Goal: Task Accomplishment & Management: Complete application form

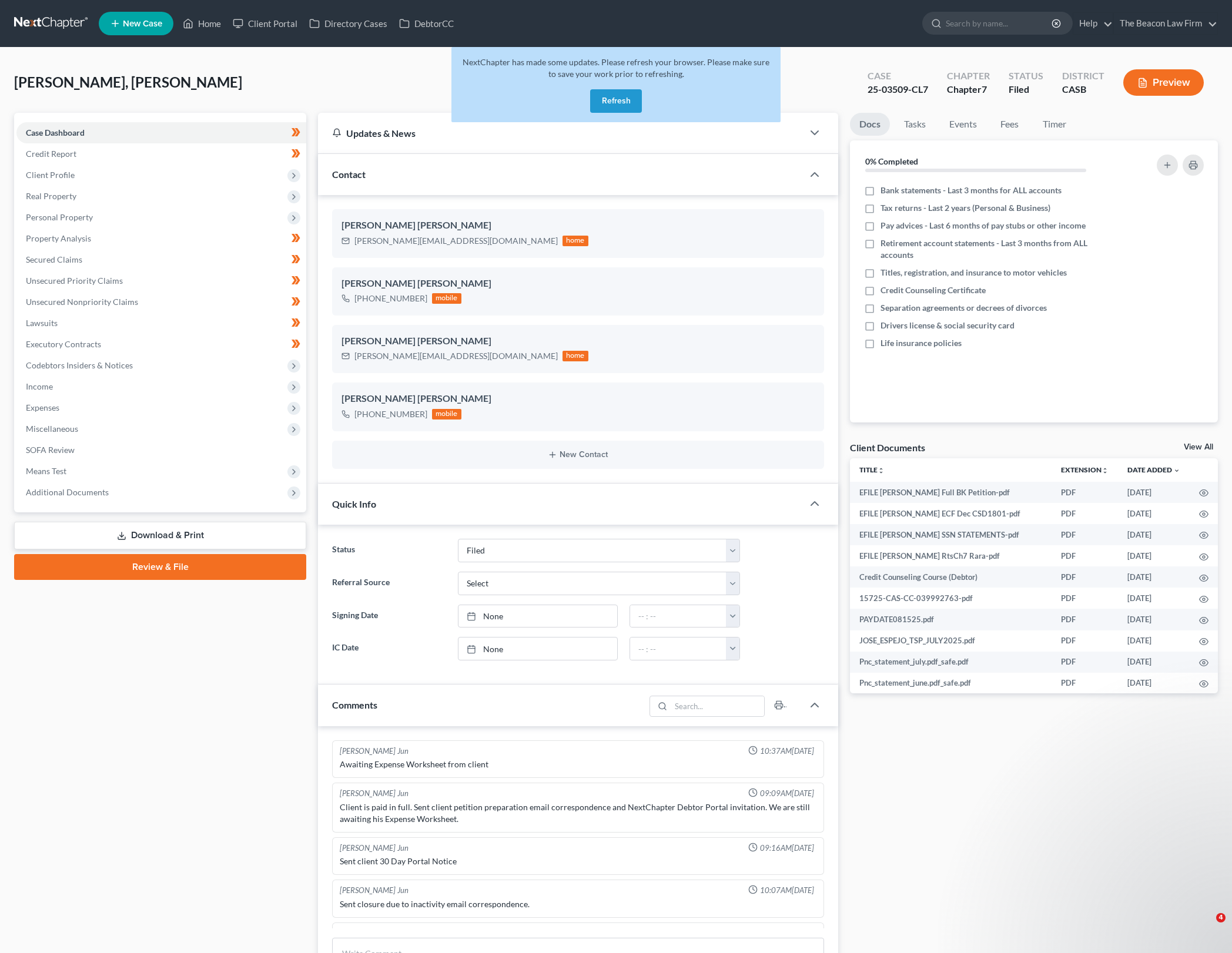
select select "2"
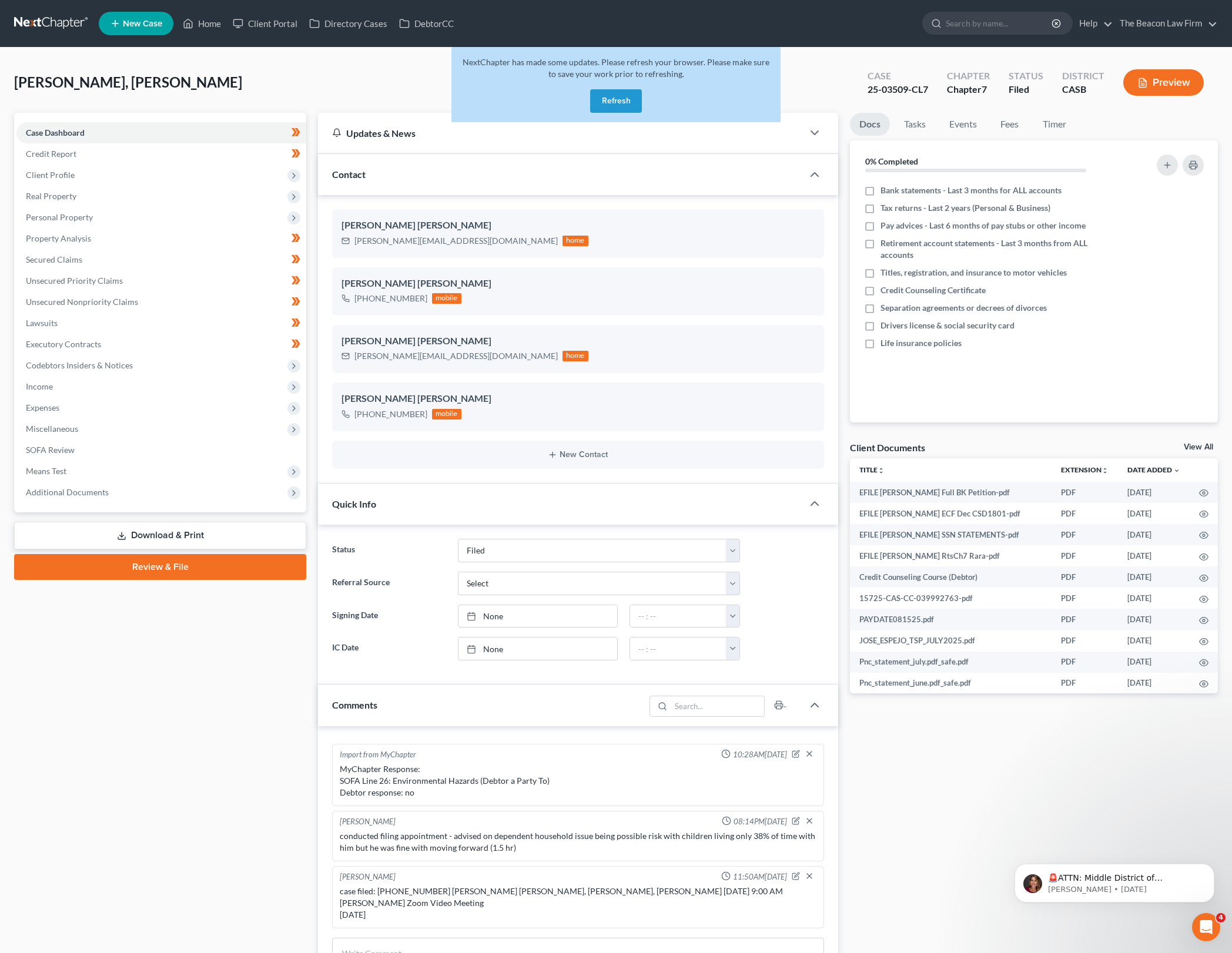
drag, startPoint x: 611, startPoint y: 91, endPoint x: 529, endPoint y: 135, distance: 93.1
click at [611, 91] on button "Refresh" at bounding box center [616, 101] width 52 height 24
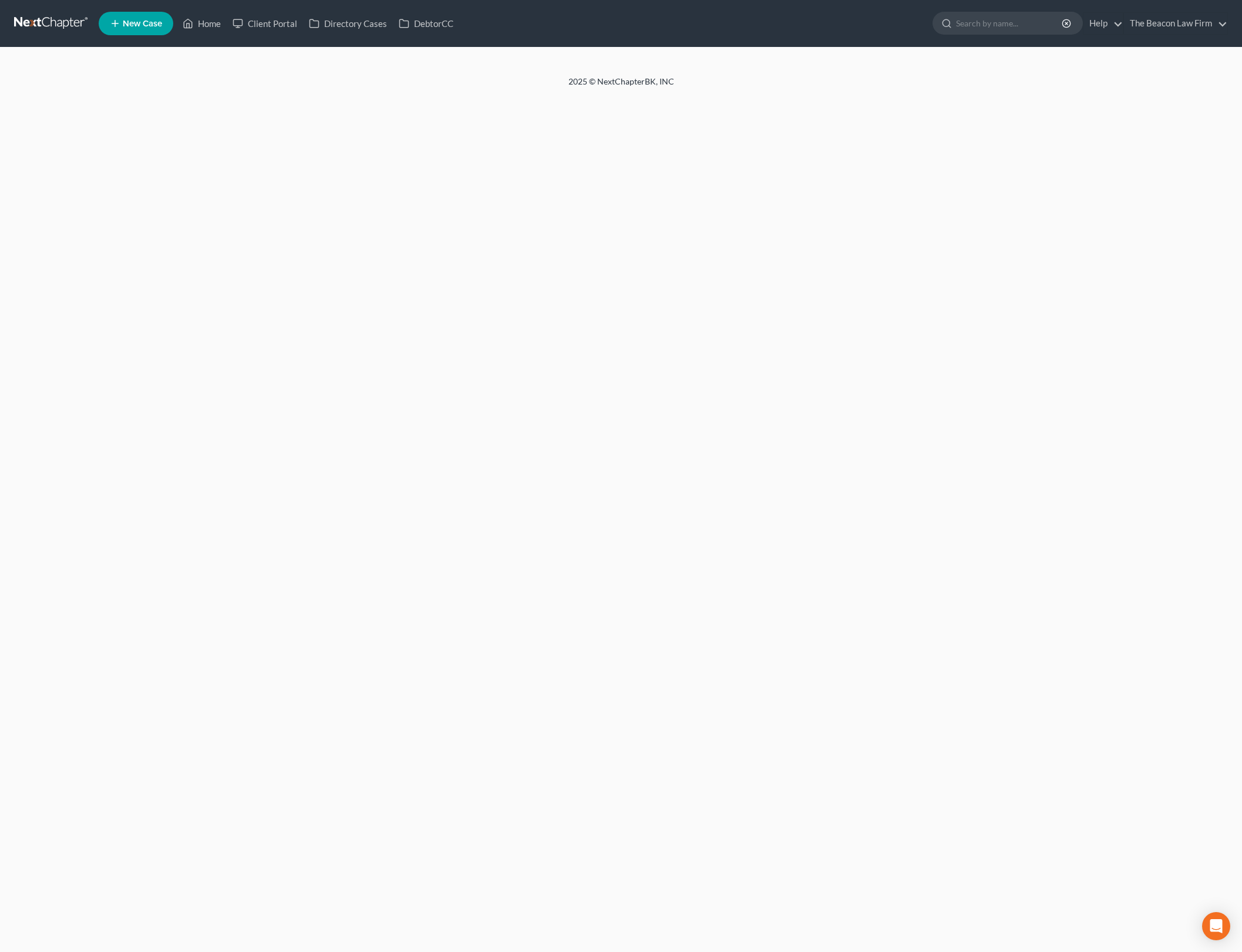
select select "2"
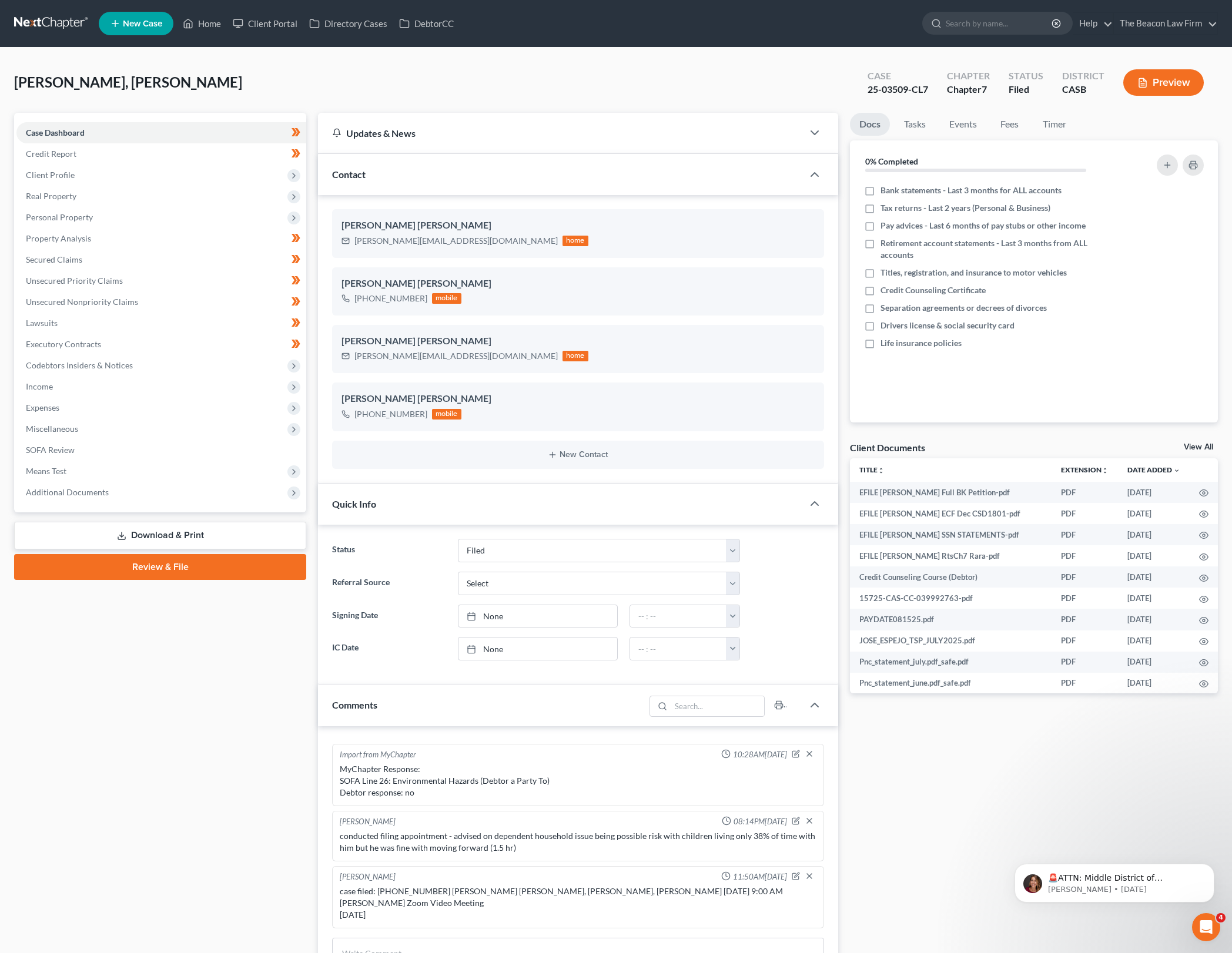
drag, startPoint x: 992, startPoint y: 756, endPoint x: 952, endPoint y: 731, distance: 47.2
click at [991, 756] on div "Docs Tasks Events Fees Timer 0% Completed Nothing here yet! Bank statements - L…" at bounding box center [1034, 960] width 379 height 1693
click at [190, 379] on span "Income" at bounding box center [161, 387] width 289 height 21
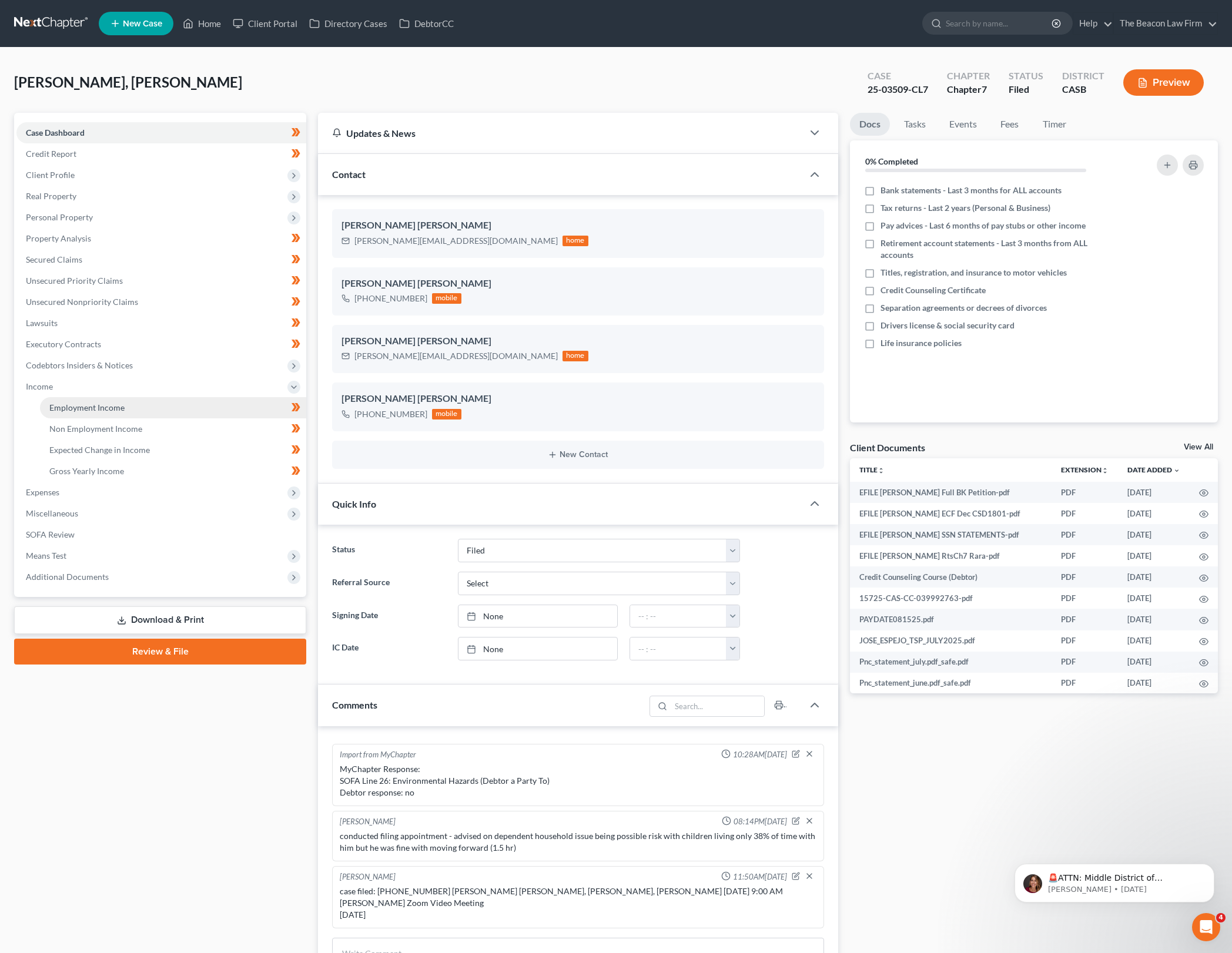
click at [239, 402] on link "Employment Income" at bounding box center [173, 408] width 266 height 21
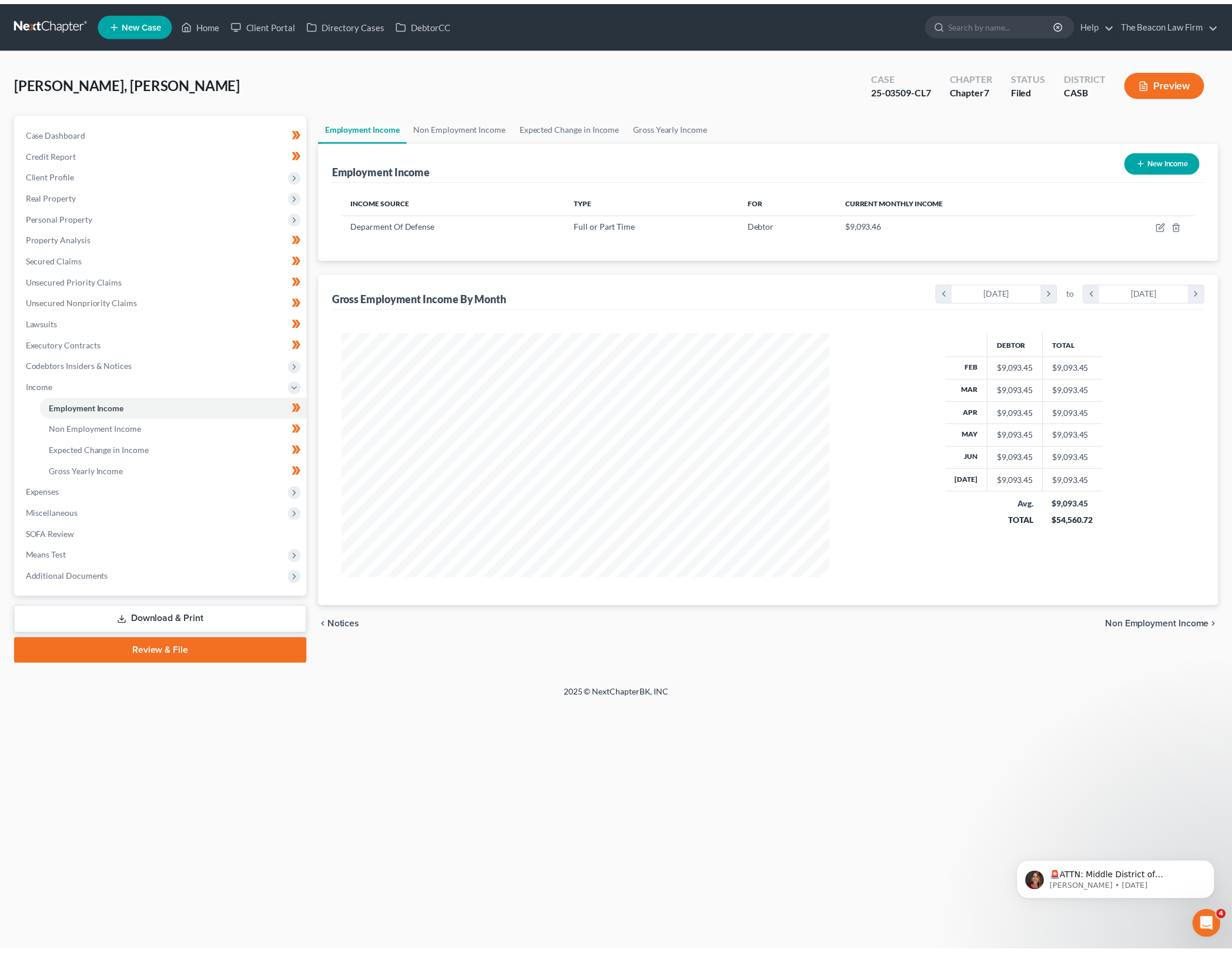
scroll to position [247, 516]
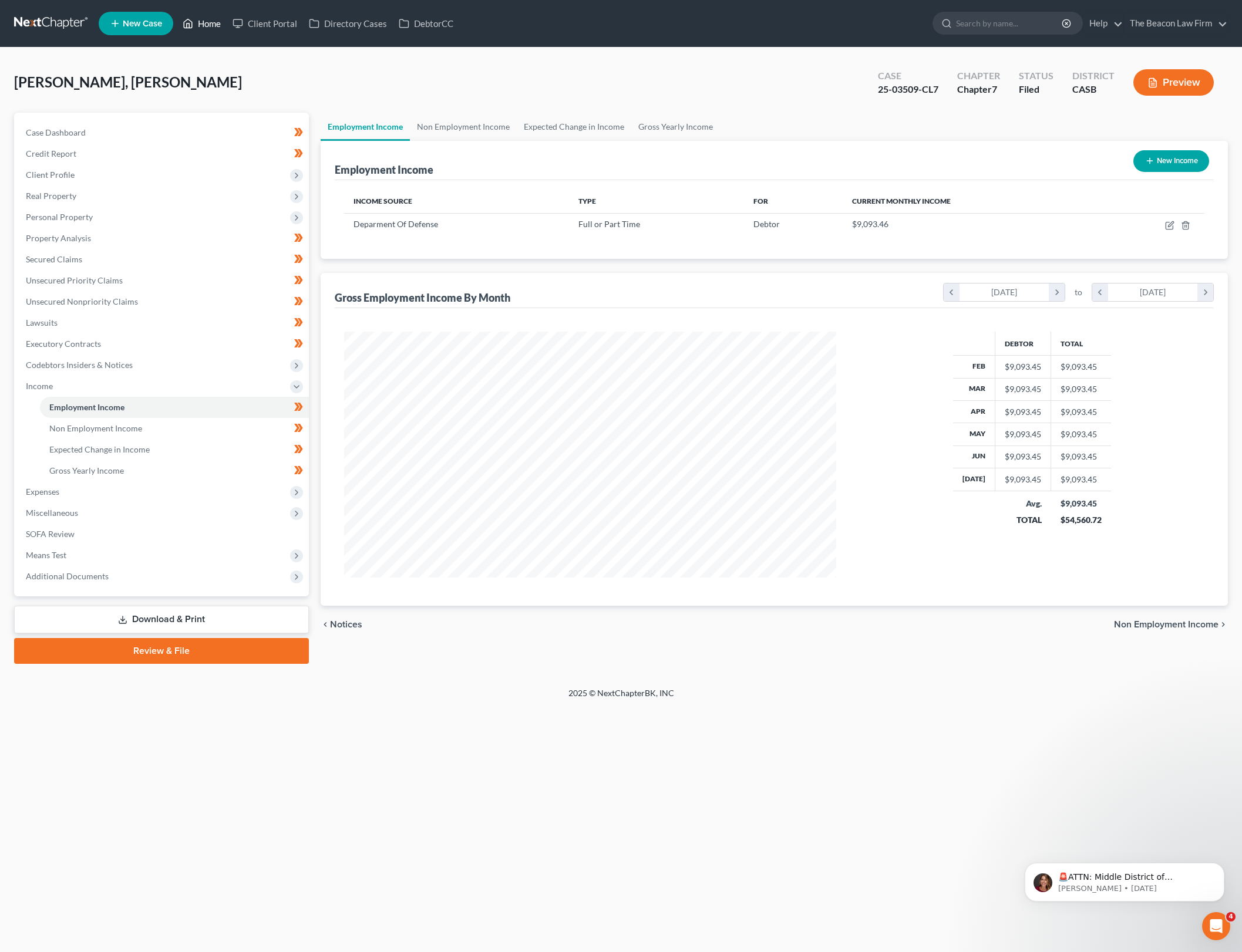
drag, startPoint x: 203, startPoint y: 22, endPoint x: 203, endPoint y: 30, distance: 8.0
click at [203, 24] on link "Home" at bounding box center [202, 24] width 50 height 21
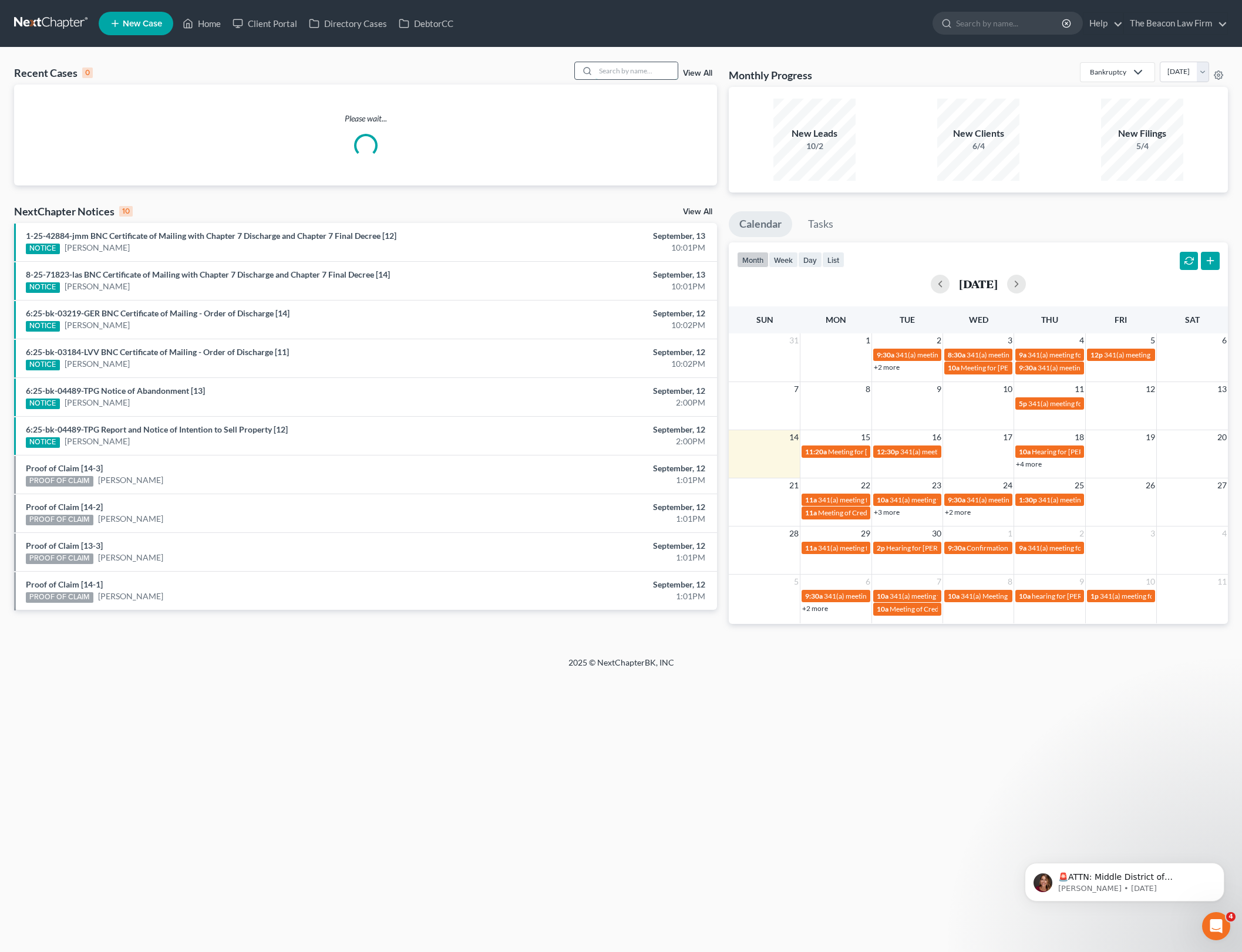
click at [635, 70] on input "search" at bounding box center [637, 71] width 82 height 17
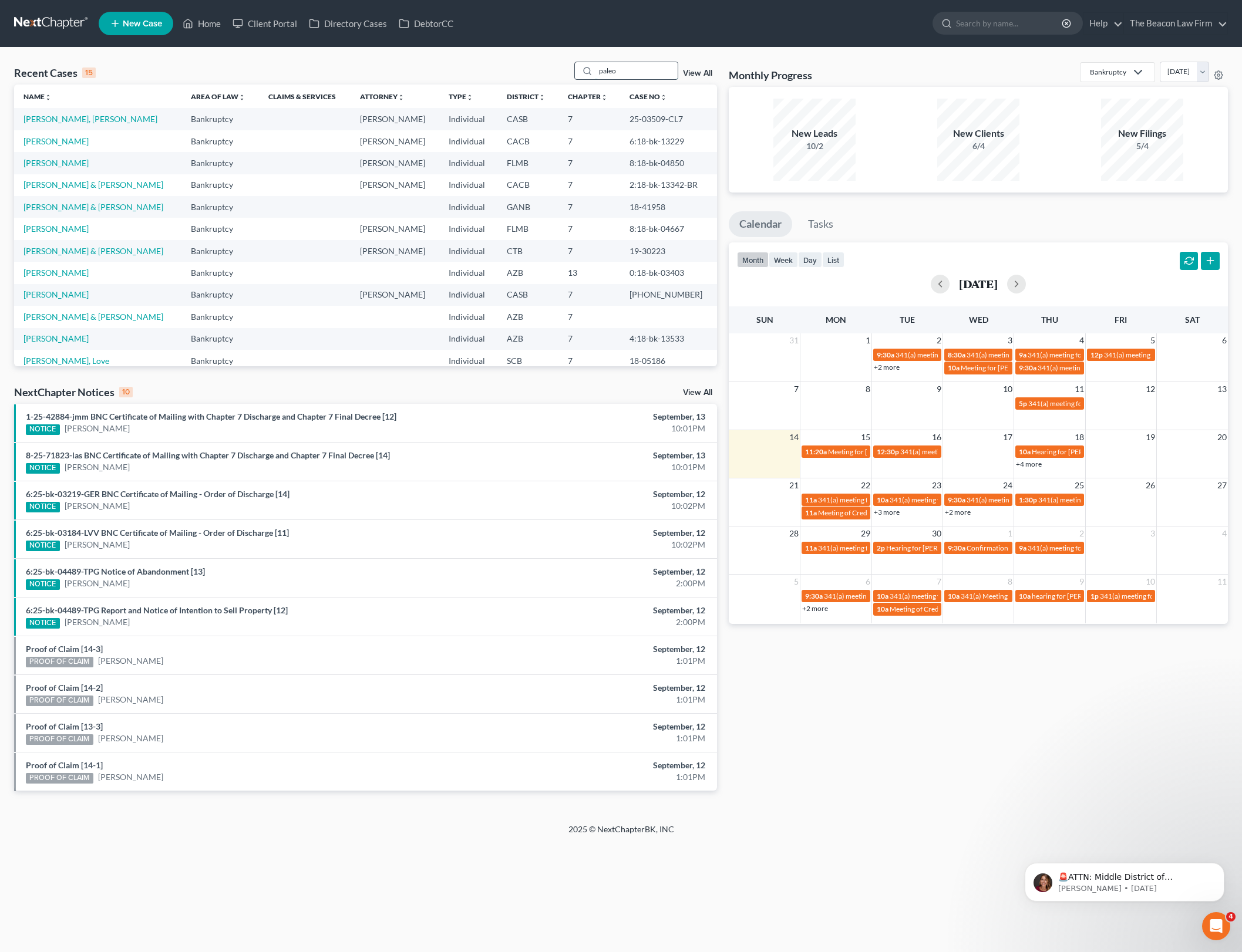
type input "paleo"
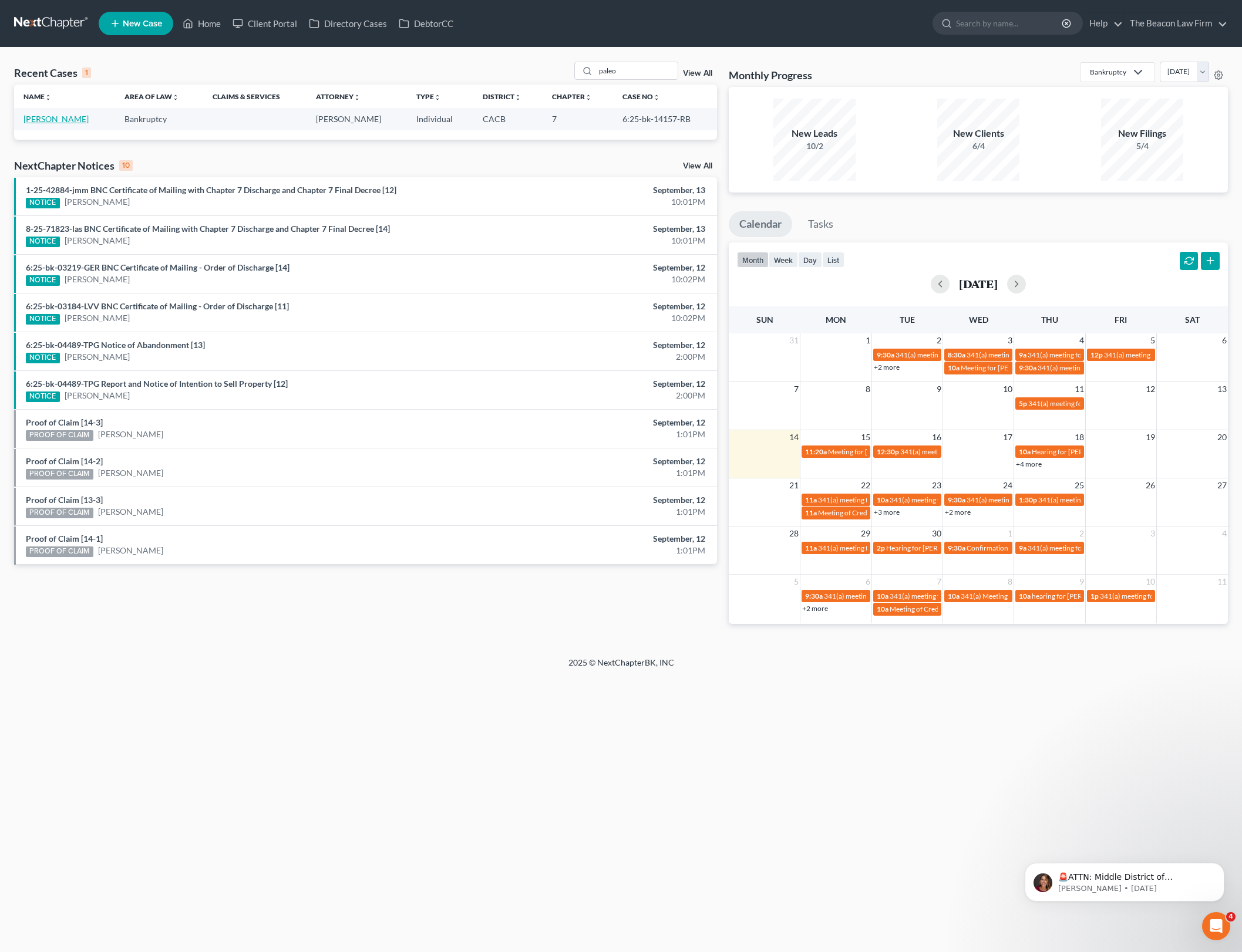
click at [68, 121] on link "[PERSON_NAME]" at bounding box center [56, 119] width 65 height 10
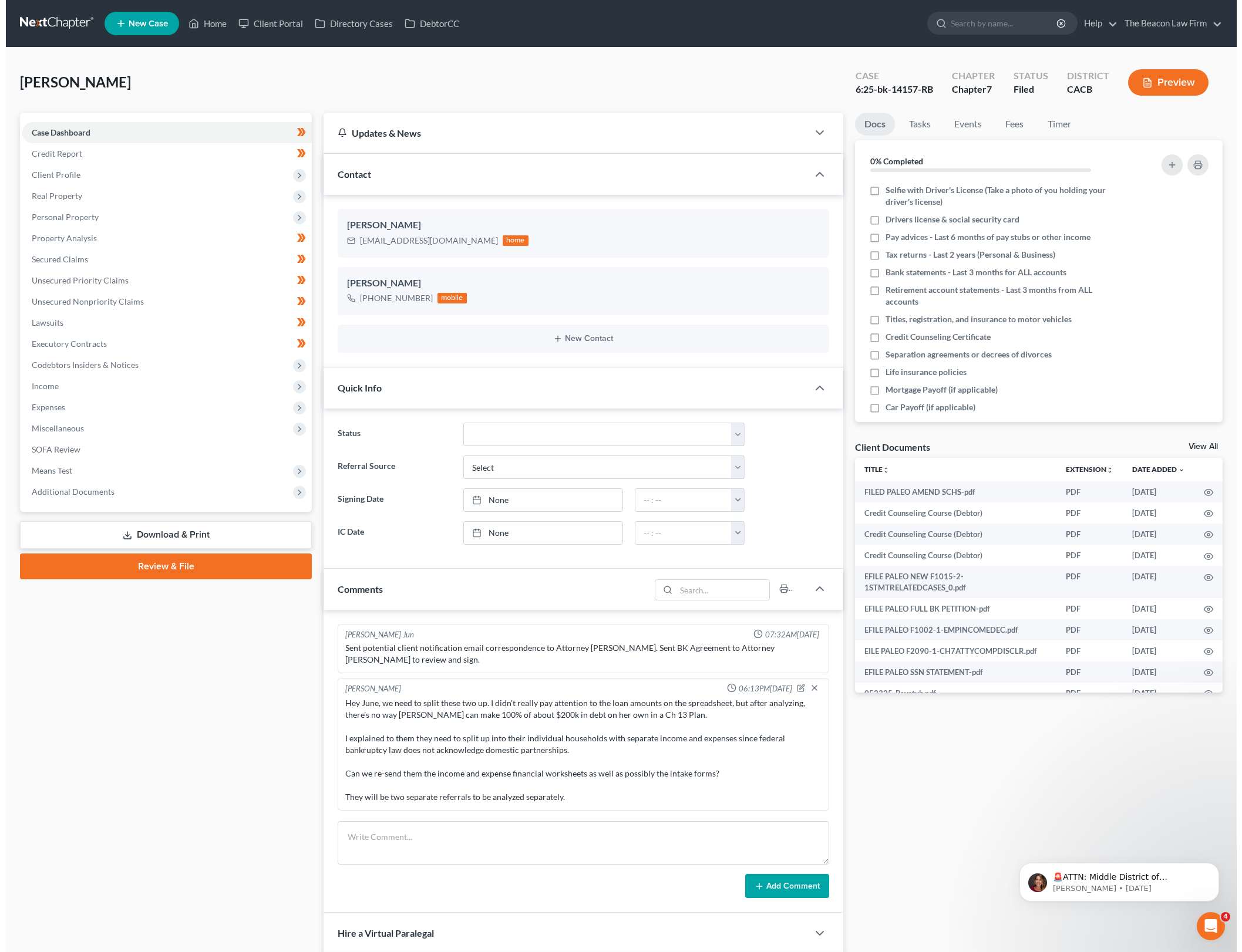
scroll to position [1499, 0]
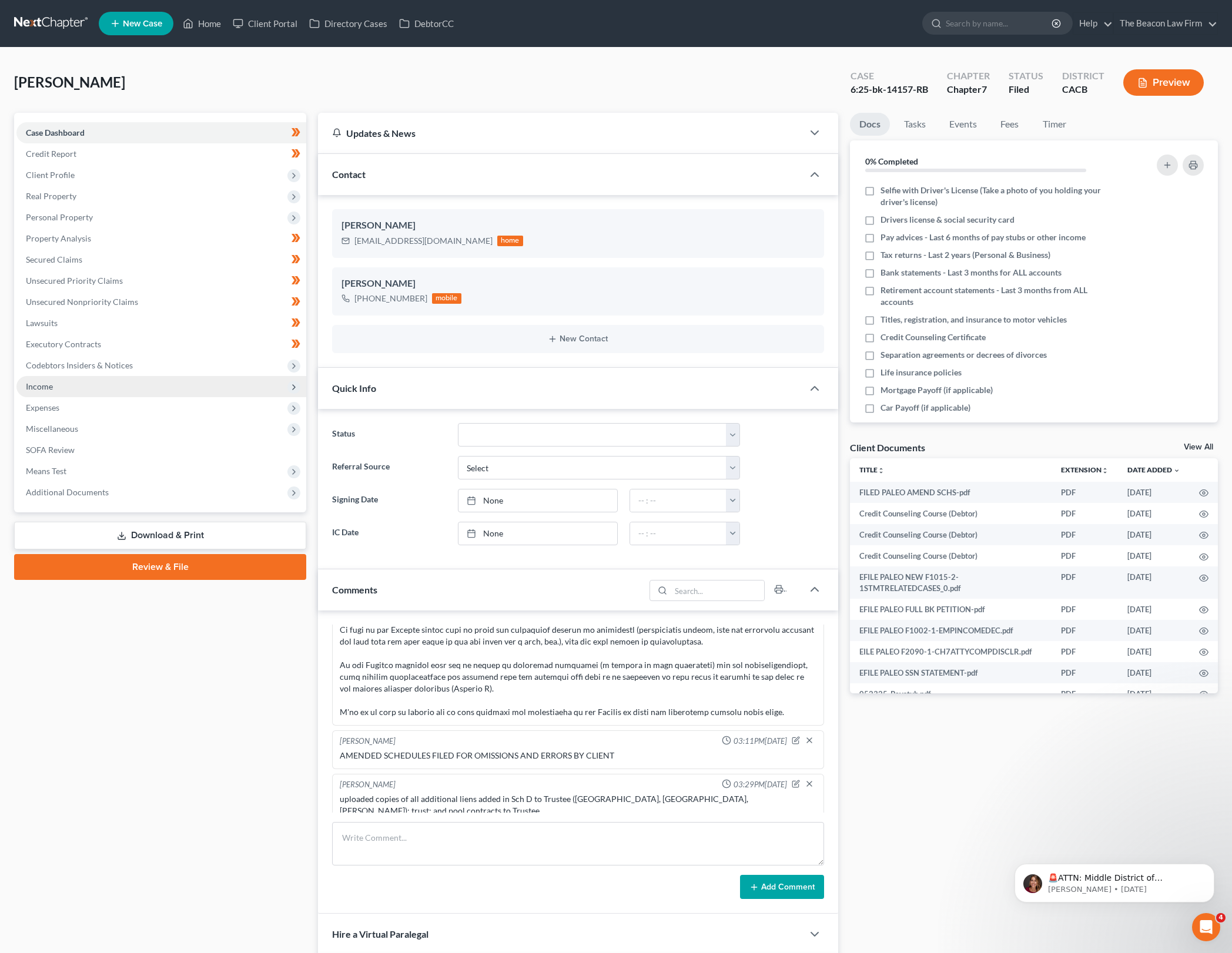
click at [163, 385] on span "Income" at bounding box center [161, 387] width 289 height 21
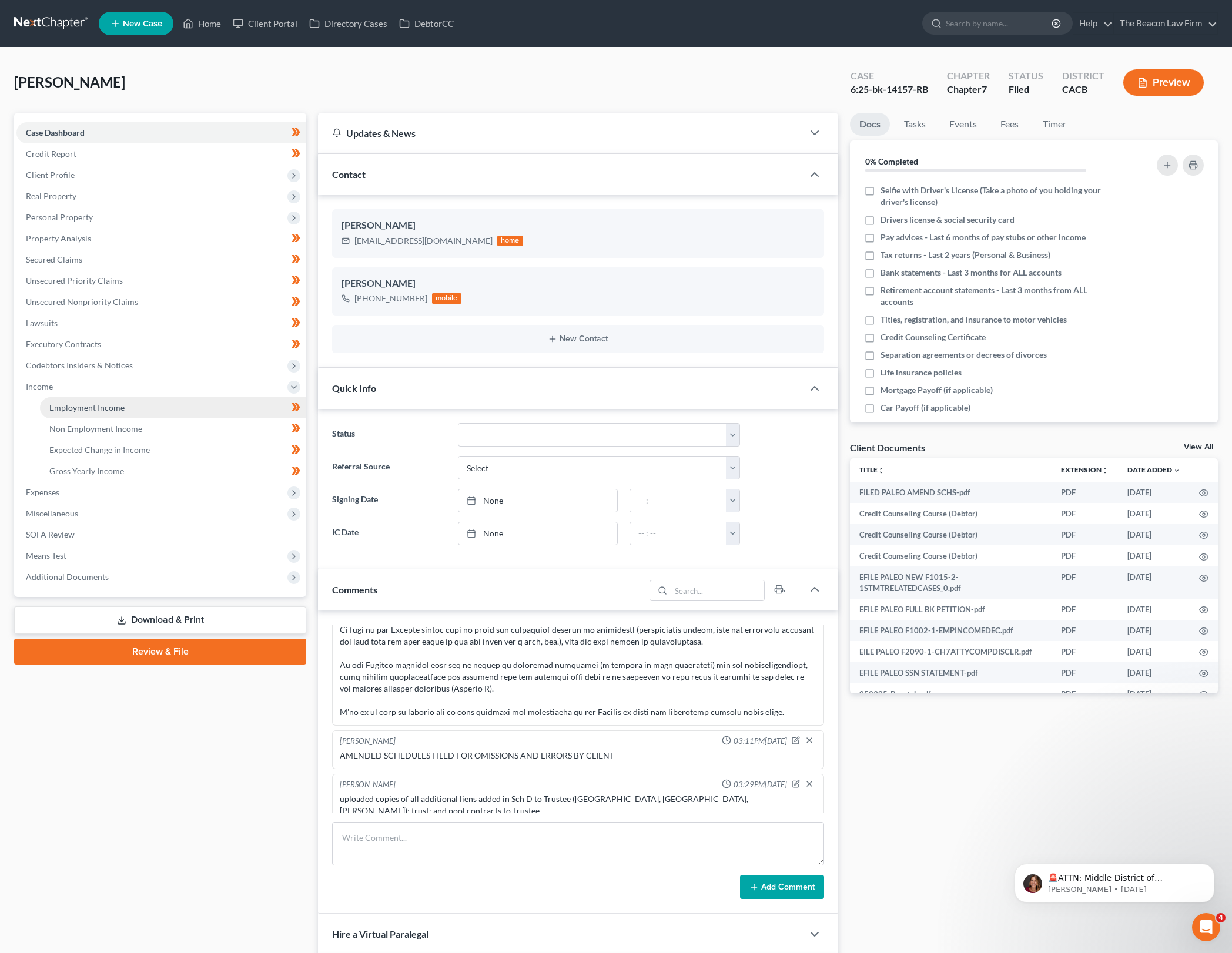
click at [171, 406] on link "Employment Income" at bounding box center [173, 408] width 266 height 21
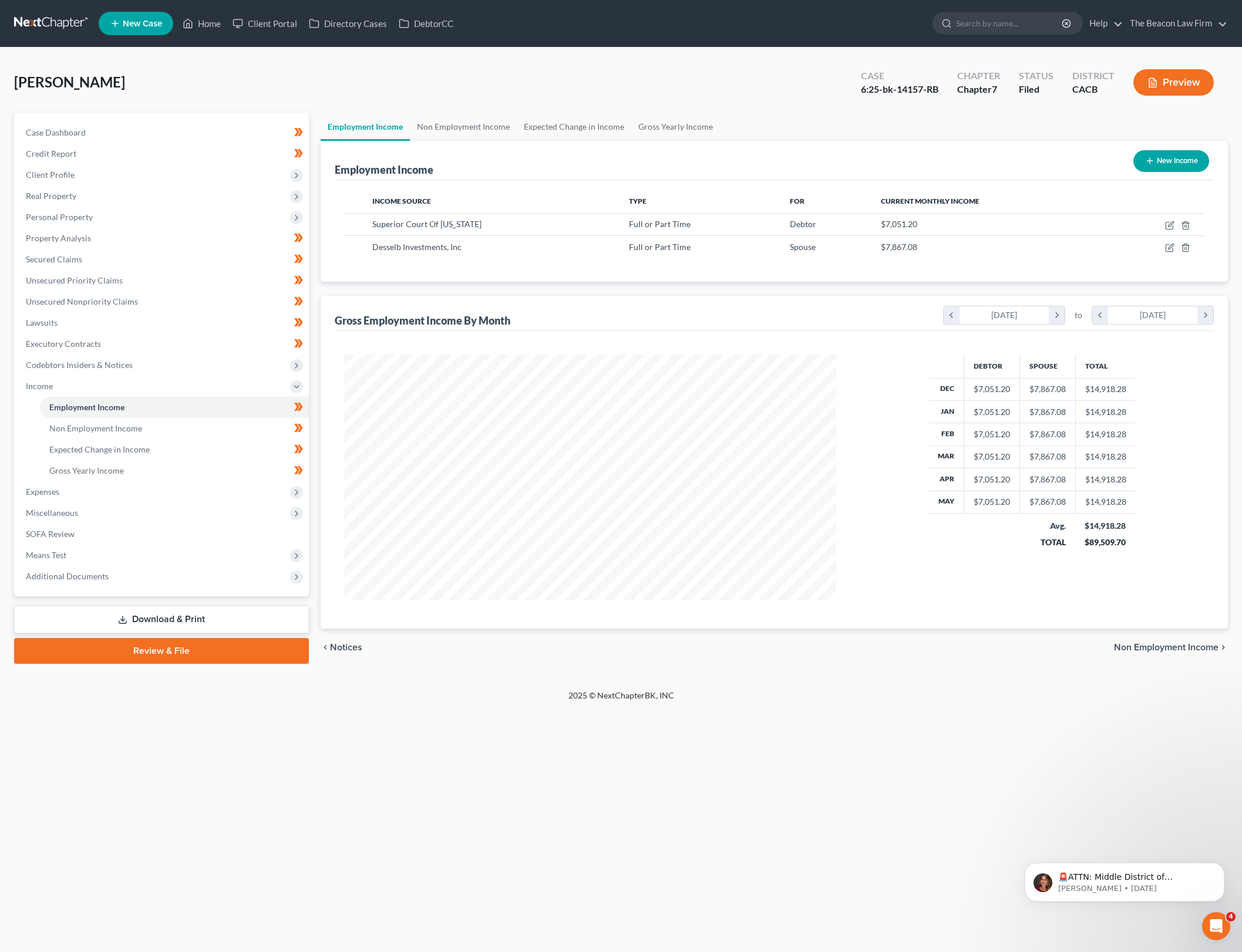
scroll to position [246, 516]
click at [1165, 249] on icon "button" at bounding box center [1169, 248] width 9 height 9
select select "0"
select select "2"
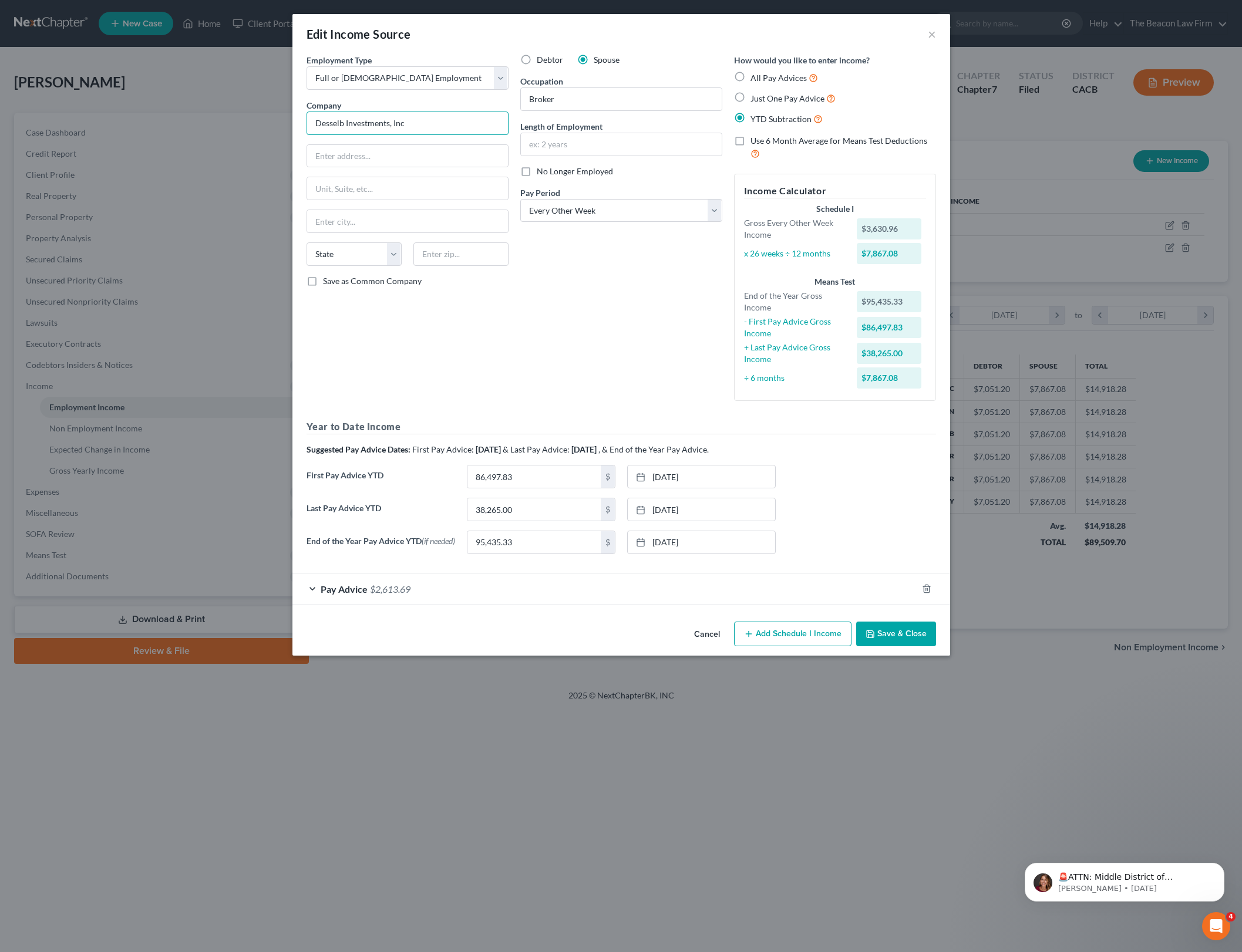
click at [454, 125] on input "Desselb Investments, Inc" at bounding box center [407, 123] width 202 height 24
click at [588, 372] on div "Debtor Spouse Occupation Broker Length of Employment No Longer Employed Pay Per…" at bounding box center [621, 232] width 214 height 357
click at [358, 595] on span "Pay Advice" at bounding box center [344, 589] width 47 height 11
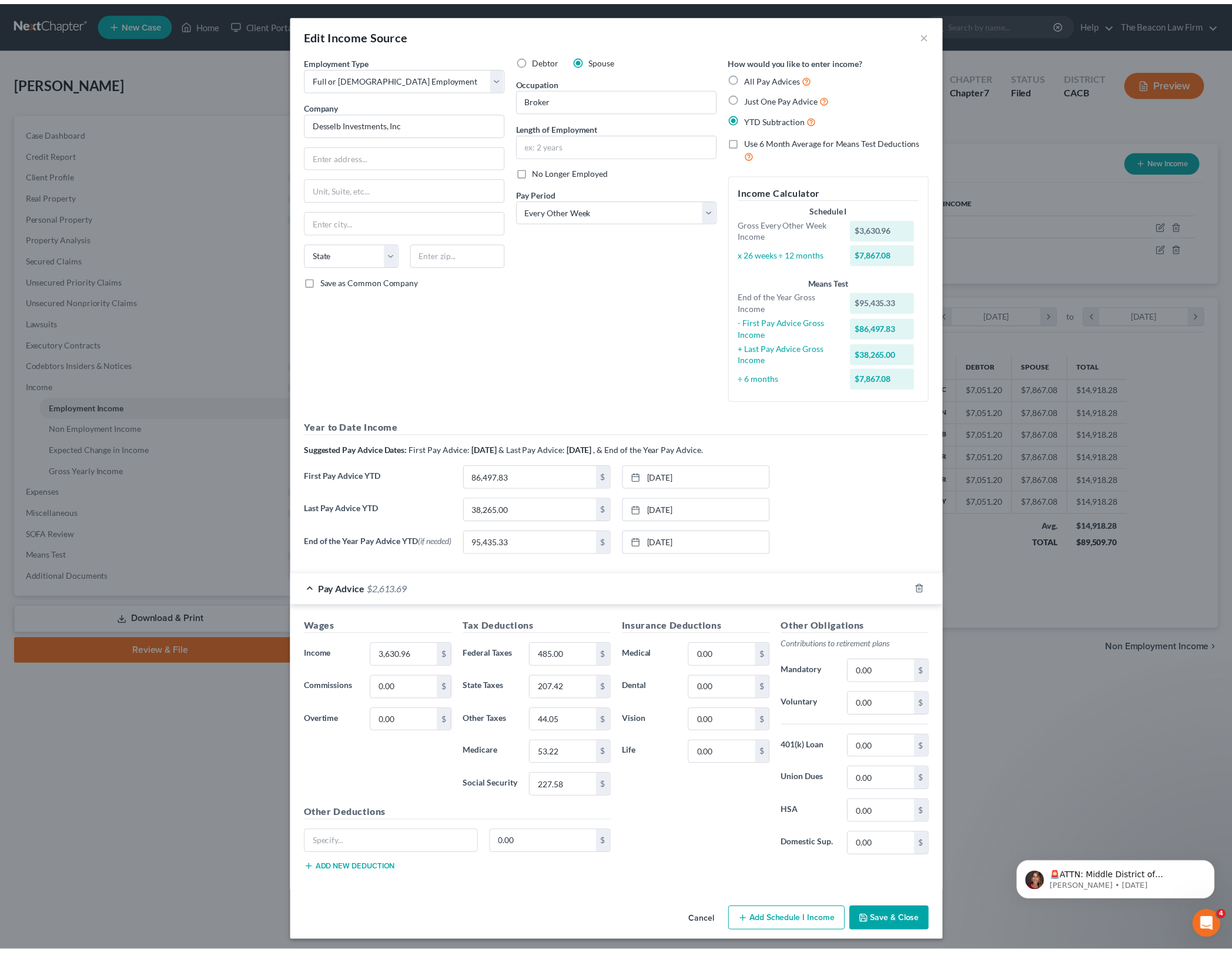
scroll to position [7, 0]
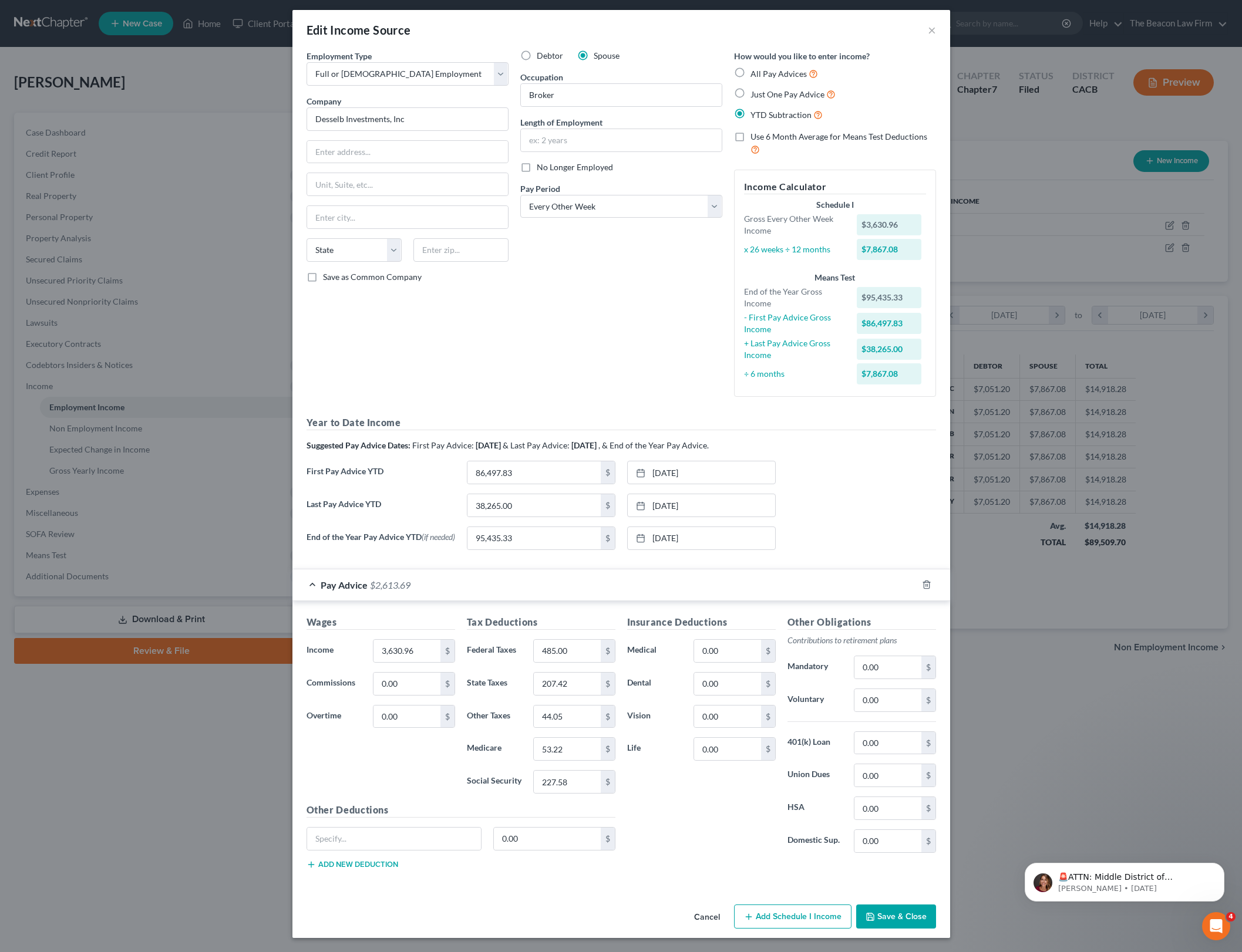
click at [921, 440] on div "Suggested Pay Advice Dates: First Pay Advice: December 2024 & Last Pay Advice: …" at bounding box center [621, 446] width 629 height 12
click at [565, 650] on input "485.00" at bounding box center [567, 651] width 66 height 22
type input "476.27"
click at [580, 786] on input "227.58" at bounding box center [567, 782] width 66 height 22
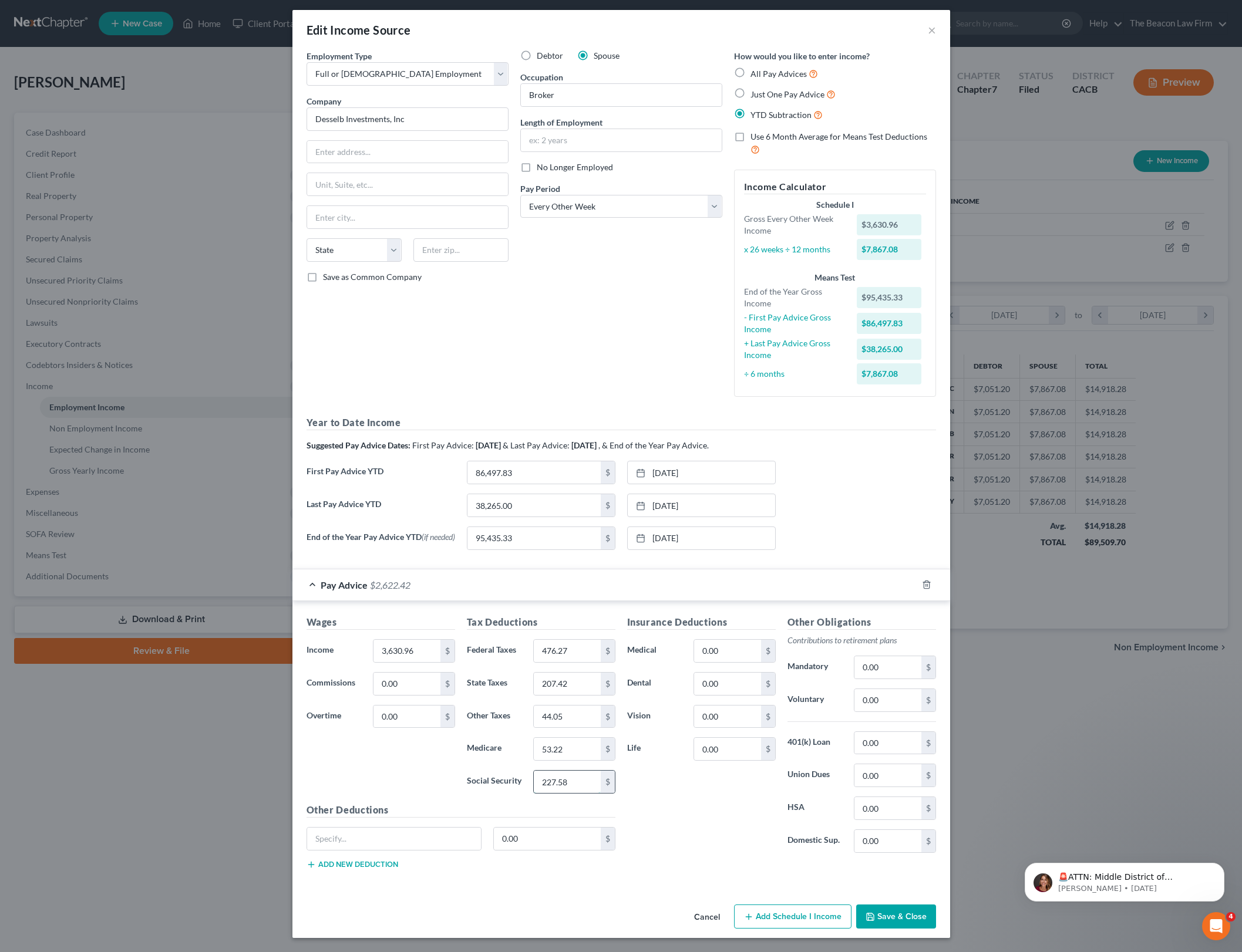
click at [580, 786] on input "227.58" at bounding box center [567, 782] width 66 height 22
type input "225.12"
click at [565, 750] on input "53.22" at bounding box center [567, 749] width 66 height 22
type input "52.65"
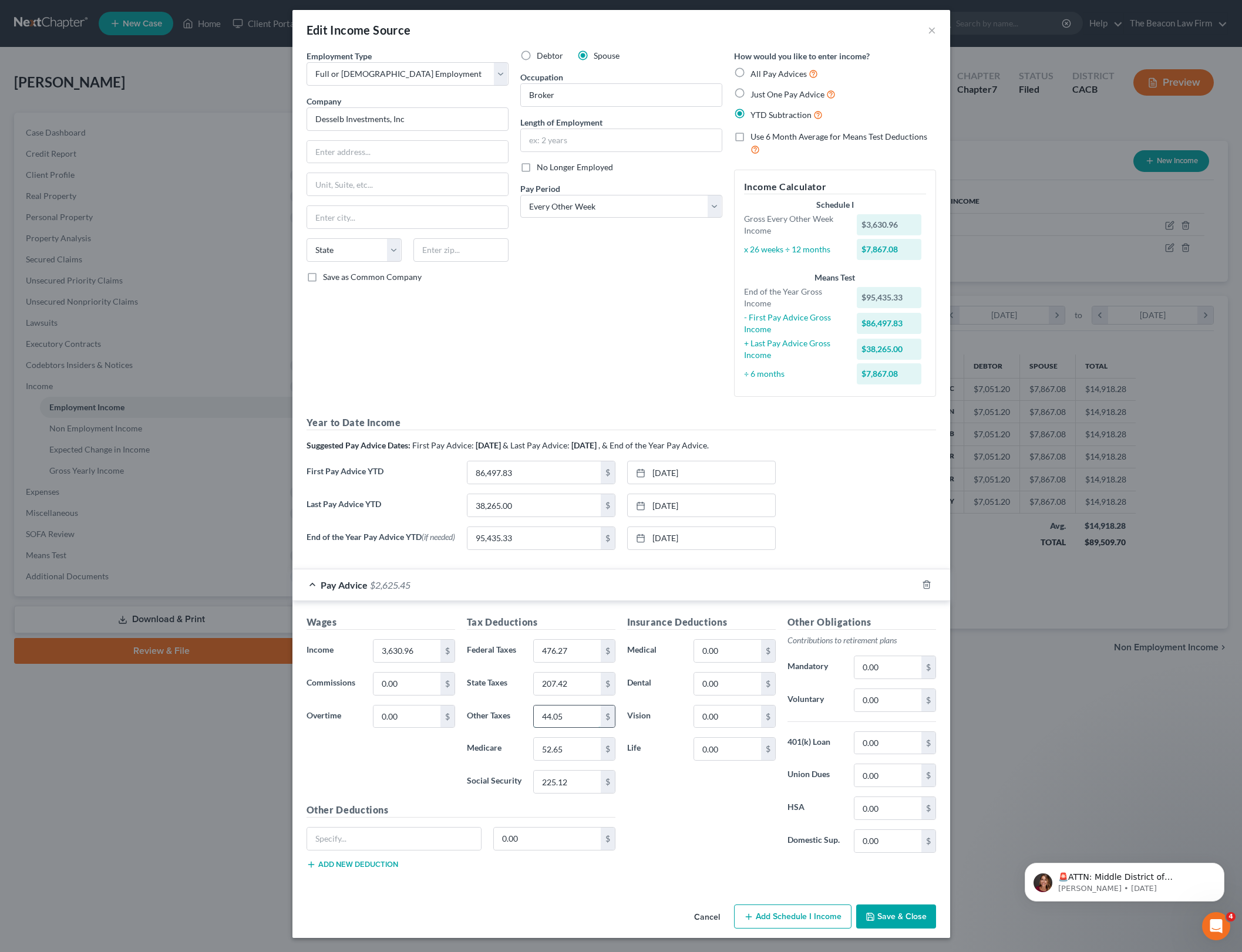
click at [576, 720] on input "44.05" at bounding box center [567, 717] width 66 height 22
type input "43.57"
click at [580, 681] on input "207.42" at bounding box center [567, 684] width 66 height 22
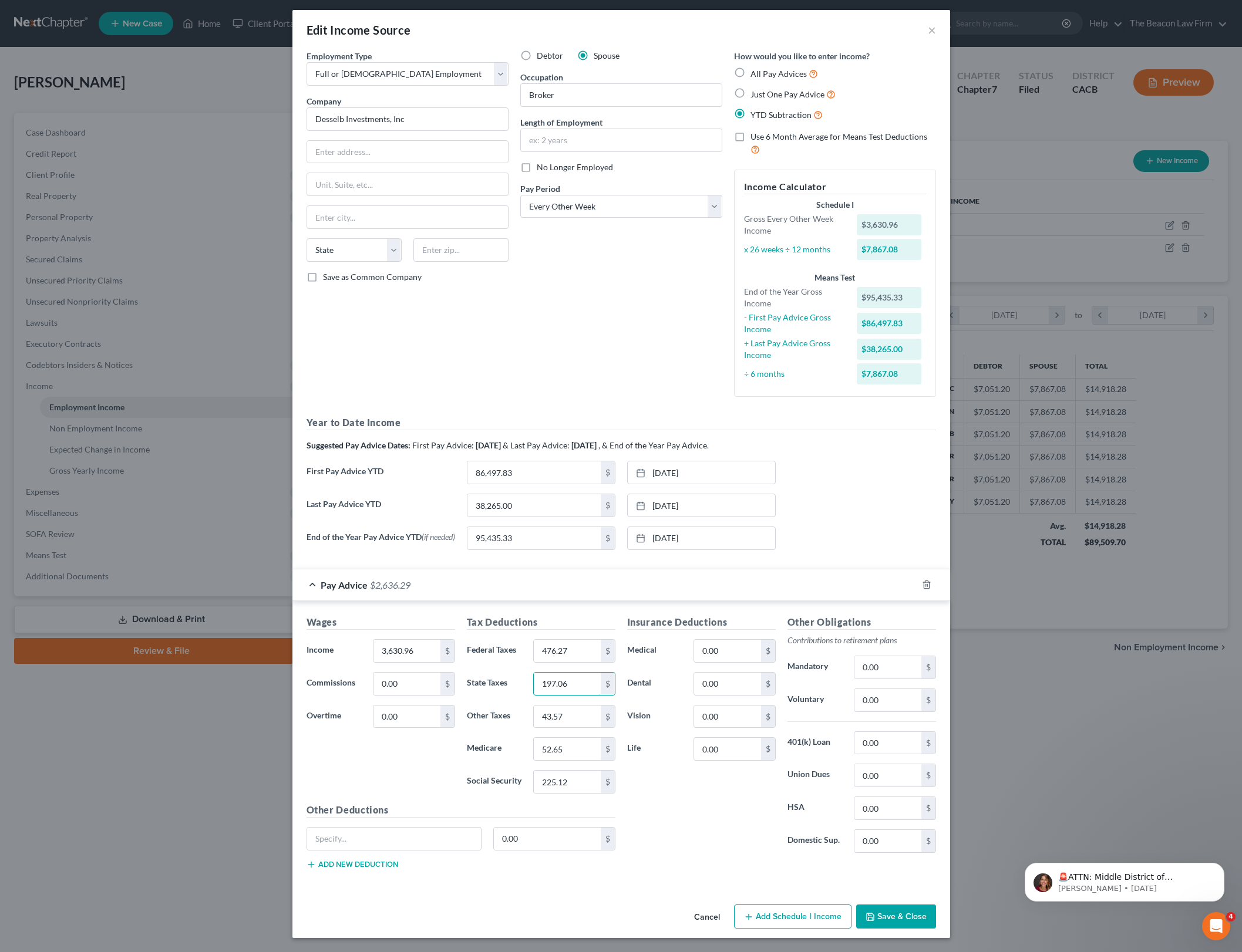
type input "197.06"
click at [878, 746] on input "0.00" at bounding box center [887, 743] width 66 height 22
type input "125.71"
click at [685, 804] on div "Insurance Deductions Medical 0.00 $ Dental 0.00 $ Vision 0.00 $ Life 0.00 $" at bounding box center [701, 739] width 160 height 247
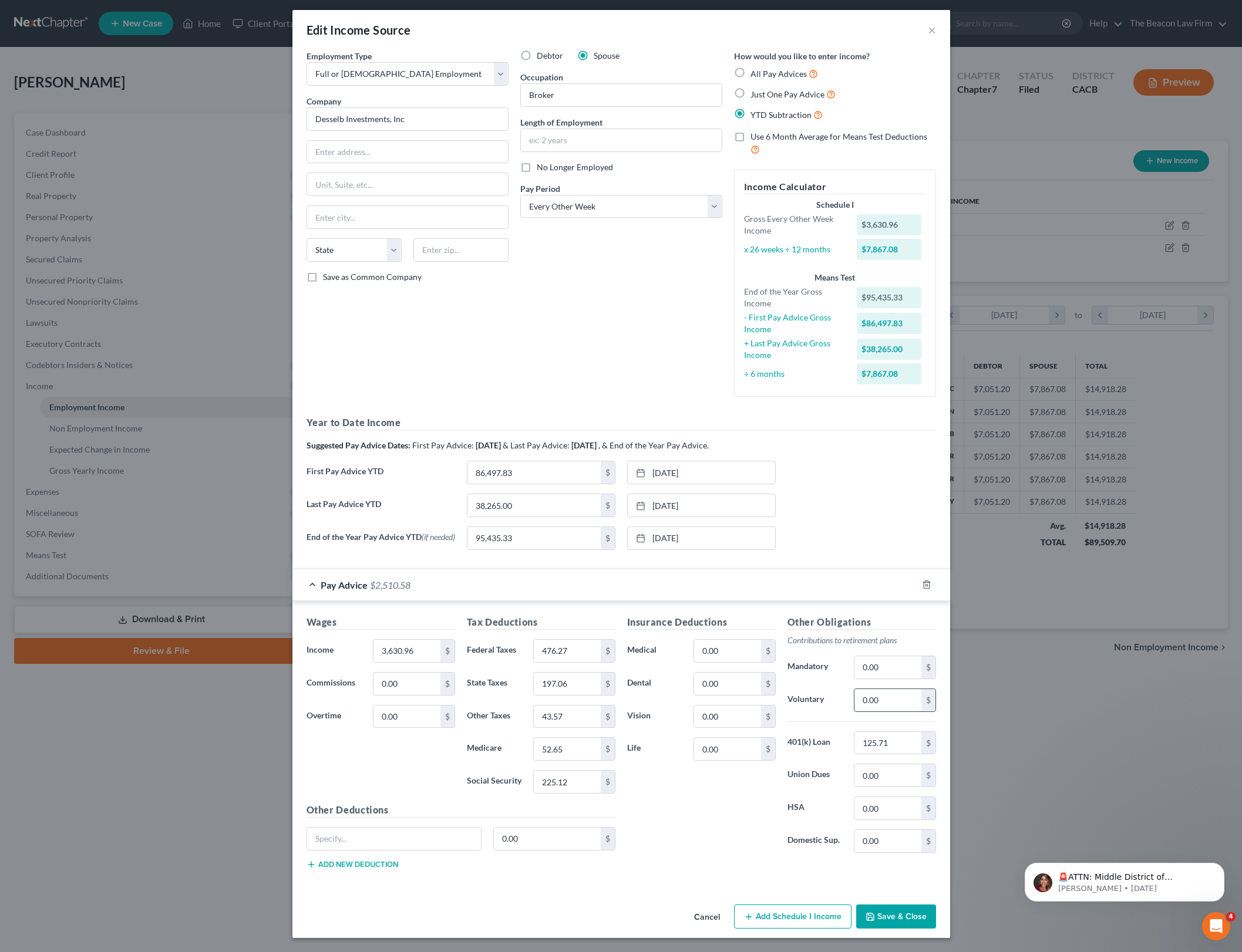
click at [897, 704] on input "0.00" at bounding box center [887, 700] width 66 height 22
type input "186.70"
click at [714, 819] on div "Insurance Deductions Medical 0.00 $ Dental 0.00 $ Vision 0.00 $ Life 0.00 $" at bounding box center [701, 739] width 160 height 247
click at [913, 909] on button "Save & Close" at bounding box center [896, 916] width 80 height 24
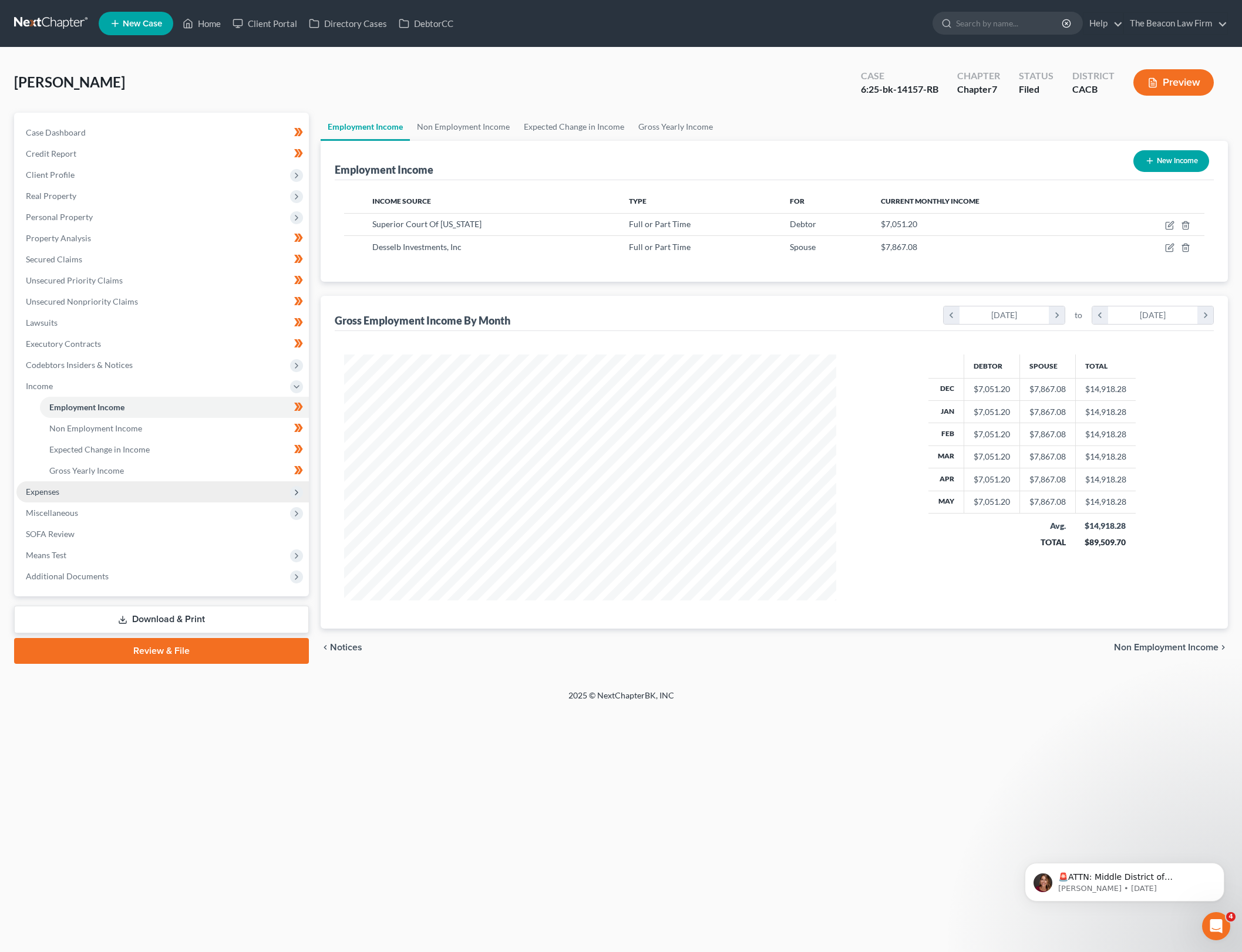
click at [111, 485] on span "Expenses" at bounding box center [162, 492] width 293 height 21
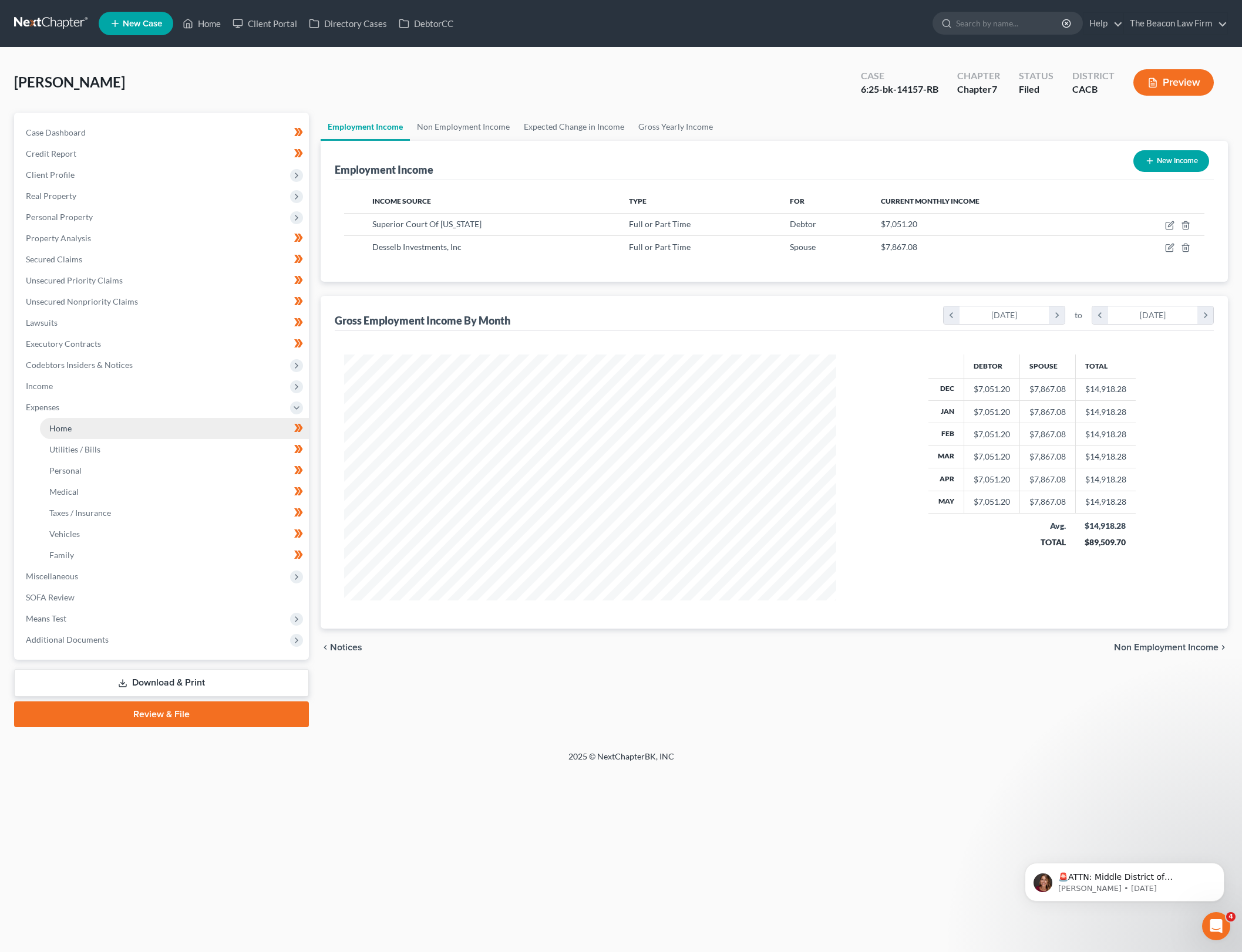
click at [165, 436] on link "Home" at bounding box center [174, 428] width 269 height 21
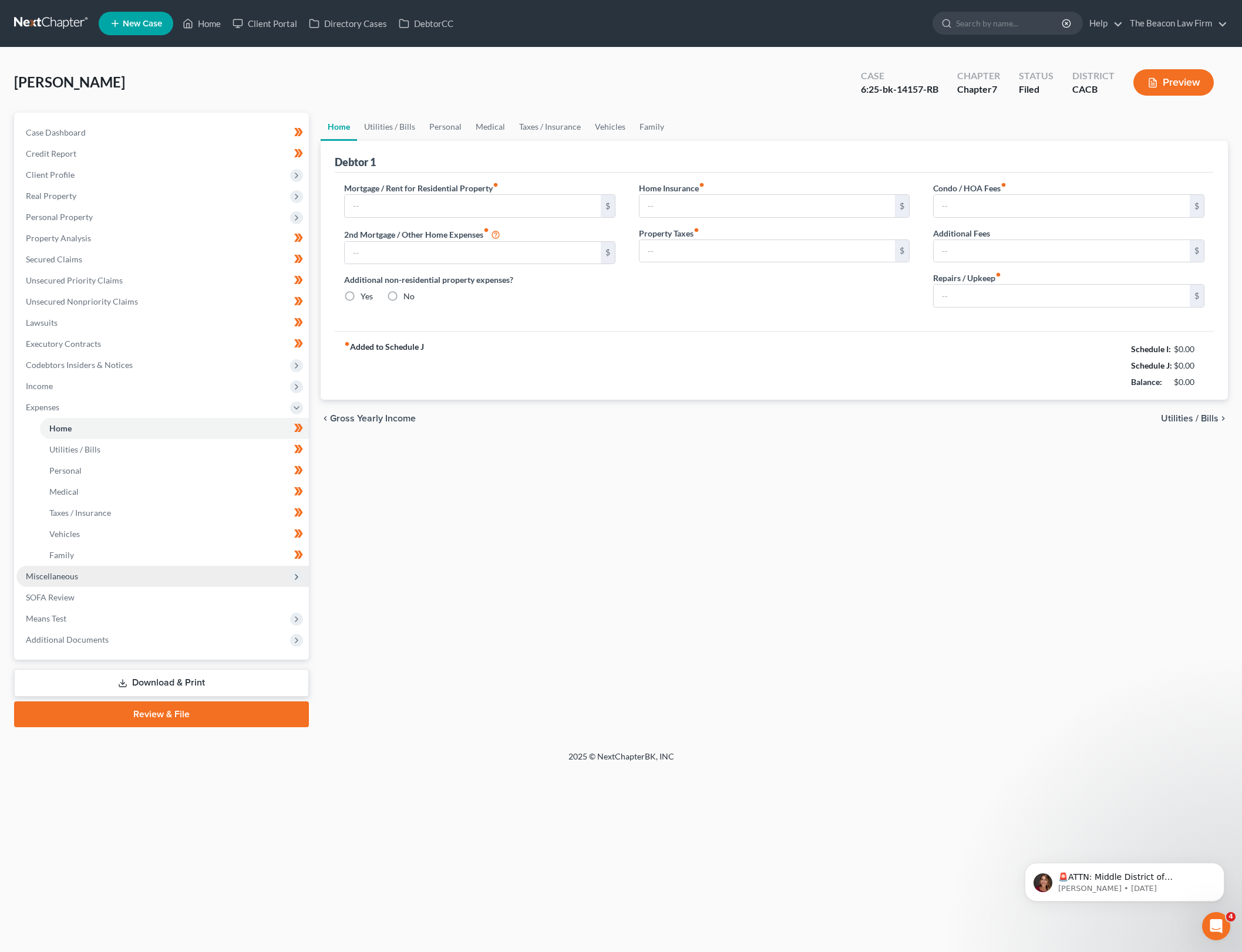
type input "1,700.00"
type input "2,200.00"
radio input "true"
type input "0.00"
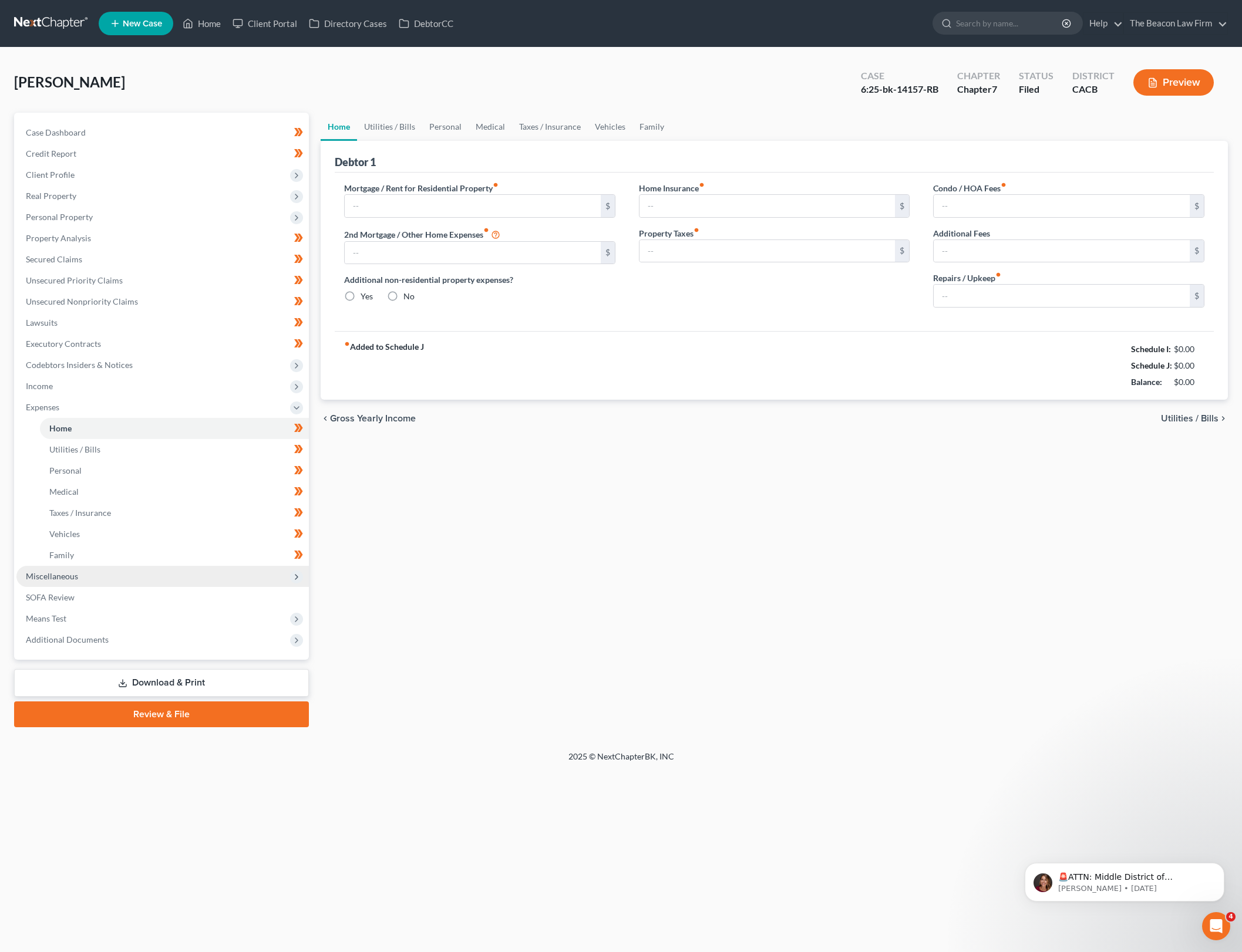
type input "0.00"
type input "130.00"
click at [662, 129] on link "Family" at bounding box center [652, 127] width 39 height 28
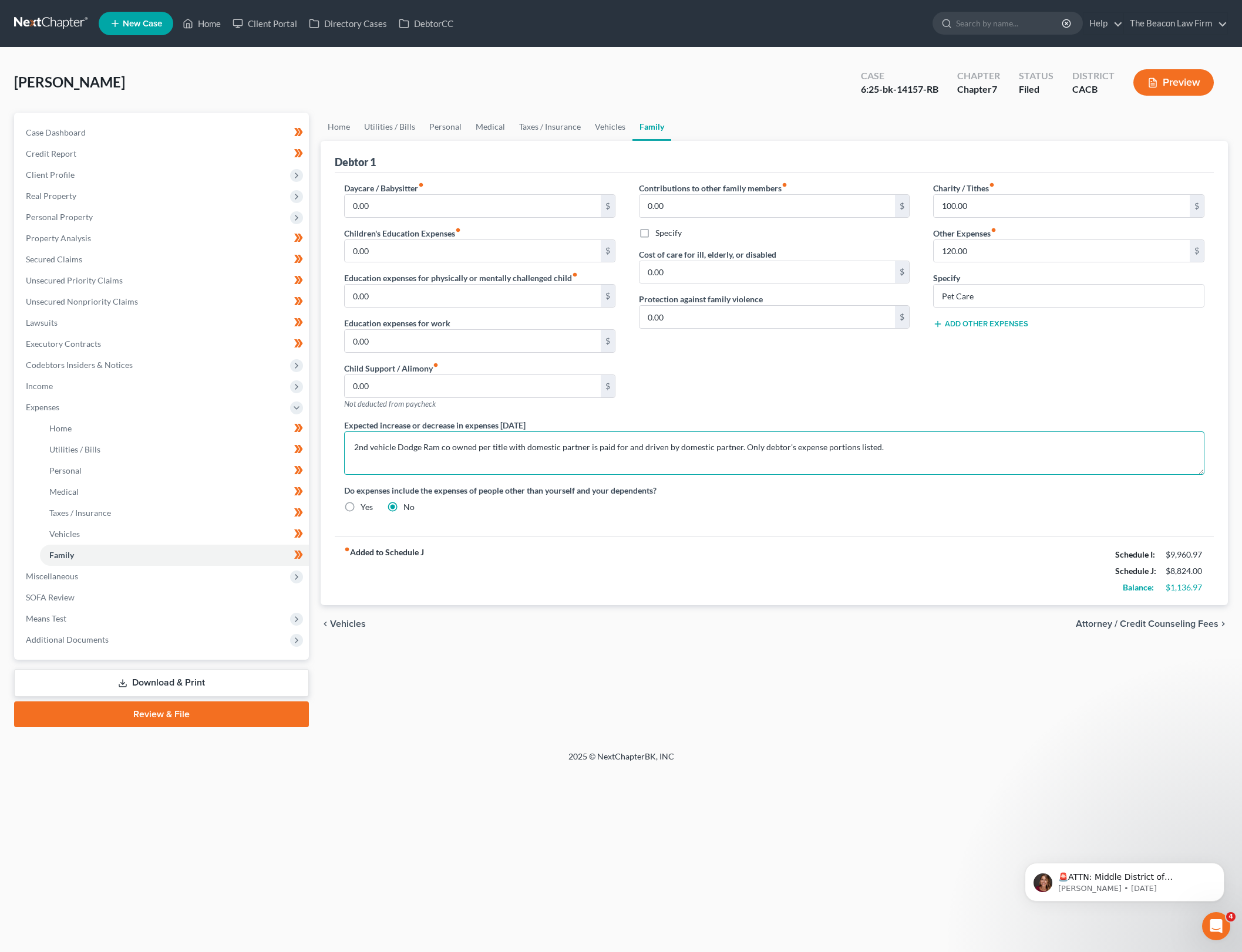
click at [689, 452] on textarea "2nd vehicle Dodge Ram co owned per title with domestic partner is paid for and …" at bounding box center [774, 454] width 860 height 44
drag, startPoint x: 967, startPoint y: 456, endPoint x: 300, endPoint y: 446, distance: 667.1
click at [300, 446] on div "Petition Navigation Case Dashboard Payments Invoices Payments Payments Credit R…" at bounding box center [621, 420] width 1225 height 615
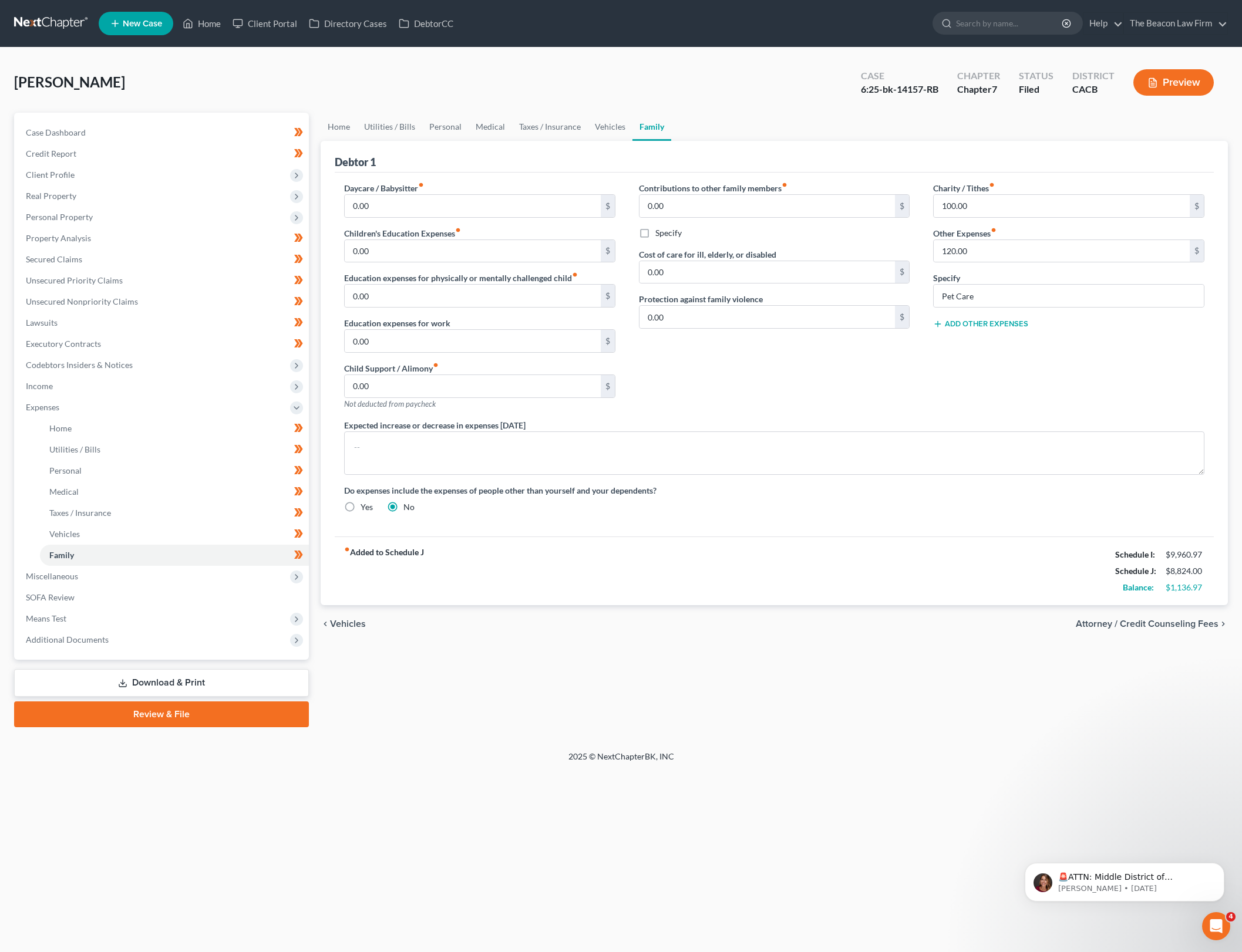
click at [359, 506] on div "Yes" at bounding box center [359, 507] width 29 height 12
click at [361, 507] on label "Yes" at bounding box center [366, 507] width 13 height 12
click at [365, 507] on input "Yes" at bounding box center [369, 505] width 8 height 8
radio input "true"
radio input "false"
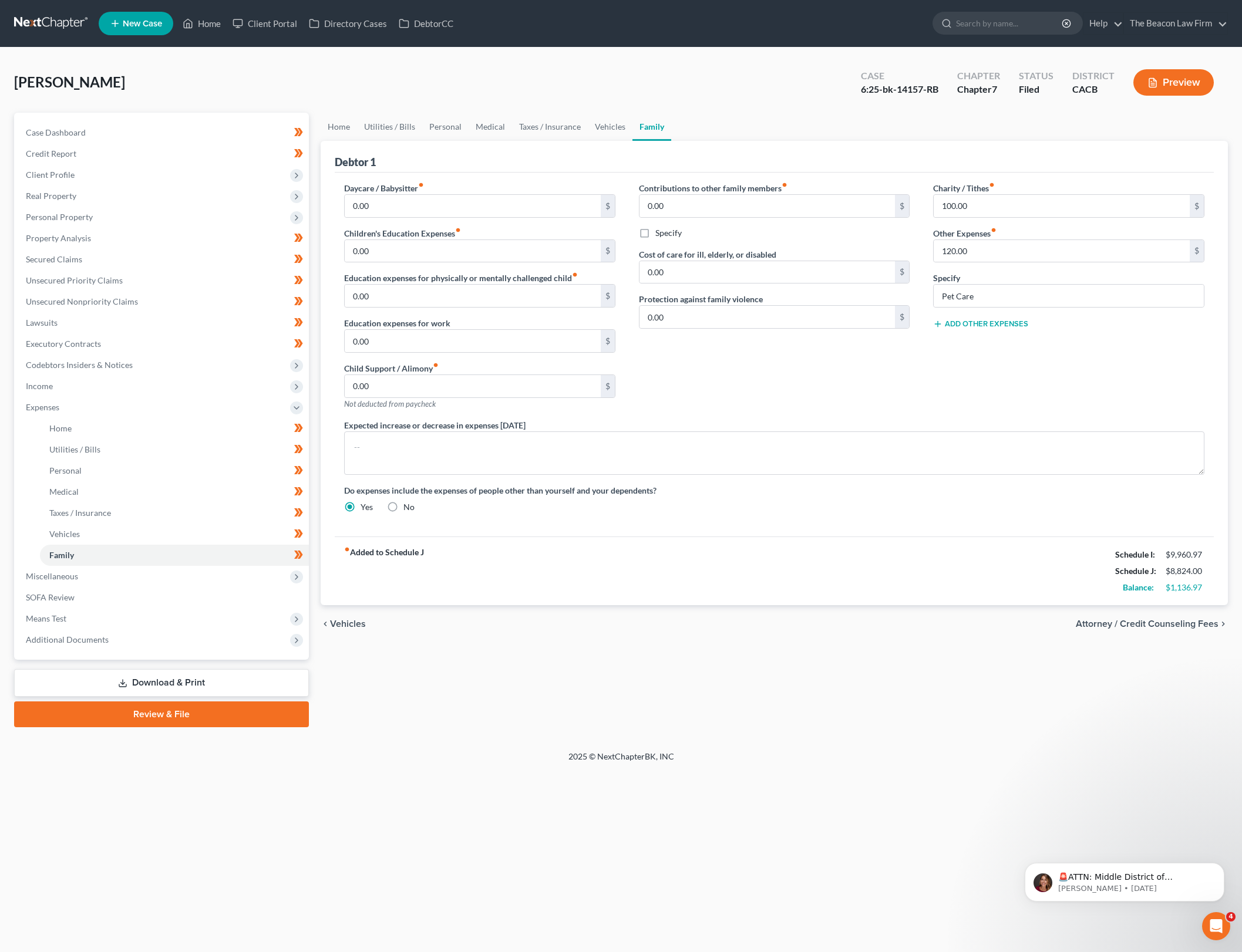
click at [724, 520] on div "Daycare / Babysitter fiber_manual_record 0.00 $ Children's Education Expenses f…" at bounding box center [774, 353] width 883 height 341
click at [707, 463] on textarea at bounding box center [774, 454] width 860 height 44
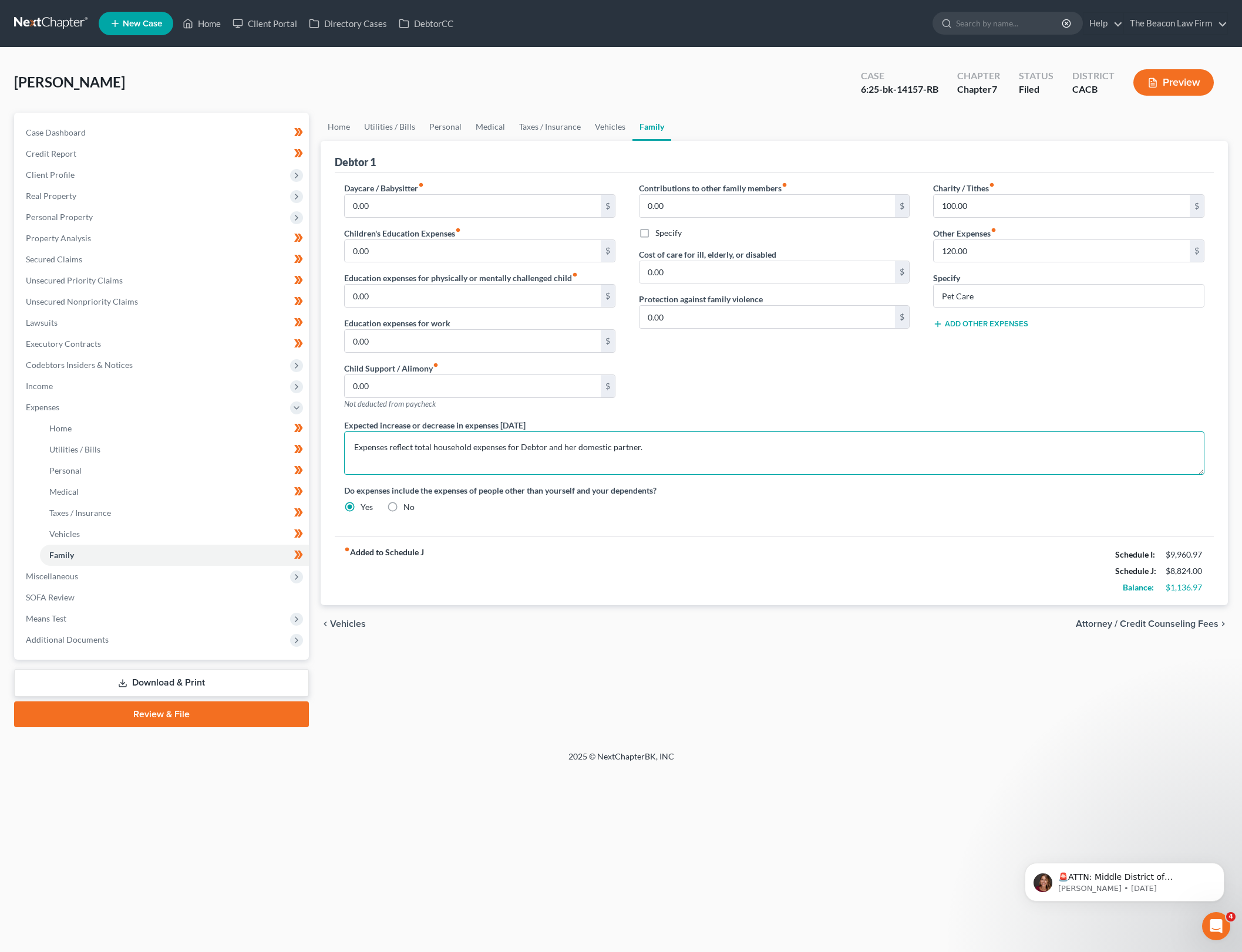
type textarea "Expenses reflect total household expenses for Debtor and her domestic partner."
click at [686, 535] on div "Daycare / Babysitter fiber_manual_record 0.00 $ Children's Education Expenses f…" at bounding box center [774, 354] width 879 height 364
click at [353, 124] on link "Home" at bounding box center [339, 127] width 36 height 28
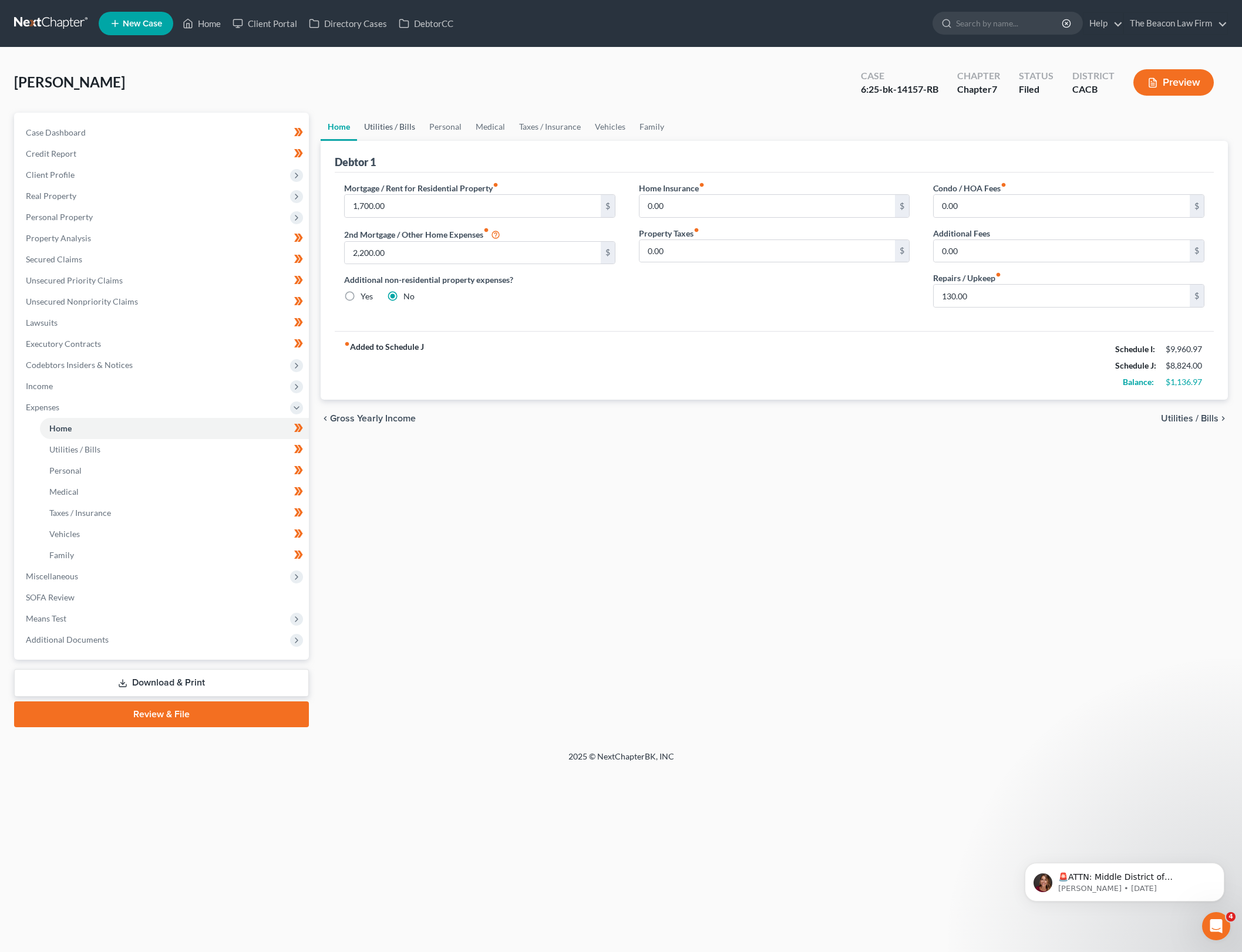
click at [397, 120] on link "Utilities / Bills" at bounding box center [390, 127] width 65 height 28
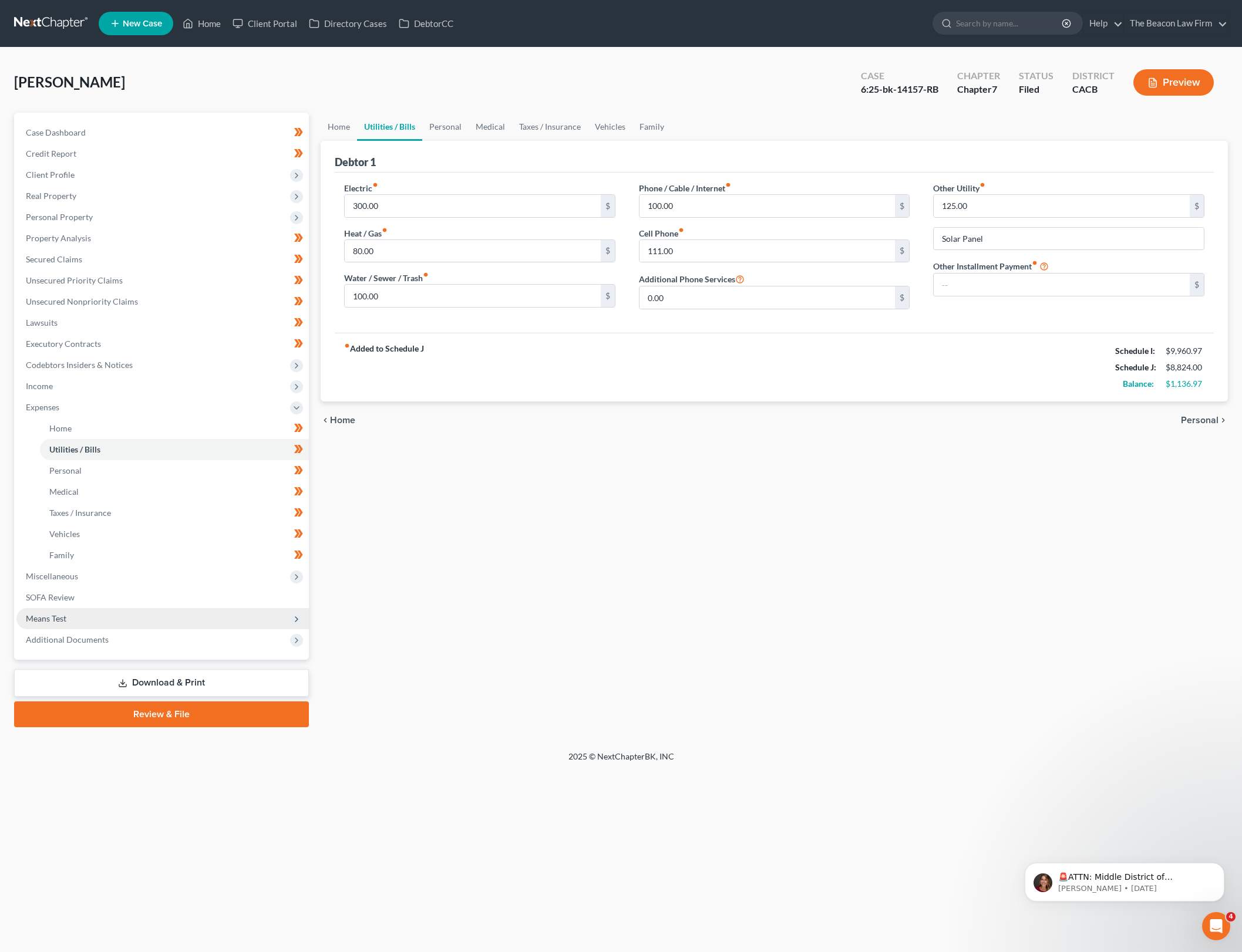
click at [172, 624] on span "Means Test" at bounding box center [162, 619] width 293 height 21
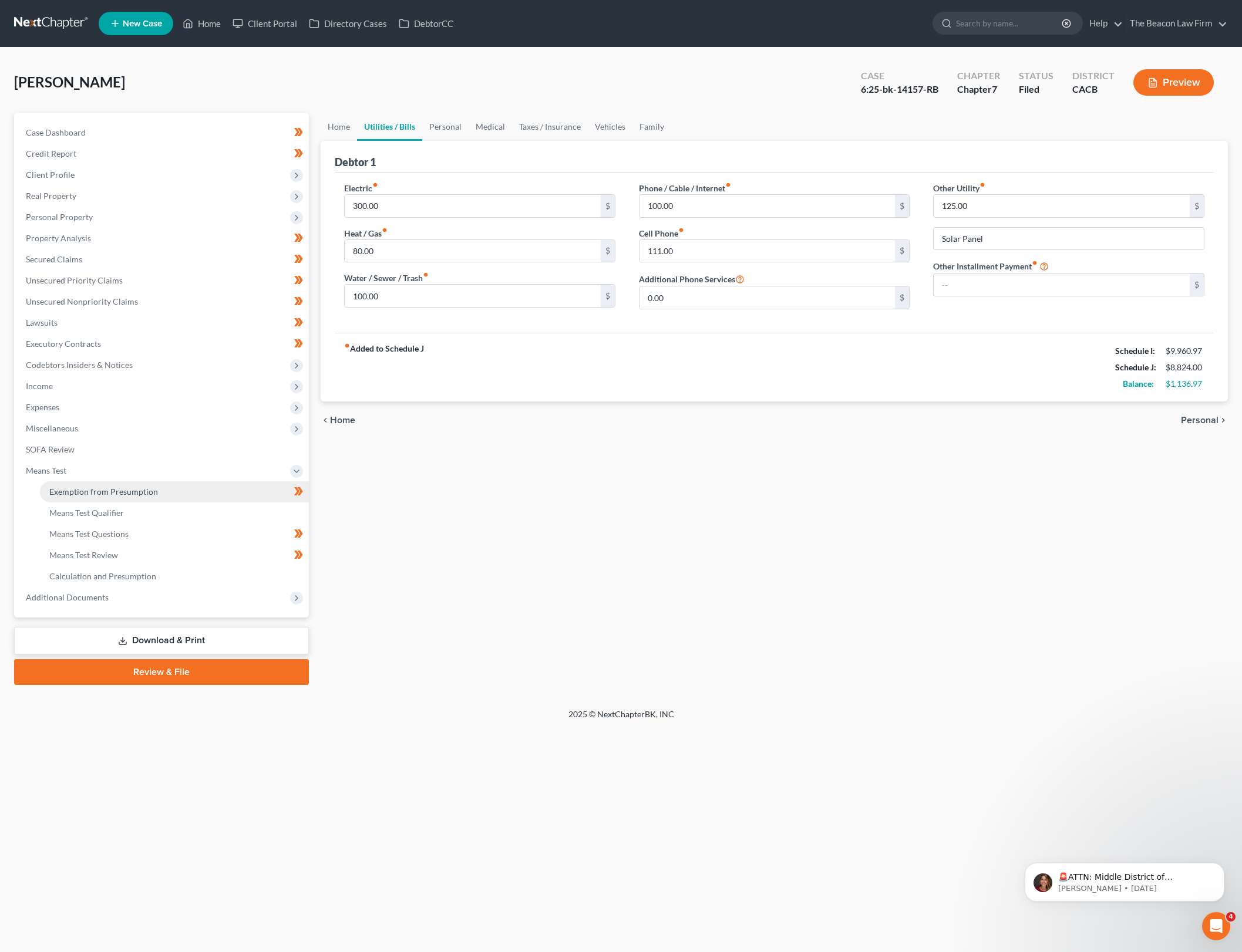
click at [203, 489] on link "Exemption from Presumption" at bounding box center [174, 492] width 269 height 21
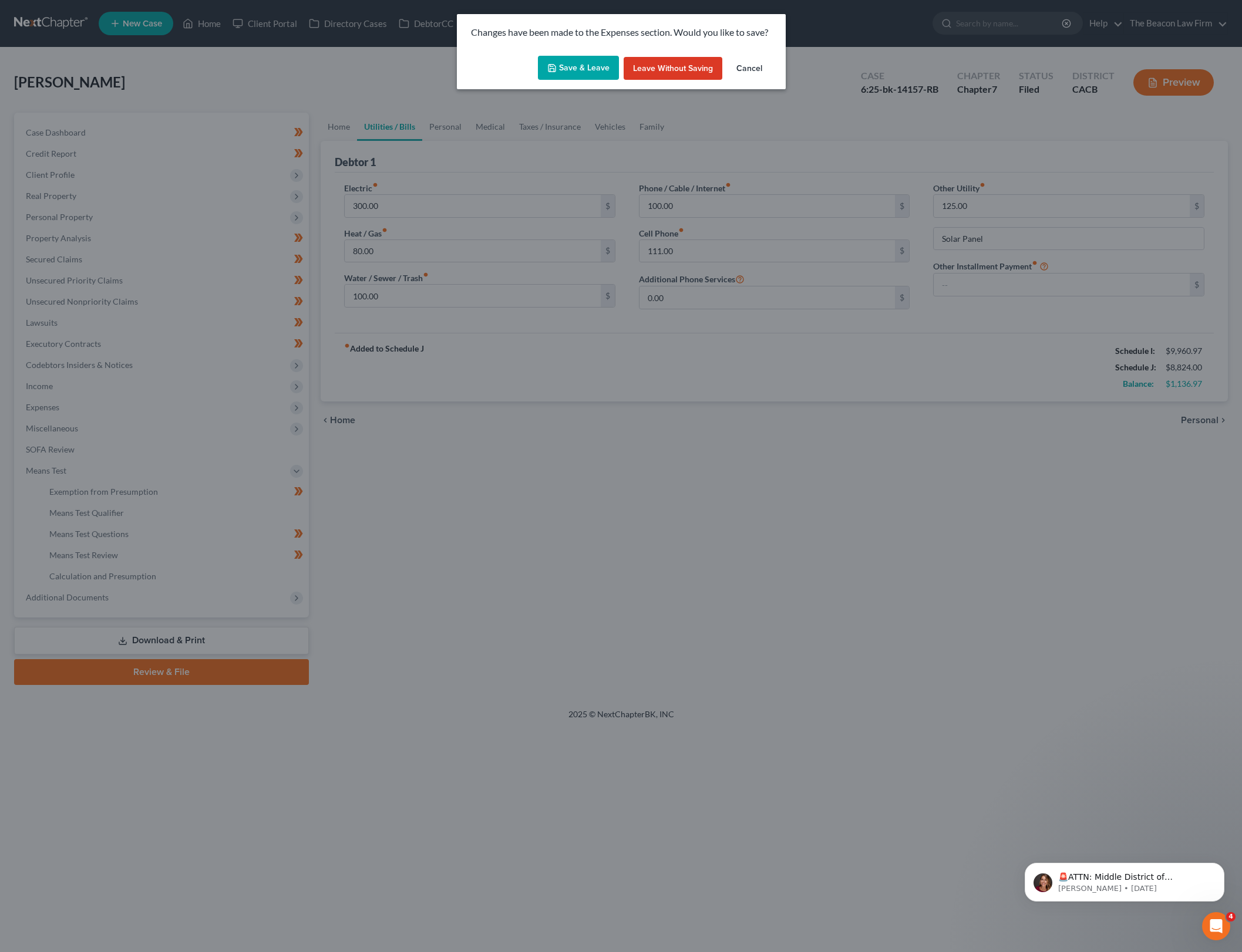
click at [554, 65] on icon "button" at bounding box center [552, 68] width 9 height 9
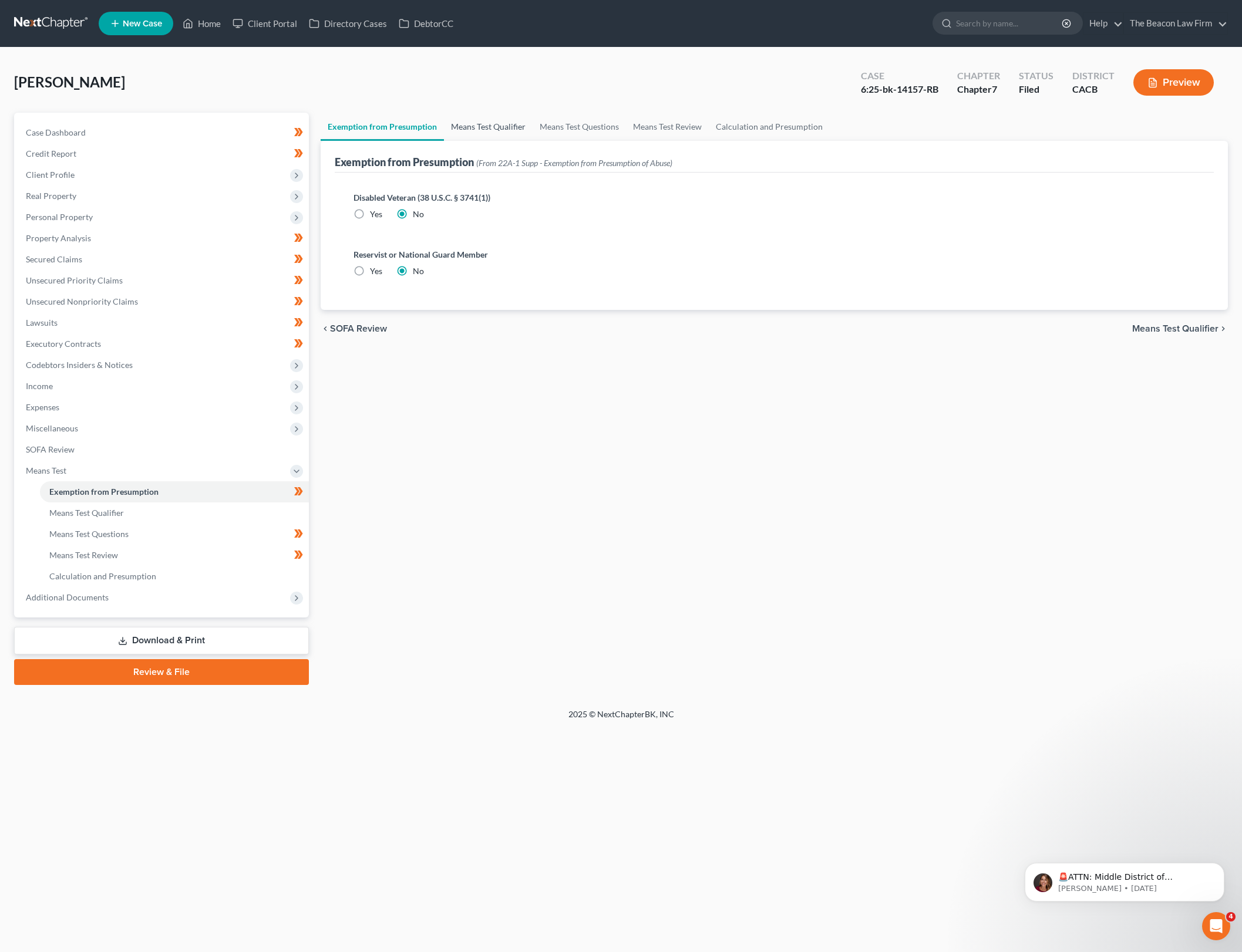
click at [504, 119] on link "Means Test Qualifier" at bounding box center [488, 127] width 88 height 28
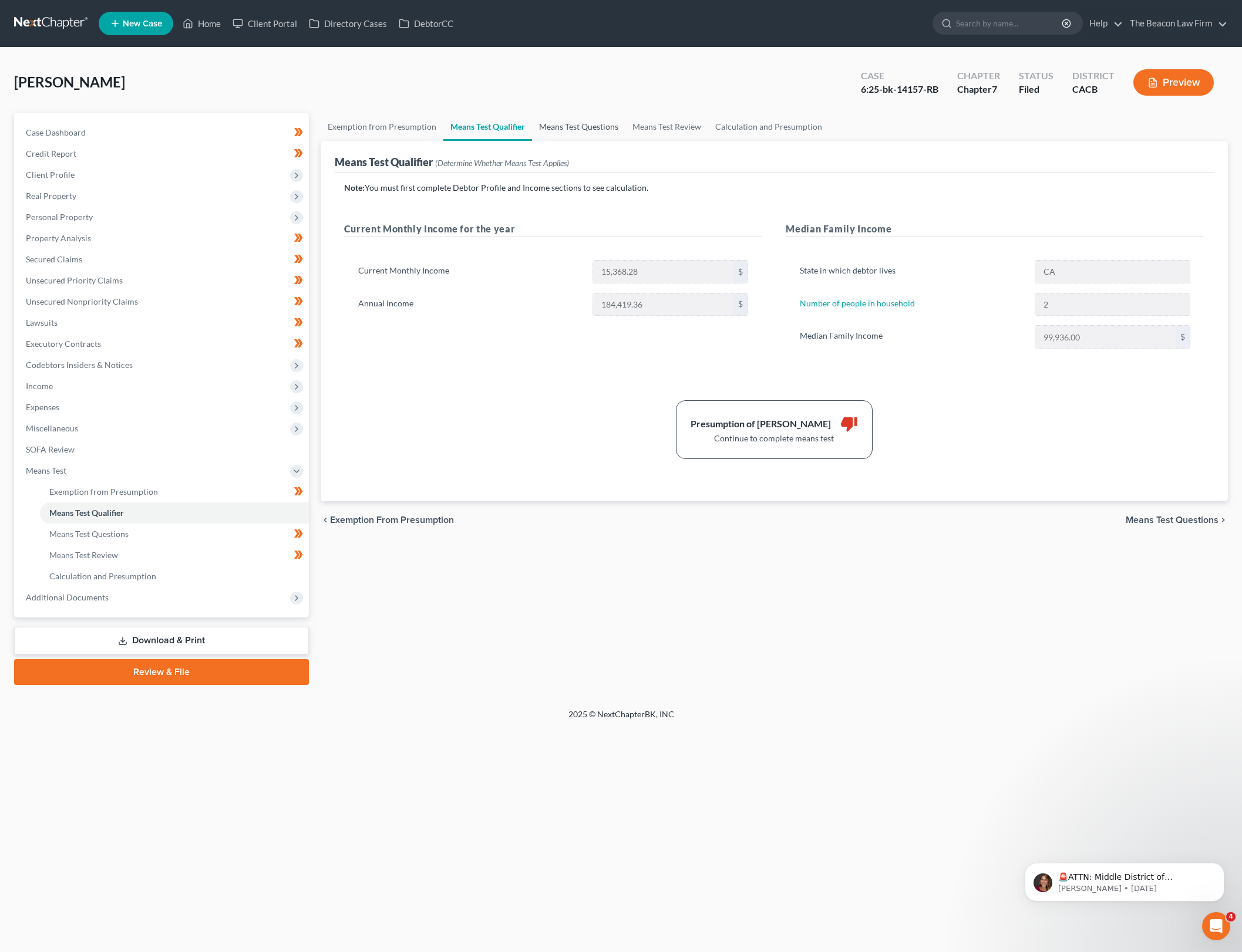
click at [555, 120] on link "Means Test Questions" at bounding box center [578, 127] width 93 height 28
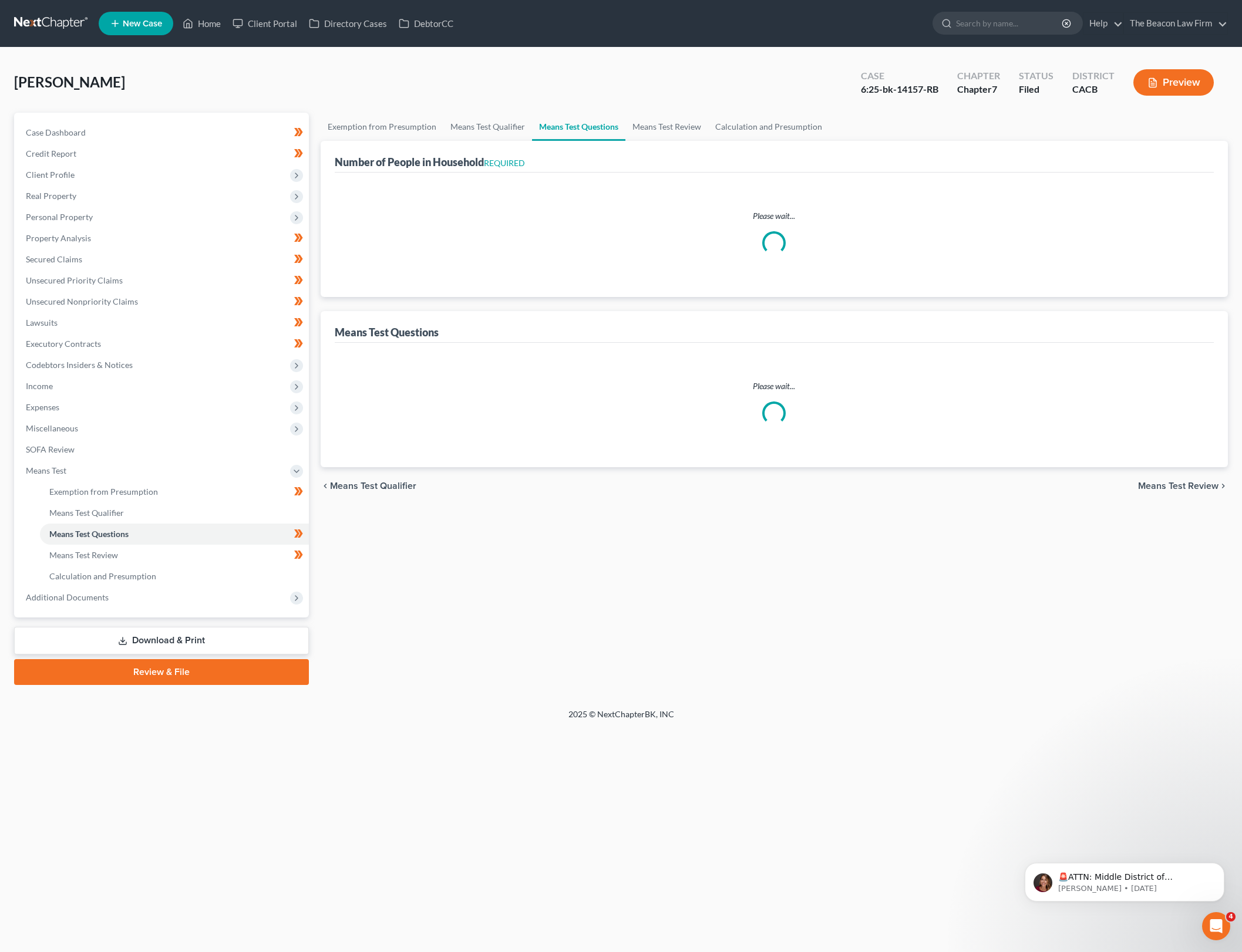
select select "0"
select select "60"
select select "0"
select select "60"
select select "1"
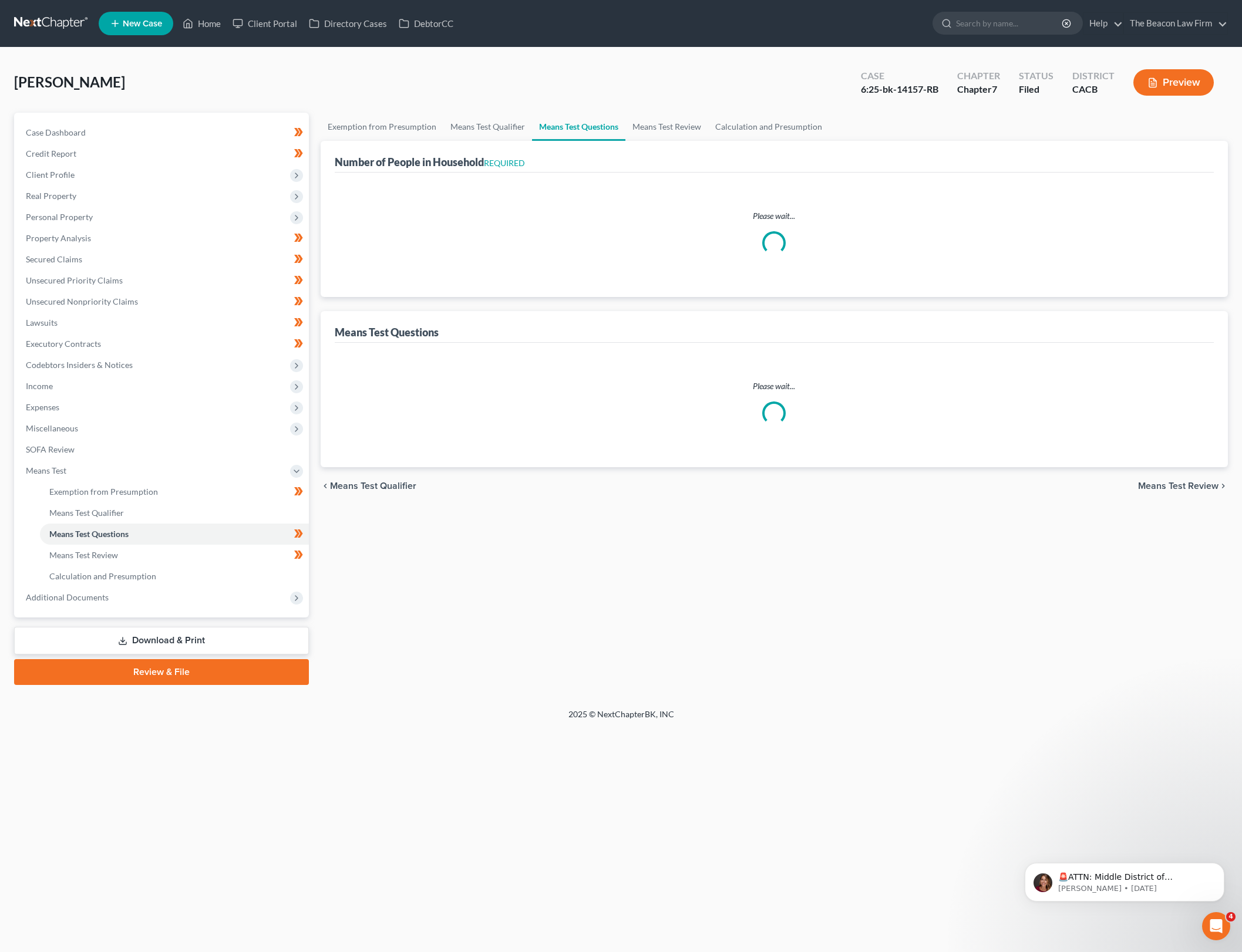
select select "26"
select select "1"
select select "27"
select select "2"
select select "60"
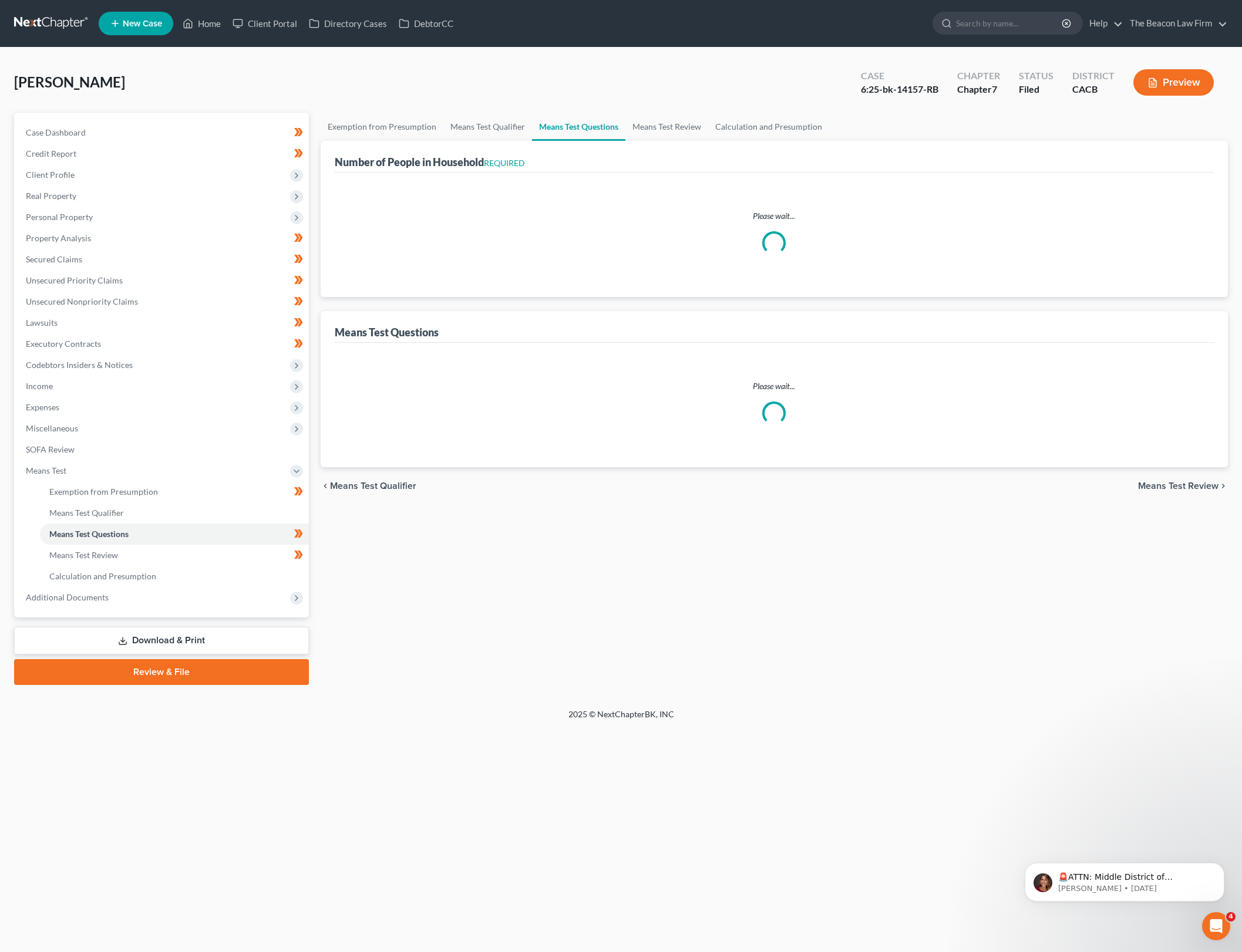
select select "2"
select select "60"
select select "2"
select select "60"
select select "0"
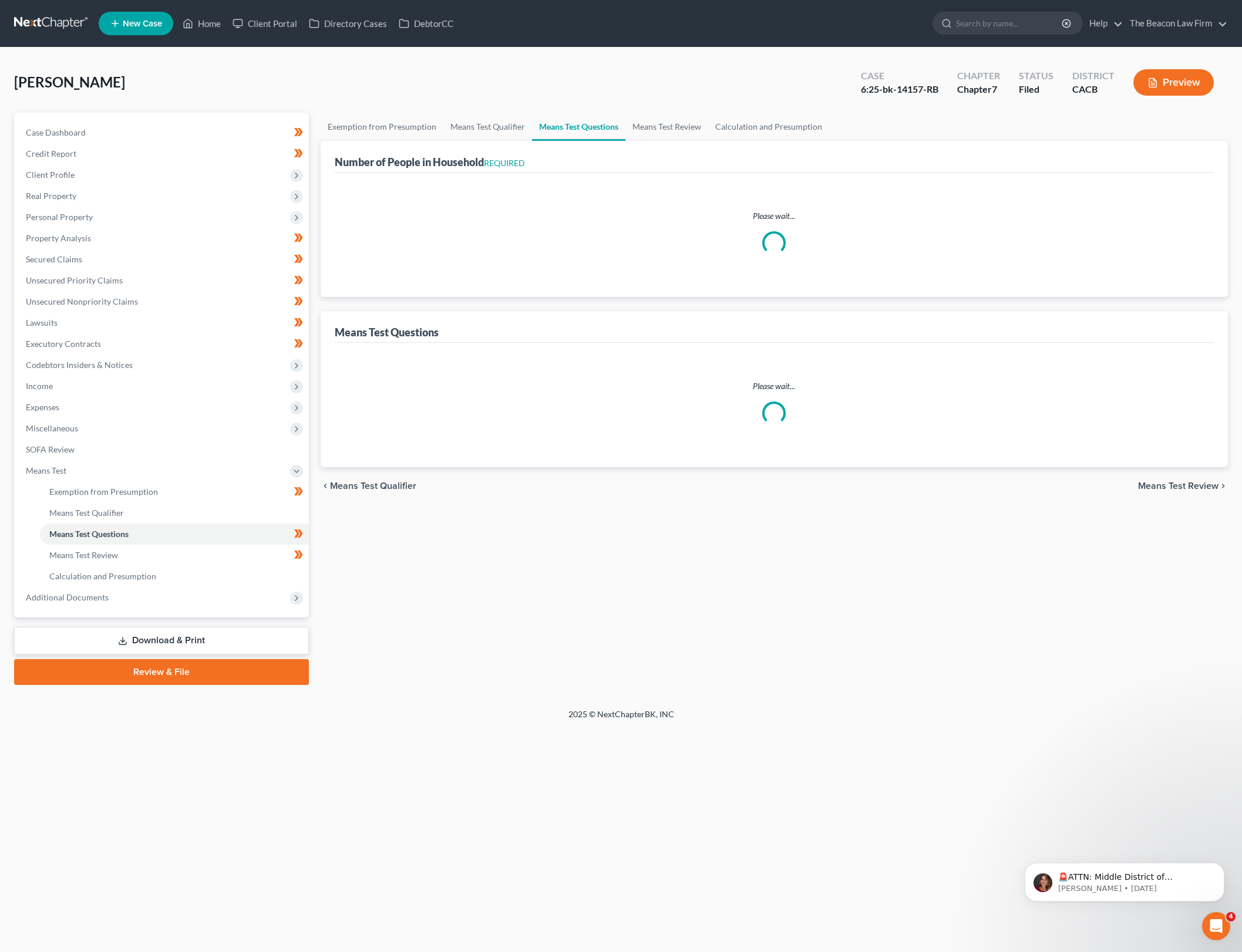
select select "60"
select select "0"
select select "60"
select select "2"
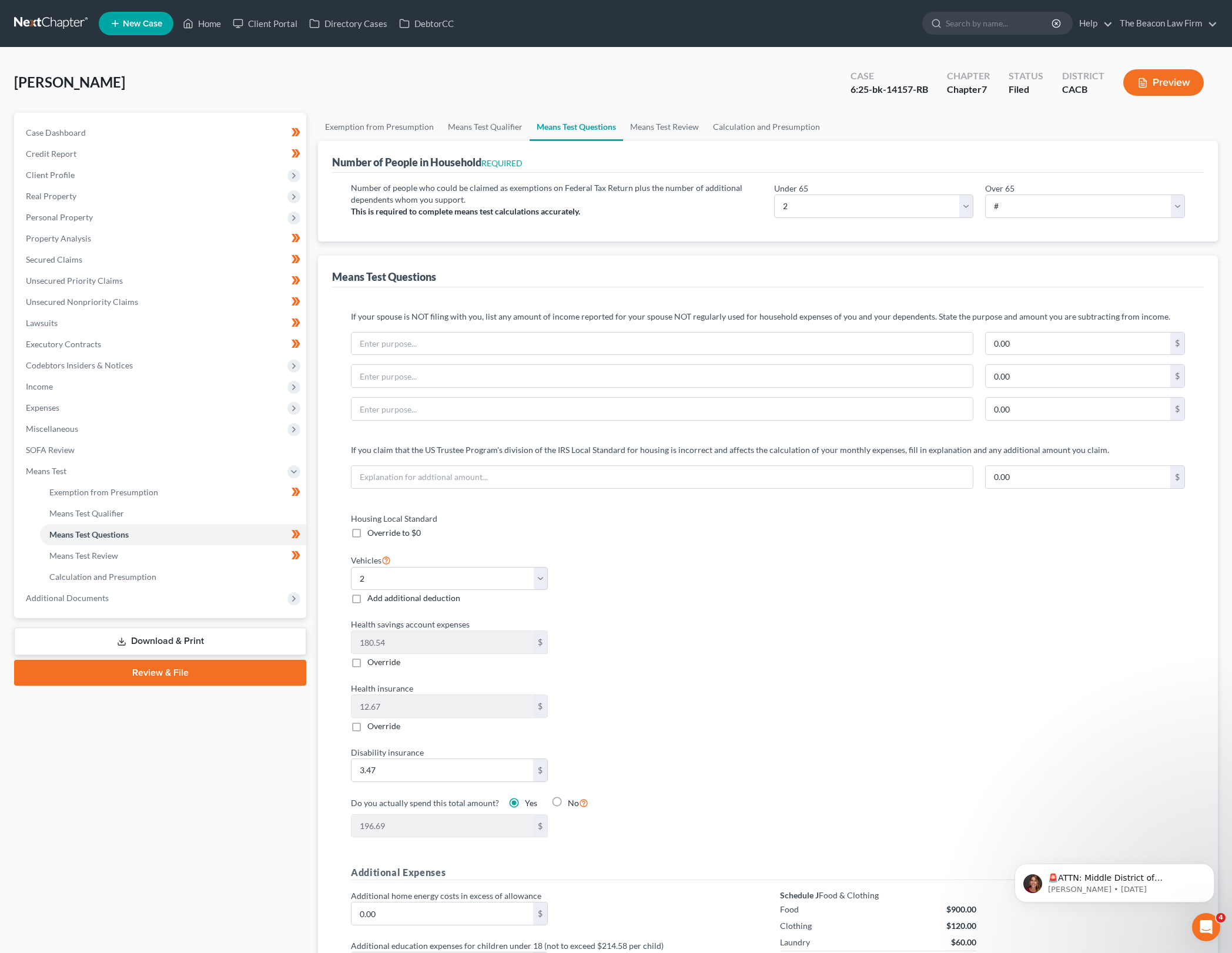
click at [726, 565] on div "Vehicles Select 0 1 2 3 4 5 Add additional deduction" at bounding box center [553, 579] width 417 height 52
click at [666, 128] on link "Means Test Review" at bounding box center [664, 127] width 83 height 28
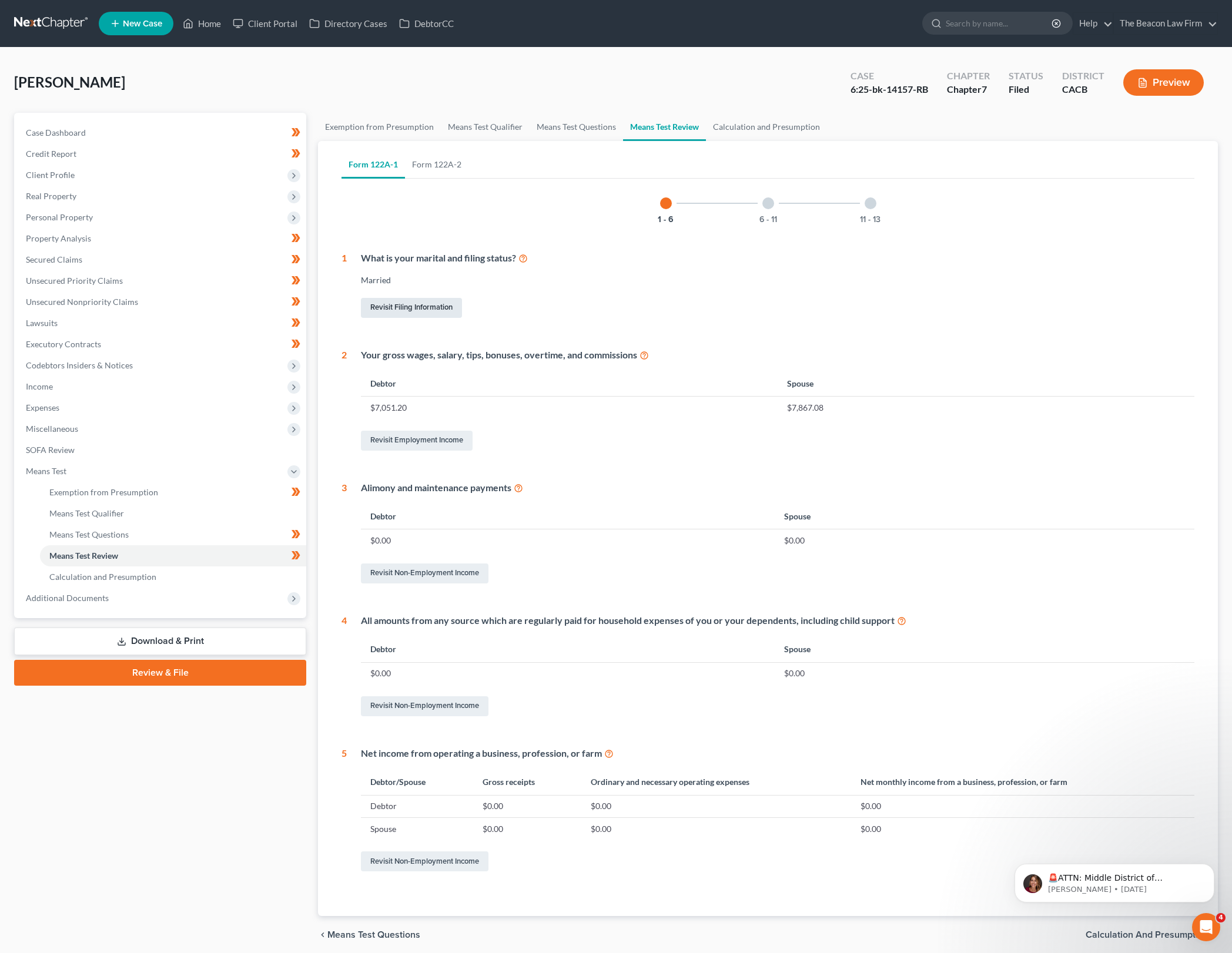
click at [413, 300] on link "Revisit Filing Information" at bounding box center [411, 308] width 101 height 20
select select "1"
select select "0"
select select "3"
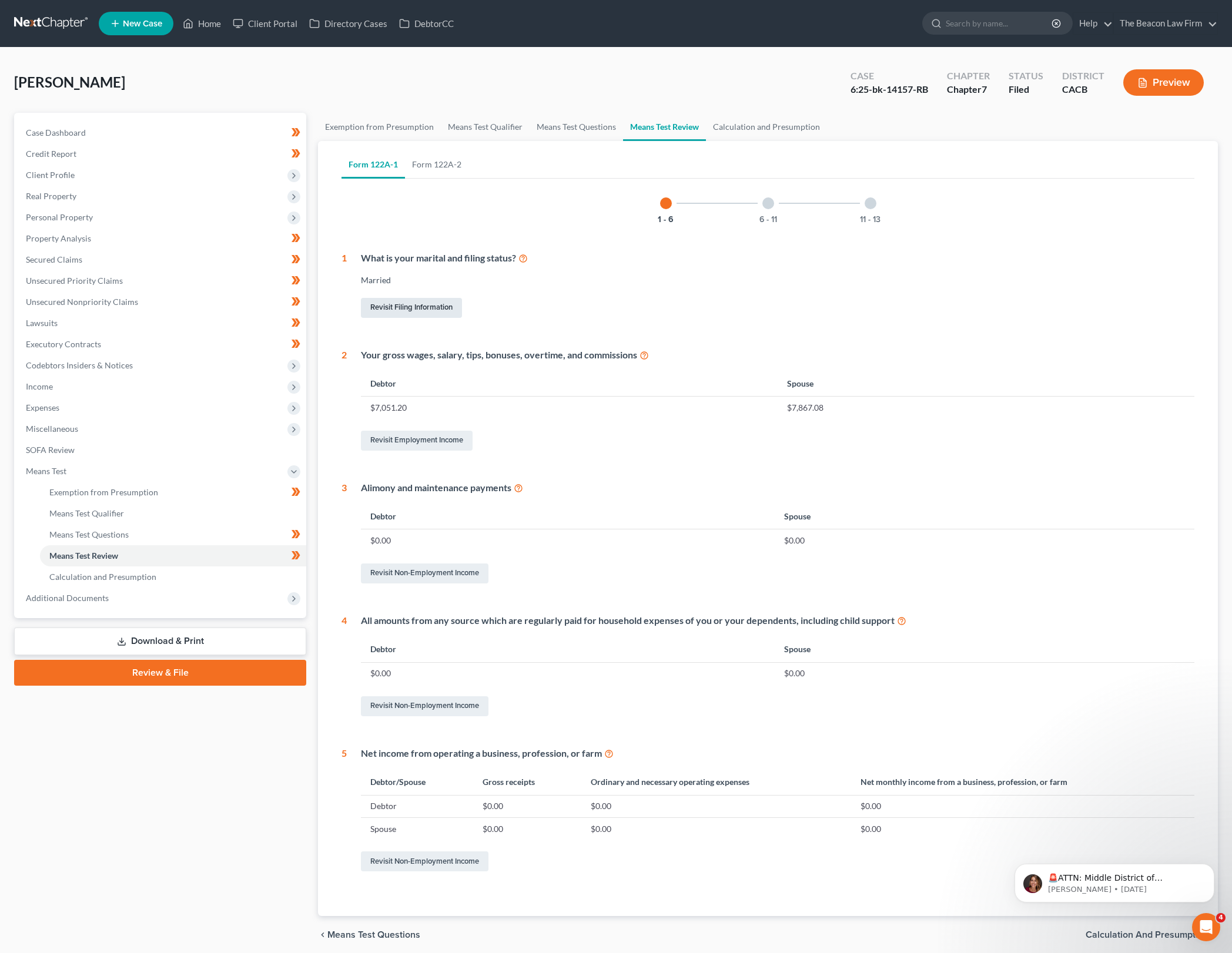
select select "4"
select select "1"
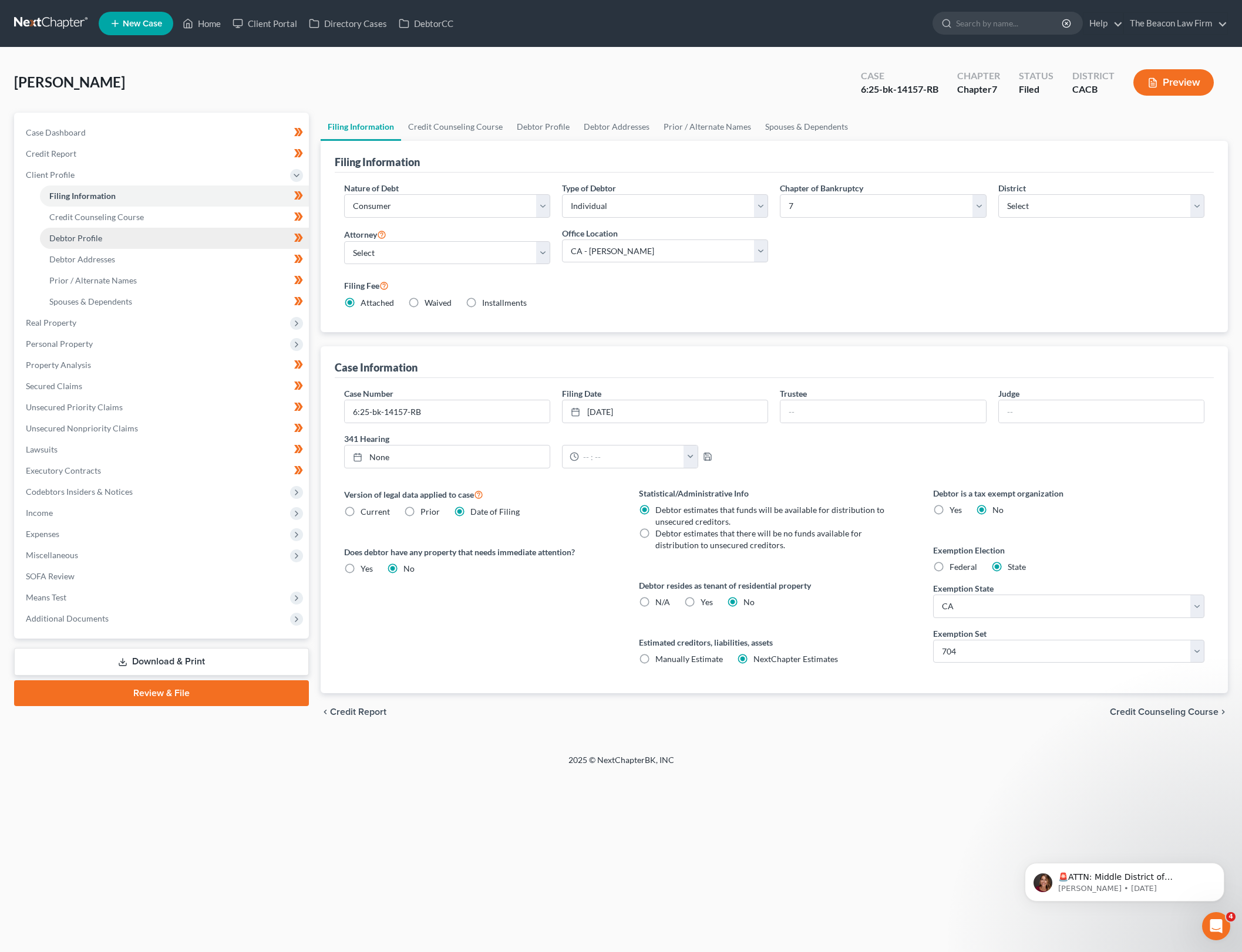
click at [152, 230] on link "Debtor Profile" at bounding box center [174, 238] width 269 height 21
select select "1"
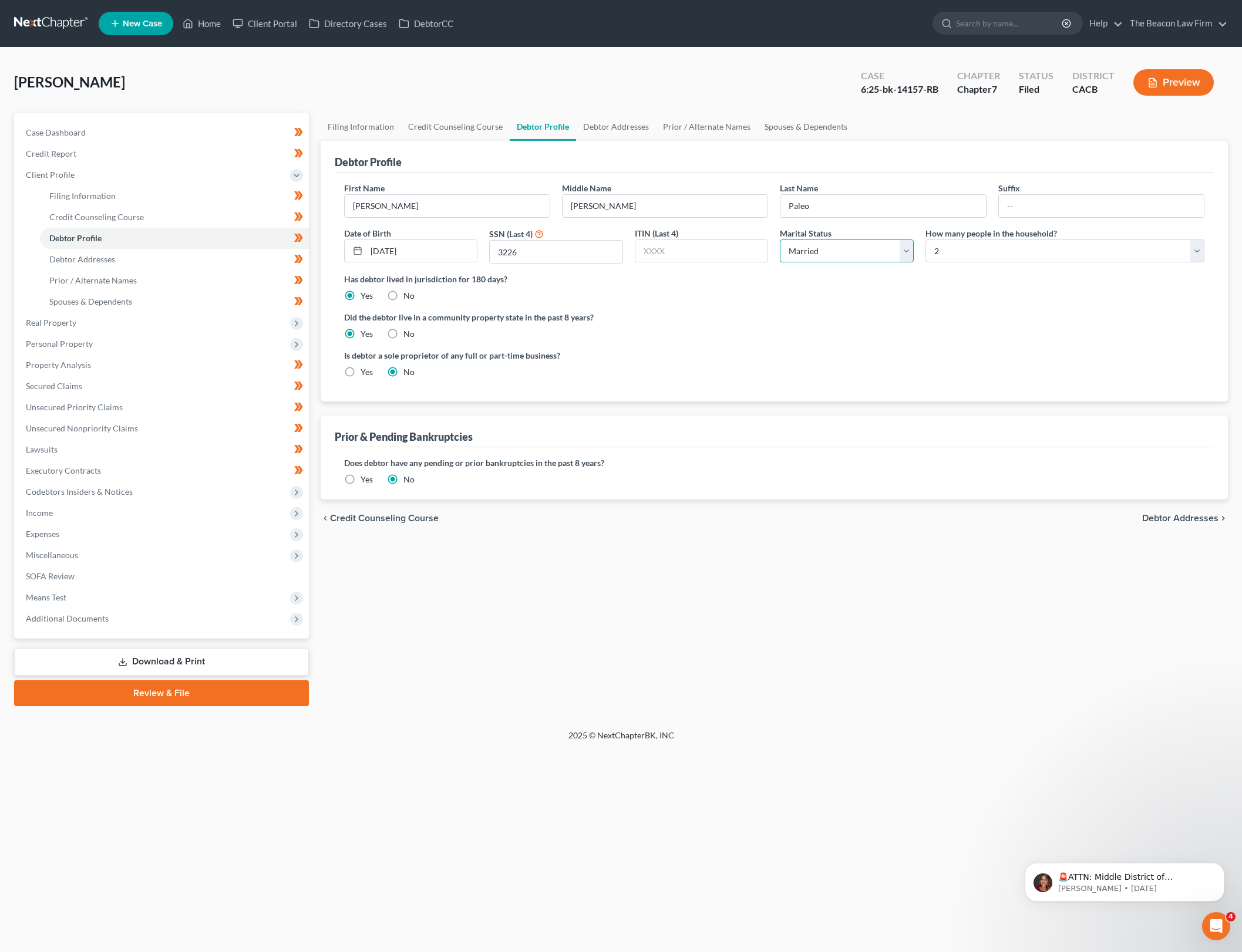
click at [911, 246] on select "Select Single Married Separated Divorced Widowed" at bounding box center [846, 252] width 134 height 24
select select "0"
click at [780, 240] on select "Select Single Married Separated Divorced Widowed" at bounding box center [846, 252] width 134 height 24
click at [958, 305] on ng-include "First Name Kristina Middle Name Marie Last Name Paleo Suffix Date of Birth 07/0…" at bounding box center [774, 285] width 860 height 205
click at [125, 269] on link "Debtor Addresses" at bounding box center [174, 259] width 269 height 21
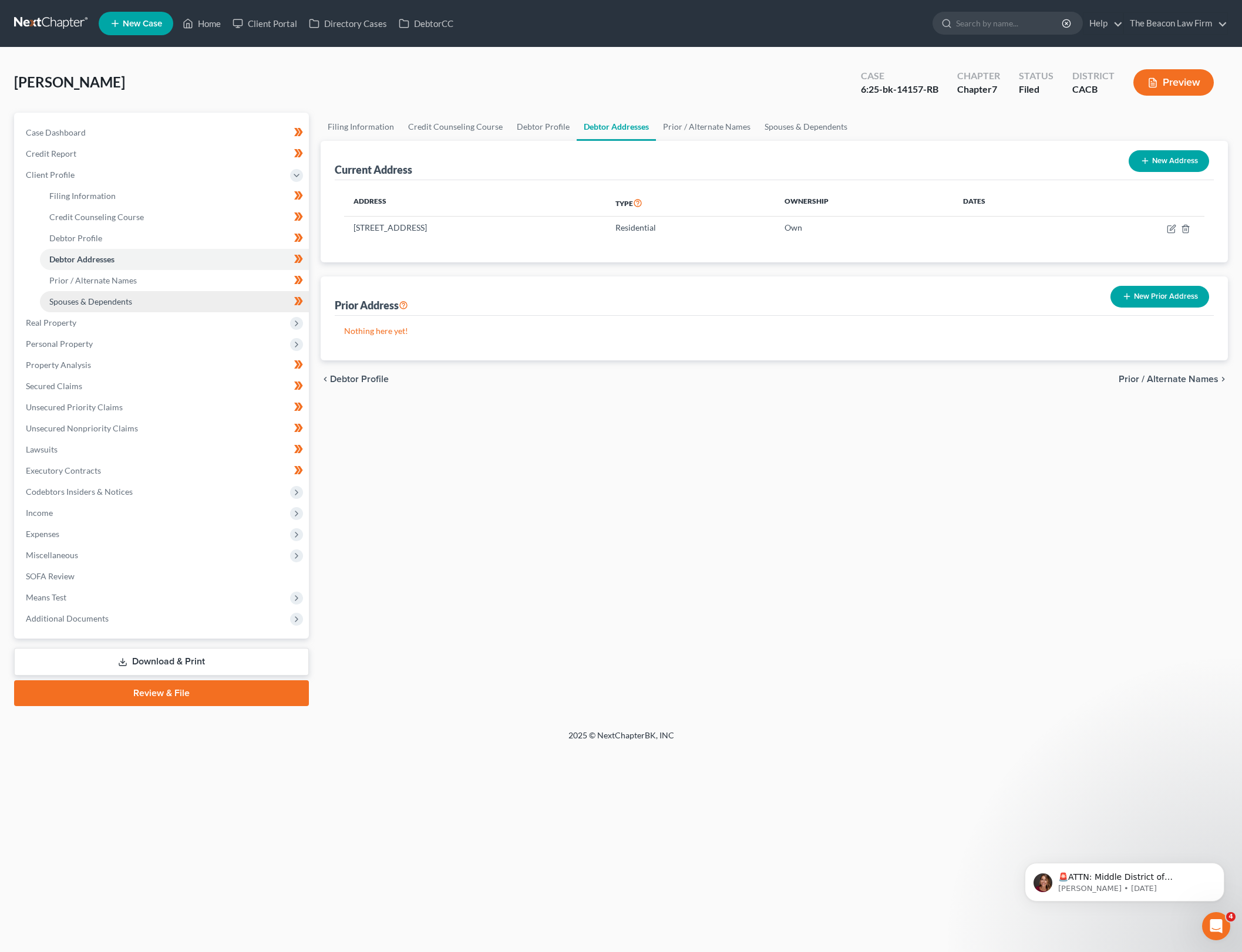
click at [141, 296] on link "Spouses & Dependents" at bounding box center [174, 302] width 269 height 21
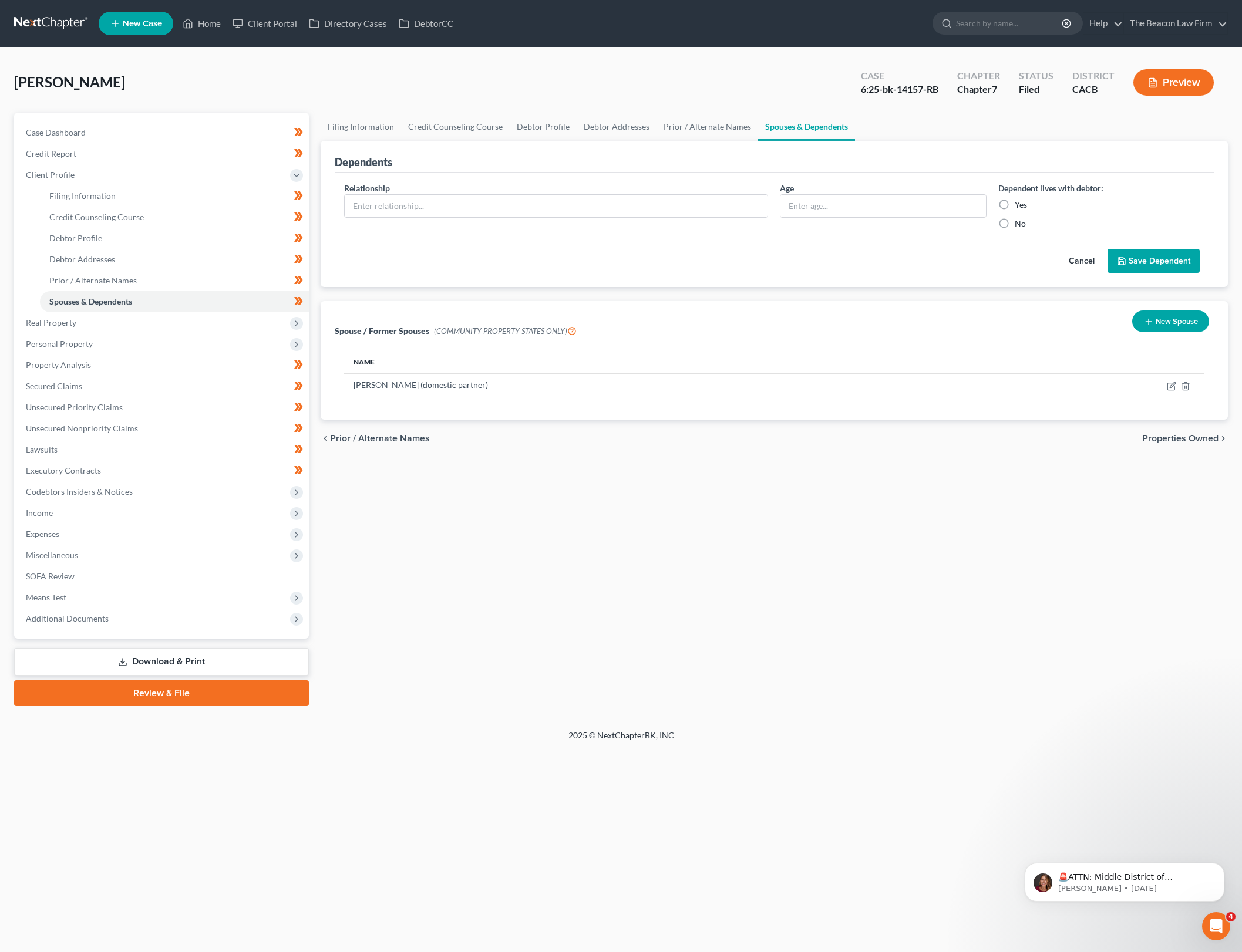
click at [769, 357] on th "Name" at bounding box center [673, 362] width 658 height 24
click at [97, 316] on span "Real Property" at bounding box center [162, 323] width 293 height 21
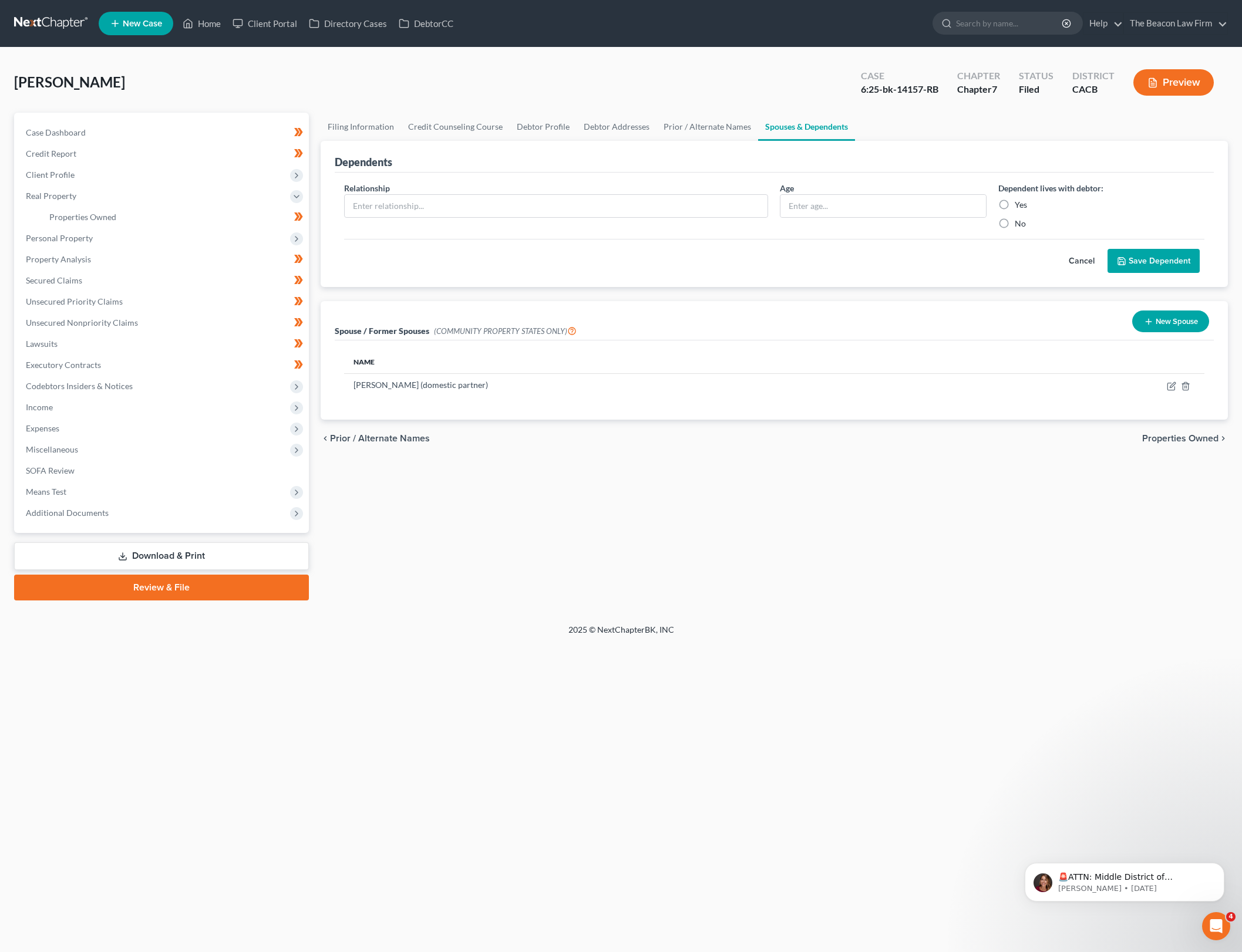
drag, startPoint x: 1085, startPoint y: 254, endPoint x: 463, endPoint y: 568, distance: 696.8
click at [1084, 255] on button "Cancel" at bounding box center [1082, 261] width 52 height 24
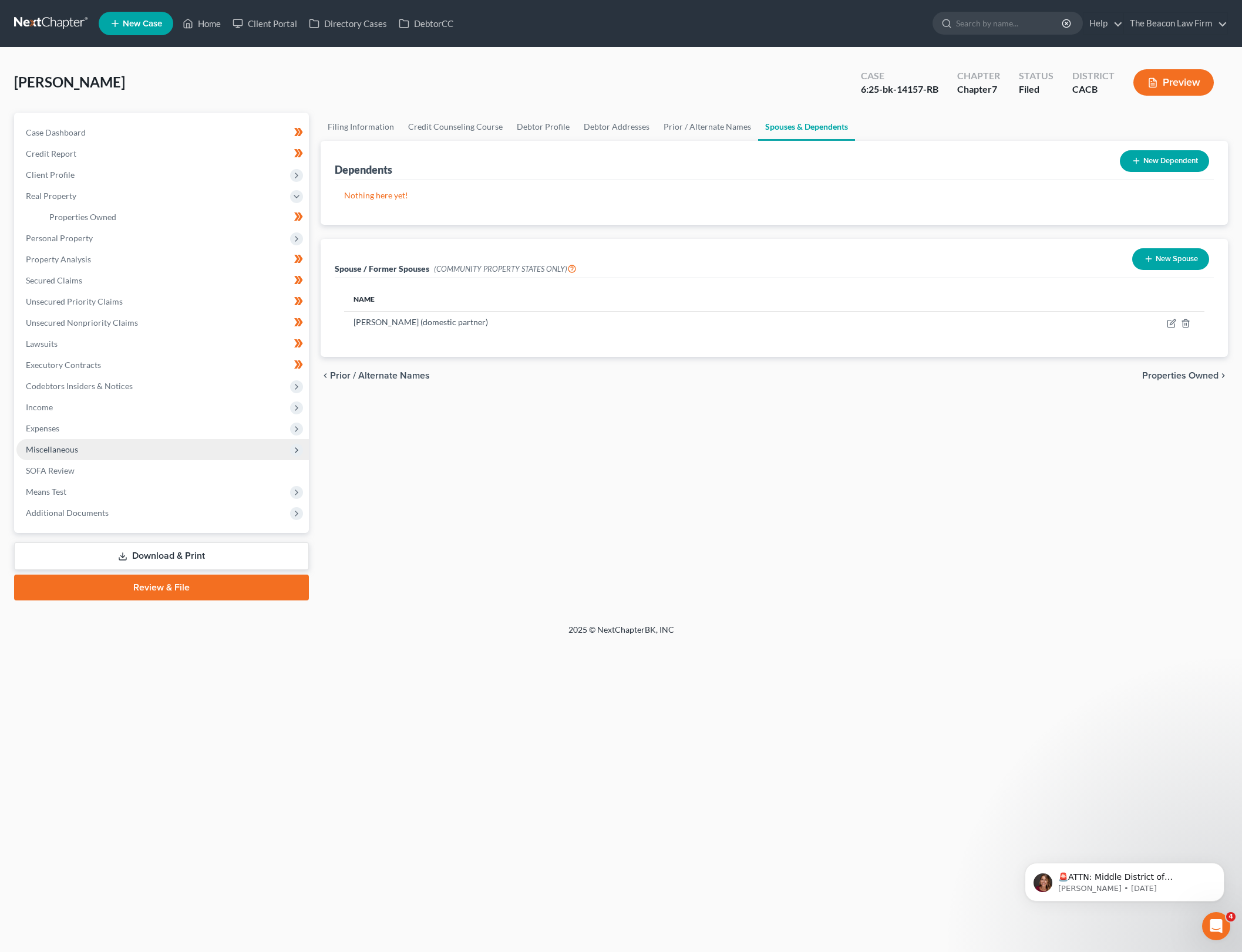
click at [141, 442] on span "Miscellaneous" at bounding box center [162, 450] width 293 height 21
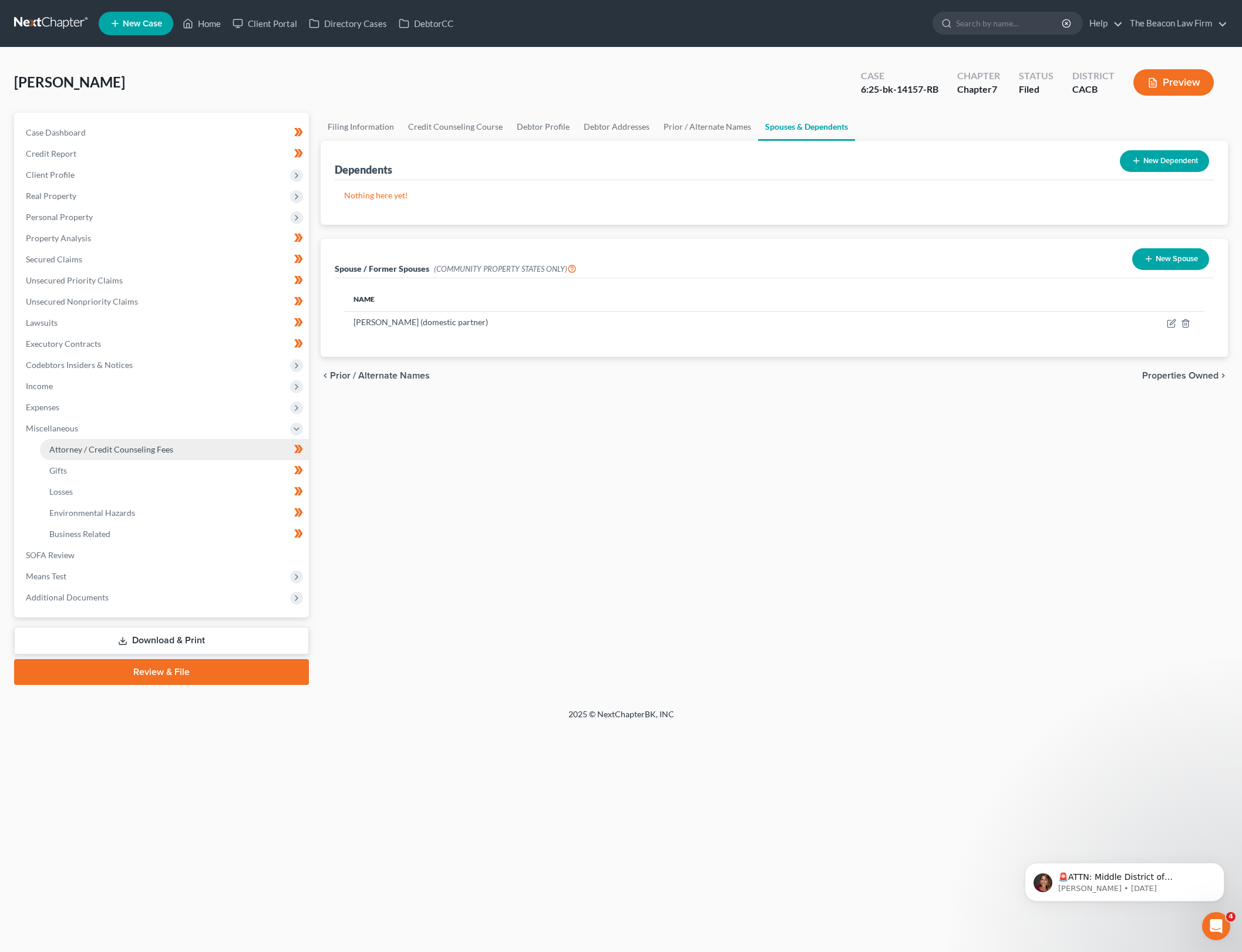
click at [162, 445] on span "Attorney / Credit Counseling Fees" at bounding box center [112, 449] width 124 height 10
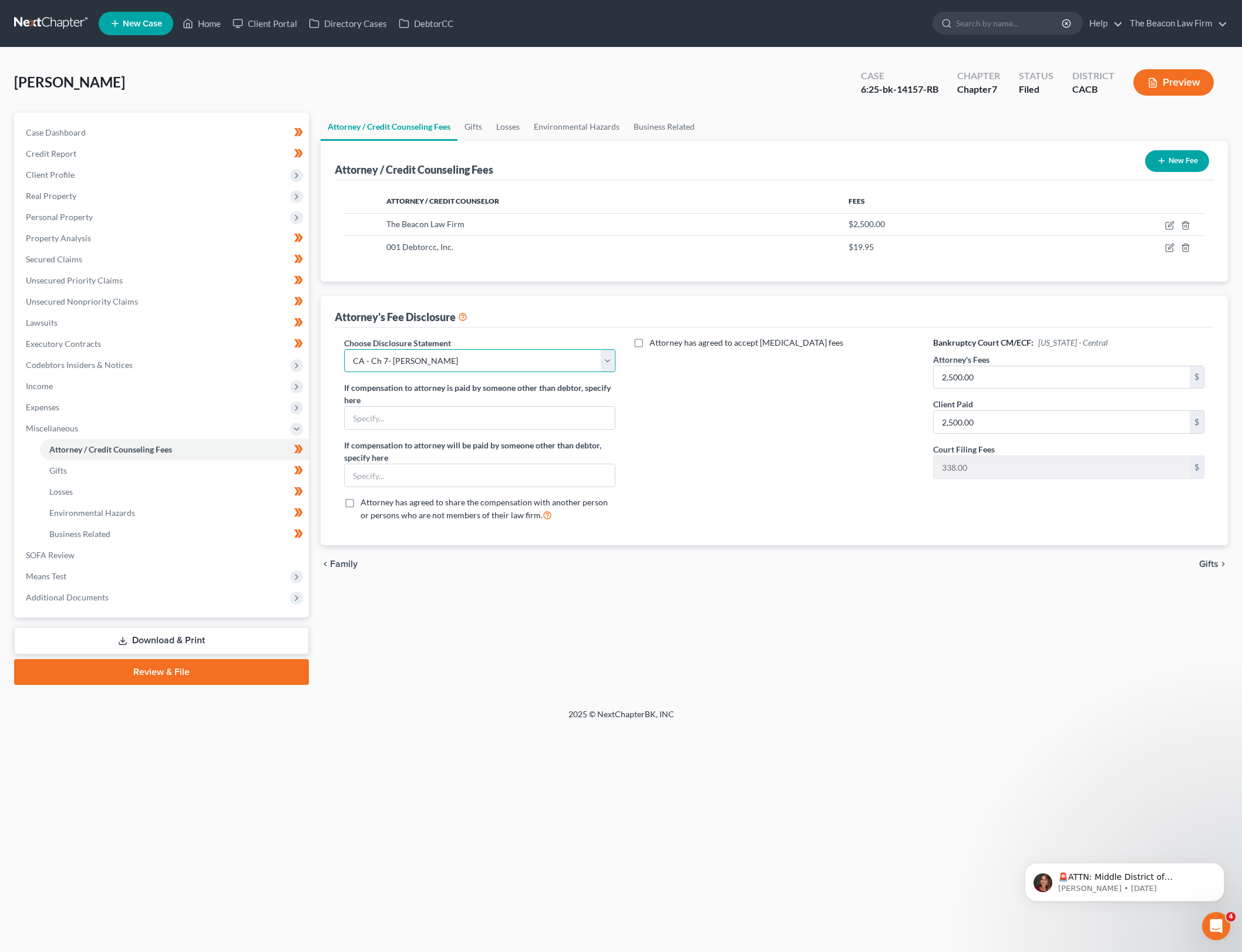
click at [608, 365] on select "Select WDPa - Andrew Carroll NY Eastern June 2 - June Nguyen (Chapter 13 FL Onl…" at bounding box center [479, 361] width 271 height 24
select select "22"
click at [344, 349] on select "Select WDPa - Andrew Carroll NY Eastern June 2 - June Nguyen (Chapter 13 FL Onl…" at bounding box center [479, 361] width 271 height 24
click at [818, 656] on div "Attorney / Credit Counseling Fees Gifts Losses Environmental Hazards Business R…" at bounding box center [775, 399] width 919 height 572
click at [1045, 715] on footer "2025 © NextChapterBK, INC" at bounding box center [621, 719] width 1242 height 21
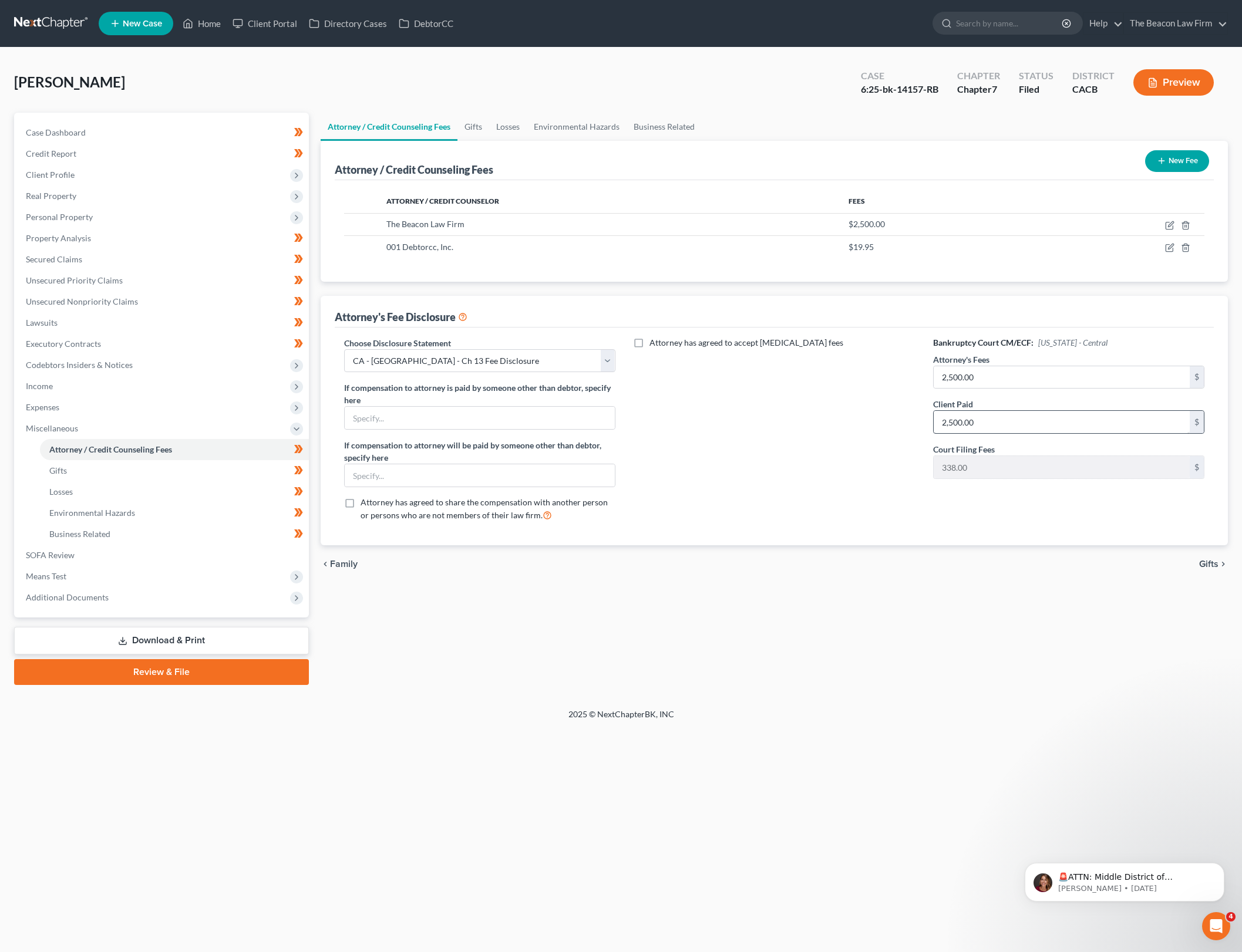
click at [1047, 438] on div "Bankruptcy Court CM/ECF: California - Central Attorney's Fees 2,500.00 $ Client…" at bounding box center [1068, 434] width 294 height 194
click at [1051, 422] on input "2,500.00" at bounding box center [1062, 422] width 256 height 22
type input "6,000"
click at [1030, 660] on div "Attorney / Credit Counseling Fees Gifts Losses Environmental Hazards Business R…" at bounding box center [775, 399] width 919 height 572
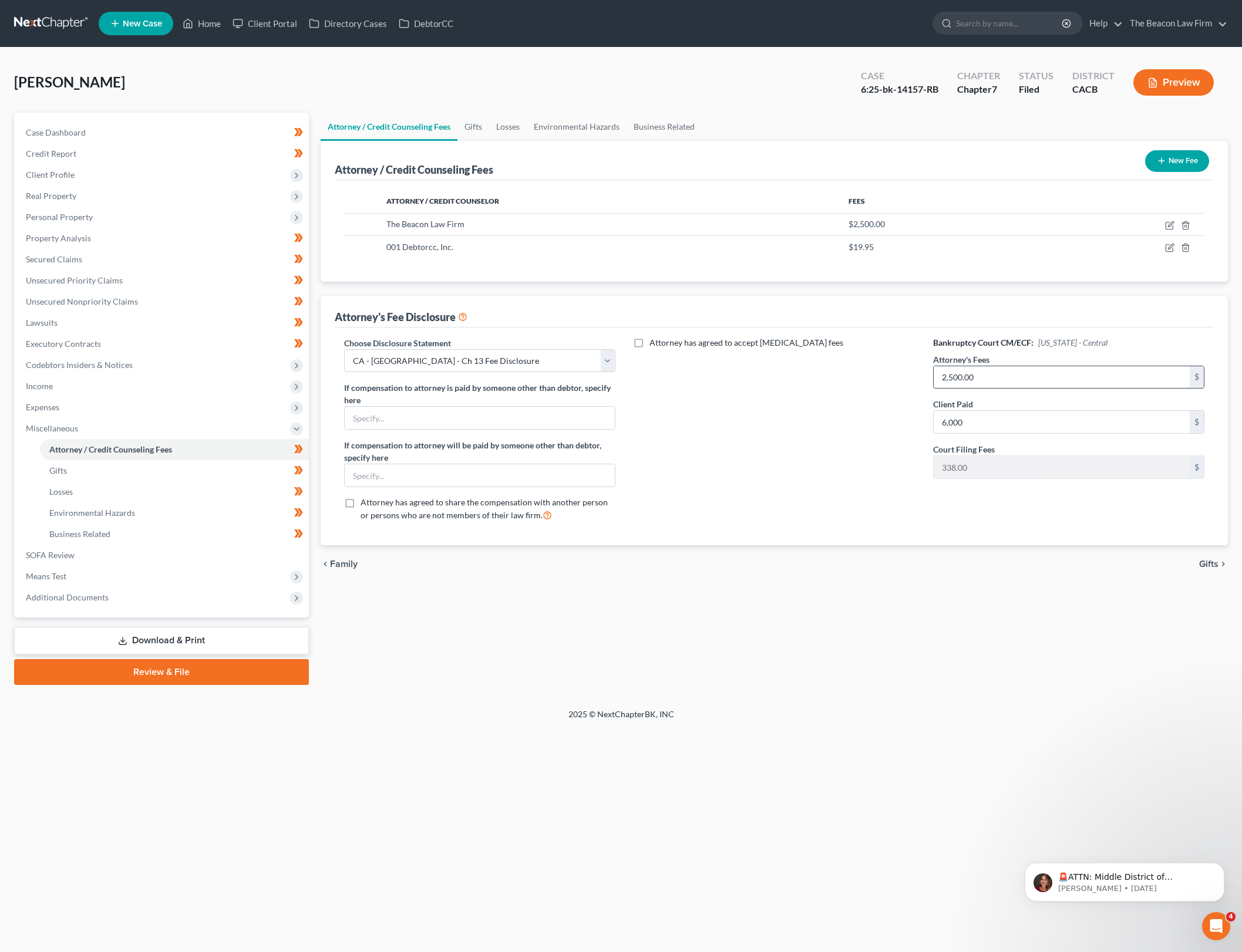
click at [998, 383] on input "2,500.00" at bounding box center [1062, 378] width 256 height 22
type input "6,000"
click at [981, 423] on input "6,000" at bounding box center [1062, 422] width 256 height 22
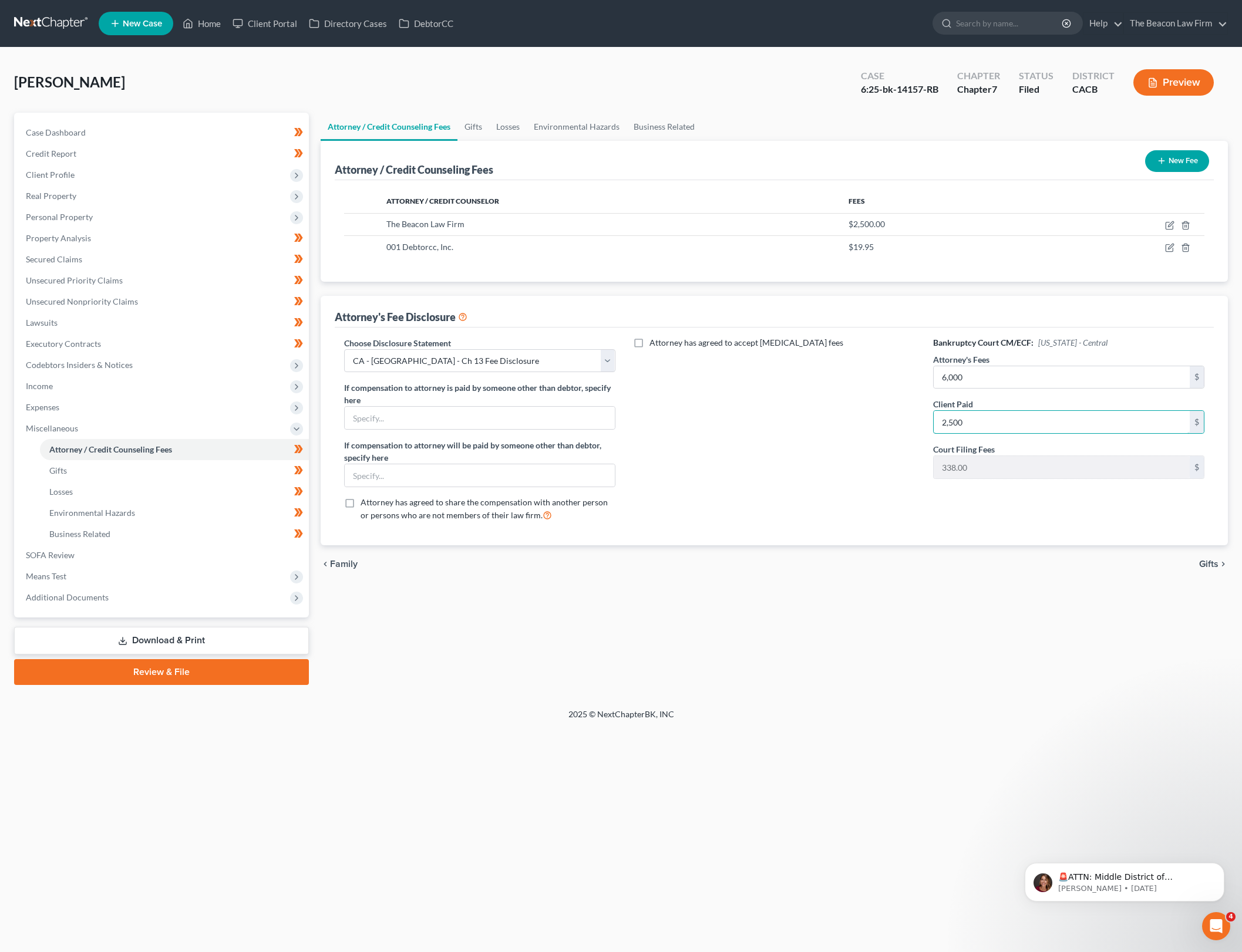
type input "2,500"
click at [1080, 595] on div "Attorney / Credit Counseling Fees Gifts Losses Environmental Hazards Business R…" at bounding box center [775, 399] width 919 height 572
click at [252, 471] on link "Gifts" at bounding box center [174, 471] width 269 height 21
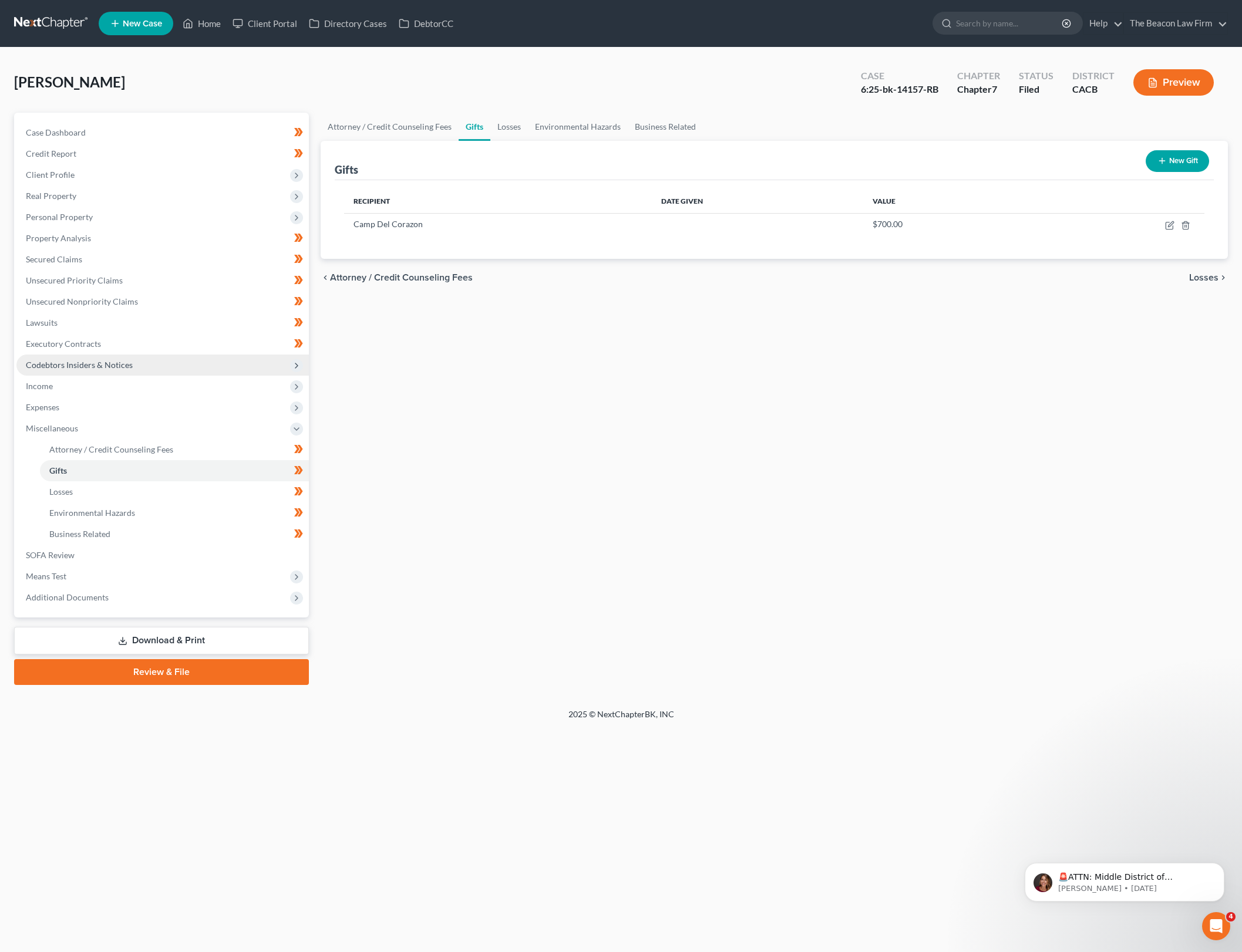
click at [244, 363] on span "Codebtors Insiders & Notices" at bounding box center [162, 365] width 293 height 21
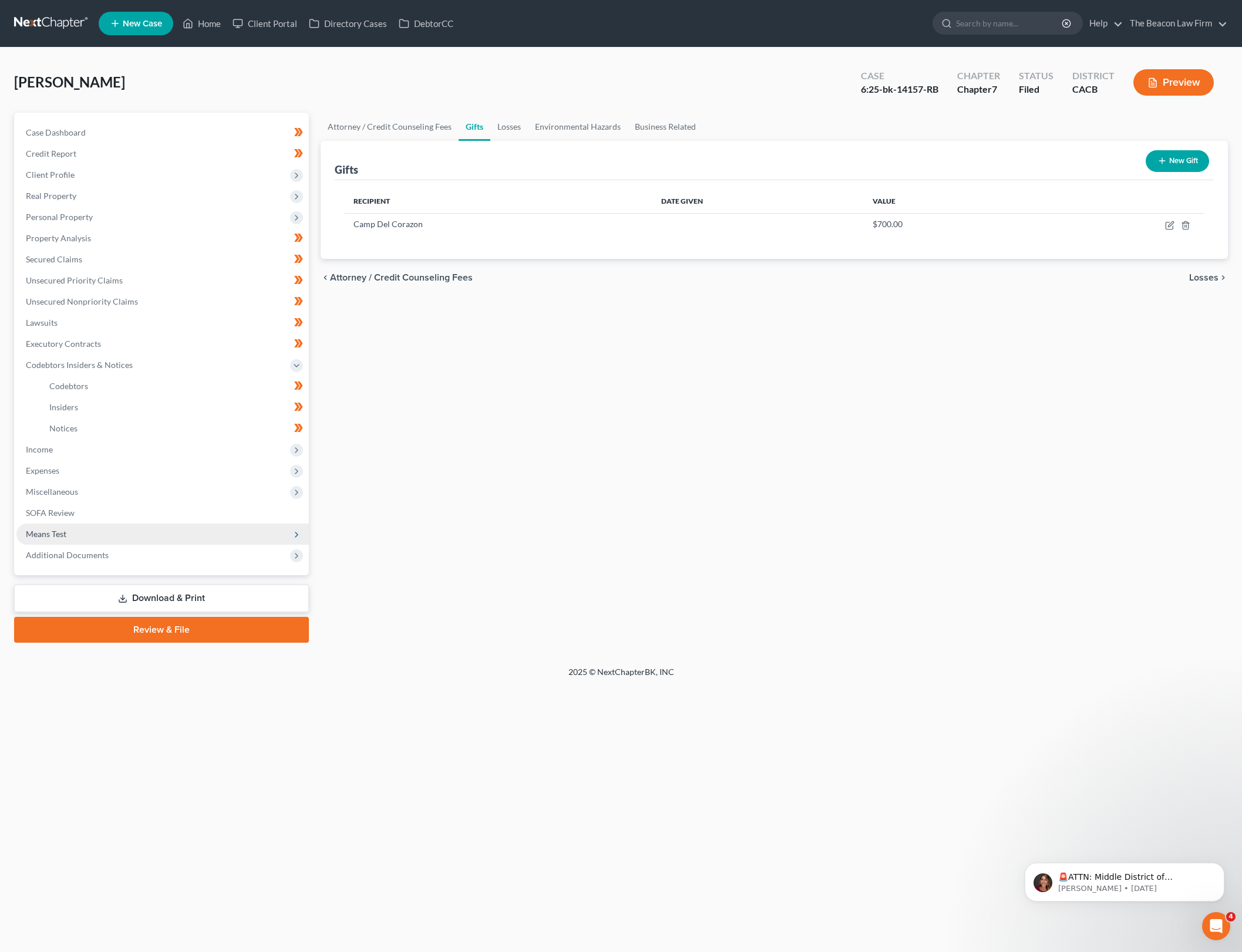
click at [158, 527] on span "Means Test" at bounding box center [162, 534] width 293 height 21
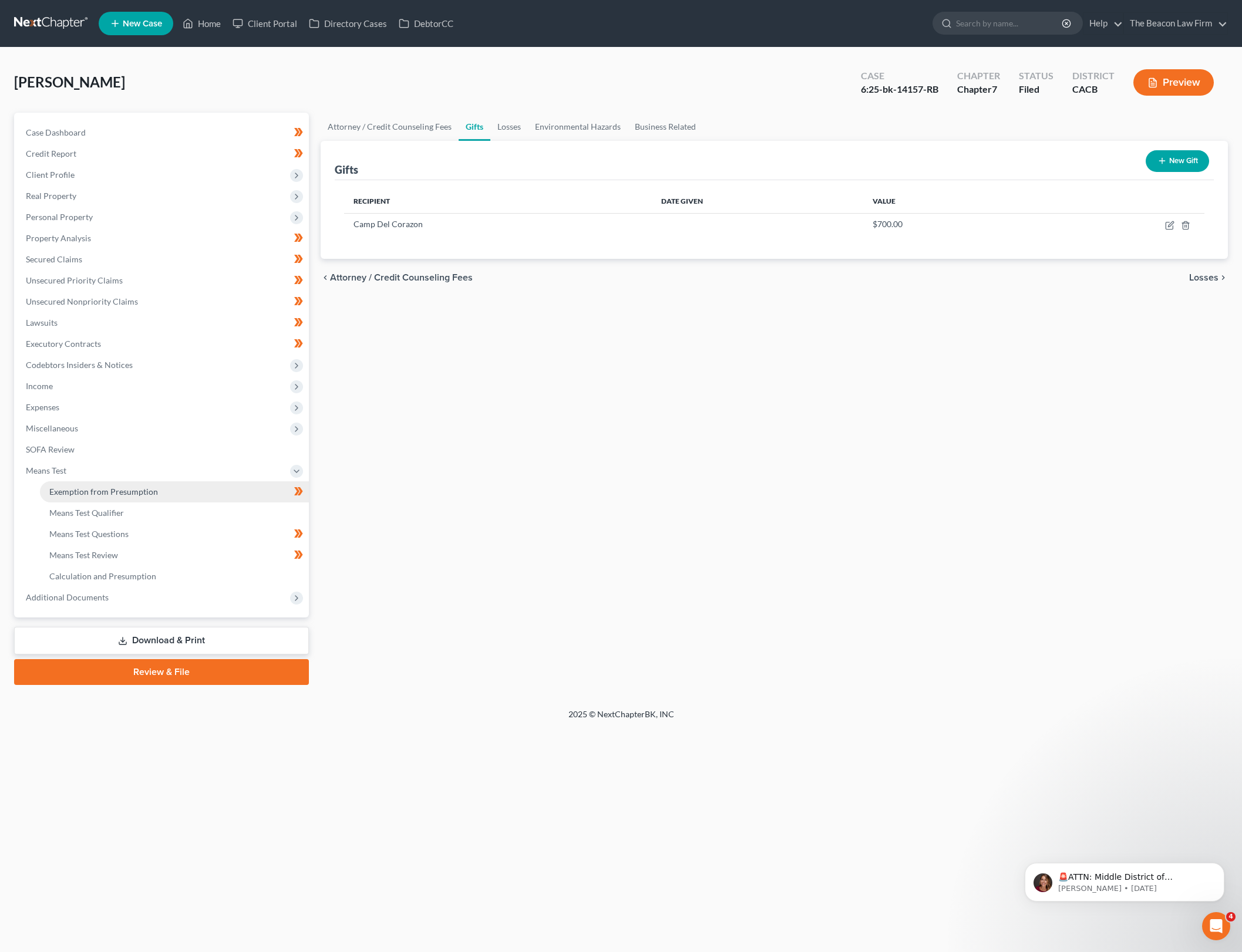
click at [183, 489] on link "Exemption from Presumption" at bounding box center [174, 492] width 269 height 21
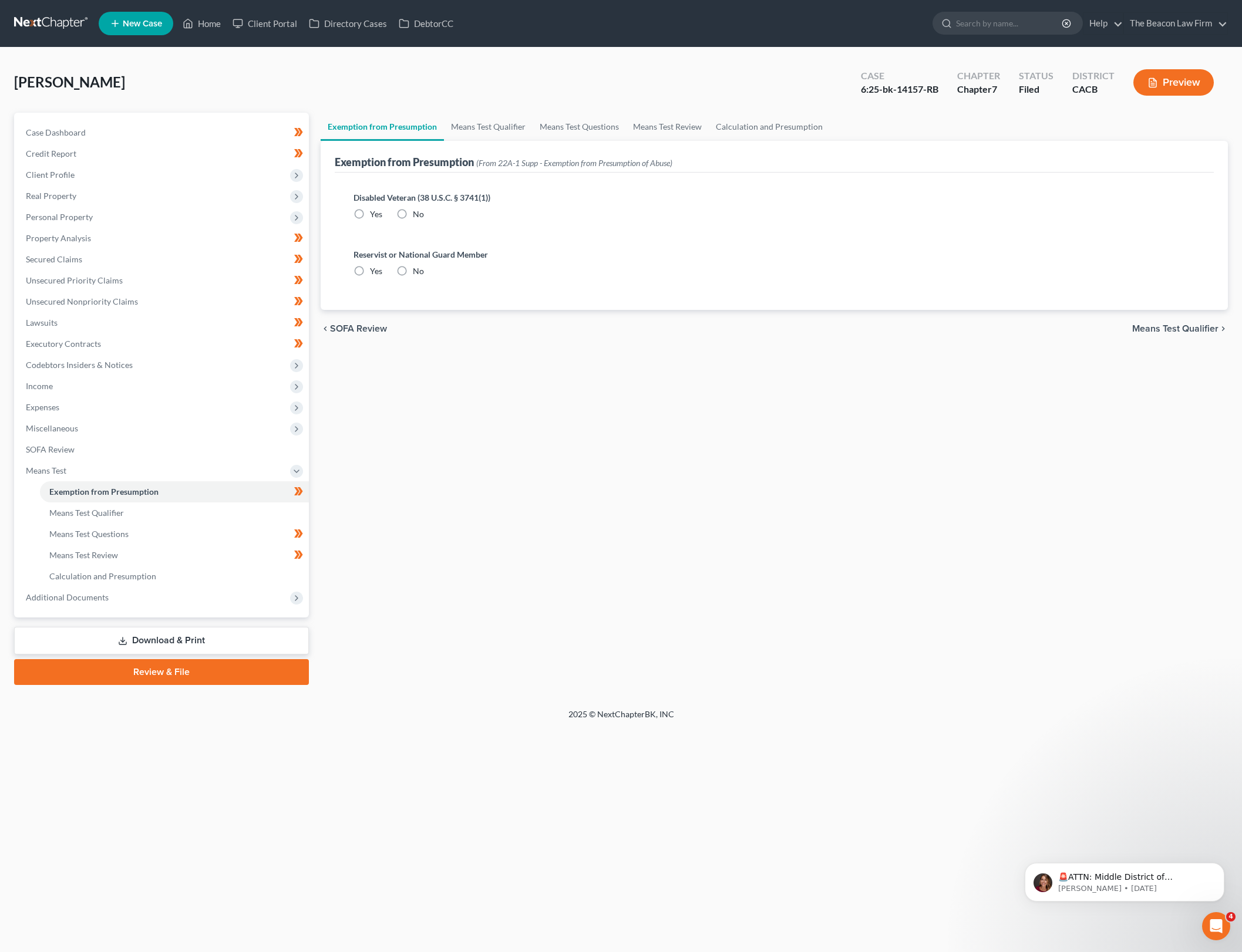
radio input "true"
click at [755, 122] on link "Calculation and Presumption" at bounding box center [769, 127] width 121 height 28
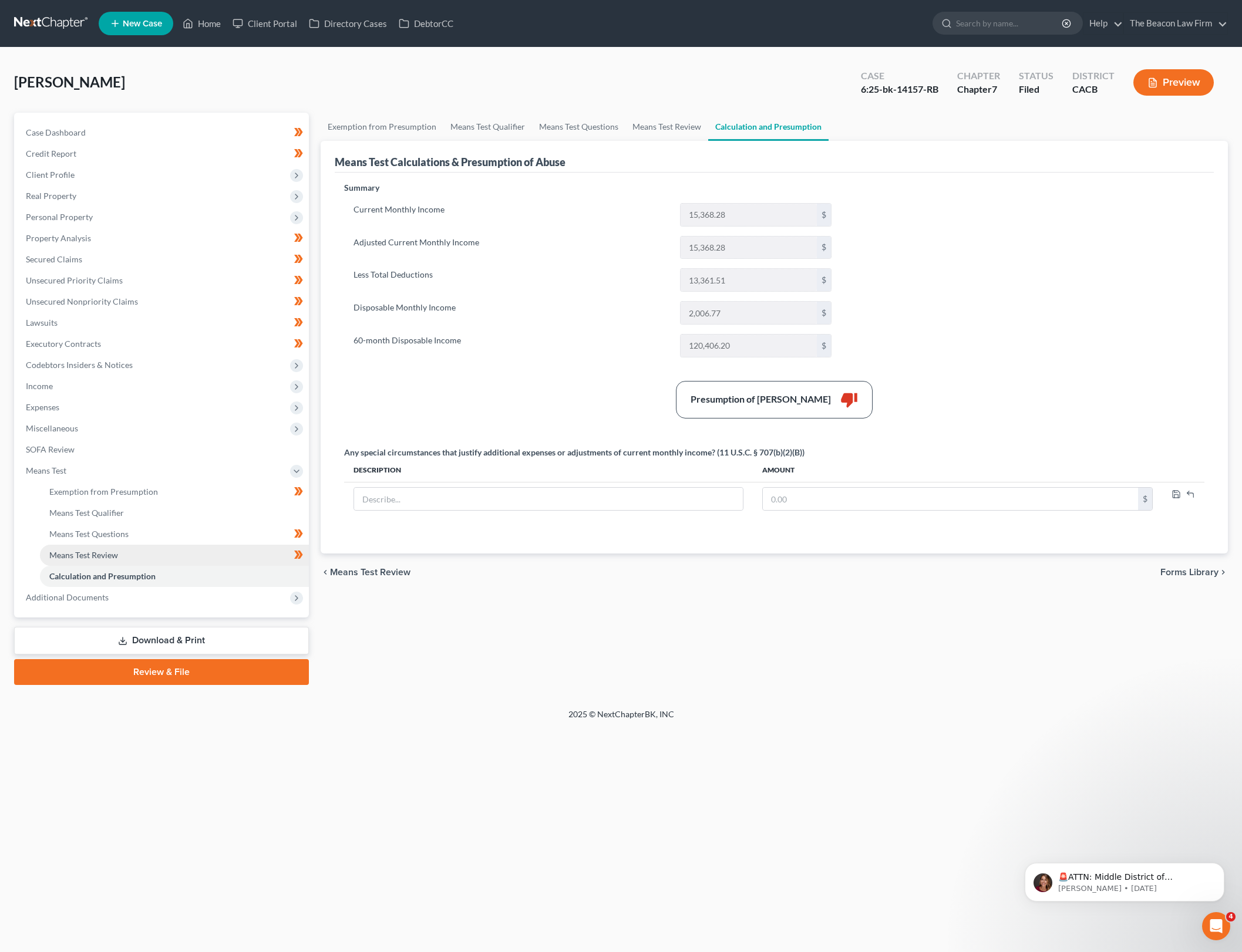
click at [232, 555] on link "Means Test Review" at bounding box center [174, 555] width 269 height 21
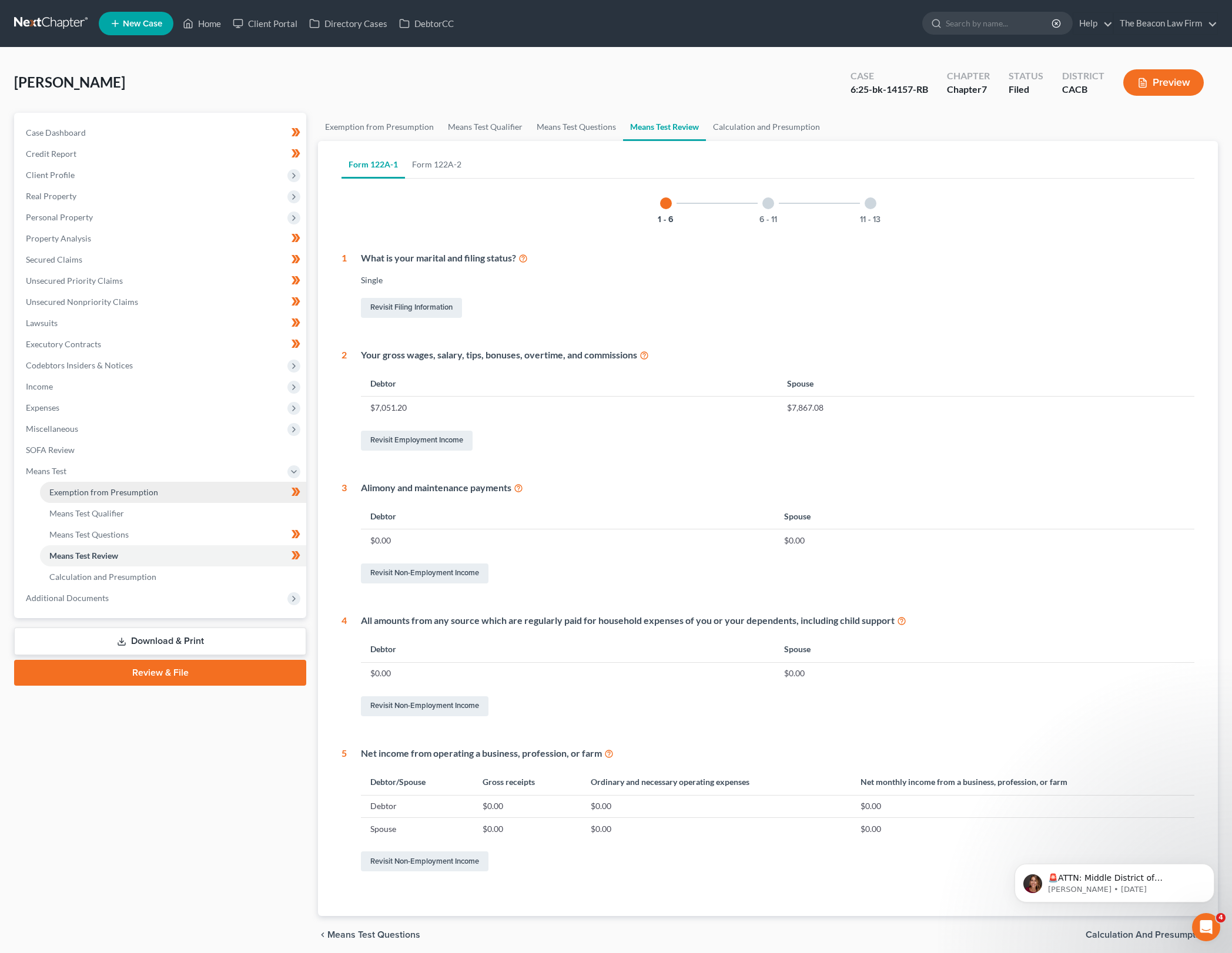
click at [252, 492] on link "Exemption from Presumption" at bounding box center [173, 492] width 266 height 21
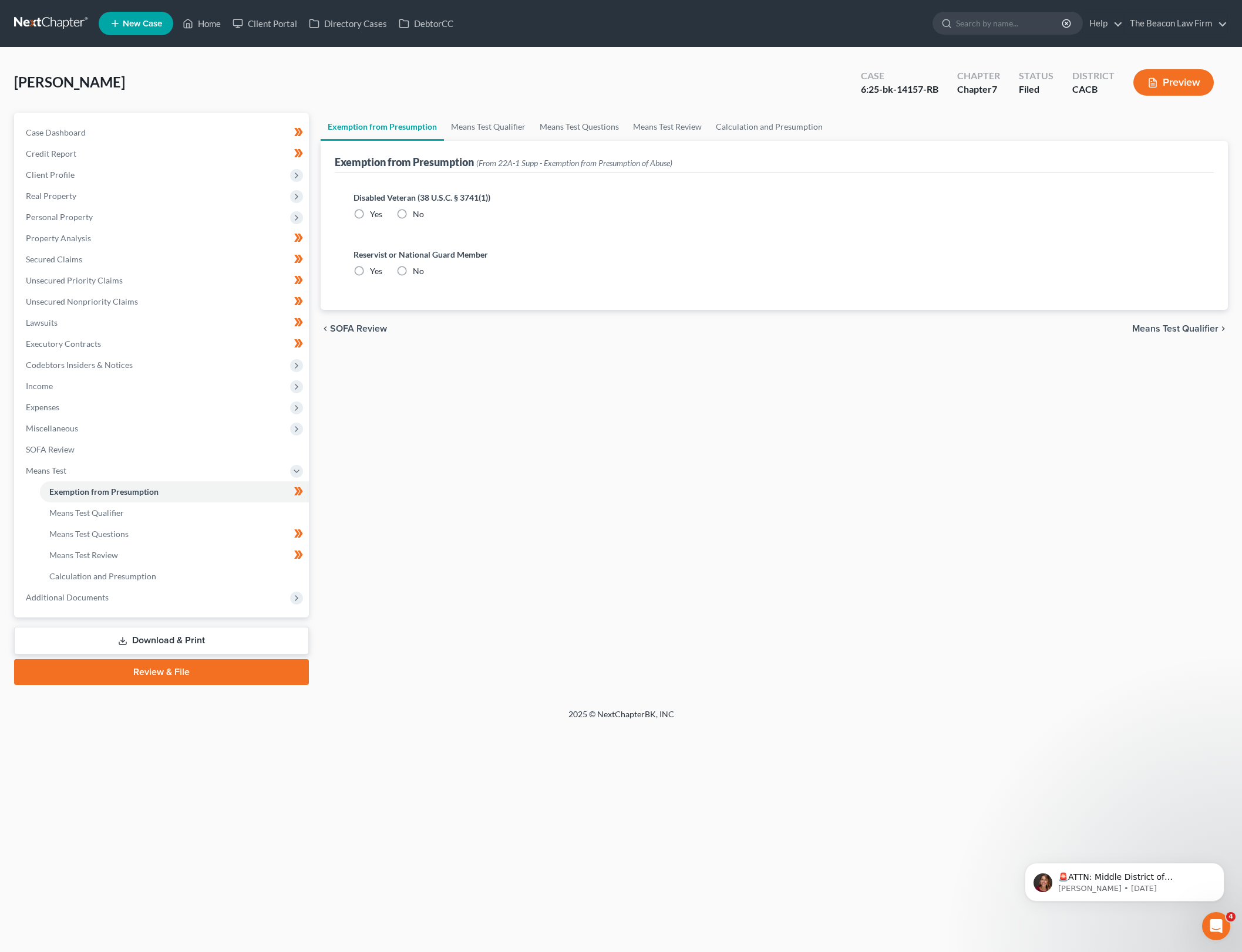
radio input "true"
click at [503, 104] on div "[PERSON_NAME] Upgraded Case 6:25-bk-14157-RB Chapter Chapter 7 Status Filed Dis…" at bounding box center [621, 86] width 1214 height 51
click at [500, 125] on link "Means Test Qualifier" at bounding box center [488, 127] width 88 height 28
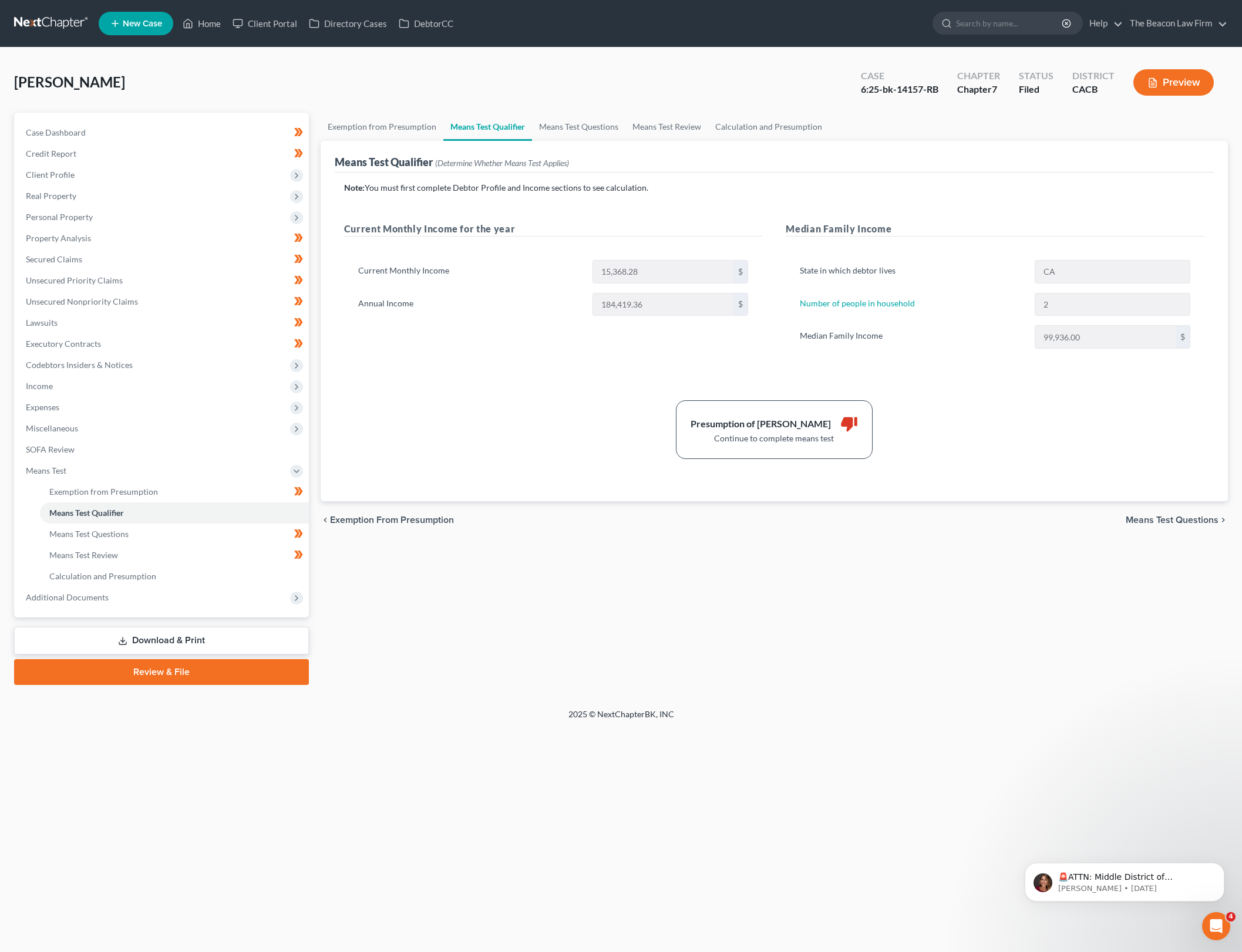
click at [586, 409] on div "Presumption of Abuse Arises thumb_down Continue to complete means test" at bounding box center [774, 429] width 872 height 59
click at [565, 113] on link "Means Test Questions" at bounding box center [578, 127] width 93 height 28
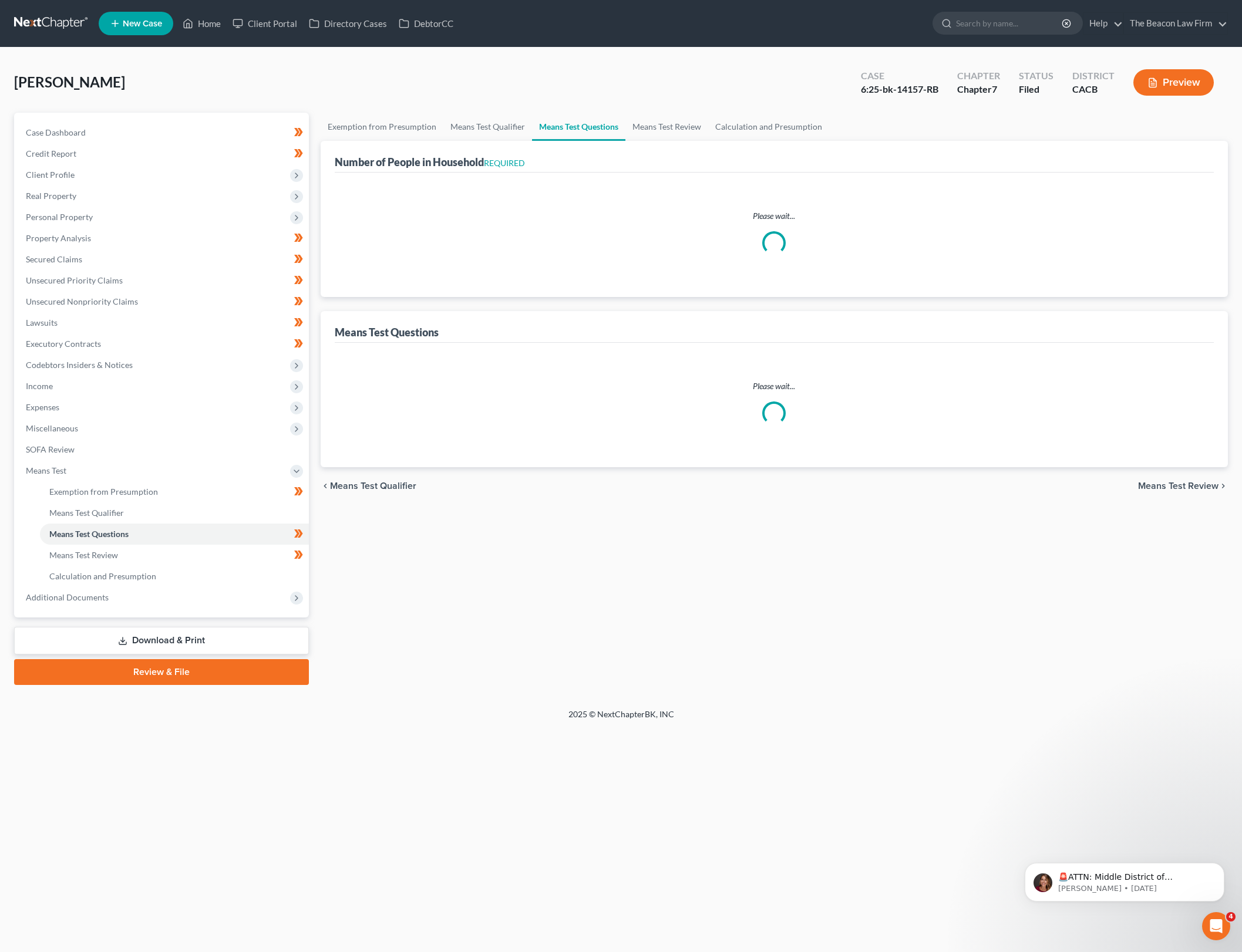
drag, startPoint x: 585, startPoint y: 109, endPoint x: 584, endPoint y: 125, distance: 16.0
click at [585, 109] on div "[PERSON_NAME] Upgraded Case 6:25-bk-14157-RB Chapter Chapter 7 Status Filed Dis…" at bounding box center [621, 86] width 1214 height 51
select select "0"
select select "60"
select select "0"
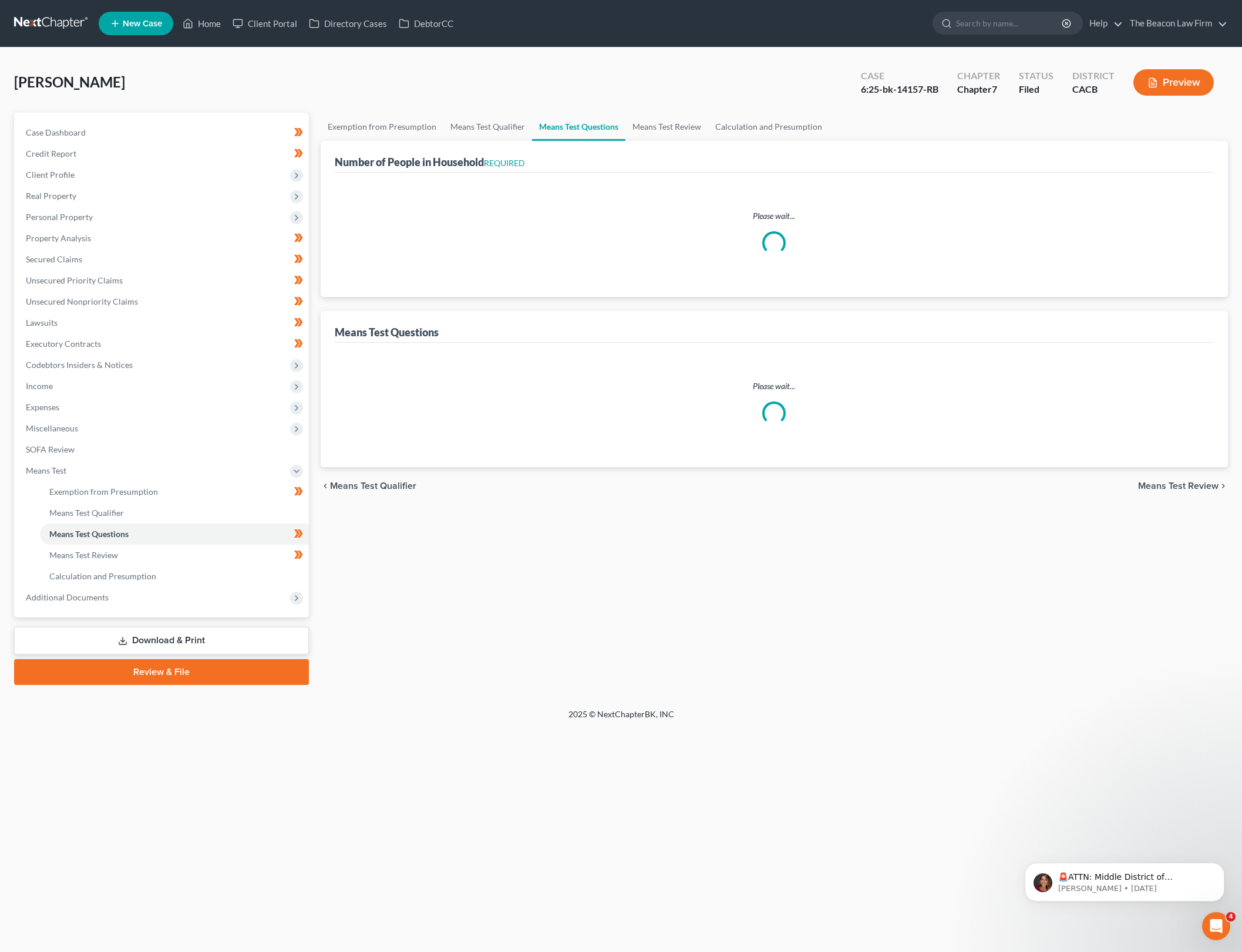
select select "60"
select select "1"
select select "26"
select select "1"
select select "27"
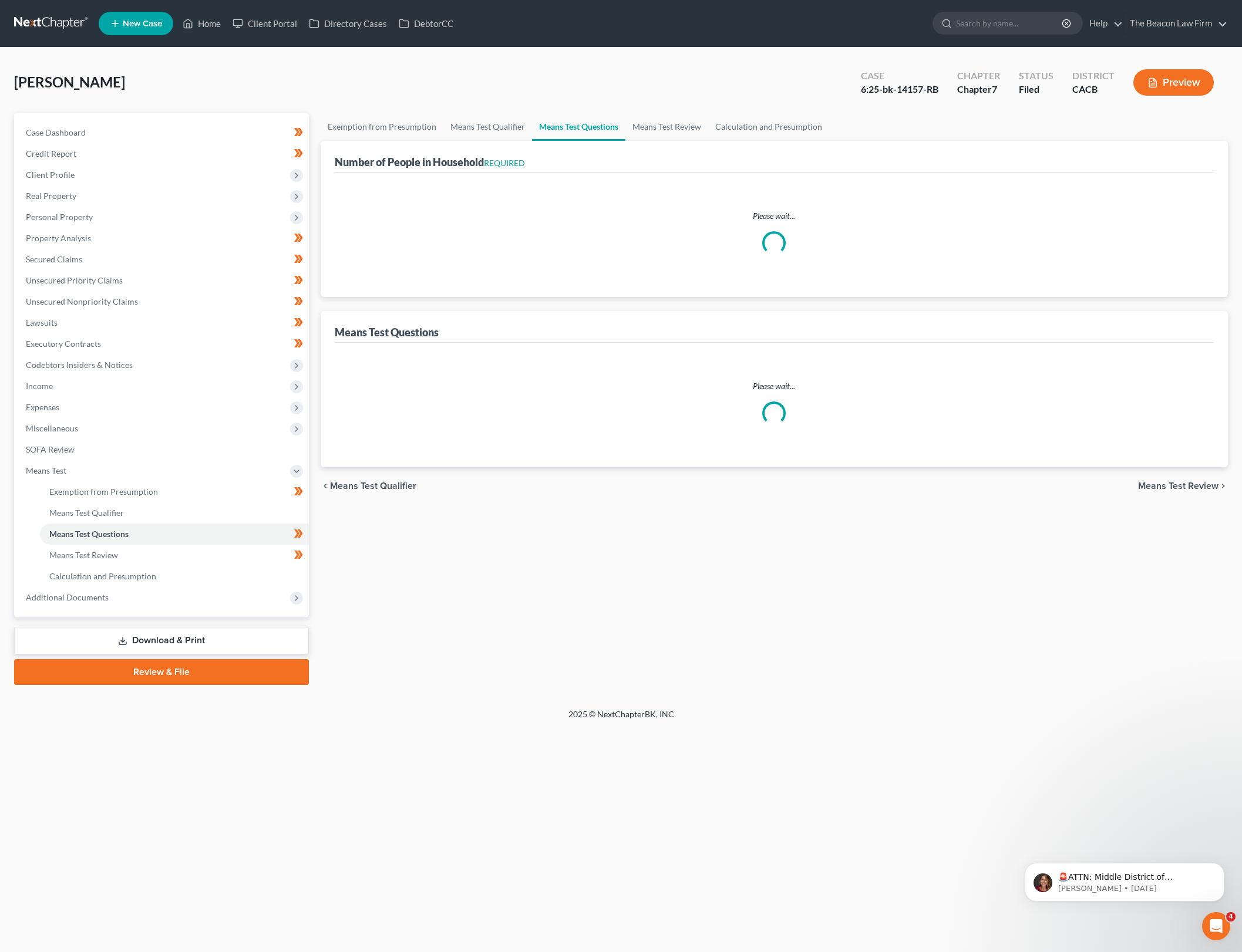
select select "2"
select select "60"
select select "2"
select select "60"
select select "2"
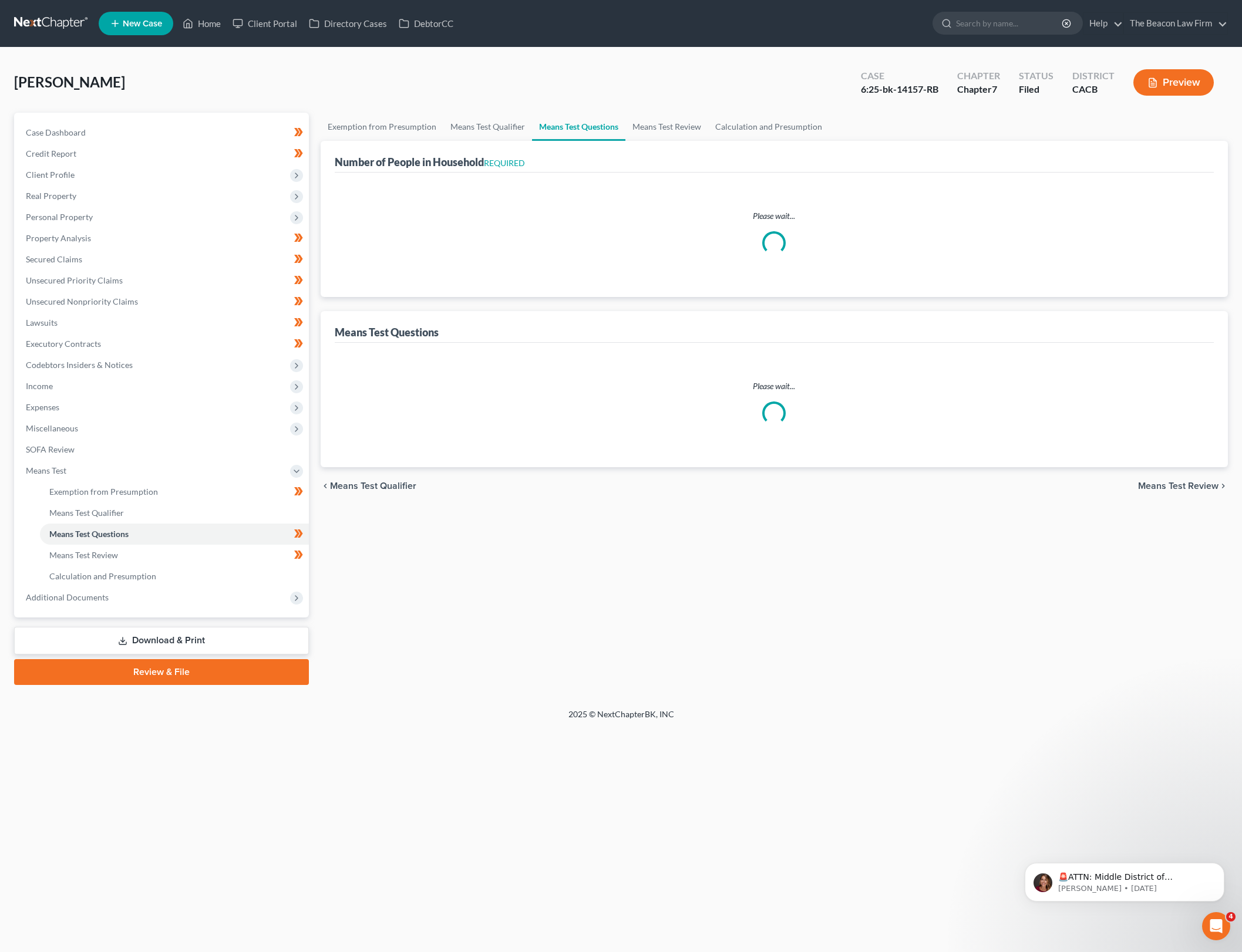
select select "60"
select select "0"
select select "60"
select select "0"
select select "60"
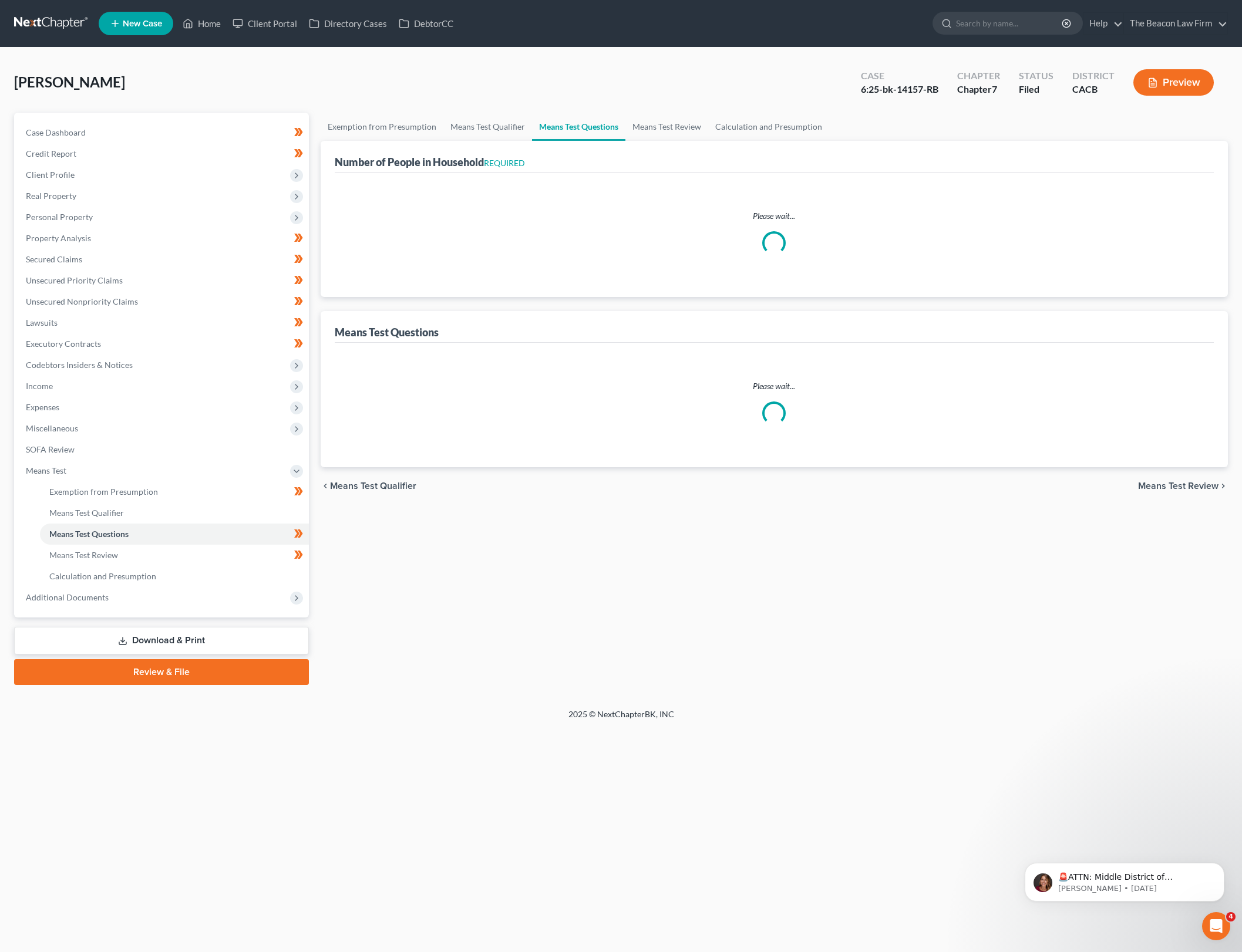
select select "2"
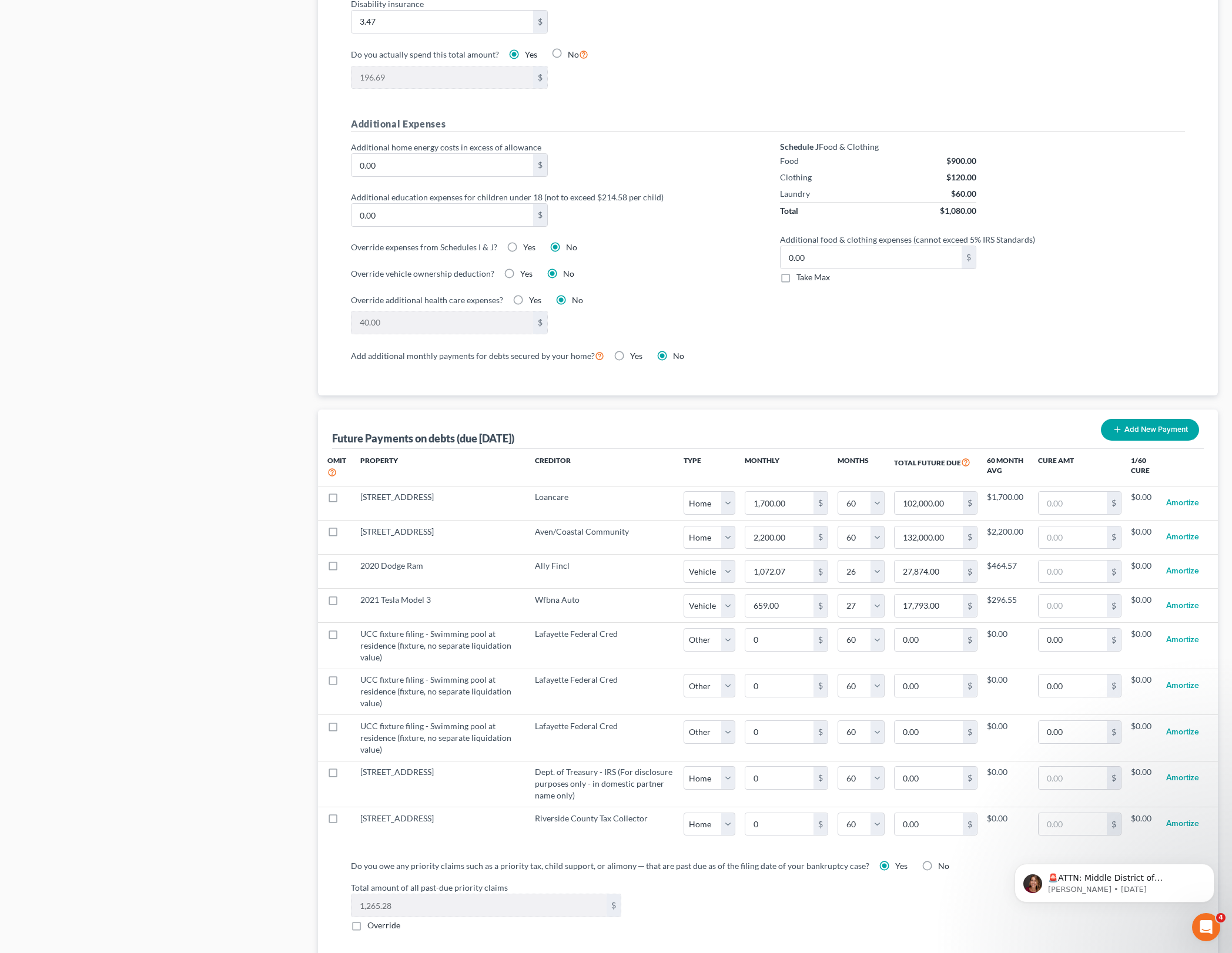
scroll to position [808, 0]
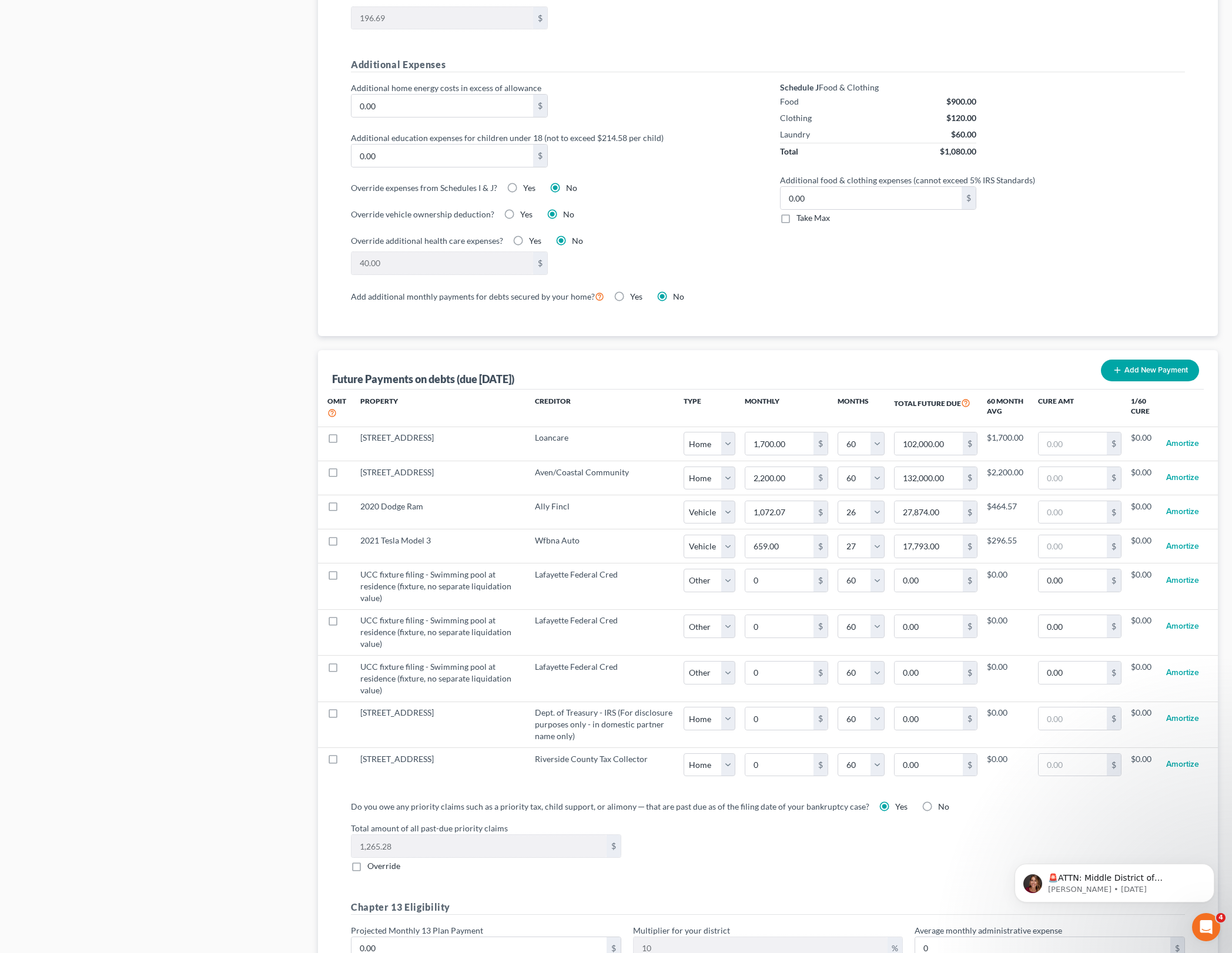
click at [848, 296] on div "Add additional monthly payments for debts secured by your home? Yes No" at bounding box center [768, 296] width 834 height 14
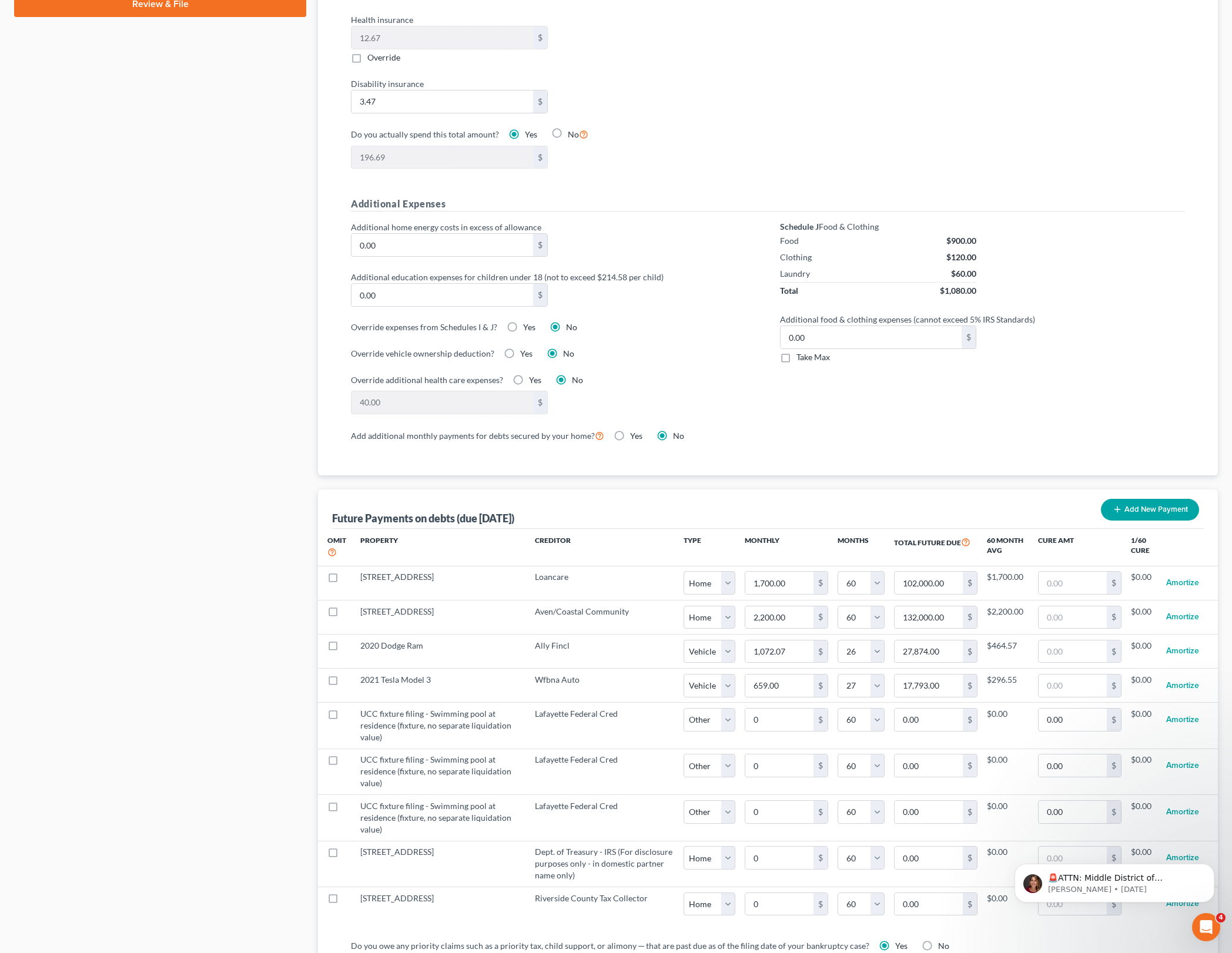
scroll to position [735, 0]
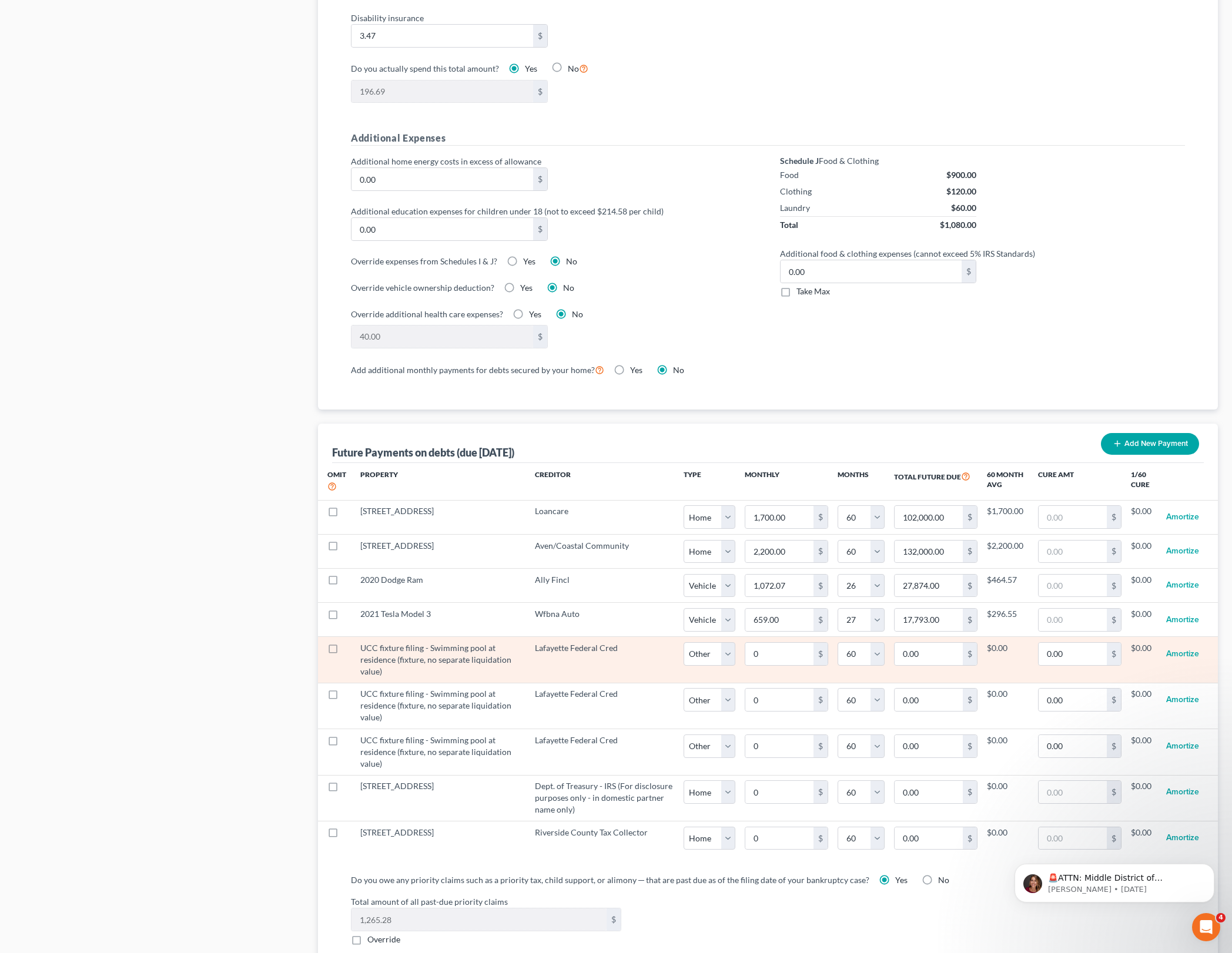
click at [344, 651] on label at bounding box center [344, 651] width 0 height 0
click at [348, 645] on input "checkbox" at bounding box center [352, 646] width 8 height 8
checkbox input "true"
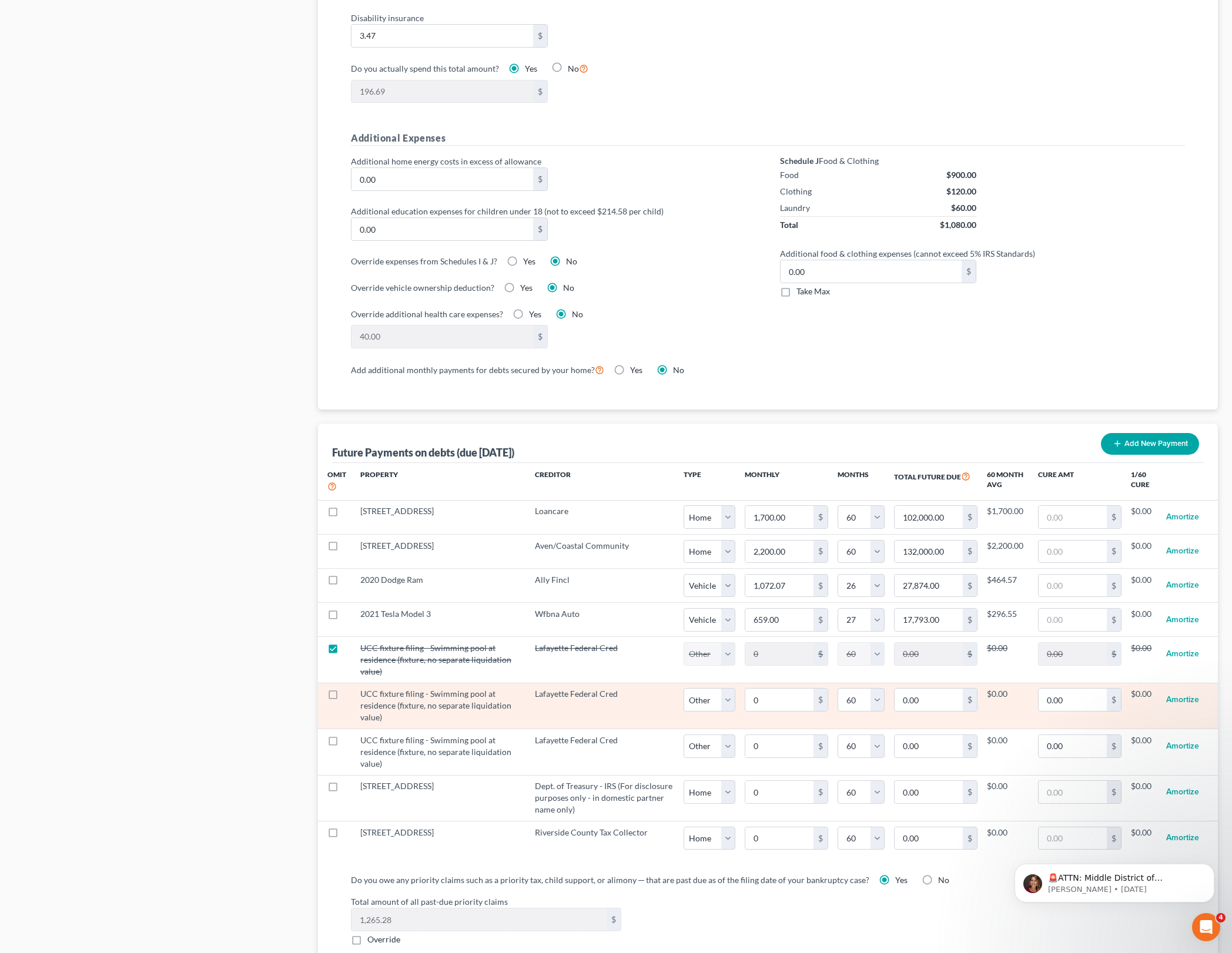
click at [344, 697] on label at bounding box center [344, 697] width 0 height 0
click at [348, 694] on input "checkbox" at bounding box center [352, 692] width 8 height 8
checkbox input "true"
select select "2"
select select "60"
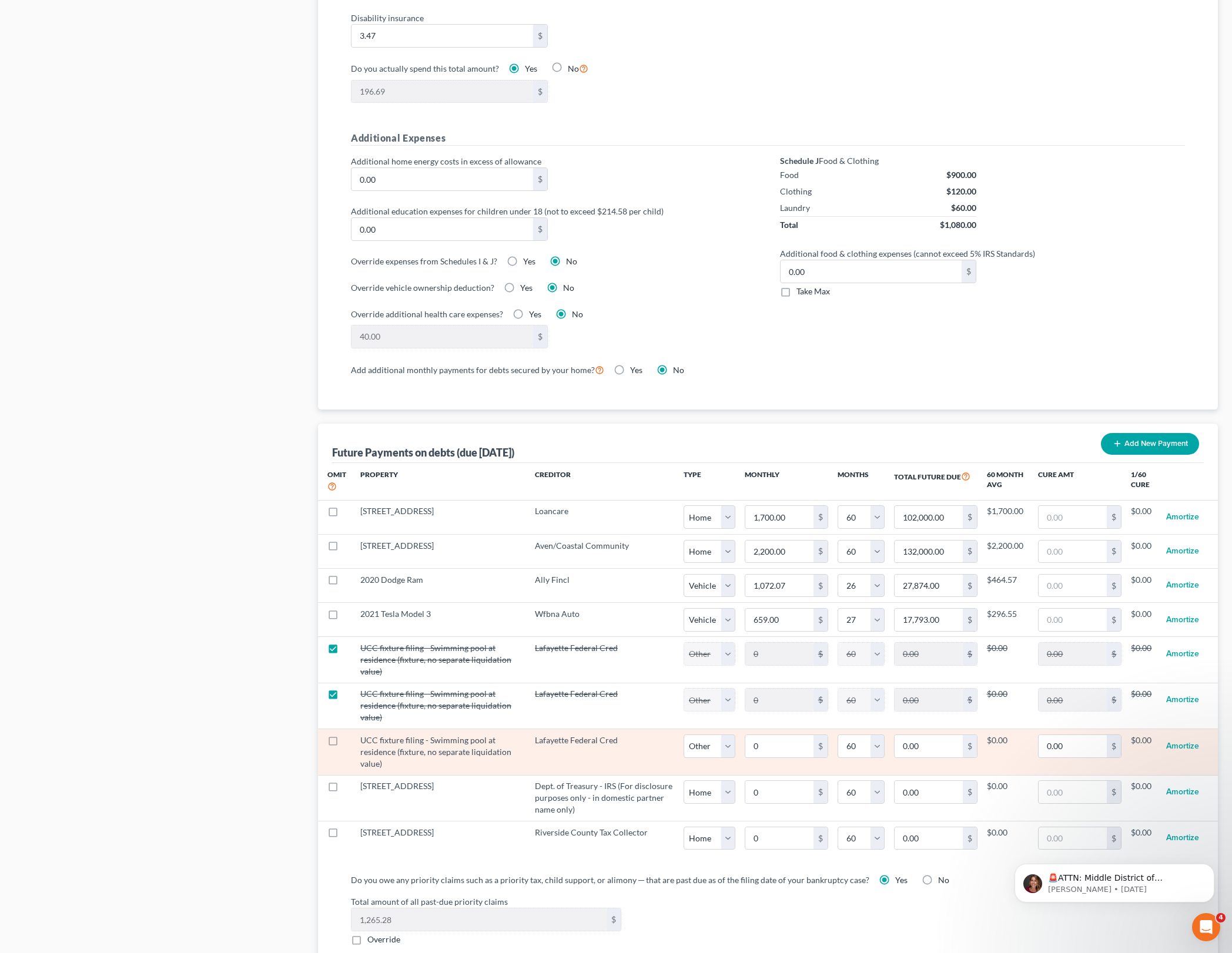
select select "2"
select select "60"
click at [344, 743] on label at bounding box center [344, 743] width 0 height 0
click at [348, 741] on input "checkbox" at bounding box center [352, 739] width 8 height 8
checkbox input "true"
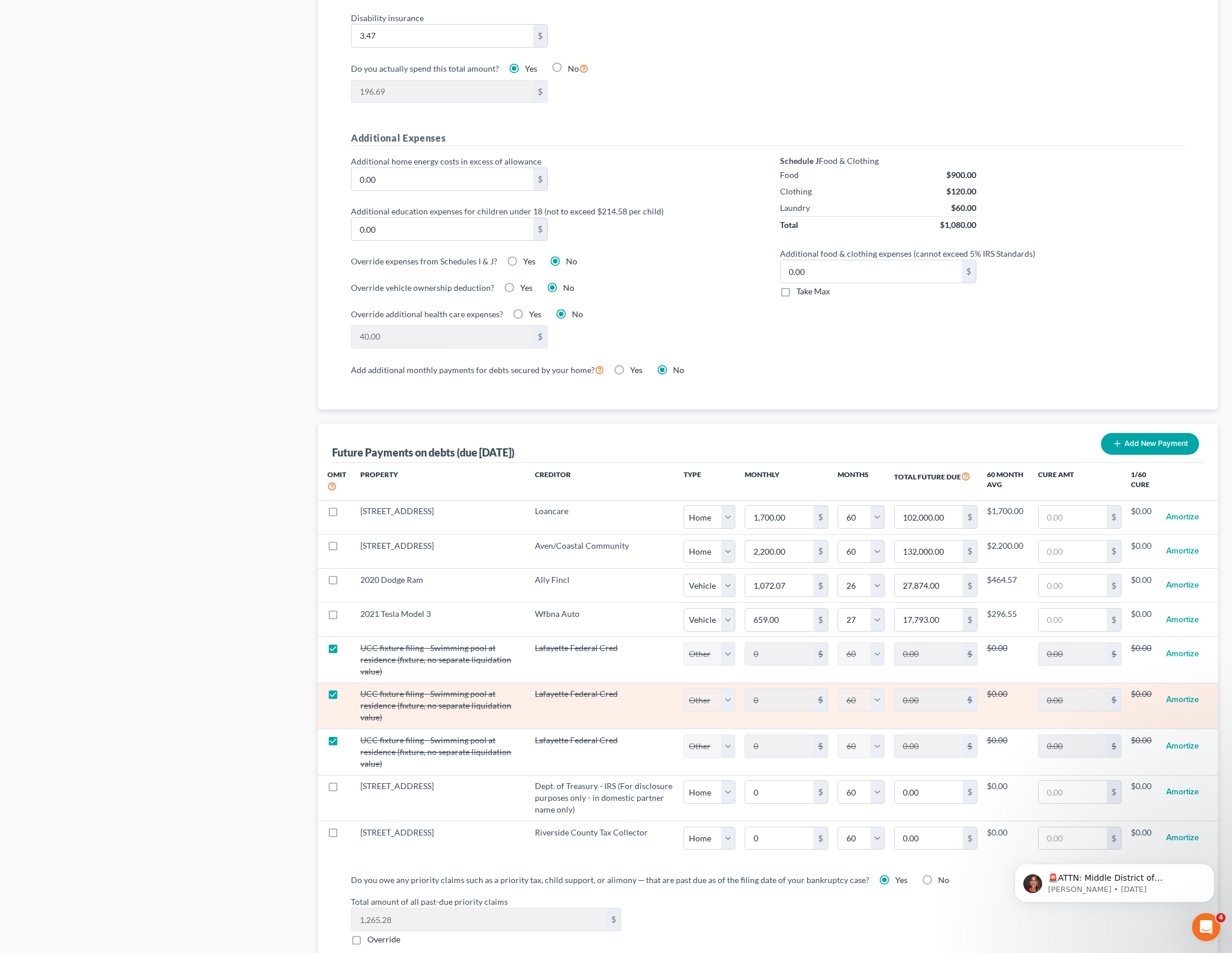
select select "2"
select select "60"
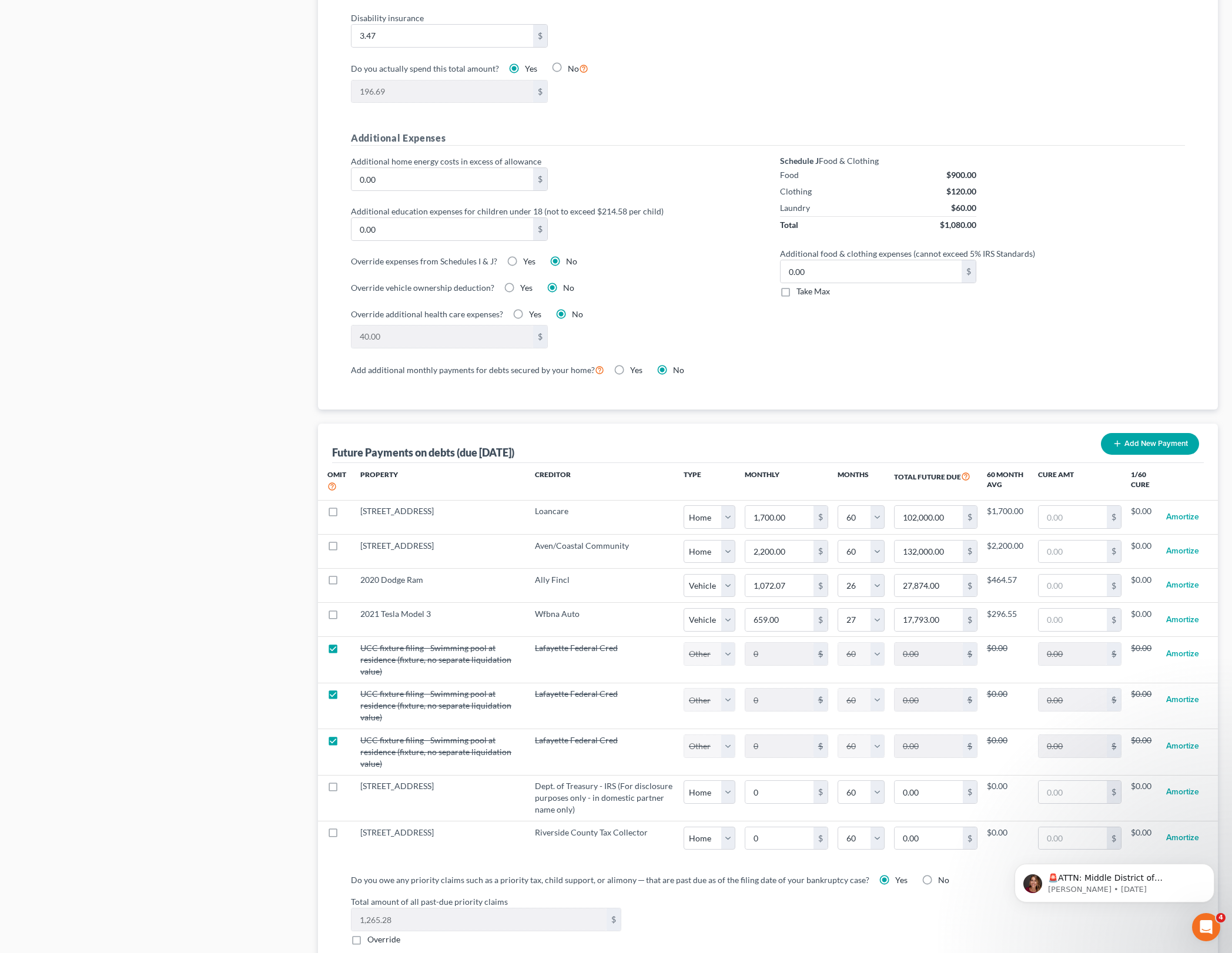
click at [293, 373] on div "Case Dashboard Payments Invoices Payments Payments Credit Report Client Profile" at bounding box center [160, 271] width 304 height 1786
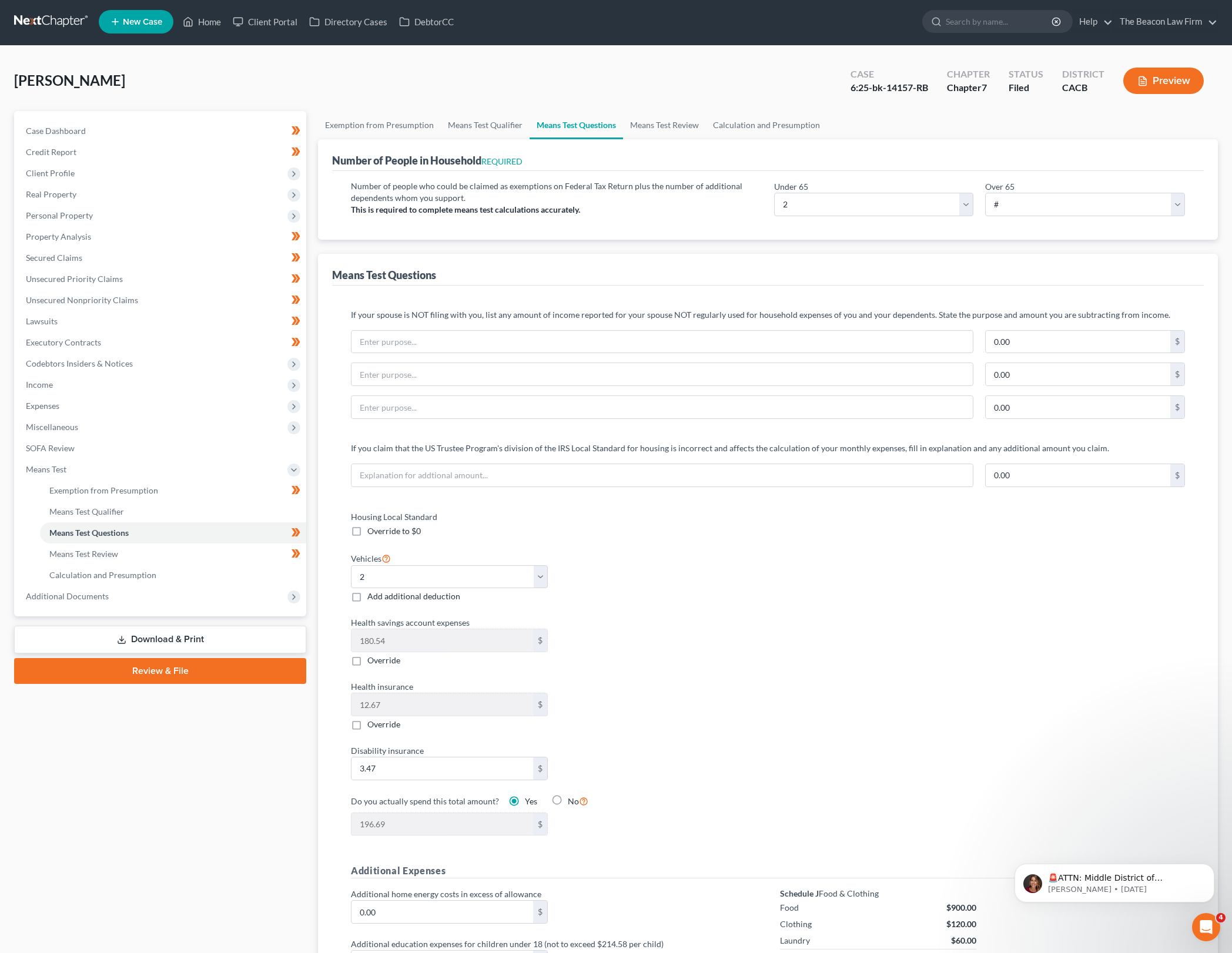
scroll to position [0, 0]
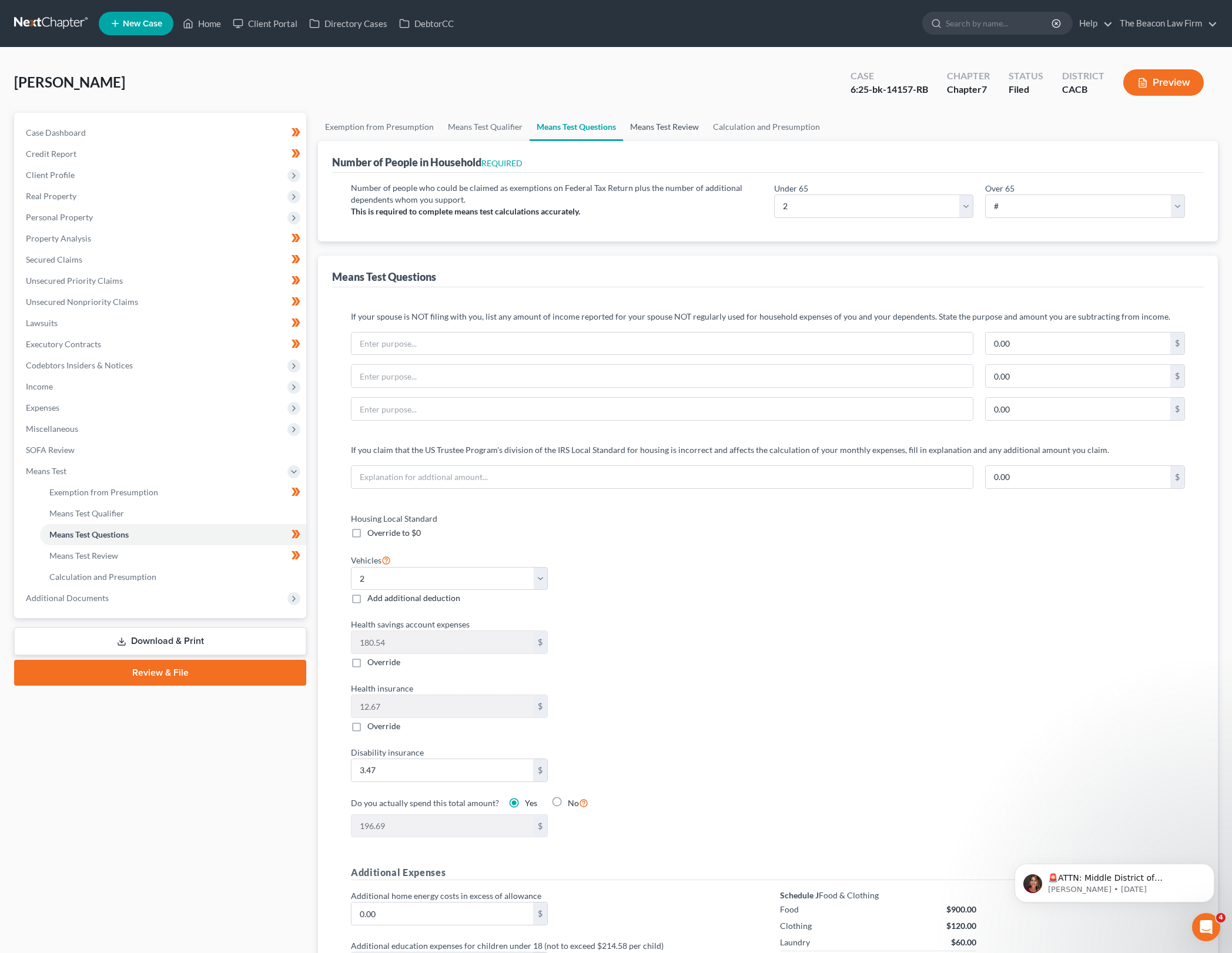
click at [660, 132] on link "Means Test Review" at bounding box center [664, 127] width 83 height 28
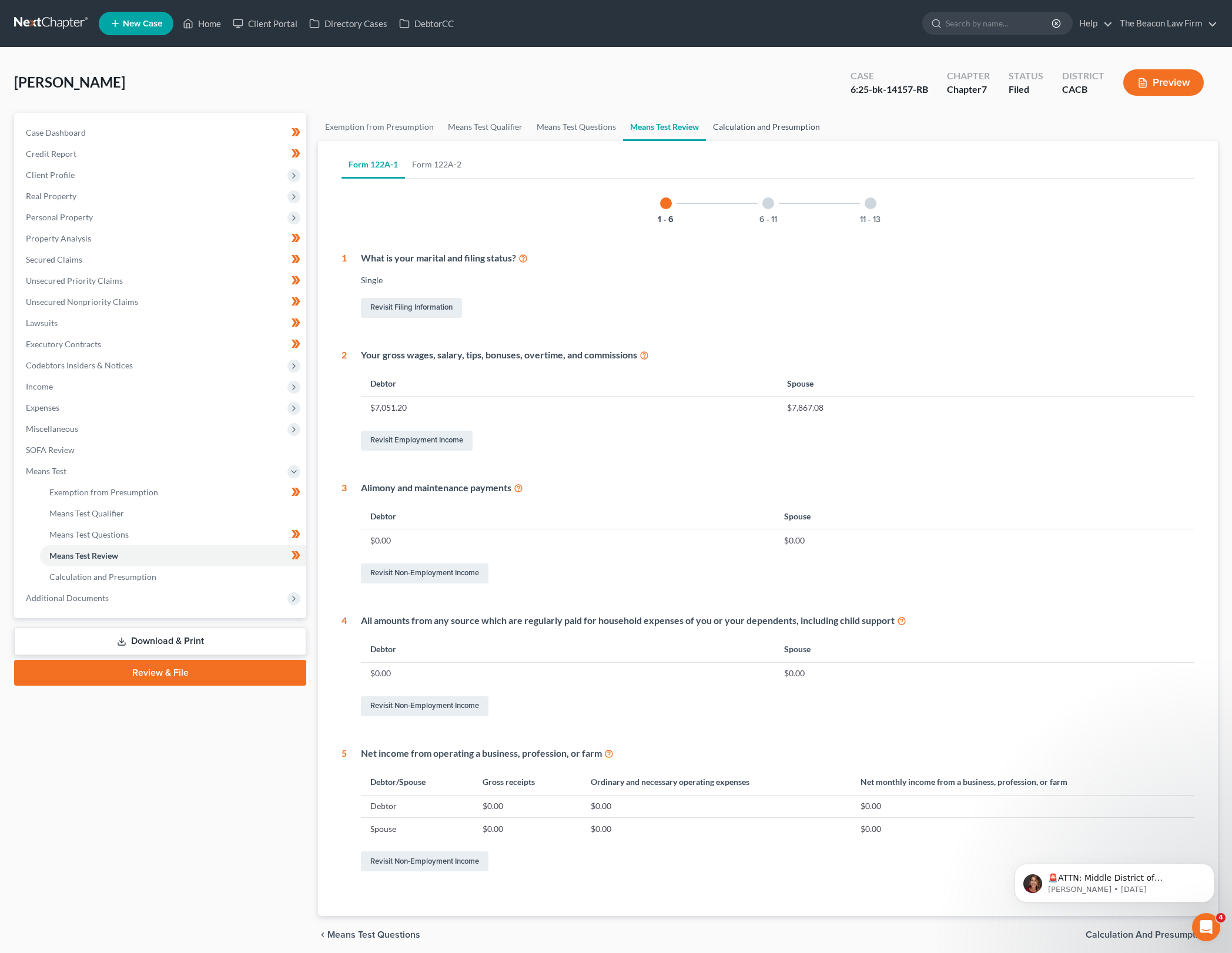
click at [755, 130] on link "Calculation and Presumption" at bounding box center [766, 127] width 121 height 28
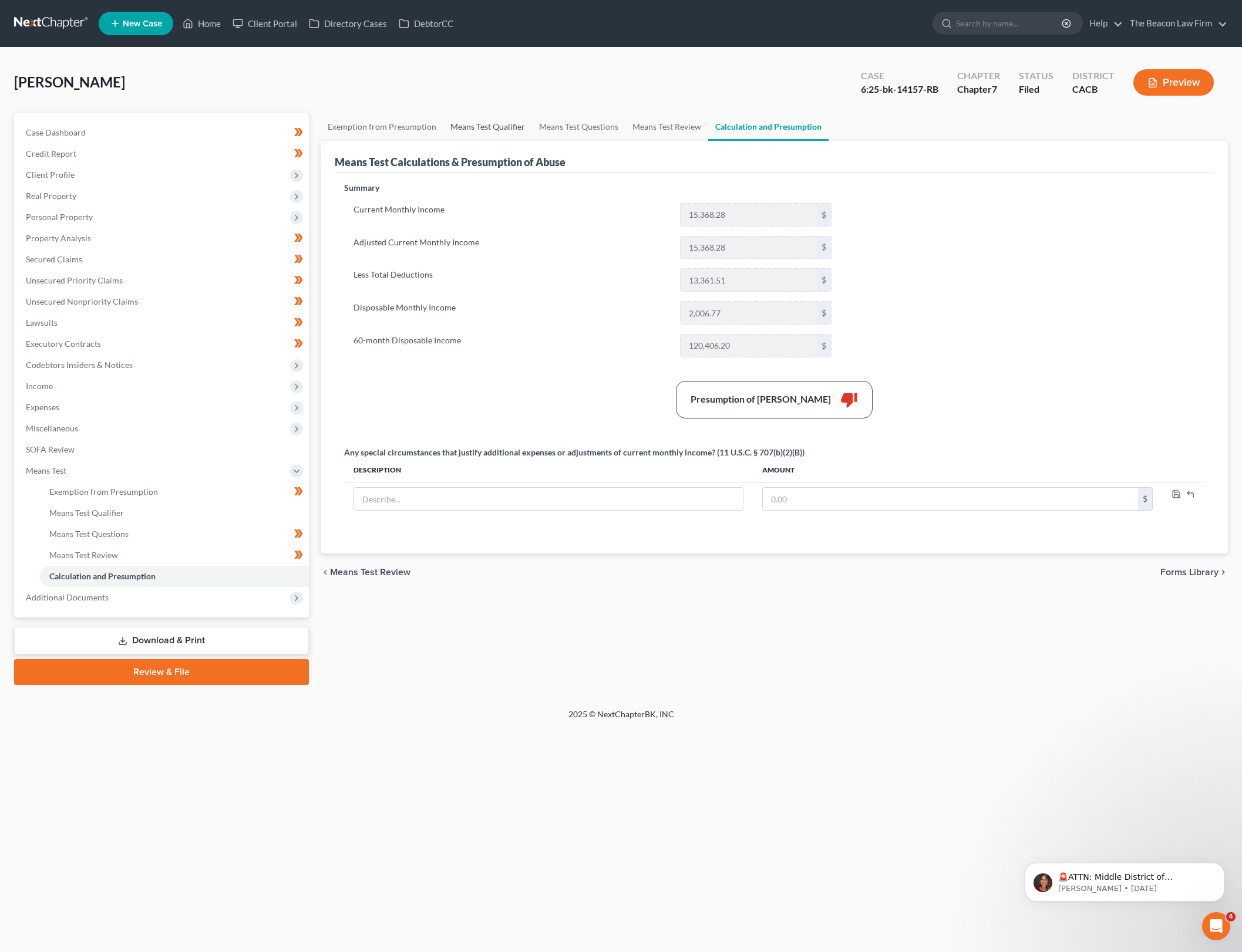
click at [496, 130] on link "Means Test Qualifier" at bounding box center [487, 127] width 88 height 28
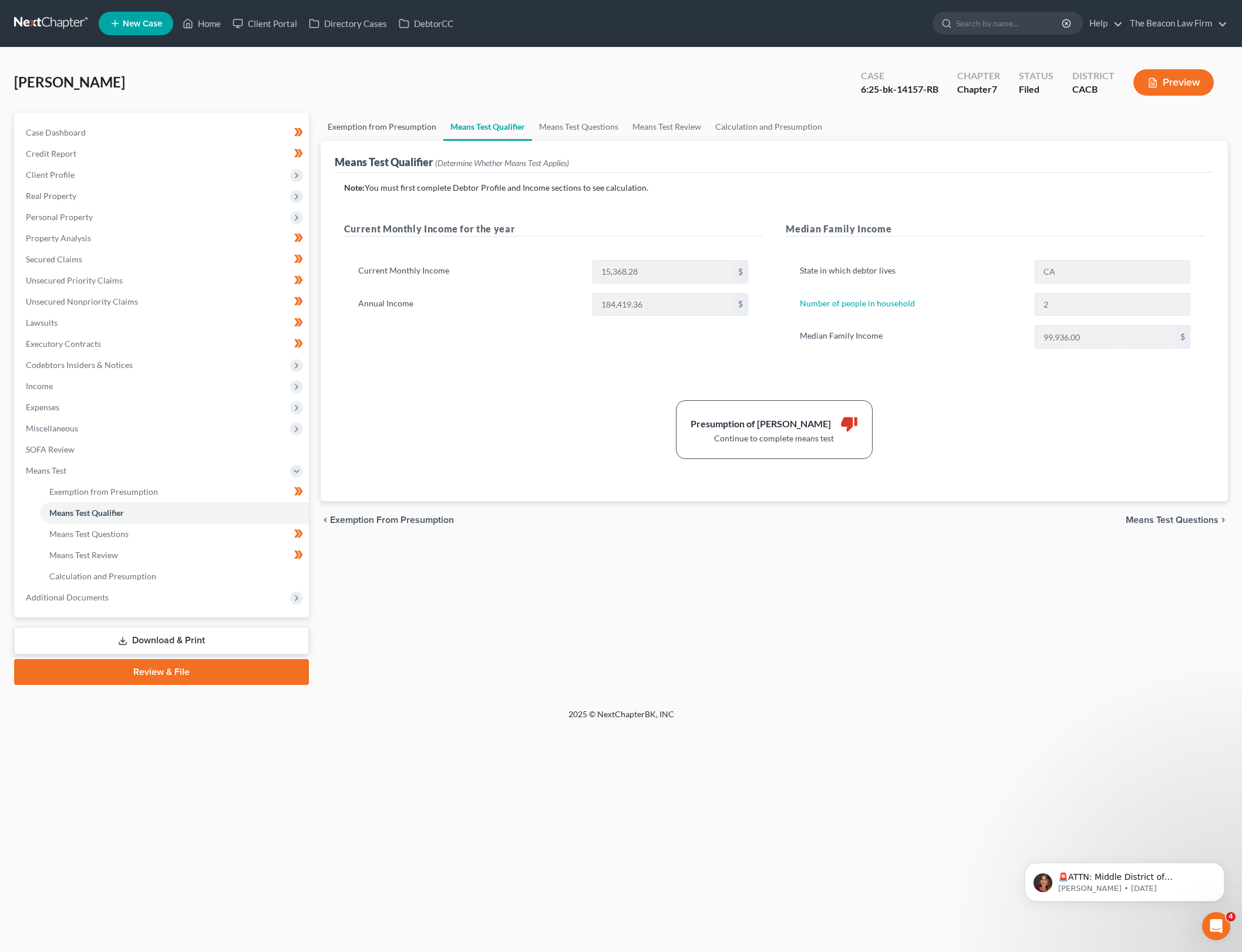
click at [384, 125] on link "Exemption from Presumption" at bounding box center [382, 127] width 123 height 28
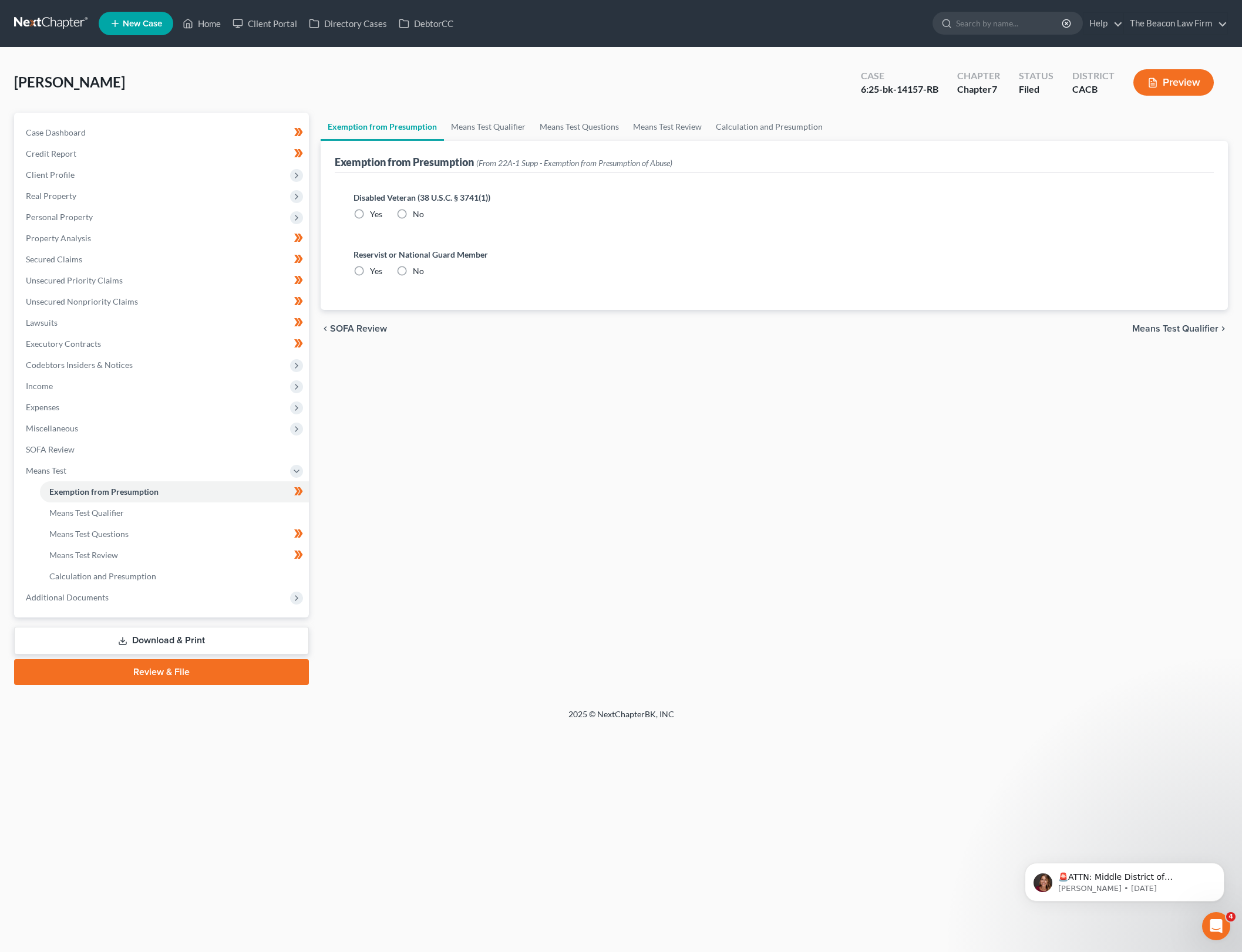
radio input "true"
click at [554, 118] on link "Means Test Questions" at bounding box center [579, 127] width 93 height 28
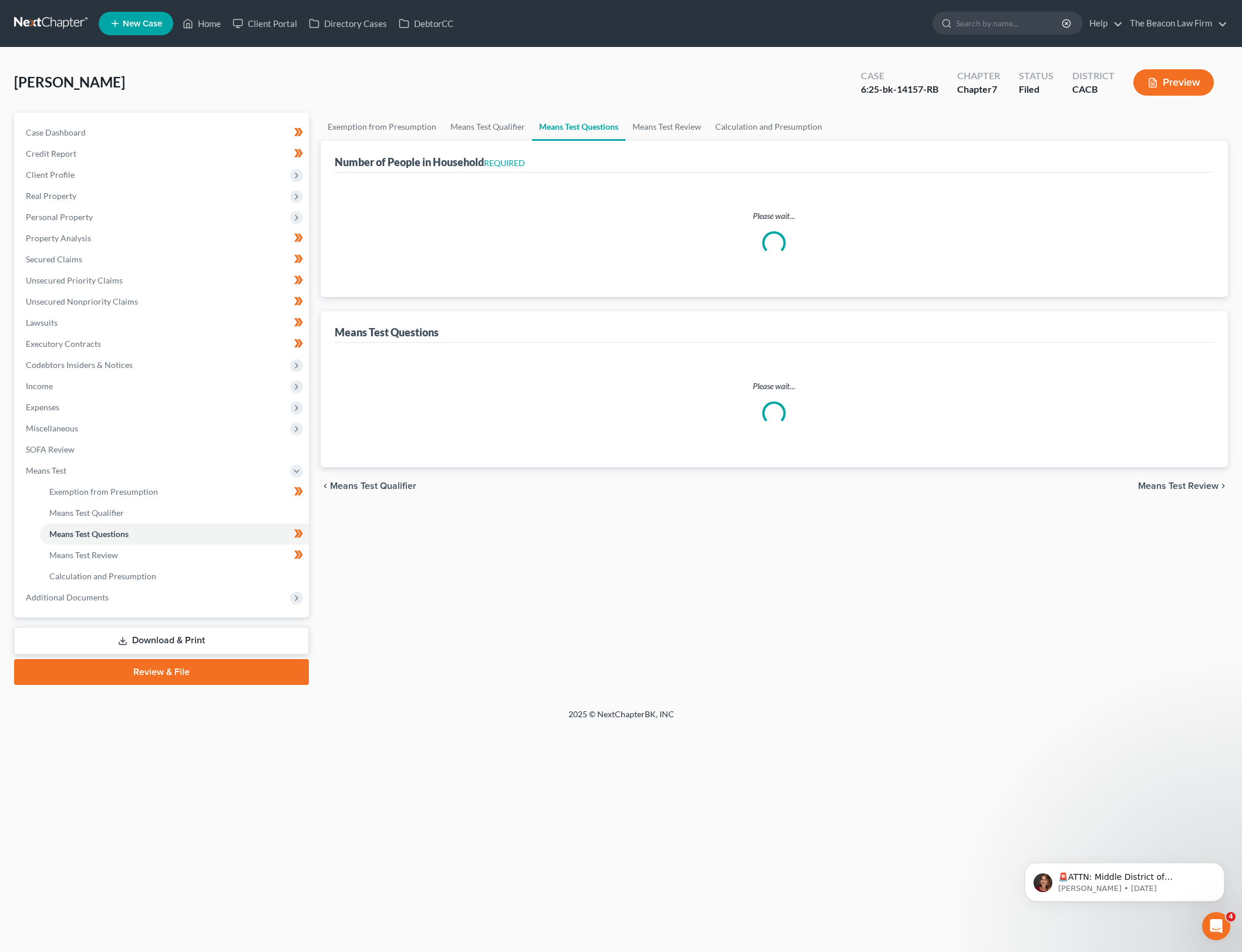
select select "0"
select select "60"
select select "0"
select select "60"
select select "1"
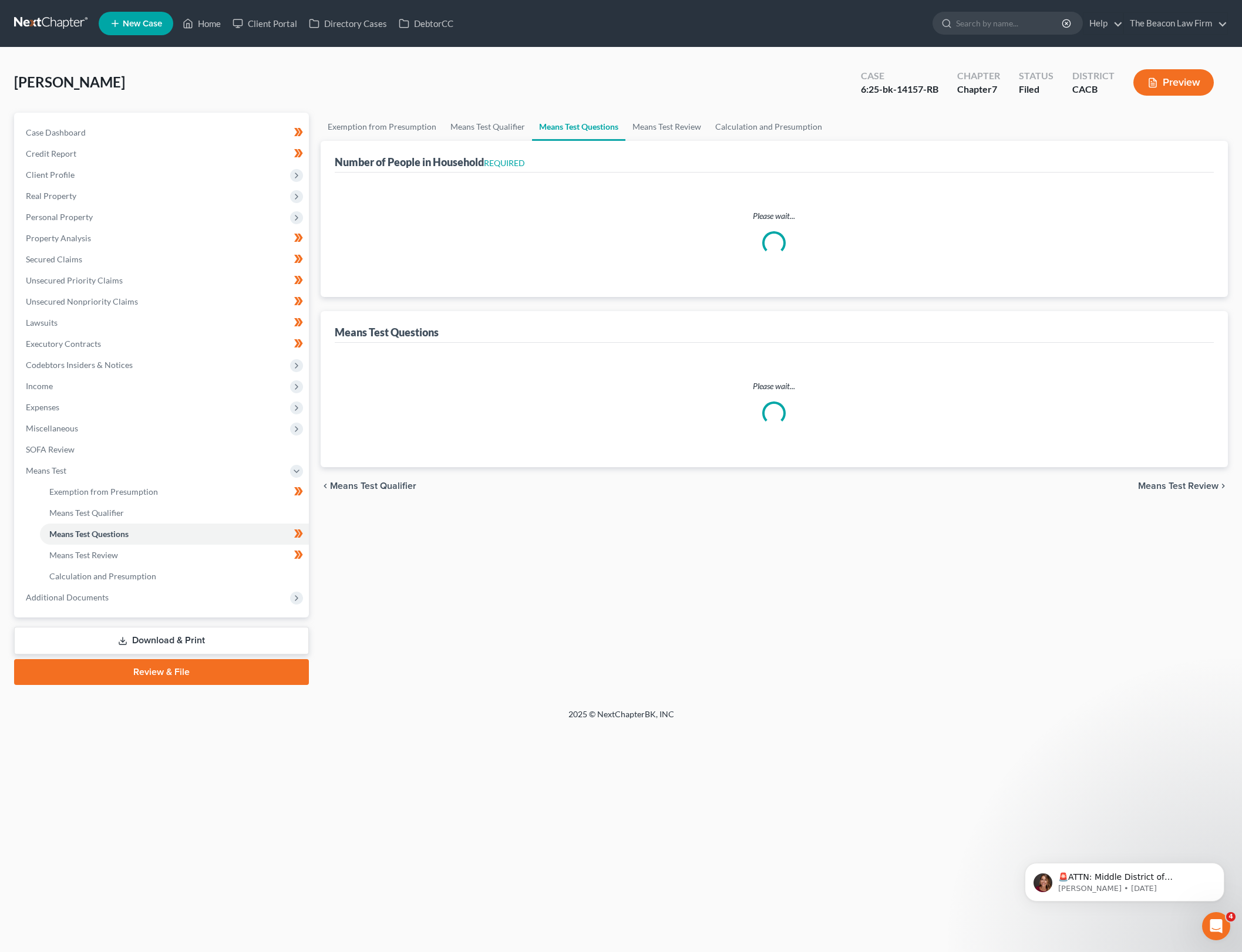
select select "26"
select select "1"
select select "27"
select select "2"
select select "60"
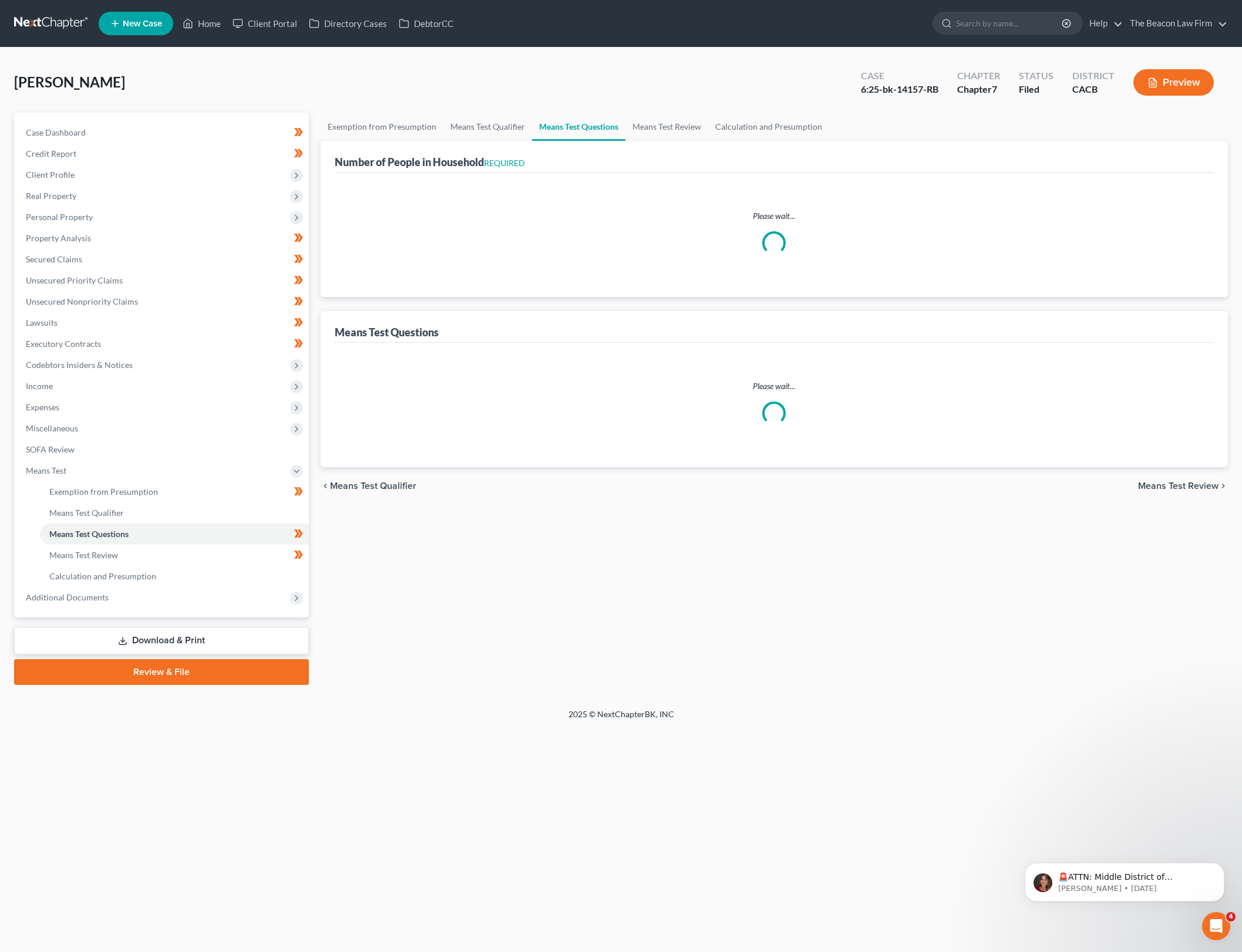
select select "2"
select select "60"
select select "2"
select select "60"
select select "0"
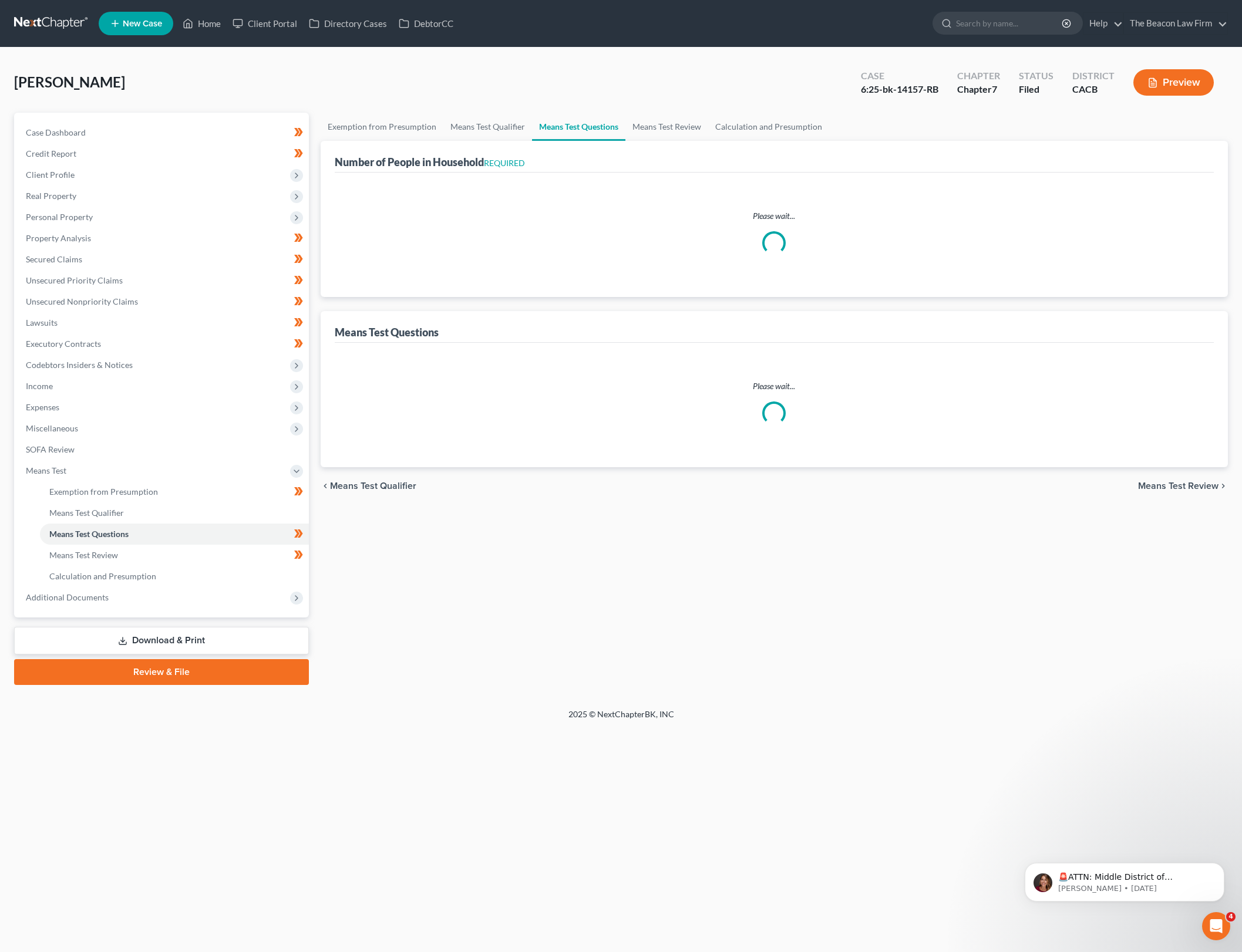
select select "60"
select select "0"
select select "60"
select select "2"
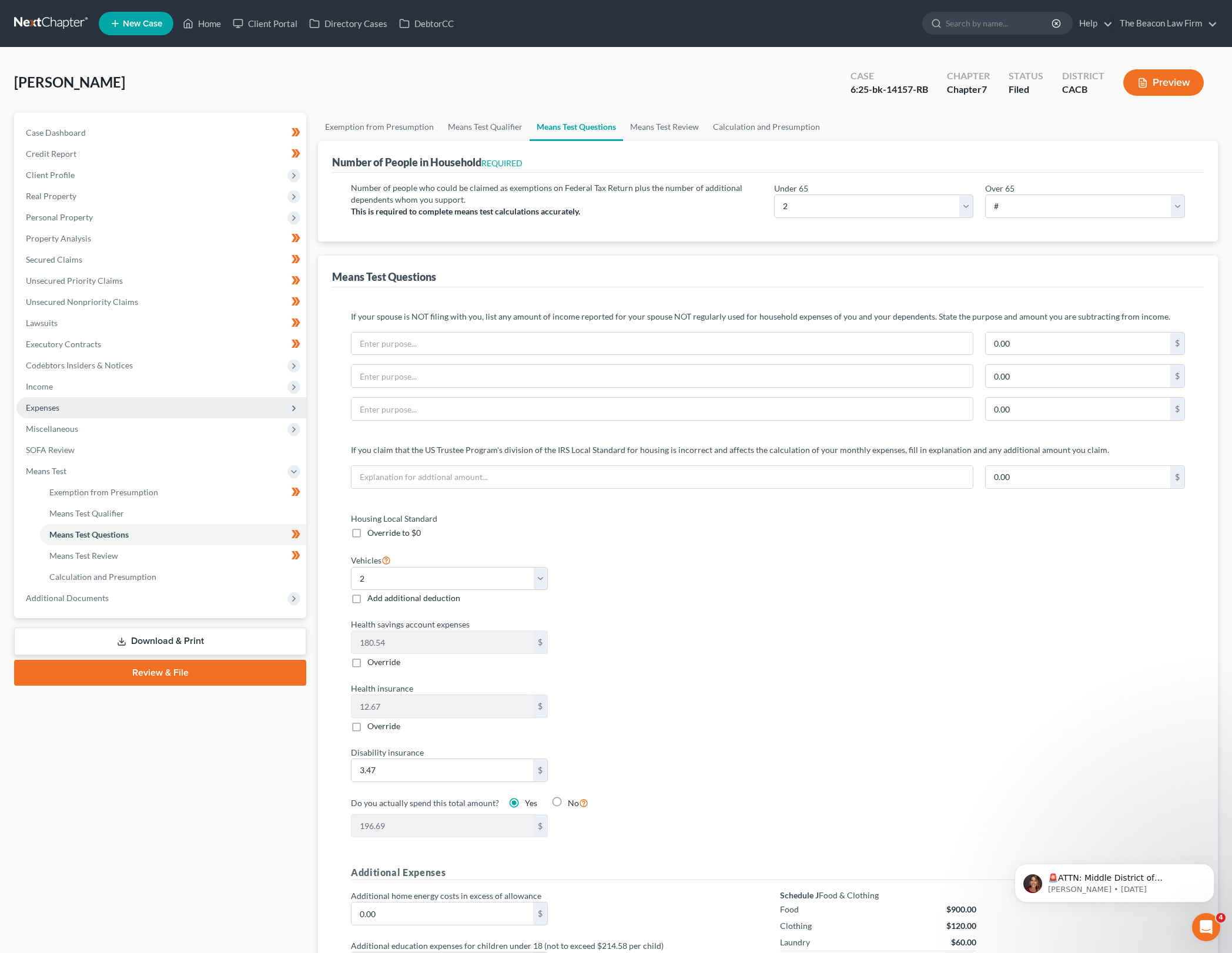
click at [137, 409] on span "Expenses" at bounding box center [161, 408] width 289 height 21
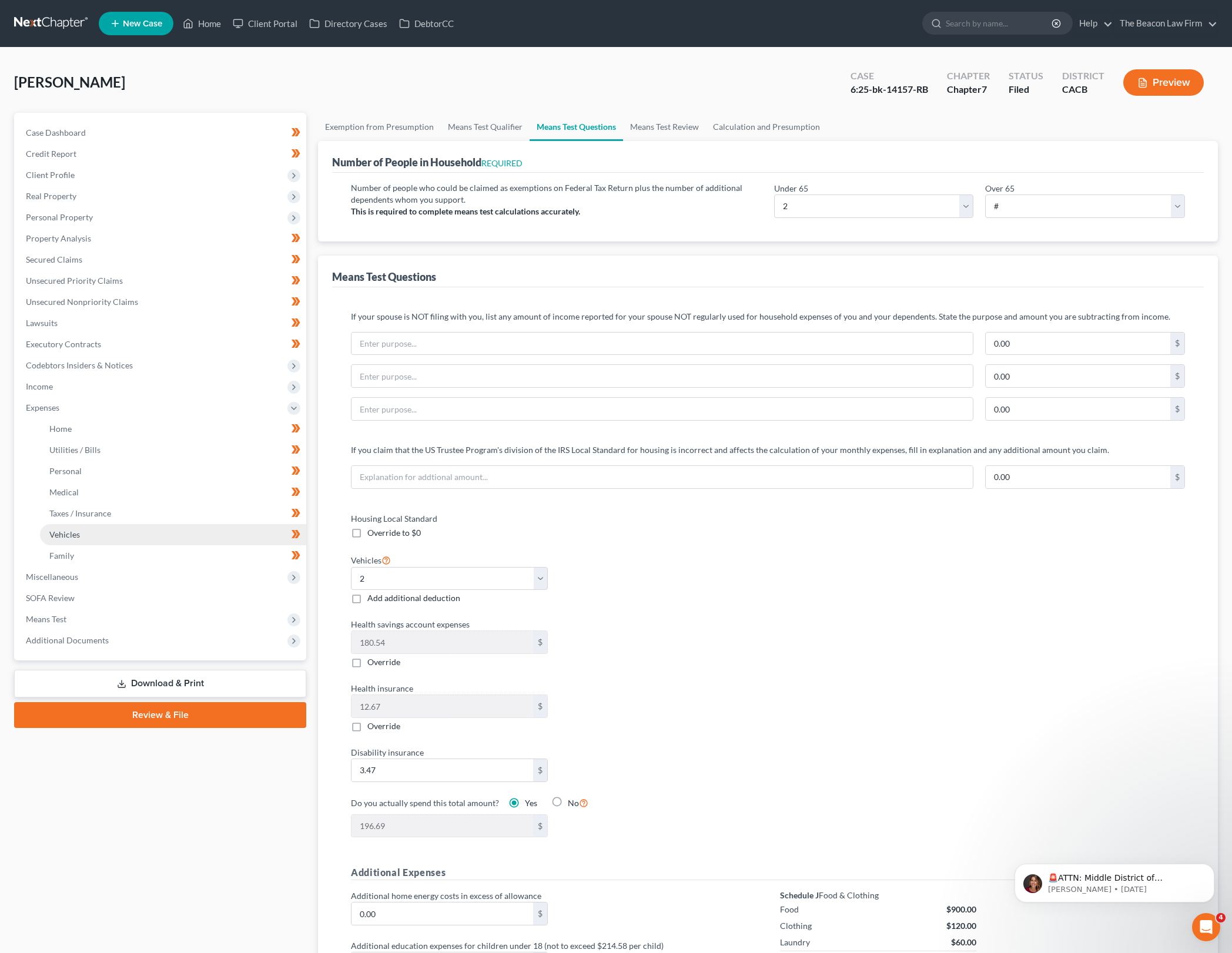
click at [172, 533] on link "Vehicles" at bounding box center [173, 535] width 266 height 21
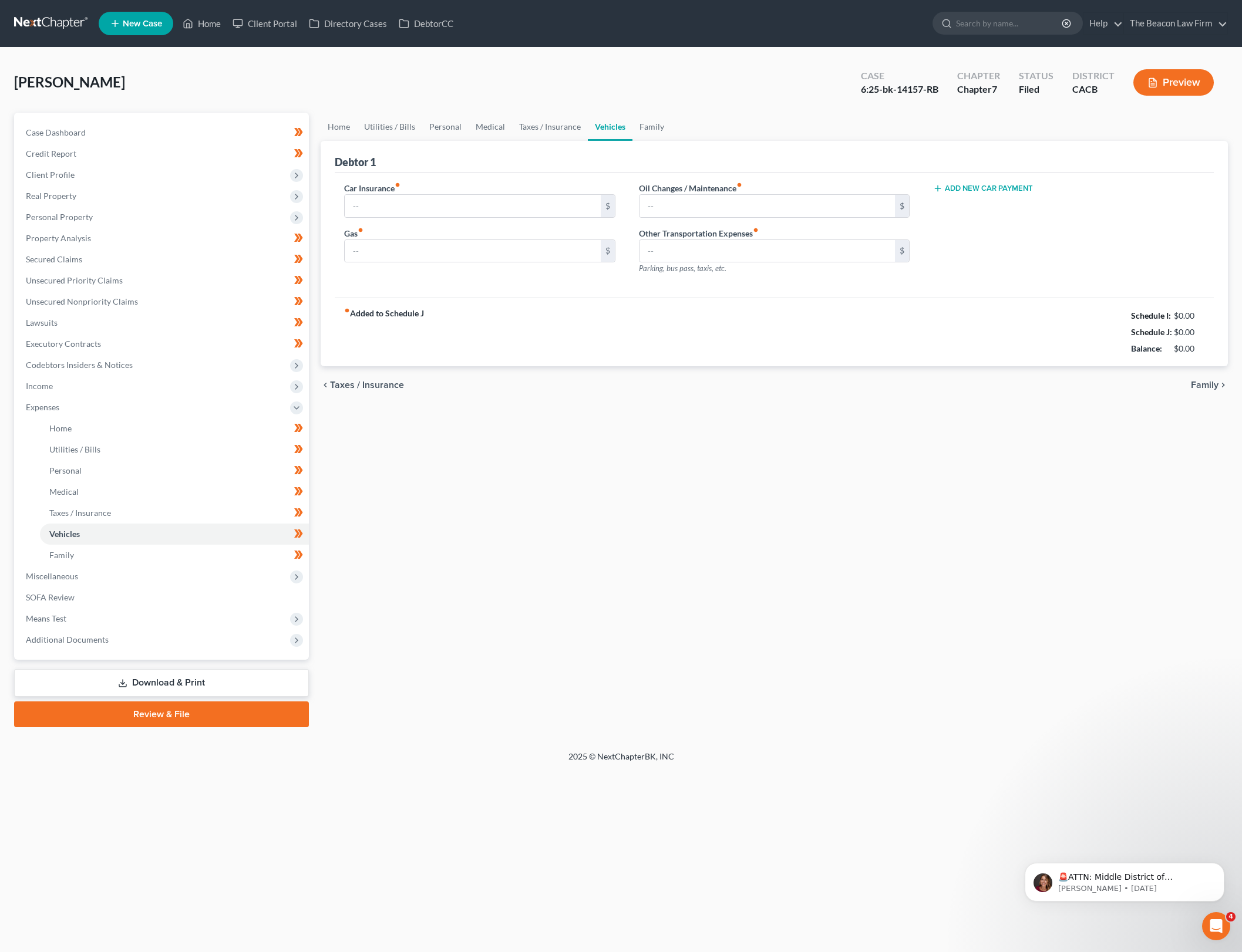
type input "260.00"
type input "200.00"
type input "120.00"
type input "40.00"
click at [650, 130] on link "Family" at bounding box center [652, 127] width 39 height 28
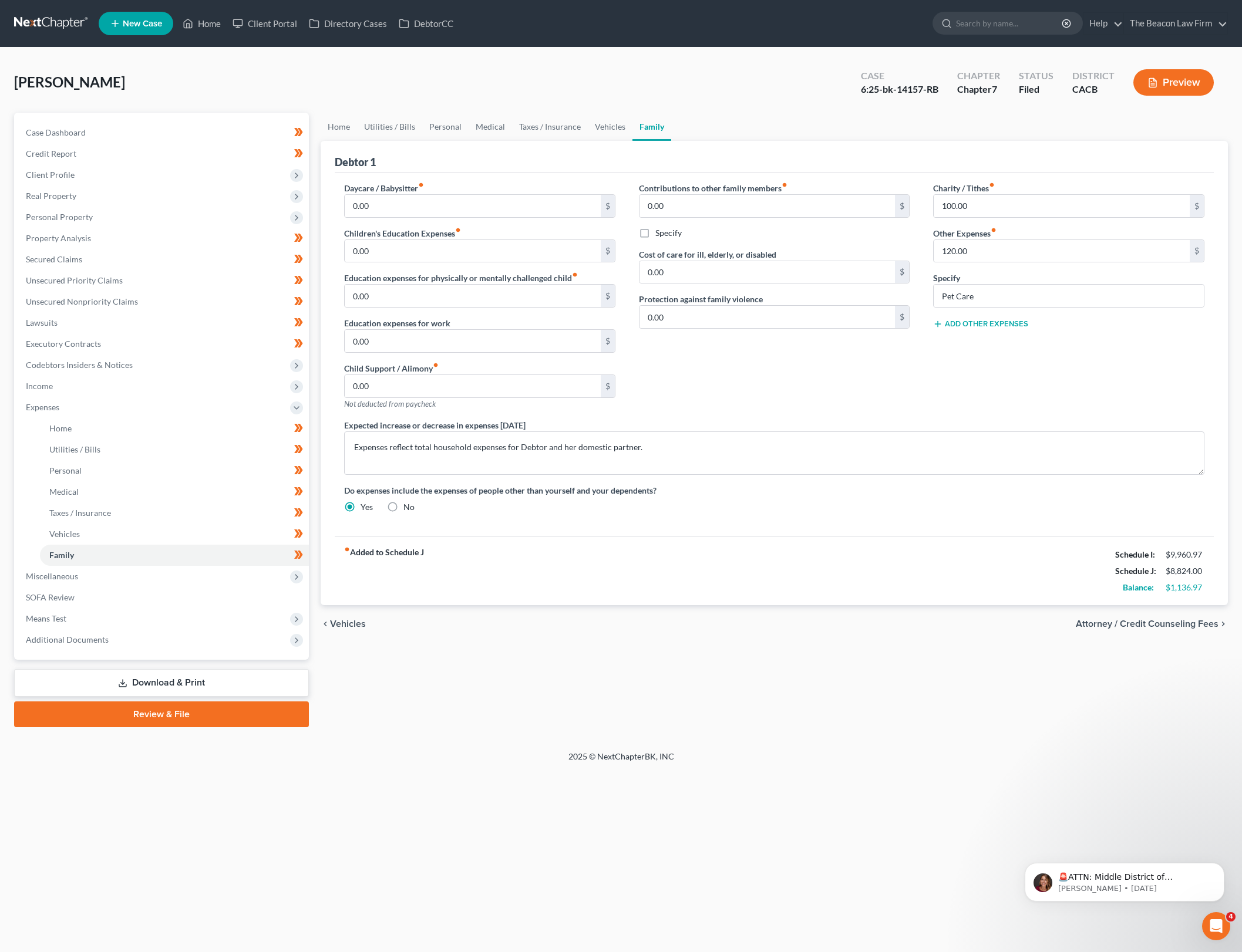
click at [735, 395] on div "Contributions to other family members fiber_manual_record 0.00 $ Specify Cost o…" at bounding box center [775, 300] width 294 height 237
click at [743, 445] on textarea "Expenses reflect total household expenses for Debtor and her domestic partner." at bounding box center [774, 454] width 860 height 44
click at [576, 448] on textarea "Expenses reflect total household expenses for Debtor and her domestic partner." at bounding box center [774, 454] width 860 height 44
click at [727, 452] on textarea "Expenses reflect total household expenses for Debtor and her registered domesti…" at bounding box center [774, 454] width 860 height 44
type textarea "Expenses reflect total household expenses for Debtor and her registered domesti…"
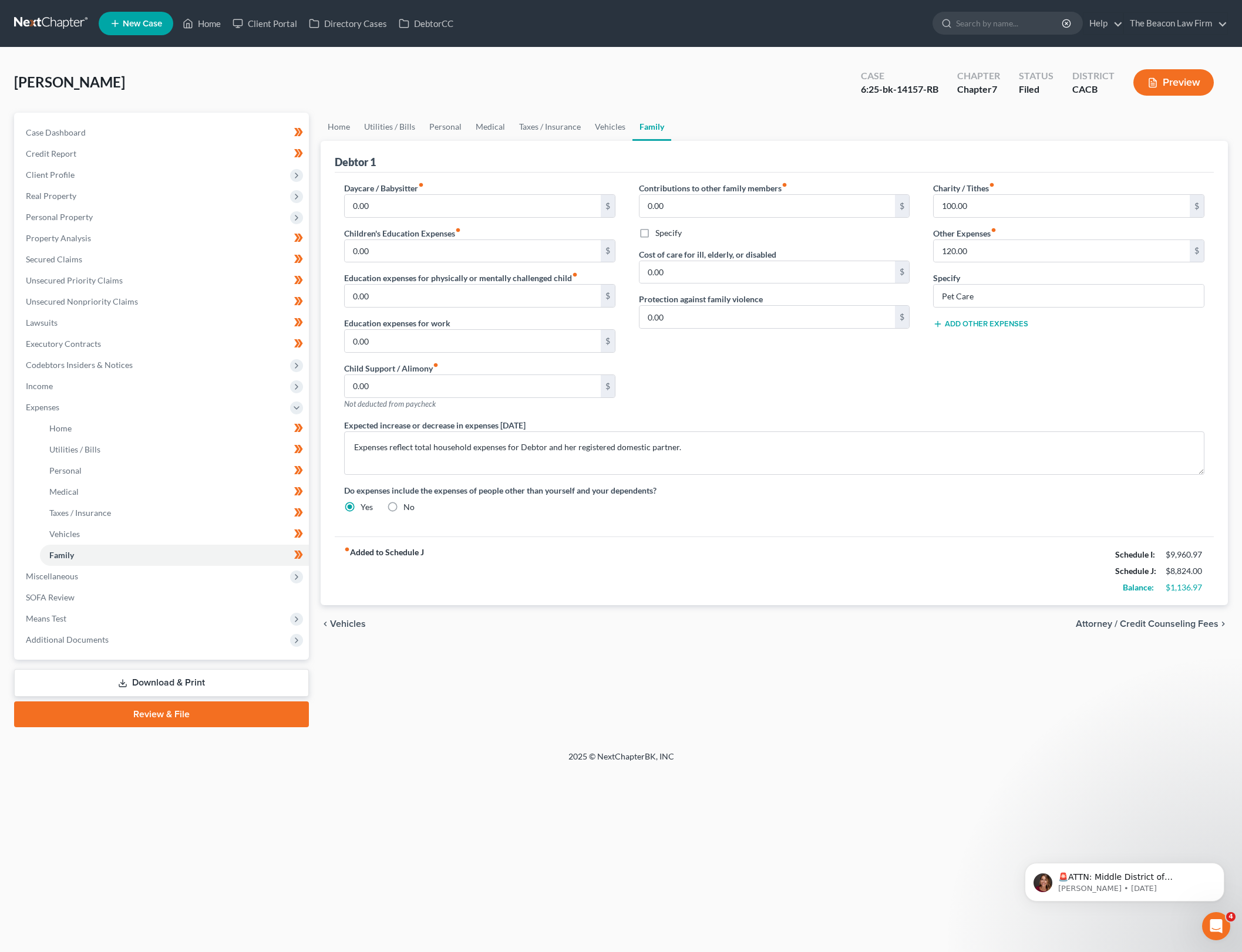
click at [900, 665] on div "Home Utilities / Bills Personal Medical Taxes / Insurance Vehicles Family Debto…" at bounding box center [775, 420] width 919 height 615
drag, startPoint x: 390, startPoint y: 119, endPoint x: 413, endPoint y: 127, distance: 24.4
click at [390, 119] on link "Utilities / Bills" at bounding box center [390, 127] width 65 height 28
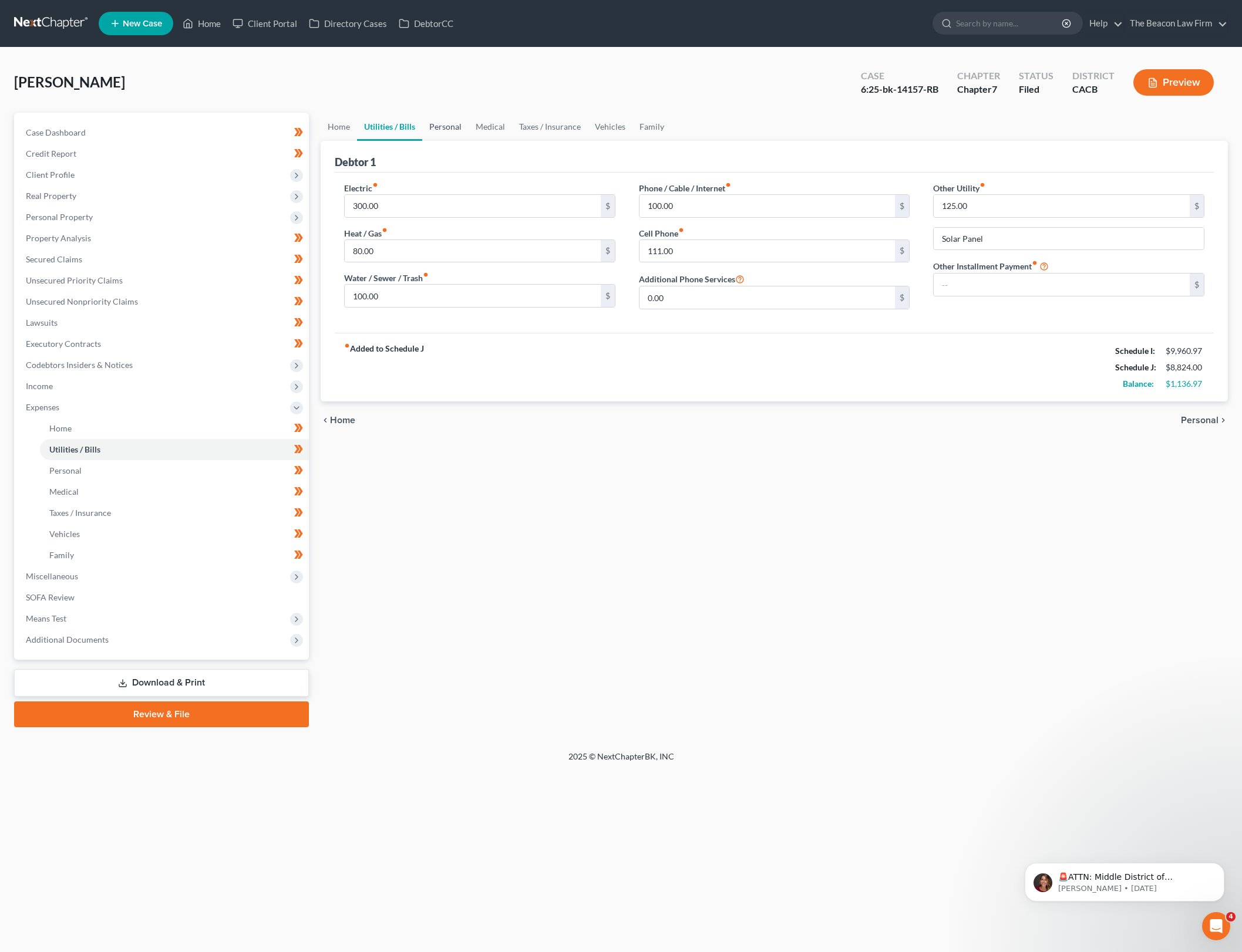
click at [445, 130] on link "Personal" at bounding box center [445, 127] width 46 height 28
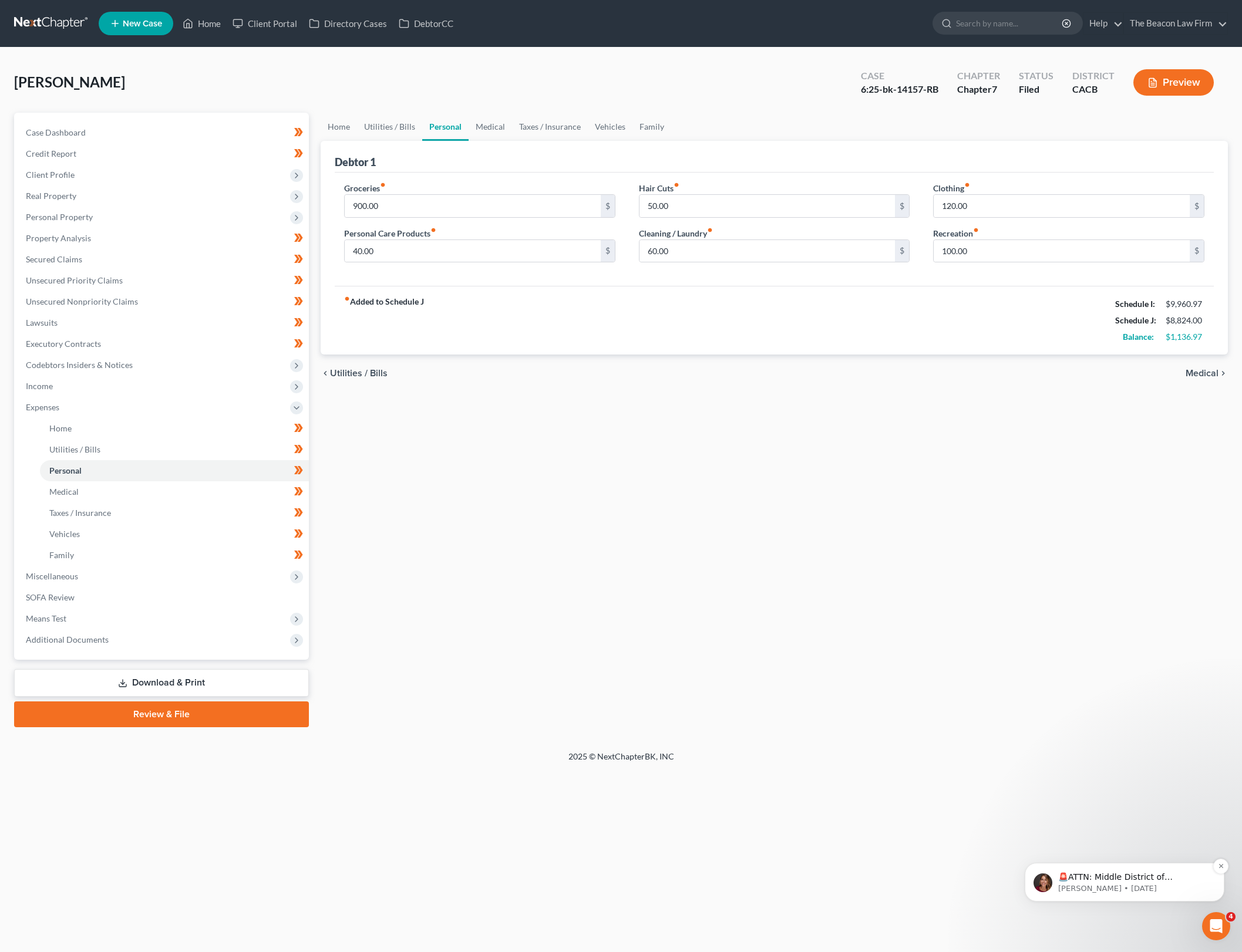
click at [1171, 881] on p "🚨ATTN: Middle District of Florida The court has added a new Credit Counseling F…" at bounding box center [1133, 878] width 151 height 12
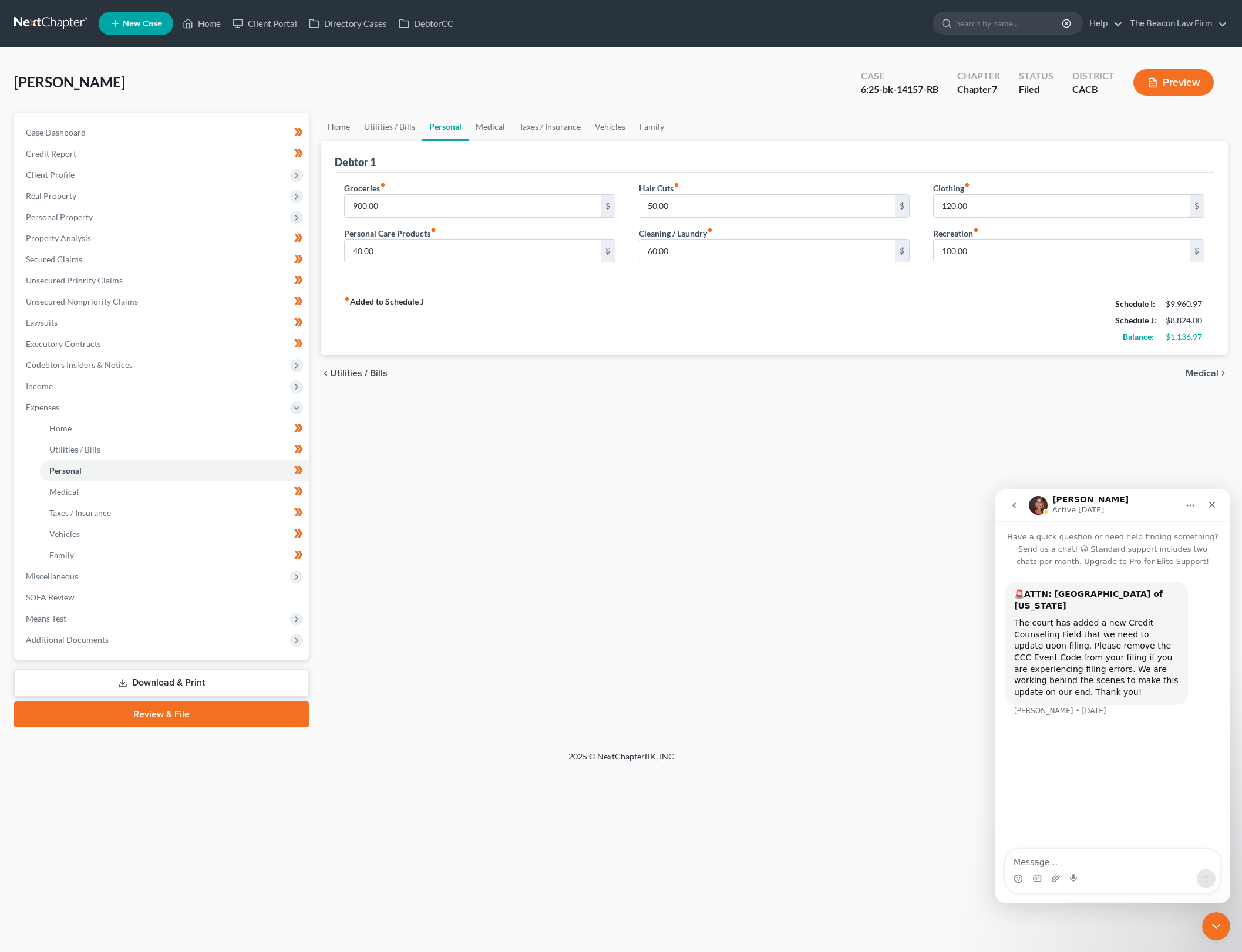
click at [1013, 501] on icon "go back" at bounding box center [1014, 506] width 9 height 9
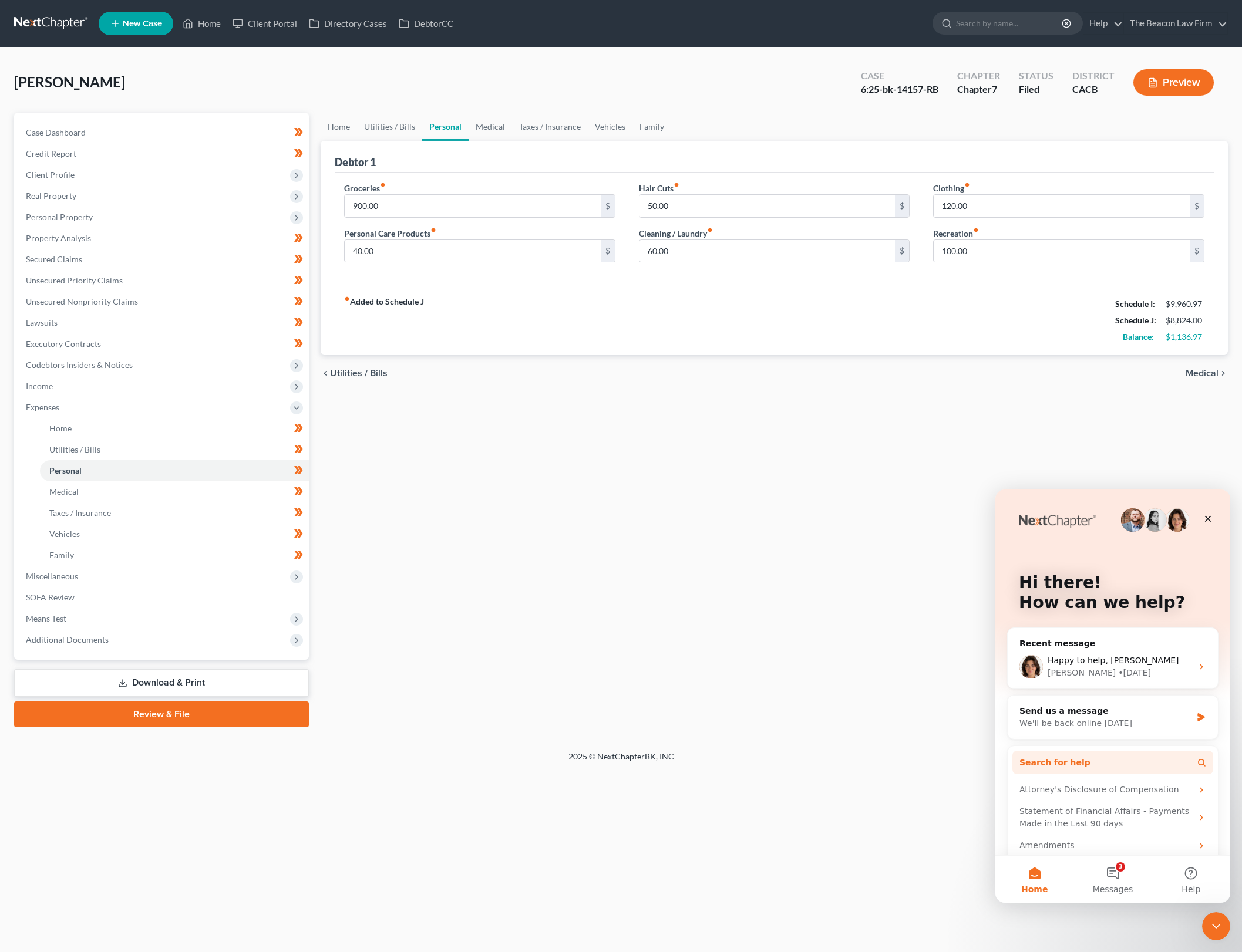
click at [1084, 761] on button "Search for help" at bounding box center [1113, 763] width 201 height 24
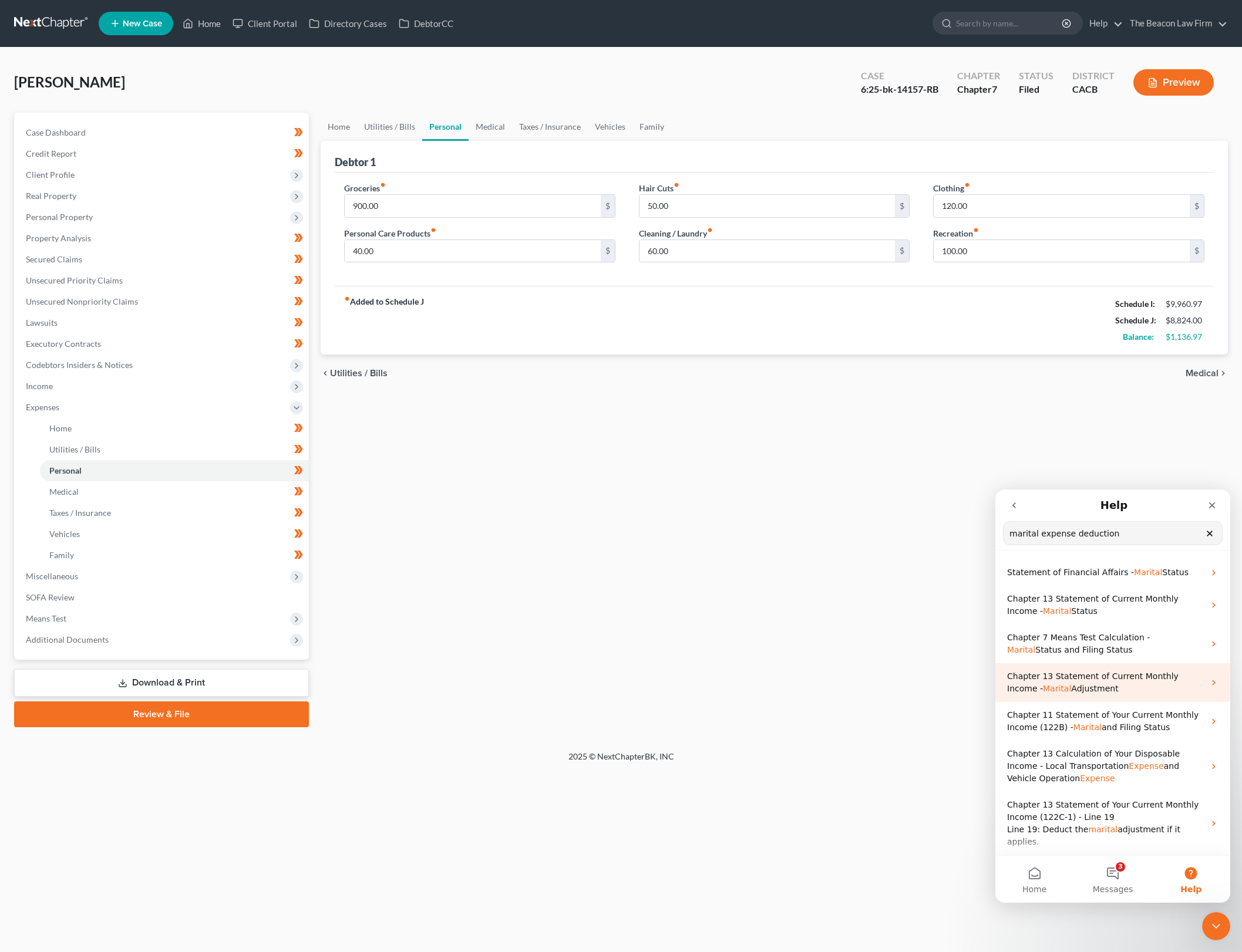
type input "marital expense deduction"
click at [1114, 685] on p "Chapter 13 Statement of Current Monthly Income - Marital Adjustment" at bounding box center [1105, 683] width 197 height 24
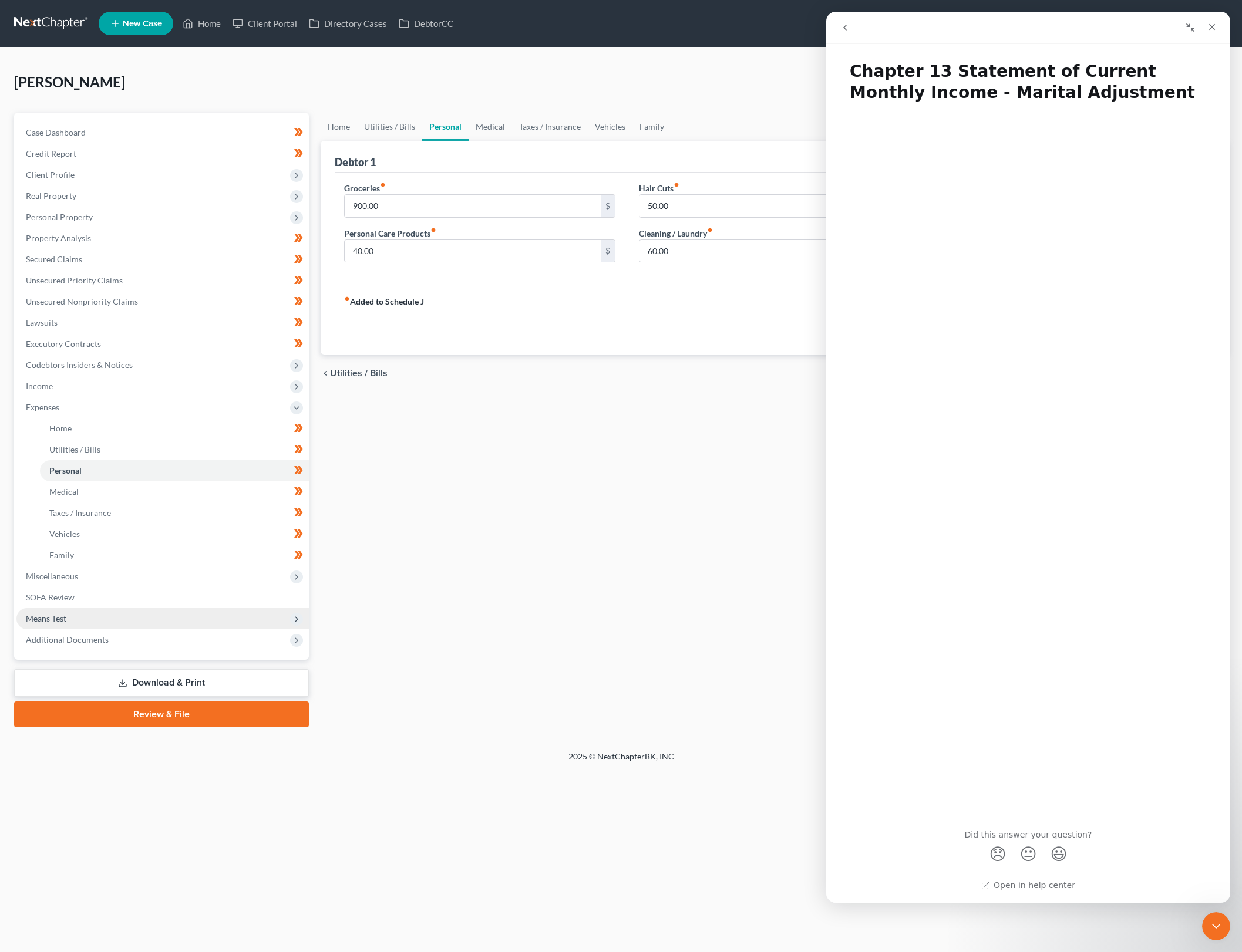
click at [123, 614] on span "Means Test" at bounding box center [162, 619] width 293 height 21
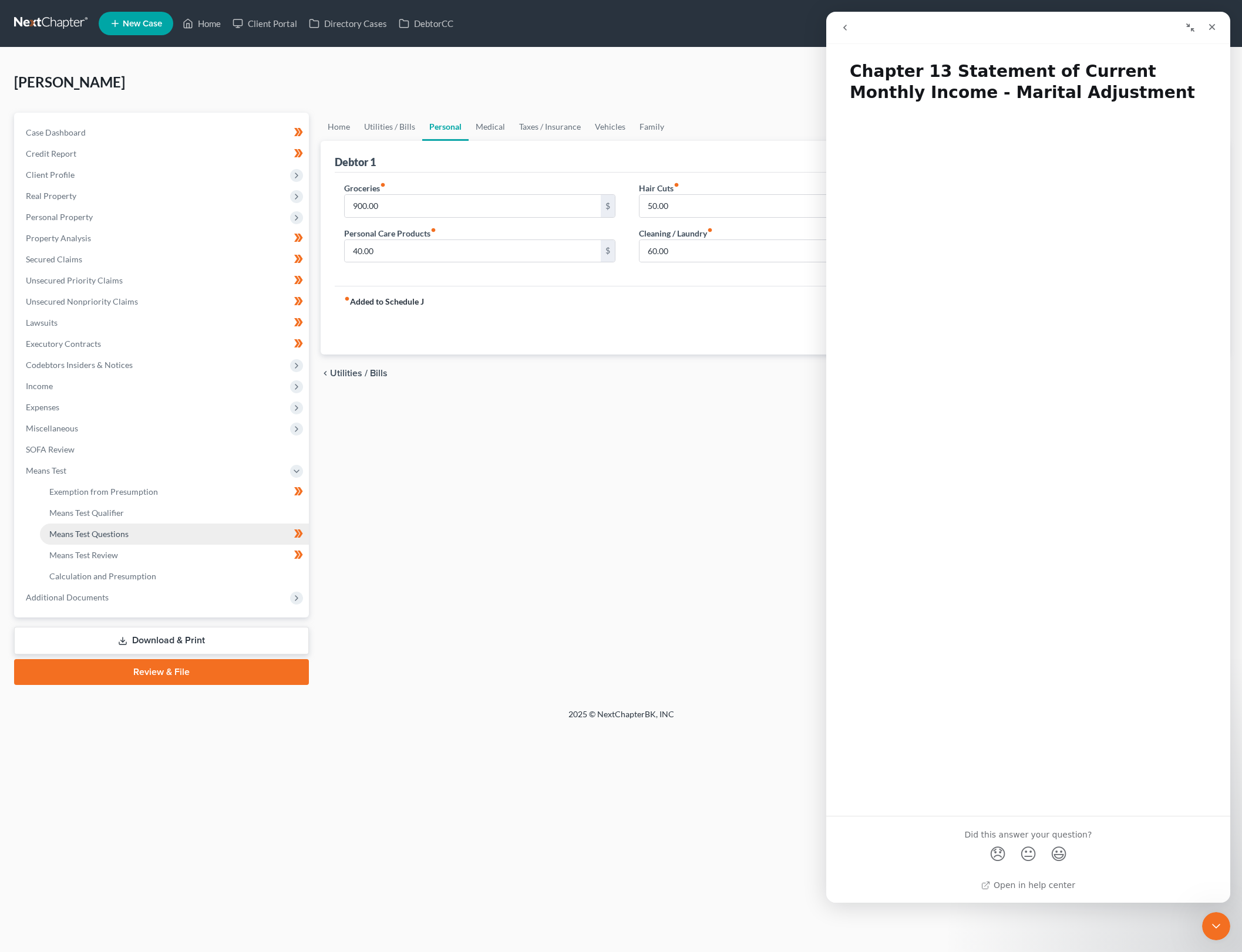
click at [164, 539] on link "Means Test Questions" at bounding box center [174, 534] width 269 height 21
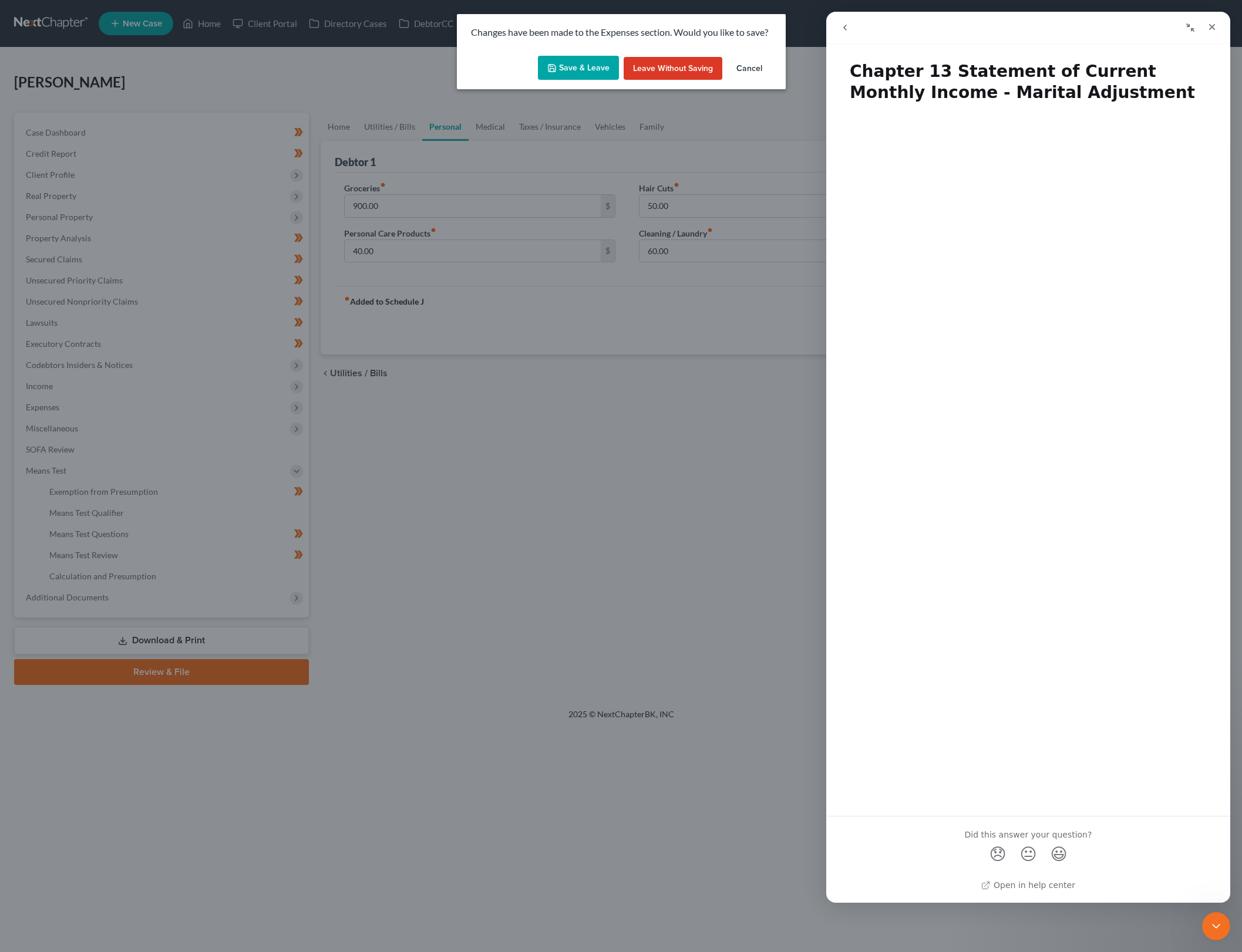
click at [561, 70] on button "Save & Leave" at bounding box center [578, 67] width 81 height 24
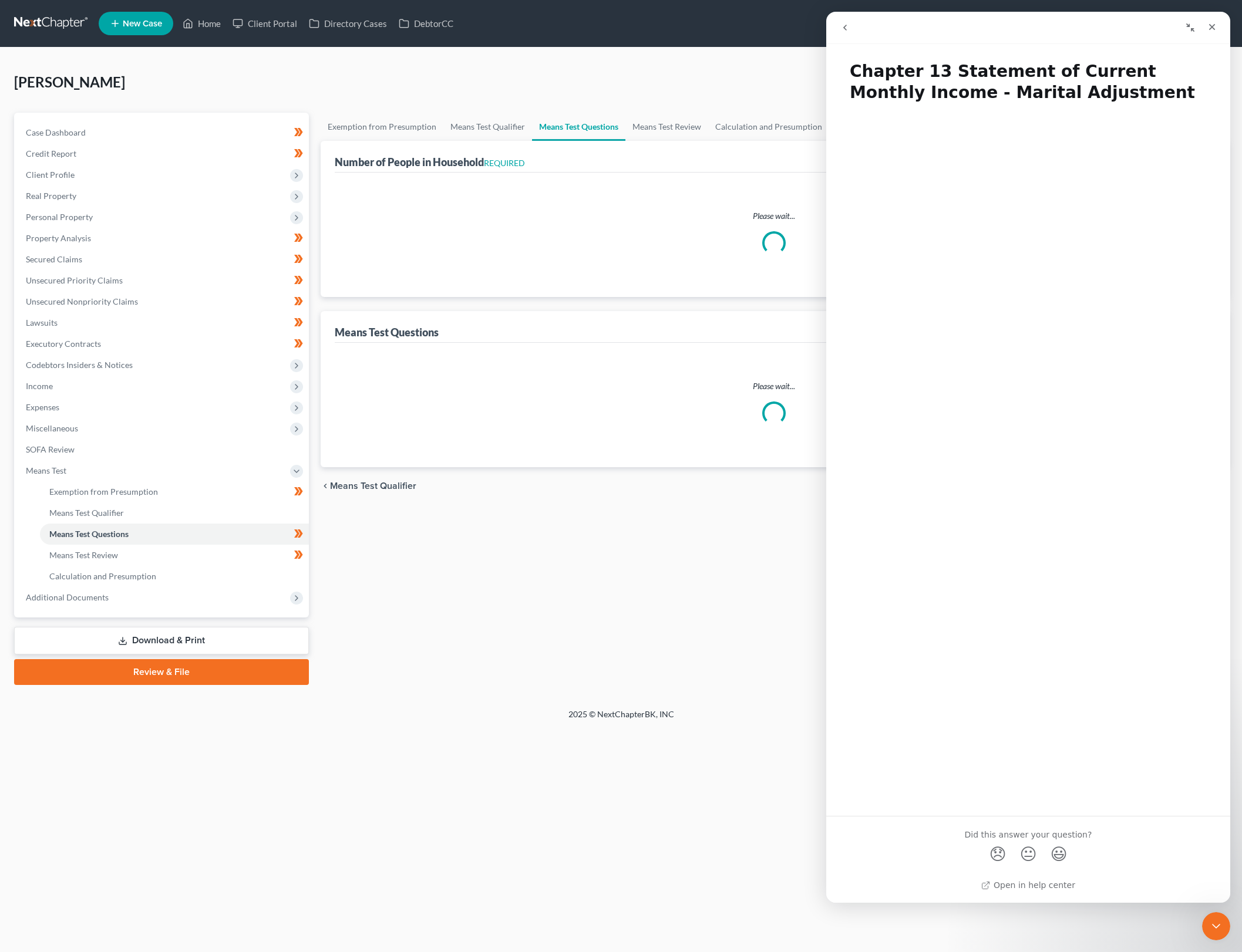
select select "0"
select select "60"
select select "0"
select select "60"
select select "1"
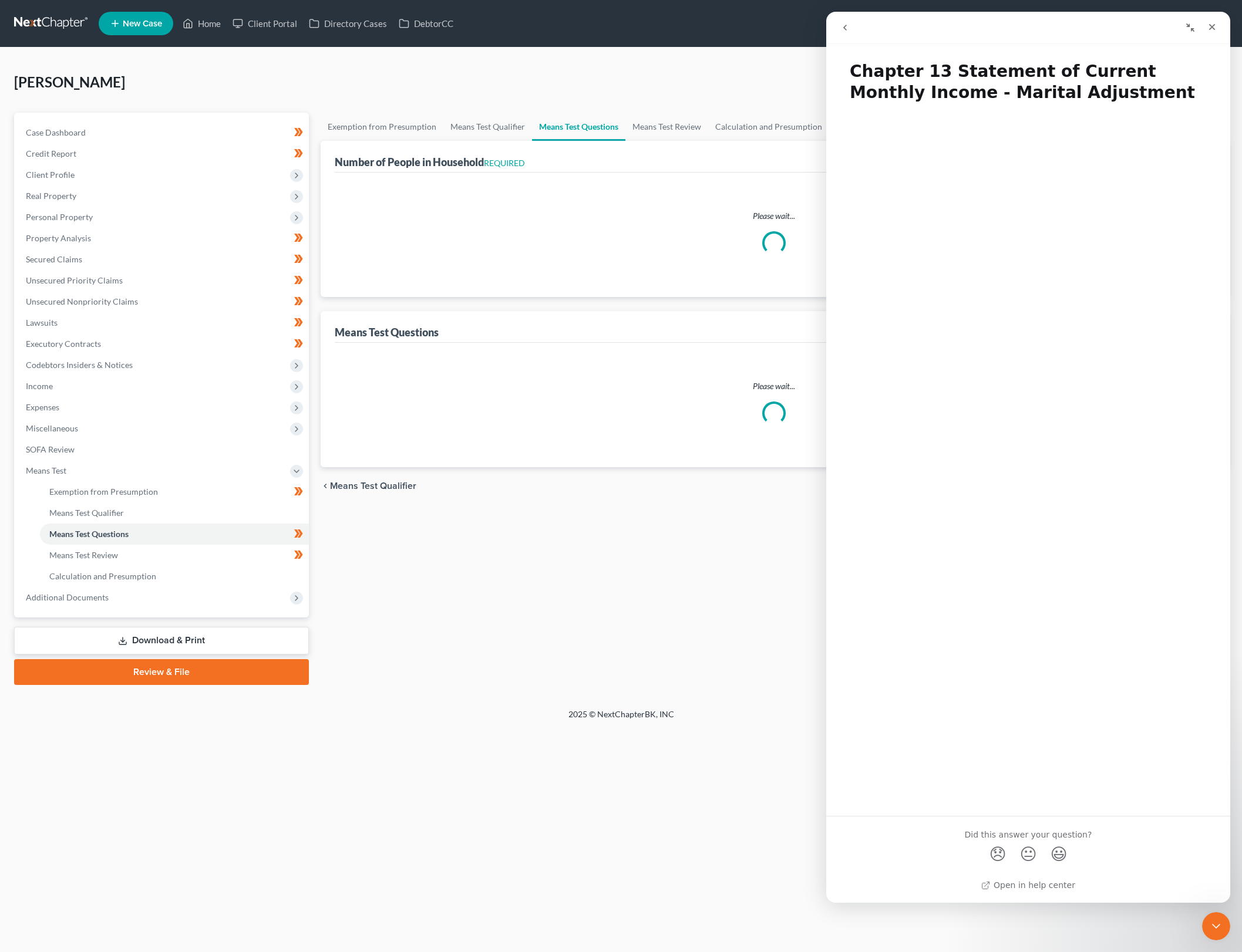
select select "26"
select select "1"
select select "27"
select select "2"
select select "60"
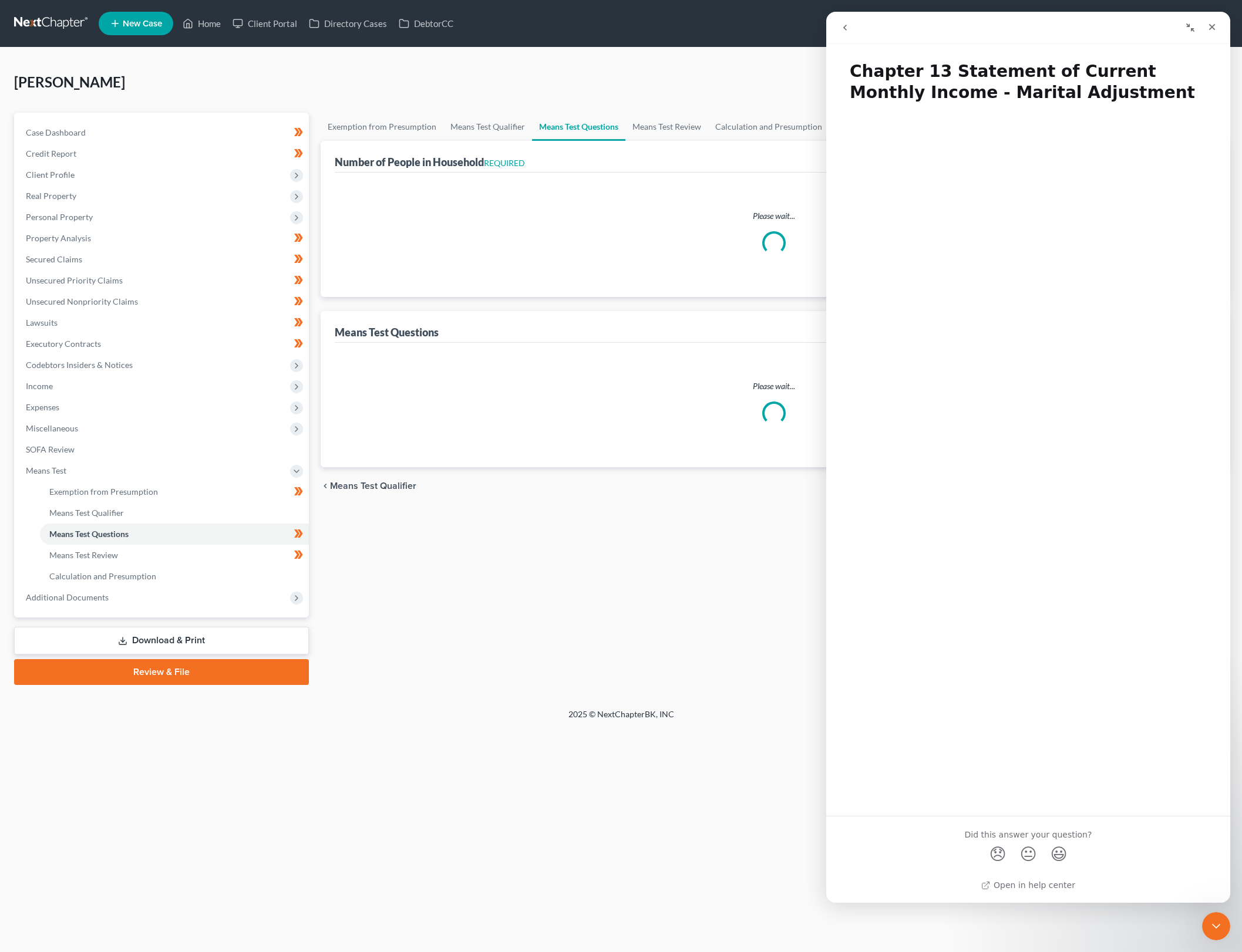
select select "2"
select select "60"
select select "2"
select select "60"
select select "0"
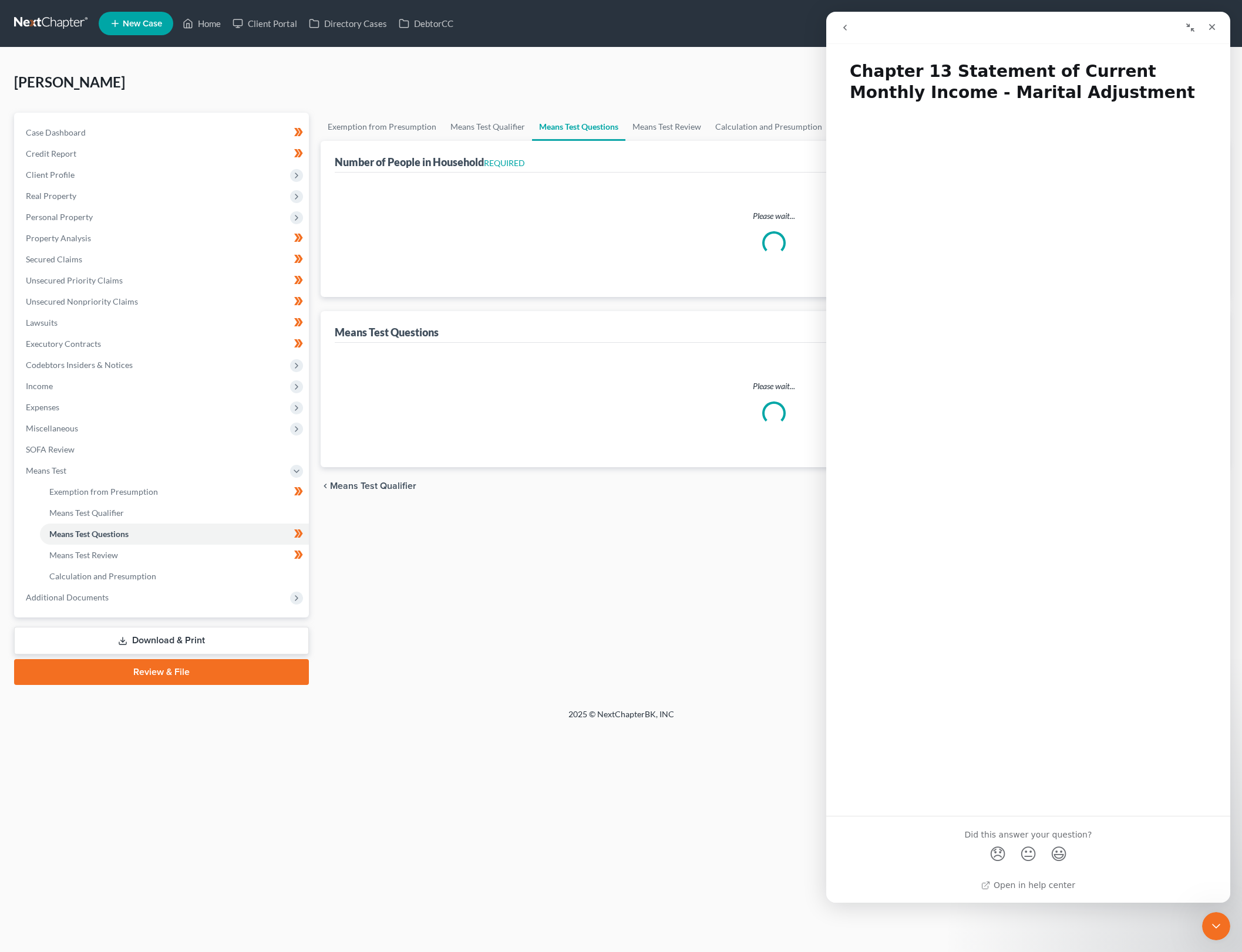
select select "60"
select select "0"
select select "60"
select select "2"
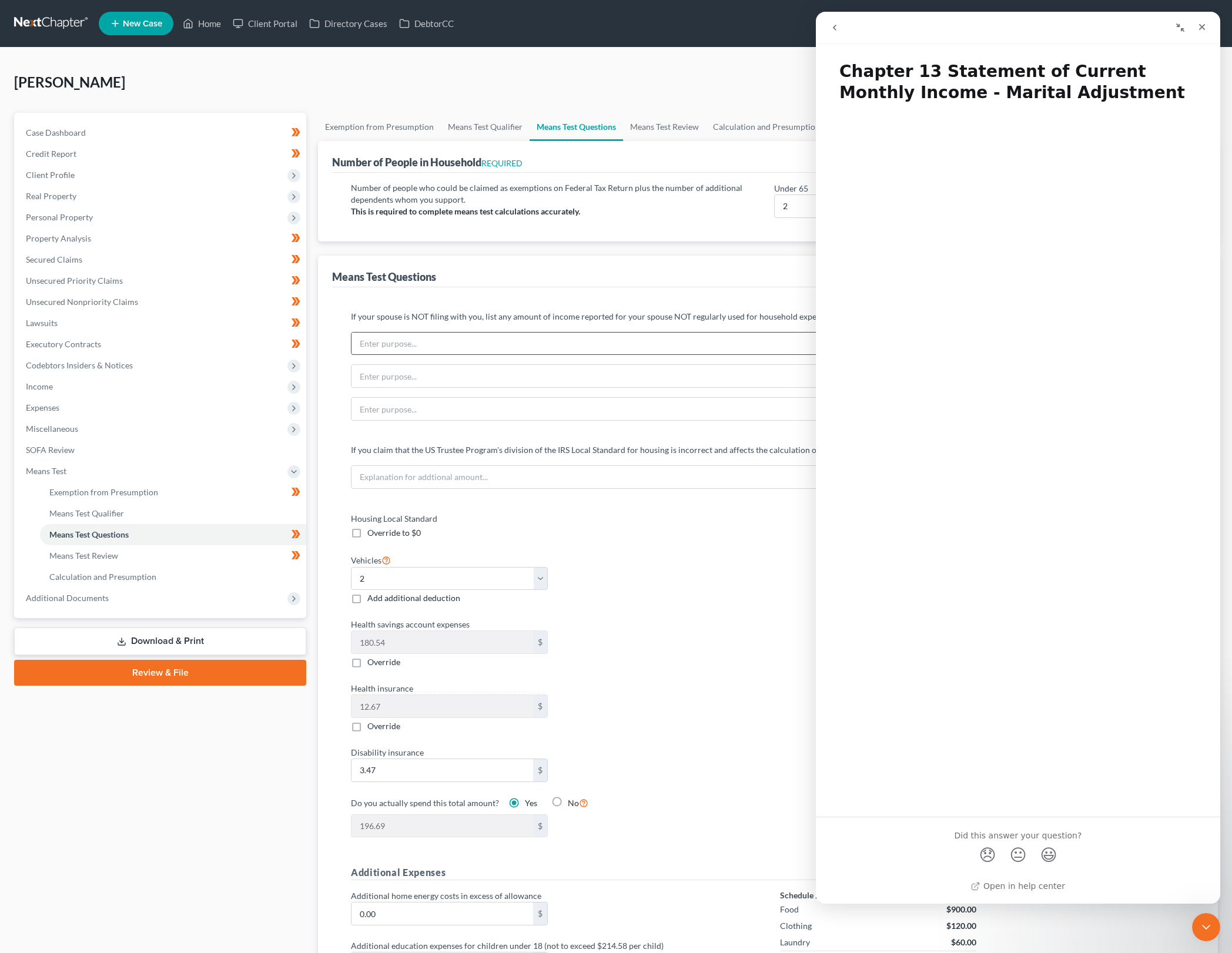
click at [627, 348] on input "text" at bounding box center [662, 344] width 621 height 22
click at [1208, 22] on div "Close" at bounding box center [1202, 27] width 21 height 21
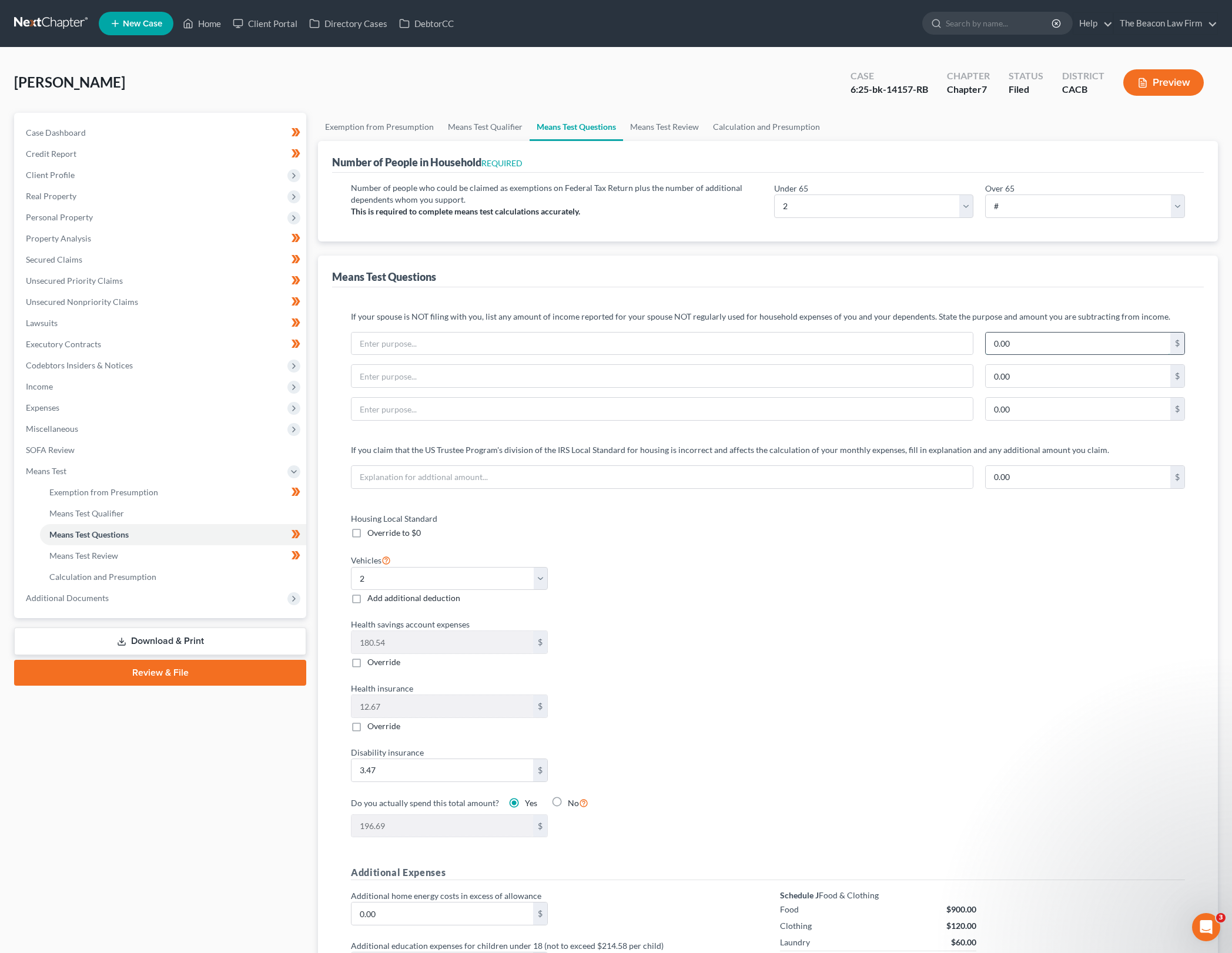
click at [1038, 346] on input "0.00" at bounding box center [1077, 344] width 184 height 22
type input "1,000"
click at [907, 340] on input "text" at bounding box center [662, 344] width 621 height 22
click at [1208, 928] on icon "Open Intercom Messenger" at bounding box center [1204, 925] width 19 height 19
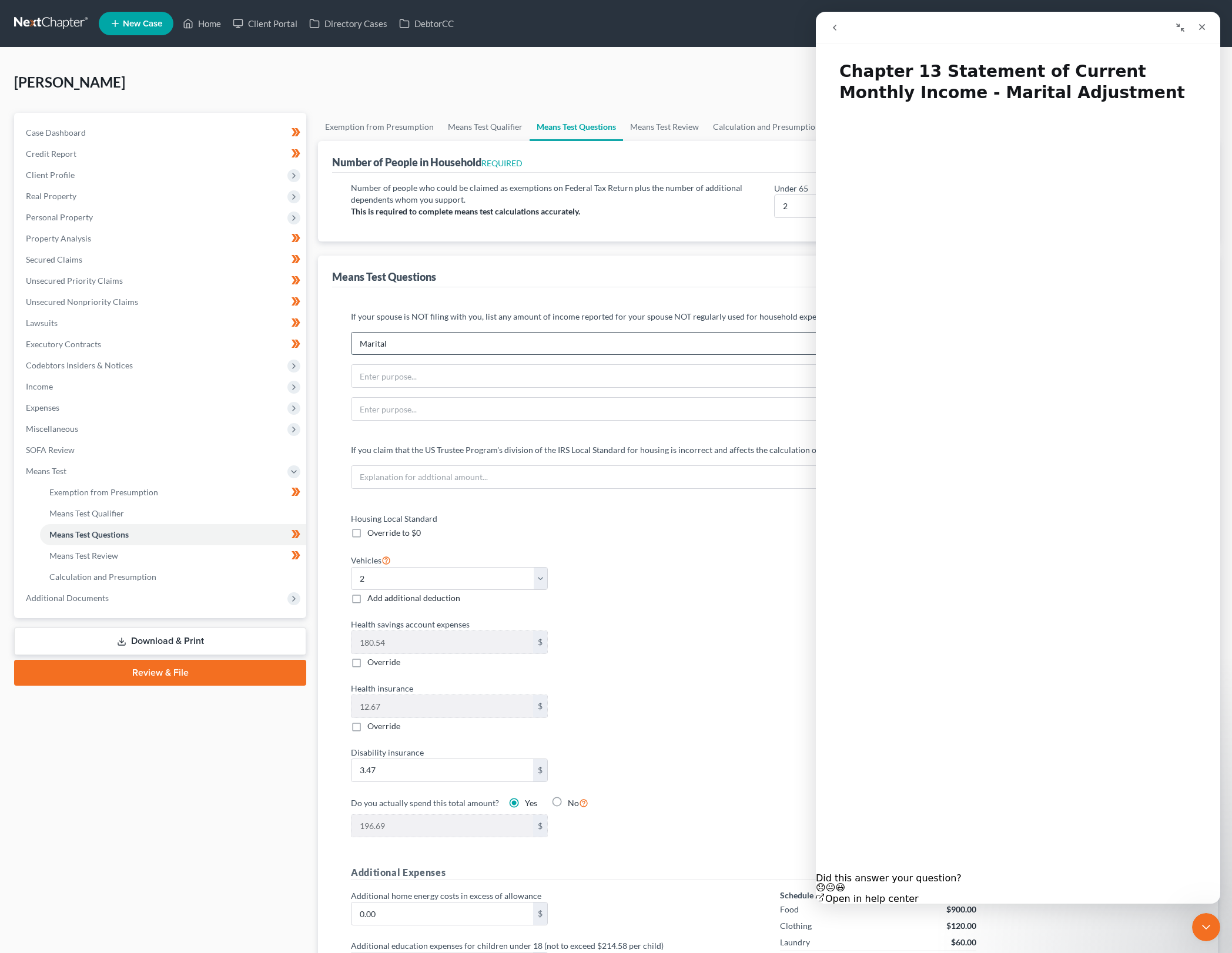
click at [575, 342] on input "Marital" at bounding box center [662, 344] width 621 height 22
type input "Marital Adjustment for Domestic Spouse"
click at [727, 597] on div "Vehicles Select 0 1 2 3 4 5 Add additional deduction" at bounding box center [553, 579] width 417 height 52
click at [1195, 26] on div "Close" at bounding box center [1202, 27] width 21 height 21
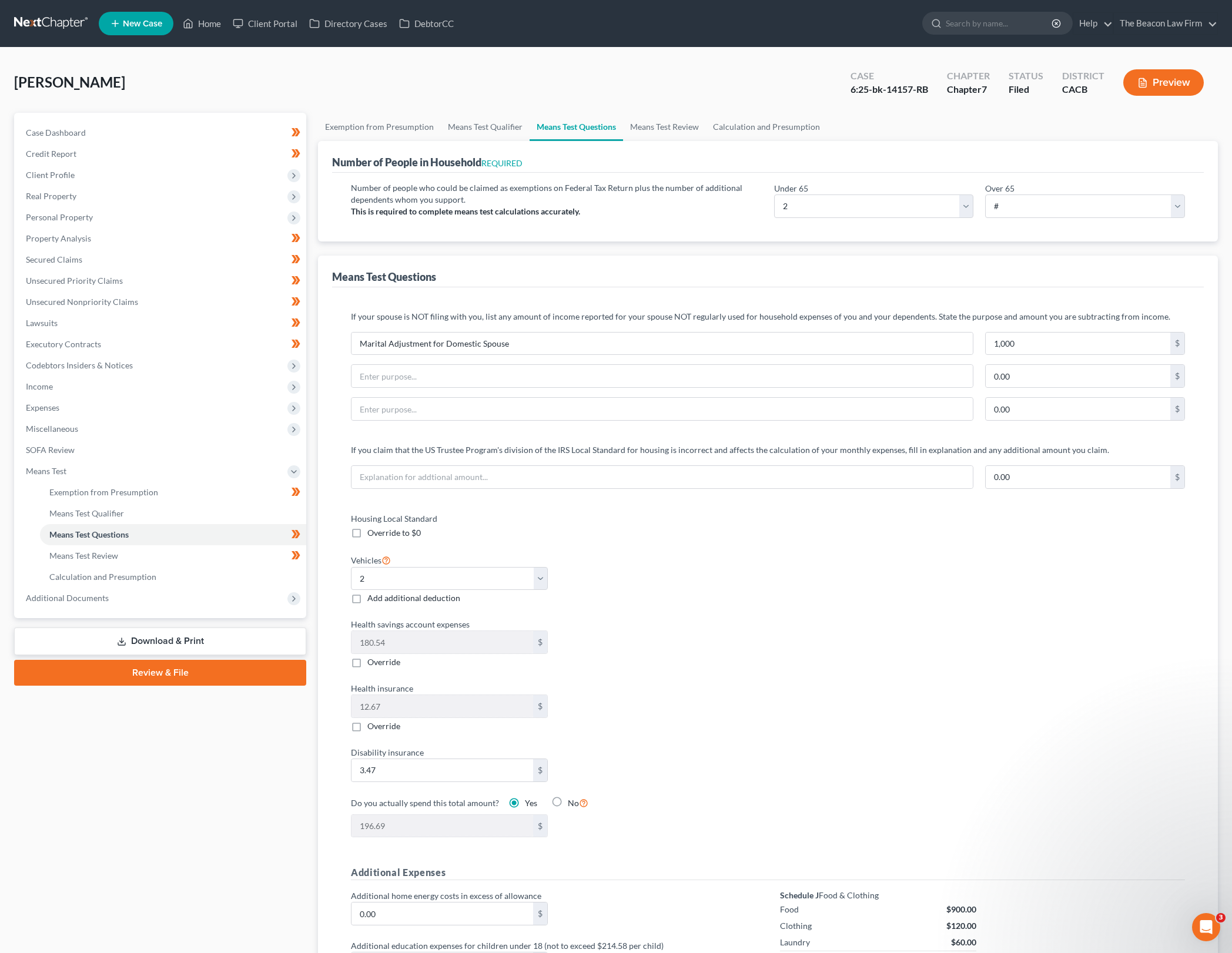
click at [931, 677] on div "Housing Local Standard Override to $0 Vehicles Select 0 1 2 3 4 5 Add additiona…" at bounding box center [767, 682] width 857 height 340
click at [757, 125] on link "Calculation and Presumption" at bounding box center [766, 127] width 121 height 28
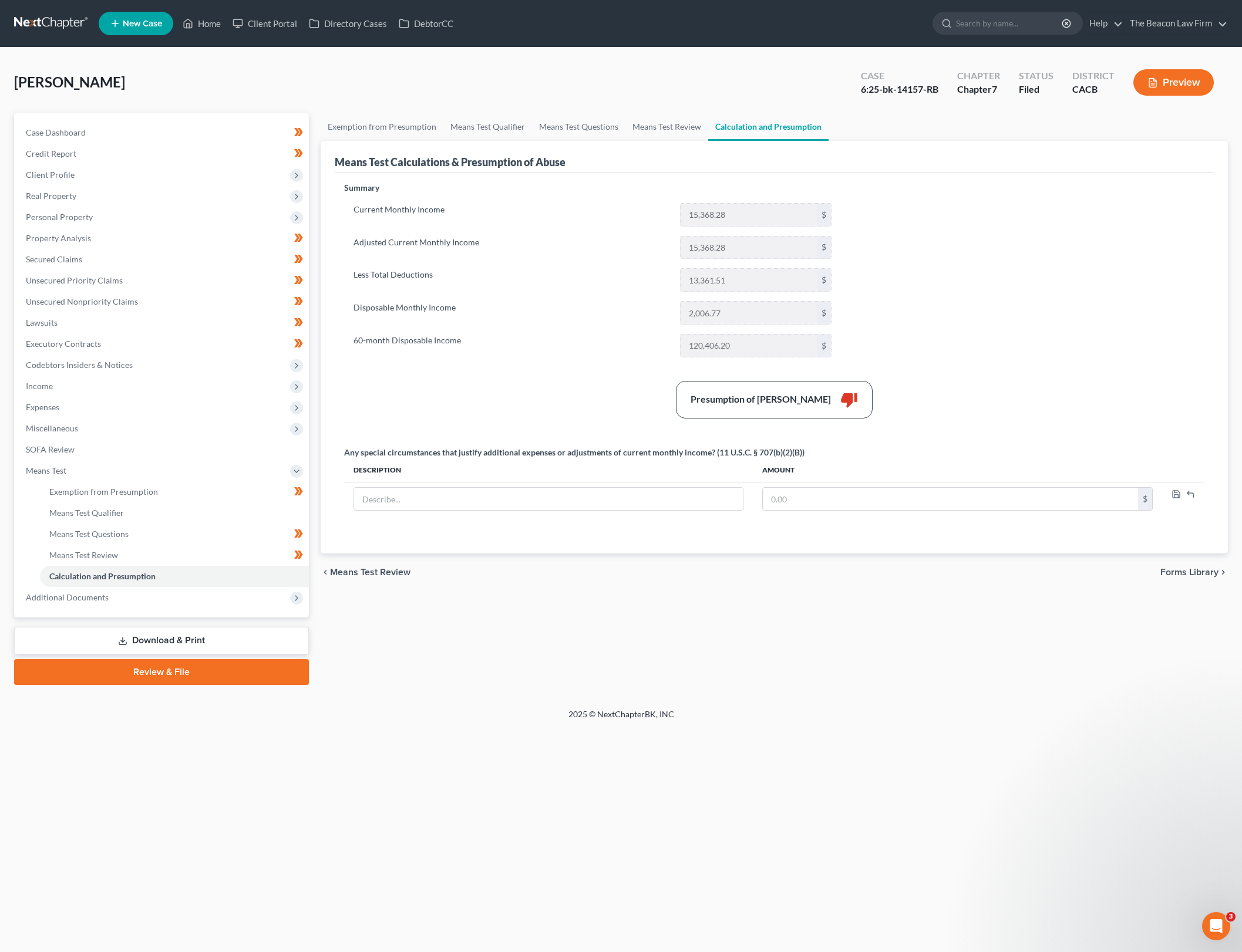
click at [624, 336] on label "60-month Disposable Income" at bounding box center [510, 346] width 326 height 24
click at [633, 118] on link "Means Test Review" at bounding box center [666, 127] width 83 height 28
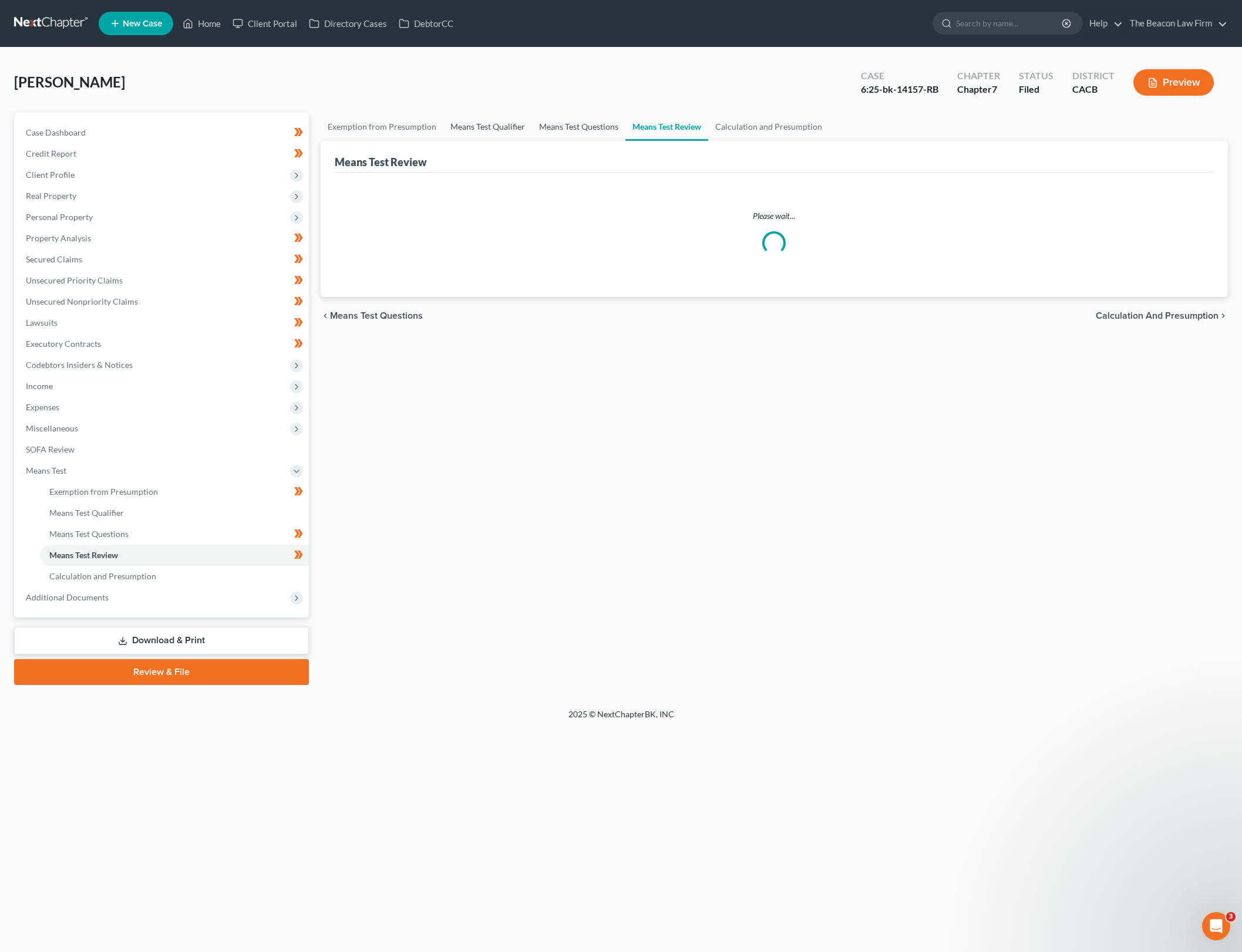
drag, startPoint x: 533, startPoint y: 123, endPoint x: 497, endPoint y: 127, distance: 36.2
click at [534, 123] on link "Means Test Questions" at bounding box center [578, 127] width 93 height 28
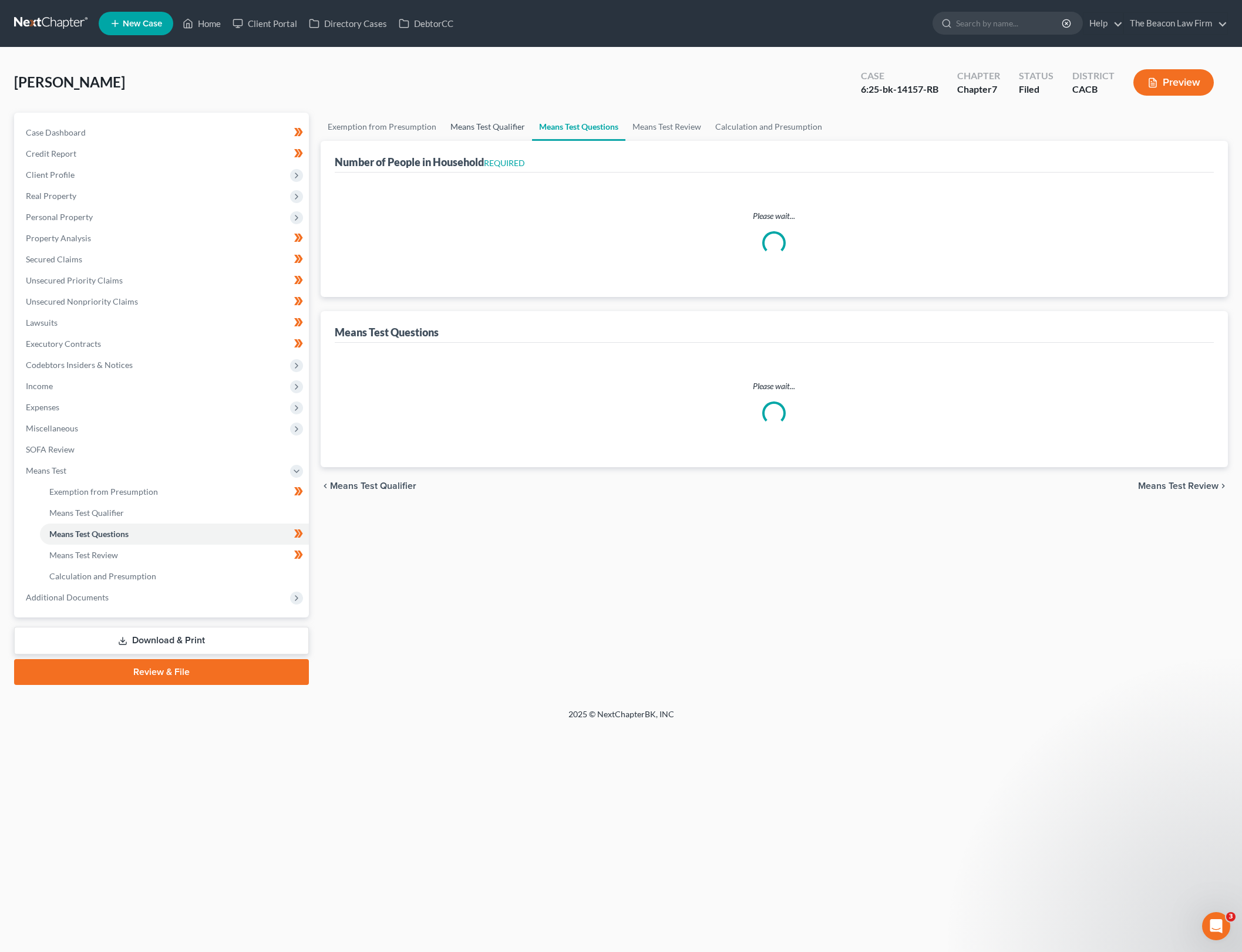
click at [495, 127] on link "Means Test Qualifier" at bounding box center [487, 127] width 88 height 28
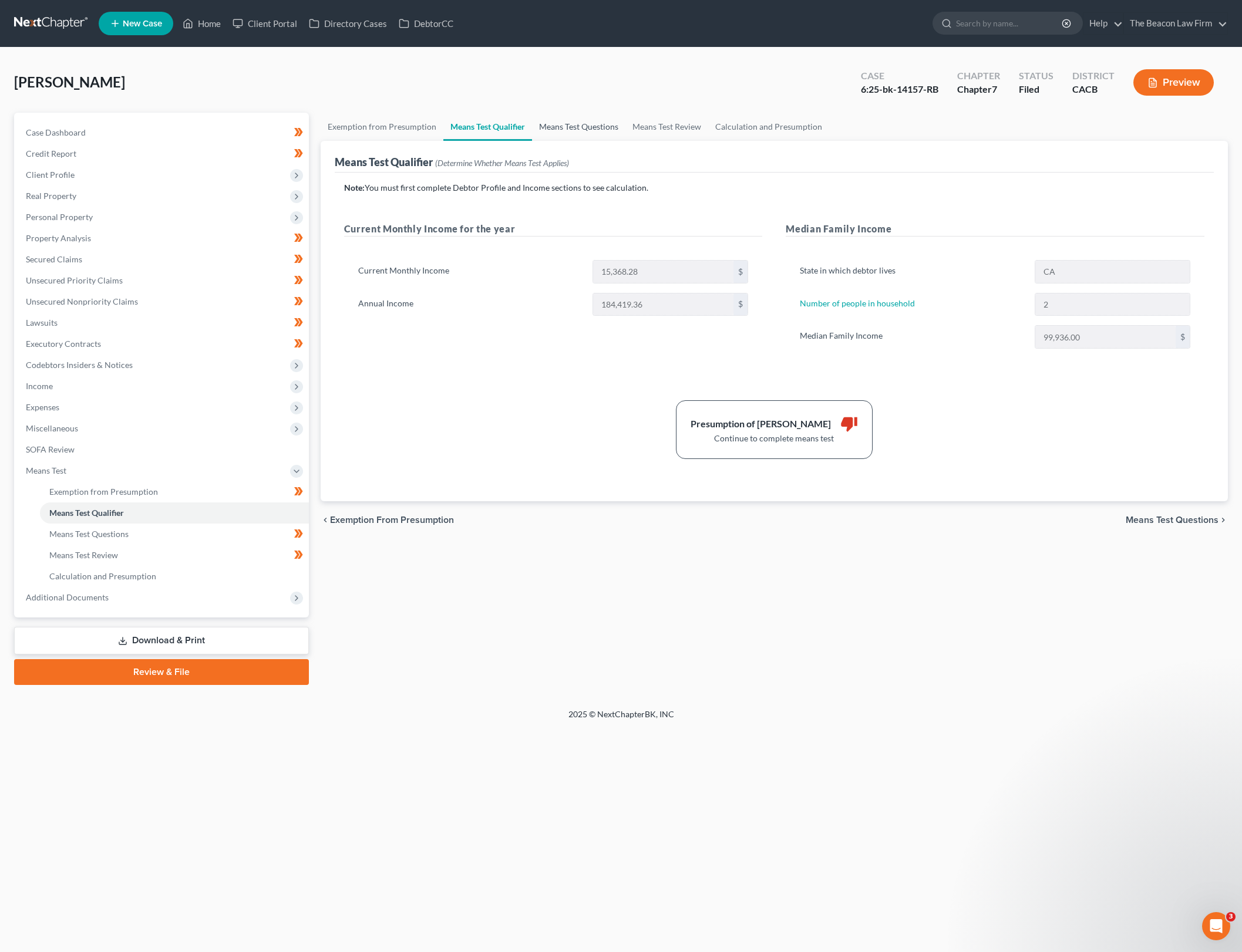
click at [593, 123] on link "Means Test Questions" at bounding box center [578, 127] width 93 height 28
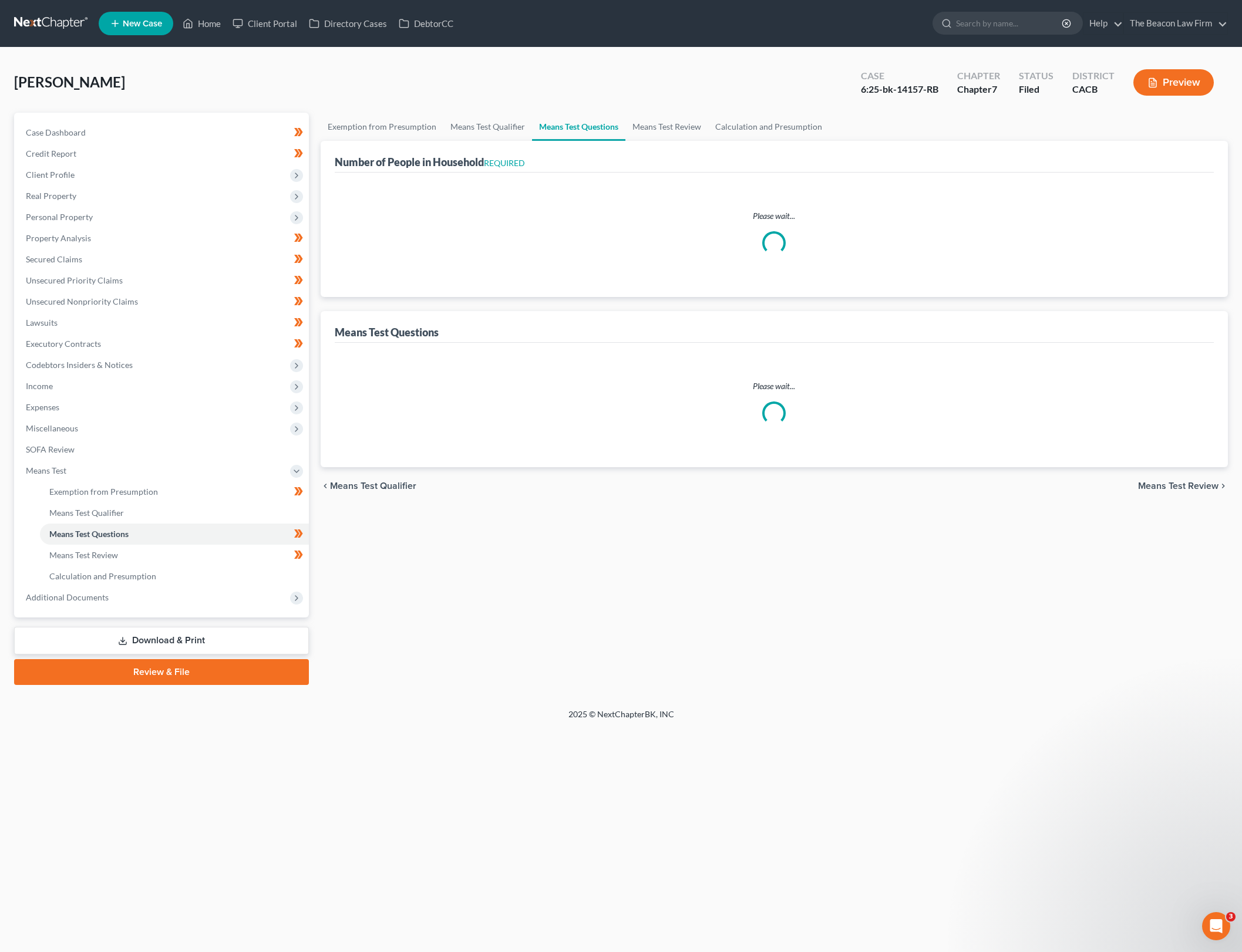
select select "0"
select select "60"
select select "0"
select select "60"
select select "1"
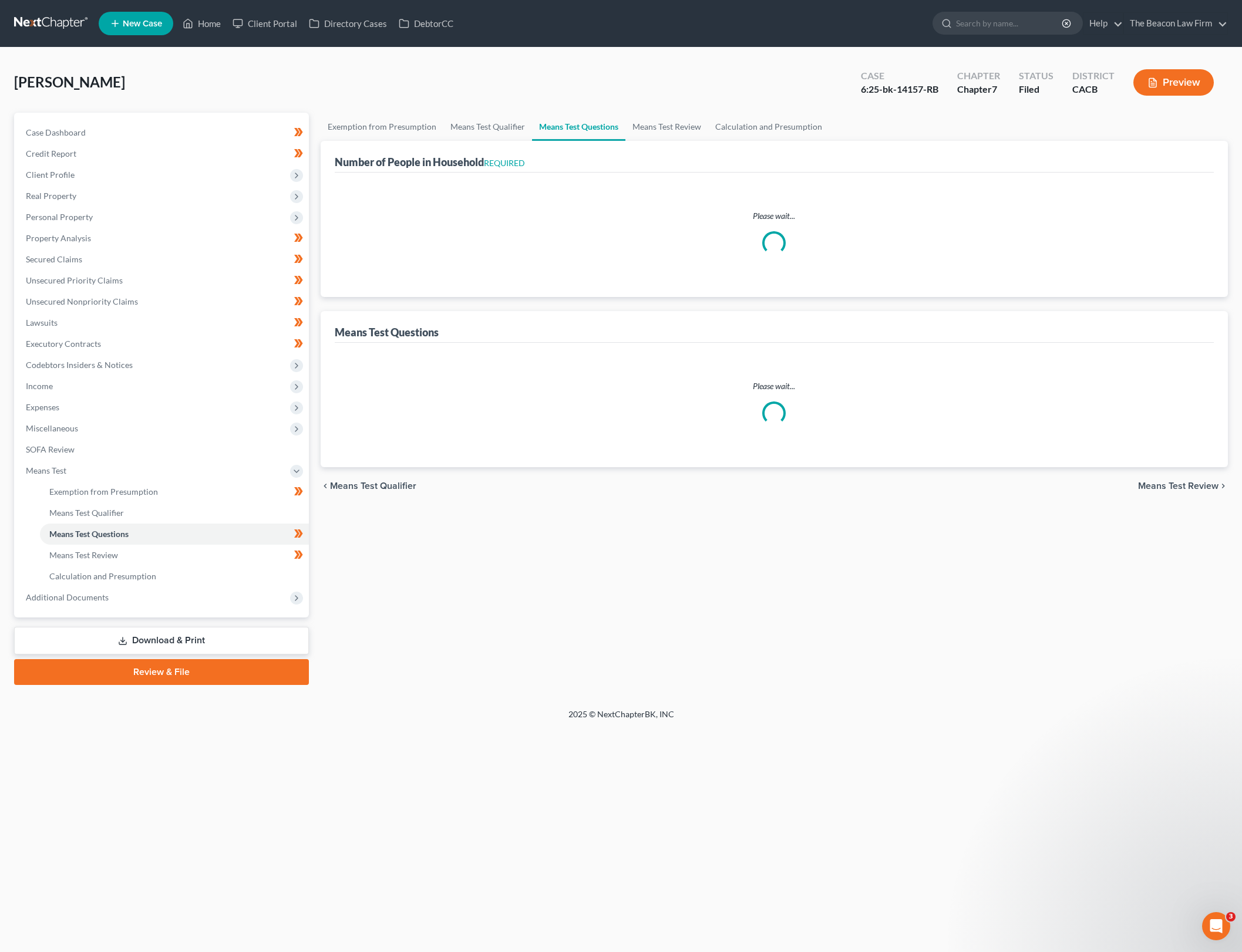
select select "26"
select select "1"
select select "27"
select select "2"
select select "60"
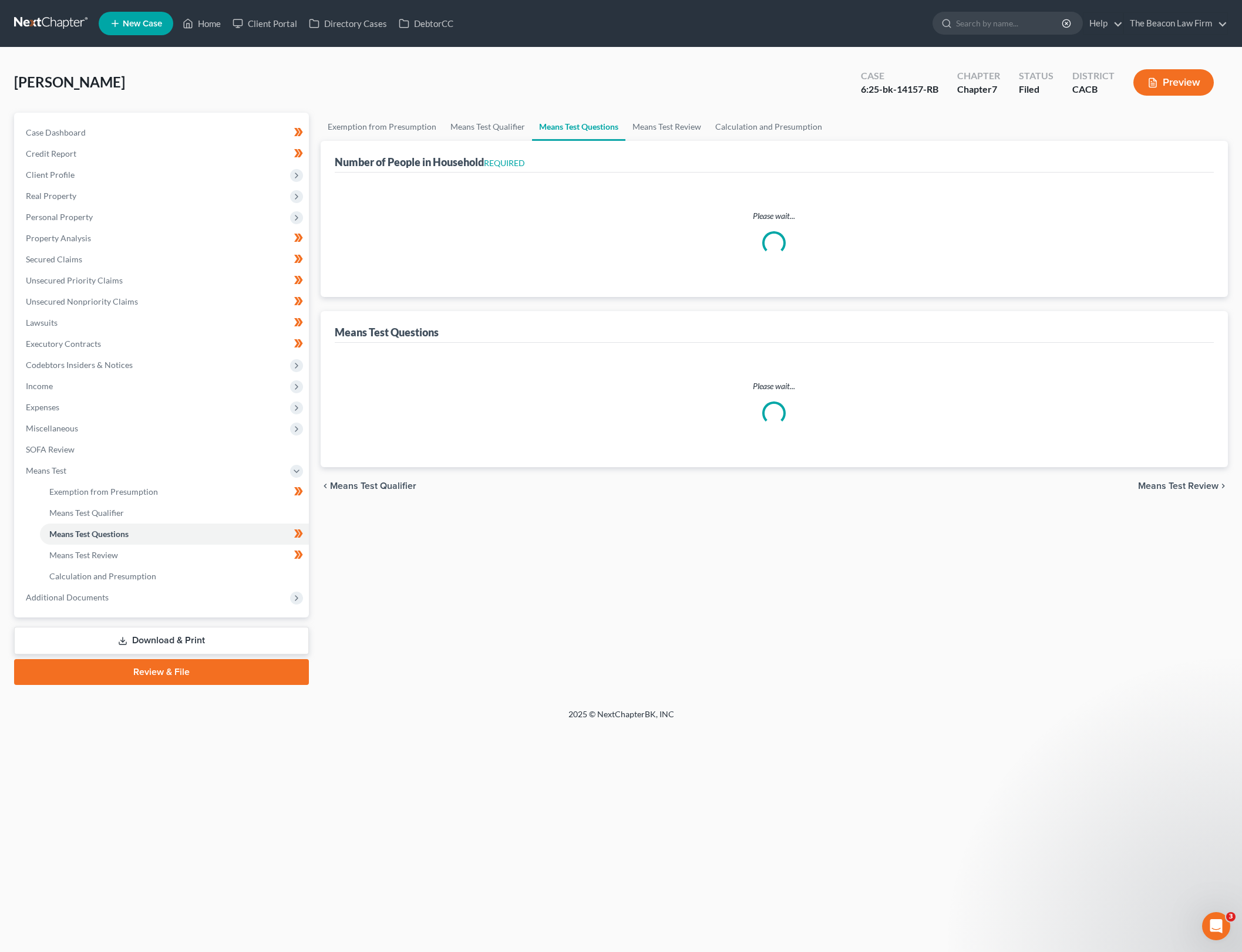
select select "2"
select select "60"
select select "2"
select select "60"
select select "0"
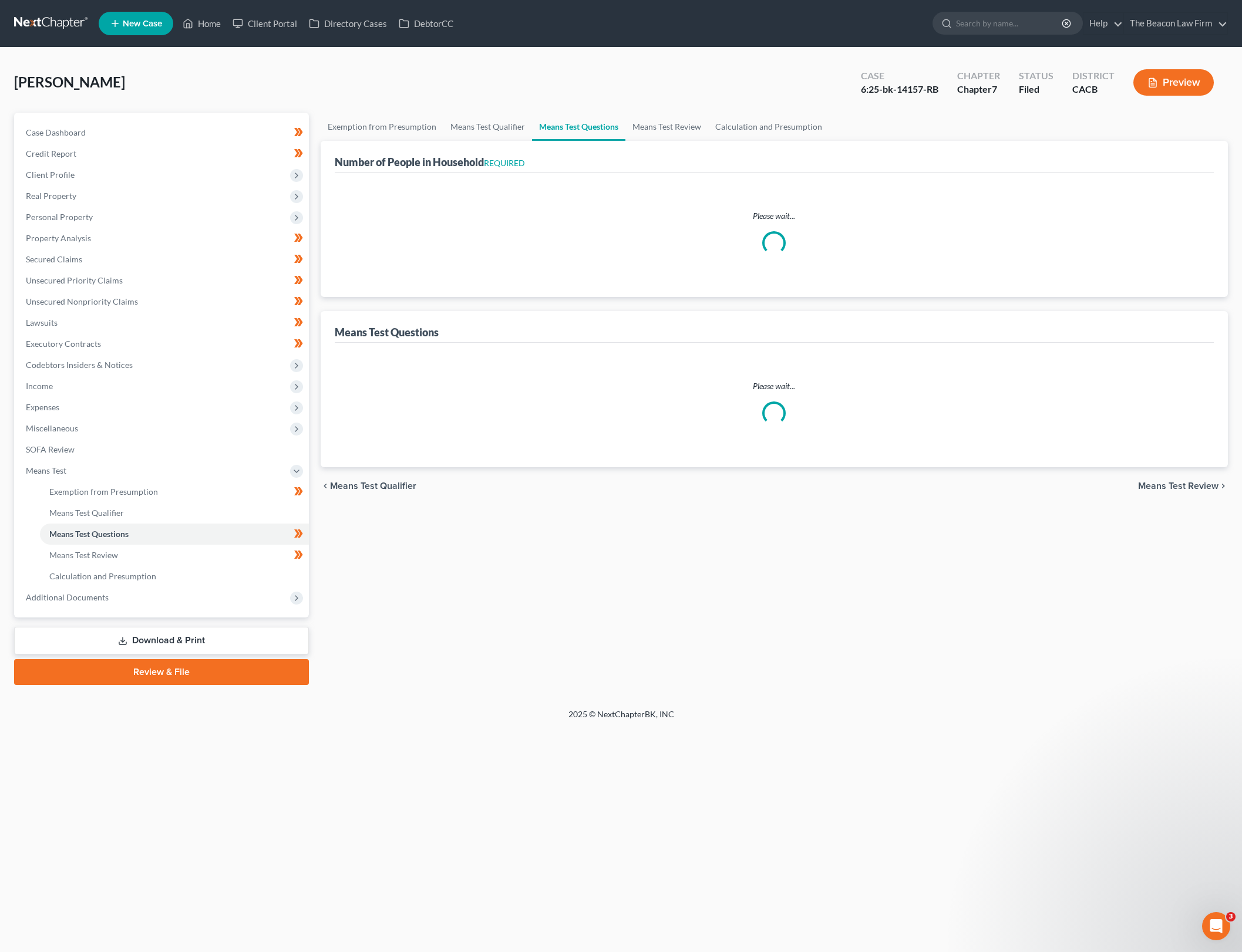
select select "60"
select select "0"
select select "60"
select select "2"
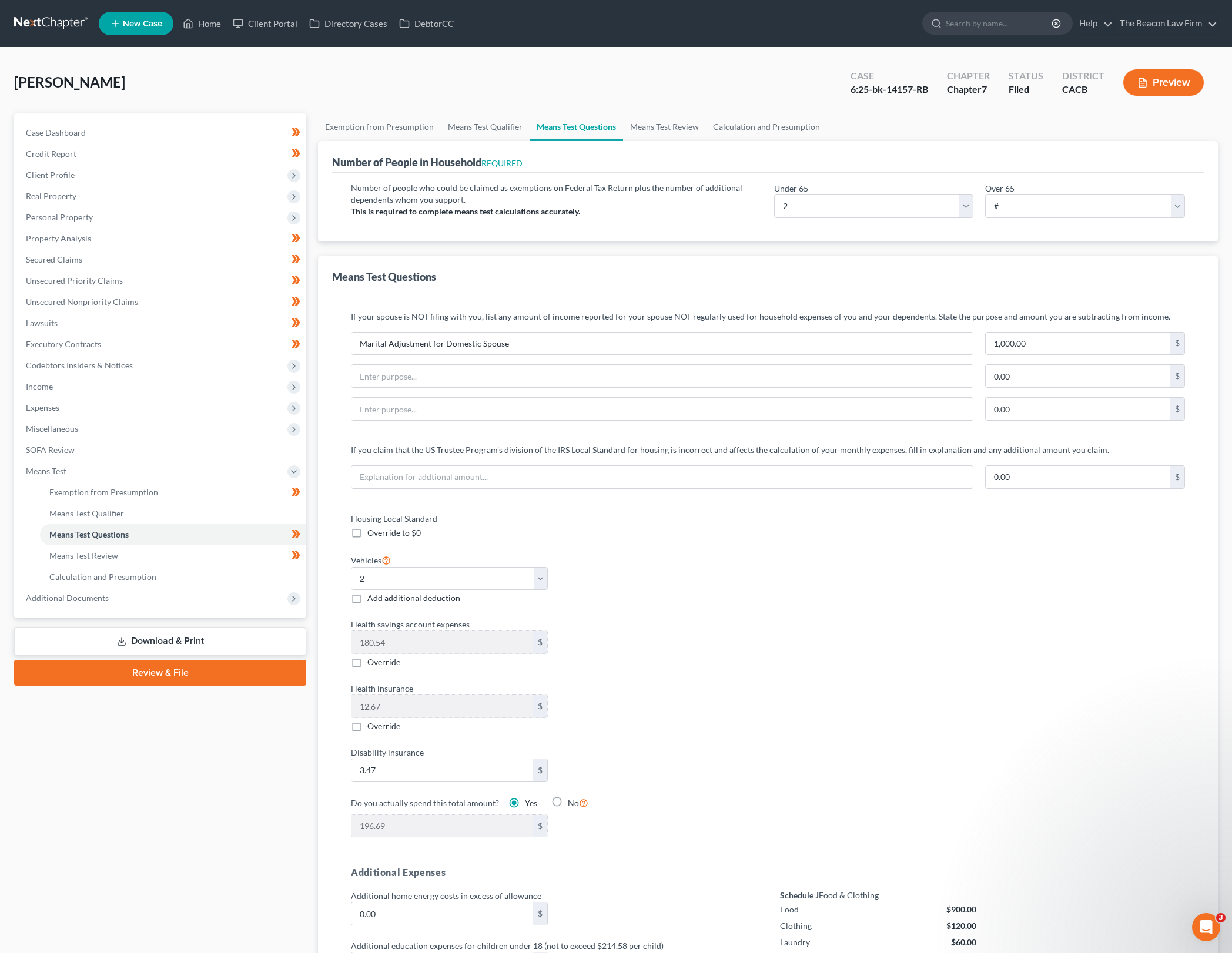
click at [1006, 636] on div "Housing Local Standard Override to $0 Vehicles Select 0 1 2 3 4 5 Add additiona…" at bounding box center [767, 682] width 857 height 340
drag, startPoint x: 616, startPoint y: 319, endPoint x: 1086, endPoint y: 319, distance: 470.0
click at [1086, 319] on p "If your spouse is NOT filing with you, list any amount of income reported for y…" at bounding box center [768, 317] width 834 height 12
click at [1087, 318] on p "If your spouse is NOT filing with you, list any amount of income reported for y…" at bounding box center [768, 317] width 834 height 12
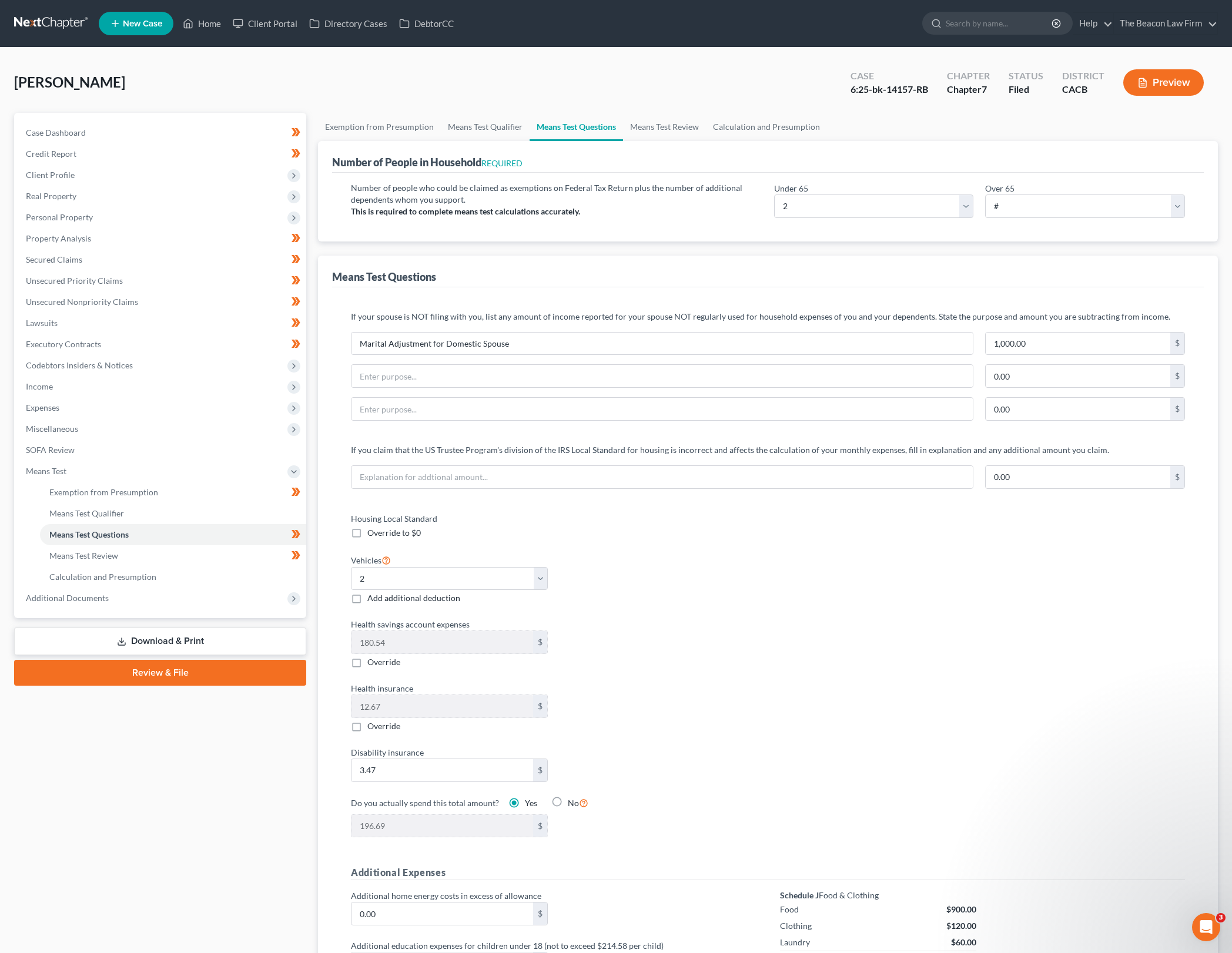
click at [1048, 620] on div "Housing Local Standard Override to $0 Vehicles Select 0 1 2 3 4 5 Add additiona…" at bounding box center [767, 682] width 857 height 340
click at [789, 121] on link "Calculation and Presumption" at bounding box center [766, 127] width 121 height 28
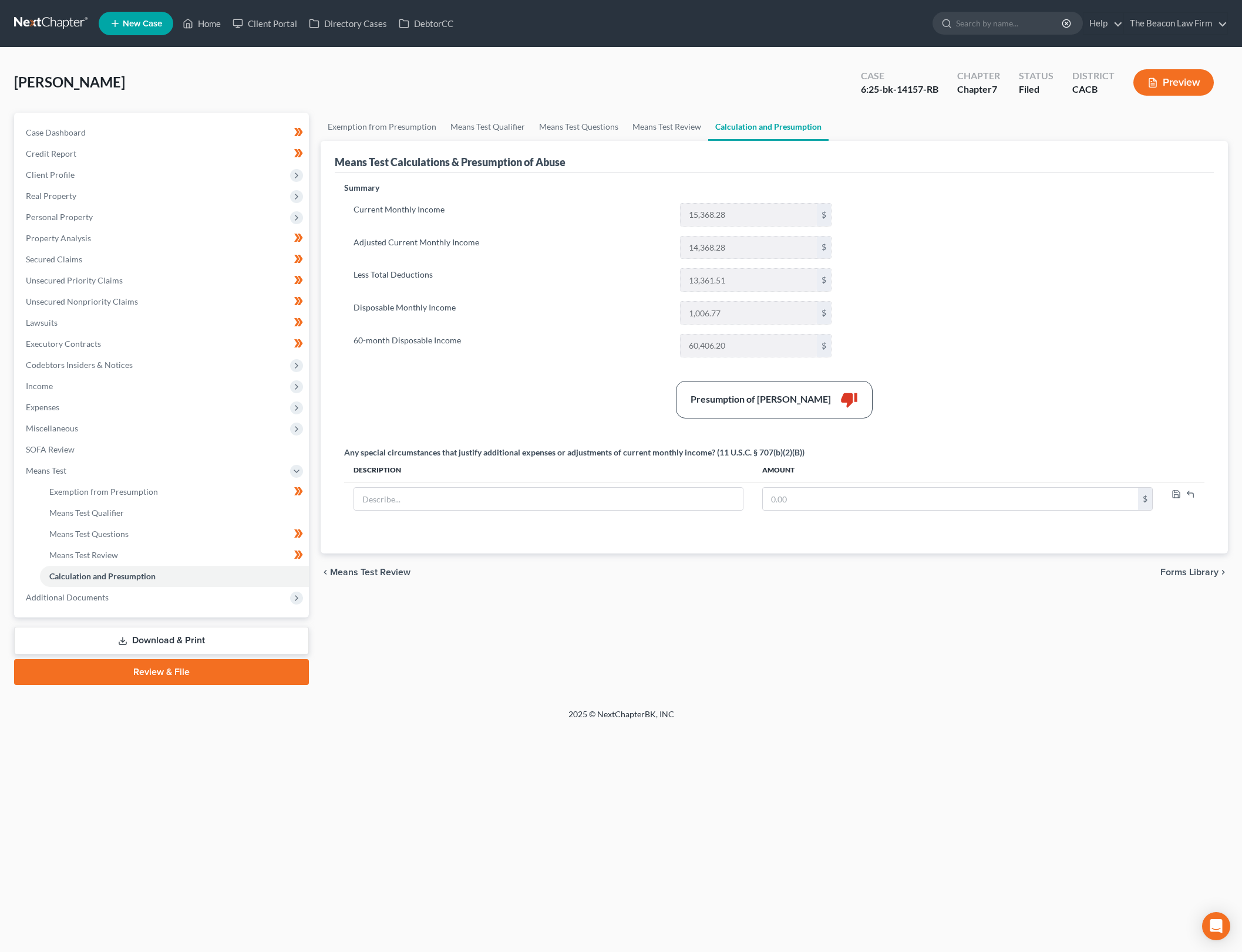
click at [957, 386] on div "Presumption of Abuse Arises thumb_down" at bounding box center [774, 399] width 872 height 38
click at [472, 122] on link "Means Test Qualifier" at bounding box center [487, 127] width 88 height 28
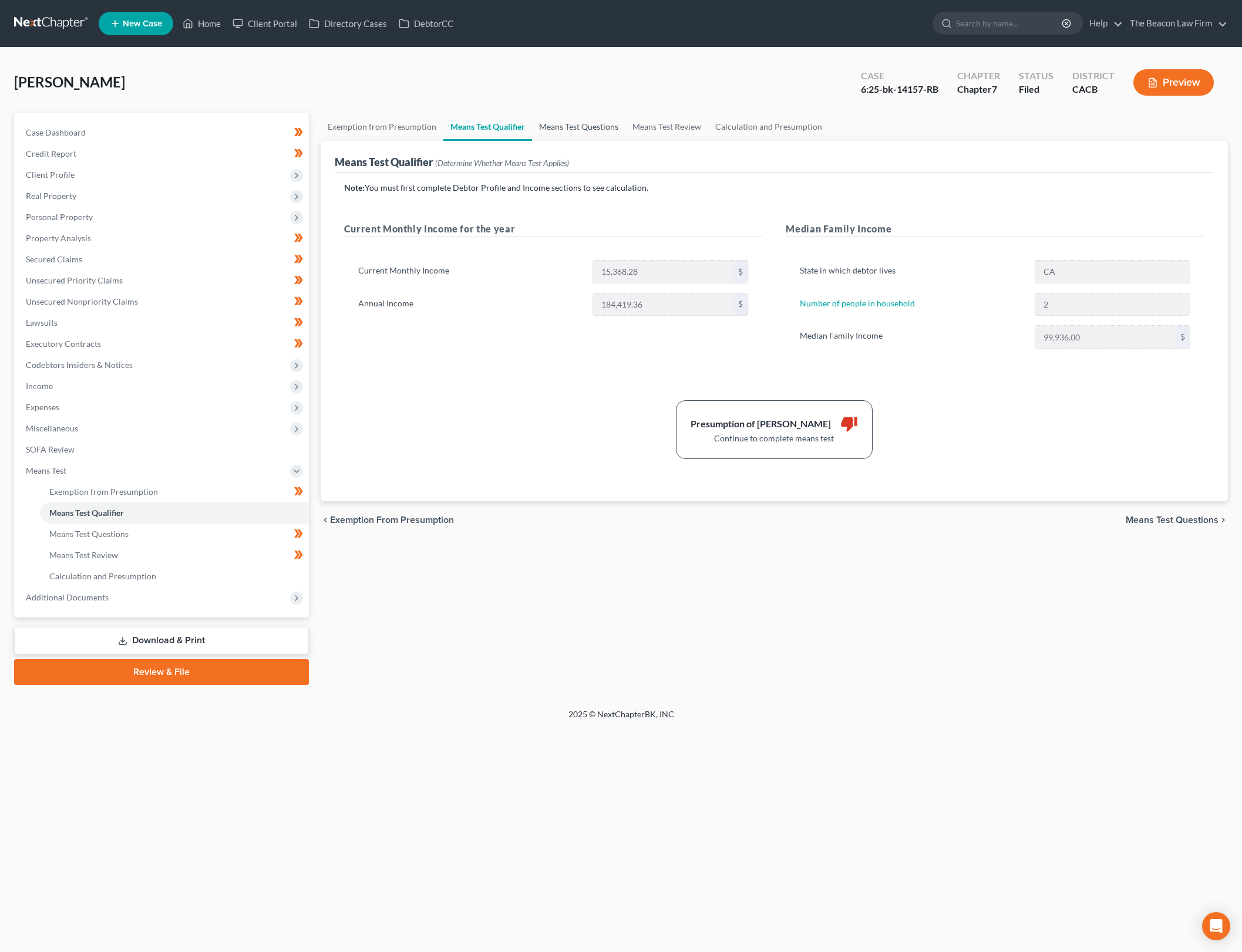
click at [579, 128] on link "Means Test Questions" at bounding box center [578, 127] width 93 height 28
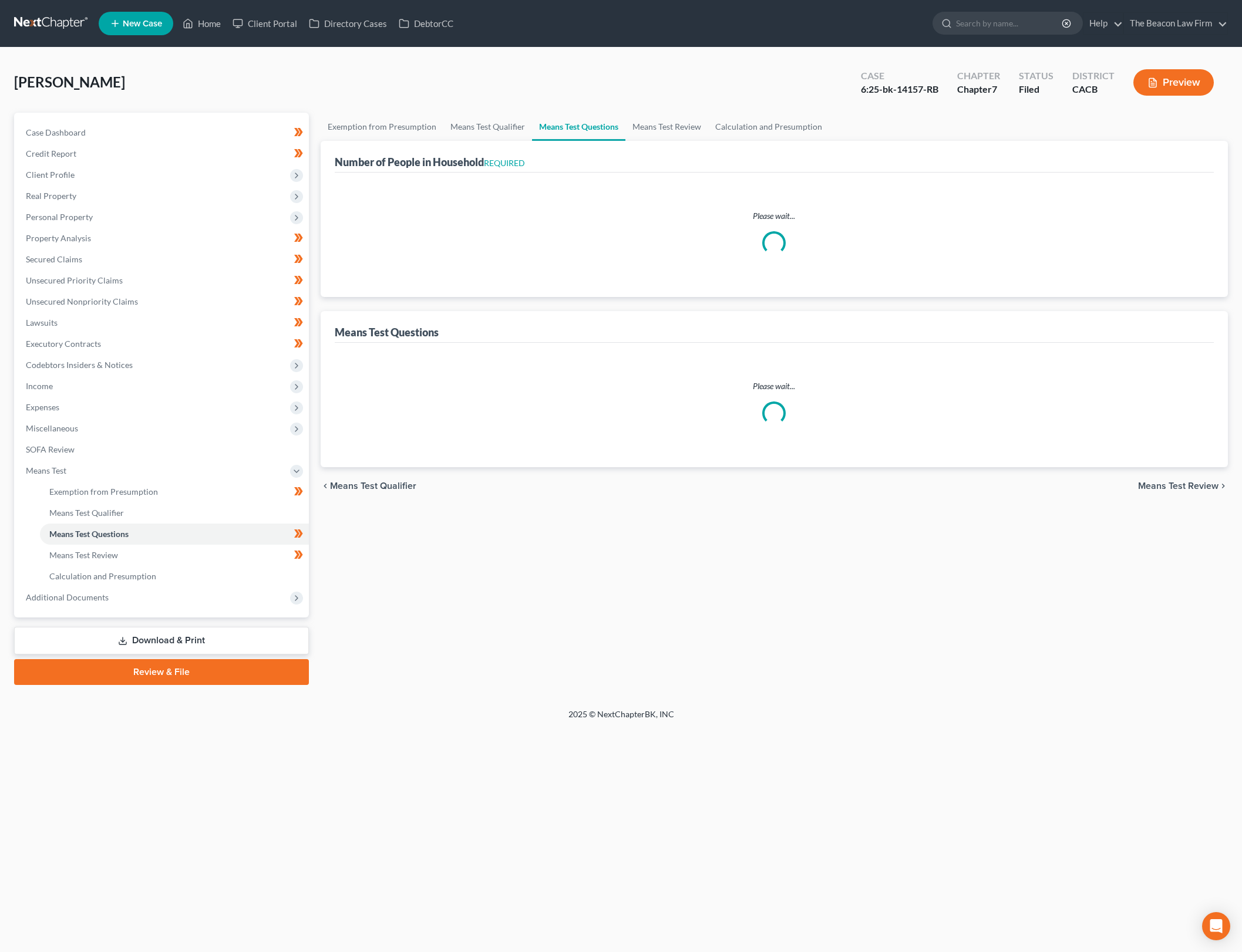
select select "0"
select select "60"
select select "0"
select select "60"
select select "1"
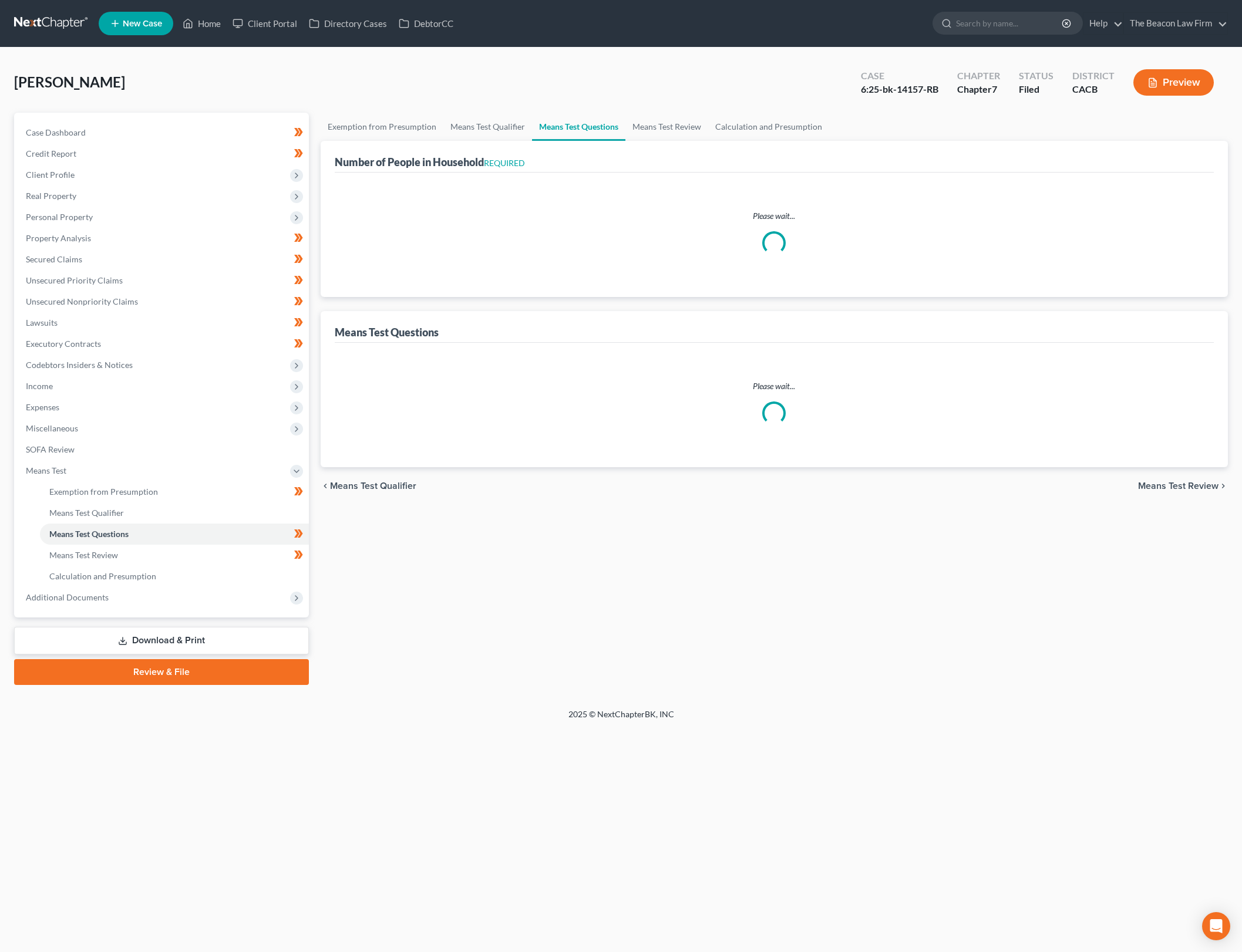
select select "26"
select select "1"
select select "27"
select select "2"
select select "60"
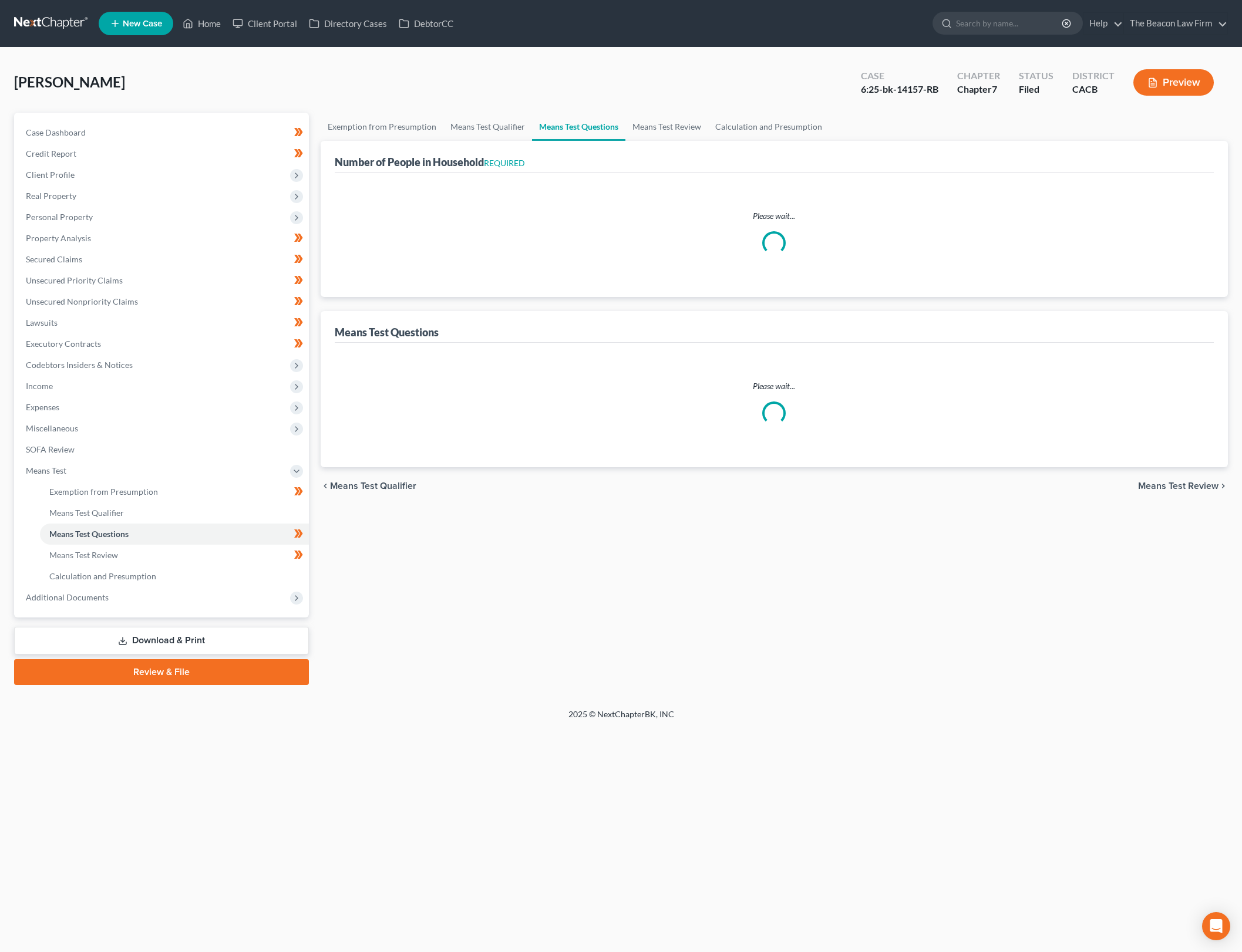
select select "2"
select select "60"
select select "2"
select select "60"
select select "0"
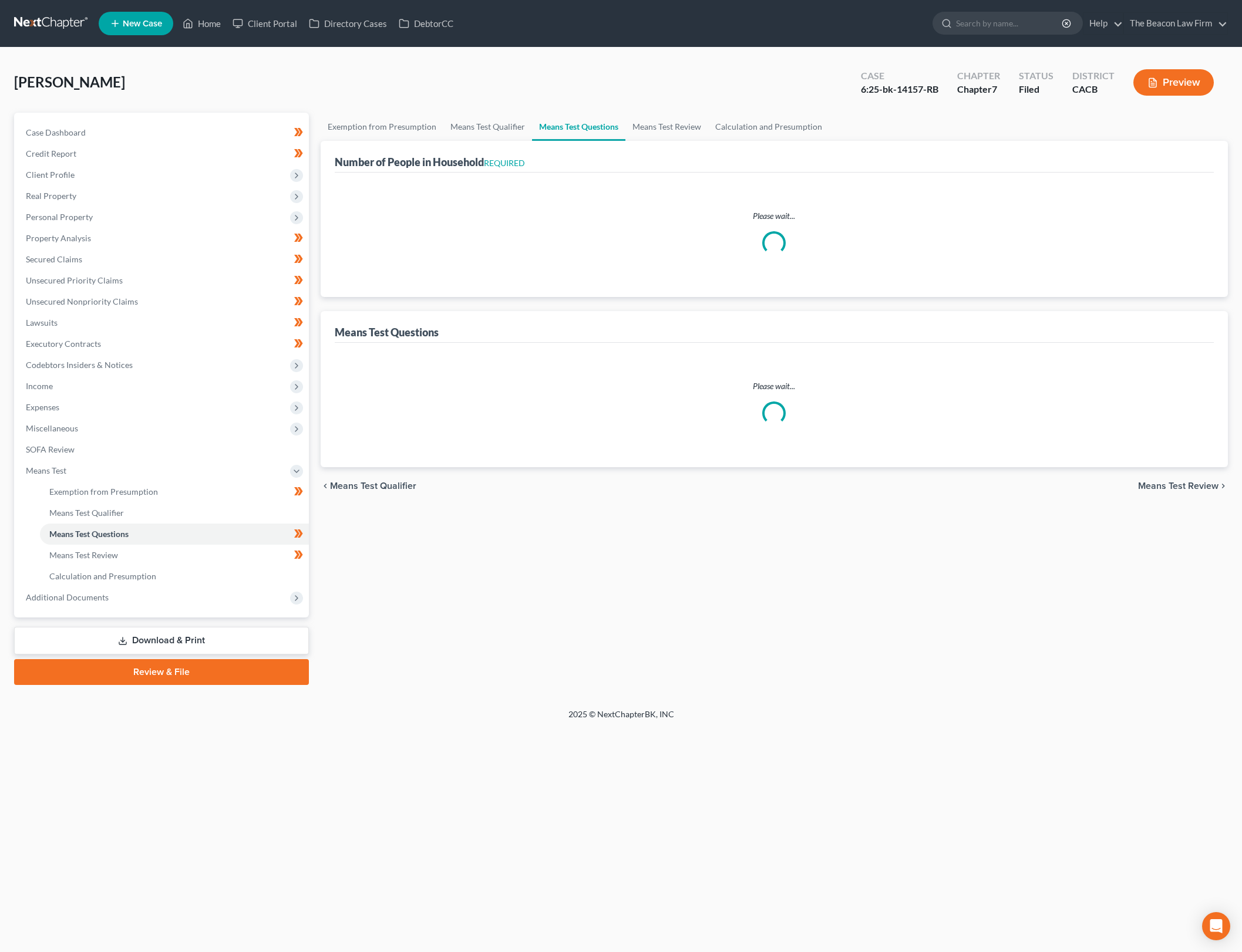
select select "60"
select select "0"
select select "60"
select select "2"
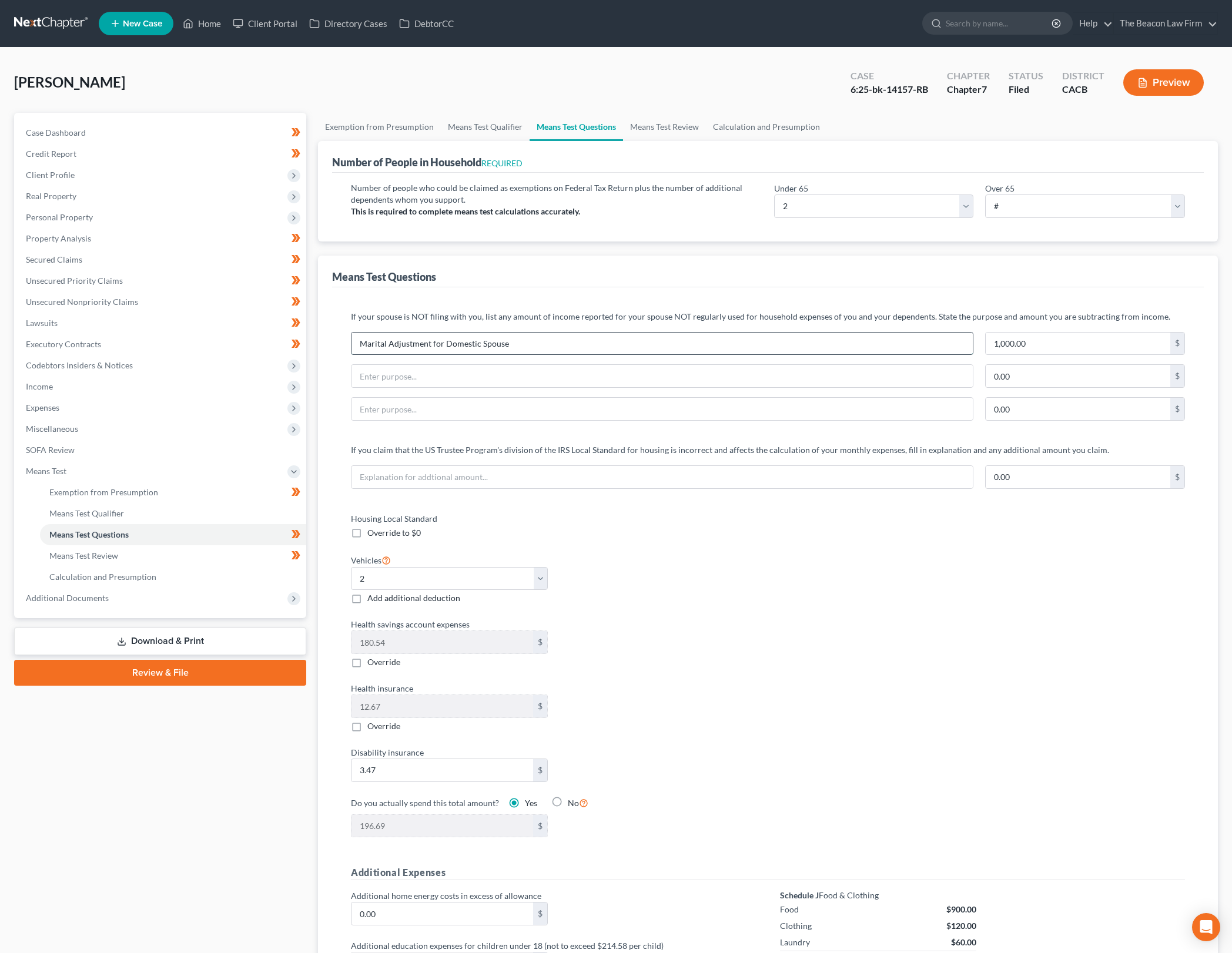
click at [579, 346] on input "Marital Adjustment for Domestic Spouse" at bounding box center [662, 344] width 621 height 22
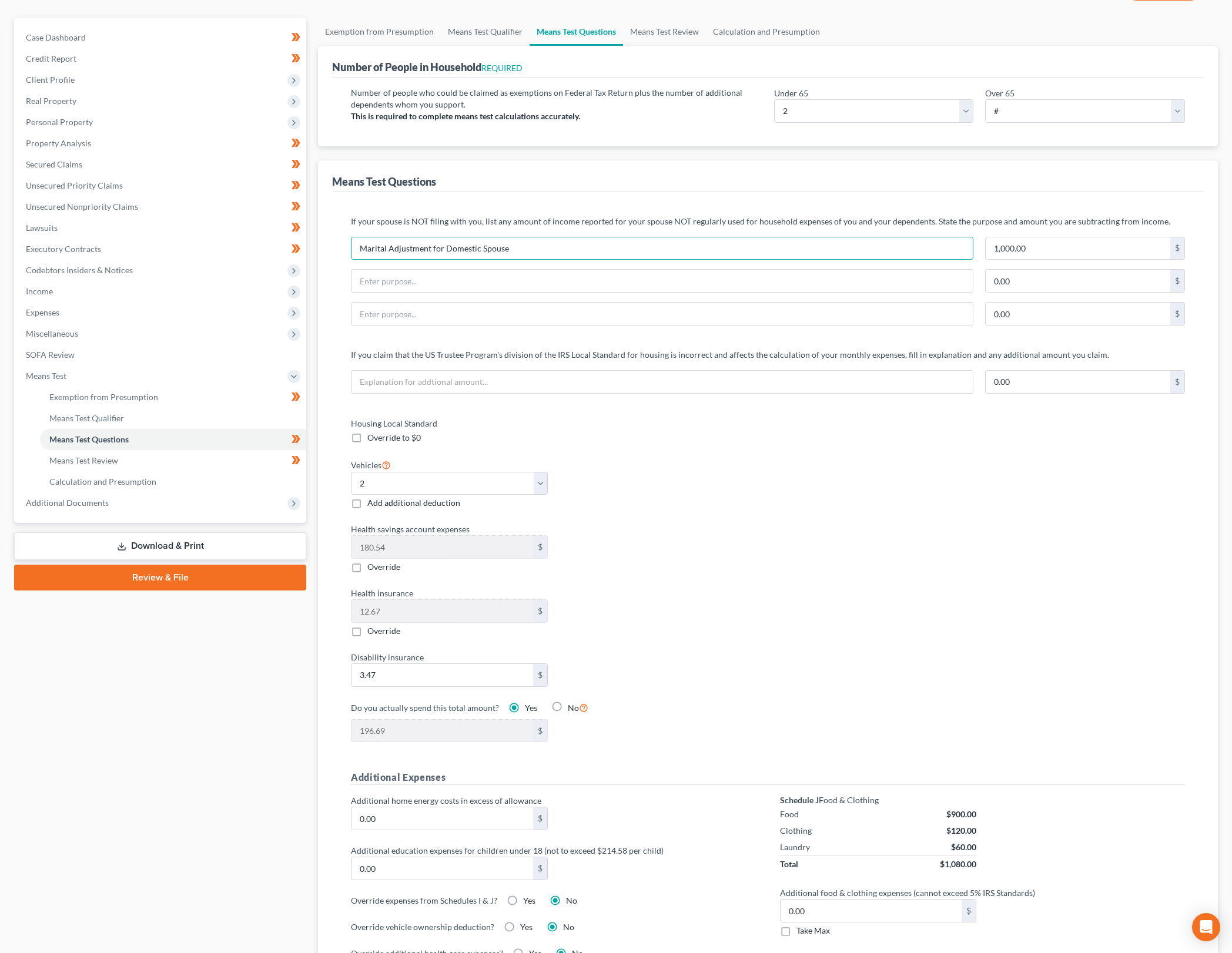
scroll to position [34, 0]
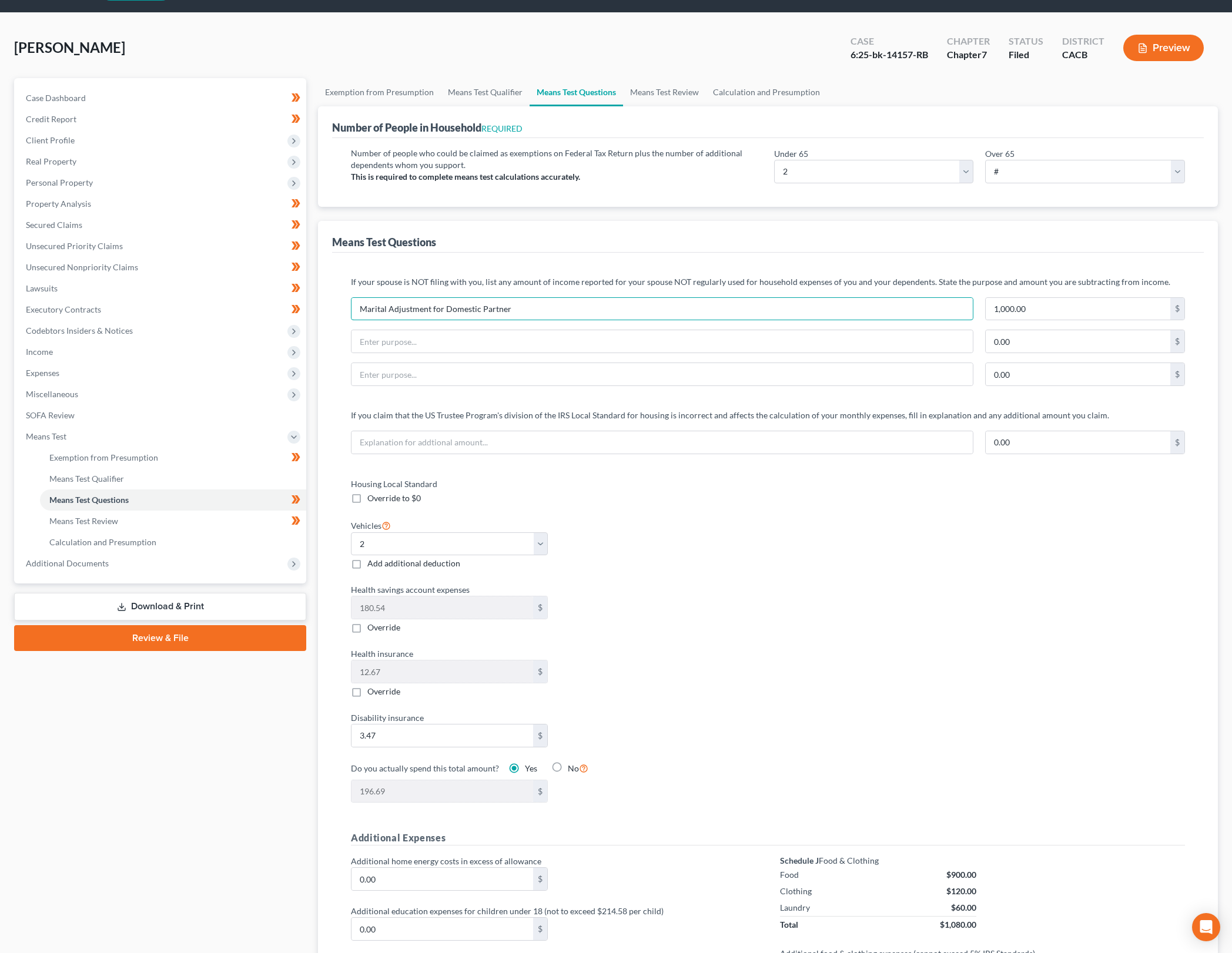
type input "Marital Adjustment for Domestic Partner"
click at [919, 510] on div "Housing Local Standard Override to $0 Vehicles Select 0 1 2 3 4 5 Add additiona…" at bounding box center [767, 648] width 857 height 340
click at [886, 534] on div "Housing Local Standard Override to $0 Vehicles Select 0 1 2 3 4 5 Add additiona…" at bounding box center [767, 648] width 857 height 340
click at [175, 372] on span "Expenses" at bounding box center [161, 373] width 289 height 21
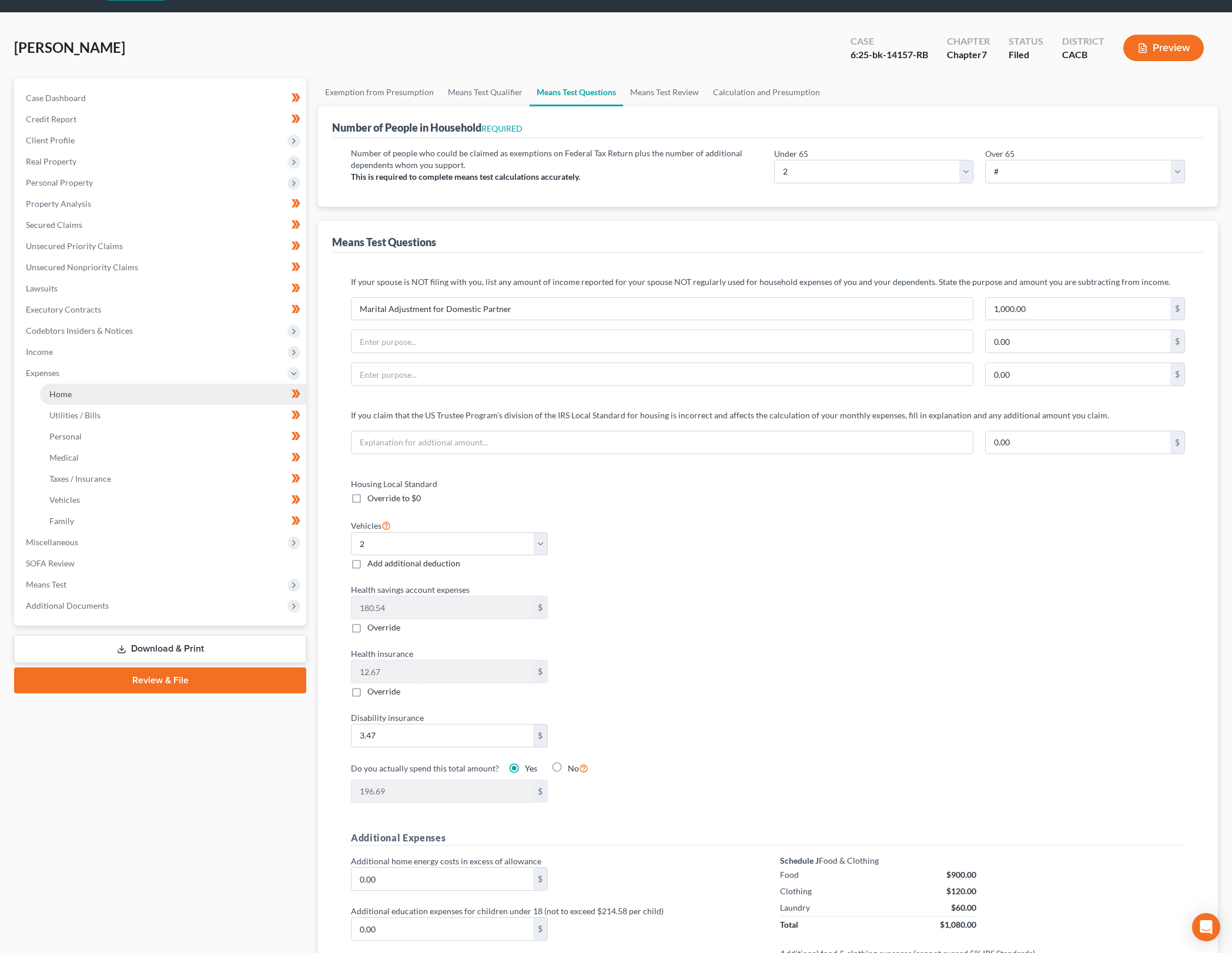
click at [168, 390] on link "Home" at bounding box center [173, 395] width 266 height 21
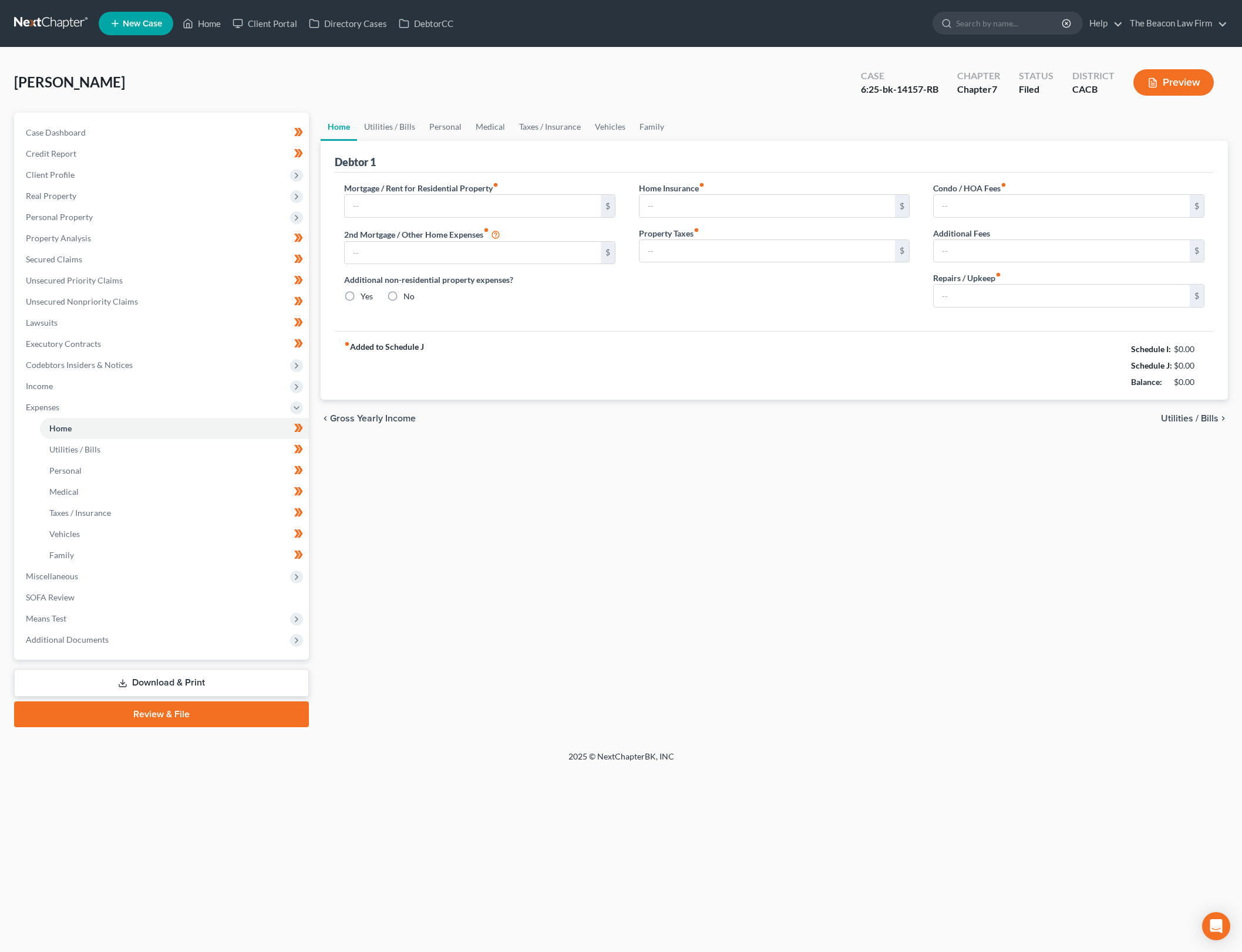
type input "1,700.00"
type input "2,200.00"
radio input "true"
type input "0.00"
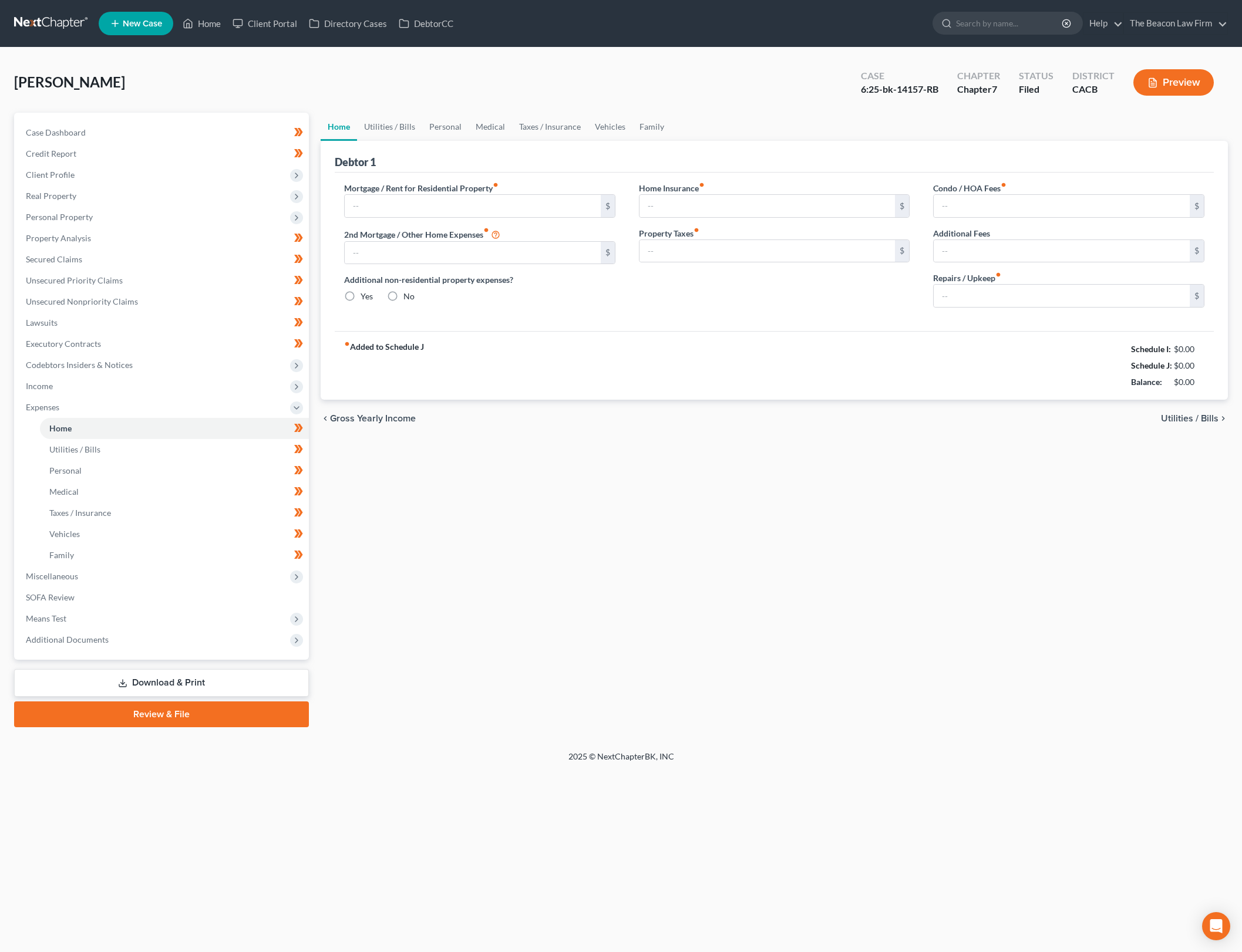
type input "0.00"
type input "130.00"
click at [392, 120] on link "Utilities / Bills" at bounding box center [390, 127] width 65 height 28
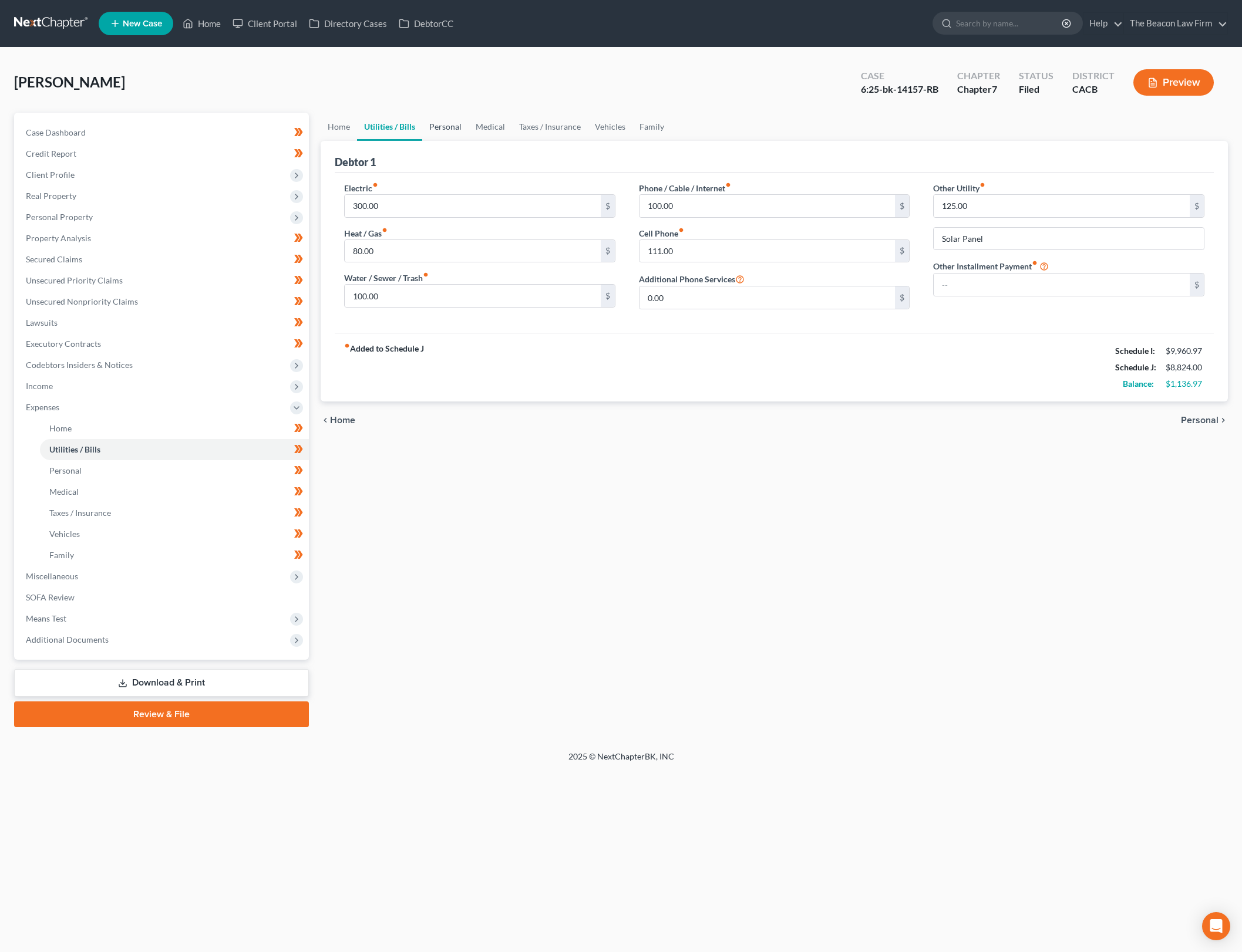
click at [442, 126] on link "Personal" at bounding box center [445, 127] width 46 height 28
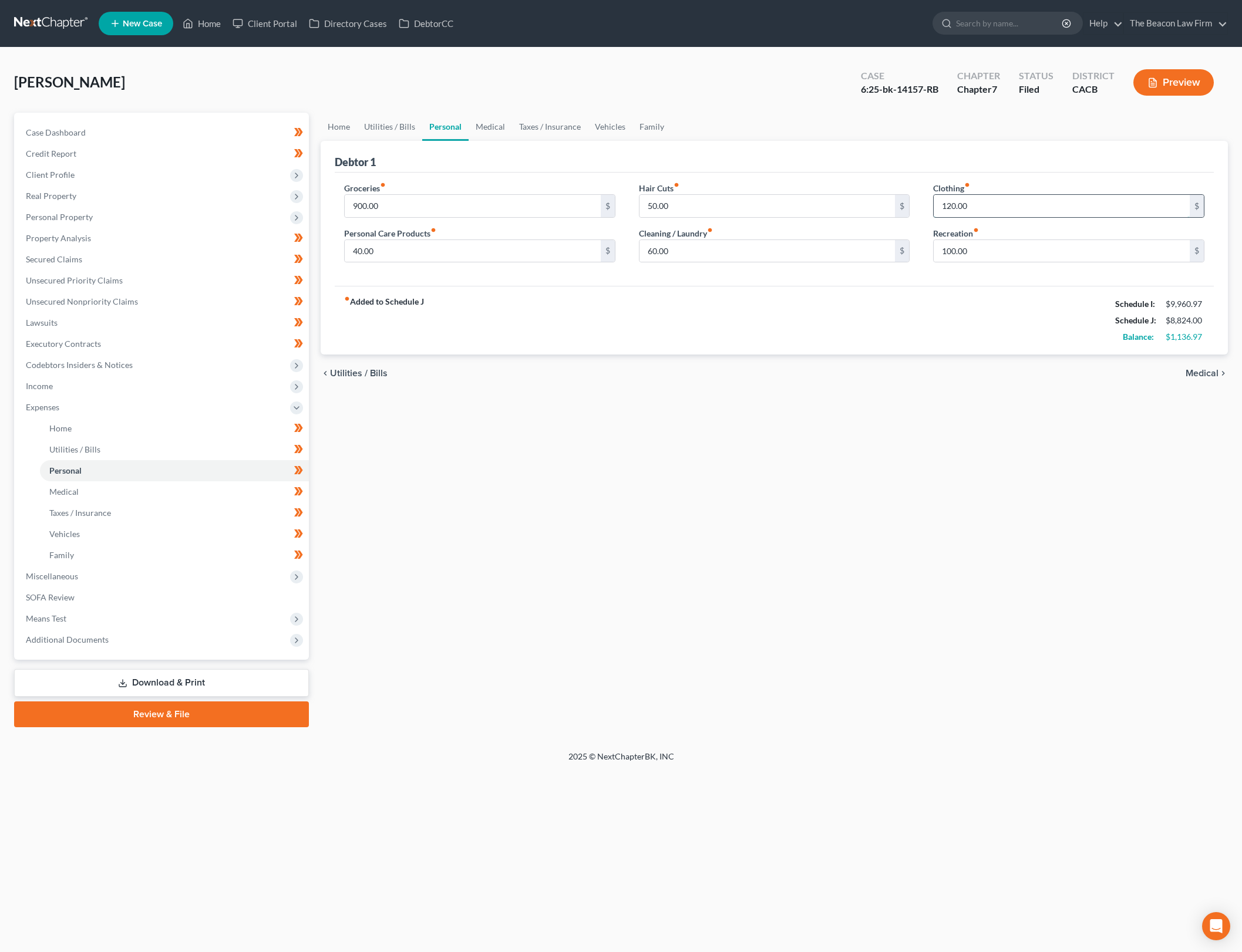
click at [1070, 207] on input "120.00" at bounding box center [1062, 206] width 256 height 22
type input "100"
click at [889, 344] on div "fiber_manual_record Added to Schedule J Schedule I: $9,960.97 Schedule J: $8,80…" at bounding box center [774, 320] width 879 height 69
click at [984, 237] on div "Recreation fiber_manual_record 100.00 $" at bounding box center [1068, 245] width 271 height 36
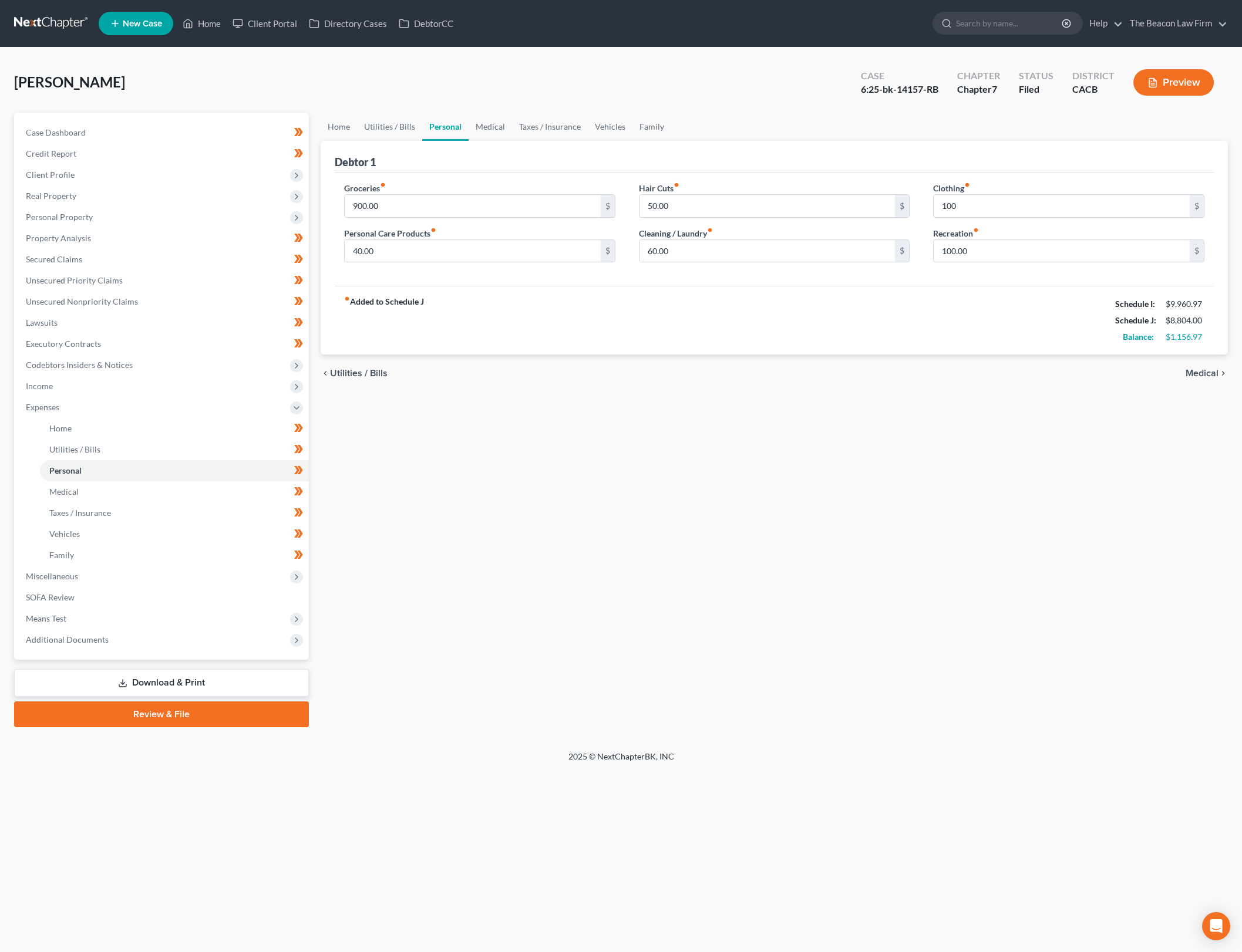
click at [978, 322] on div "fiber_manual_record Added to Schedule J Schedule I: $9,960.97 Schedule J: $8,80…" at bounding box center [774, 320] width 879 height 69
click at [452, 123] on link "Personal" at bounding box center [445, 127] width 46 height 28
click at [476, 123] on link "Medical" at bounding box center [491, 127] width 44 height 28
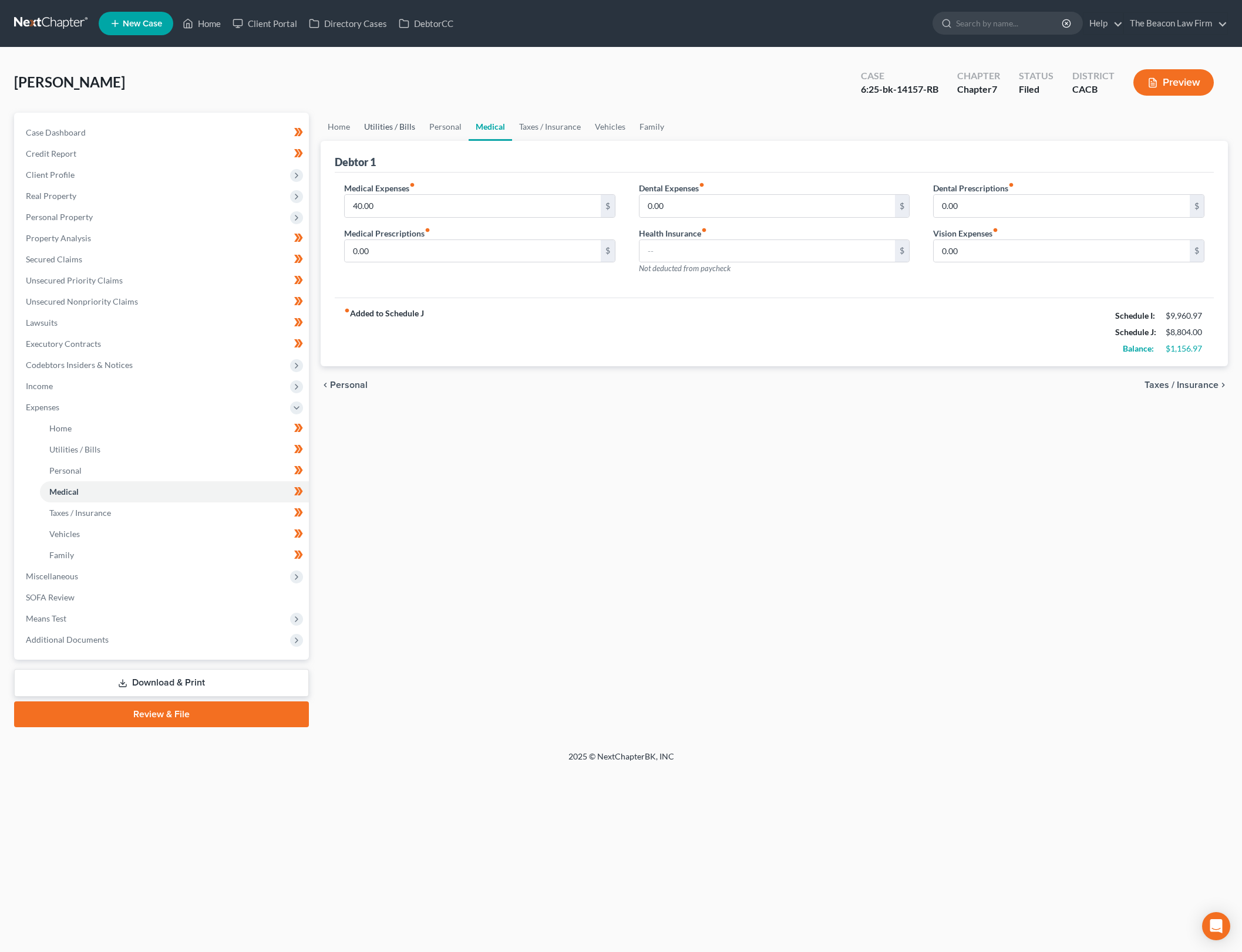
click at [414, 123] on link "Utilities / Bills" at bounding box center [390, 127] width 65 height 28
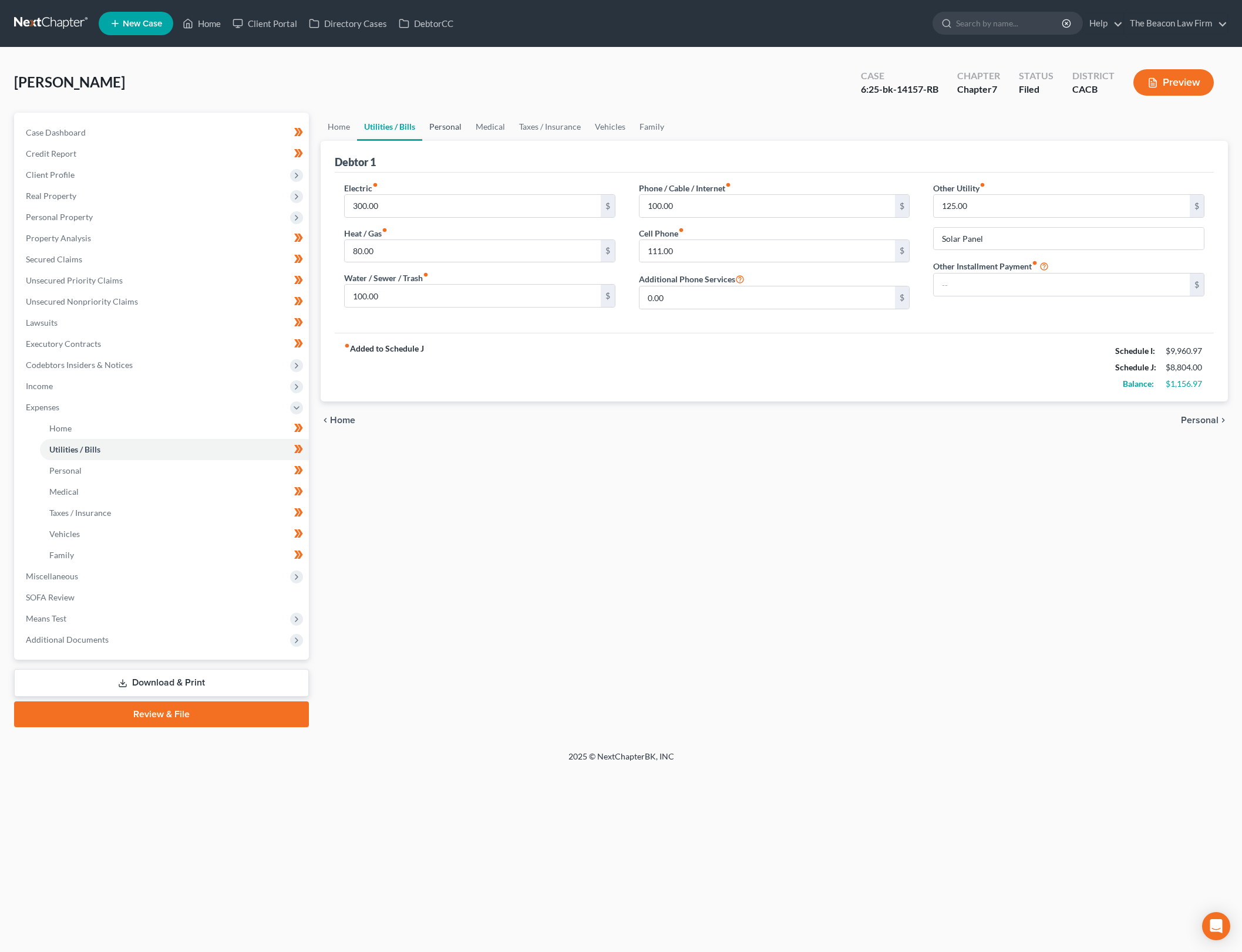
click at [451, 123] on link "Personal" at bounding box center [445, 127] width 46 height 28
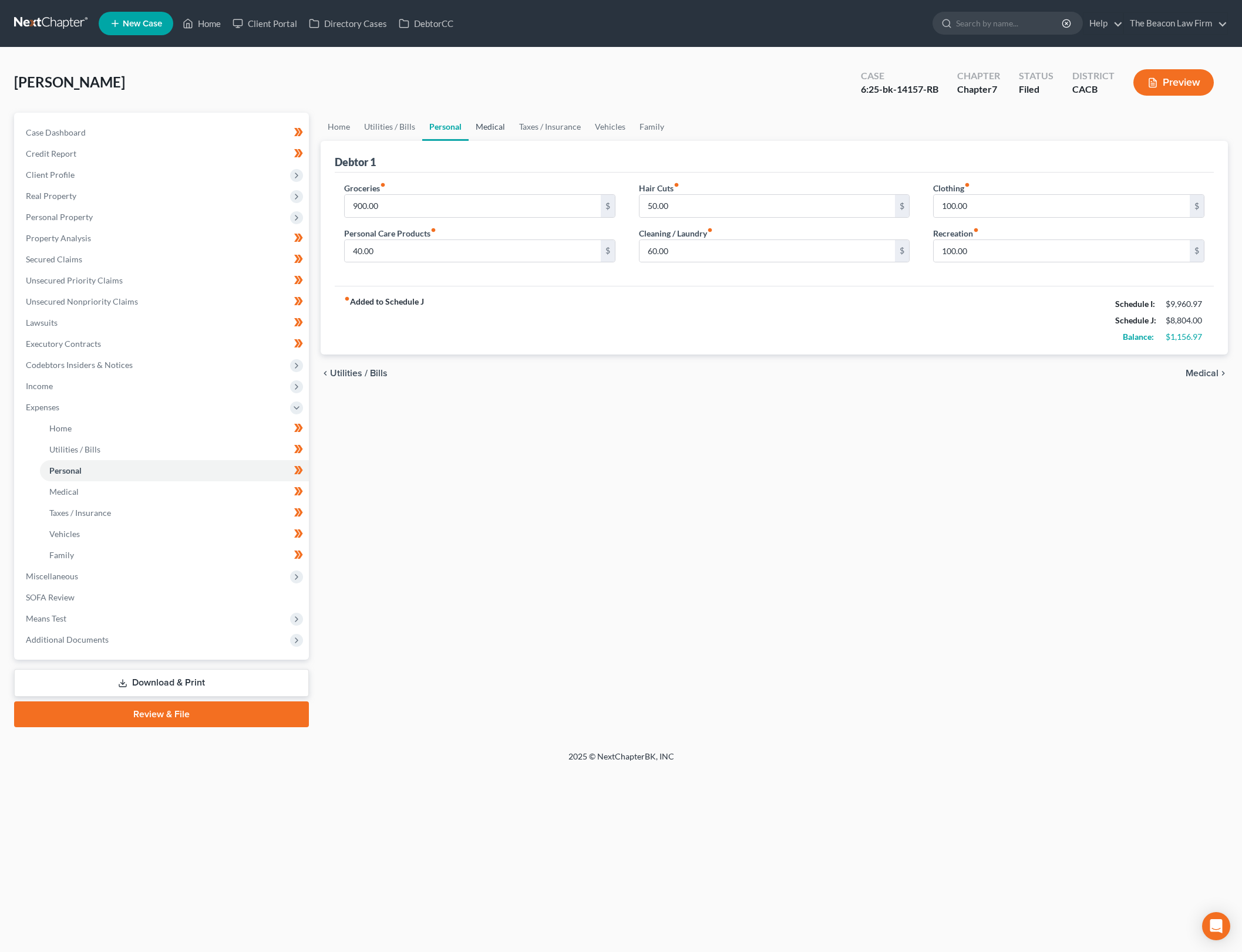
click at [488, 132] on link "Medical" at bounding box center [491, 127] width 44 height 28
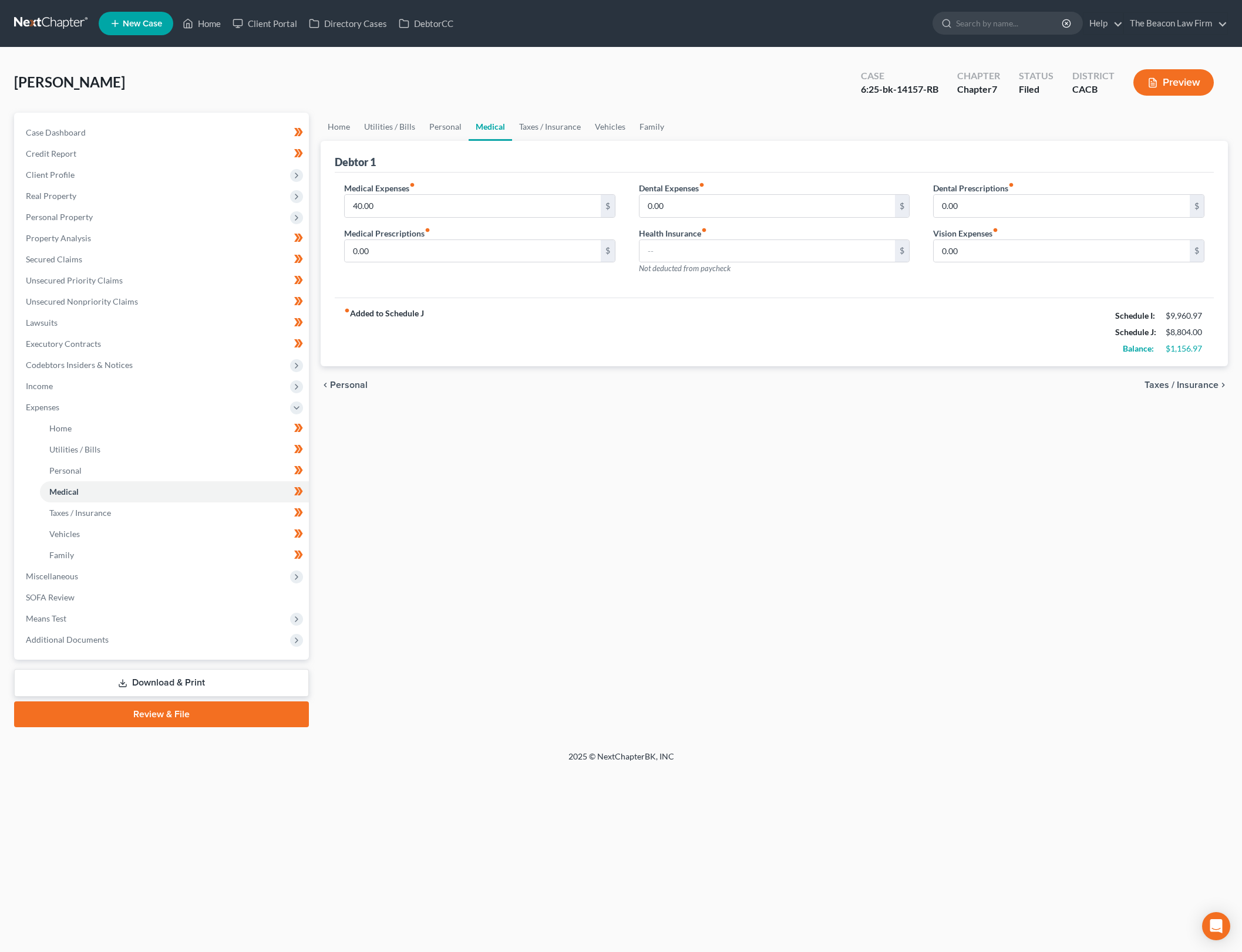
click at [455, 193] on div "Medical Expenses fiber_manual_record 40.00 $" at bounding box center [479, 200] width 271 height 36
click at [458, 203] on input "40.00" at bounding box center [473, 206] width 256 height 22
click at [533, 125] on link "Taxes / Insurance" at bounding box center [549, 127] width 76 height 28
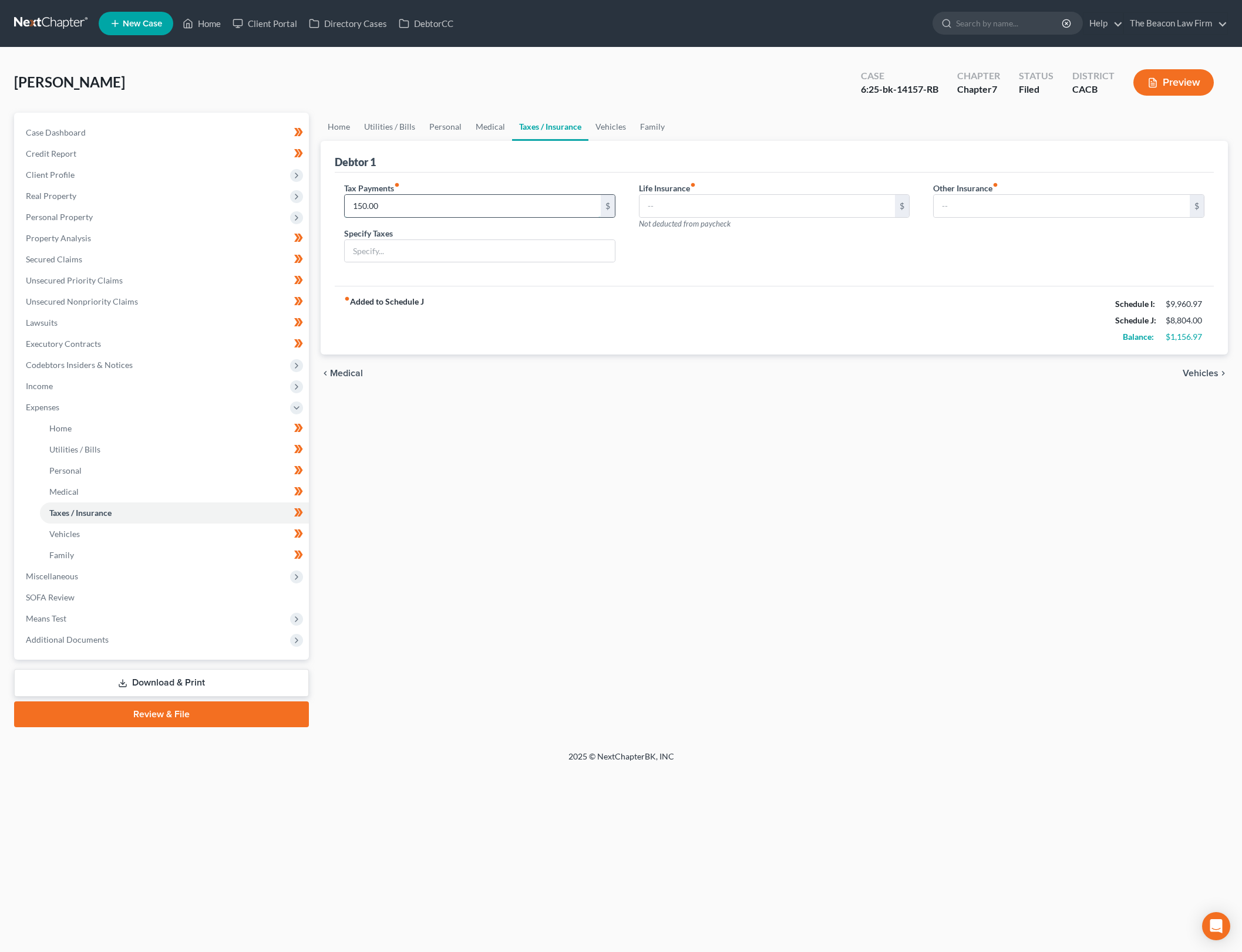
click at [513, 206] on input "150.00" at bounding box center [473, 206] width 256 height 22
type input "0"
click at [500, 270] on div "Tax Payments fiber_manual_record 0 $ Specify Taxes" at bounding box center [479, 227] width 294 height 90
click at [502, 342] on div "fiber_manual_record Added to Schedule J Schedule I: $9,960.97 Schedule J: $8,65…" at bounding box center [774, 320] width 879 height 69
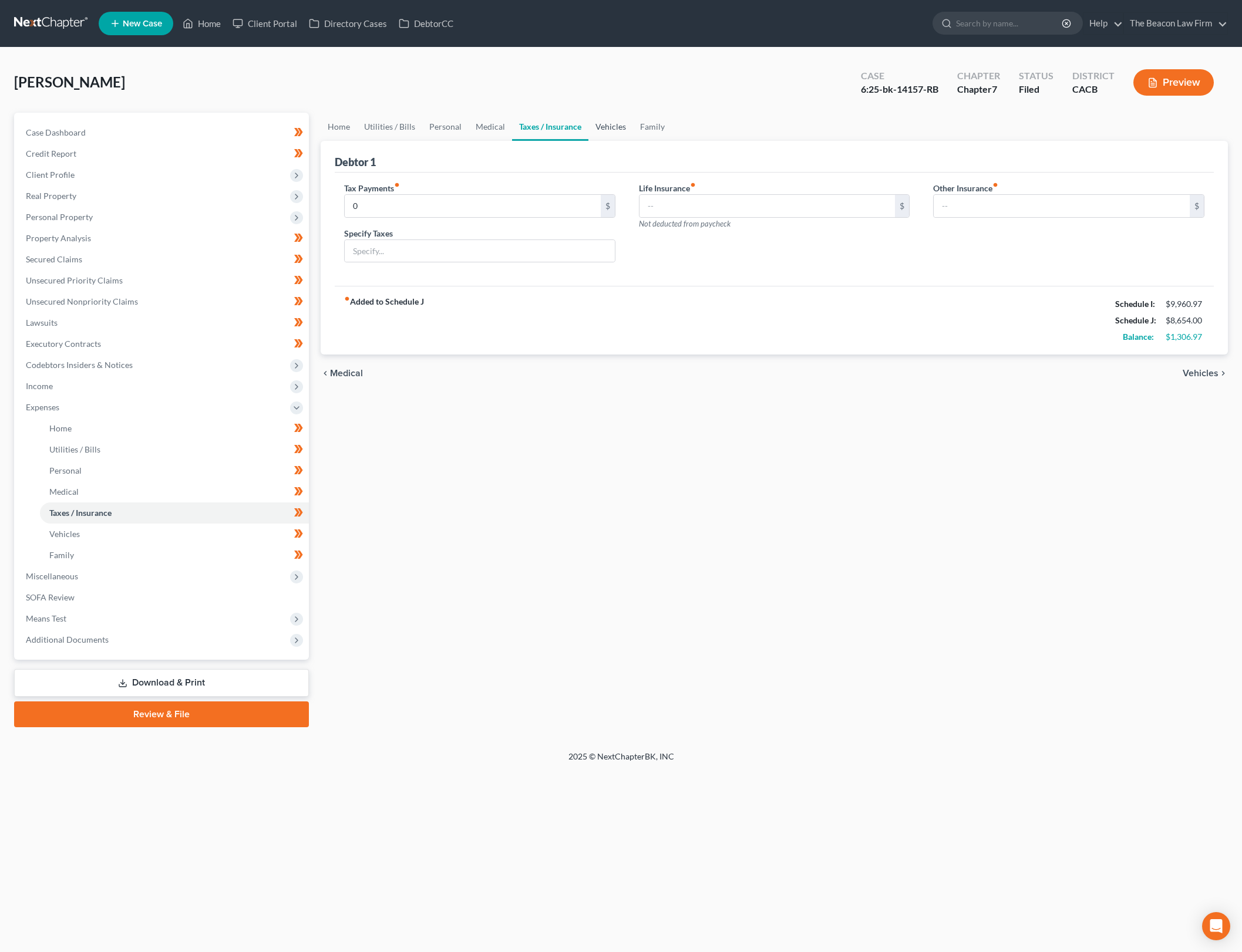
click at [611, 130] on link "Vehicles" at bounding box center [611, 127] width 45 height 28
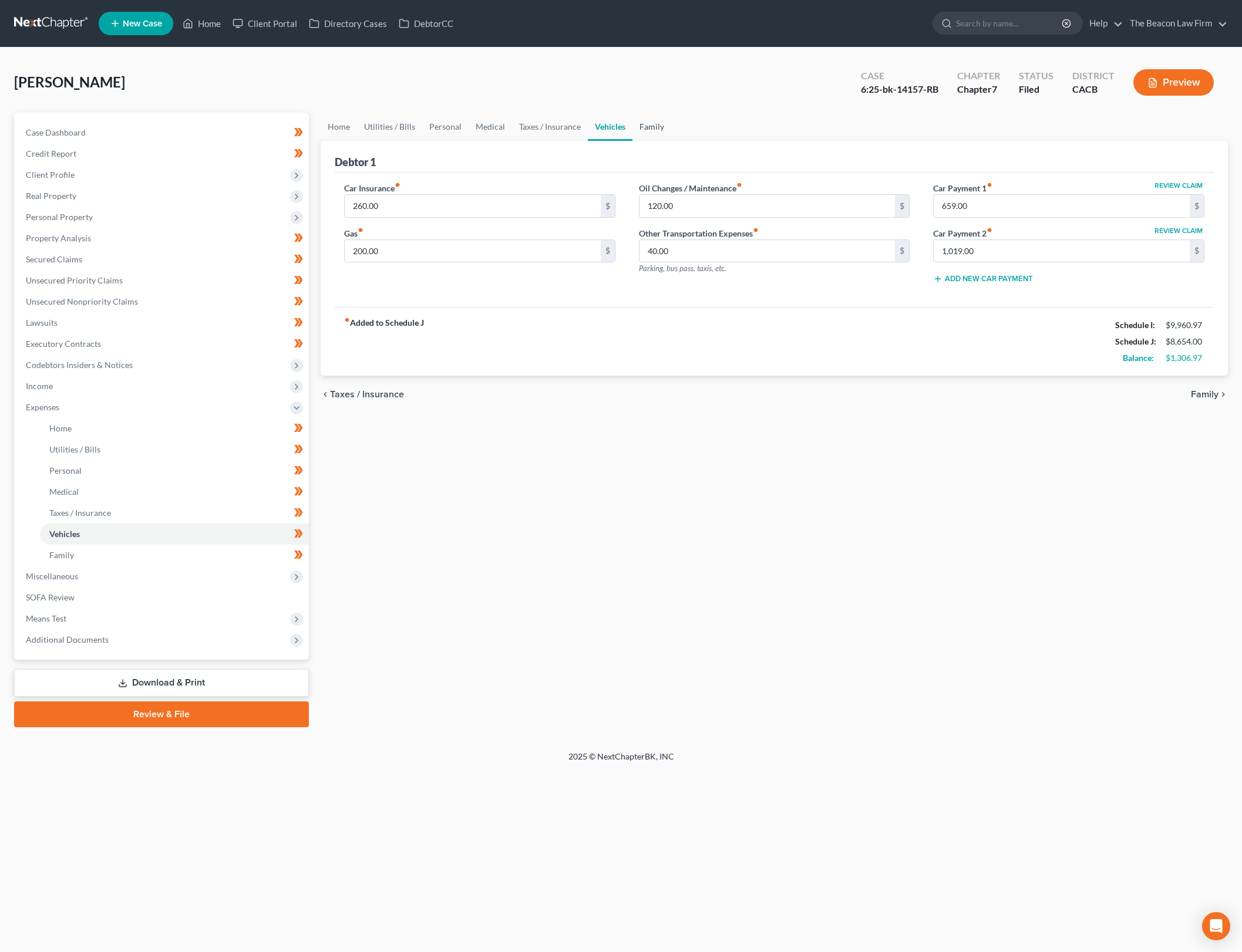
click at [664, 126] on link "Family" at bounding box center [652, 127] width 39 height 28
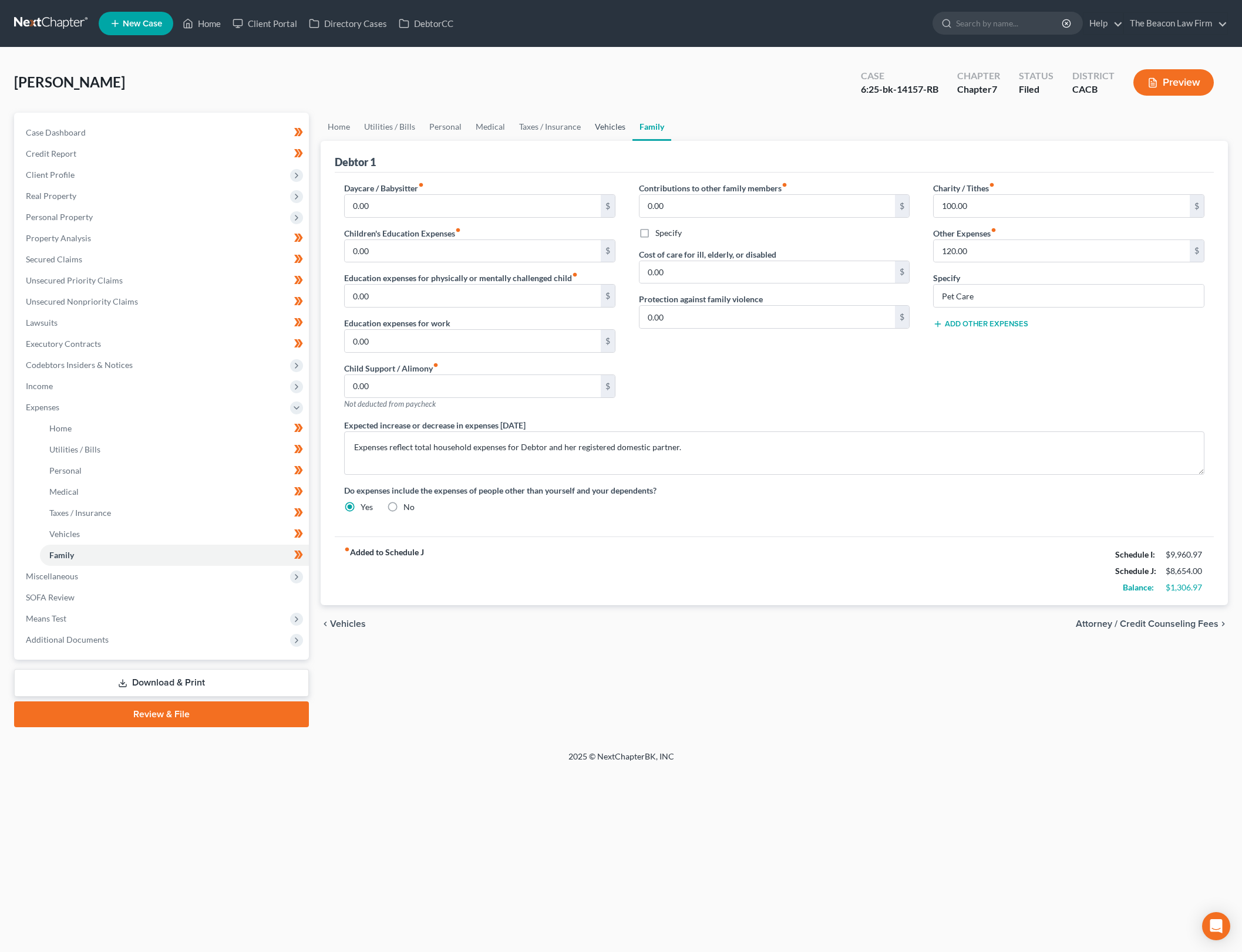
click at [609, 127] on link "Vehicles" at bounding box center [610, 127] width 45 height 28
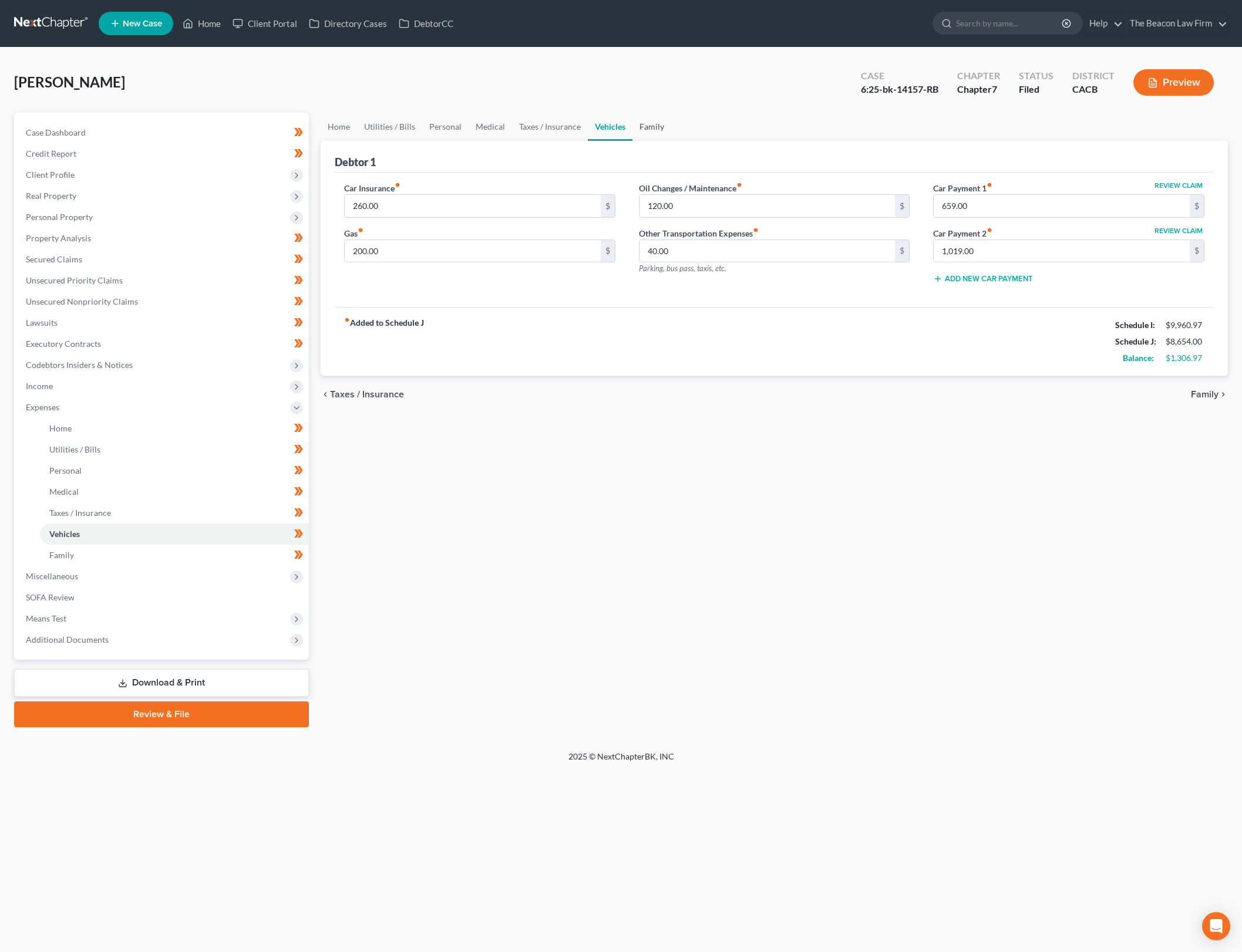
click at [662, 125] on link "Family" at bounding box center [652, 127] width 39 height 28
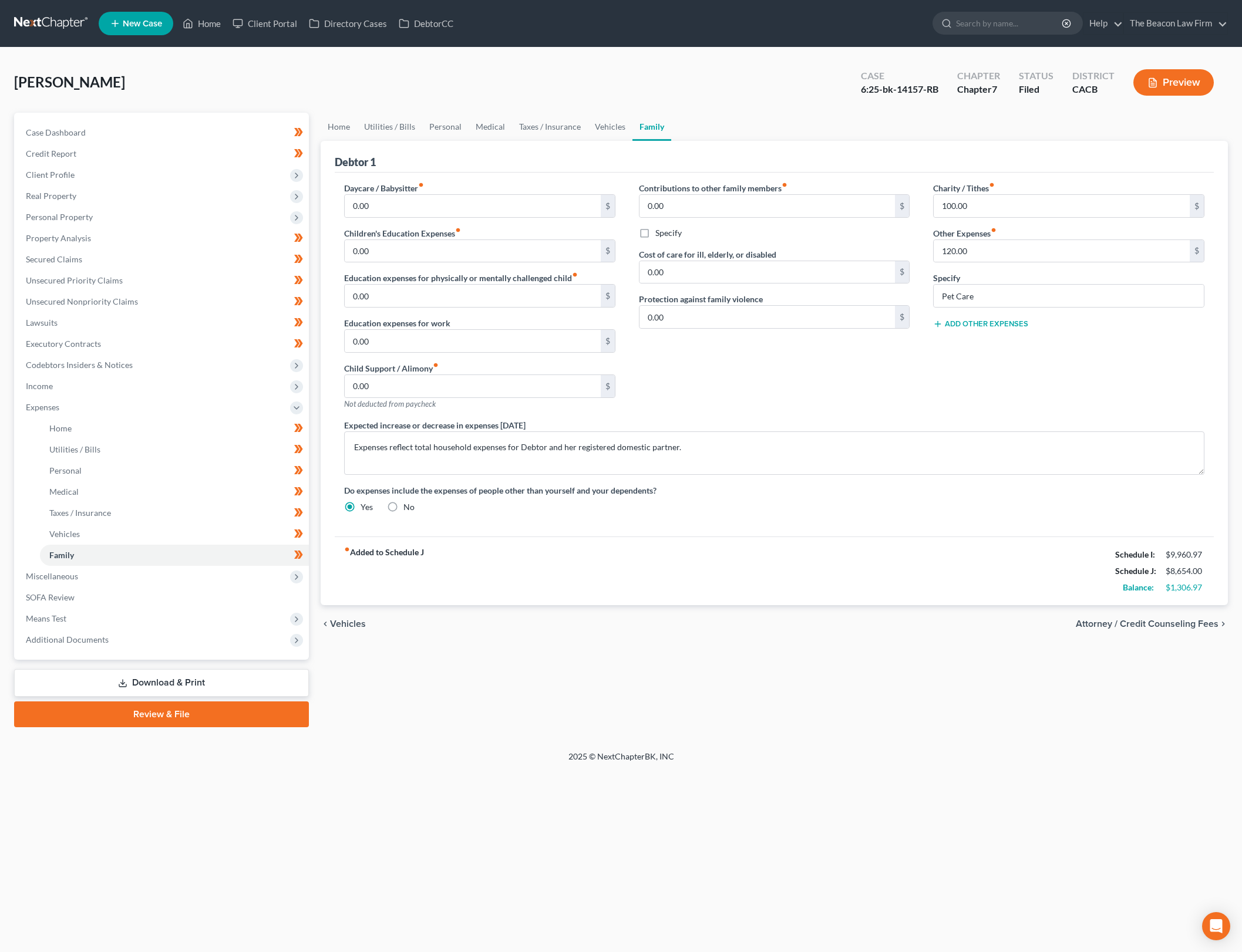
click at [790, 342] on div "Contributions to other family members fiber_manual_record 0.00 $ Specify Cost o…" at bounding box center [775, 300] width 294 height 237
click at [798, 386] on div "Contributions to other family members fiber_manual_record 0.00 $ Specify Cost o…" at bounding box center [775, 300] width 294 height 237
click at [163, 615] on span "Means Test" at bounding box center [162, 619] width 293 height 21
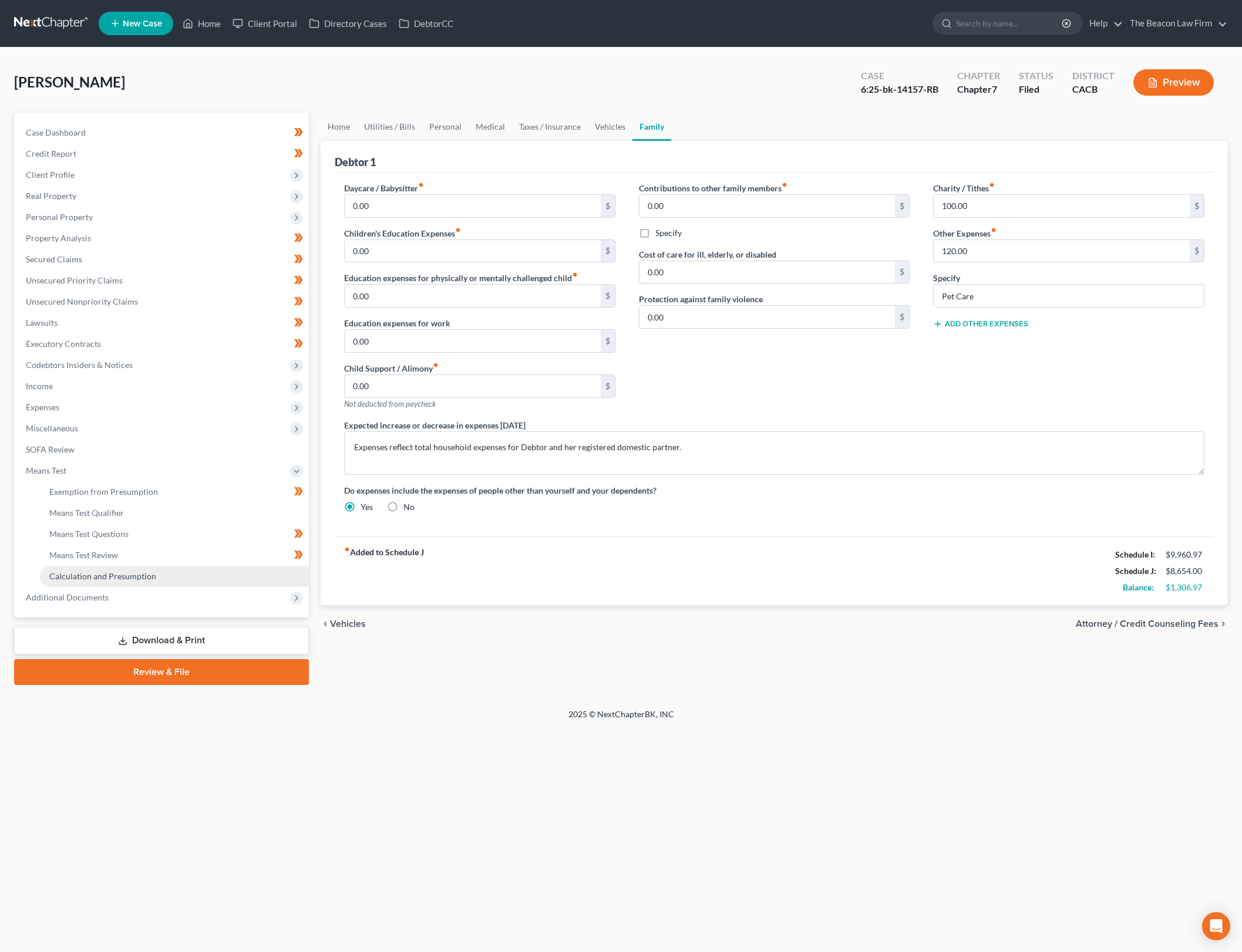
click at [220, 572] on link "Calculation and Presumption" at bounding box center [174, 576] width 269 height 21
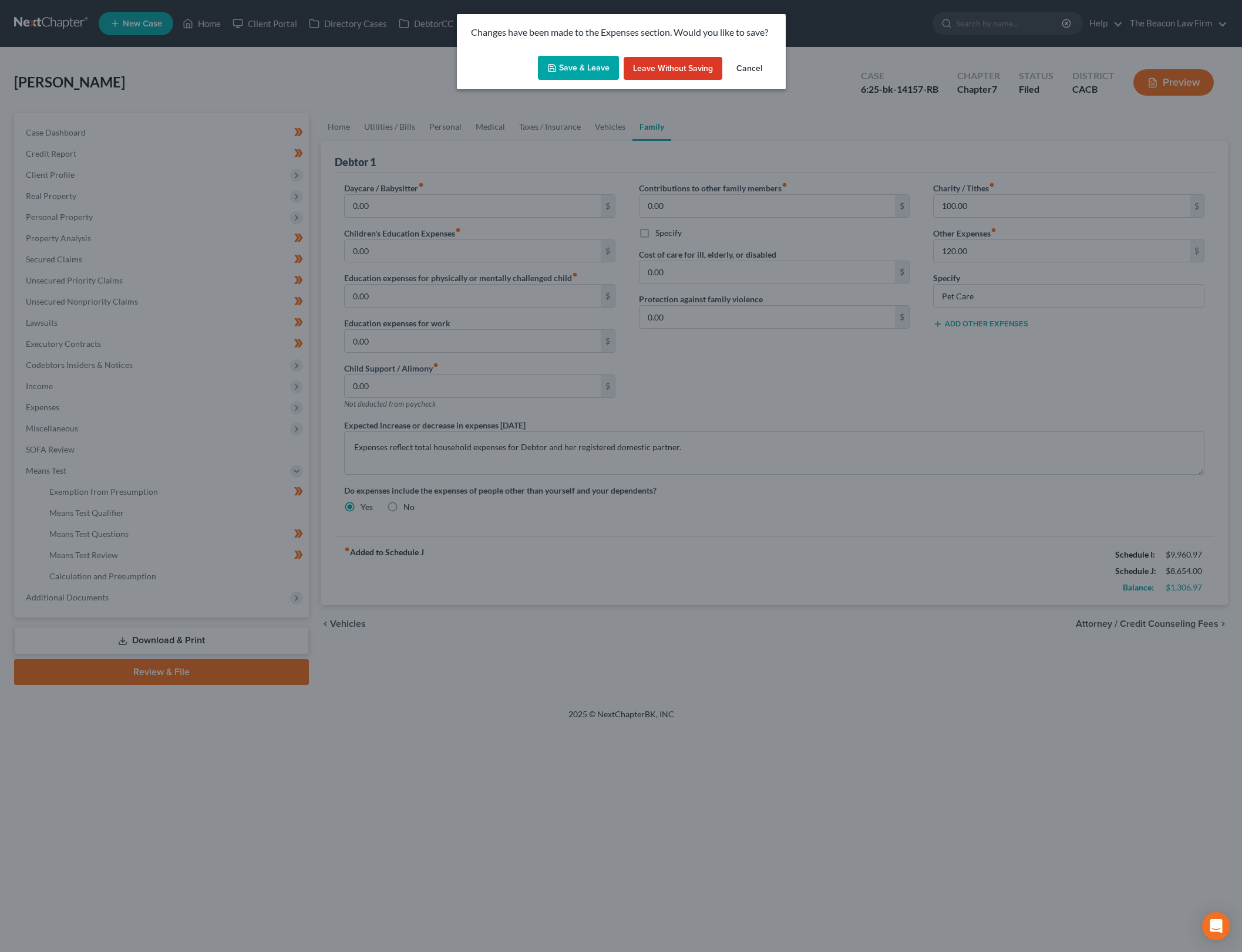
click at [579, 63] on button "Save & Leave" at bounding box center [578, 67] width 81 height 24
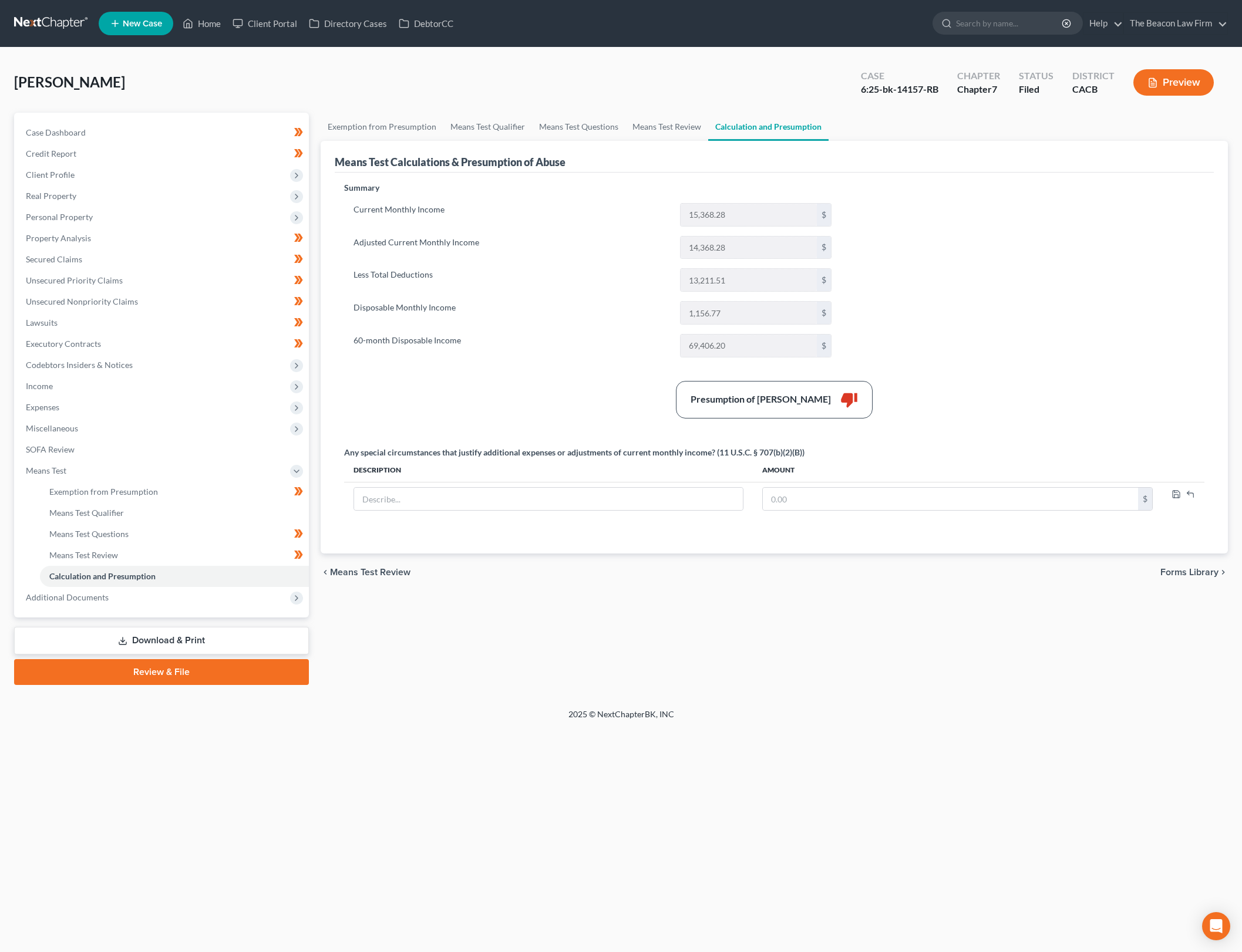
click at [958, 220] on div "Summary Current Monthly Income 15,368.28 $ Adjusted Current Monthly Income 14,3…" at bounding box center [774, 361] width 872 height 358
drag, startPoint x: 1137, startPoint y: 425, endPoint x: 1068, endPoint y: 452, distance: 74.1
click at [1136, 425] on div "Summary Current Monthly Income 15,368.28 $ Adjusted Current Monthly Income 14,3…" at bounding box center [774, 361] width 872 height 358
click at [387, 119] on link "Exemption from Presumption" at bounding box center [382, 127] width 123 height 28
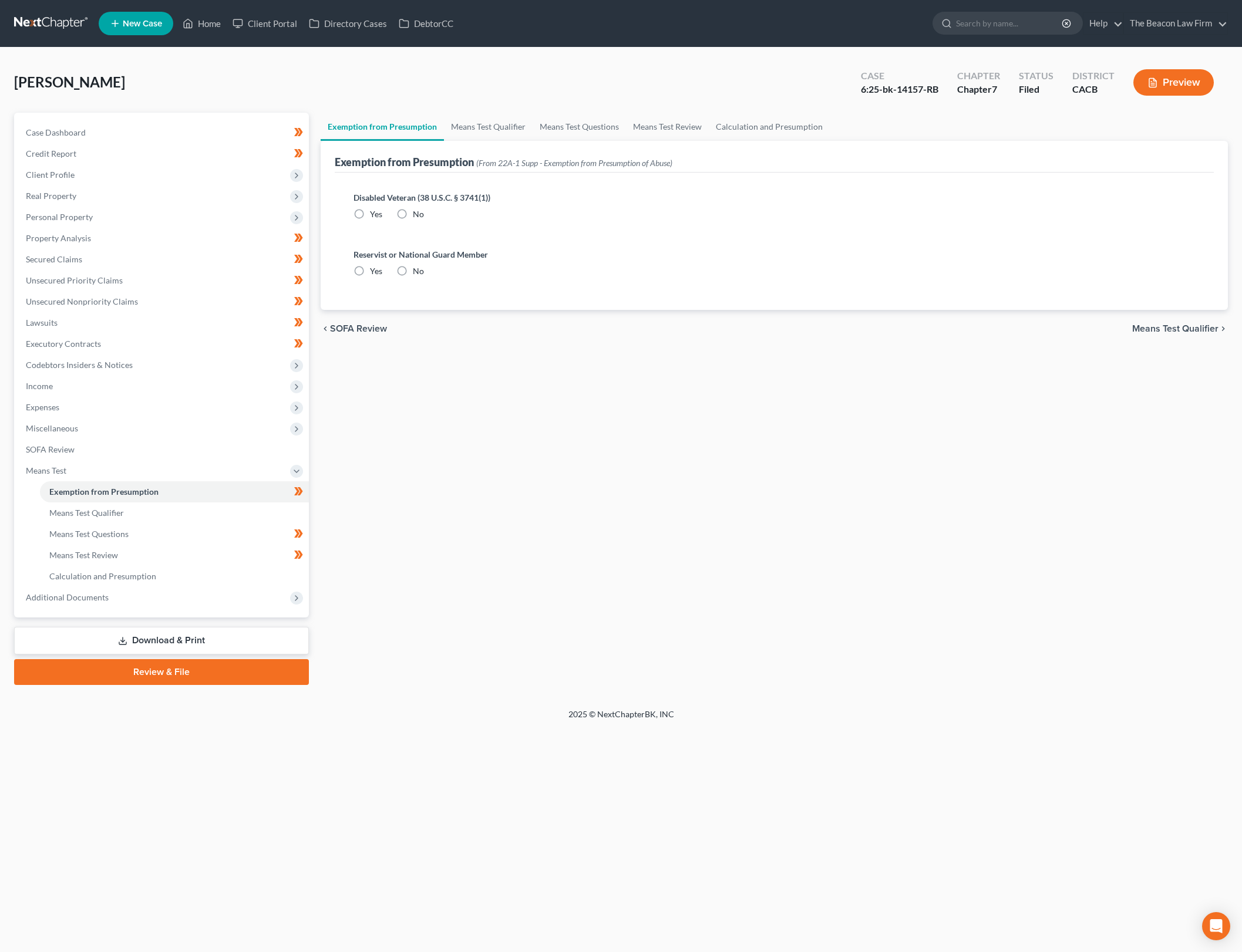
radio input "true"
click at [497, 126] on link "Means Test Qualifier" at bounding box center [488, 127] width 88 height 28
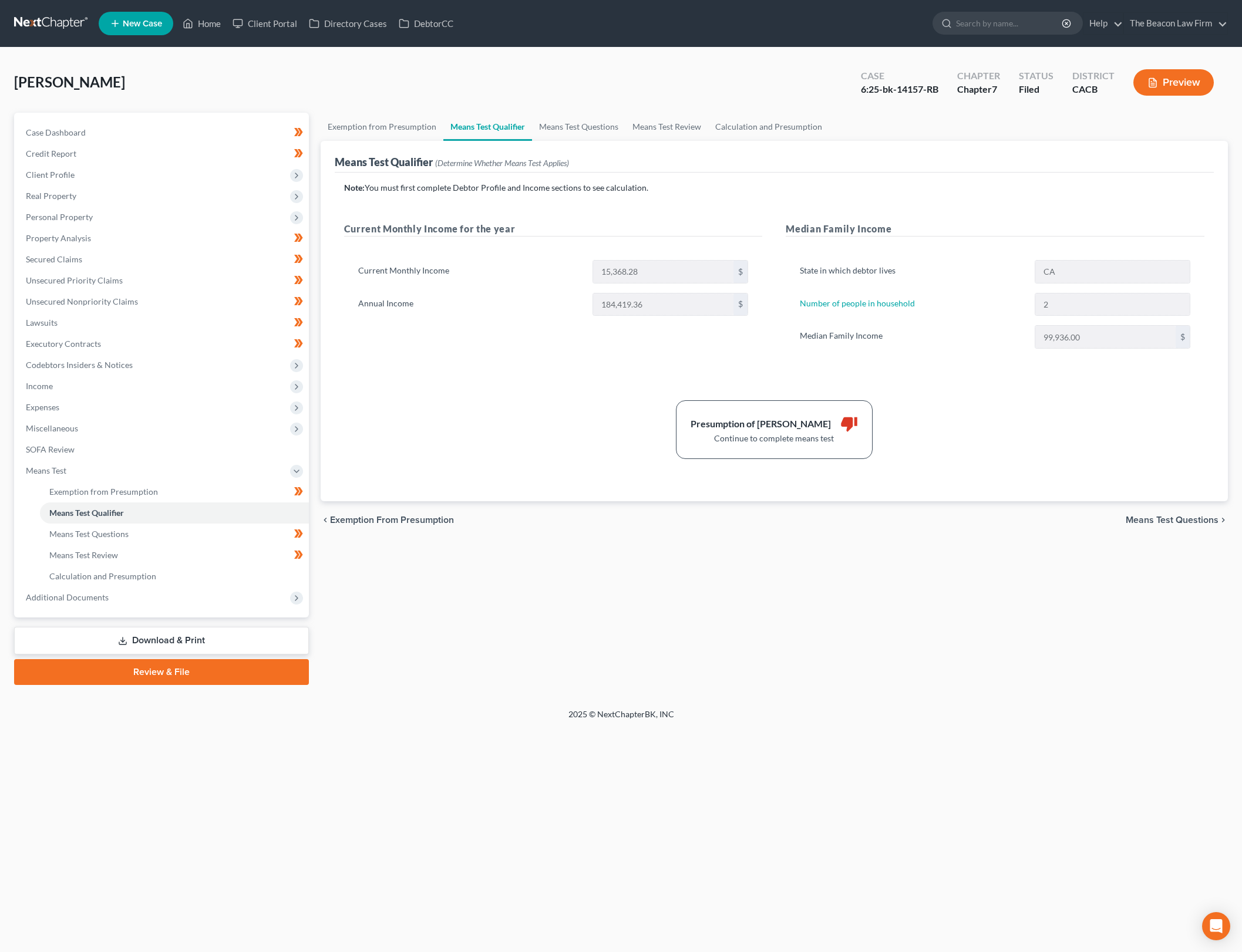
click at [724, 669] on div "Exemption from Presumption Means Test Qualifier Means Test Questions Means Test…" at bounding box center [775, 399] width 919 height 572
click at [399, 132] on link "Exemption from Presumption" at bounding box center [382, 127] width 123 height 28
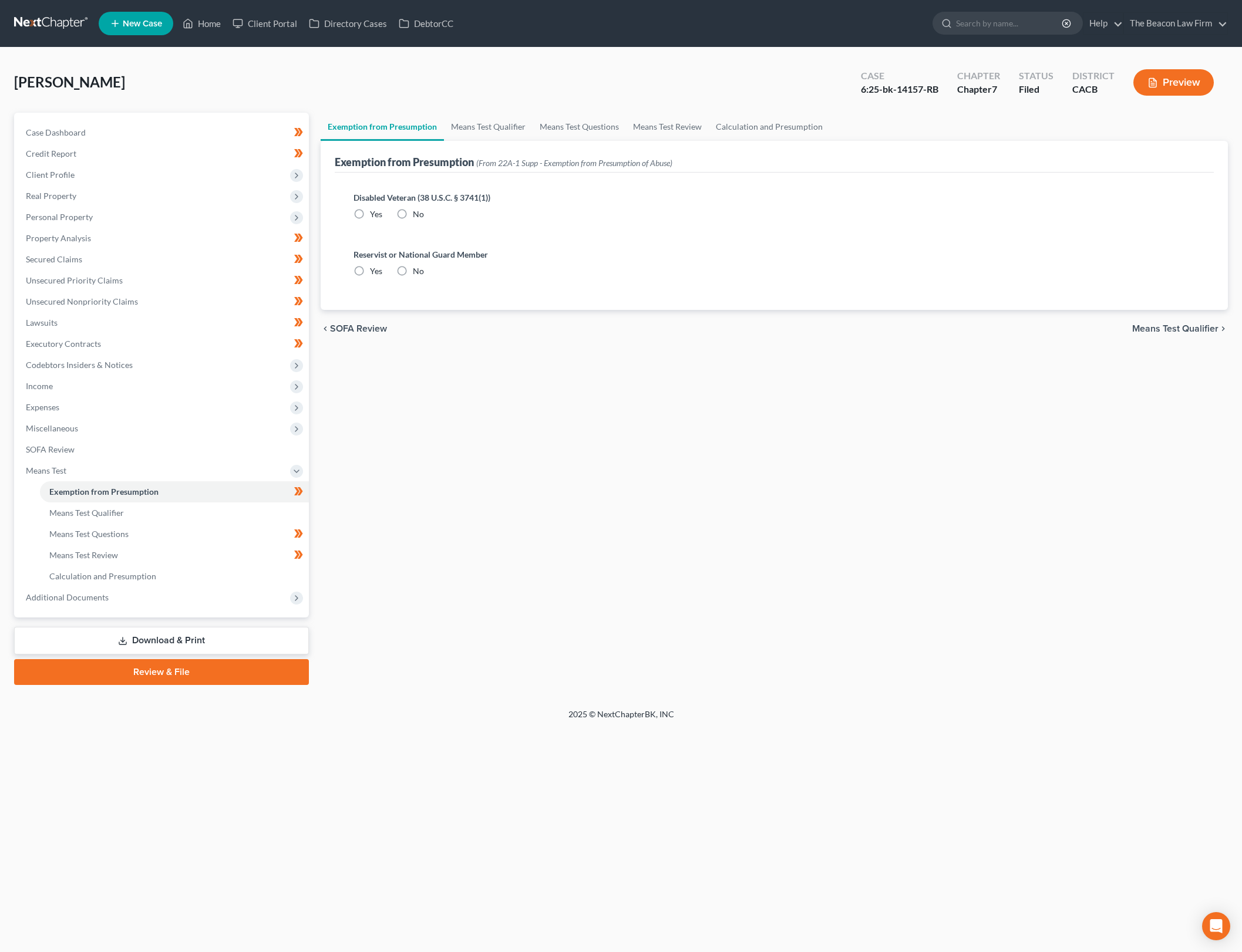
radio input "true"
click at [491, 125] on link "Means Test Qualifier" at bounding box center [488, 127] width 88 height 28
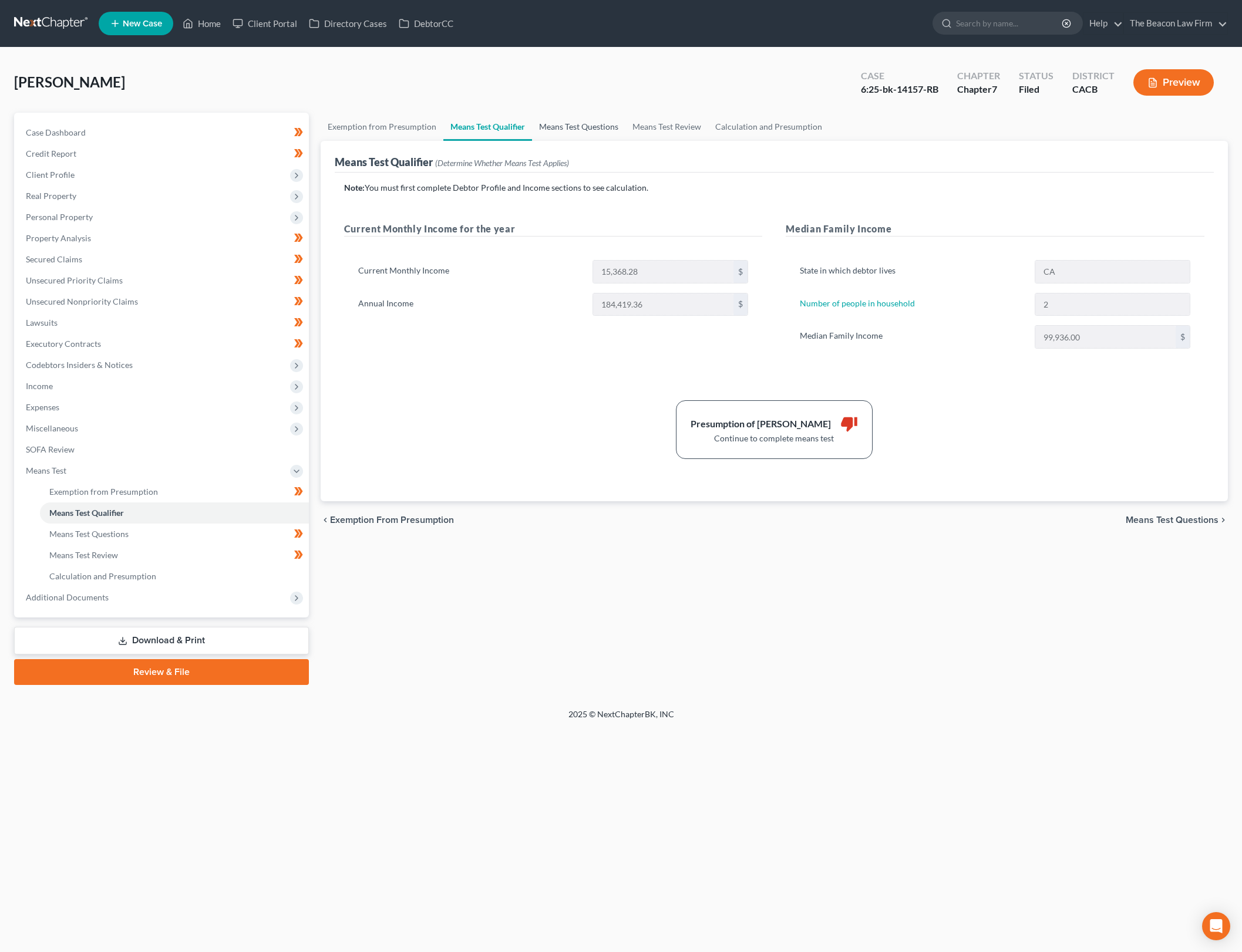
click at [588, 136] on link "Means Test Questions" at bounding box center [578, 127] width 93 height 28
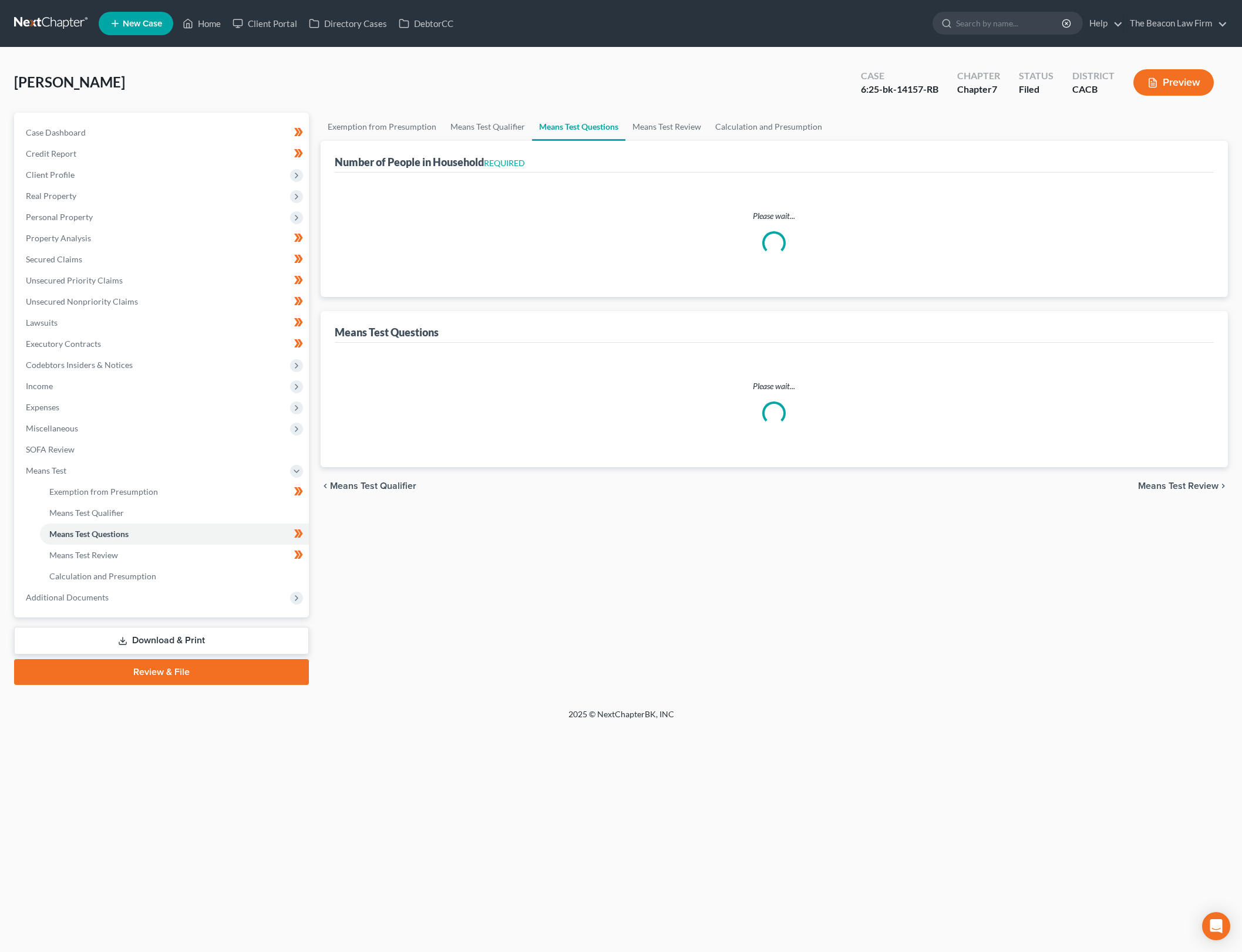
select select "0"
select select "60"
select select "0"
select select "60"
select select "1"
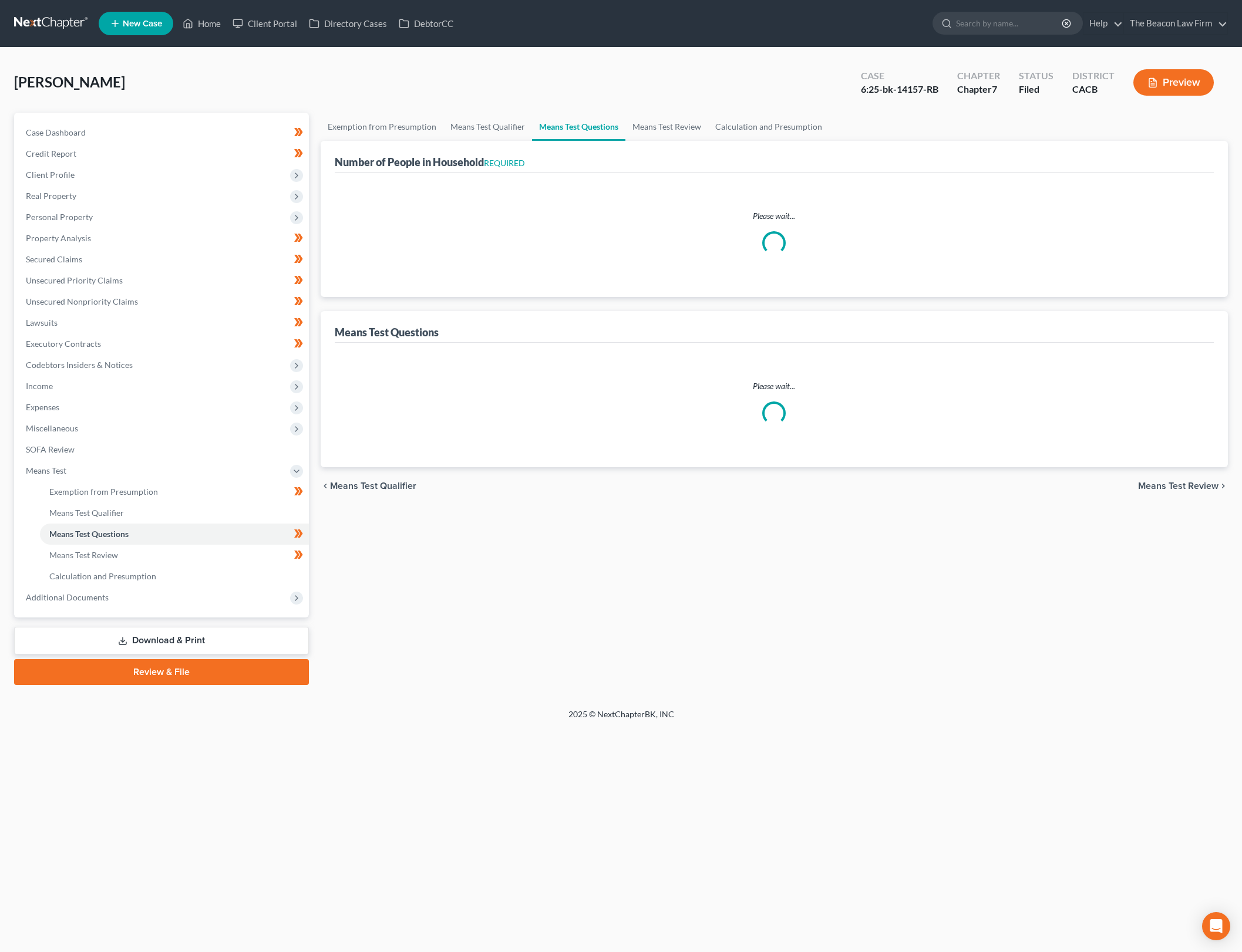
select select "26"
select select "1"
select select "27"
select select "2"
select select "60"
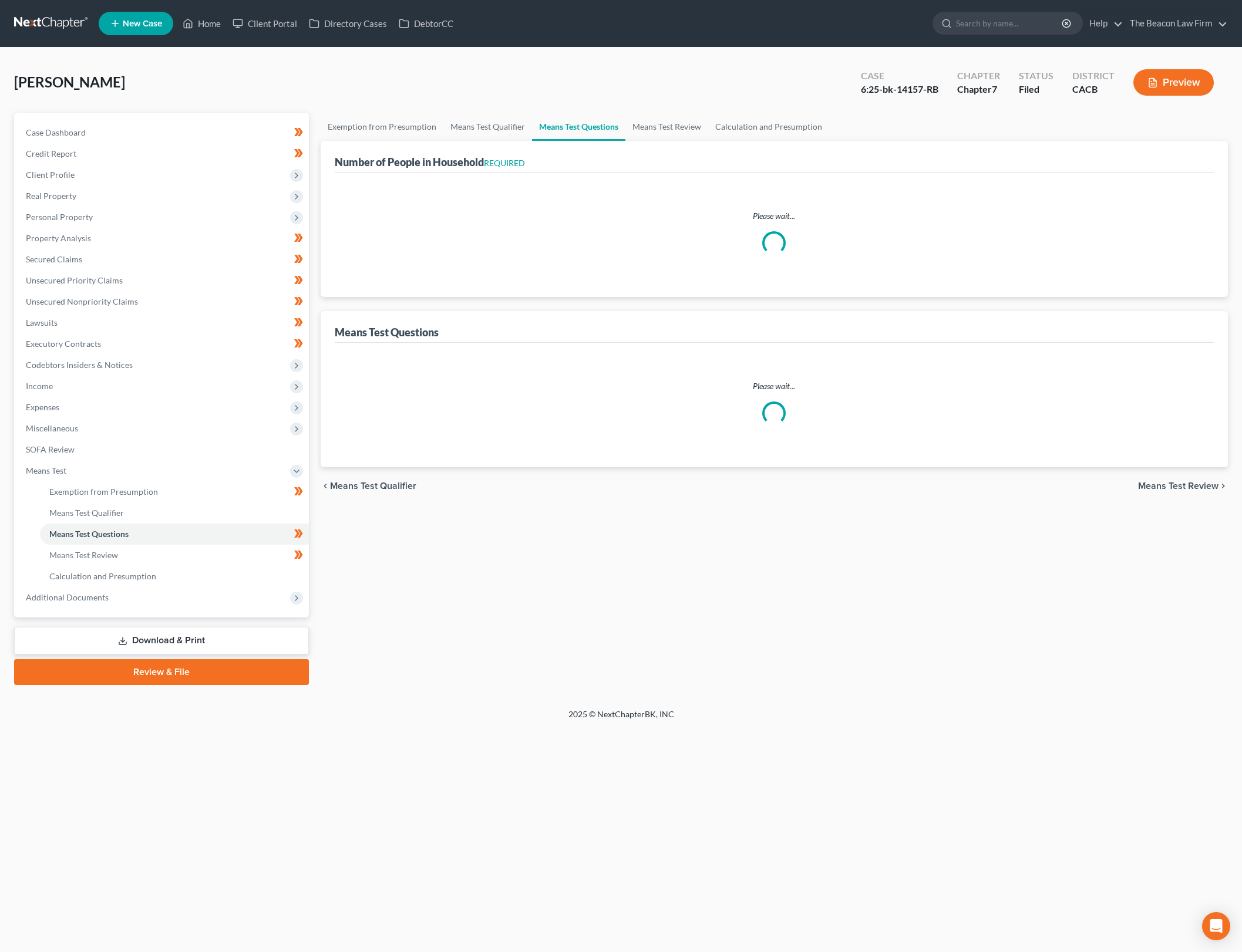
select select "2"
select select "60"
select select "2"
select select "60"
select select "0"
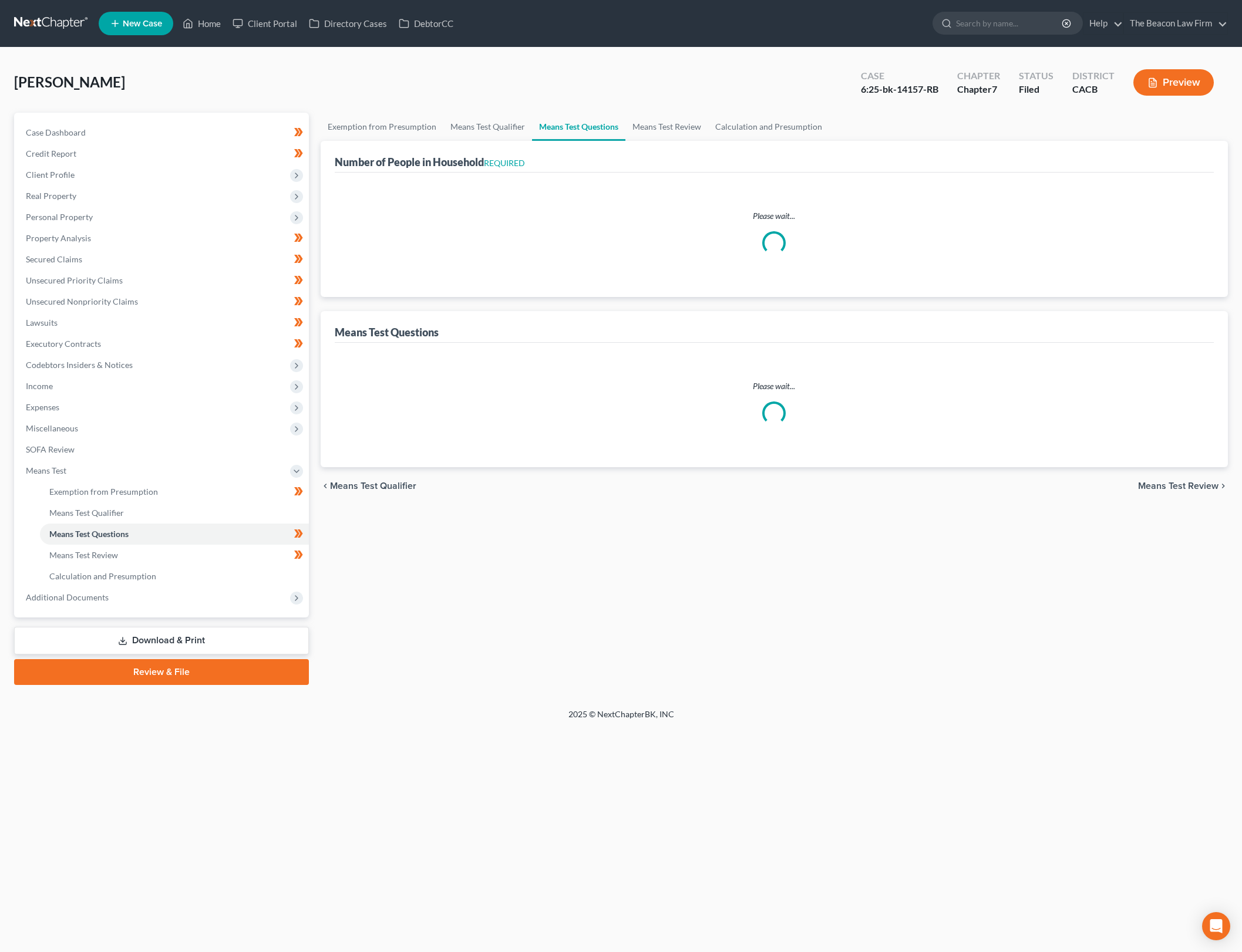
select select "60"
select select "0"
select select "60"
select select "2"
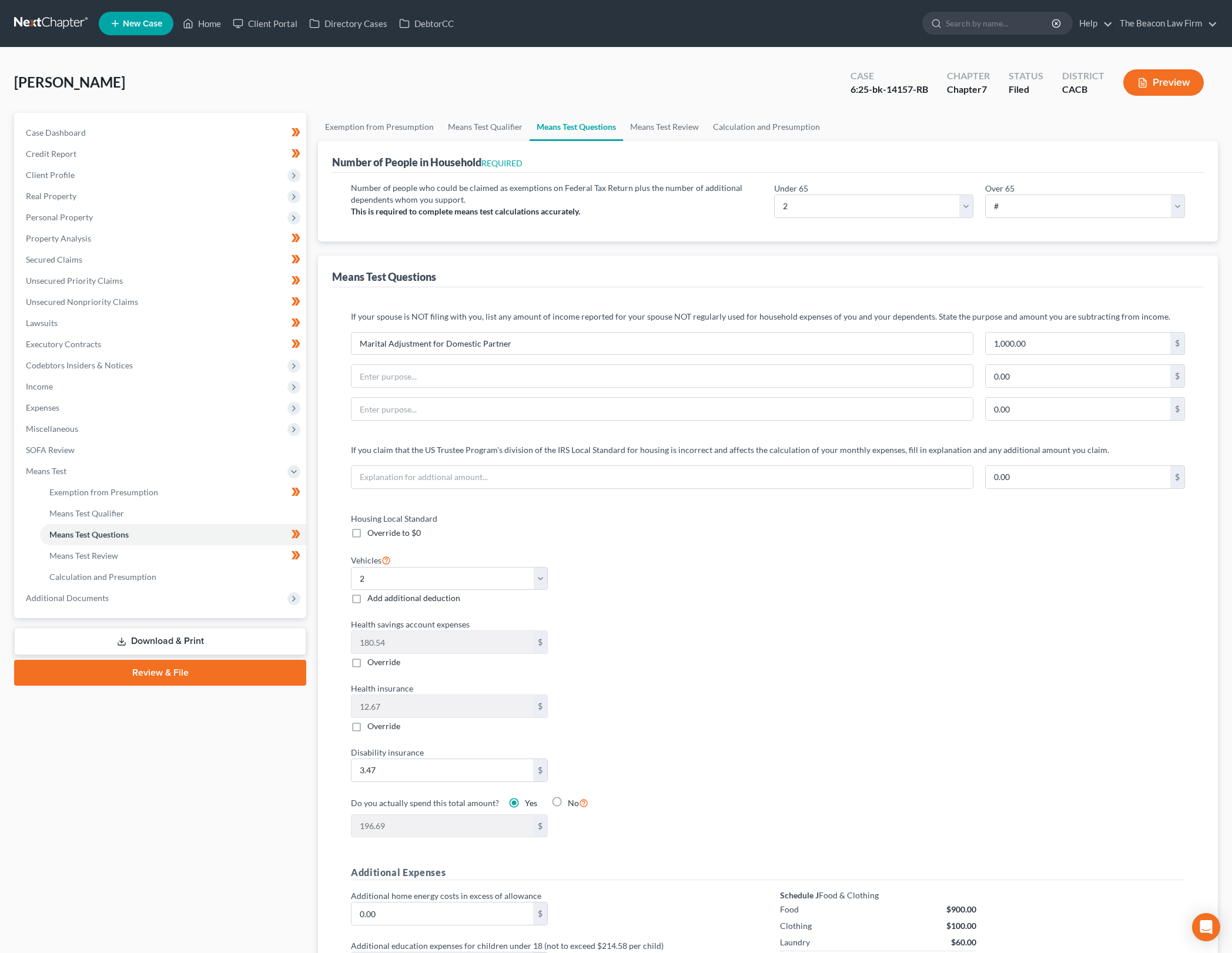
click at [858, 739] on div "Housing Local Standard Override to $0 Vehicles Select 0 1 2 3 4 5 Add additiona…" at bounding box center [767, 682] width 857 height 340
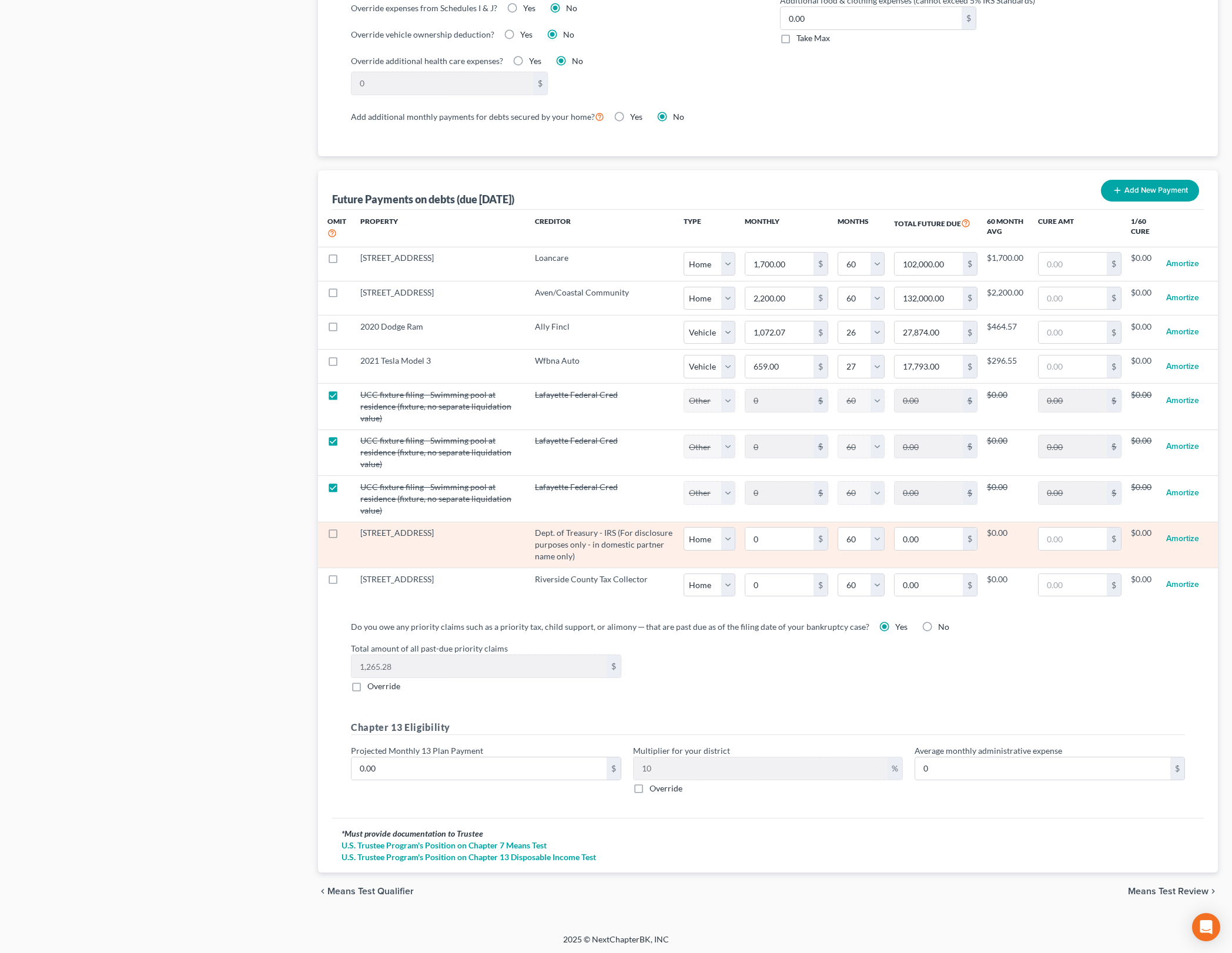
scroll to position [990, 0]
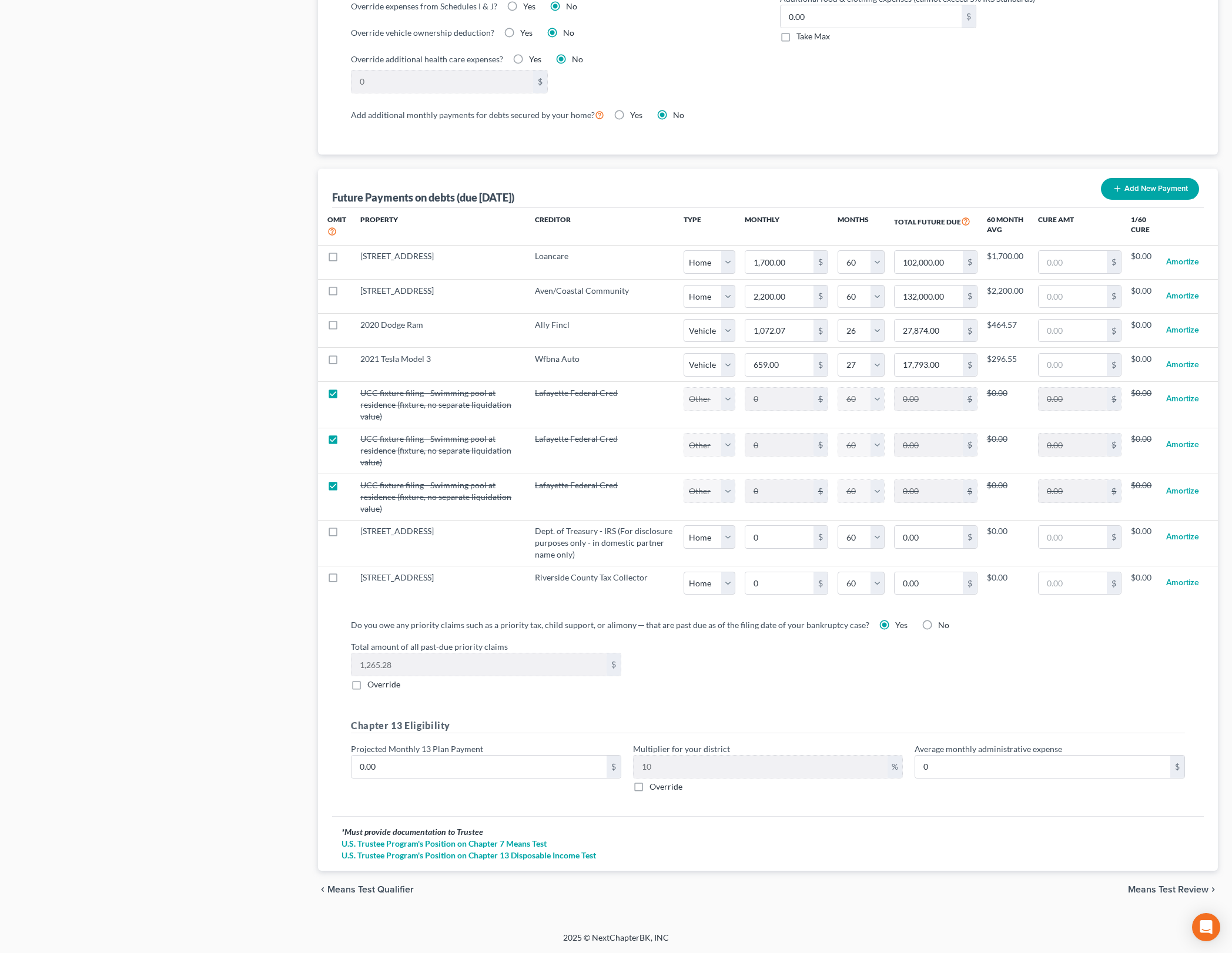
drag, startPoint x: 1059, startPoint y: 710, endPoint x: 1005, endPoint y: 658, distance: 75.0
click at [1059, 710] on div "Do you owe any priority claims such as a priority tax, child support, or alimon…" at bounding box center [768, 710] width 853 height 183
click at [212, 513] on div "Case Dashboard Payments Invoices Payments Payments Credit Report Client Profile" at bounding box center [160, 16] width 304 height 1786
drag, startPoint x: 1066, startPoint y: 678, endPoint x: 710, endPoint y: 663, distance: 356.3
click at [1066, 678] on div "Total amount of all past-due priority claims 1,265.28 $ Override" at bounding box center [768, 666] width 846 height 50
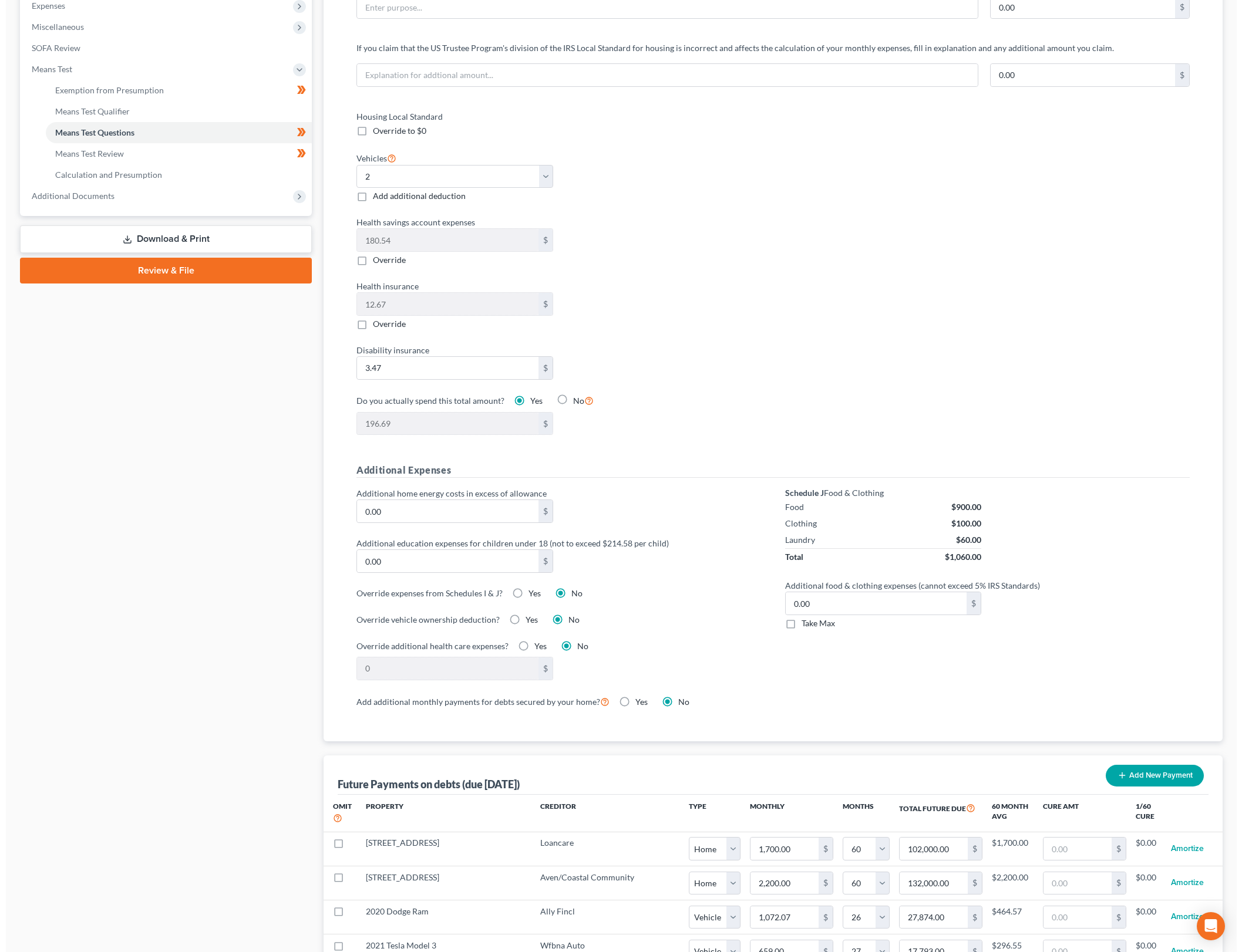
scroll to position [0, 0]
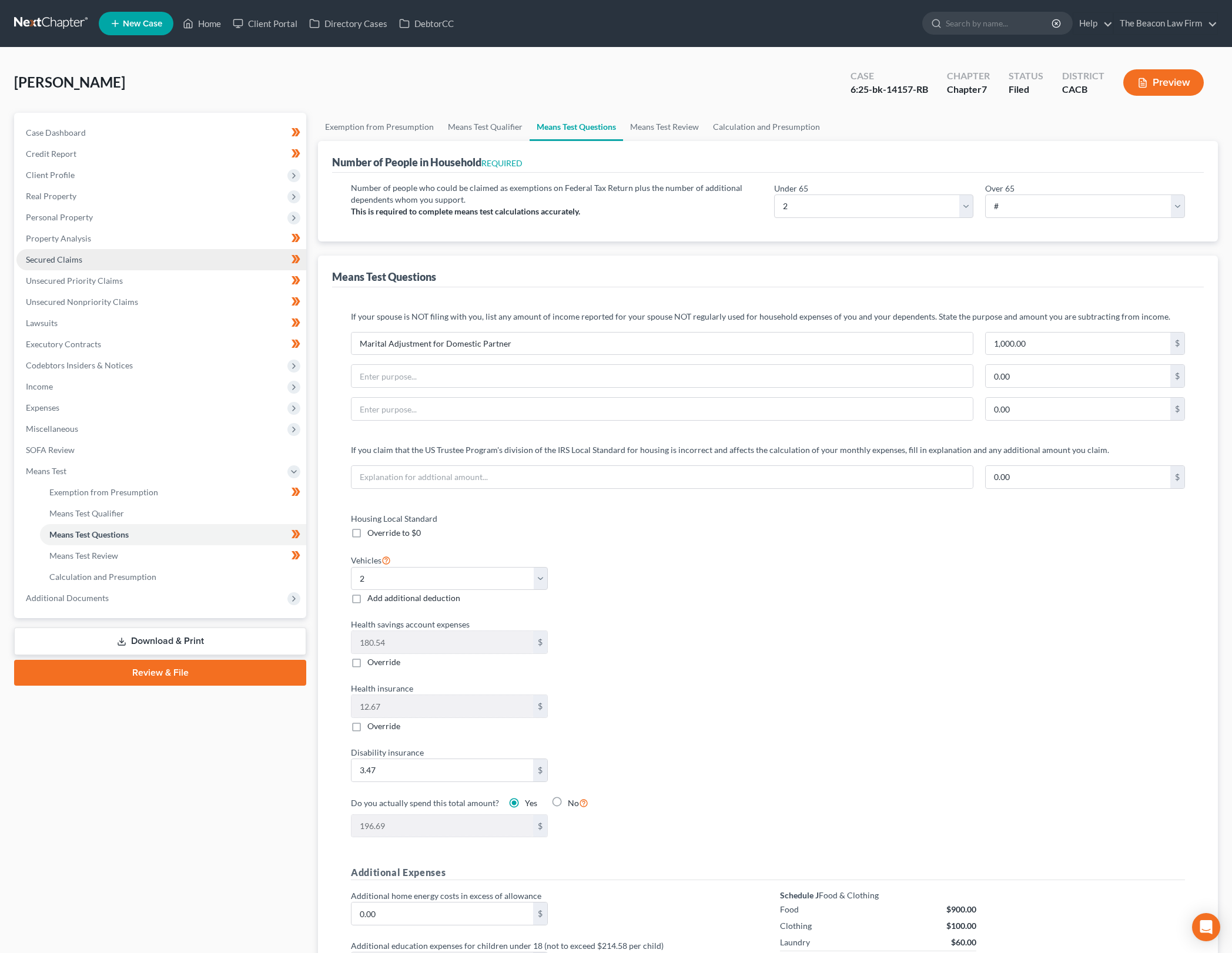
click at [183, 264] on link "Secured Claims" at bounding box center [161, 260] width 289 height 21
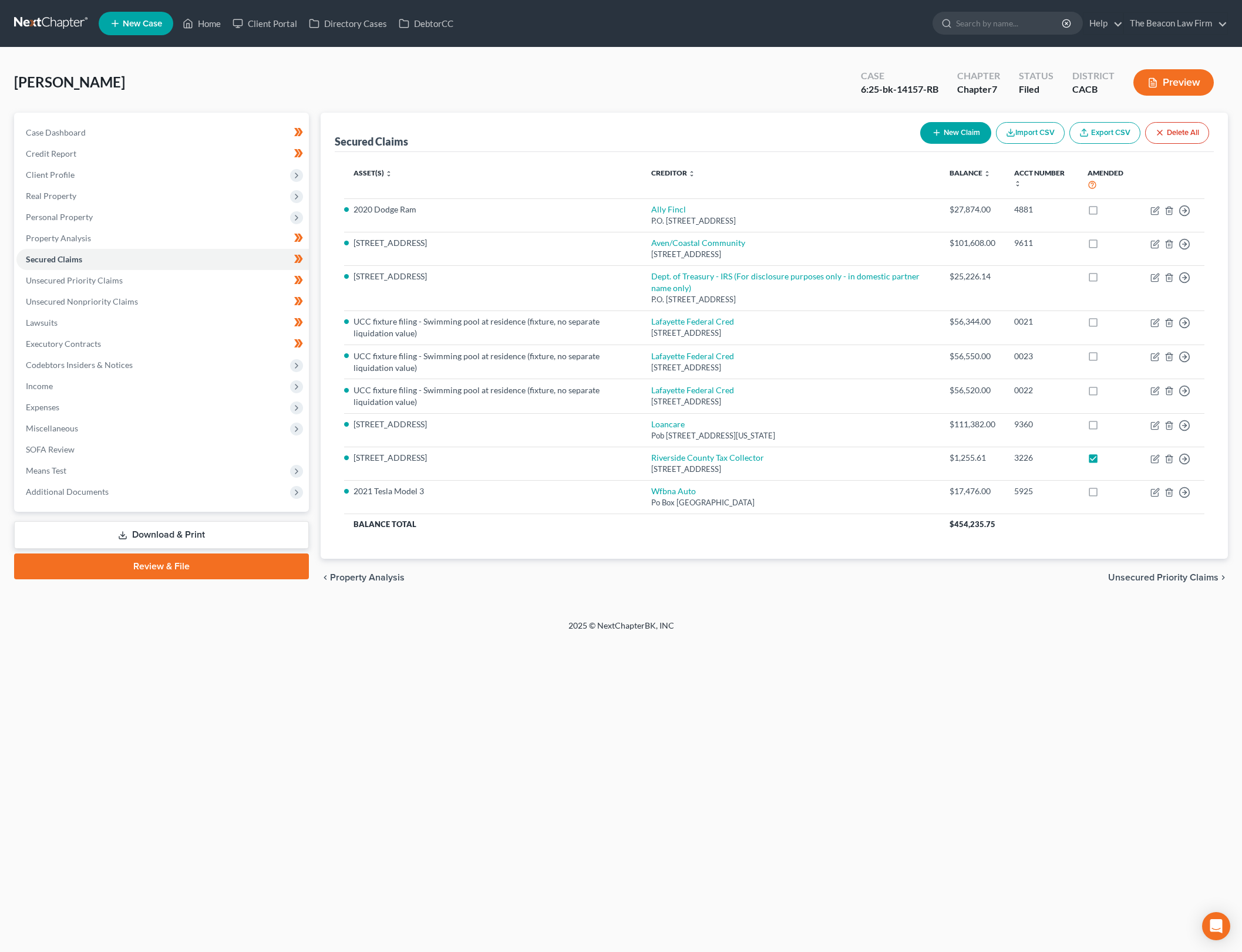
click at [957, 133] on button "New Claim" at bounding box center [955, 133] width 71 height 22
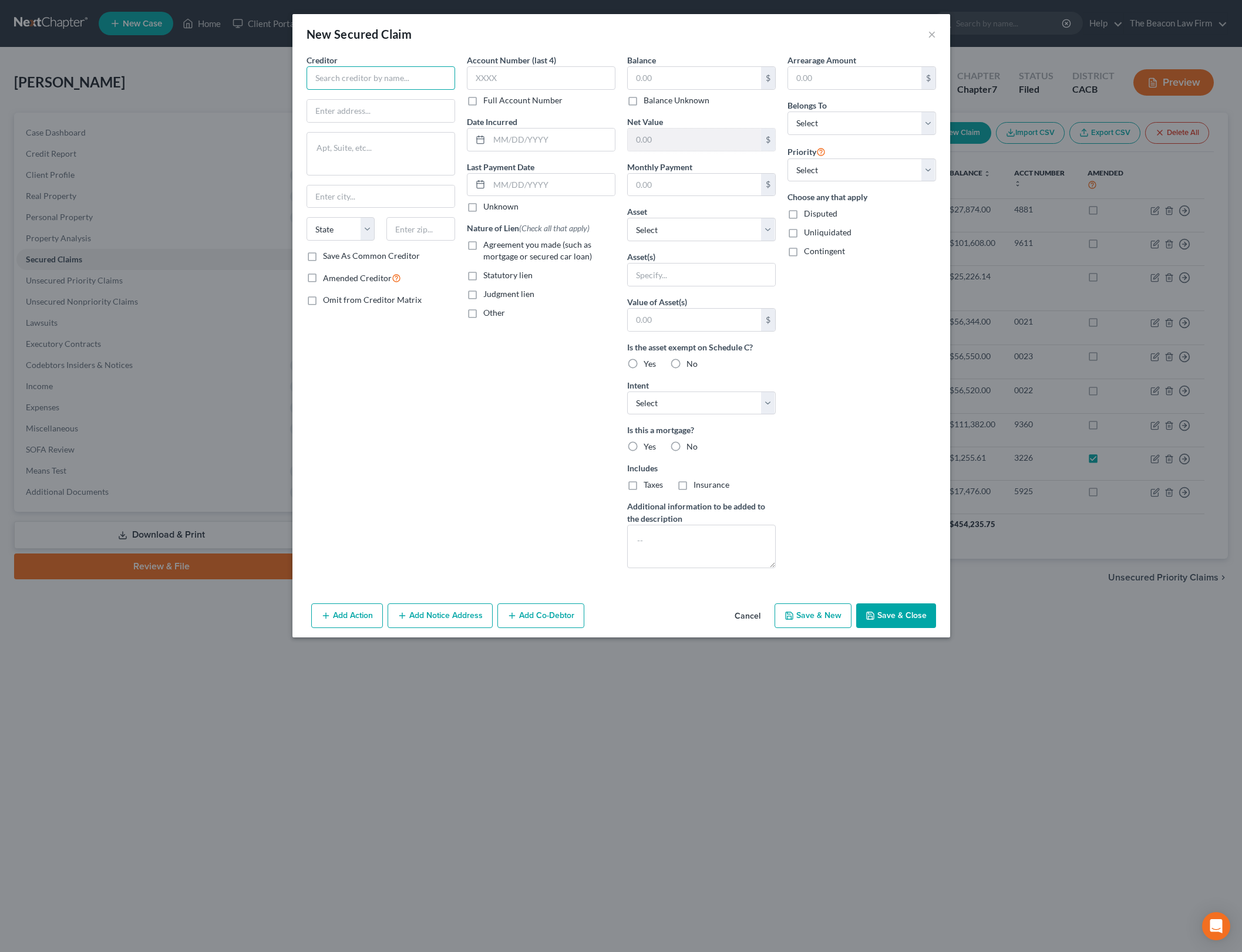
click at [399, 77] on input "text" at bounding box center [380, 78] width 149 height 24
type input "Department of Housing and Urban Development"
click at [426, 177] on div "Creditor * Department of Housing and Urban Development US Department of Housing…" at bounding box center [380, 152] width 149 height 196
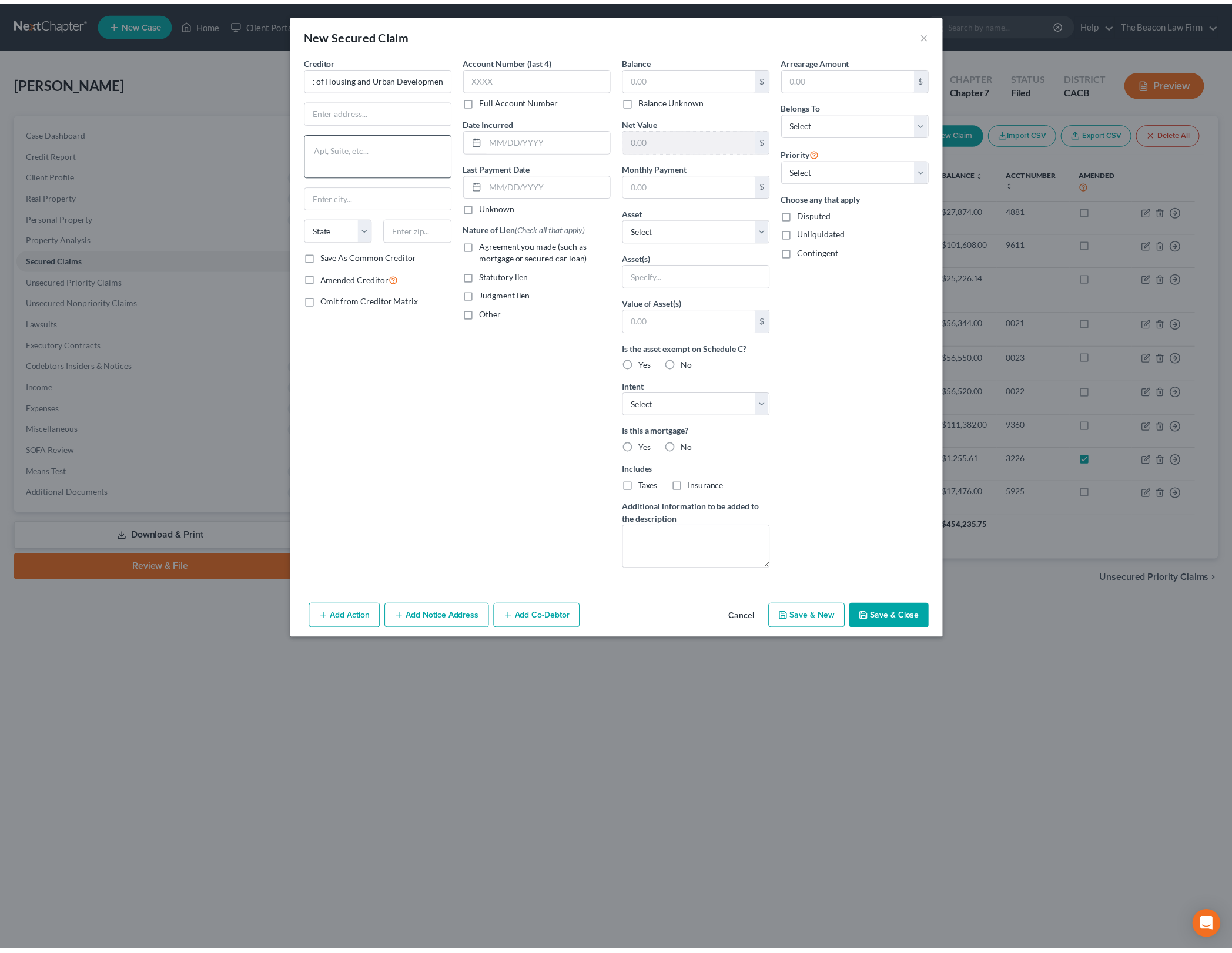
scroll to position [0, 0]
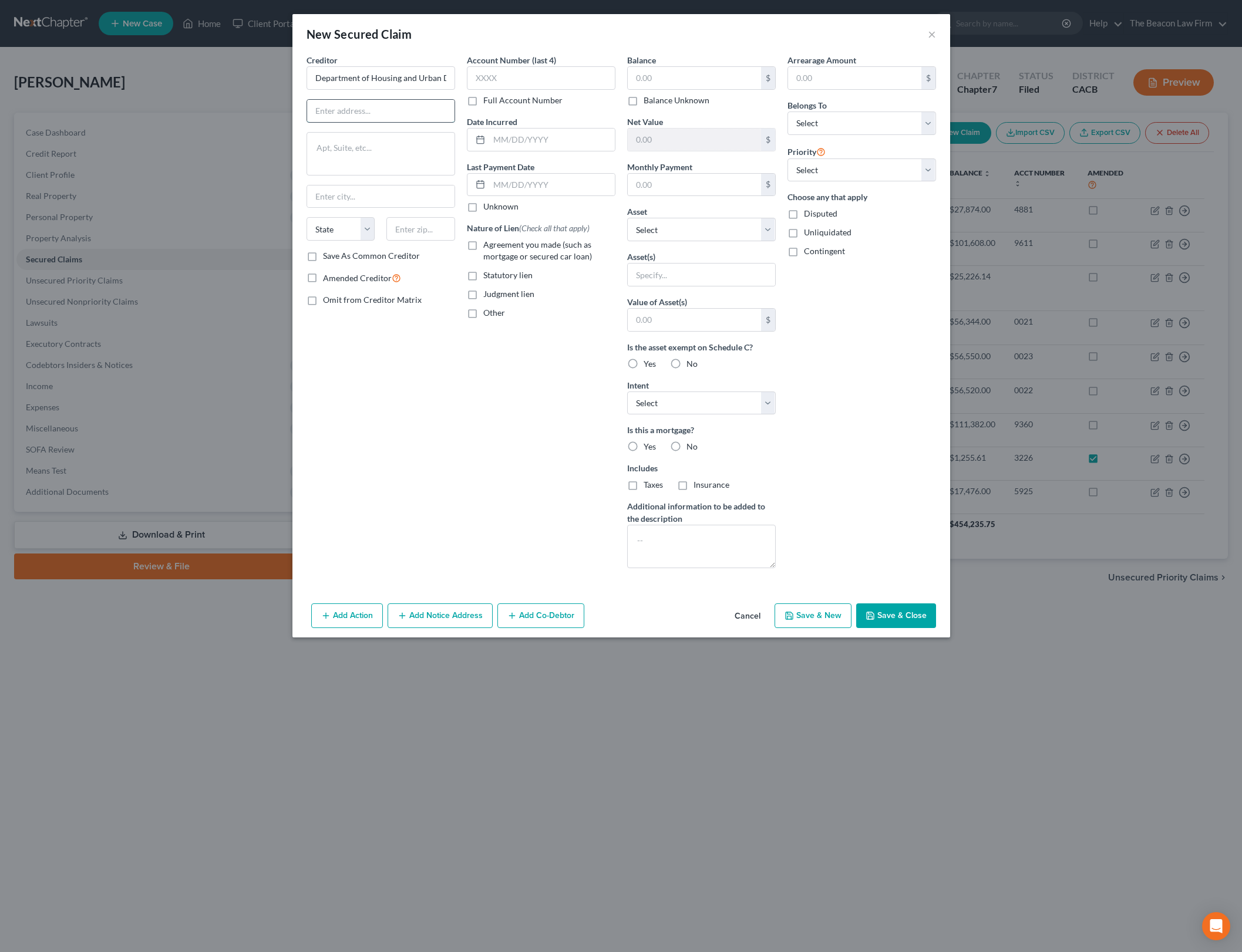
click at [399, 113] on input "text" at bounding box center [380, 111] width 147 height 22
click at [697, 83] on input "text" at bounding box center [695, 78] width 133 height 22
type input "54,321.08"
click at [465, 378] on div "Account Number (last 4) Full Account Number Date Incurred Last Payment Date Unk…" at bounding box center [541, 316] width 160 height 524
click at [738, 230] on select "Select Other Multiple Assets CalPERS - $223861.55 Discover (joint account with …" at bounding box center [701, 230] width 149 height 24
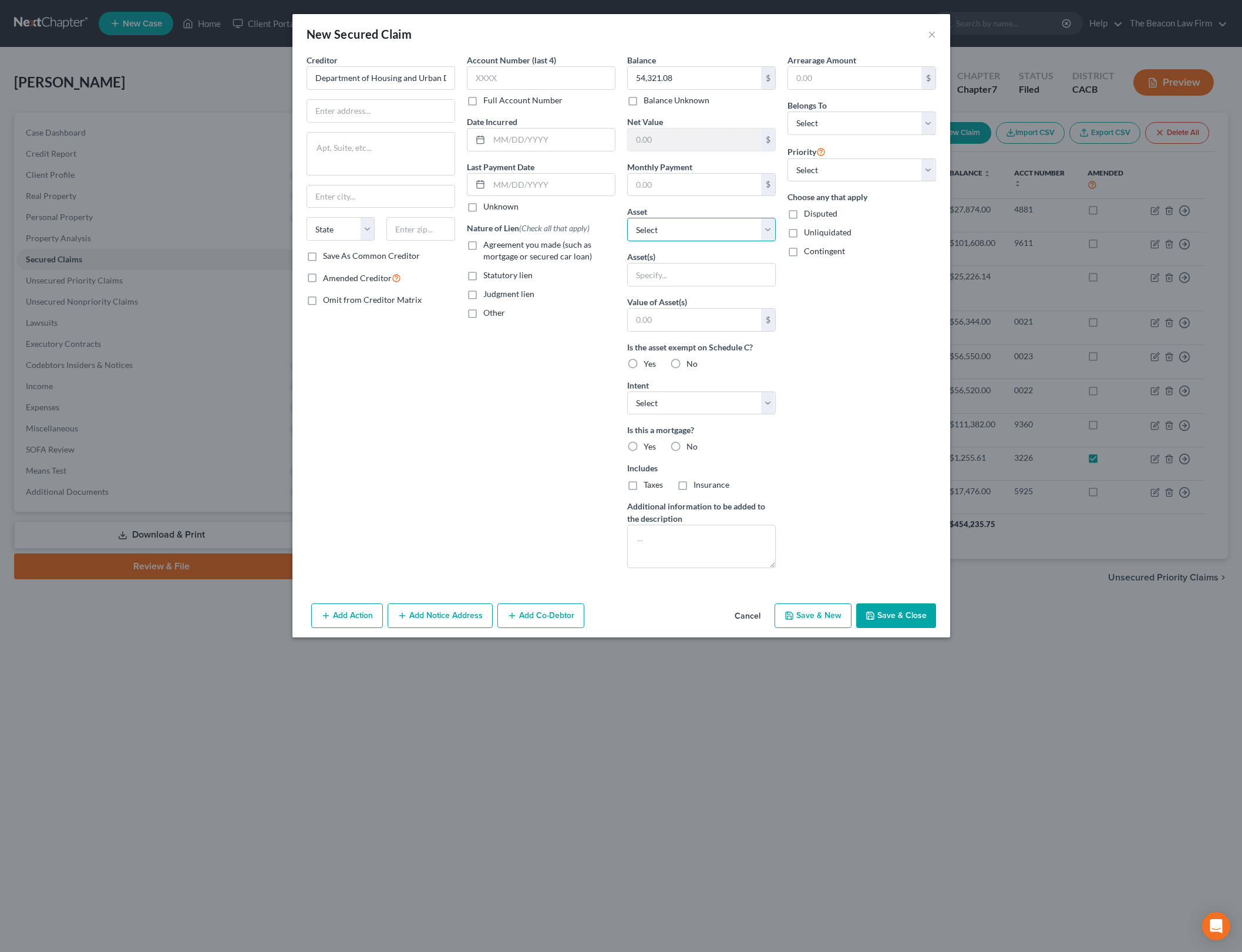
select select "20"
click at [627, 218] on select "Select Other Multiple Assets CalPERS - $223861.55 Discover (joint account with …" at bounding box center [701, 230] width 149 height 24
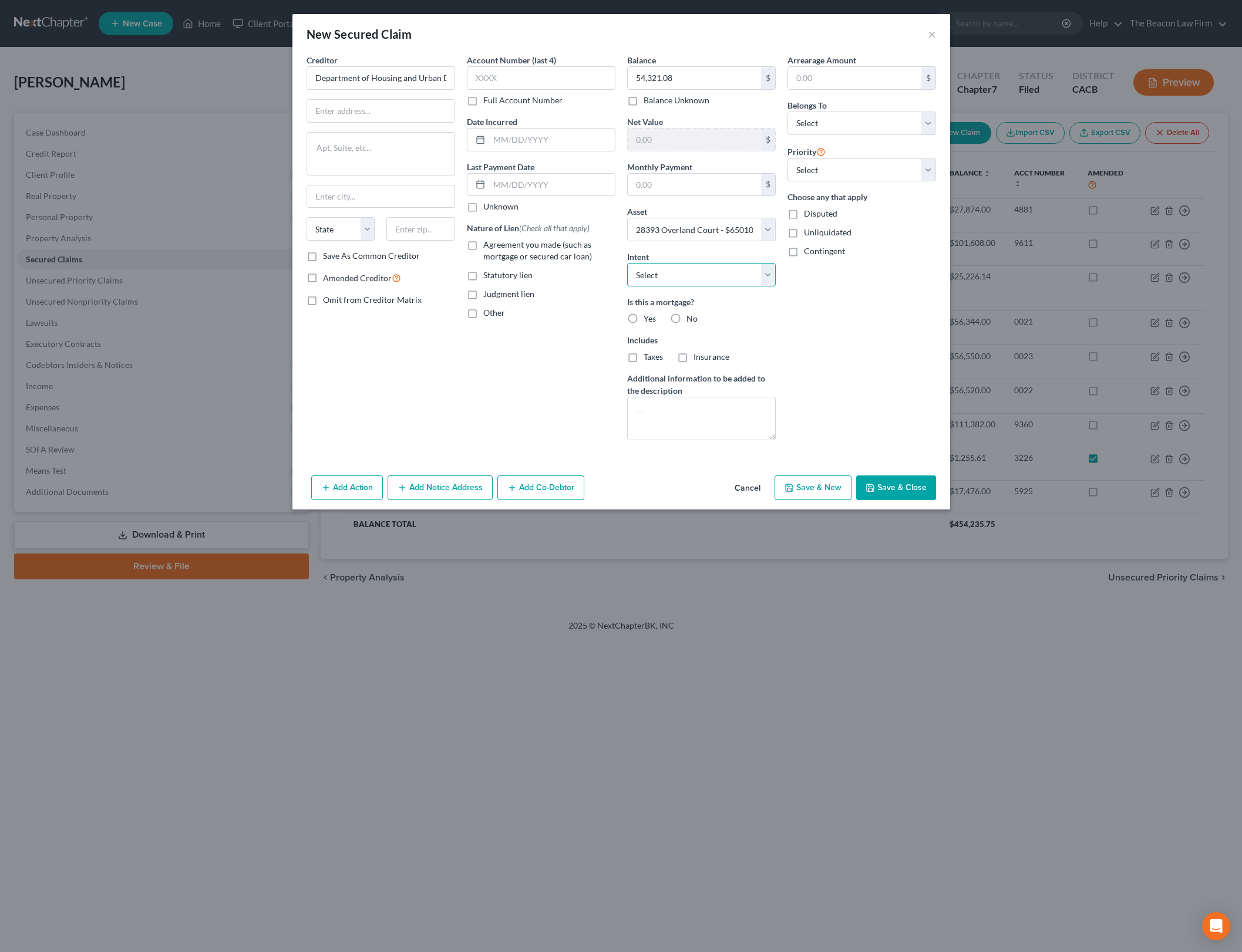
drag, startPoint x: 699, startPoint y: 263, endPoint x: 699, endPoint y: 274, distance: 11.0
click at [699, 263] on select "Select Surrender Redeem Reaffirm Avoid Other" at bounding box center [701, 275] width 149 height 24
select select "4"
click at [627, 263] on select "Select Surrender Redeem Reaffirm Avoid Other" at bounding box center [701, 275] width 149 height 24
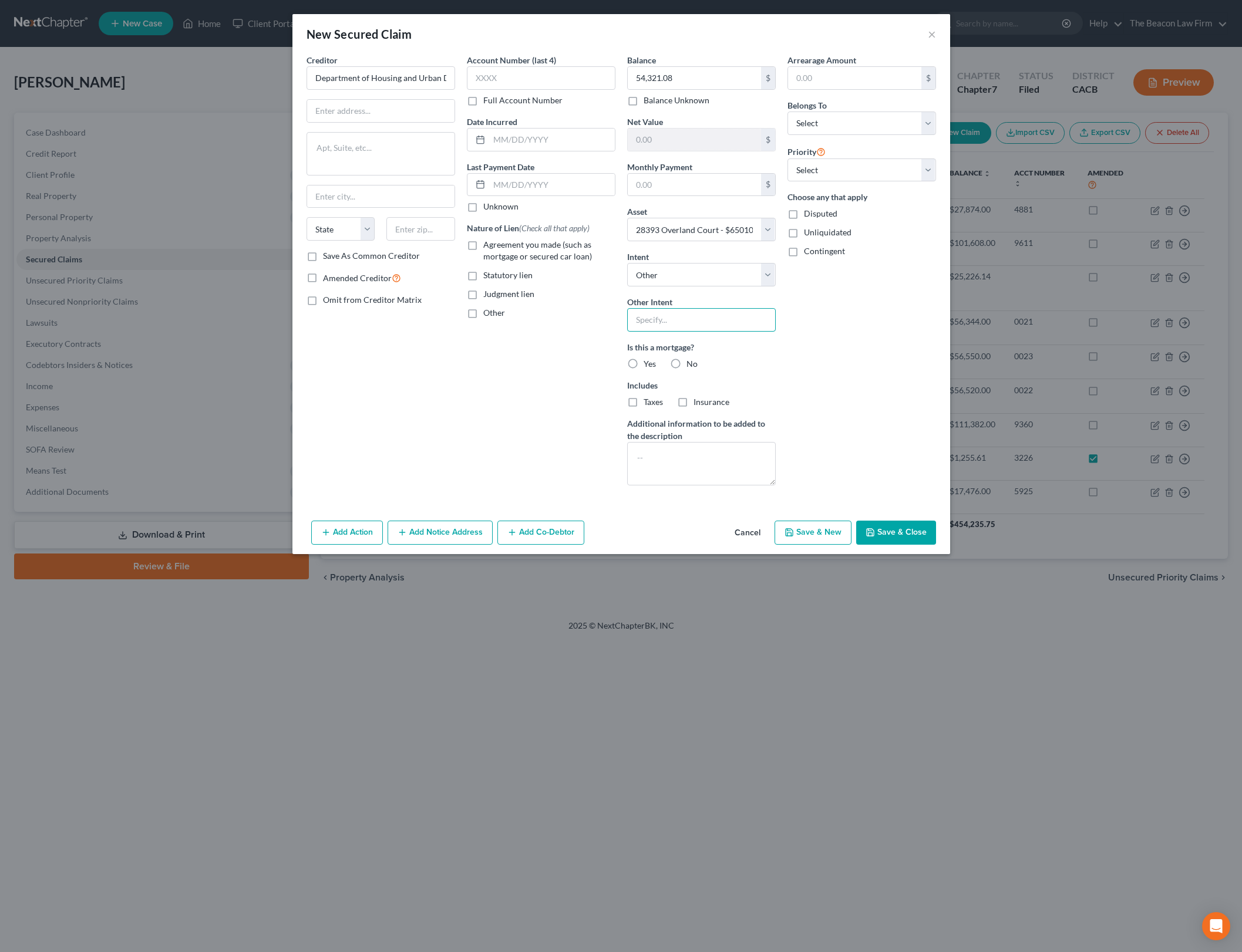
click at [734, 320] on input "text" at bounding box center [701, 320] width 149 height 24
type input "Retain"
click at [778, 277] on div "Balance 54,321.08 $ Balance Unknown Balance Undetermined 54,321.08 $ Balance Un…" at bounding box center [701, 275] width 160 height 441
click at [776, 278] on div "Balance 54,321.08 $ Balance Unknown Balance Undetermined 54,321.08 $ Balance Un…" at bounding box center [701, 275] width 160 height 441
click at [753, 283] on select "Select Surrender Redeem Reaffirm Avoid Other" at bounding box center [701, 275] width 149 height 24
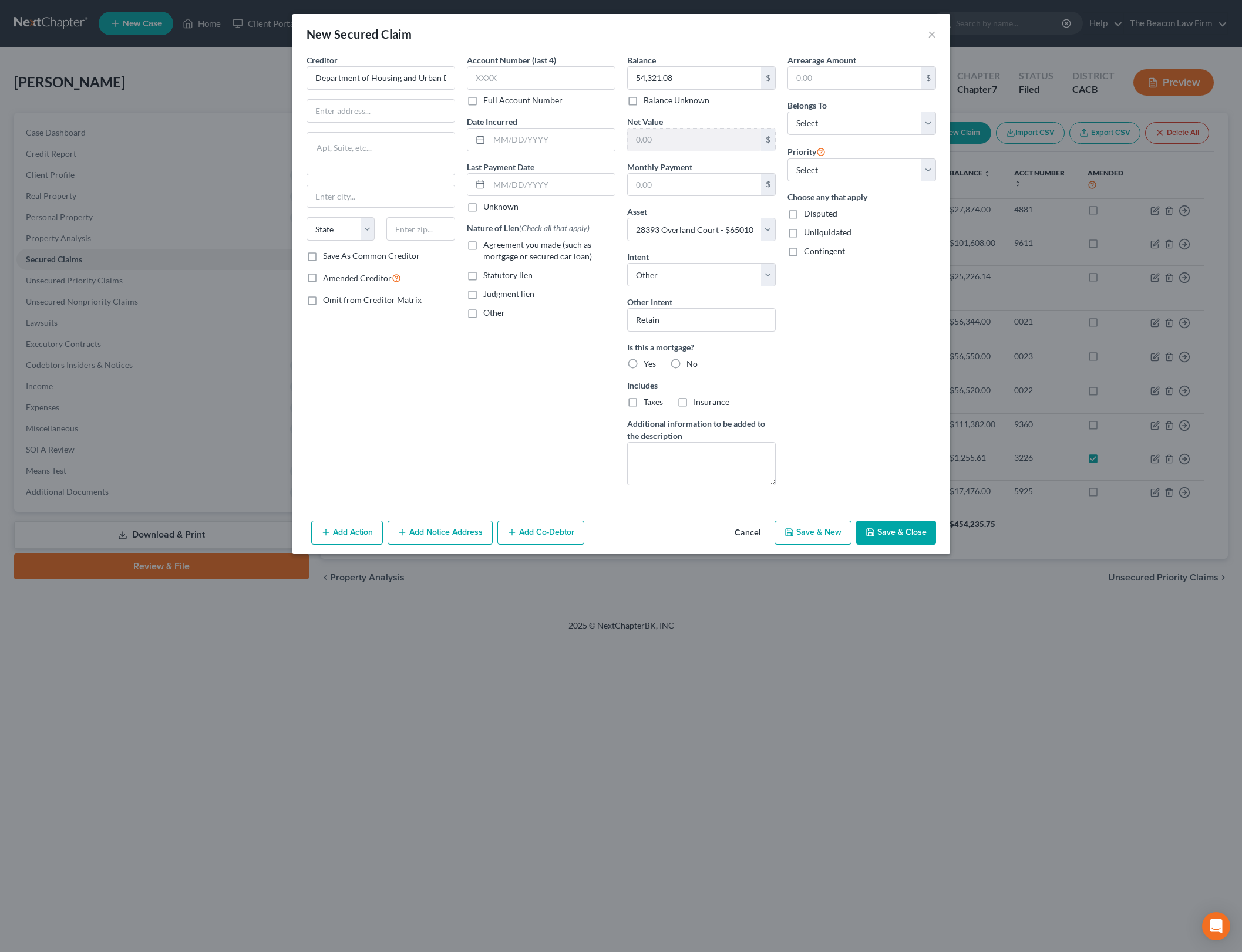
click at [839, 312] on div "Arrearage Amount $ Belongs To * Select Debtor 1 Only Debtor 2 Only Debtor 1 And…" at bounding box center [862, 275] width 160 height 441
drag, startPoint x: 752, startPoint y: 325, endPoint x: 835, endPoint y: 399, distance: 111.2
click at [752, 325] on input "Retain" at bounding box center [701, 320] width 149 height 24
click at [921, 367] on div "Arrearage Amount $ Belongs To * Select Debtor 1 Only Debtor 2 Only Debtor 1 And…" at bounding box center [862, 275] width 160 height 441
click at [905, 131] on select "Select Debtor 1 Only Debtor 2 Only Debtor 1 And Debtor 2 Only At Least One Of T…" at bounding box center [862, 123] width 149 height 24
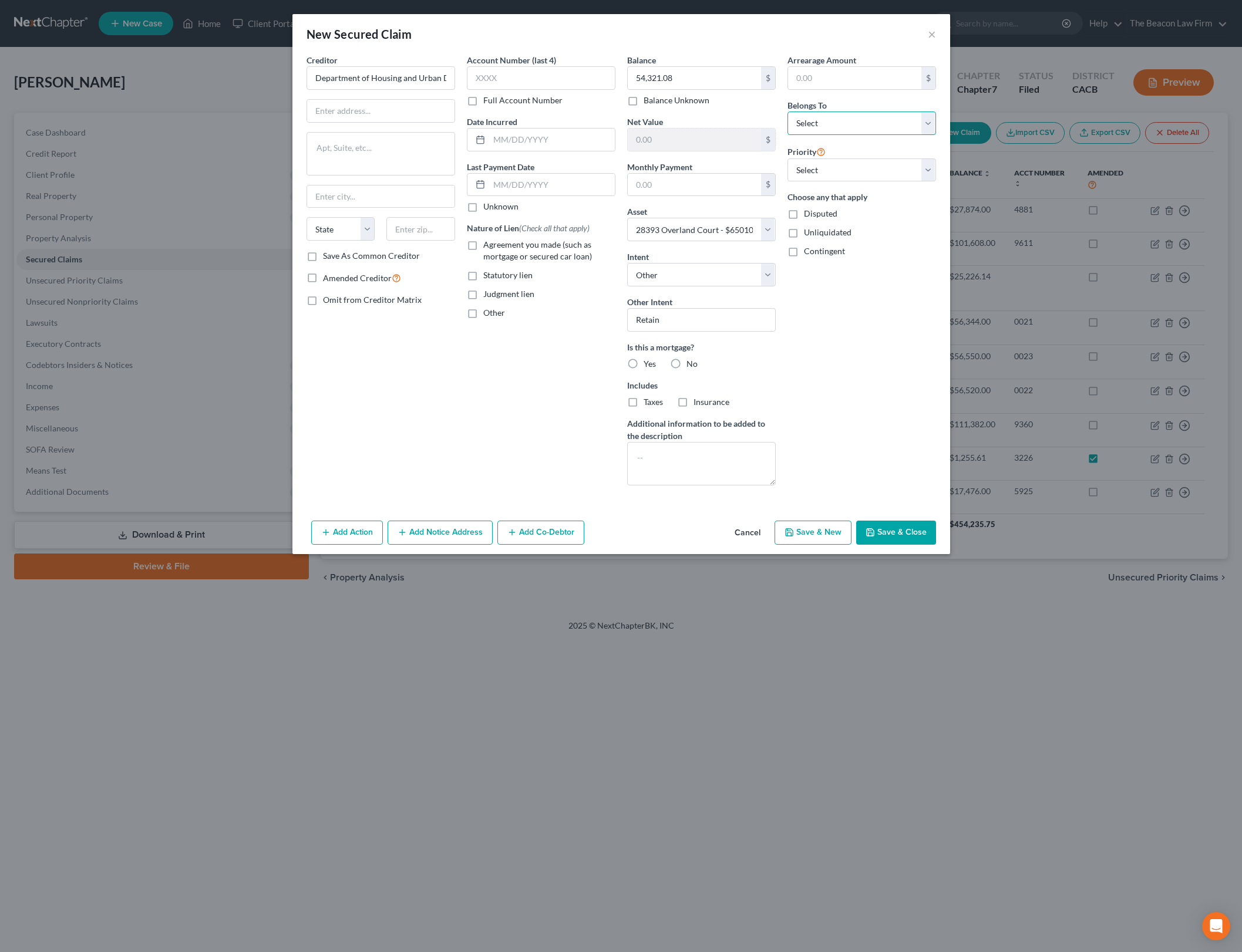
select select "0"
click at [788, 112] on select "Select Debtor 1 Only Debtor 2 Only Debtor 1 And Debtor 2 Only At Least One Of T…" at bounding box center [862, 123] width 149 height 24
click at [416, 107] on input "text" at bounding box center [380, 111] width 147 height 22
click at [418, 111] on input "text" at bounding box center [380, 111] width 147 height 22
type input "[STREET_ADDRESS]"
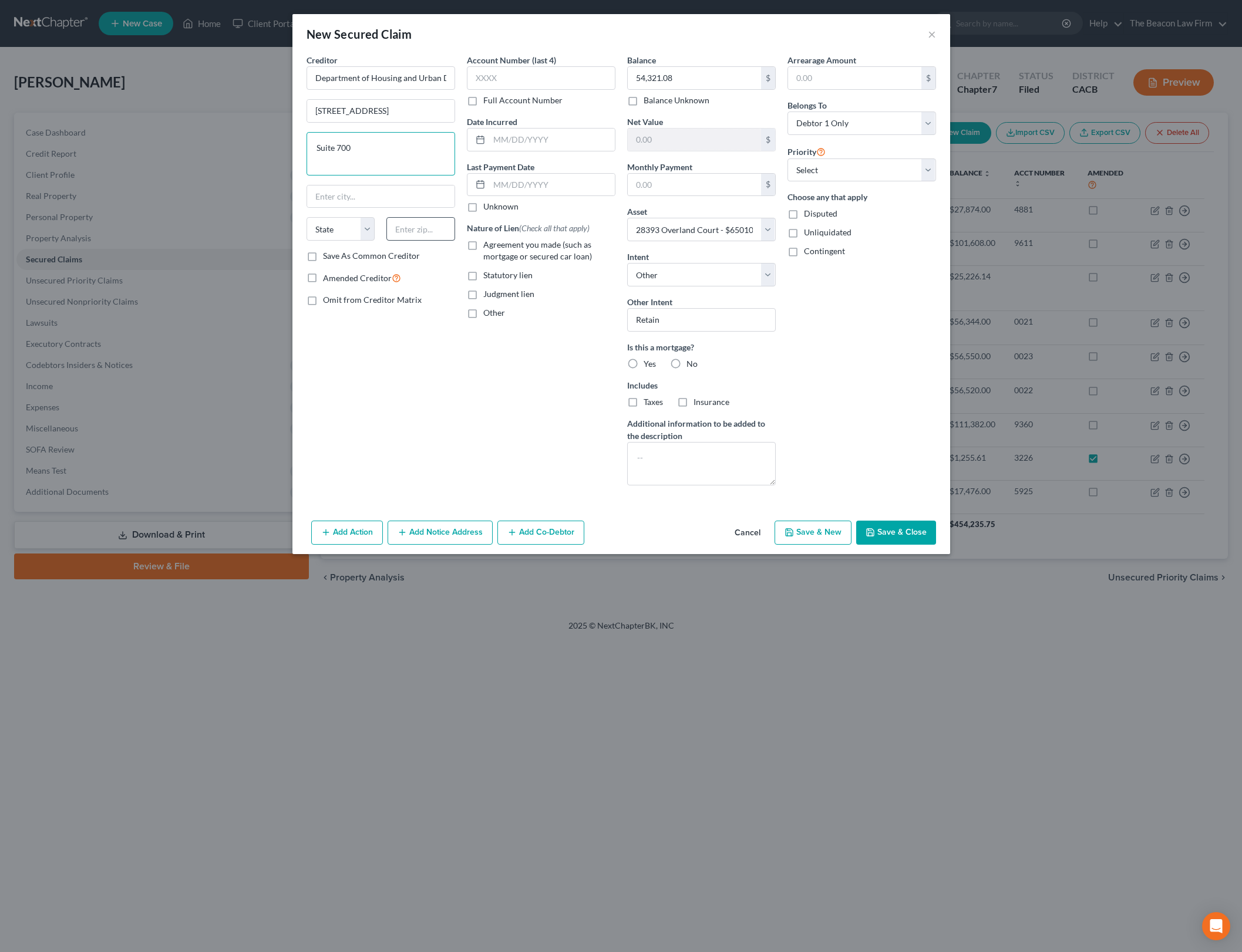
type textarea "Suite 700"
click at [425, 236] on input "text" at bounding box center [421, 229] width 69 height 24
type input "74137"
click at [499, 435] on div "Account Number (last 4) Full Account Number Date Incurred Last Payment Date Unk…" at bounding box center [541, 275] width 160 height 441
type input "Tulsa"
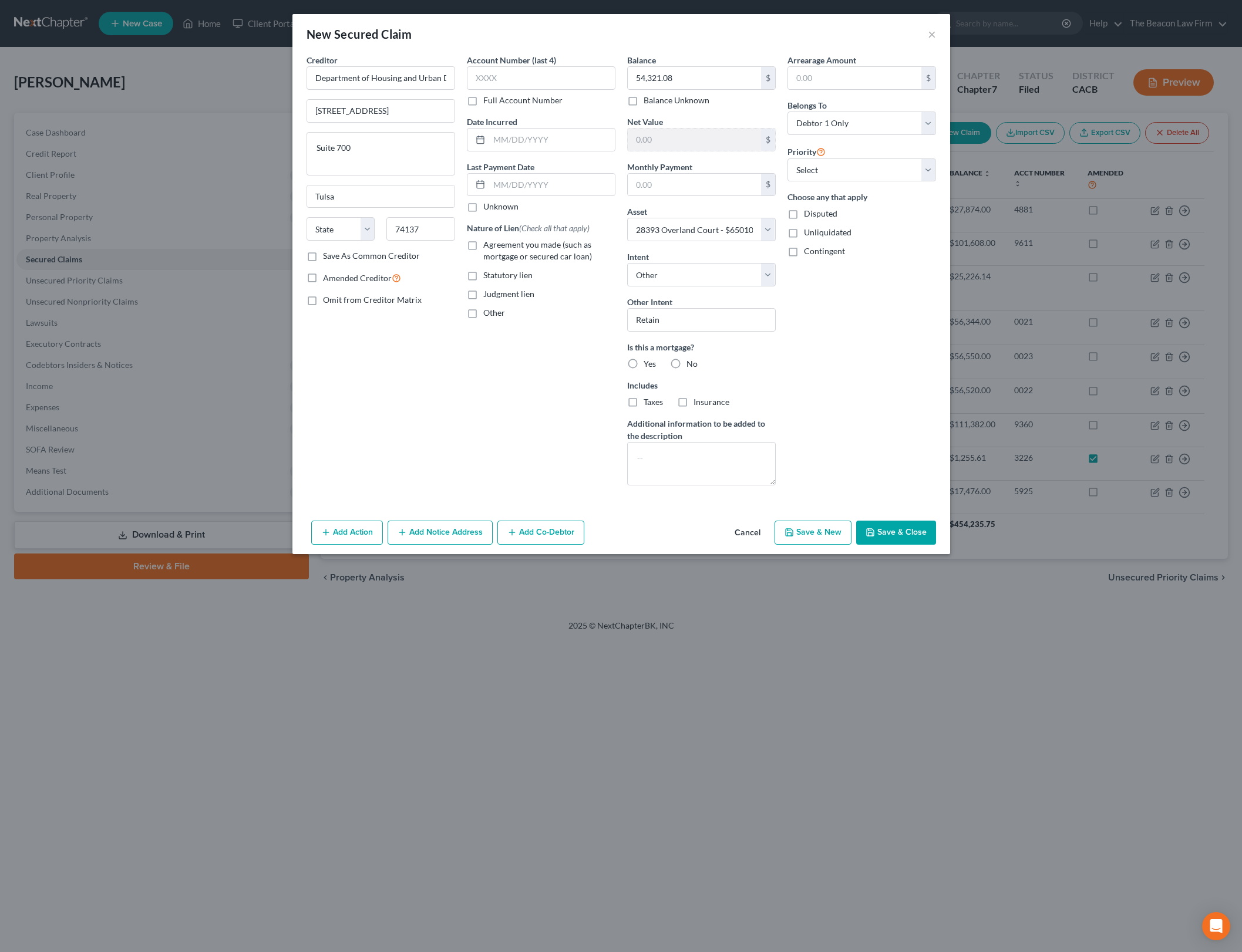
select select "37"
click at [883, 532] on button "Save & Close" at bounding box center [896, 533] width 80 height 24
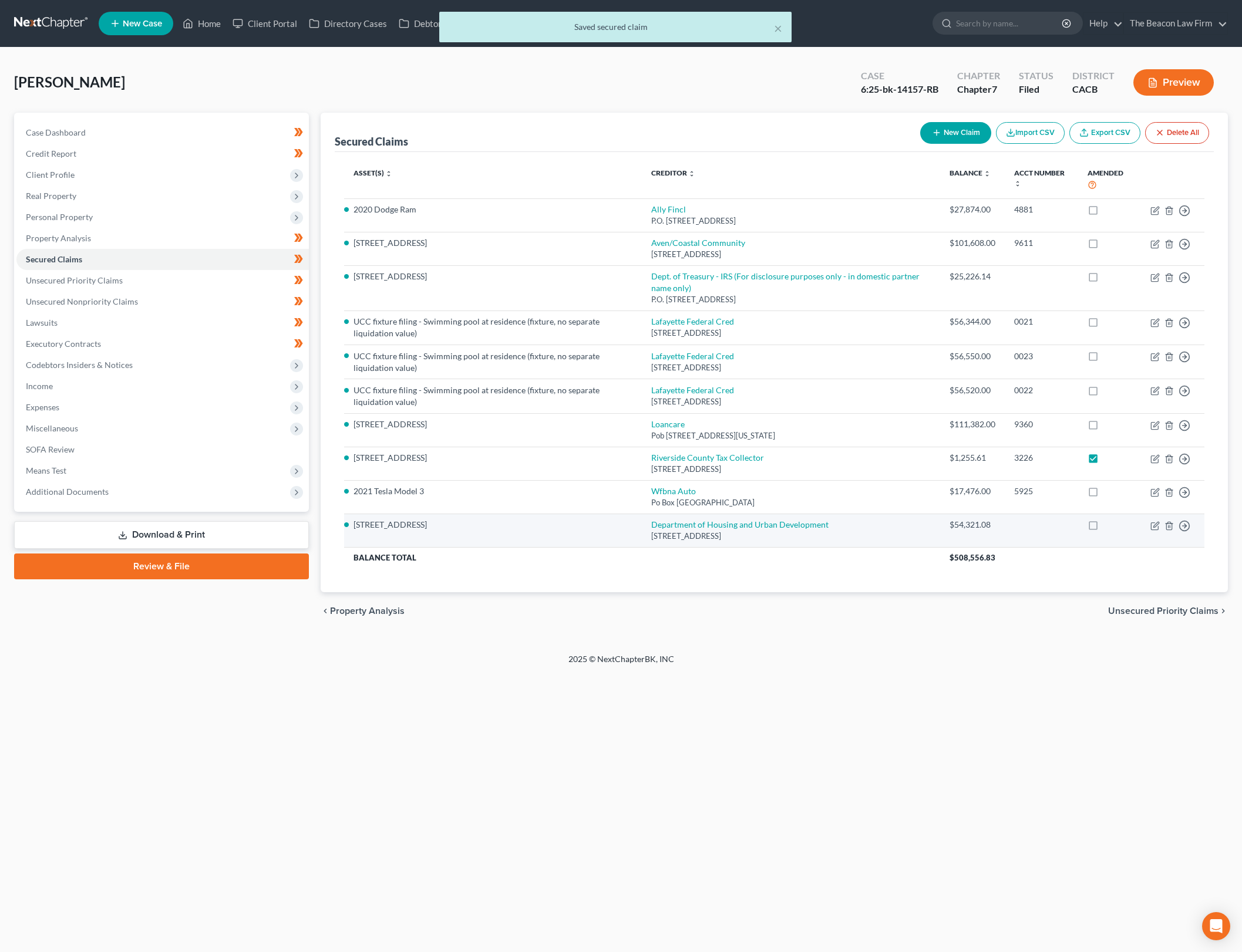
click at [1104, 527] on label at bounding box center [1104, 527] width 0 height 0
click at [1109, 520] on input "checkbox" at bounding box center [1113, 523] width 8 height 8
checkbox input "true"
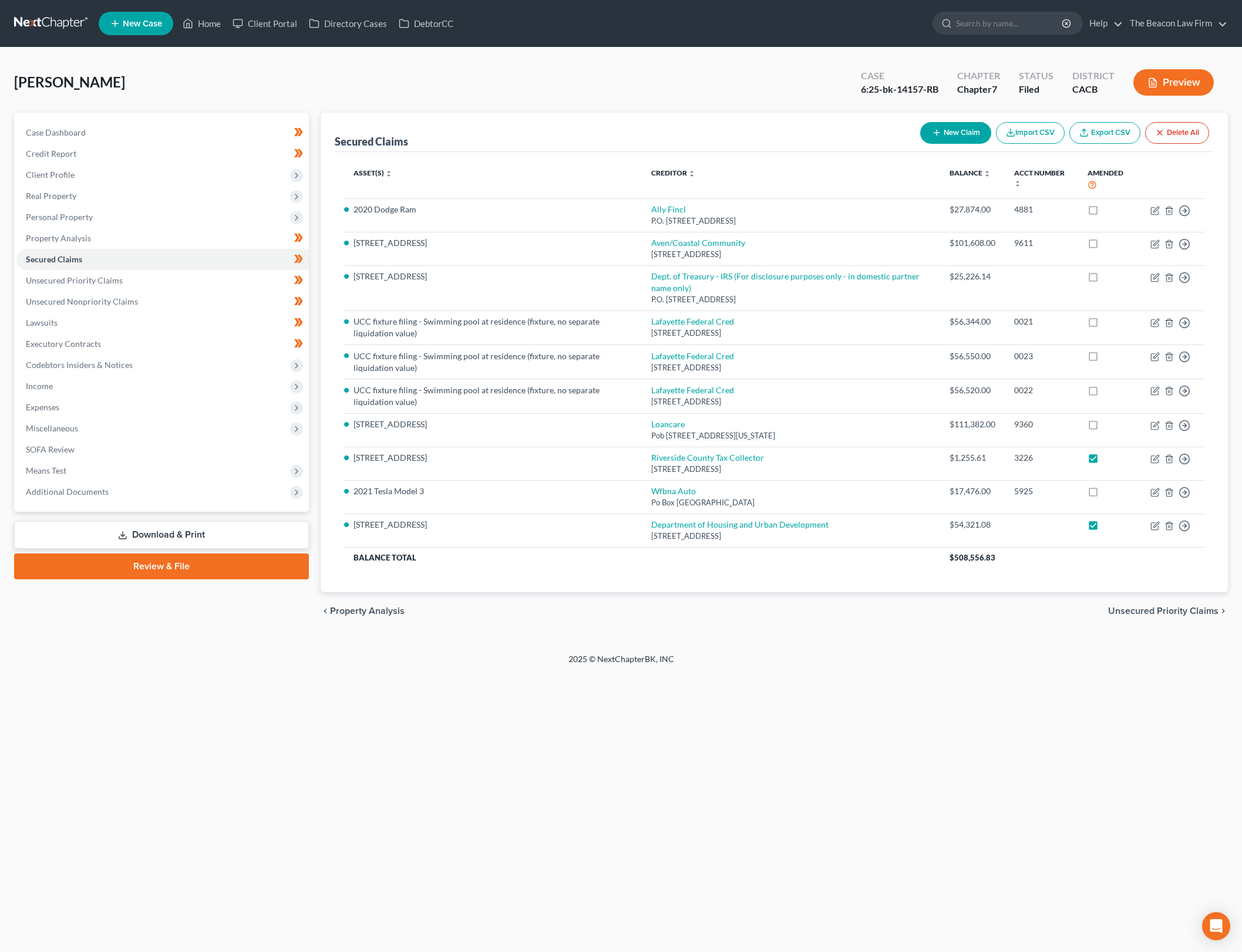
click at [856, 671] on div "2025 © NextChapterBK, INC" at bounding box center [621, 664] width 670 height 21
click at [241, 294] on link "Unsecured Nonpriority Claims" at bounding box center [162, 302] width 293 height 21
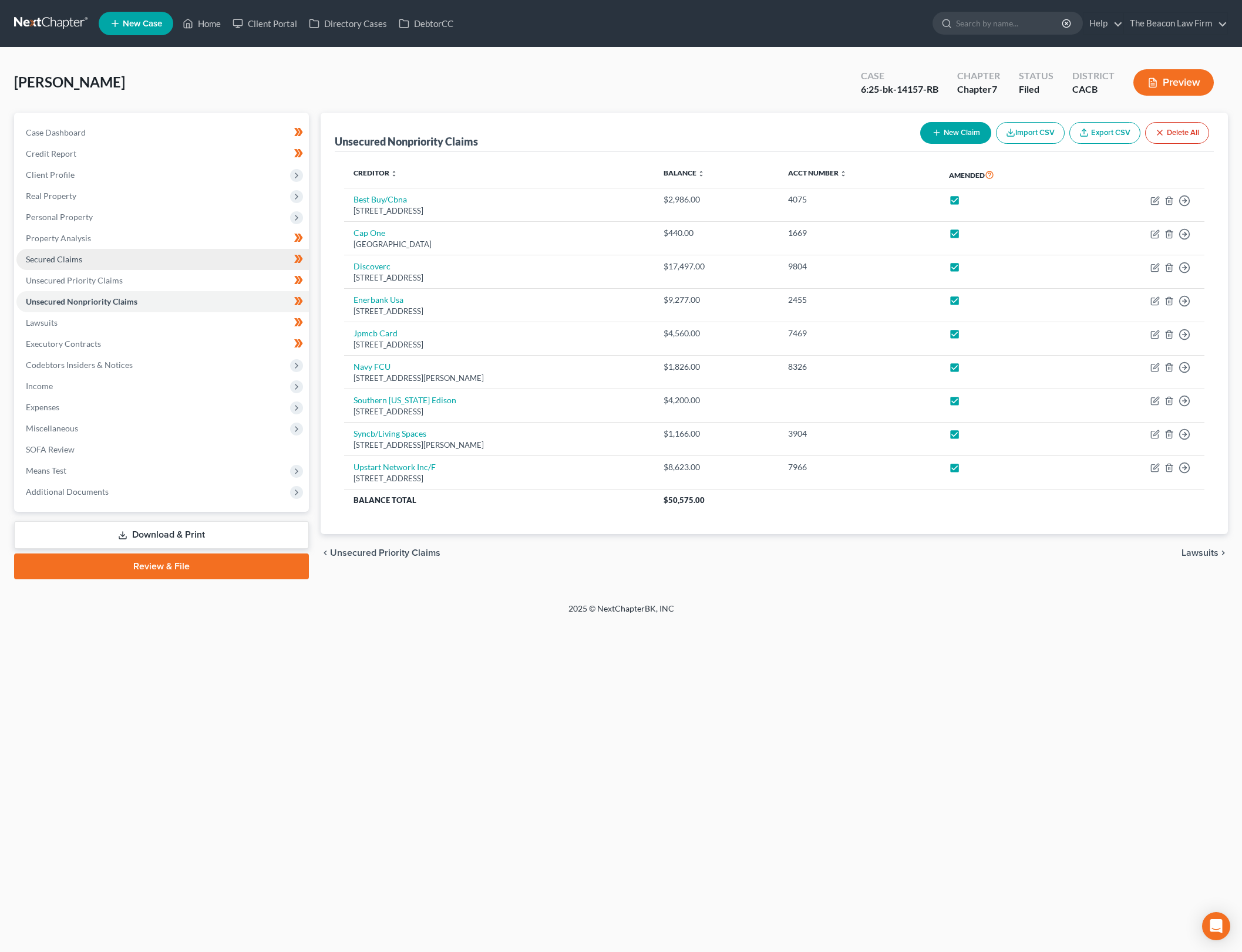
click at [223, 258] on link "Secured Claims" at bounding box center [162, 259] width 293 height 21
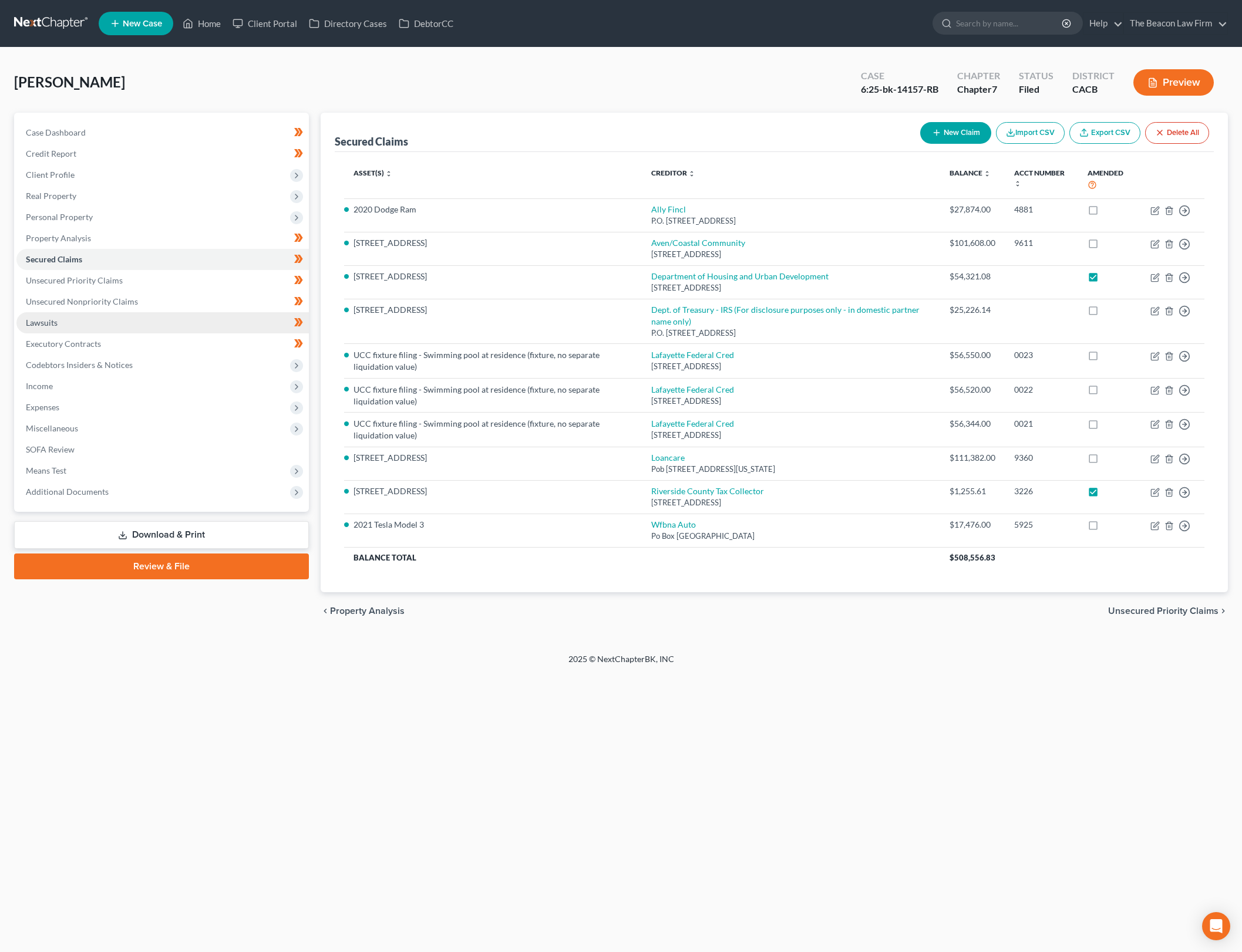
drag, startPoint x: 555, startPoint y: 715, endPoint x: 279, endPoint y: 317, distance: 484.3
click at [555, 715] on div "Home New Case Client Portal Directory Cases DebtorCC The Beacon Law Firm [PERSO…" at bounding box center [621, 476] width 1242 height 952
click at [225, 281] on link "Unsecured Priority Claims" at bounding box center [162, 281] width 293 height 21
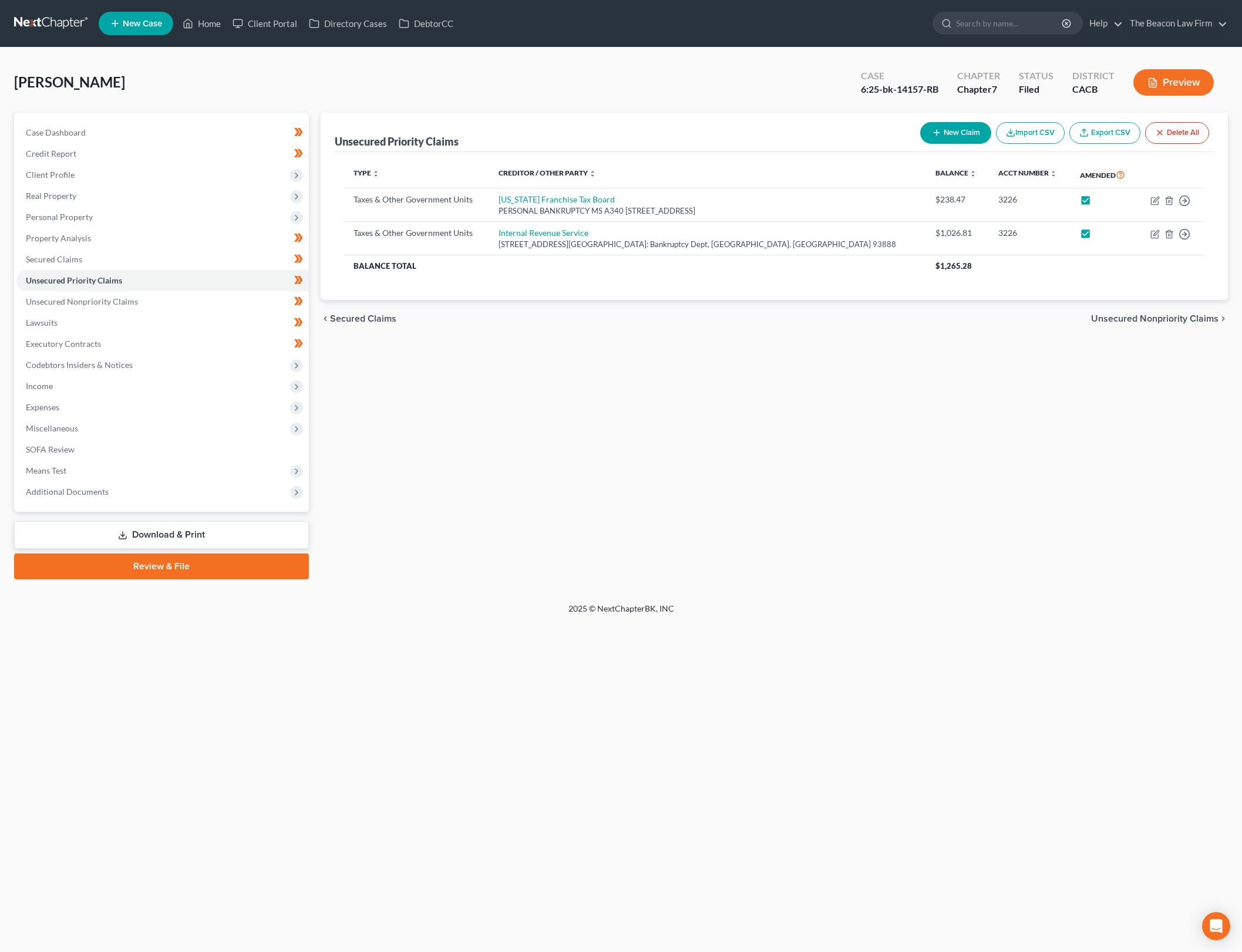
click at [666, 423] on div "Unsecured Priority Claims New Claim Import CSV Export CSV Delete All Type expan…" at bounding box center [775, 346] width 919 height 467
click at [718, 491] on div "Unsecured Priority Claims New Claim Import CSV Export CSV Delete All Type expan…" at bounding box center [775, 346] width 919 height 467
click at [207, 255] on link "Secured Claims" at bounding box center [162, 259] width 293 height 21
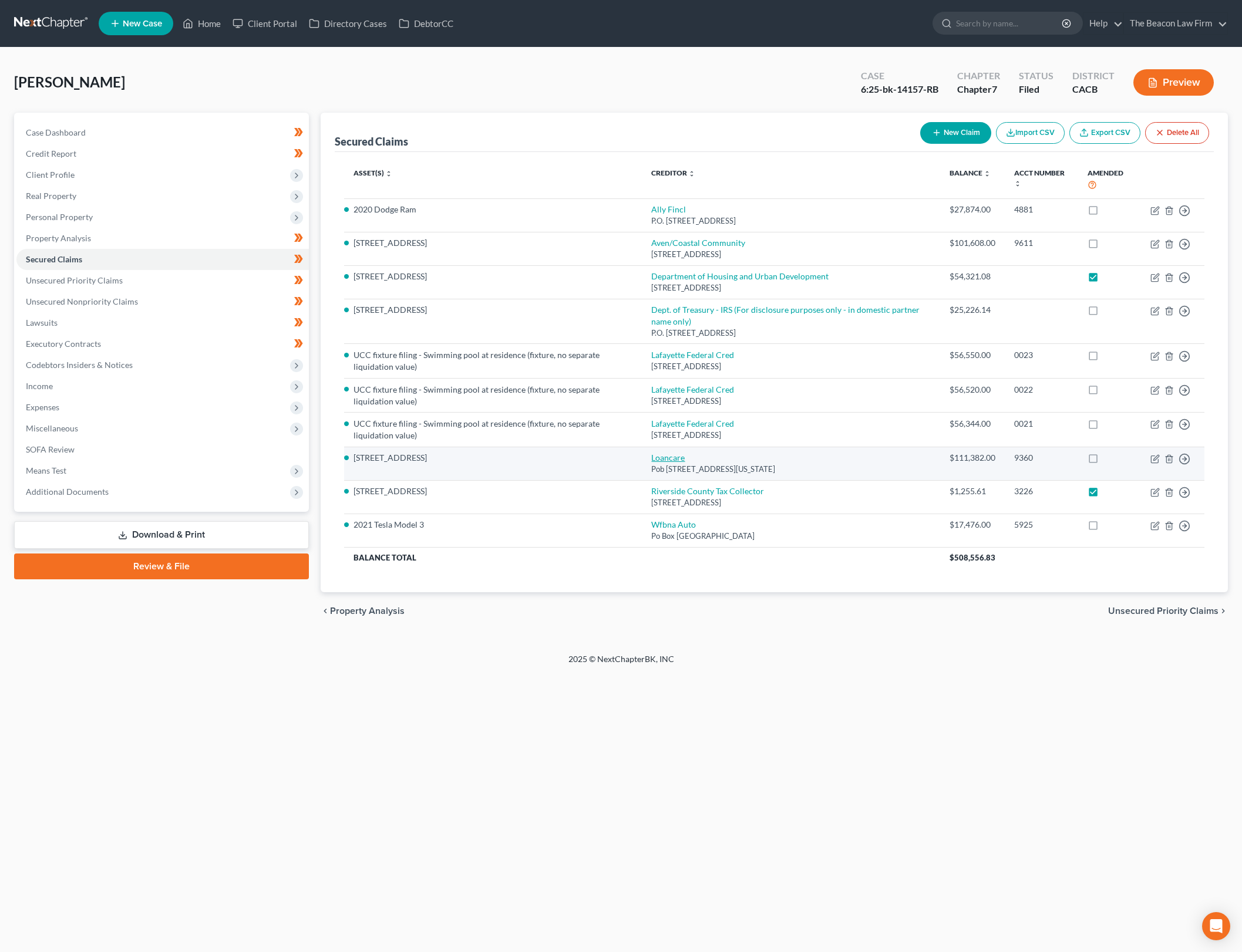
click at [668, 458] on link "Loancare" at bounding box center [668, 458] width 34 height 10
select select "48"
select select "20"
select select "4"
select select "0"
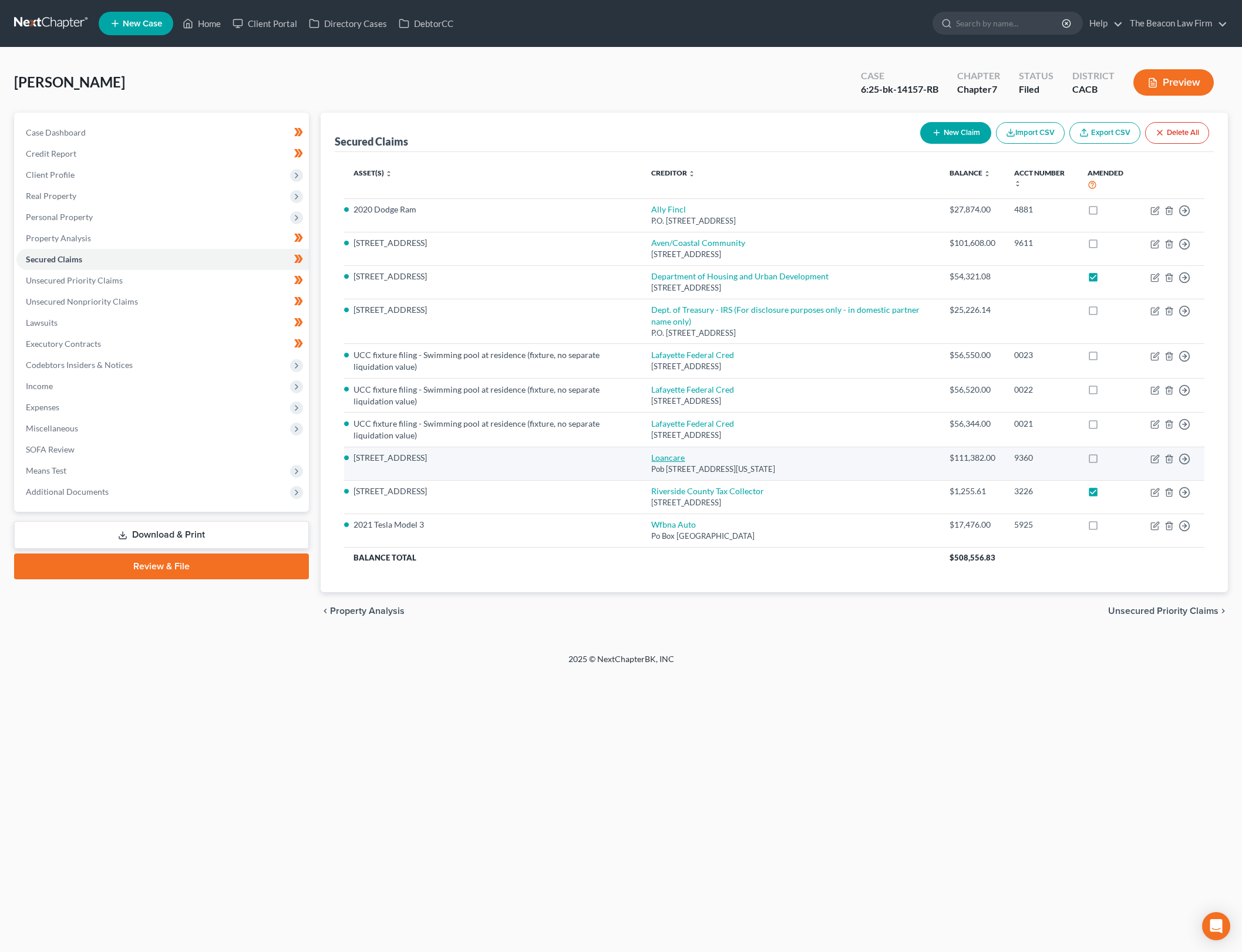
select select "0"
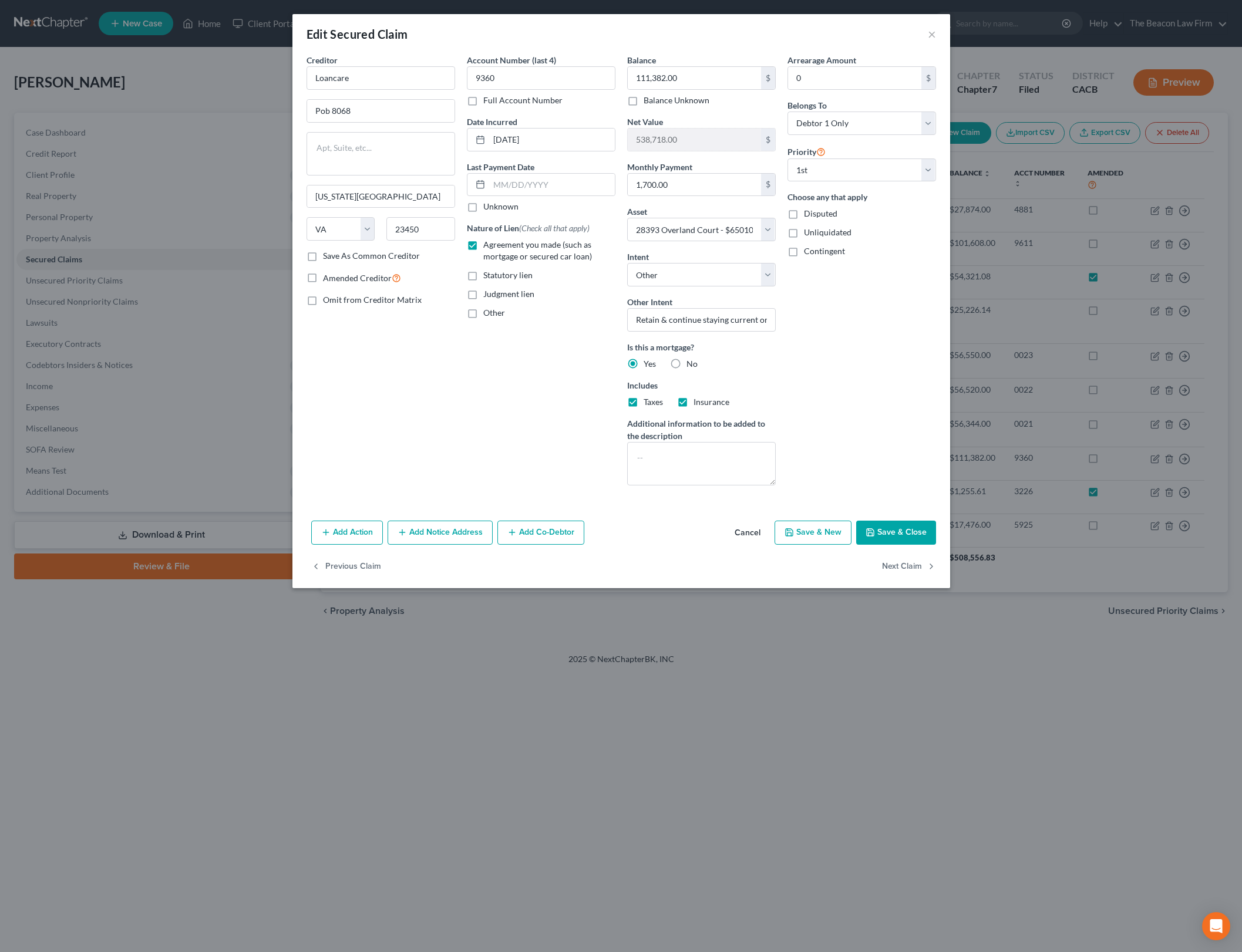
click at [745, 529] on button "Cancel" at bounding box center [747, 534] width 45 height 24
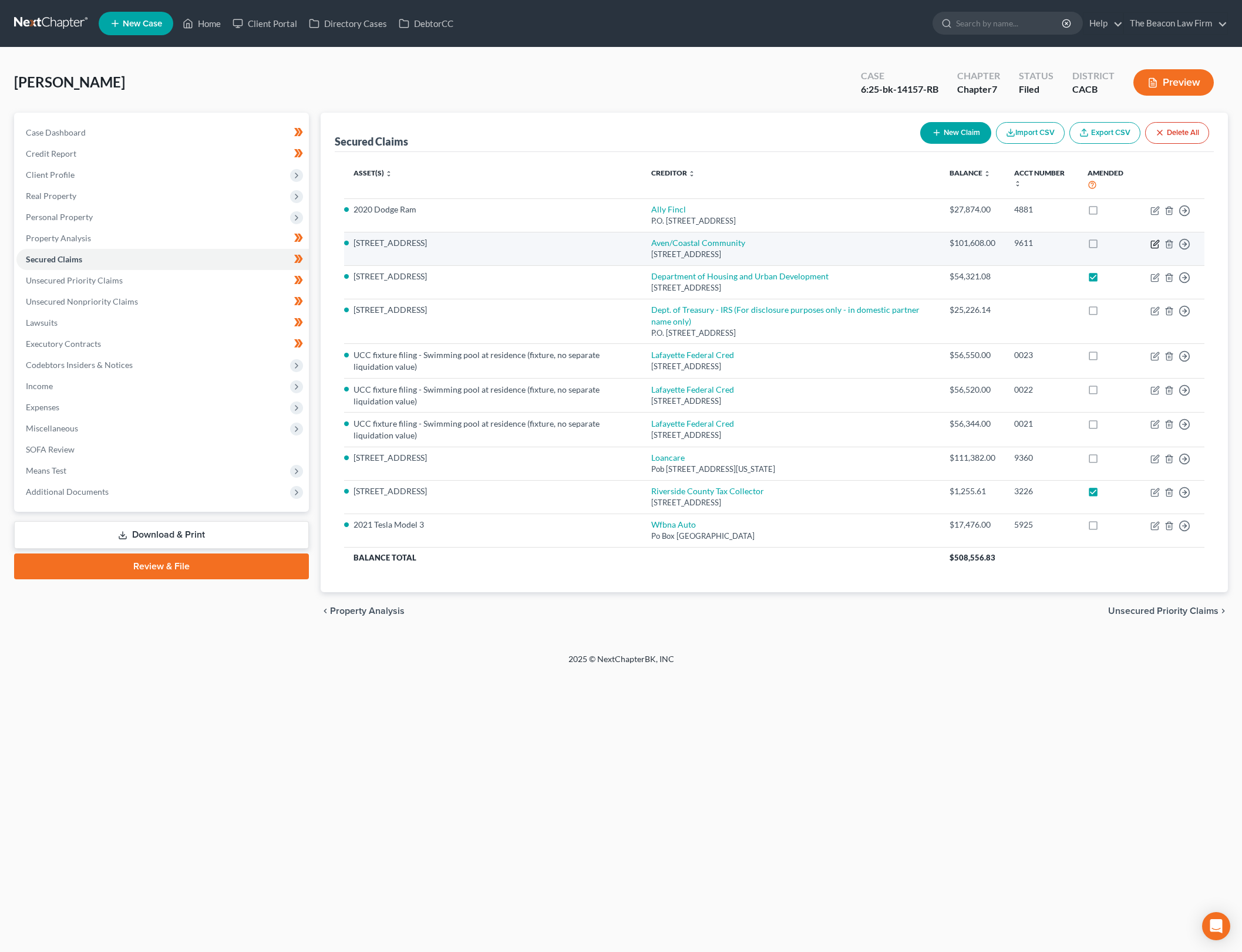
click at [1151, 242] on icon "button" at bounding box center [1154, 244] width 7 height 7
select select "4"
select select "20"
select select "4"
select select "3"
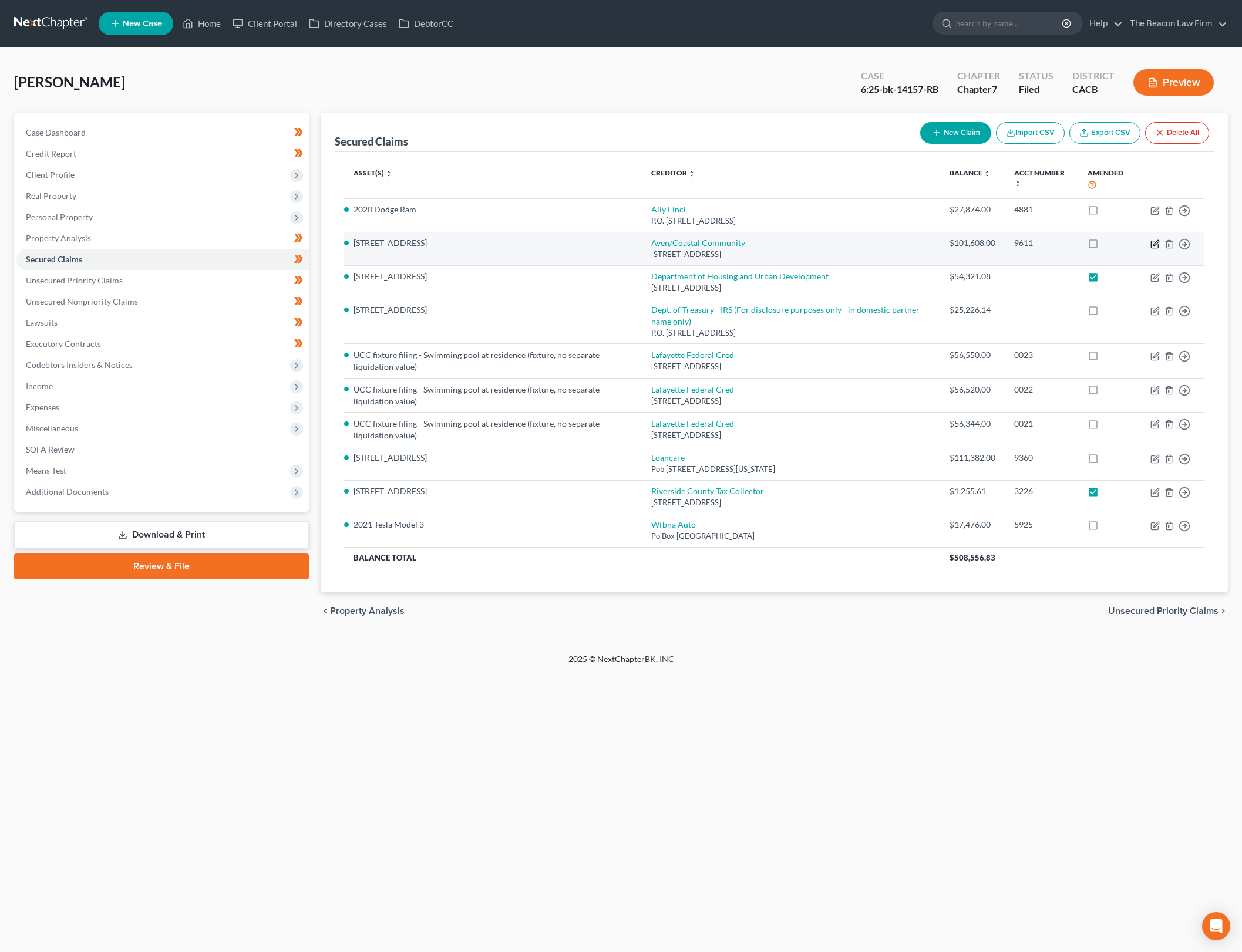
select select "0"
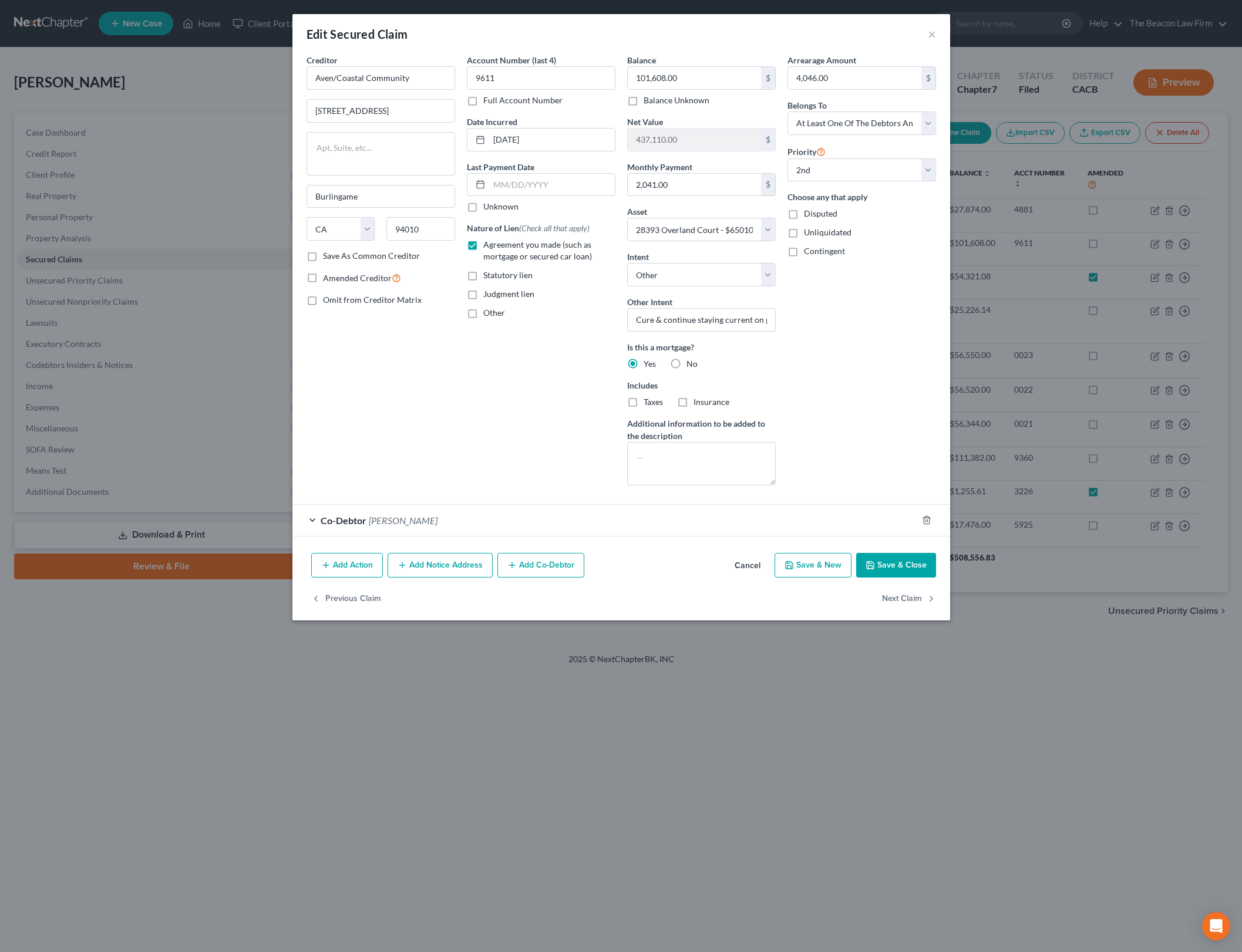
click at [576, 748] on div "Edit Secured Claim × Creditor * Aven/Coastal Community [STREET_ADDRESS][GEOGRAP…" at bounding box center [621, 476] width 1242 height 952
drag, startPoint x: 479, startPoint y: 34, endPoint x: 713, endPoint y: 522, distance: 541.2
click at [479, 34] on div "Edit Secured Claim ×" at bounding box center [621, 34] width 658 height 40
click at [879, 562] on button "Save & Close" at bounding box center [896, 565] width 80 height 24
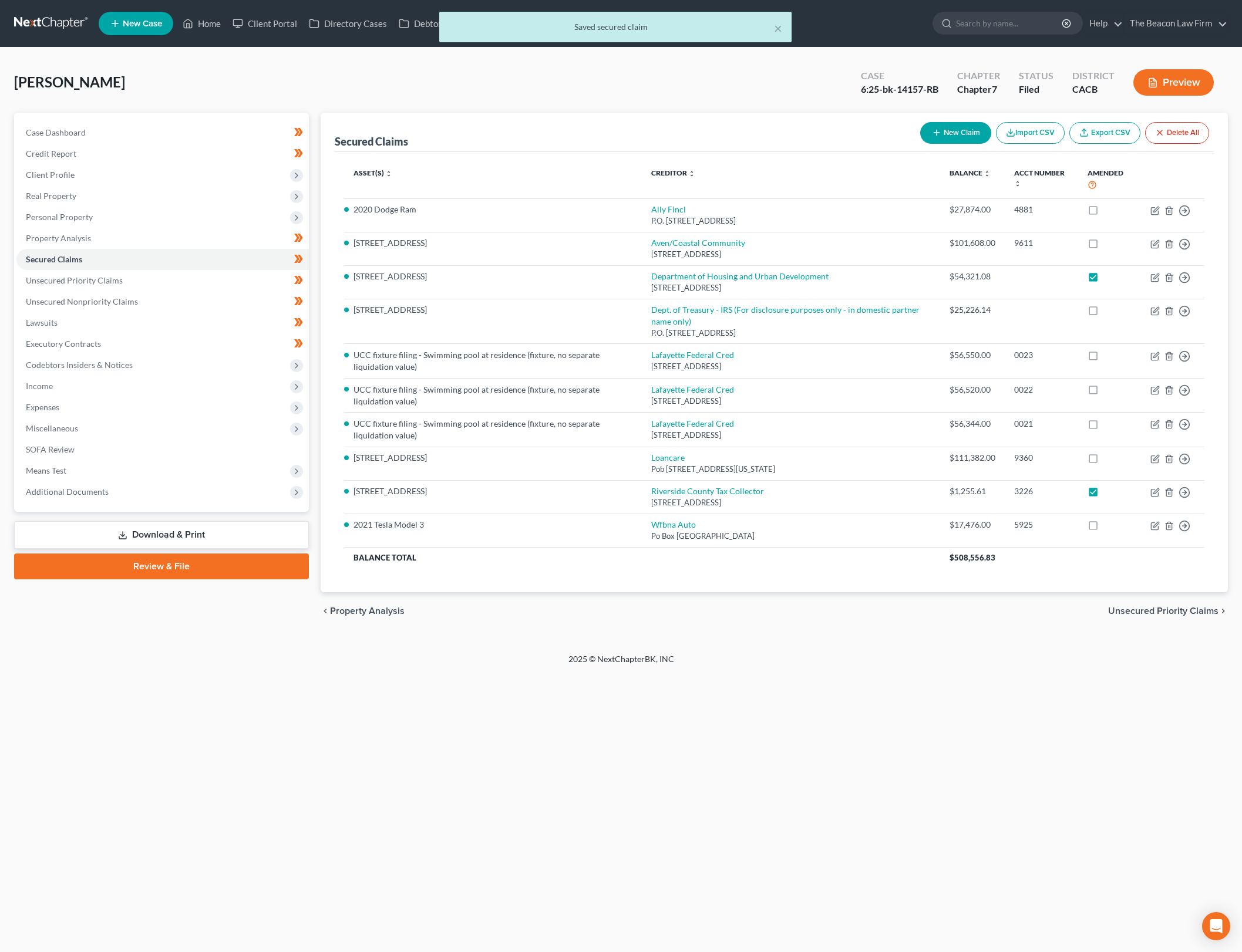
click at [392, 819] on div "Home New Case Client Portal Directory Cases DebtorCC The Beacon Law Firm [PERSO…" at bounding box center [621, 476] width 1242 height 952
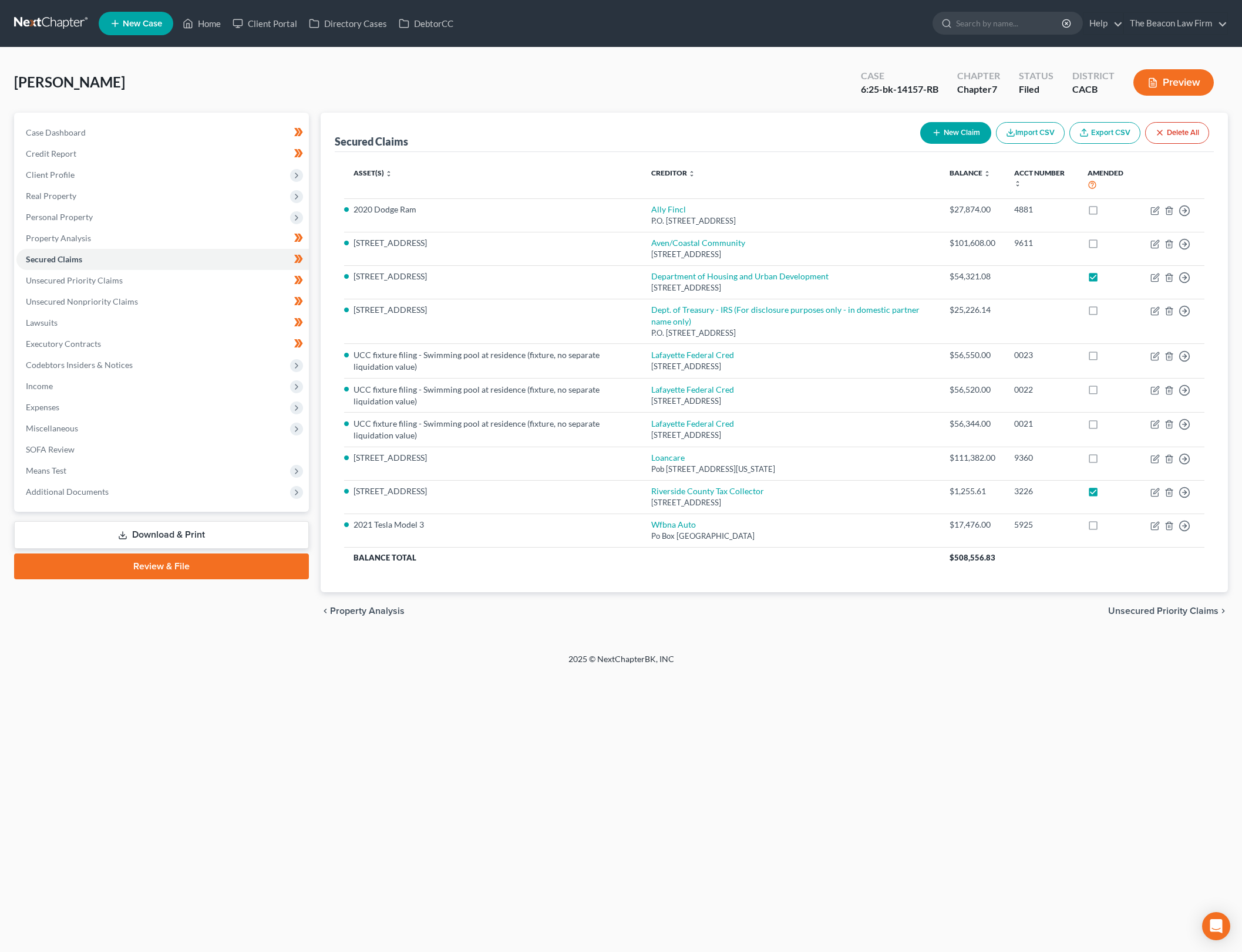
drag, startPoint x: 514, startPoint y: 73, endPoint x: 307, endPoint y: 75, distance: 207.0
click at [514, 73] on div "[PERSON_NAME] Upgraded Case 6:25-bk-14157-RB Chapter Chapter 7 Status Filed Dis…" at bounding box center [621, 86] width 1214 height 51
click at [203, 25] on link "Home" at bounding box center [202, 24] width 50 height 21
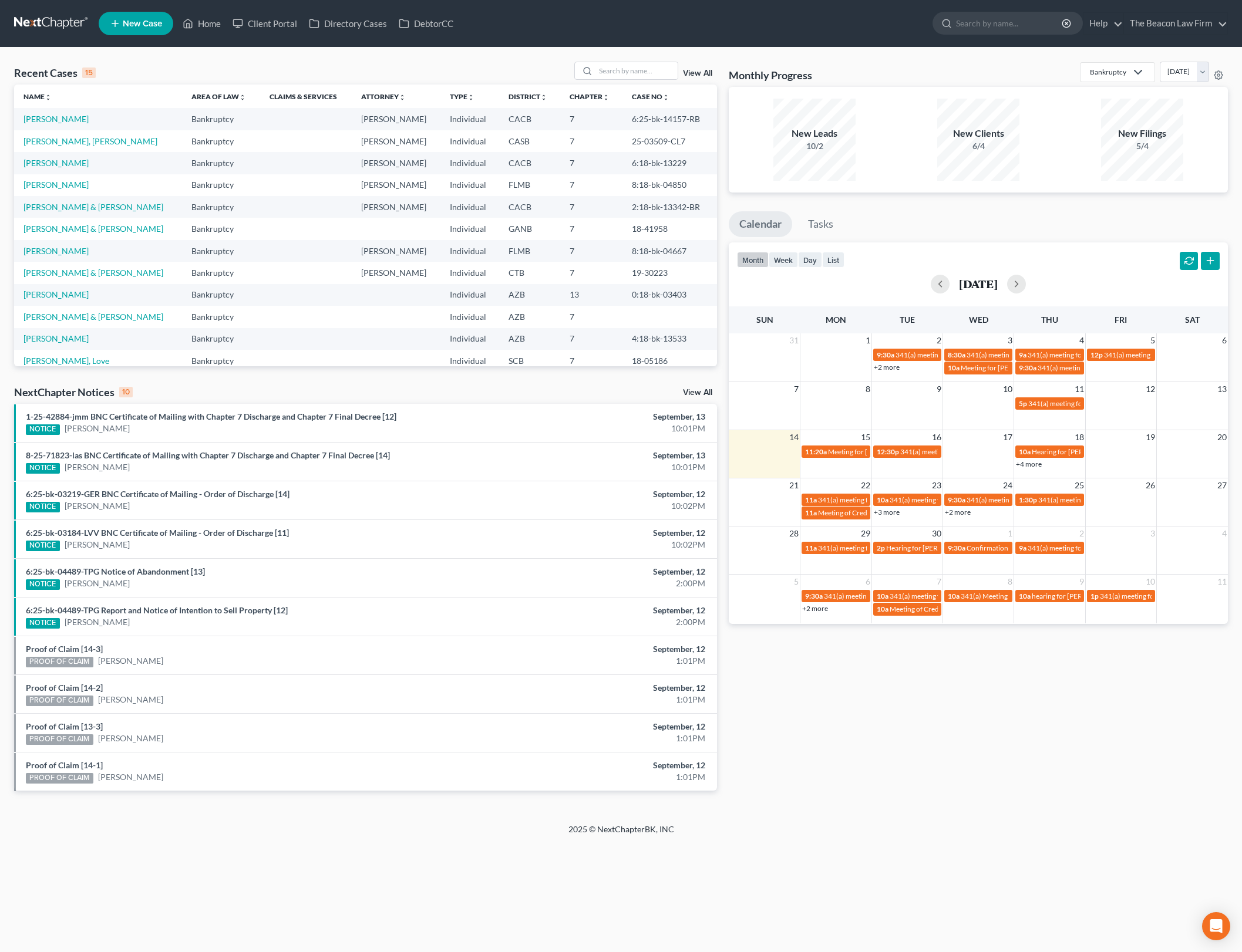
click at [541, 53] on div "Recent Cases 15 View All Name unfold_more expand_more expand_less Area of Law u…" at bounding box center [621, 436] width 1242 height 776
drag, startPoint x: 73, startPoint y: 121, endPoint x: 135, endPoint y: 136, distance: 63.8
click at [73, 121] on link "[PERSON_NAME]" at bounding box center [56, 119] width 65 height 10
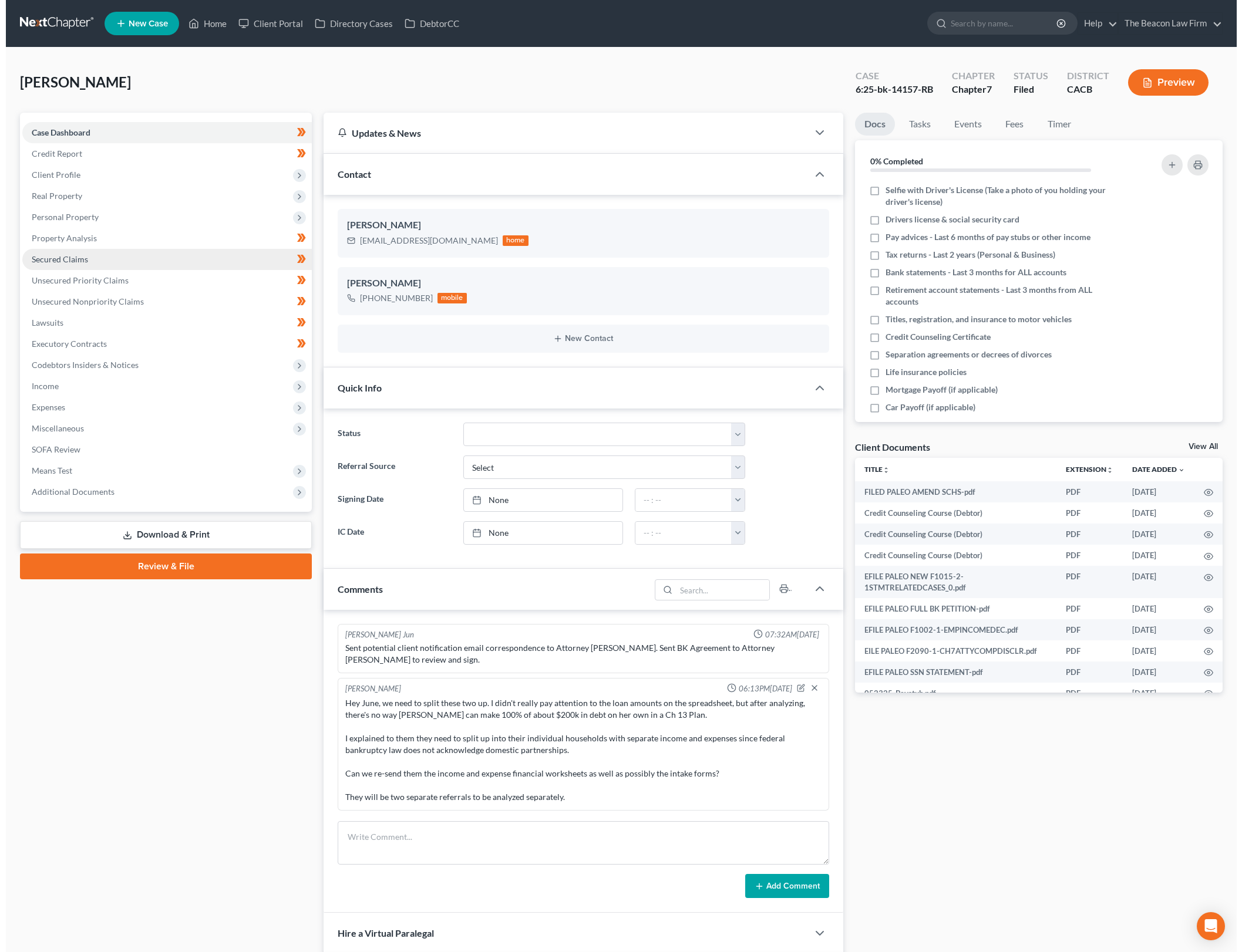
scroll to position [1499, 0]
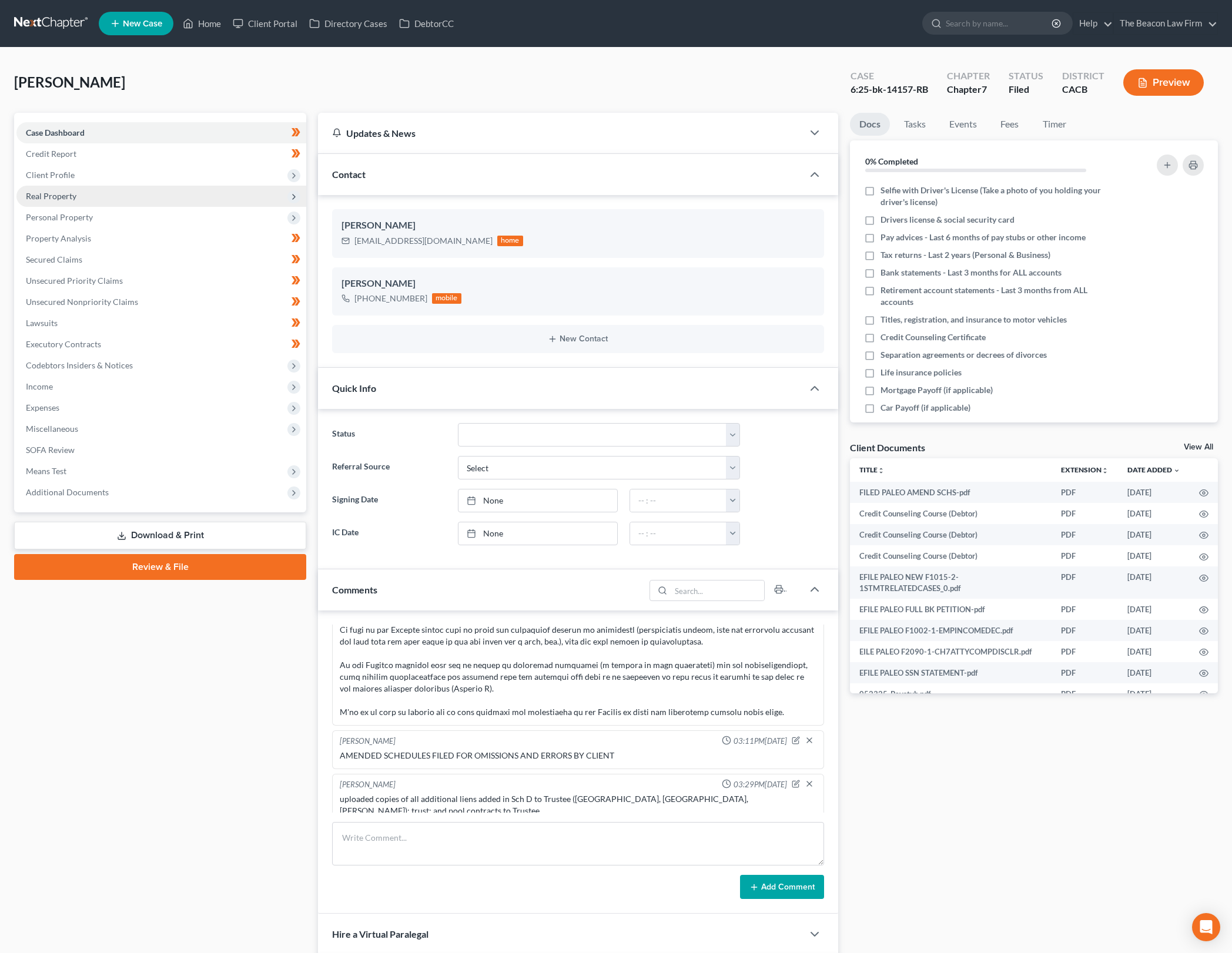
click at [212, 197] on span "Real Property" at bounding box center [161, 196] width 289 height 21
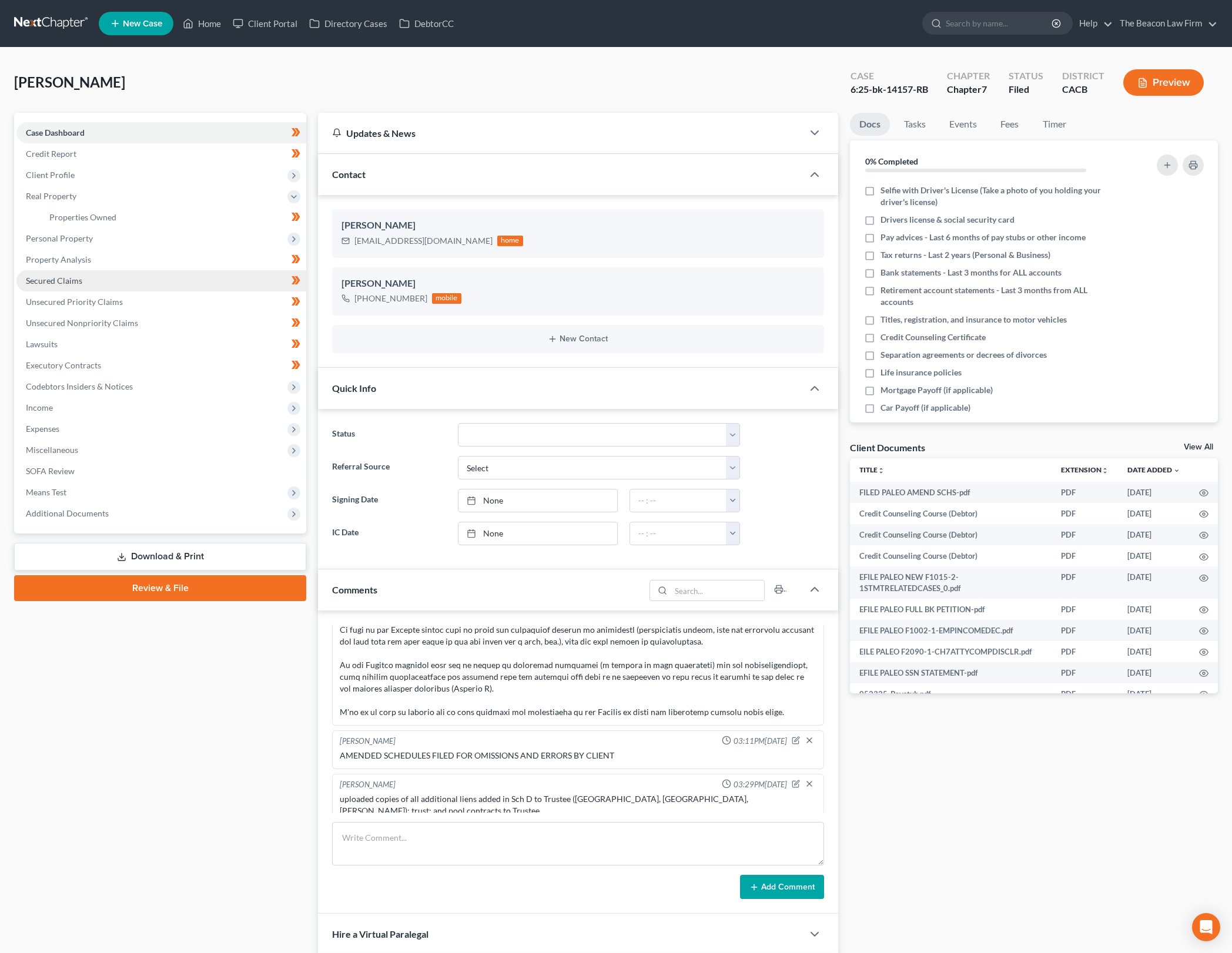
click at [203, 279] on link "Secured Claims" at bounding box center [161, 281] width 289 height 21
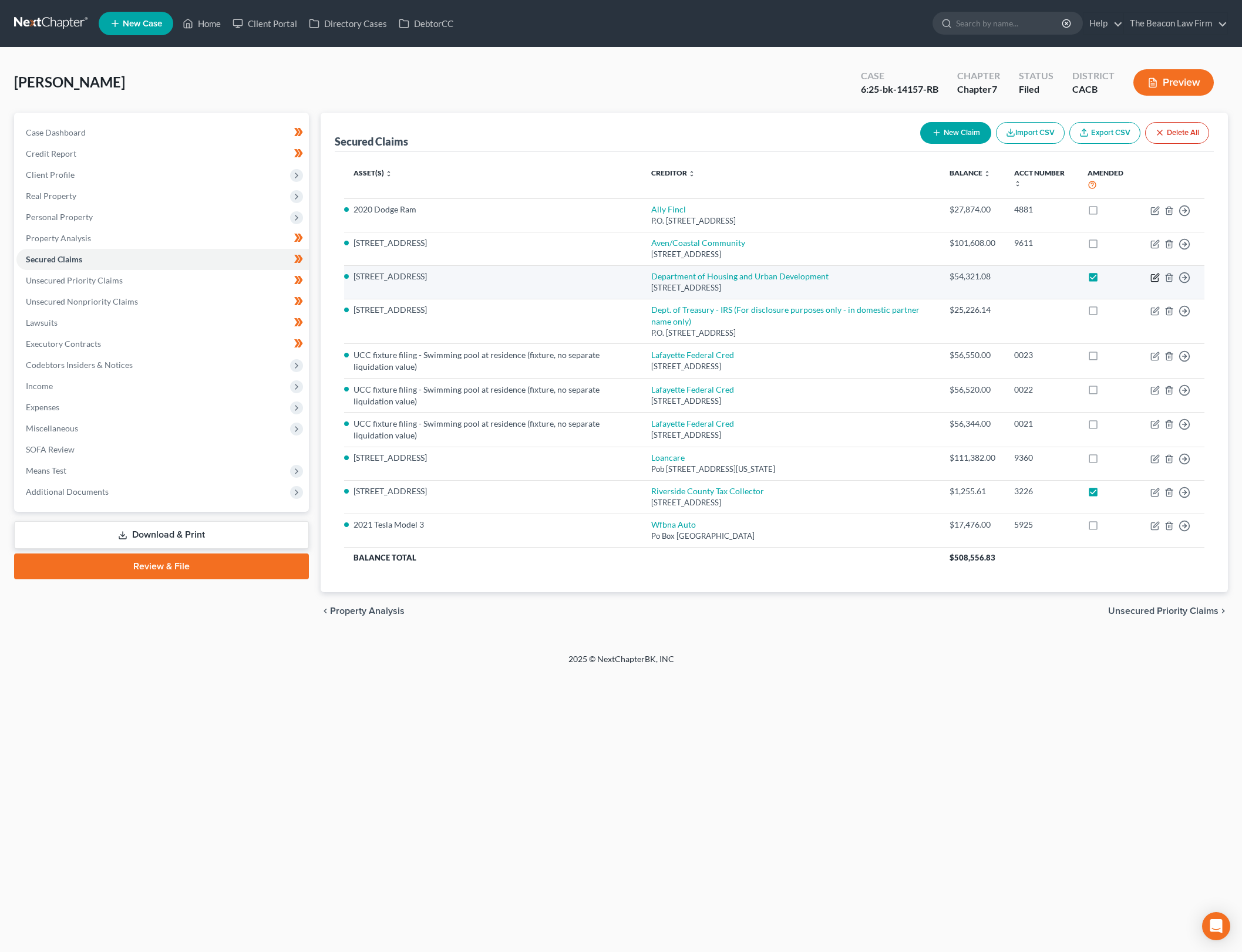
click at [1154, 275] on icon "button" at bounding box center [1155, 278] width 9 height 9
select select "37"
select select "4"
select select "0"
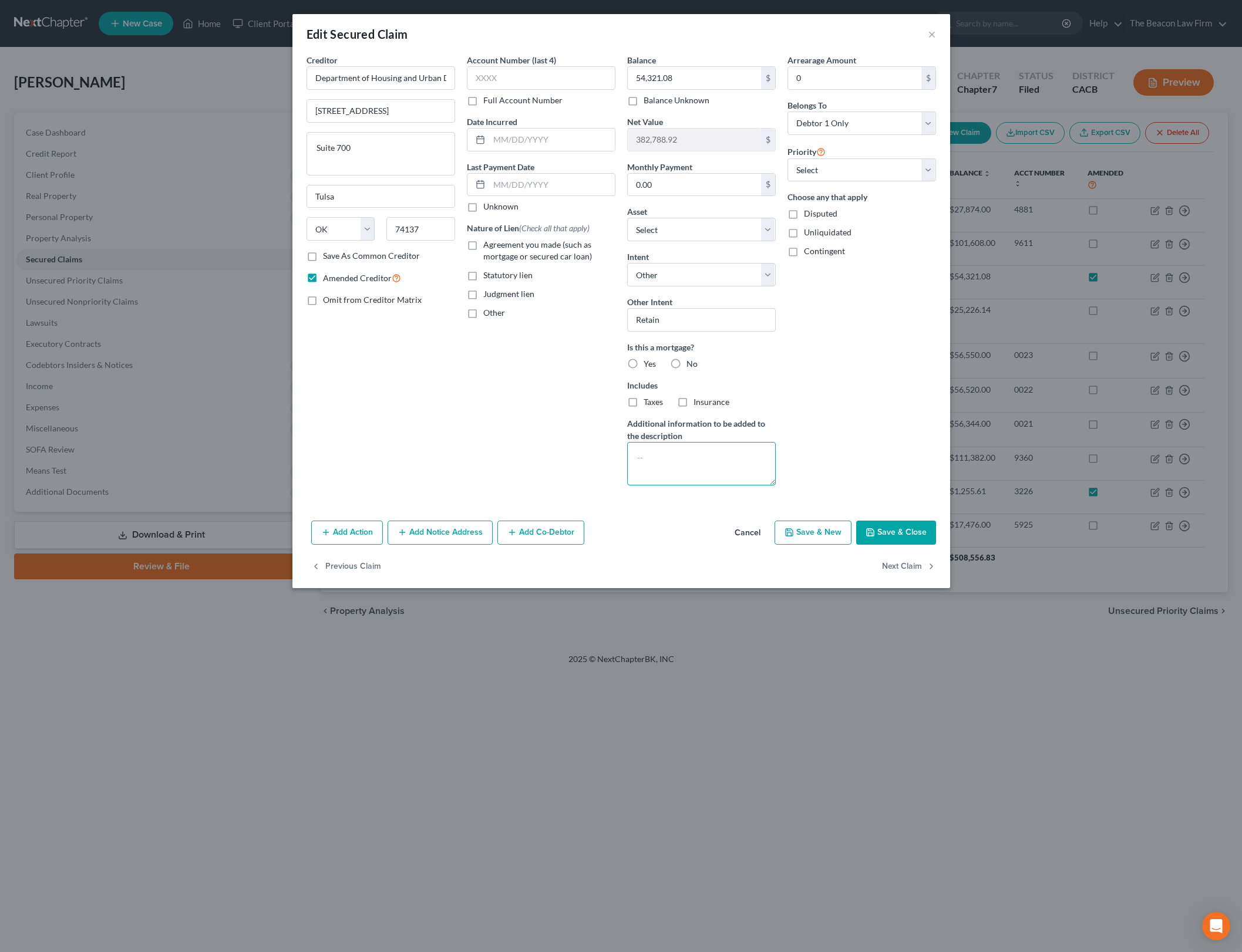
click at [722, 467] on textarea at bounding box center [701, 464] width 149 height 44
type textarea "L"
type textarea "HUD lien created through loan modification program."
drag, startPoint x: 899, startPoint y: 337, endPoint x: 874, endPoint y: 322, distance: 29.2
click at [898, 337] on div "Arrearage Amount 0 $ Belongs To * Select Debtor 1 Only Debtor 2 Only Debtor 1 A…" at bounding box center [862, 275] width 160 height 441
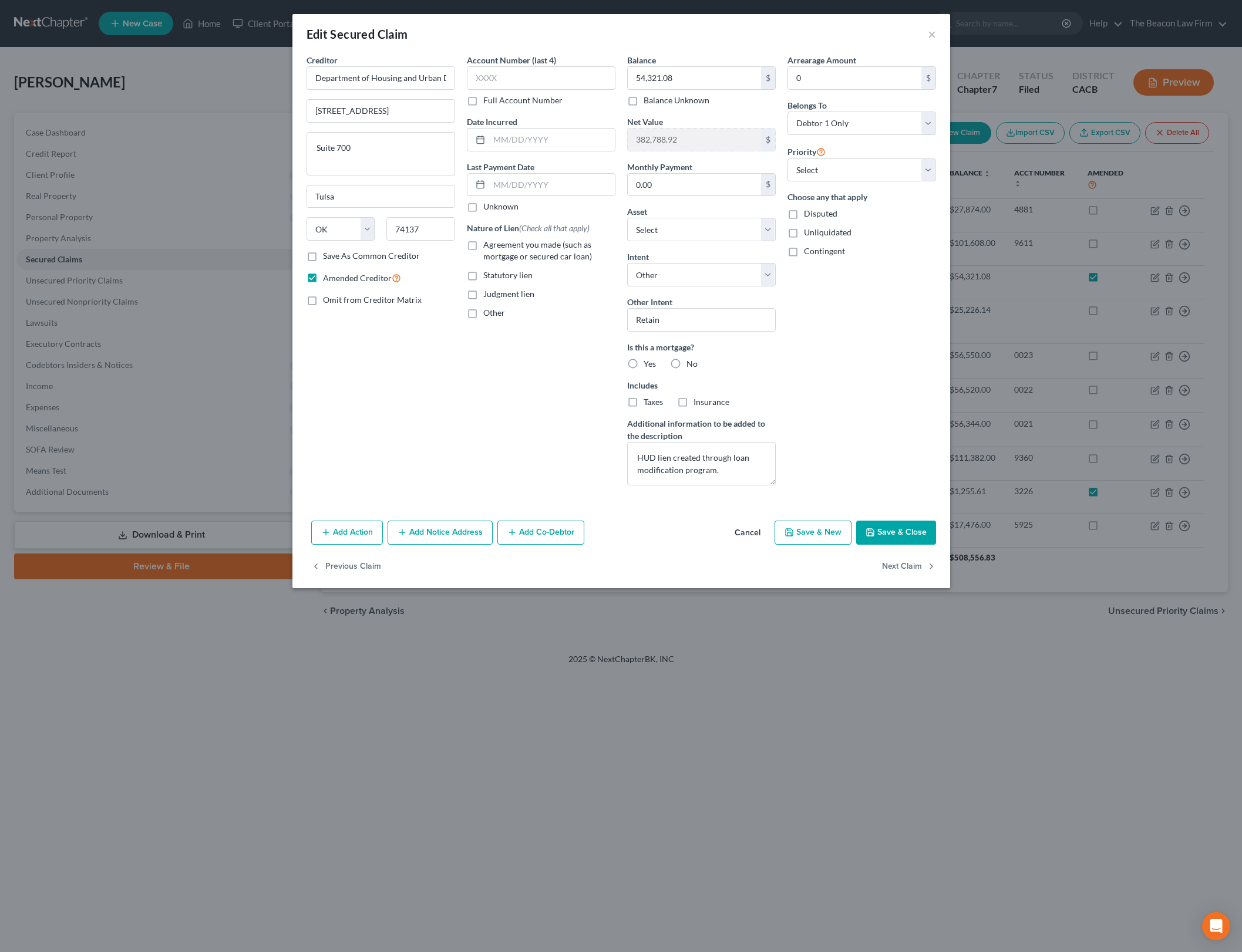
click at [892, 345] on div "Arrearage Amount 0 $ Belongs To * Select Debtor 1 Only Debtor 2 Only Debtor 1 A…" at bounding box center [862, 275] width 160 height 441
click at [399, 84] on input "Department of Housing and Urban Development" at bounding box center [380, 78] width 149 height 24
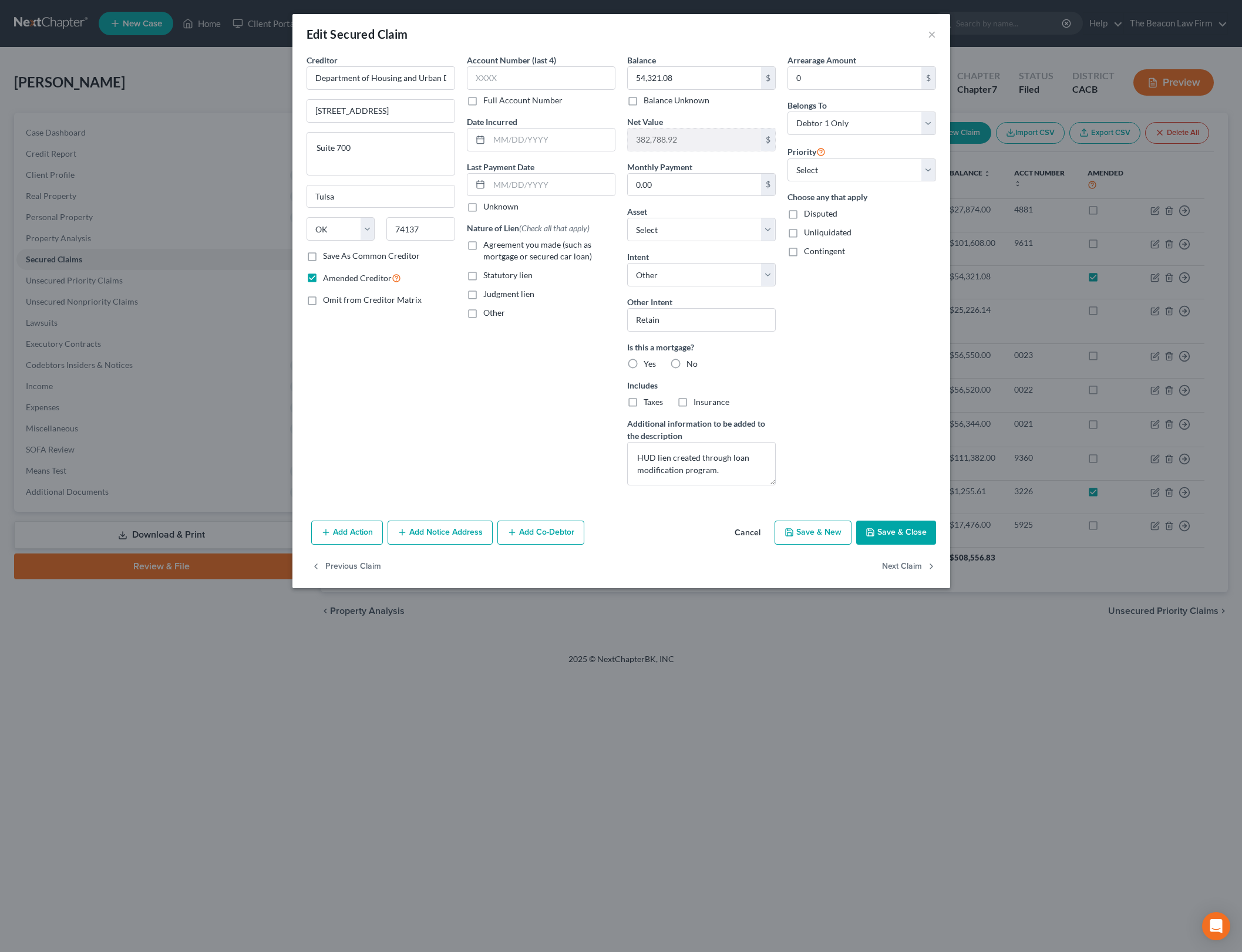
click at [901, 411] on div "Arrearage Amount 0 $ Belongs To * Select Debtor 1 Only Debtor 2 Only Debtor 1 A…" at bounding box center [862, 275] width 160 height 441
drag, startPoint x: 572, startPoint y: 24, endPoint x: 524, endPoint y: 115, distance: 102.9
click at [572, 24] on div "Edit Secured Claim ×" at bounding box center [621, 34] width 658 height 40
click at [522, 138] on input "text" at bounding box center [552, 140] width 125 height 22
type input "[DATE]"
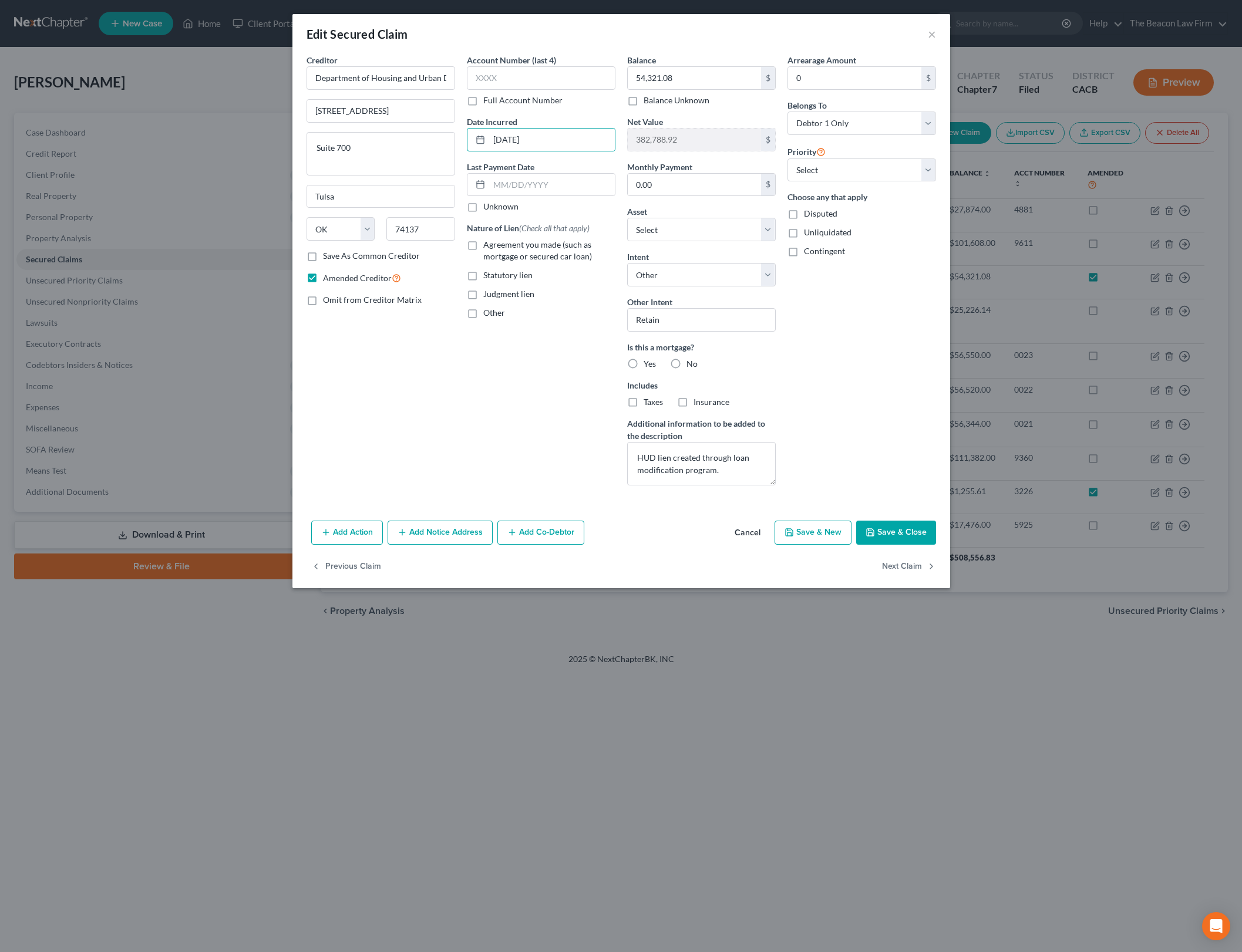
drag, startPoint x: 538, startPoint y: 444, endPoint x: 823, endPoint y: 469, distance: 286.1
click at [538, 444] on div "Account Number (last 4) Full Account Number Date Incurred [DATE] Last Payment D…" at bounding box center [541, 275] width 160 height 441
click at [913, 351] on div "Arrearage Amount 0 $ Belongs To * Select Debtor 1 Only Debtor 2 Only Debtor 1 A…" at bounding box center [862, 275] width 160 height 441
click at [497, 318] on label "Other" at bounding box center [494, 313] width 22 height 12
click at [496, 315] on input "Other" at bounding box center [492, 311] width 8 height 8
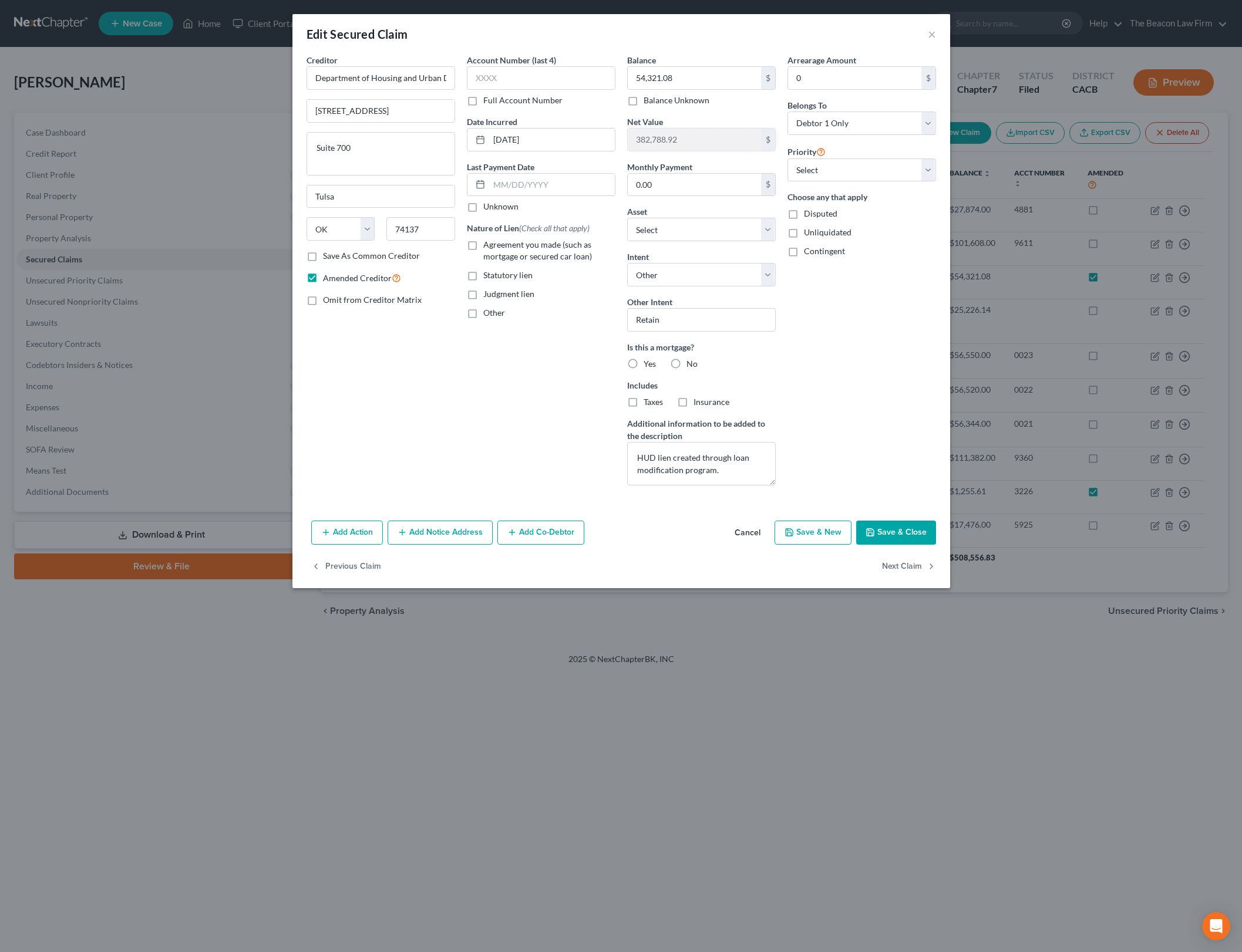
checkbox input "true"
drag, startPoint x: 730, startPoint y: 475, endPoint x: 553, endPoint y: 447, distance: 179.2
click at [553, 447] on div "Creditor * Department of Housing and Urban Development [STREET_ADDRESS][GEOGRAP…" at bounding box center [621, 275] width 641 height 441
click at [491, 331] on input "text" at bounding box center [541, 340] width 147 height 22
paste input "HUD lien created through loan modification program."
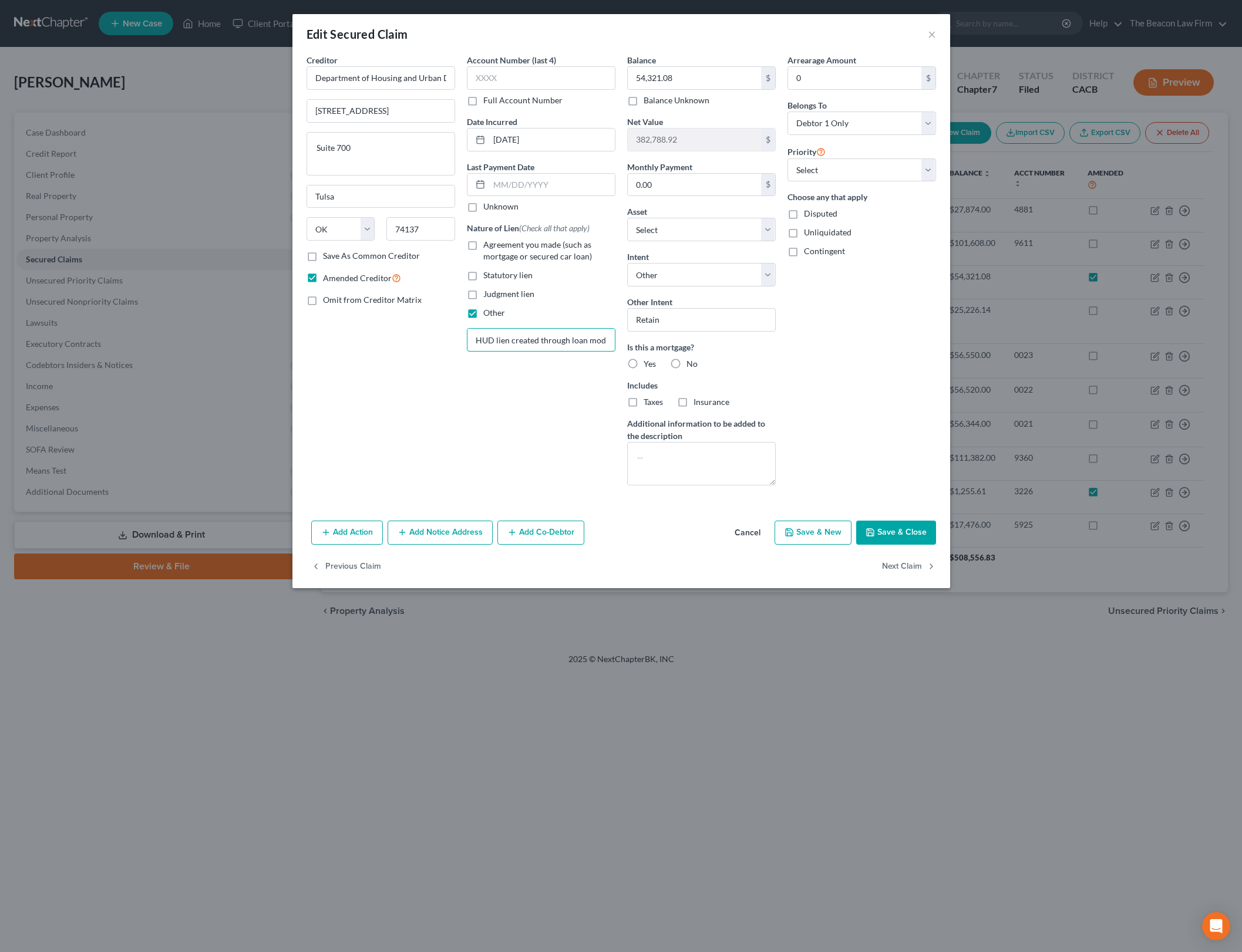
scroll to position [0, 61]
type input "HUD lien created through loan modification program."
click at [887, 434] on div "Arrearage Amount 0 $ Belongs To * Select Debtor 1 Only Debtor 2 Only Debtor 1 A…" at bounding box center [862, 275] width 160 height 441
click at [858, 357] on div "Arrearage Amount 0 $ Belongs To * Select Debtor 1 Only Debtor 2 Only Debtor 1 A…" at bounding box center [862, 275] width 160 height 441
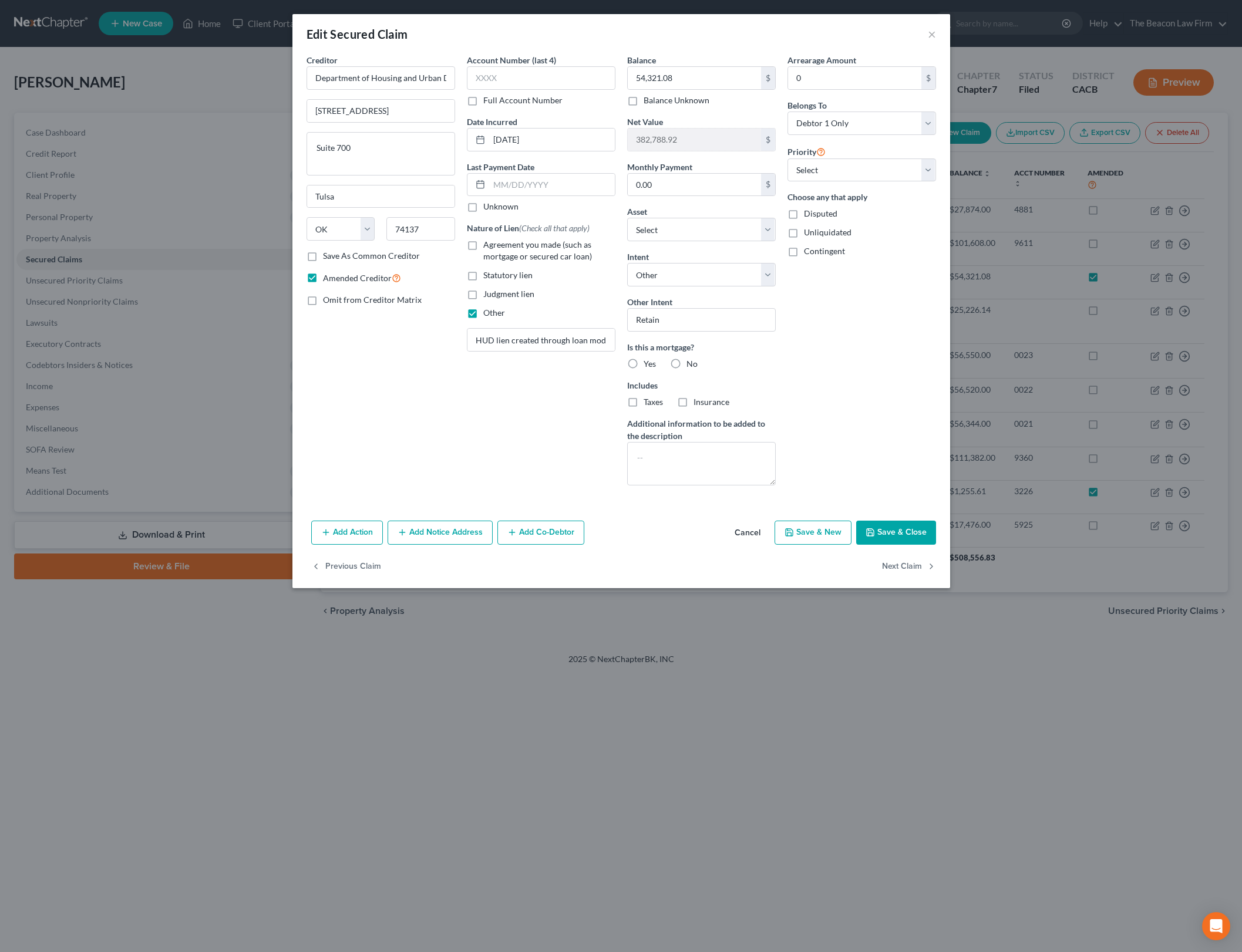
click at [918, 533] on button "Save & Close" at bounding box center [896, 533] width 80 height 24
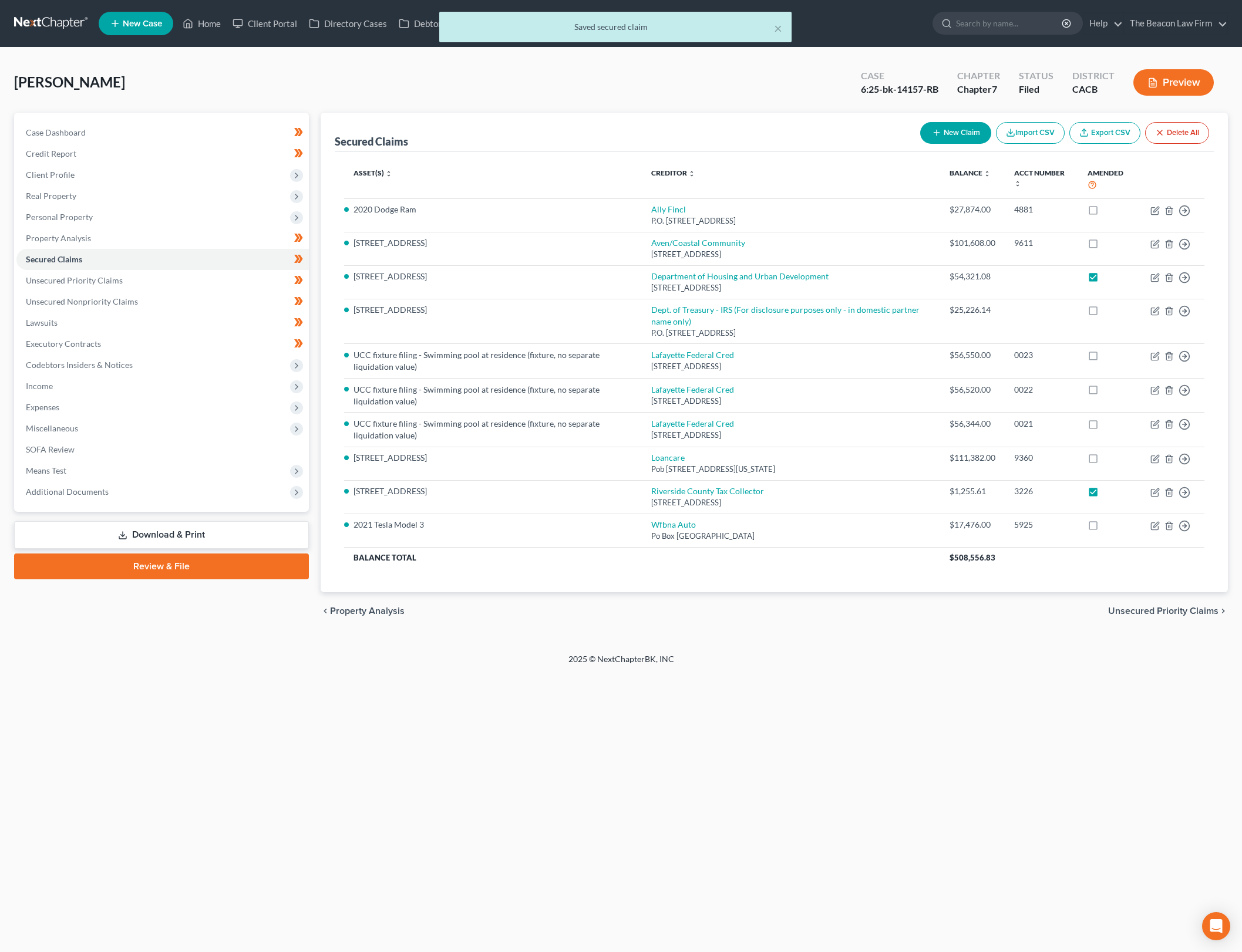
click at [899, 658] on div "2025 © NextChapterBK, INC" at bounding box center [621, 664] width 670 height 21
click at [232, 279] on link "Unsecured Priority Claims" at bounding box center [162, 281] width 293 height 21
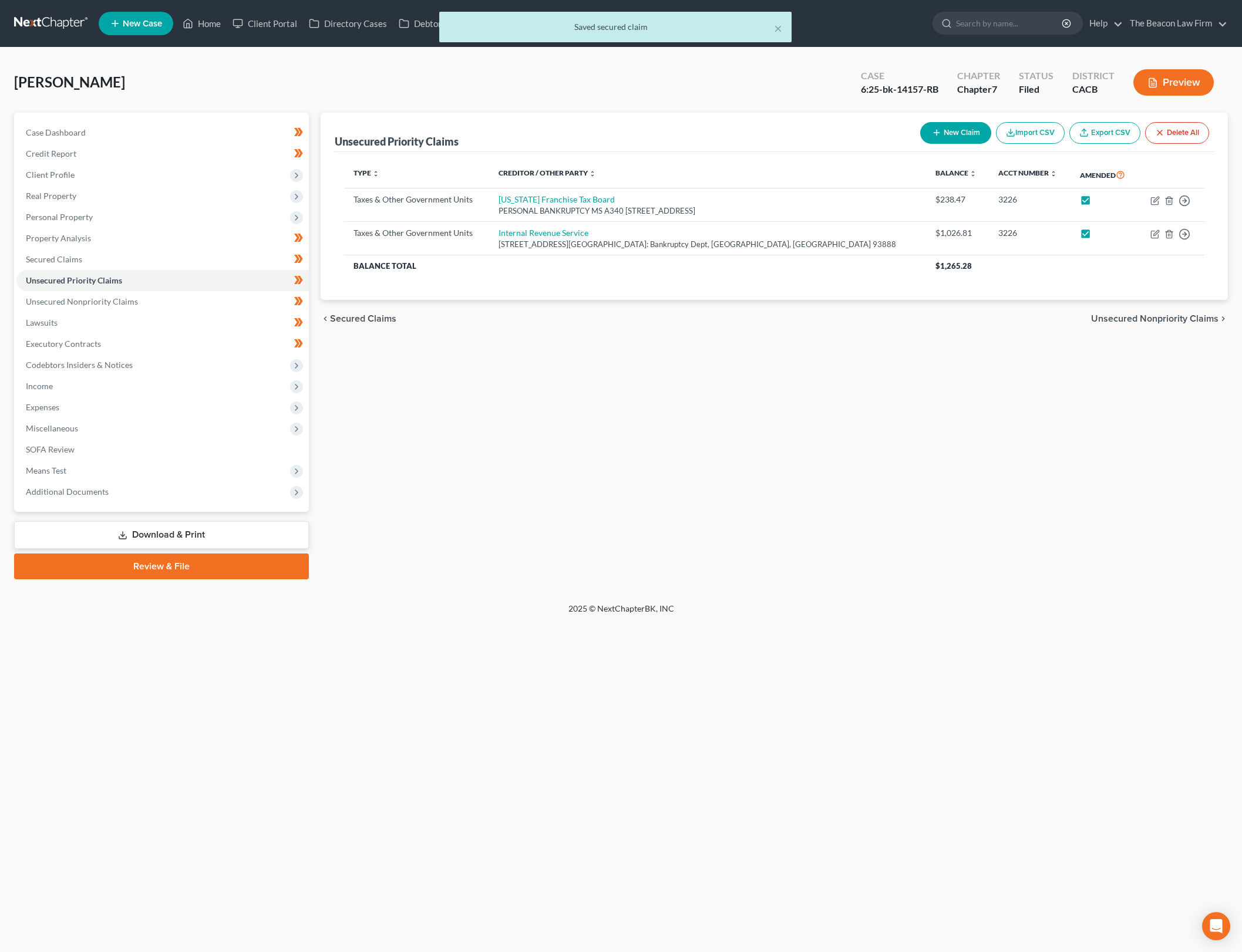
click at [887, 469] on div "Unsecured Priority Claims New Claim Import CSV Export CSV Delete All Type expan…" at bounding box center [775, 346] width 919 height 467
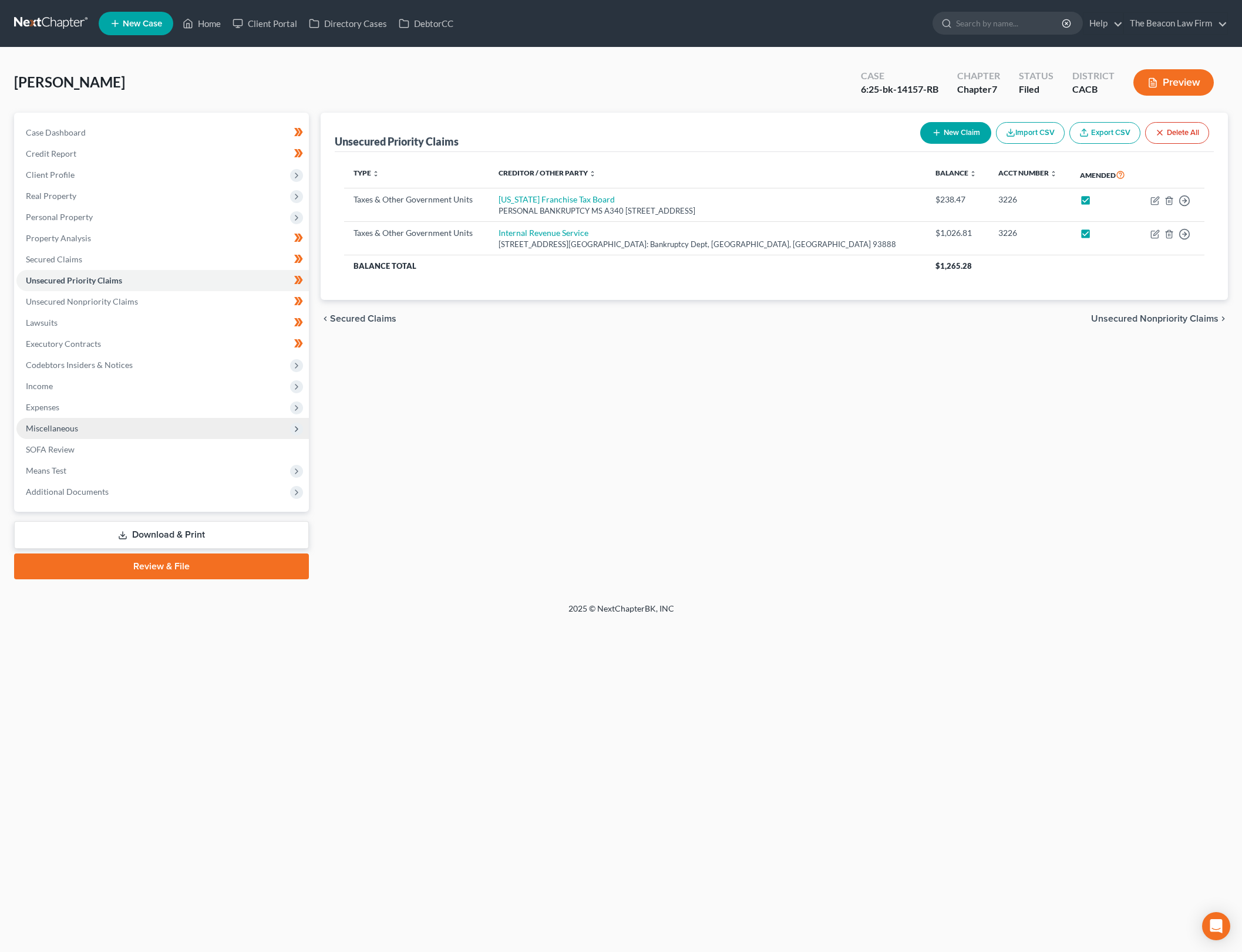
drag, startPoint x: 573, startPoint y: 531, endPoint x: 267, endPoint y: 433, distance: 321.3
click at [573, 531] on div "Unsecured Priority Claims New Claim Import CSV Export CSV Delete All Type expan…" at bounding box center [775, 346] width 919 height 467
click at [135, 388] on span "Income" at bounding box center [162, 386] width 293 height 21
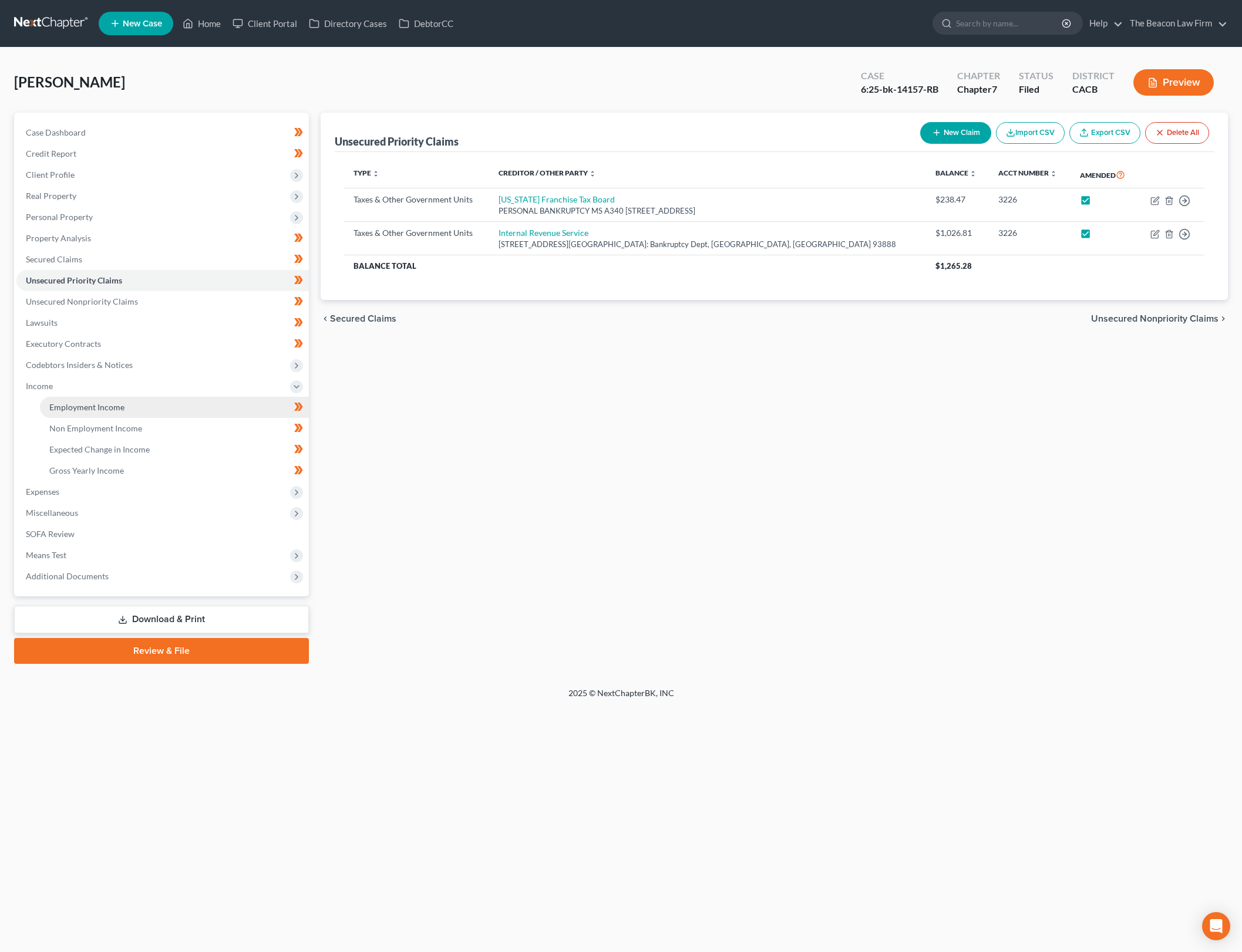
click at [216, 403] on link "Employment Income" at bounding box center [174, 407] width 269 height 21
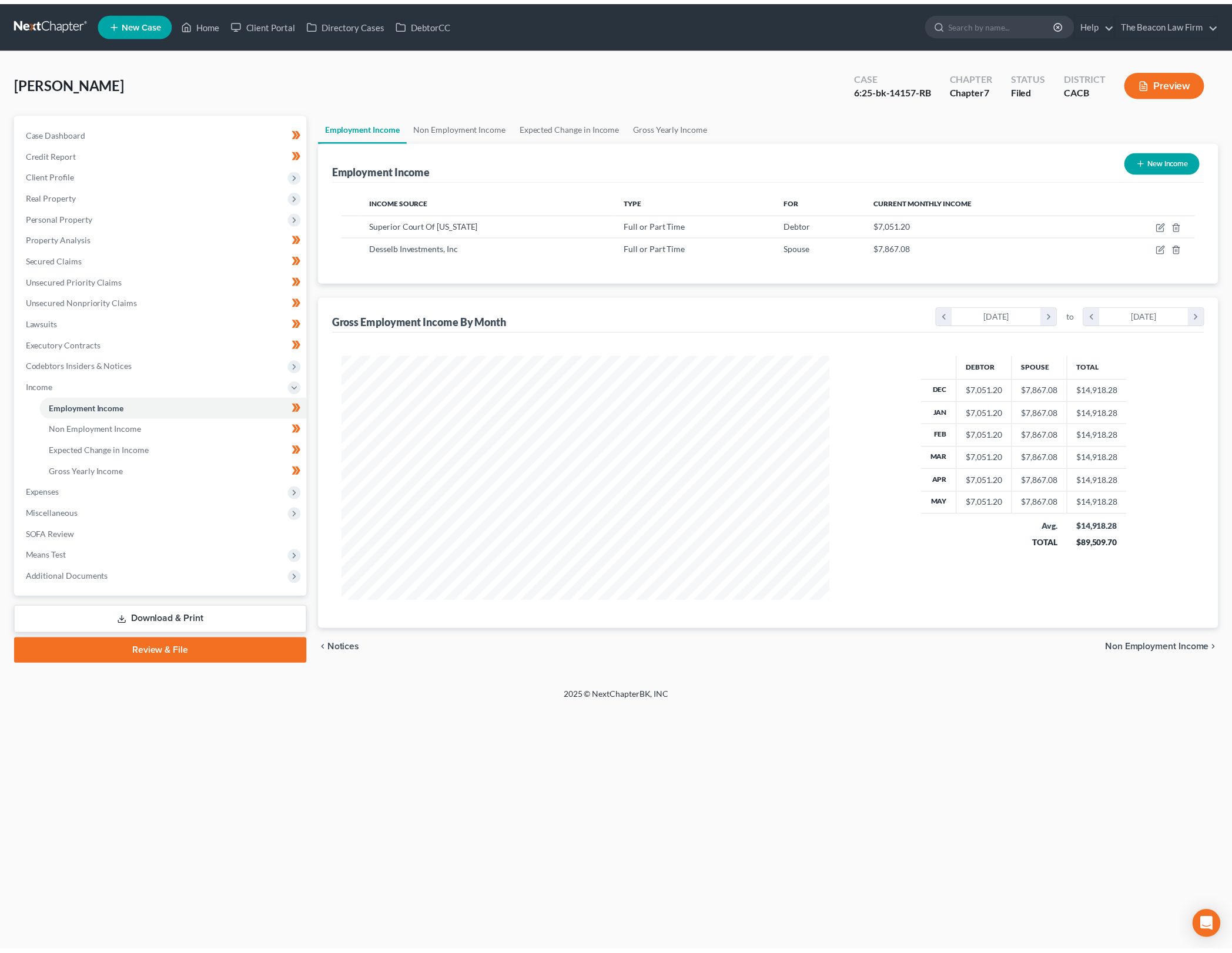
scroll to position [247, 516]
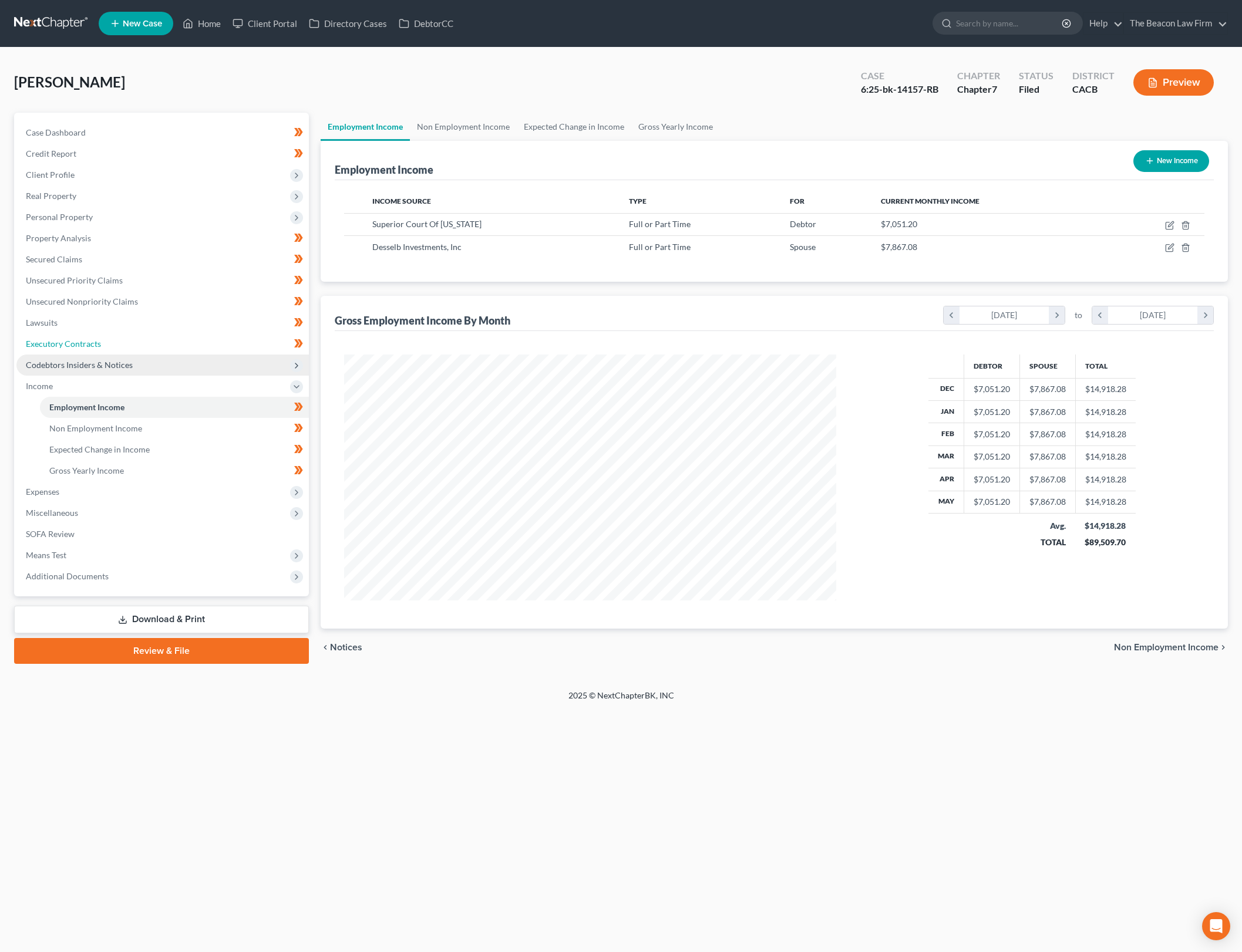
drag, startPoint x: 125, startPoint y: 346, endPoint x: 209, endPoint y: 373, distance: 88.2
click at [125, 345] on link "Executory Contracts" at bounding box center [162, 344] width 293 height 21
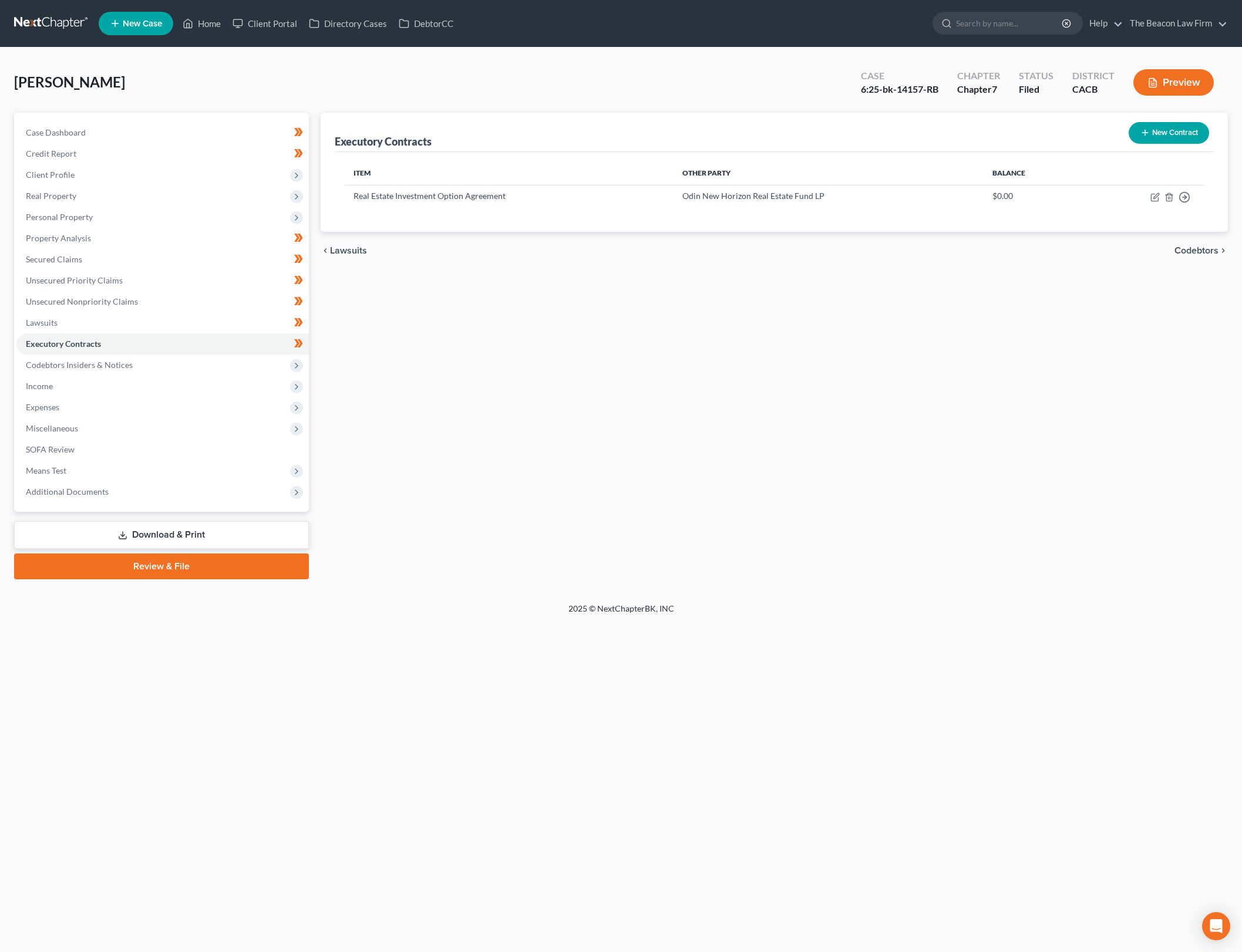
click at [1165, 124] on button "New Contract" at bounding box center [1169, 133] width 81 height 22
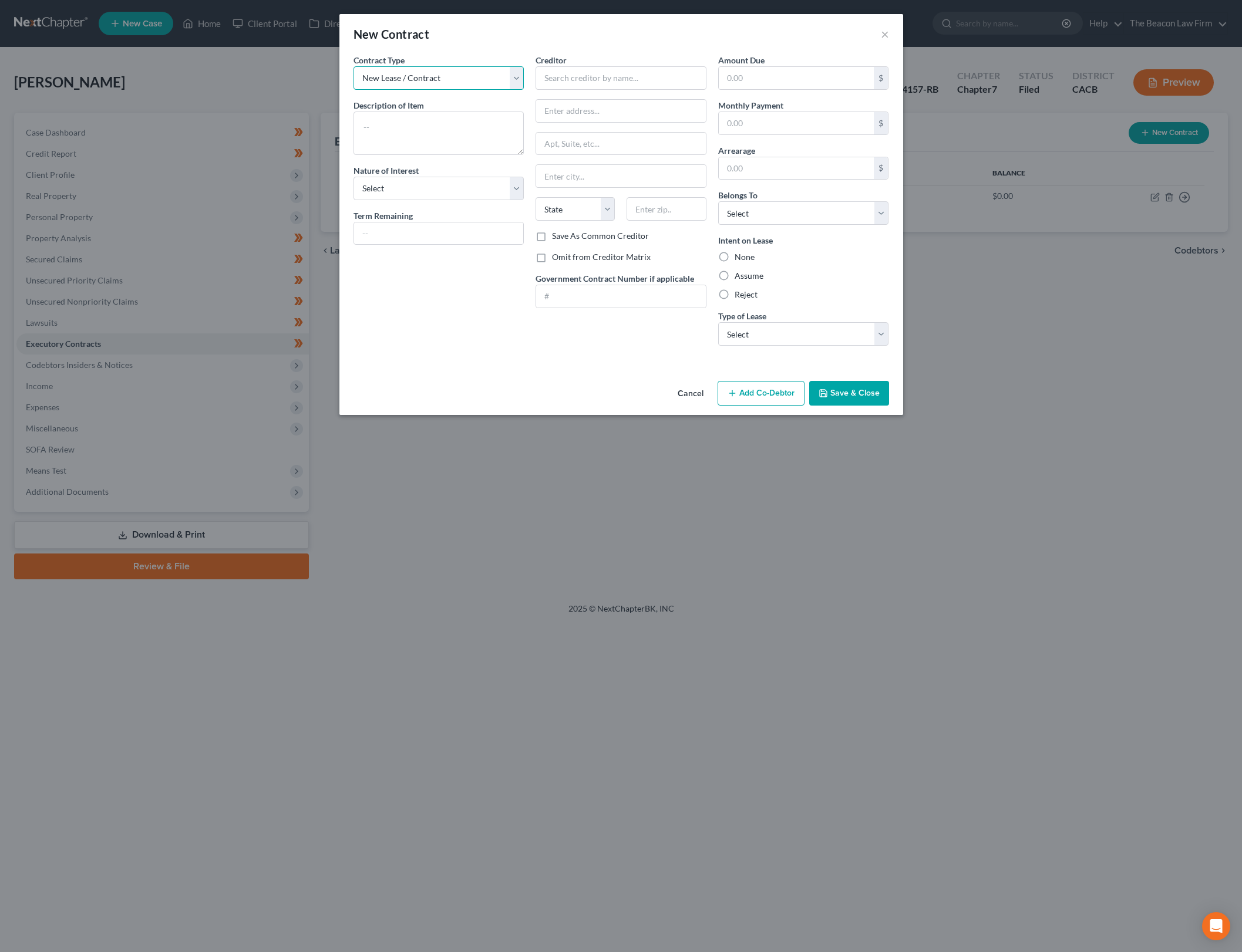
click at [504, 75] on select "New Lease / Contract New Timeshare" at bounding box center [438, 78] width 171 height 24
click at [589, 74] on input "text" at bounding box center [621, 78] width 171 height 24
click at [441, 108] on div "Description of non-residential real property * Description of Item *" at bounding box center [438, 127] width 171 height 55
click at [453, 123] on textarea at bounding box center [438, 133] width 171 height 44
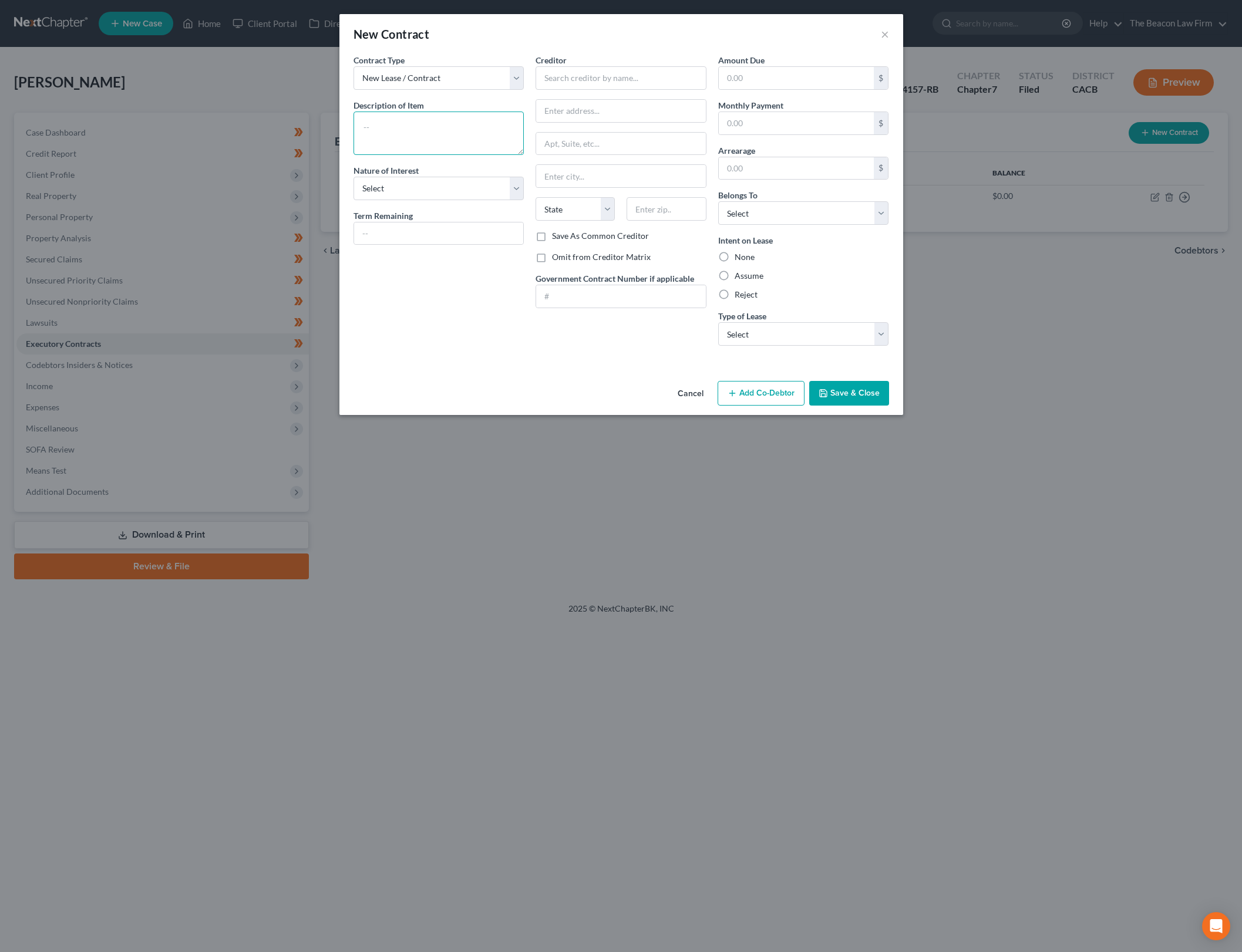
click at [471, 127] on textarea at bounding box center [438, 133] width 171 height 44
type textarea "Solar Energy Contract"
click at [499, 178] on select "Select Purchaser Agent Lessor Lessee" at bounding box center [438, 189] width 171 height 24
select select "0"
click at [353, 177] on select "Select Purchaser Agent Lessor Lessee" at bounding box center [438, 189] width 171 height 24
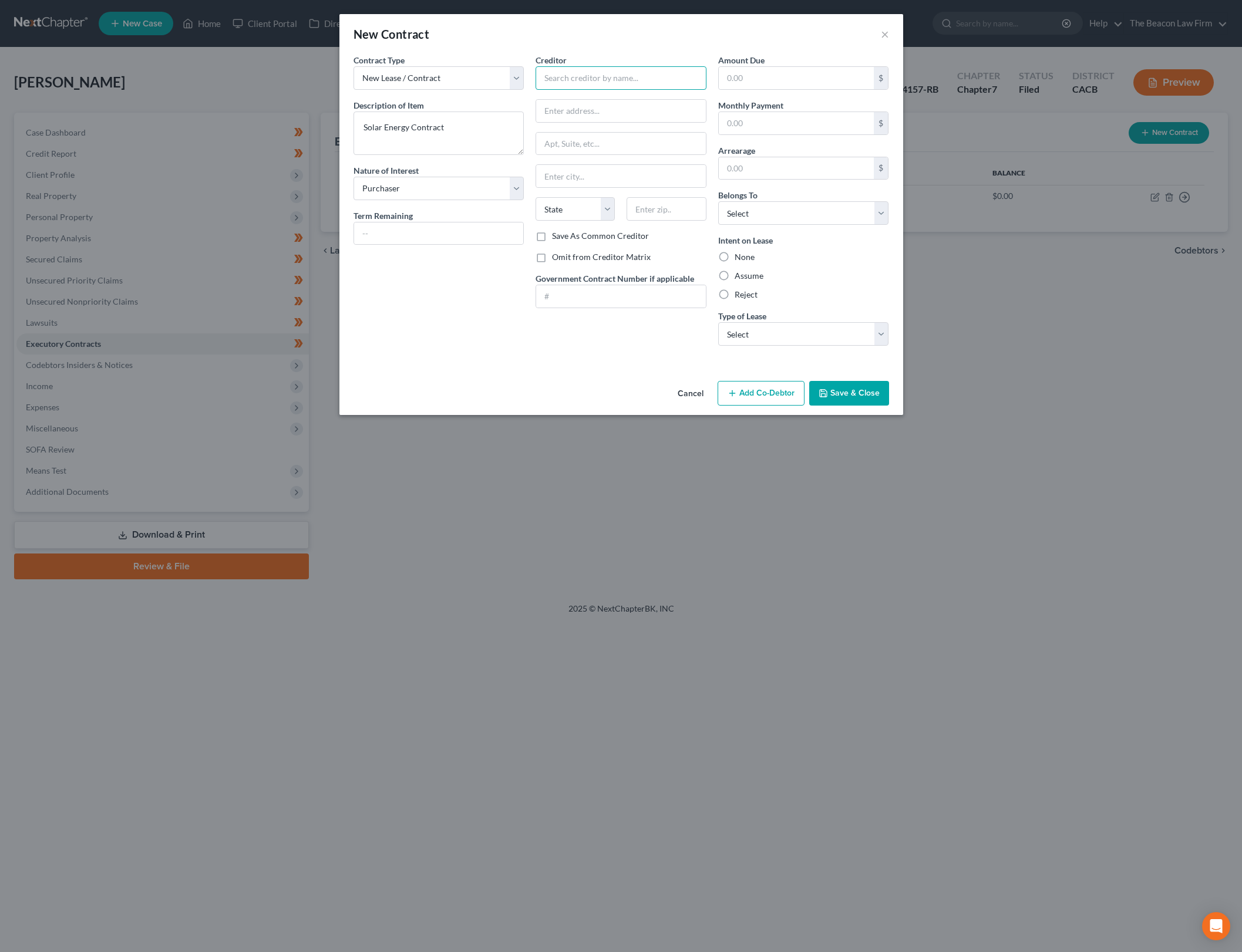
click at [660, 76] on input "text" at bounding box center [621, 78] width 171 height 24
click at [598, 71] on input "text" at bounding box center [621, 78] width 171 height 24
click at [610, 71] on input "text" at bounding box center [621, 78] width 171 height 24
type input "Vivint Solar Developer"
type input "PO Box 4589"
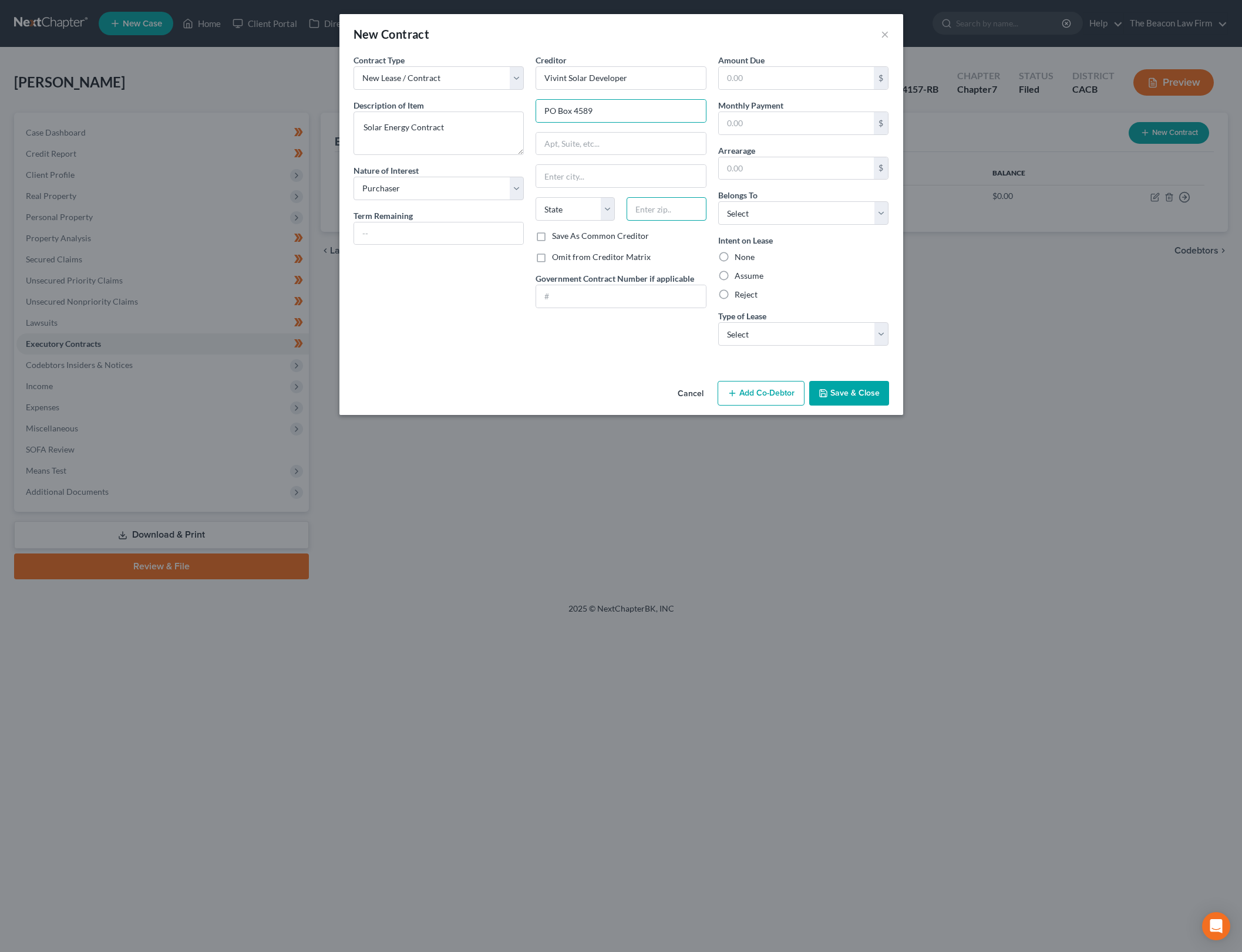
click at [665, 210] on input "text" at bounding box center [666, 209] width 79 height 24
type input "97208"
drag, startPoint x: 643, startPoint y: 342, endPoint x: 759, endPoint y: 263, distance: 140.3
click at [646, 342] on div "Creditor * Vivint Solar Developer PO Box [GEOGRAPHIC_DATA][US_STATE] AZ CA CO C…" at bounding box center [621, 205] width 183 height 301
type input "[GEOGRAPHIC_DATA]"
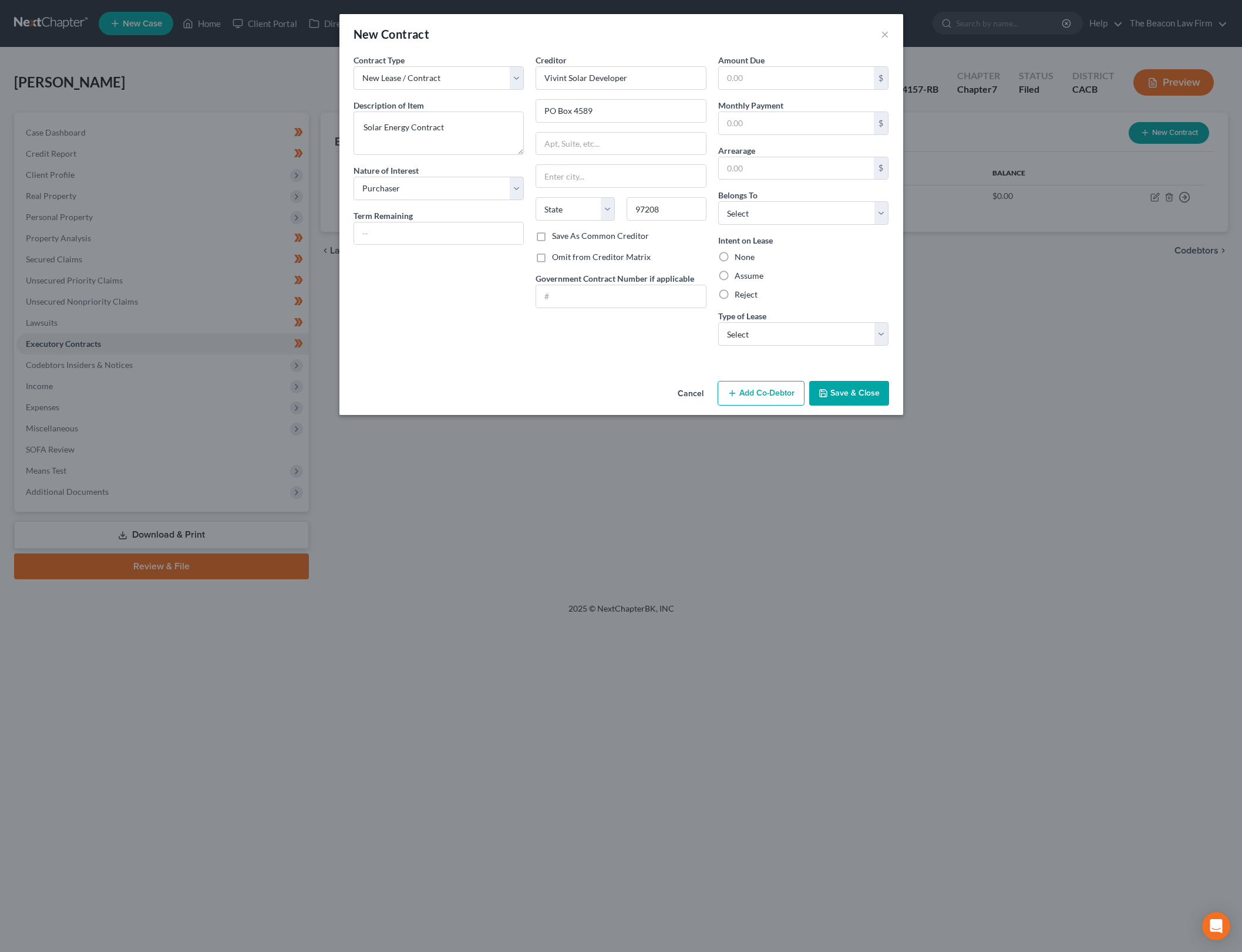
select select "38"
click at [756, 279] on label "Assume" at bounding box center [749, 276] width 29 height 12
click at [747, 278] on input "Assume" at bounding box center [743, 274] width 8 height 8
radio input "true"
drag, startPoint x: 870, startPoint y: 211, endPoint x: 868, endPoint y: 218, distance: 7.3
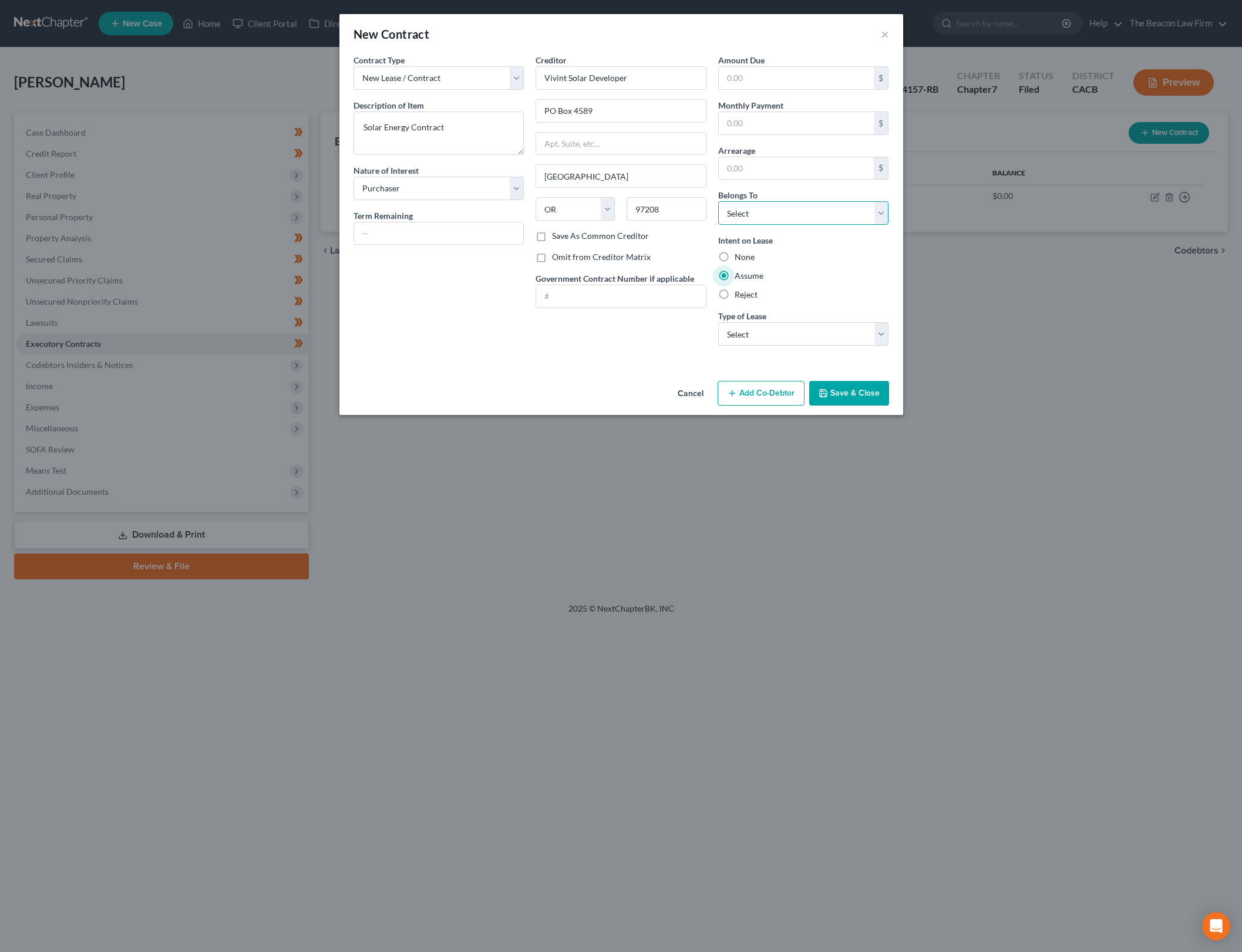
click at [870, 211] on select "Select Debtor 1 Only Debtor 2 Only Debtor 1 And Debtor 2 Only At Least One Of T…" at bounding box center [804, 213] width 171 height 24
select select "0"
click at [718, 201] on select "Select Debtor 1 Only Debtor 2 Only Debtor 1 And Debtor 2 Only At Least One Of T…" at bounding box center [804, 213] width 171 height 24
click at [845, 330] on select "Select Real Estate Car Other" at bounding box center [804, 334] width 171 height 24
select select "2"
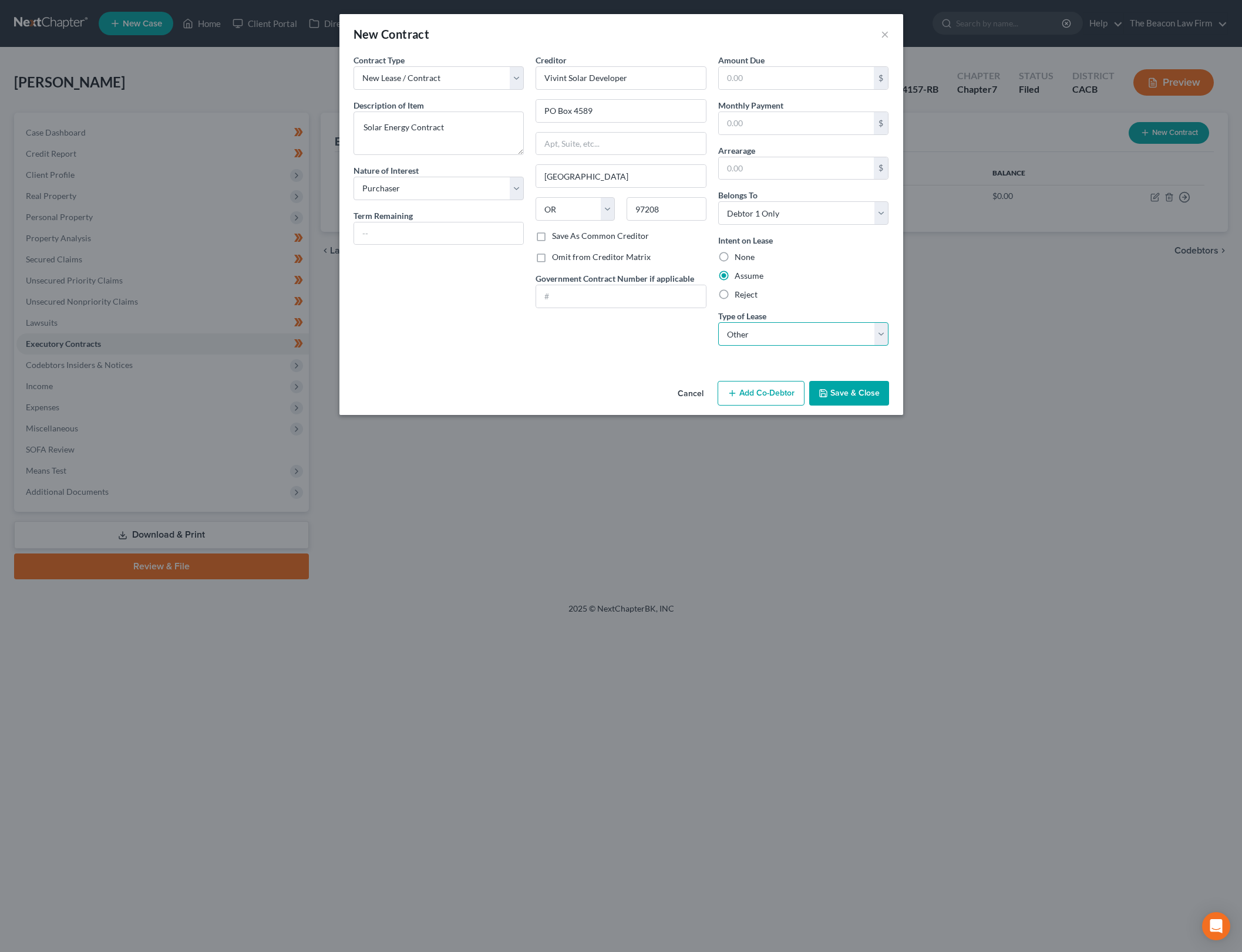
click at [718, 322] on select "Select Real Estate Car Other" at bounding box center [804, 334] width 171 height 24
click at [867, 392] on button "Save & Close" at bounding box center [848, 393] width 80 height 24
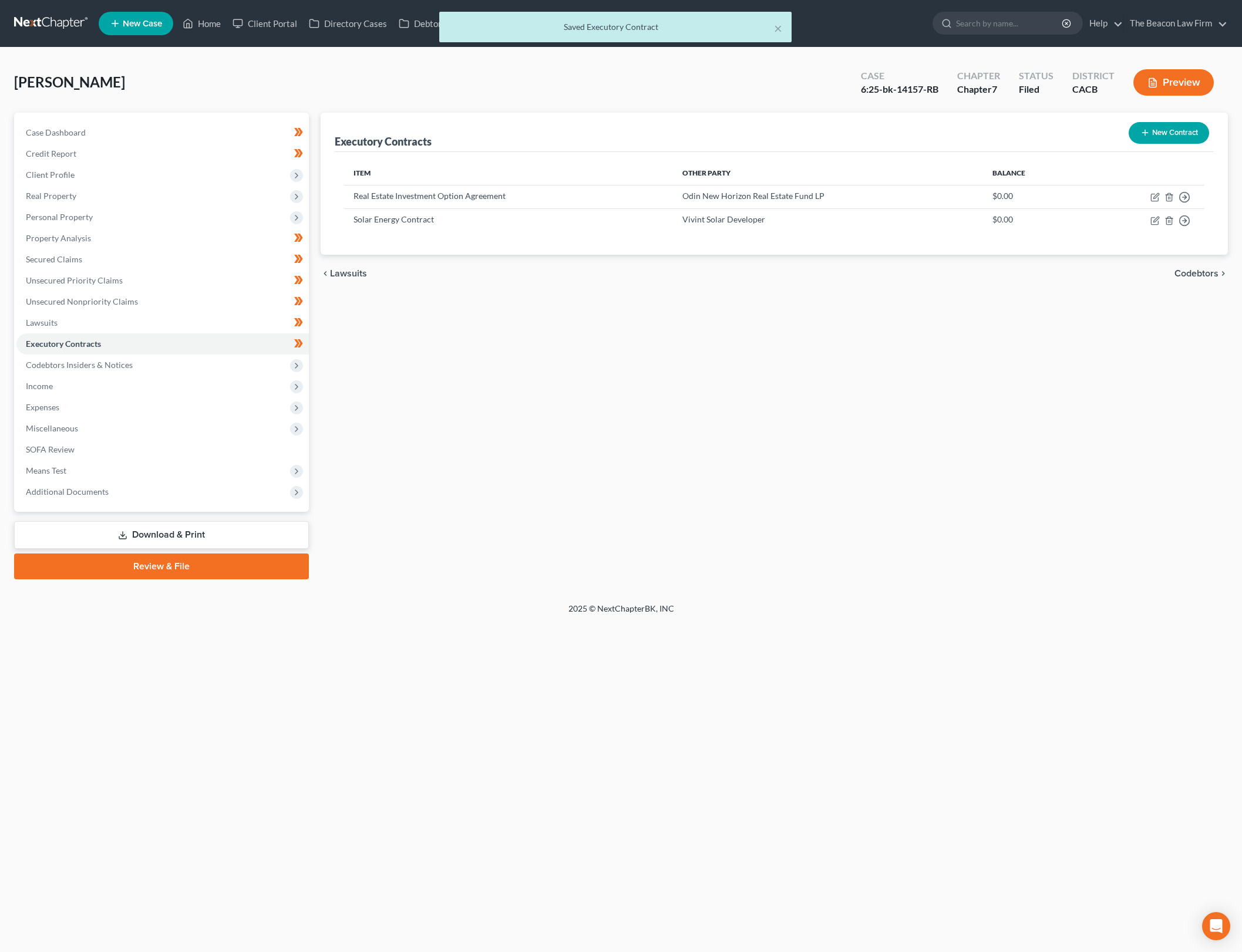
click at [822, 544] on div "Executory Contracts New Contract Item Other Party Balance Real Estate Investmen…" at bounding box center [775, 346] width 919 height 467
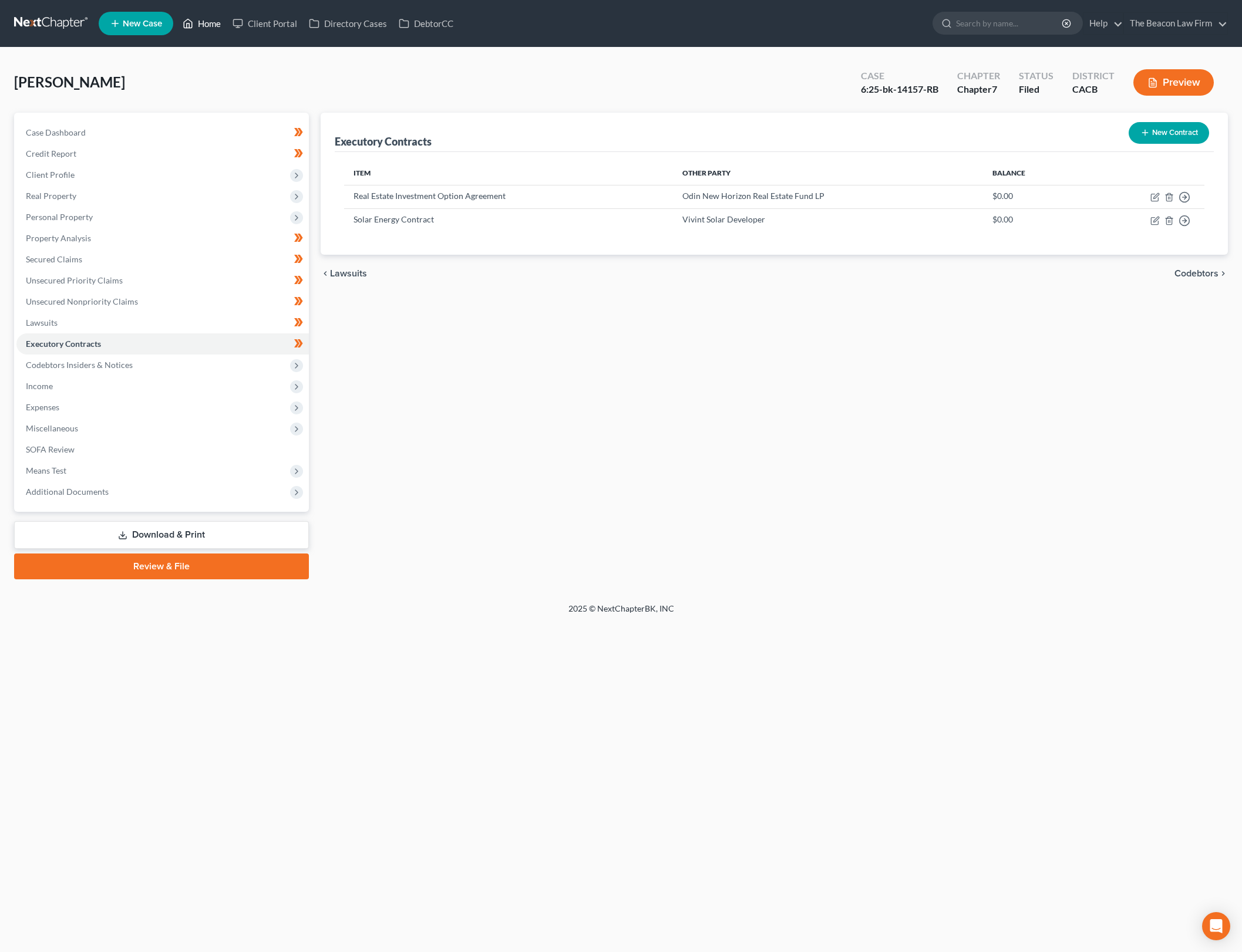
click at [193, 17] on icon at bounding box center [188, 23] width 11 height 14
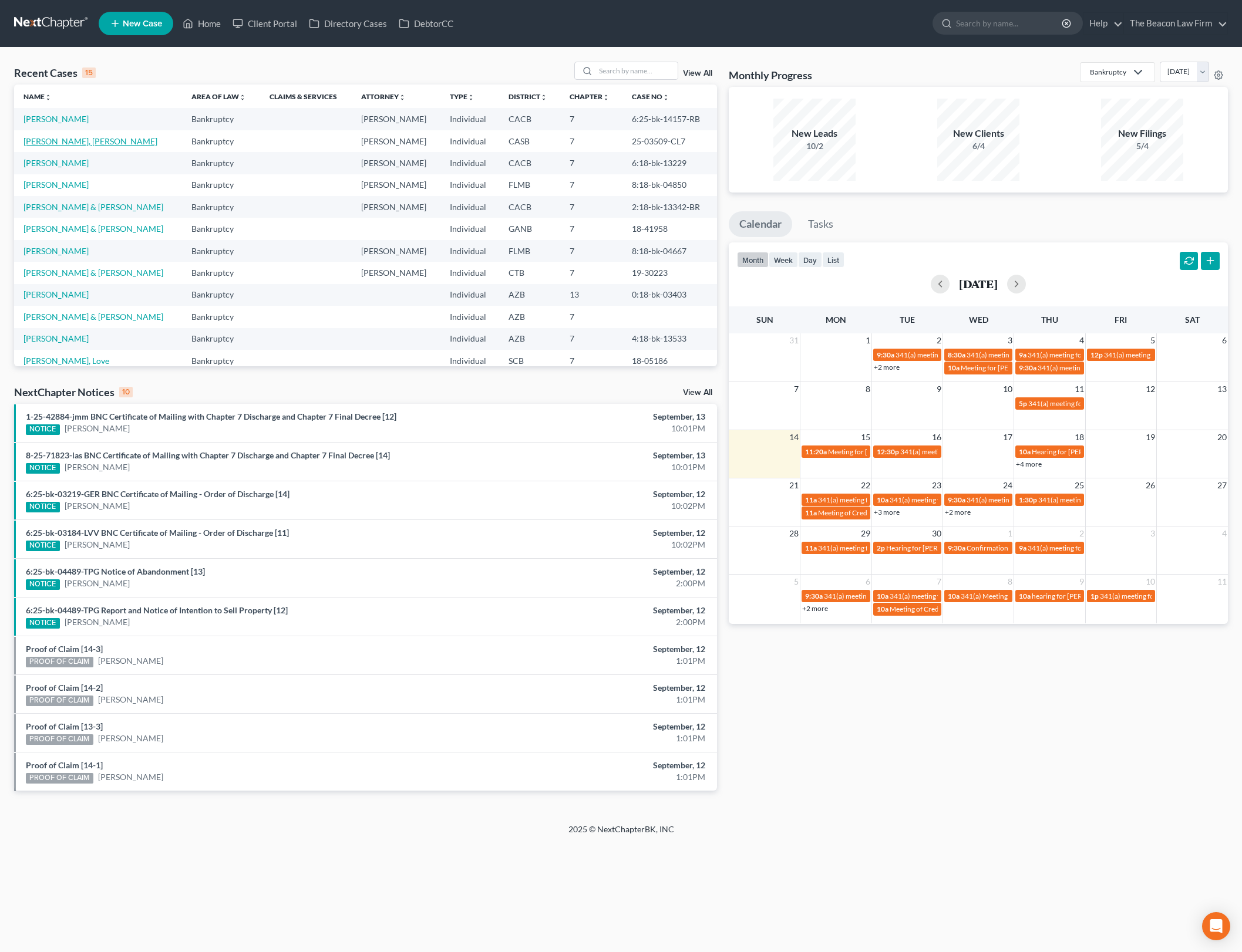
click at [55, 145] on link "[PERSON_NAME], [PERSON_NAME]" at bounding box center [90, 141] width 134 height 10
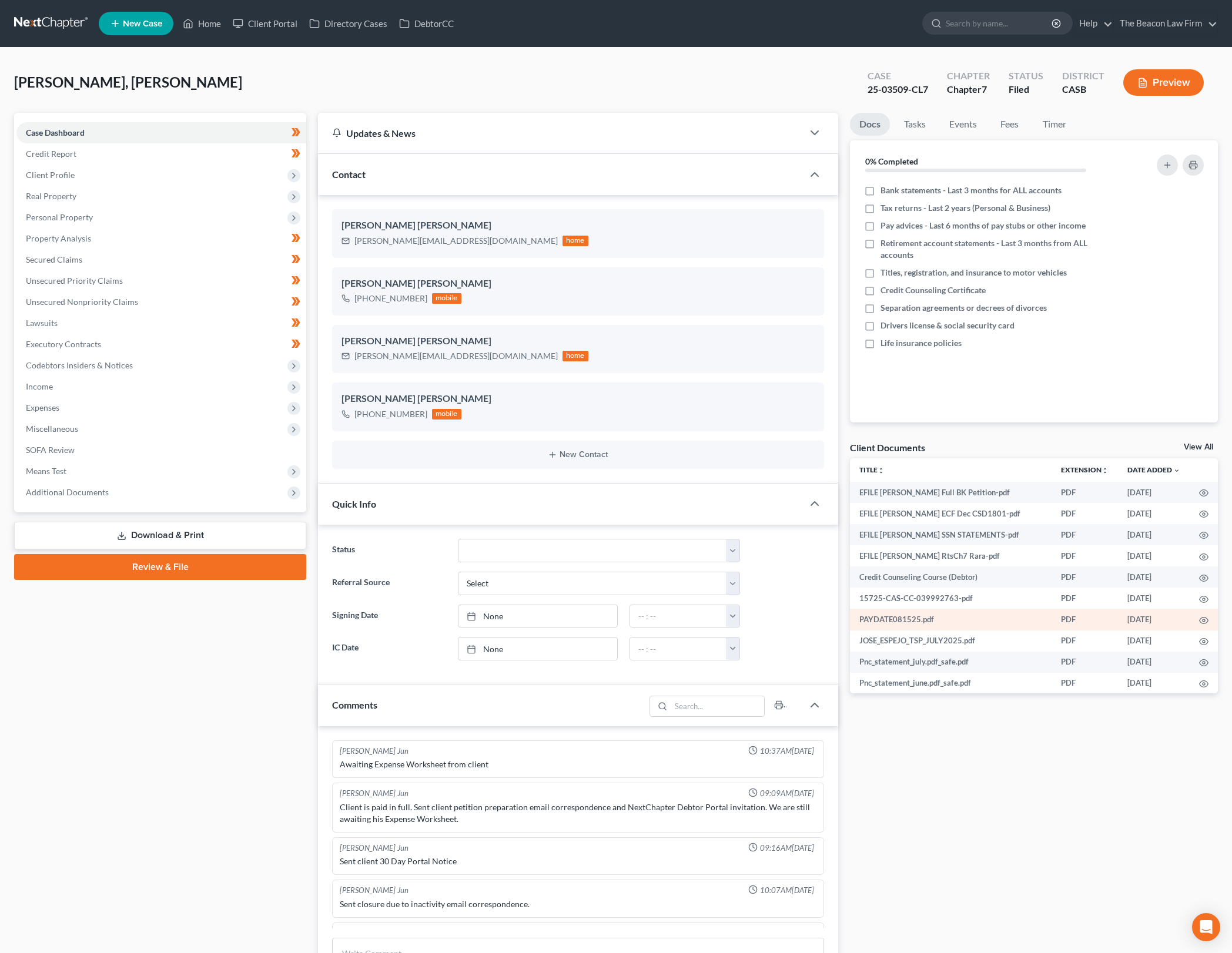
scroll to position [1332, 0]
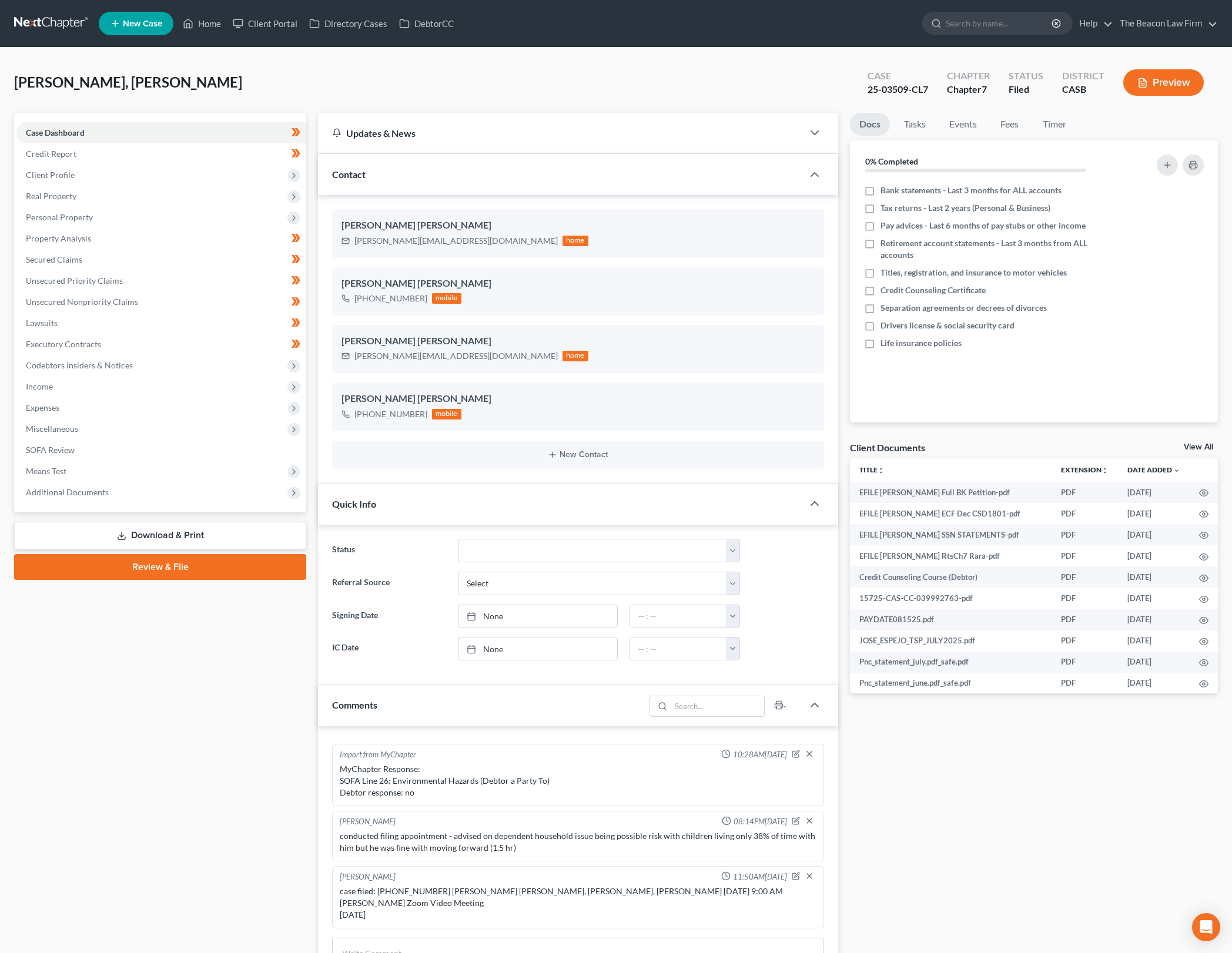
click at [1188, 443] on link "View All" at bounding box center [1198, 447] width 29 height 8
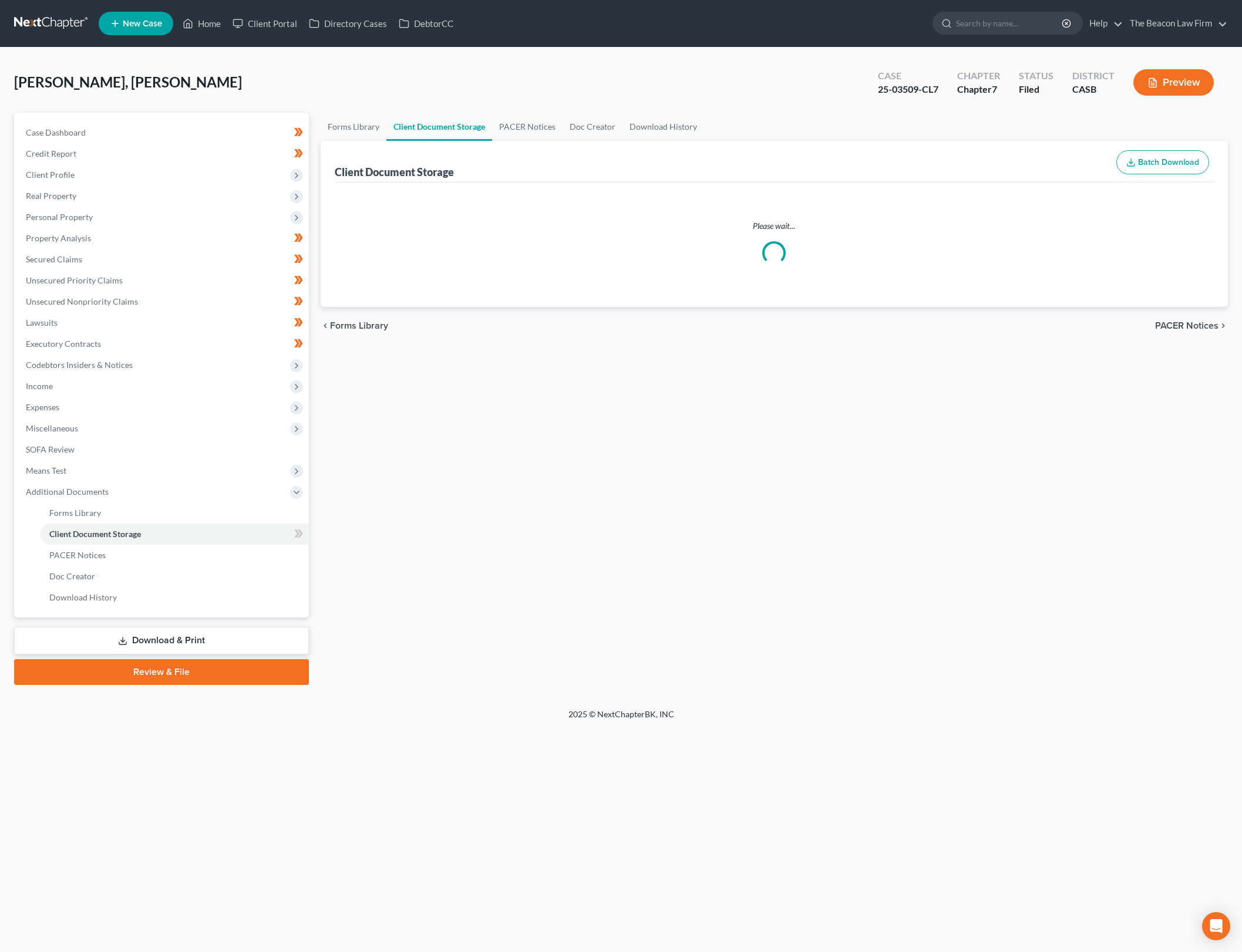
select select "0"
select select "5"
select select "3"
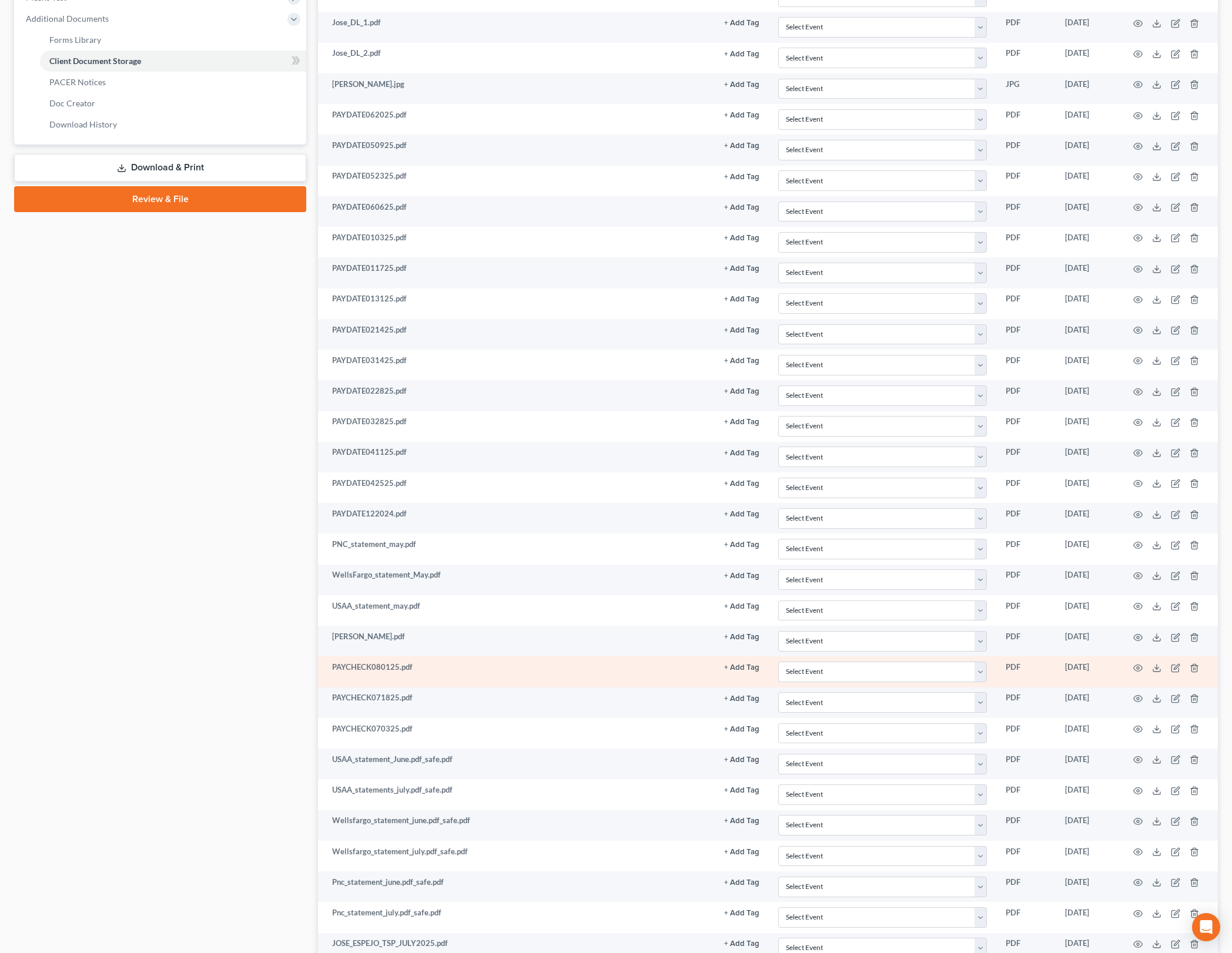
scroll to position [790, 0]
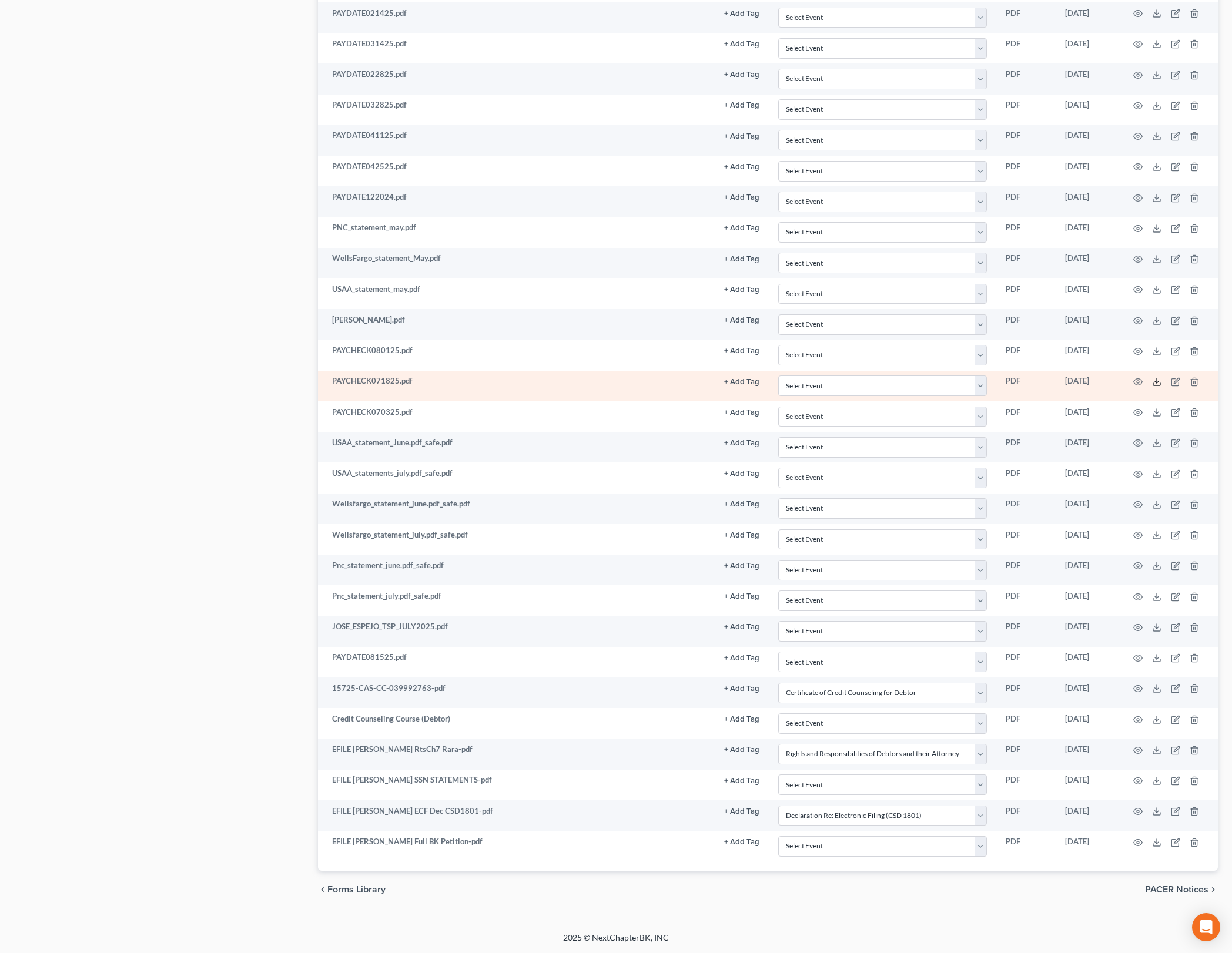
click at [1158, 380] on icon at bounding box center [1157, 382] width 9 height 9
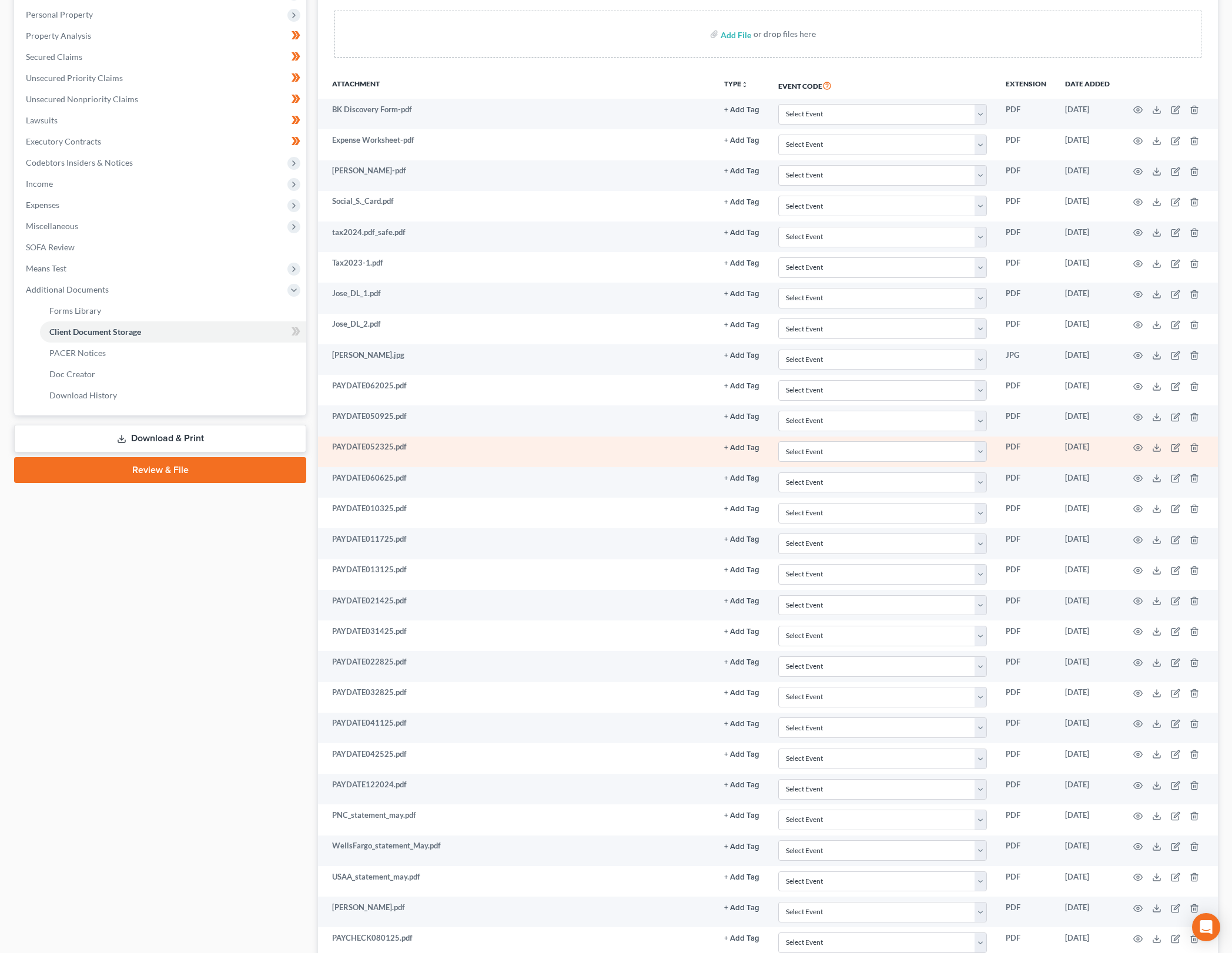
scroll to position [0, 0]
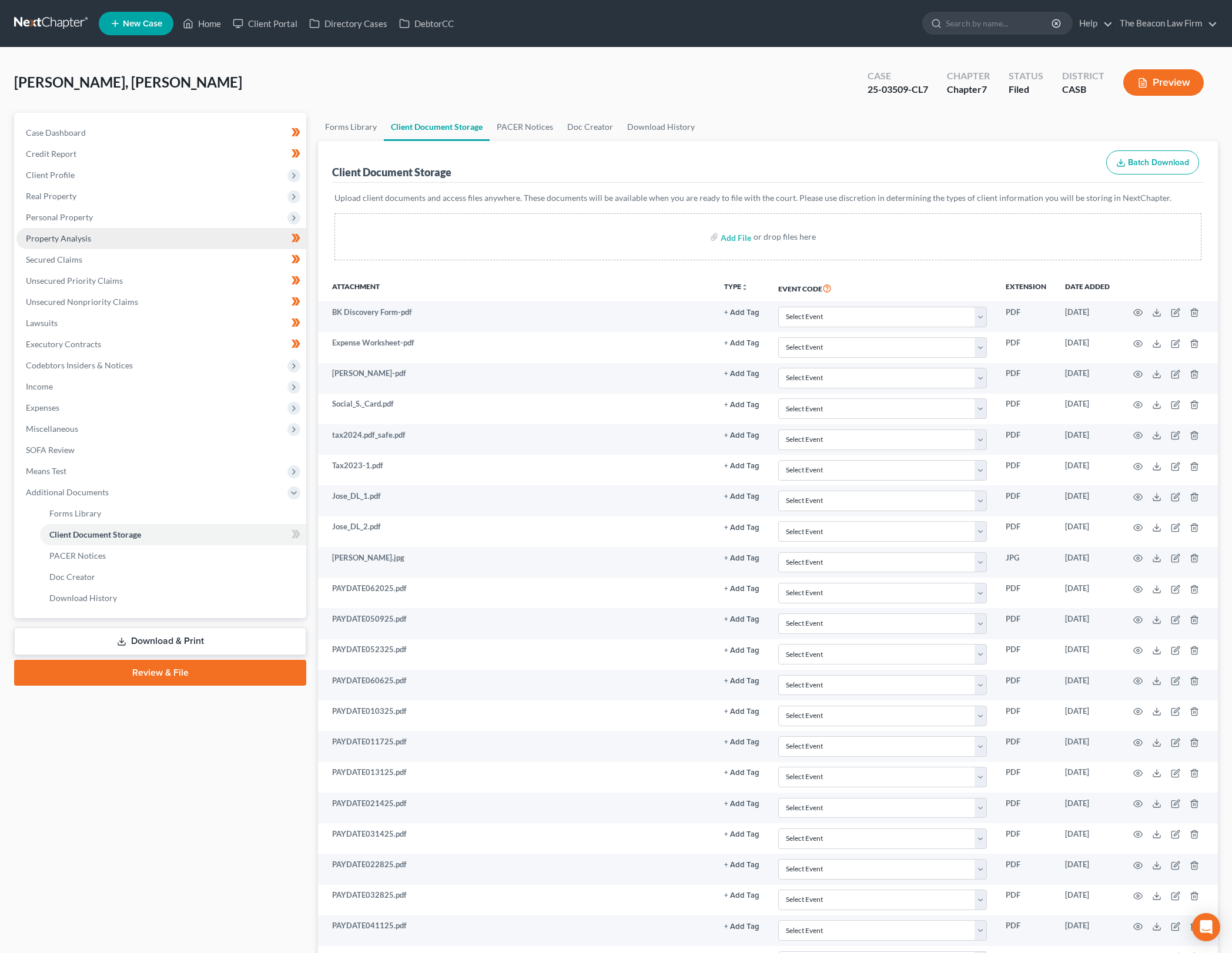
drag, startPoint x: 191, startPoint y: 219, endPoint x: 198, endPoint y: 240, distance: 22.1
click at [191, 219] on span "Personal Property" at bounding box center [161, 217] width 289 height 21
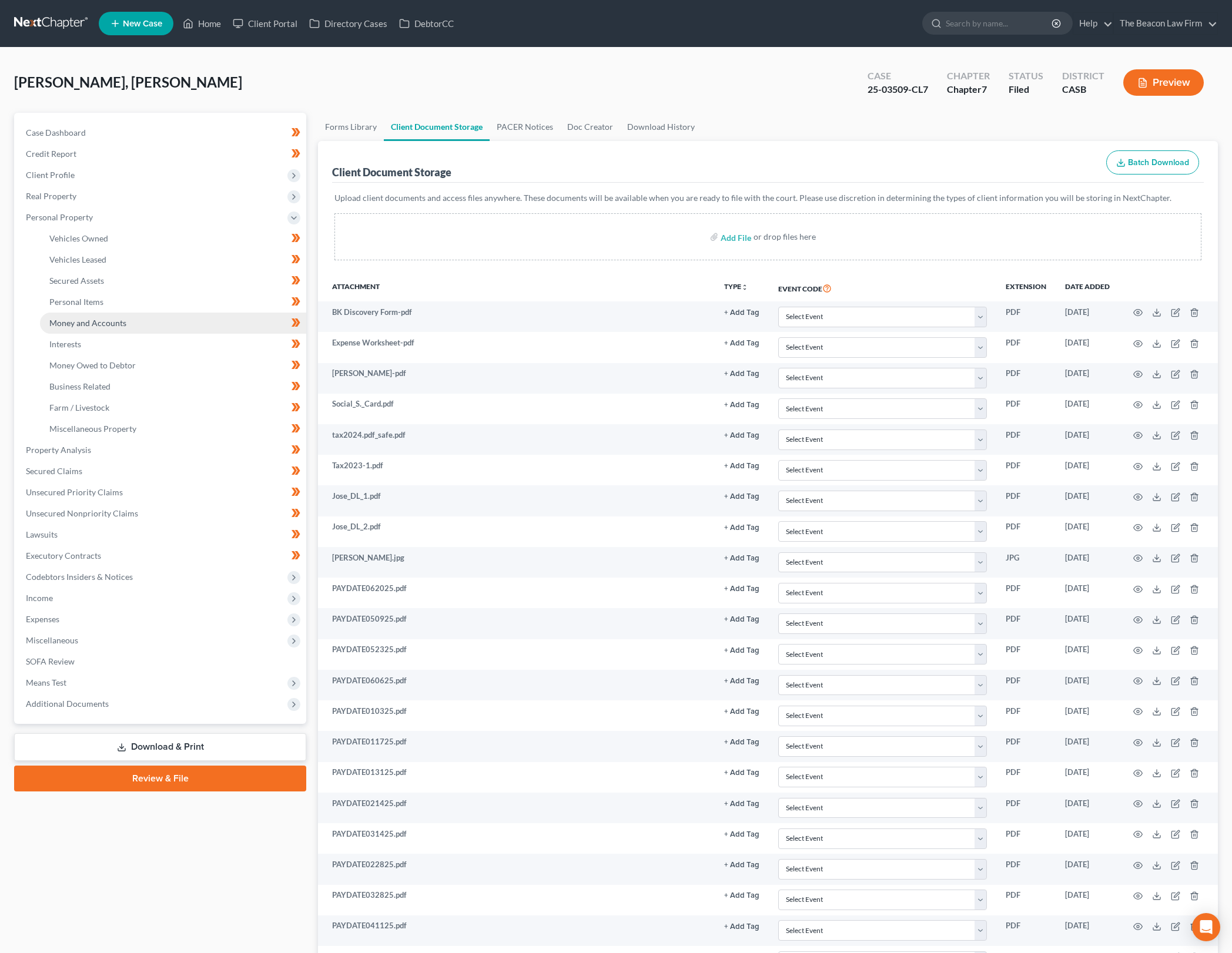
click at [185, 326] on link "Money and Accounts" at bounding box center [173, 323] width 266 height 21
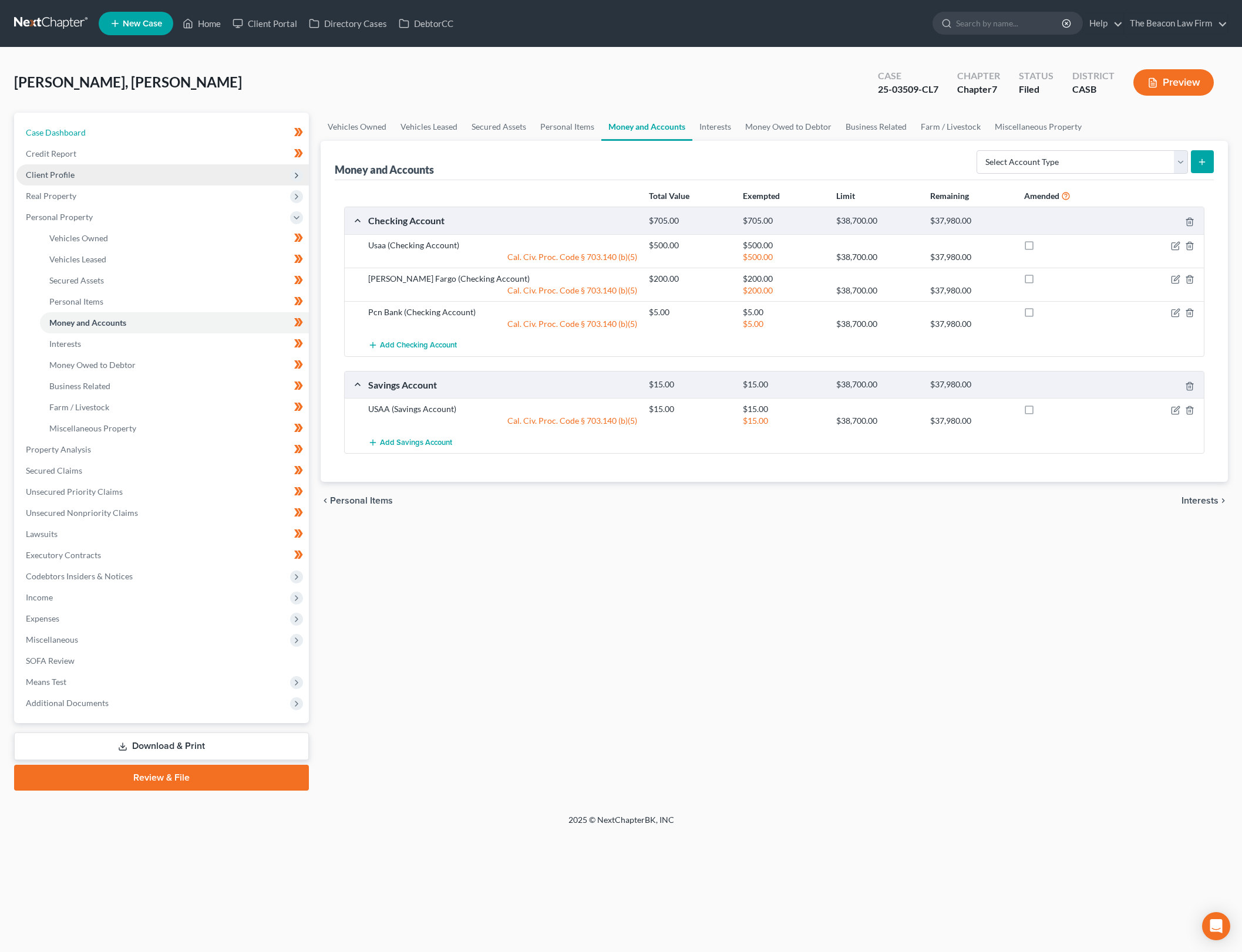
drag, startPoint x: 102, startPoint y: 127, endPoint x: 172, endPoint y: 176, distance: 85.4
click at [102, 127] on link "Case Dashboard" at bounding box center [162, 133] width 293 height 21
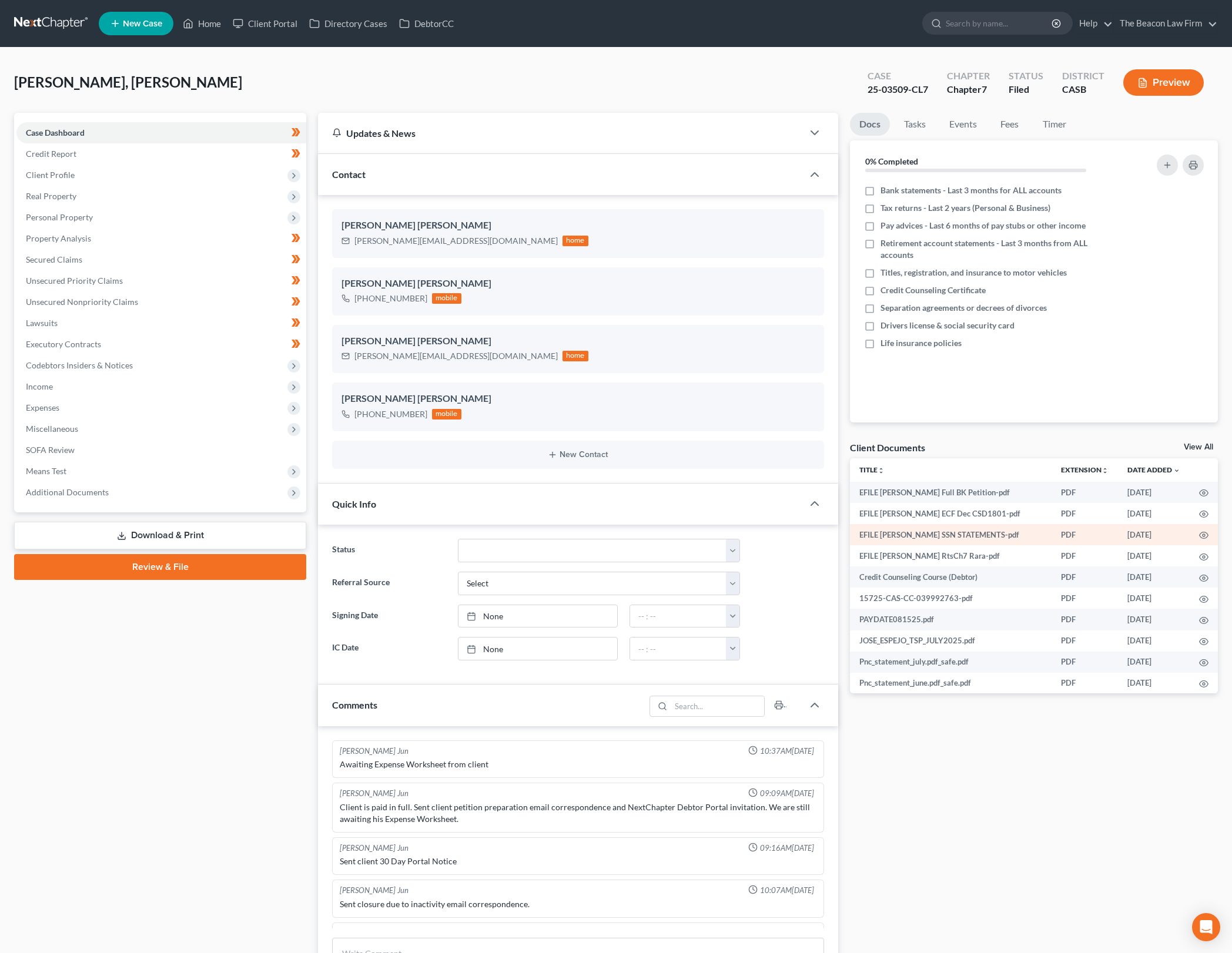
scroll to position [1332, 0]
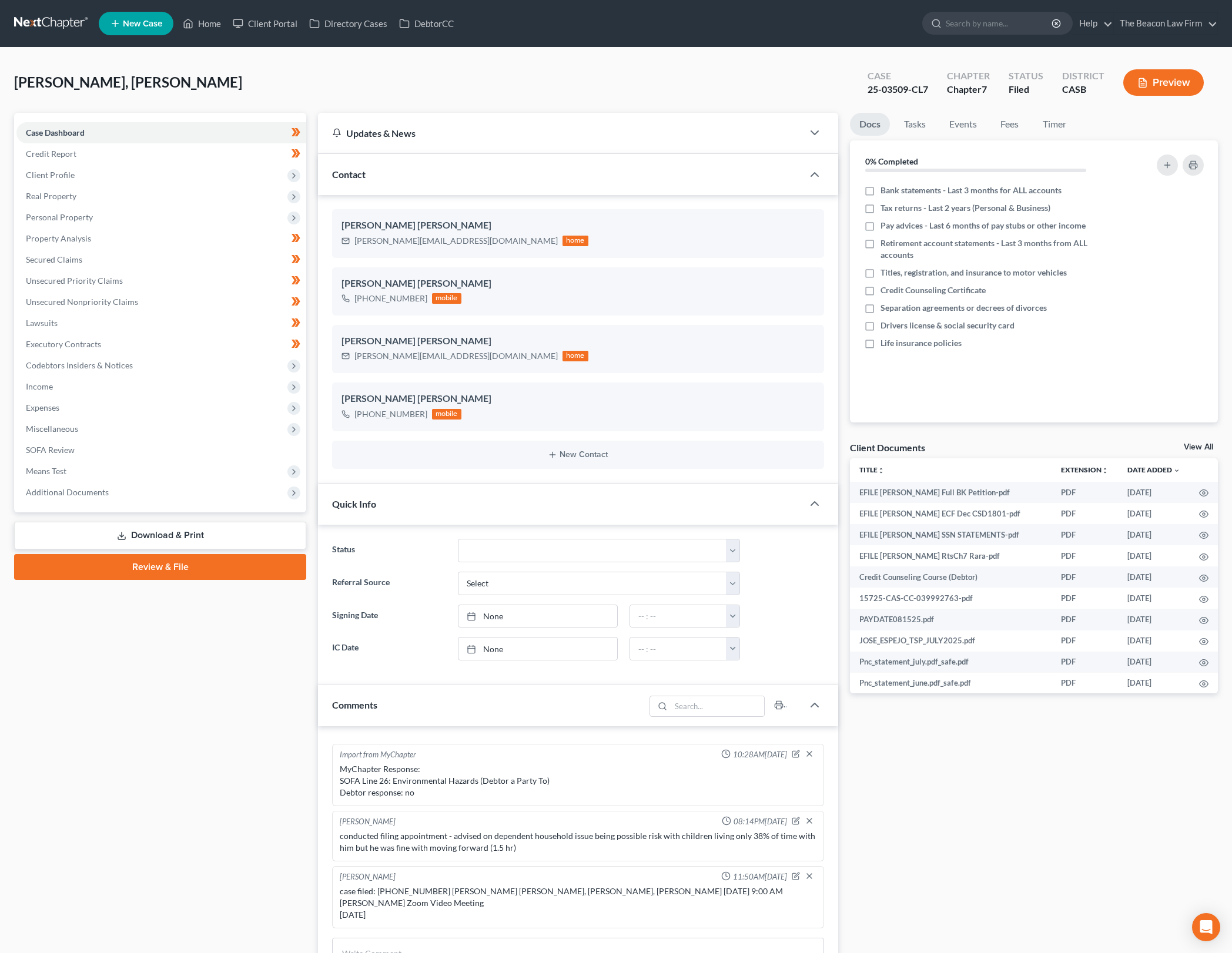
click at [1204, 439] on div "Docs Tasks Events Fees Timer 0% Completed Nothing here yet! Bank statements - L…" at bounding box center [1034, 960] width 379 height 1693
click at [1202, 444] on link "View All" at bounding box center [1198, 447] width 29 height 8
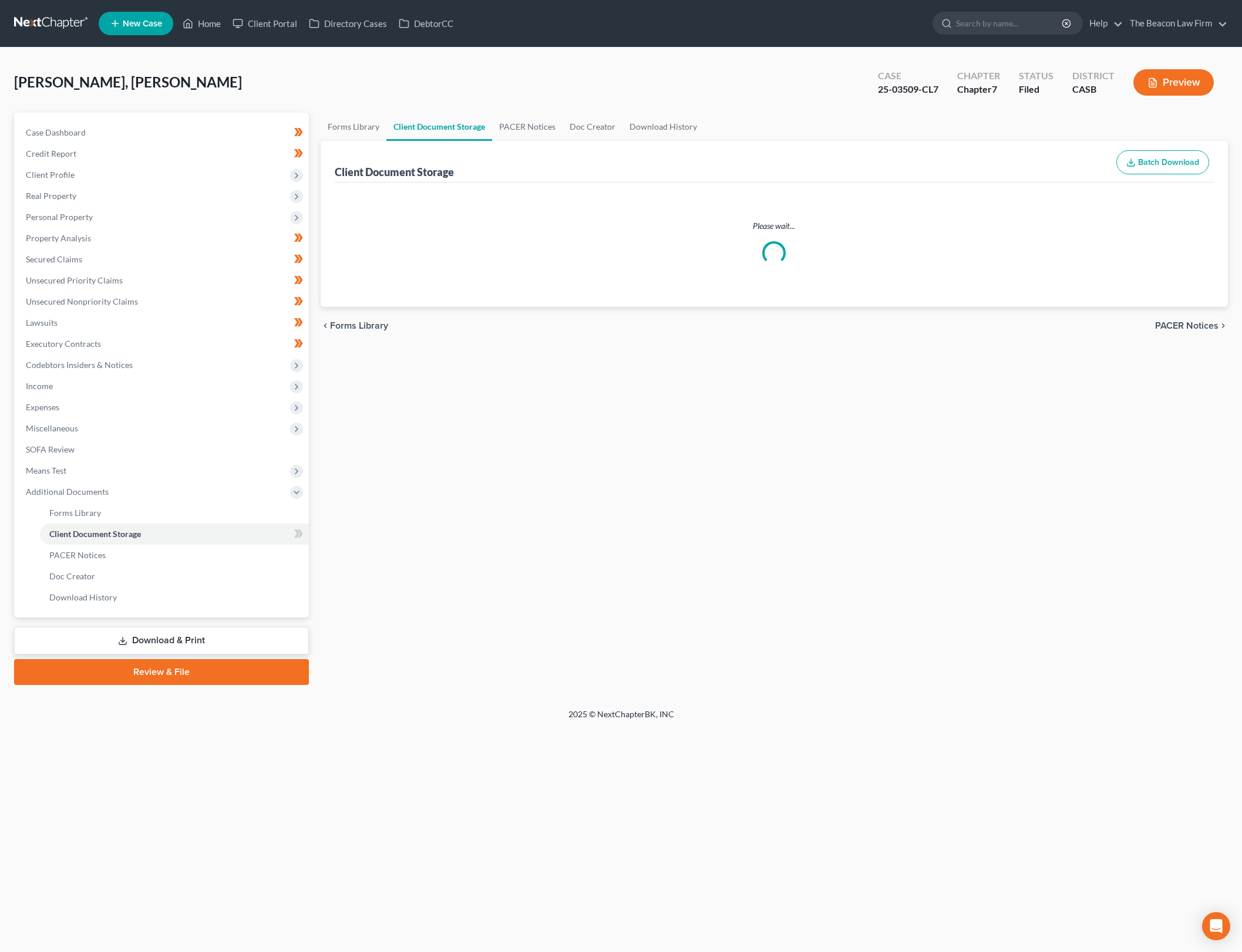
select select "0"
select select "5"
select select "3"
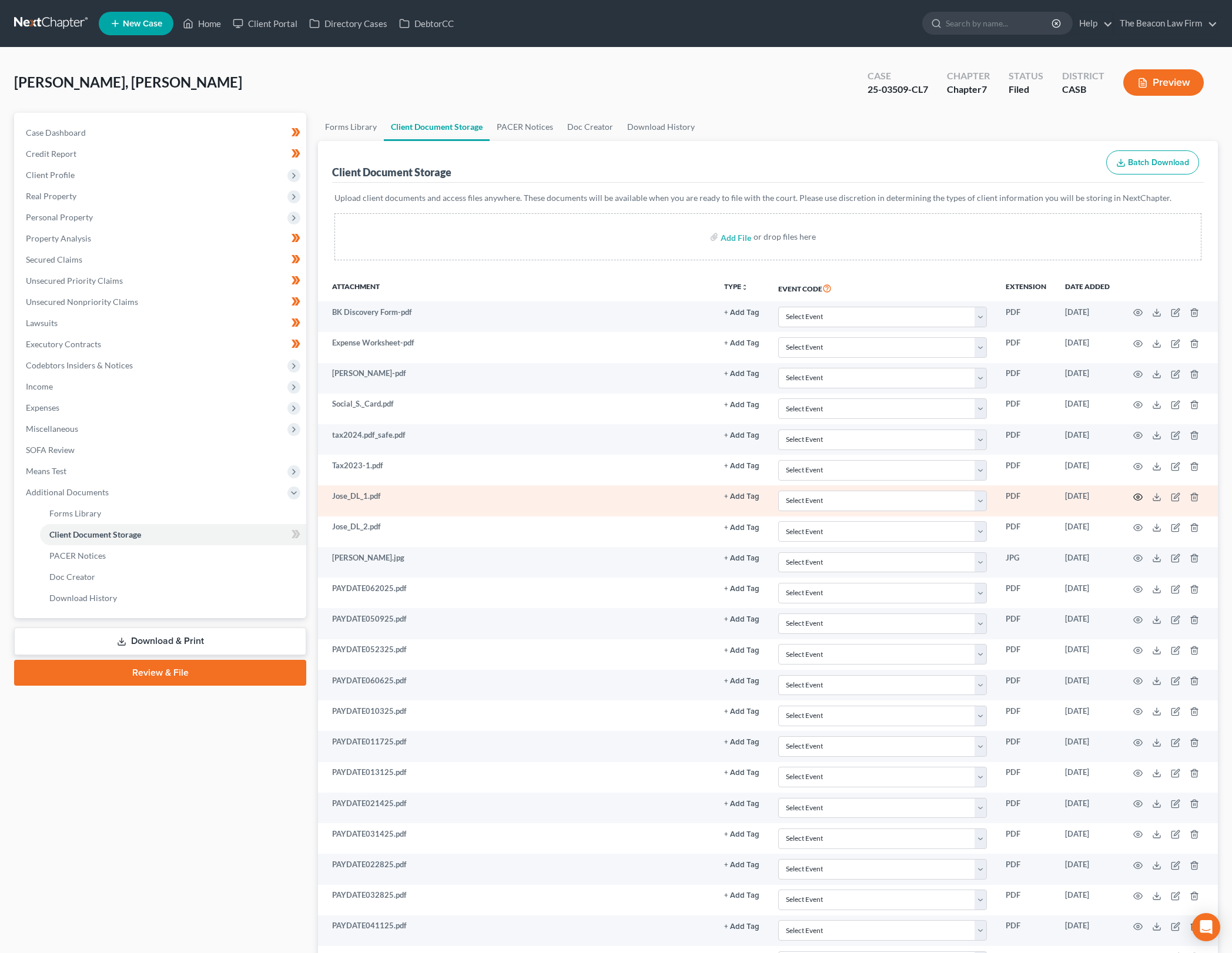
click at [1135, 496] on icon "button" at bounding box center [1138, 497] width 9 height 9
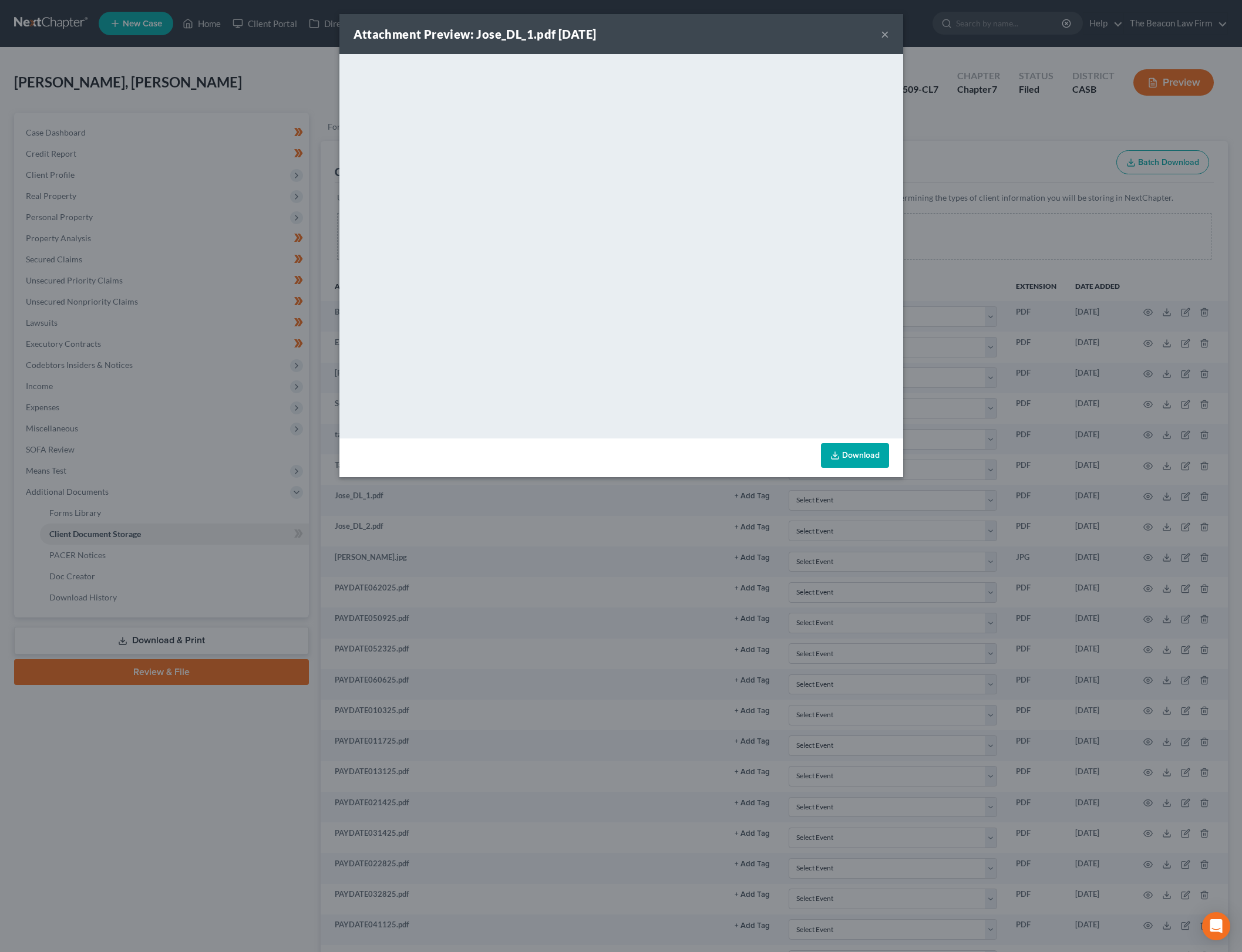
click at [881, 456] on link "Download" at bounding box center [854, 455] width 68 height 24
click at [881, 36] on button "×" at bounding box center [885, 34] width 8 height 14
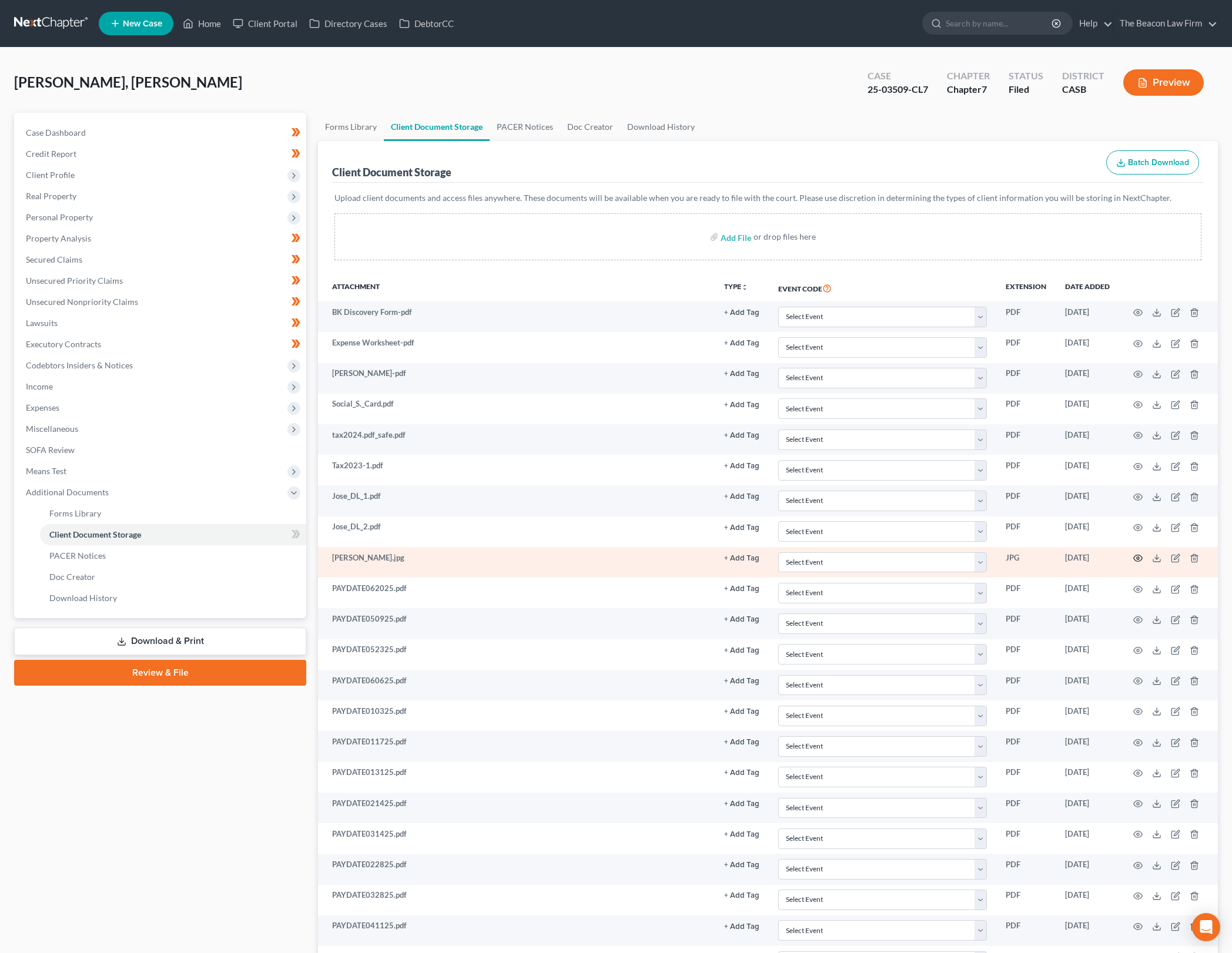
click at [1140, 558] on icon "button" at bounding box center [1138, 558] width 9 height 9
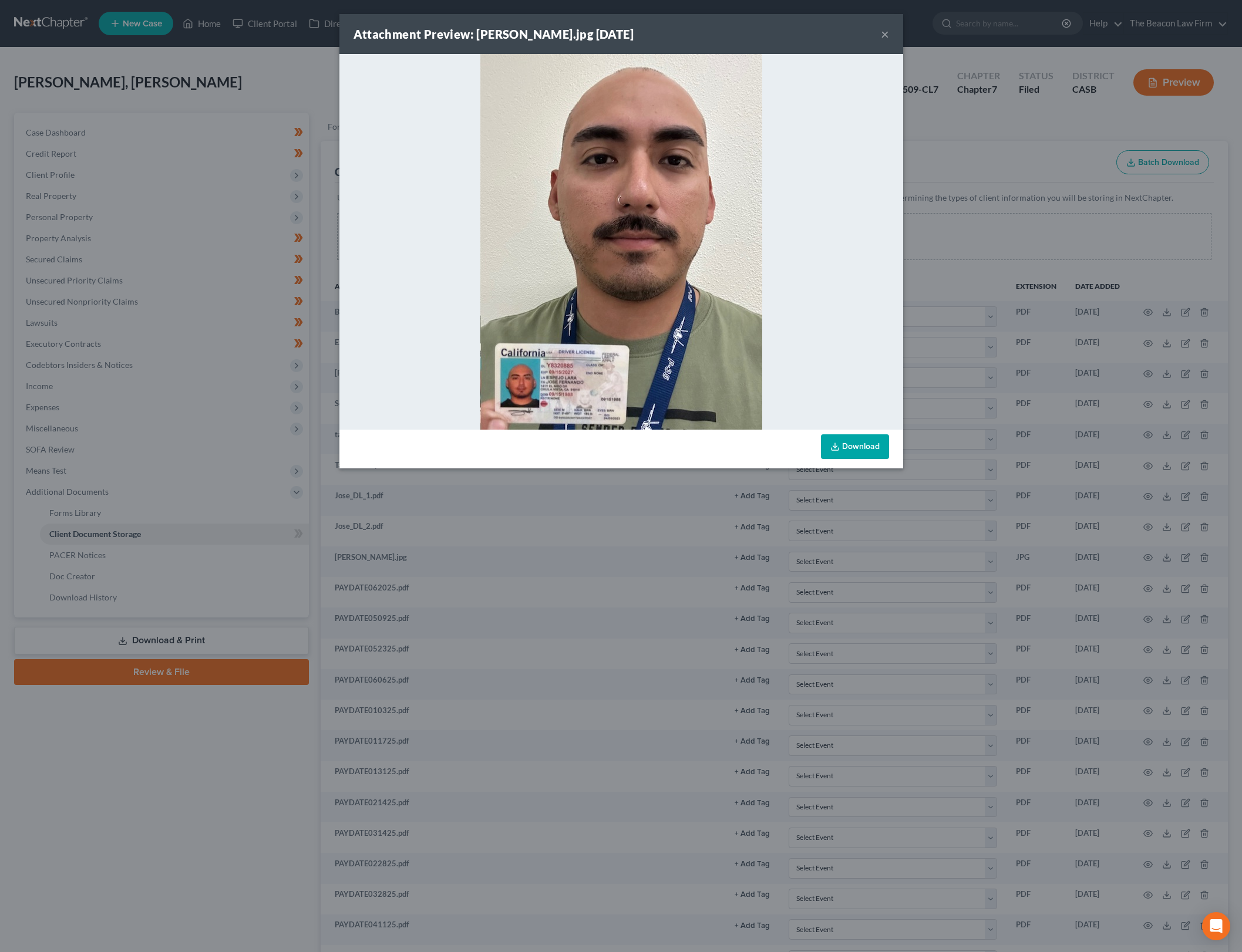
click at [881, 34] on button "×" at bounding box center [885, 34] width 8 height 14
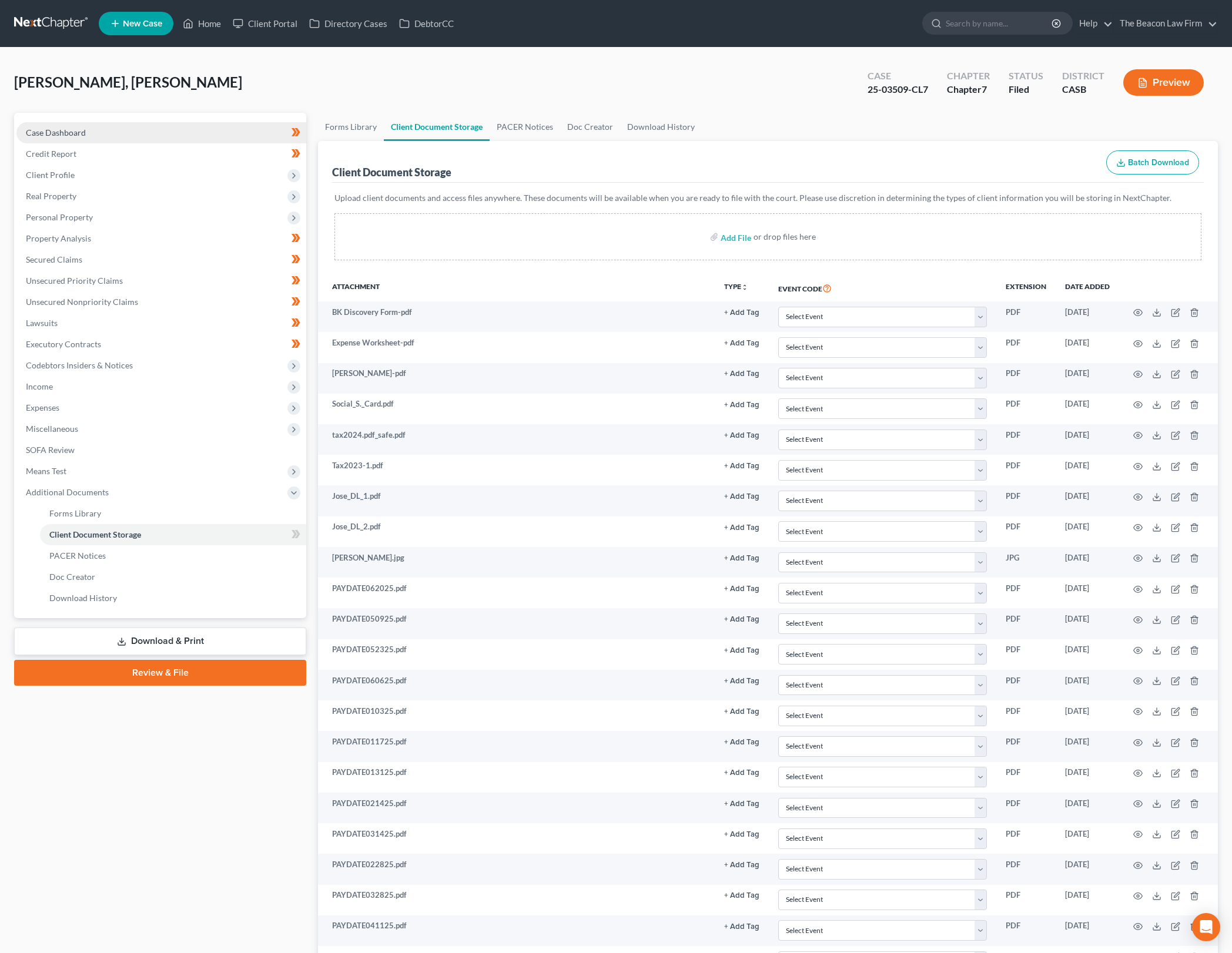
click at [221, 135] on link "Case Dashboard" at bounding box center [161, 133] width 289 height 21
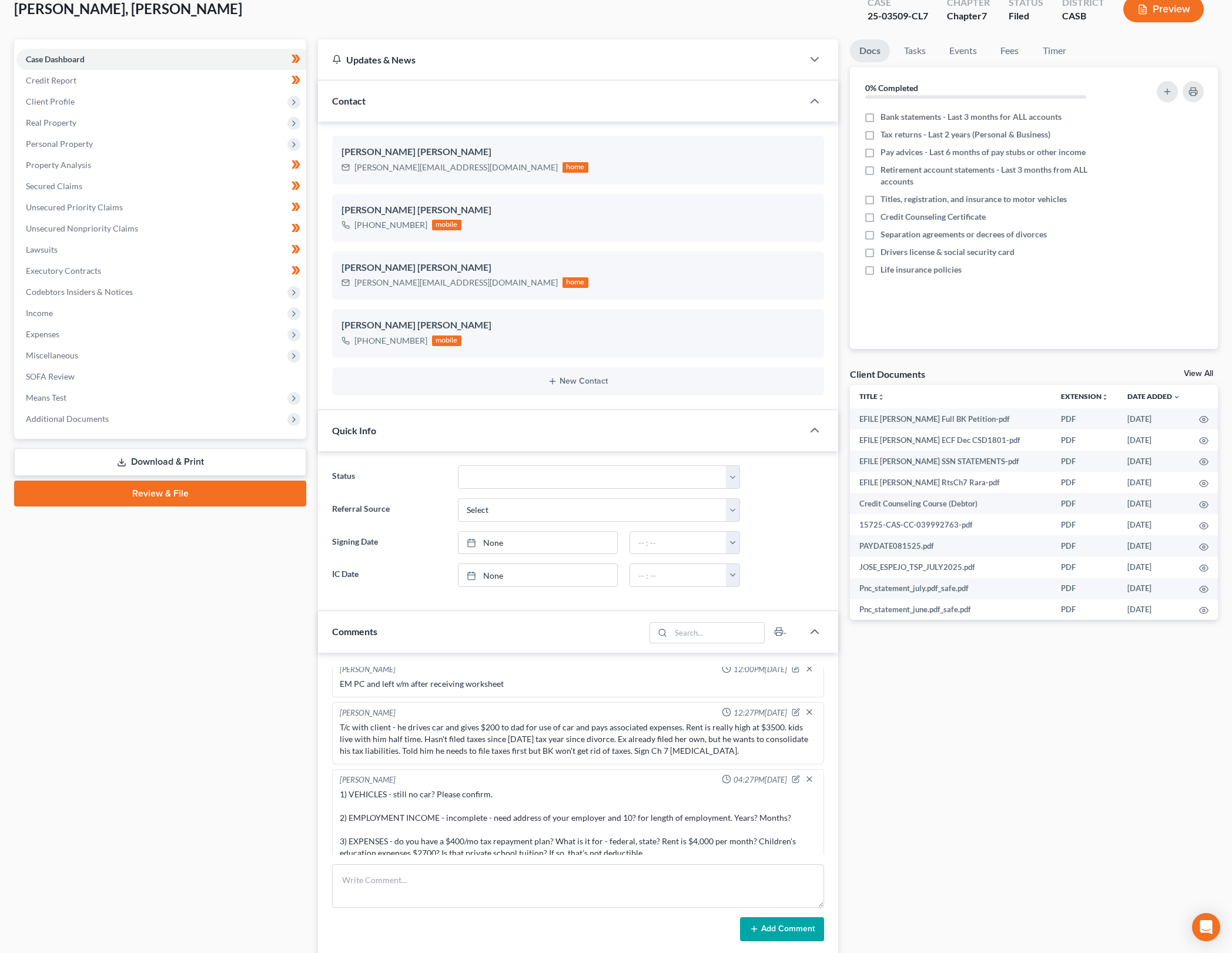
scroll to position [157, 0]
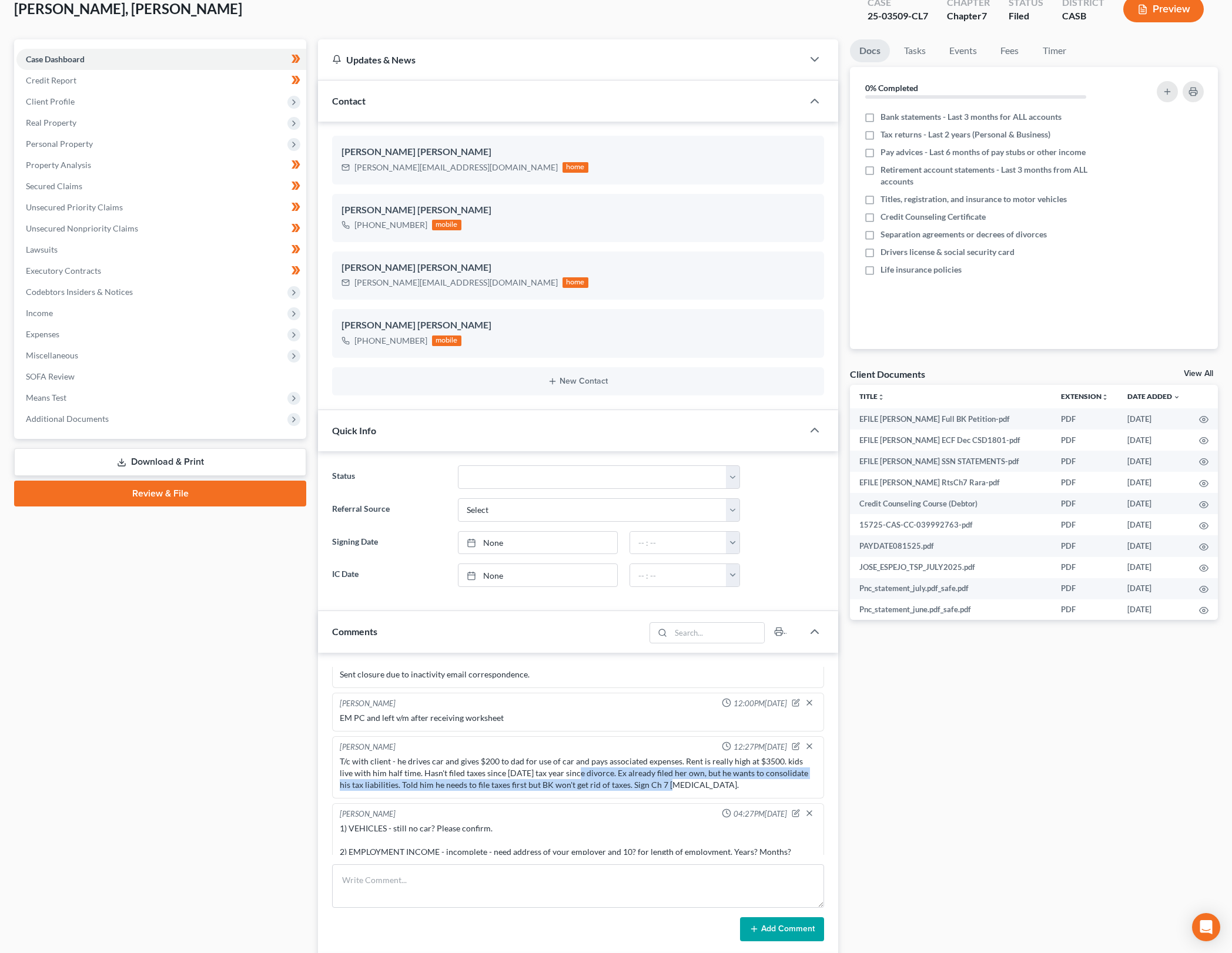
drag, startPoint x: 576, startPoint y: 772, endPoint x: 663, endPoint y: 789, distance: 88.6
click at [663, 789] on div "T/c with client - he drives car and gives $200 to dad for use of car and pays a…" at bounding box center [578, 773] width 477 height 35
click at [698, 792] on div "T/c with client - he drives car and gives $200 to dad for use of car and pays a…" at bounding box center [578, 773] width 481 height 40
drag, startPoint x: 698, startPoint y: 792, endPoint x: 610, endPoint y: 794, distance: 88.0
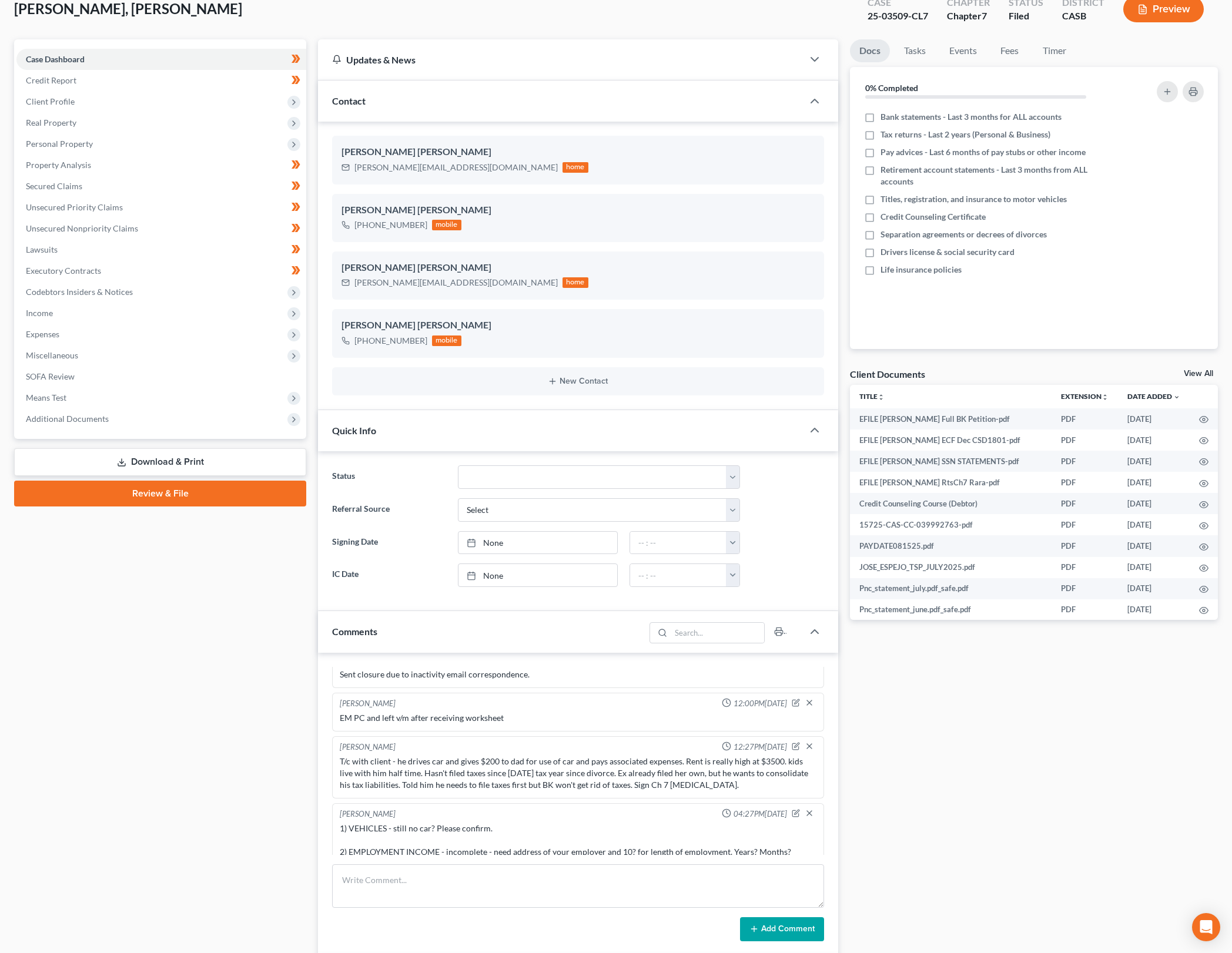
click at [465, 780] on div "T/c with client - he drives car and gives $200 to dad for use of car and pays a…" at bounding box center [578, 773] width 481 height 40
click at [610, 794] on div "[PERSON_NAME] 12:27PM[DATE] T/c with client - he drives car and gives $200 to d…" at bounding box center [578, 767] width 492 height 62
click at [672, 786] on div "T/c with client - he drives car and gives $200 to dad for use of car and pays a…" at bounding box center [578, 773] width 477 height 35
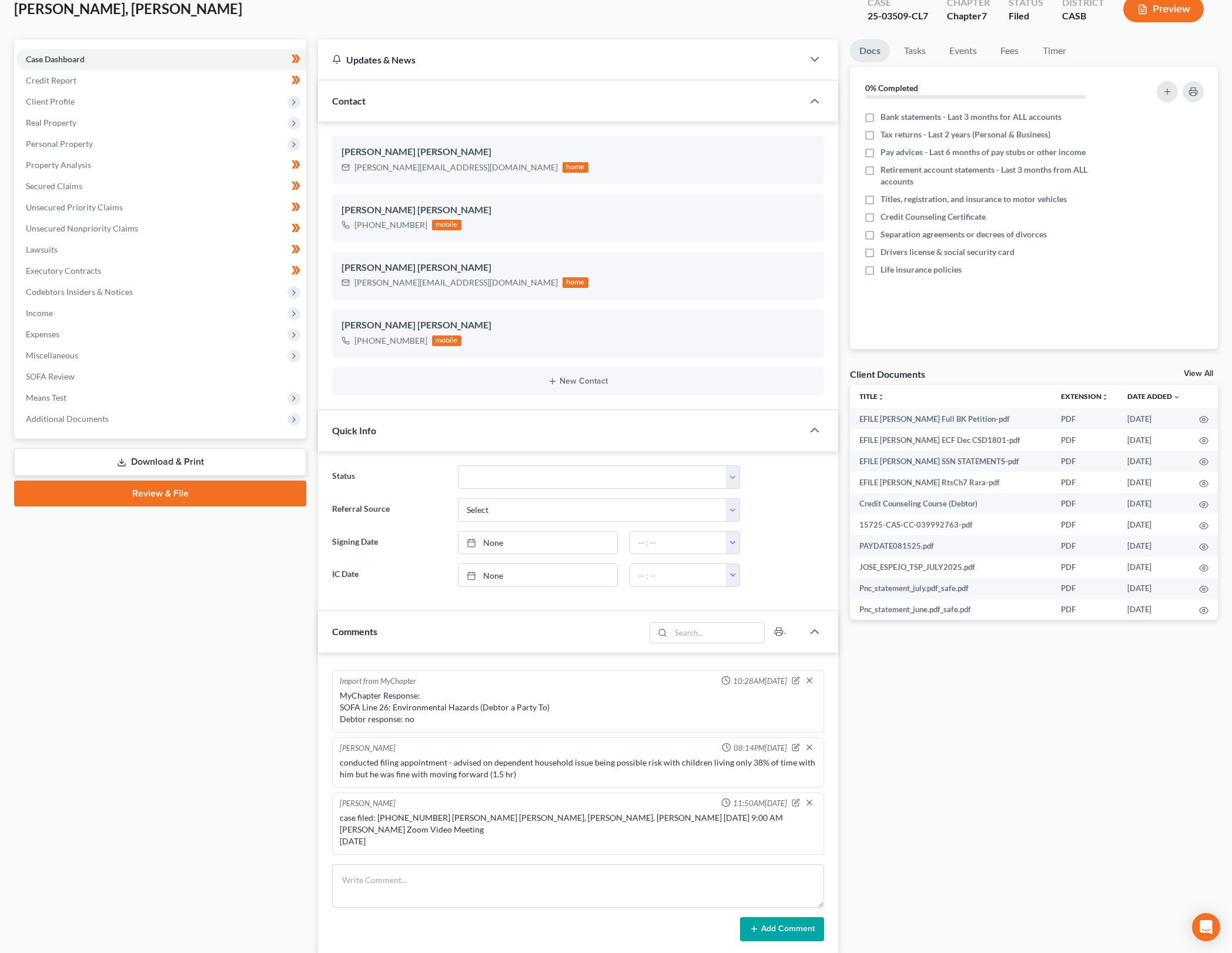
scroll to position [1332, 0]
click at [1056, 779] on div "Docs Tasks Events Fees Timer 0% Completed Nothing here yet! Bank statements - L…" at bounding box center [1034, 886] width 379 height 1693
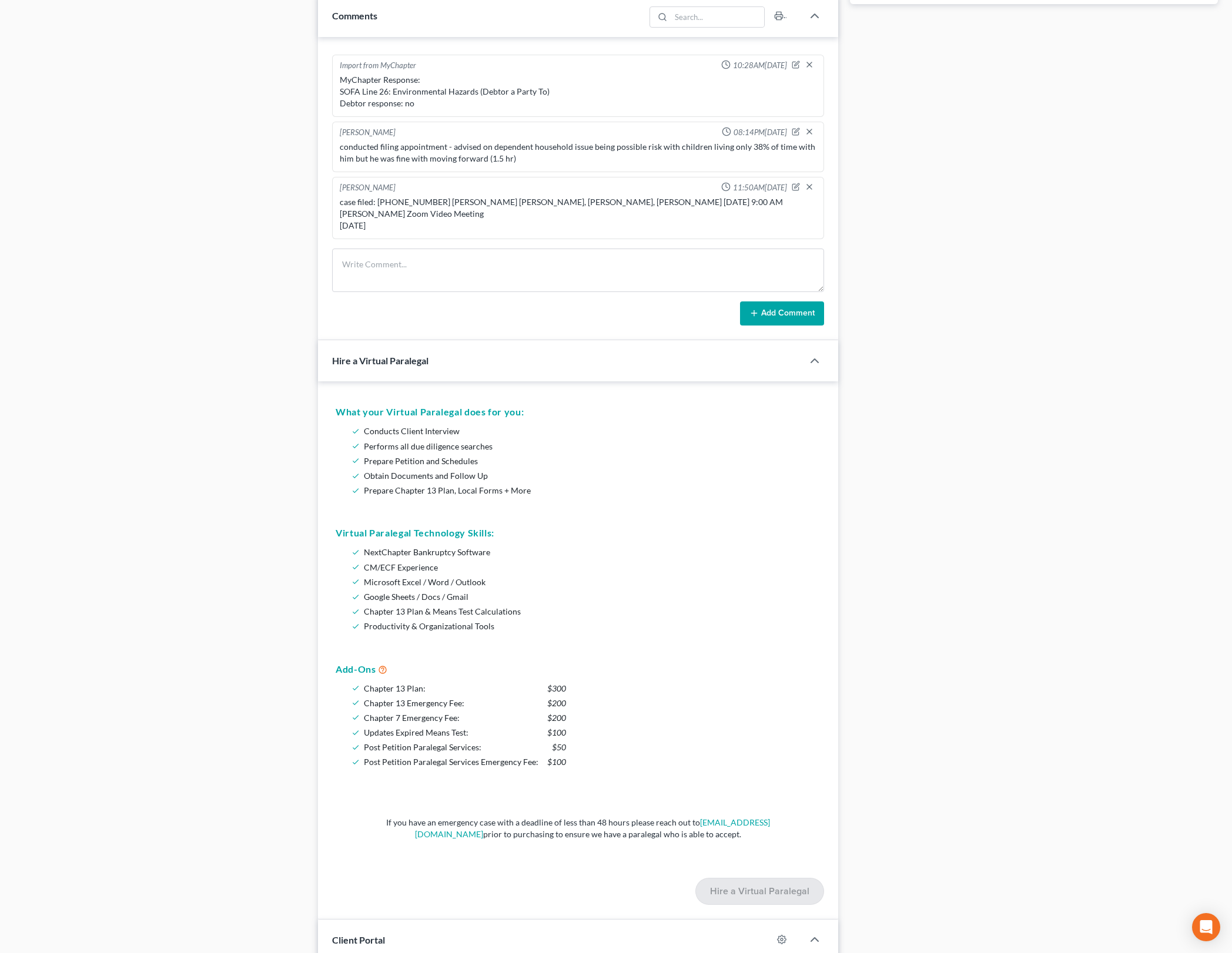
scroll to position [677, 0]
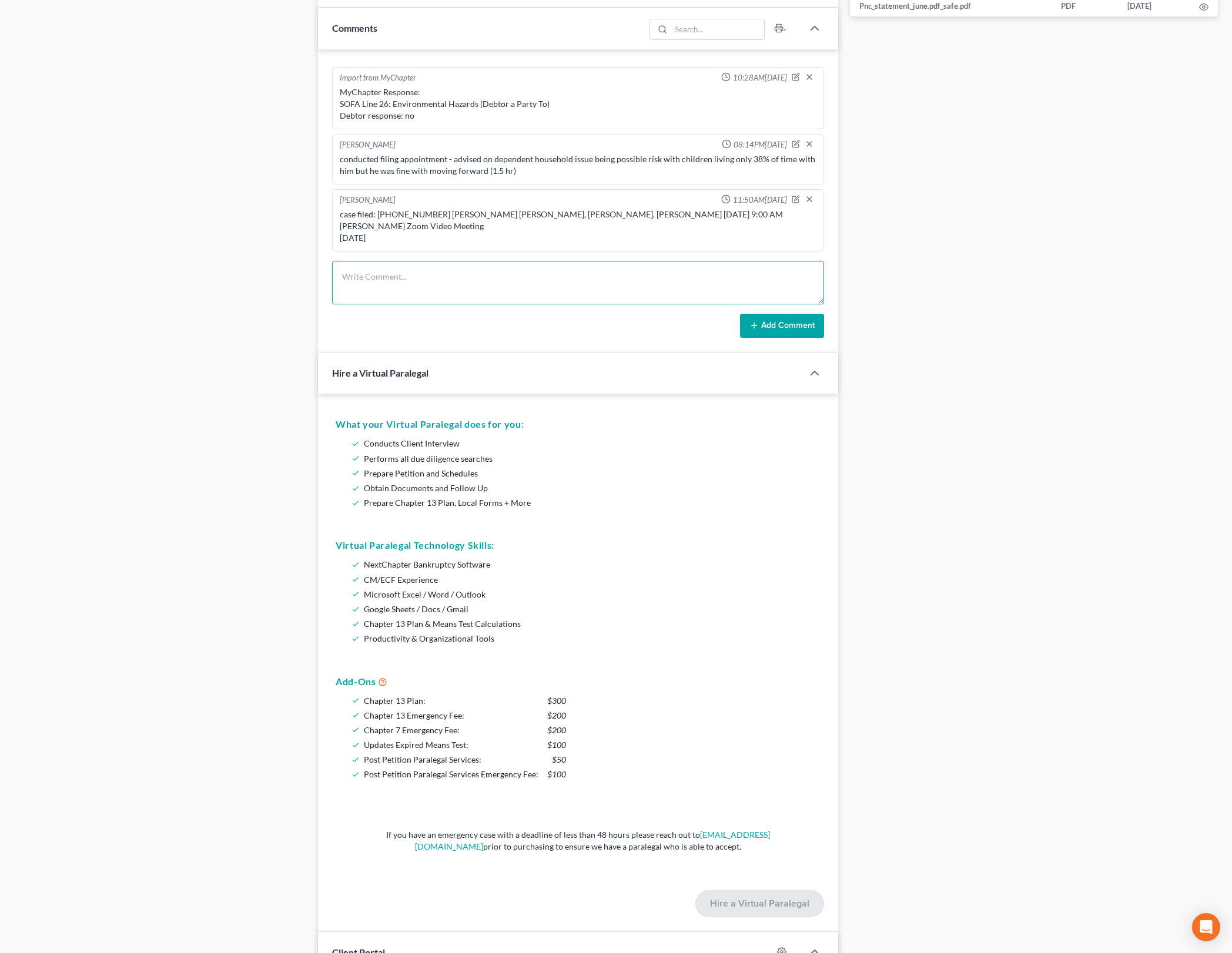
click at [640, 278] on textarea at bounding box center [578, 283] width 492 height 44
drag, startPoint x: 1045, startPoint y: 944, endPoint x: 555, endPoint y: 387, distance: 741.9
click at [1045, 944] on div "Docs Tasks Events Fees Timer 0% Completed Nothing here yet! Bank statements - L…" at bounding box center [1034, 282] width 379 height 1693
click at [555, 268] on textarea "CONFIRMATION" at bounding box center [578, 283] width 492 height 44
type textarea "C"
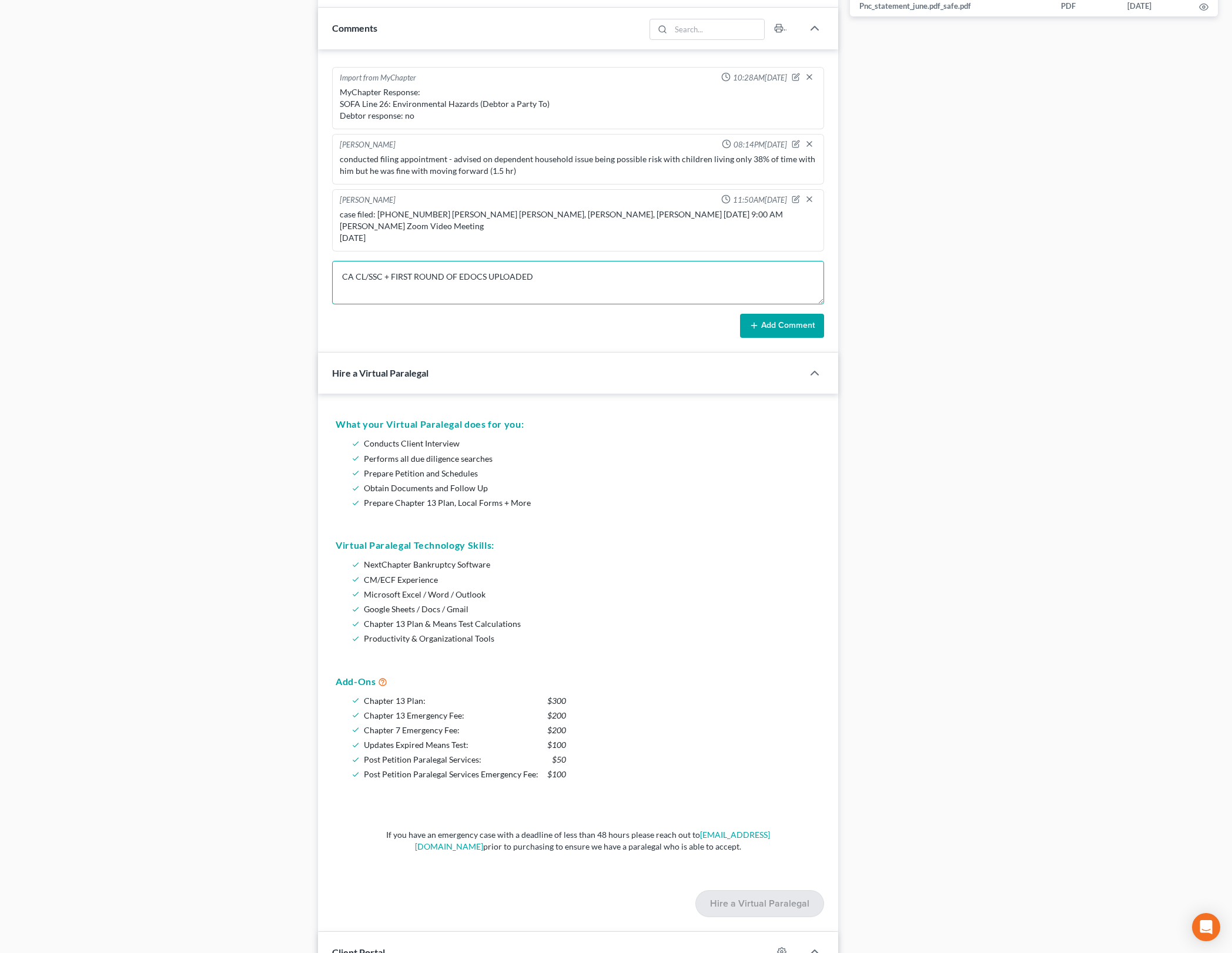
type textarea "CA CL/SSC + FIRST ROUND OF EDOCS UPLOADED"
click at [743, 330] on button "Add Comment" at bounding box center [782, 326] width 84 height 24
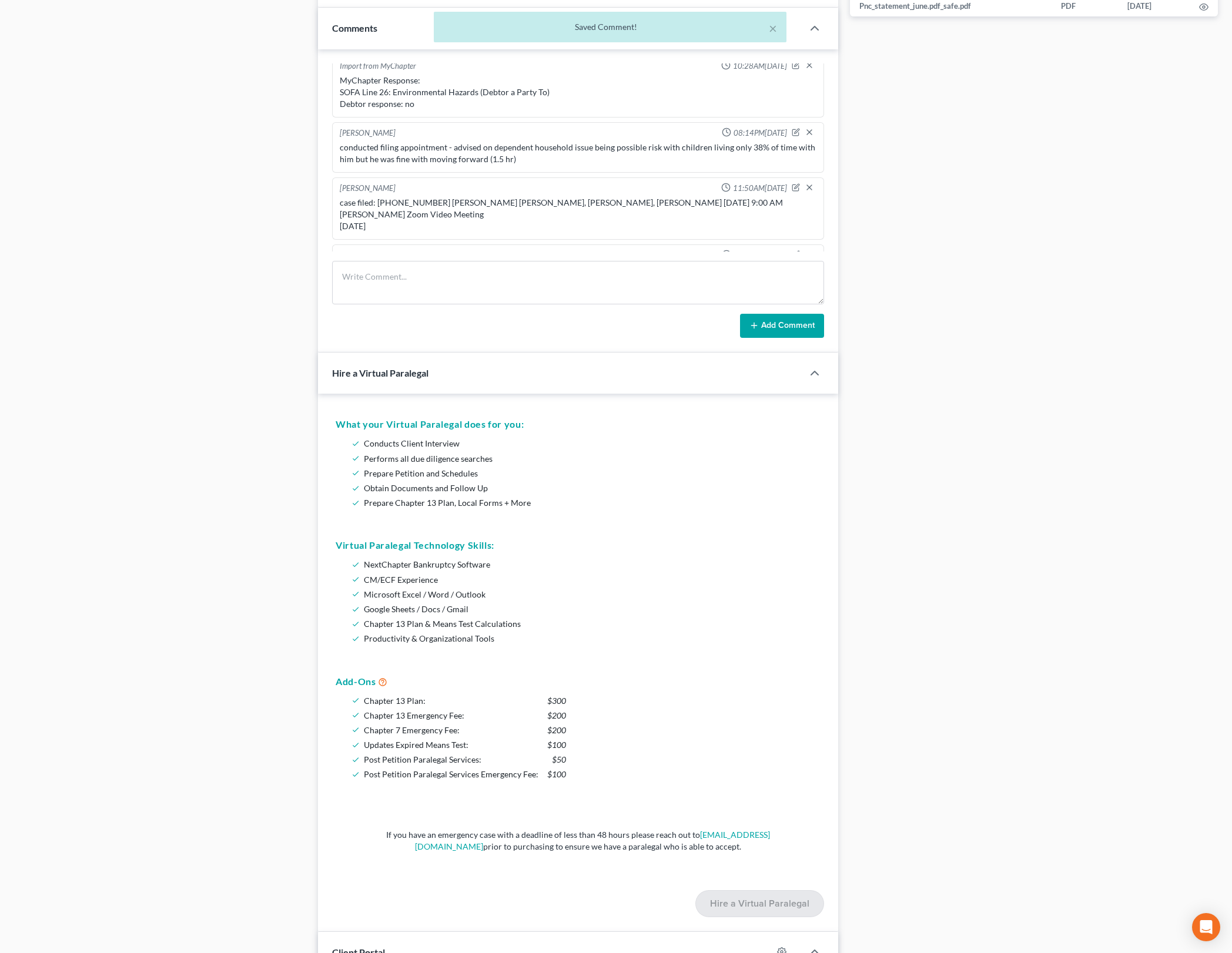
scroll to position [1375, 0]
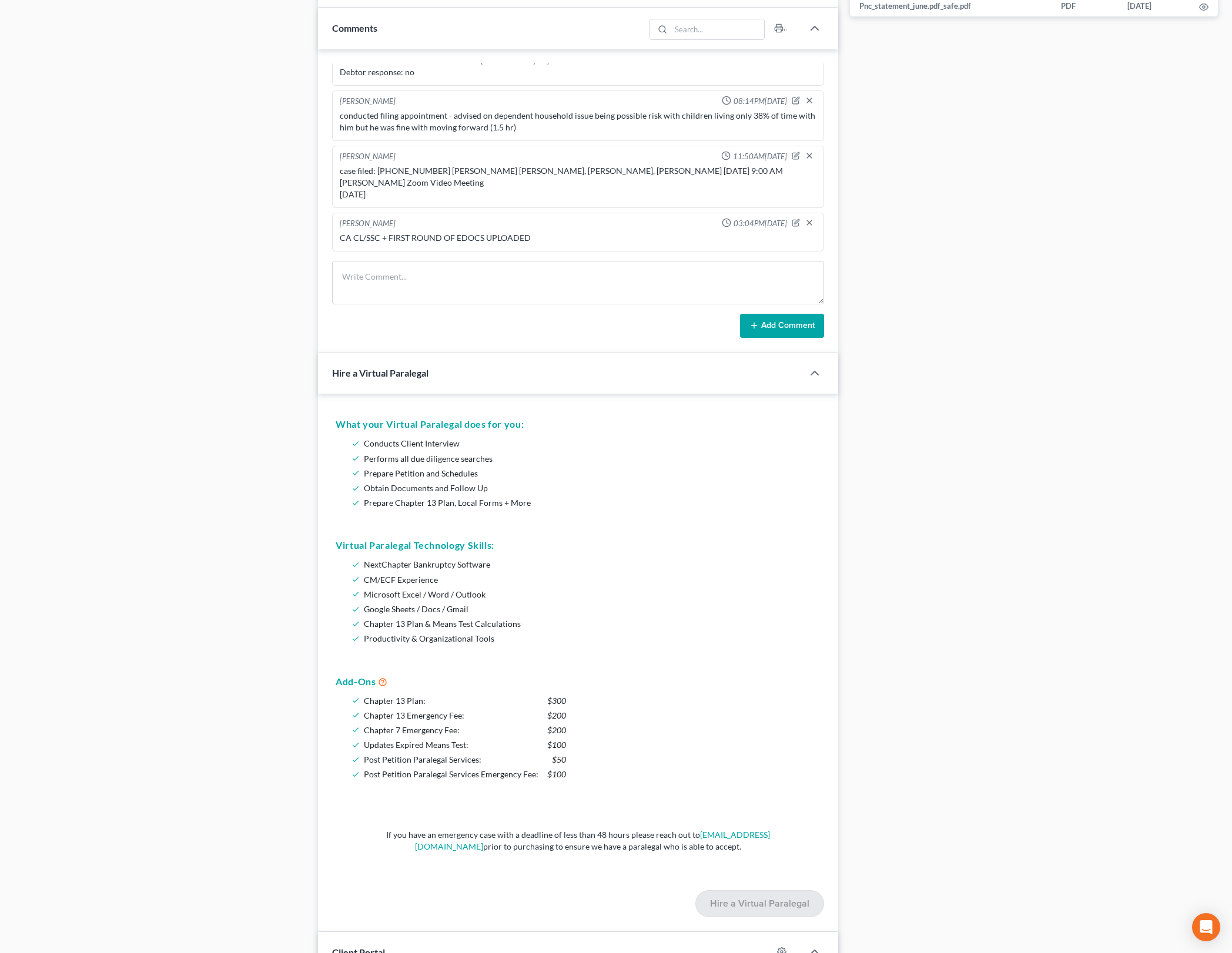
drag, startPoint x: 689, startPoint y: 942, endPoint x: 578, endPoint y: 313, distance: 638.7
click at [689, 942] on div "Client Portal" at bounding box center [545, 952] width 454 height 40
click at [586, 293] on textarea at bounding box center [578, 283] width 492 height 44
paste textarea "[PERSON_NAME], since you just bought your car in [DATE], you also need to 5) pr…"
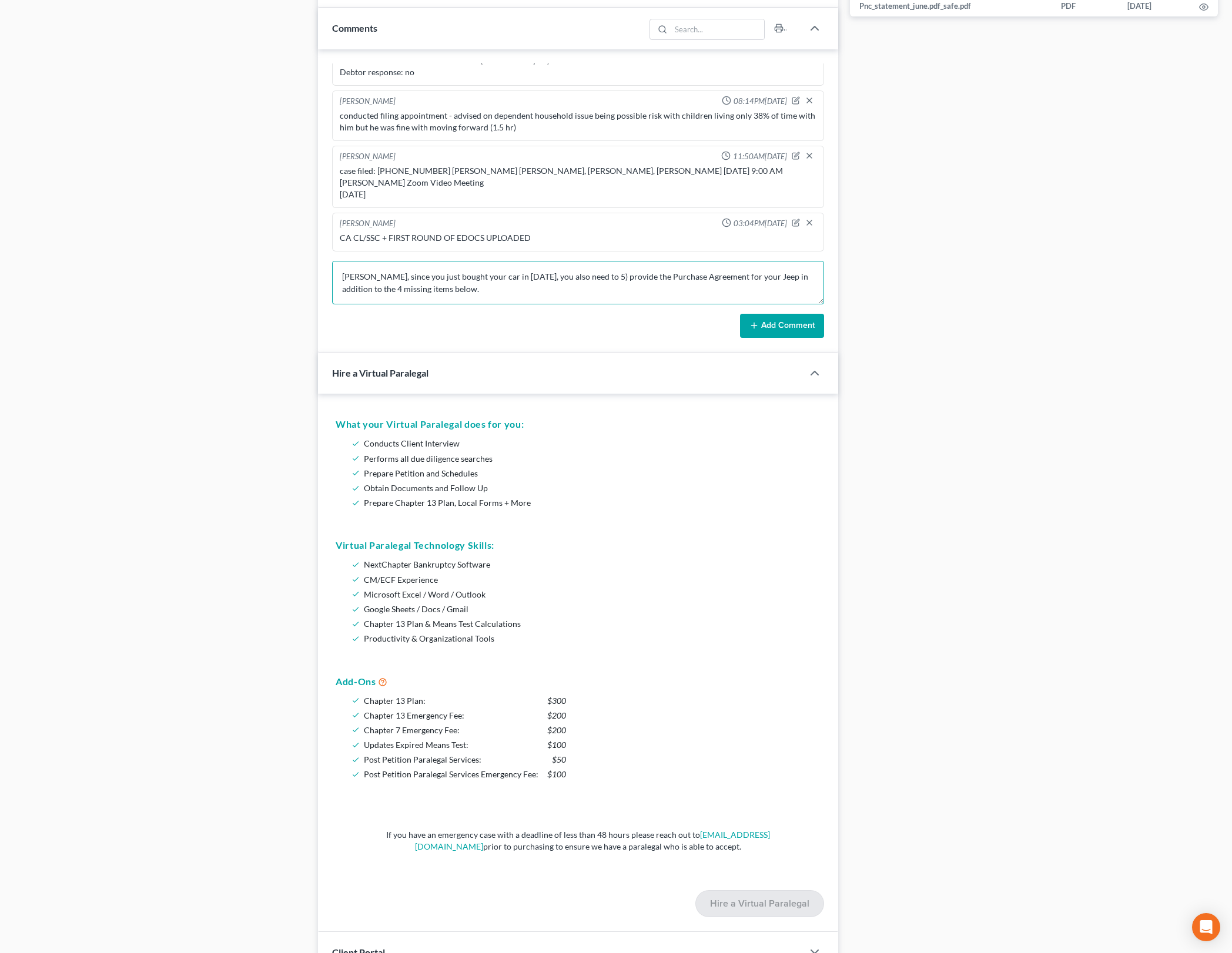
scroll to position [163, 0]
type textarea "[PERSON_NAME], since you just bought your car in [DATE], you also need to 5) pr…"
click at [806, 325] on button "Add Comment" at bounding box center [782, 326] width 84 height 24
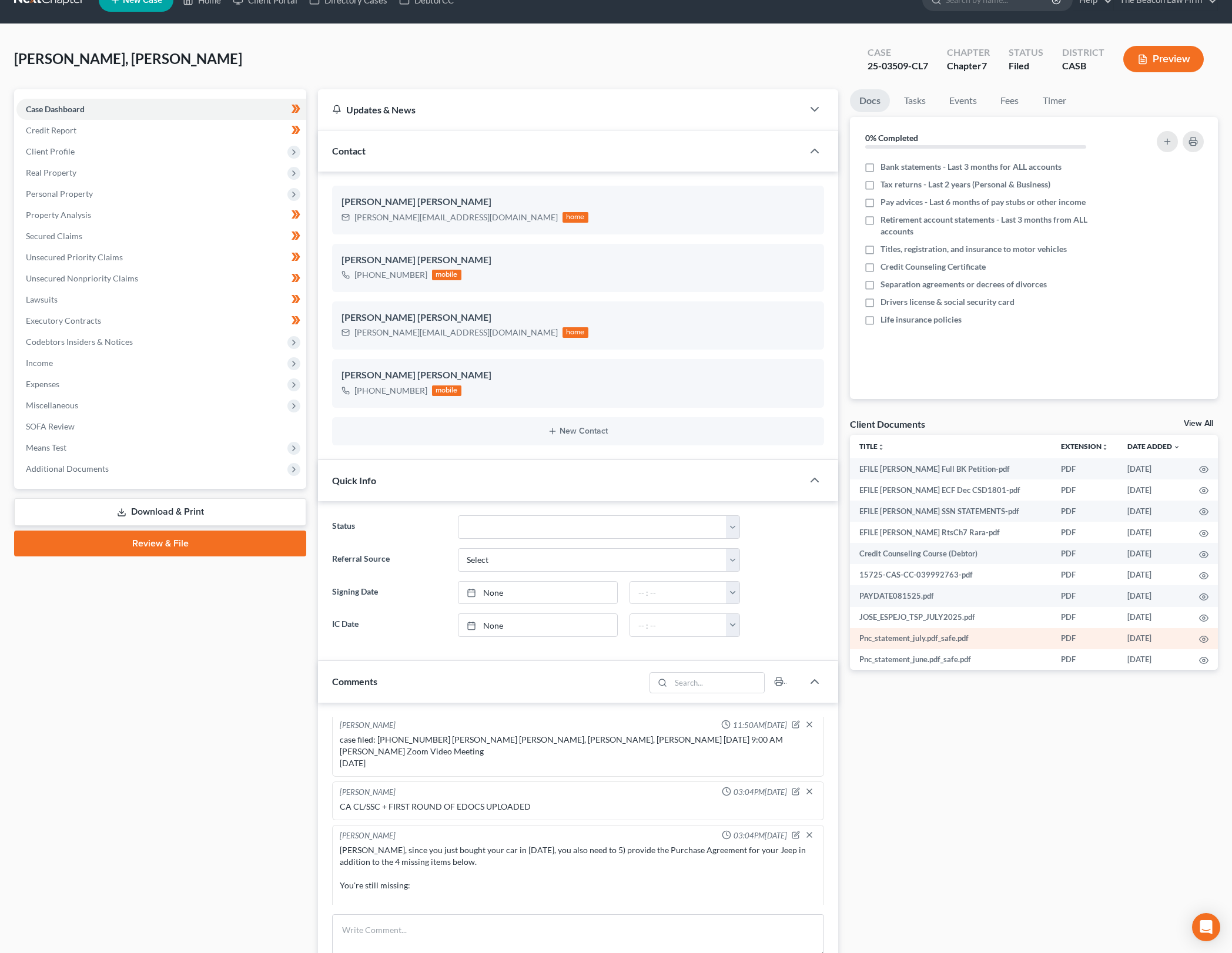
scroll to position [0, 0]
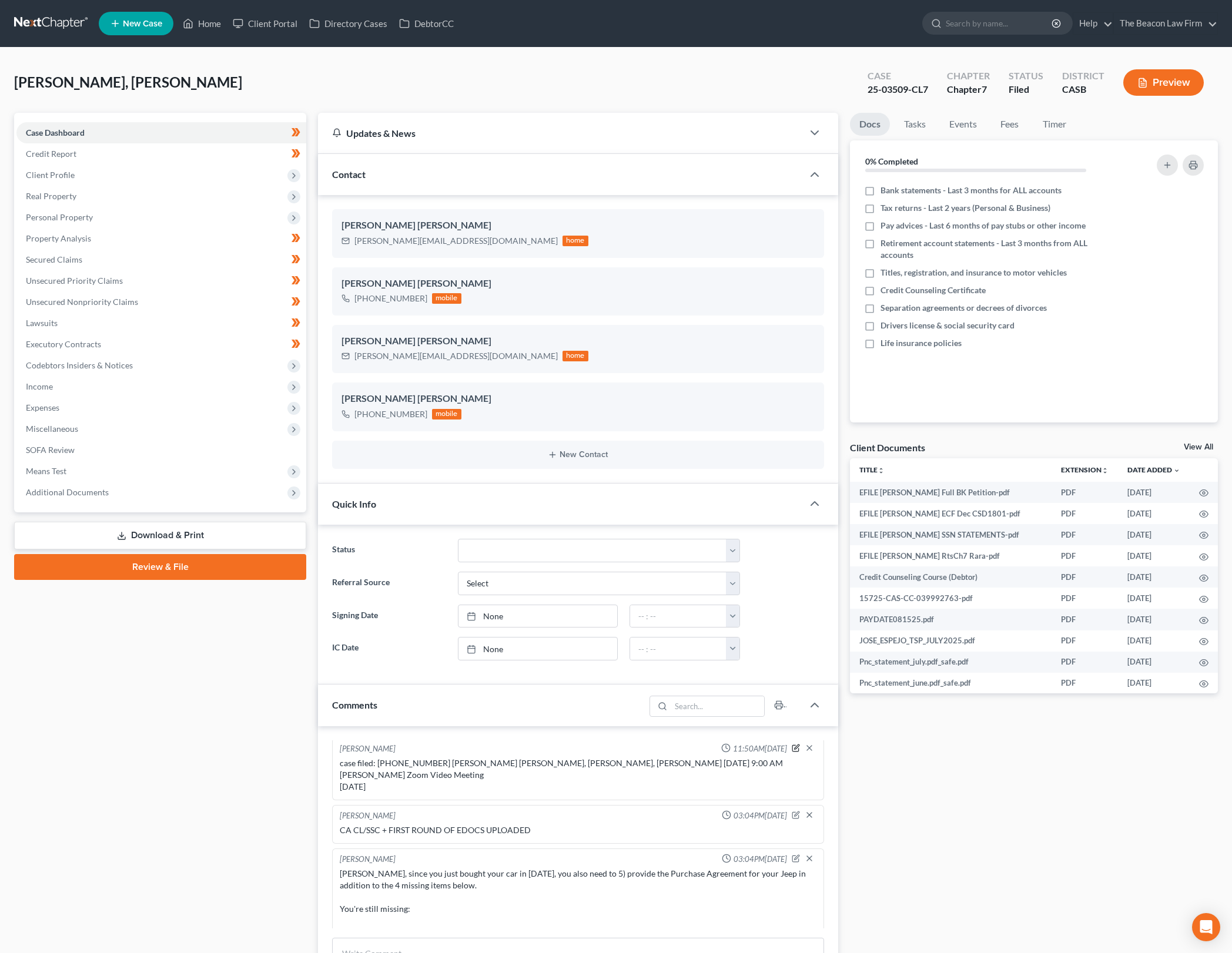
click at [792, 752] on icon "button" at bounding box center [796, 748] width 8 height 8
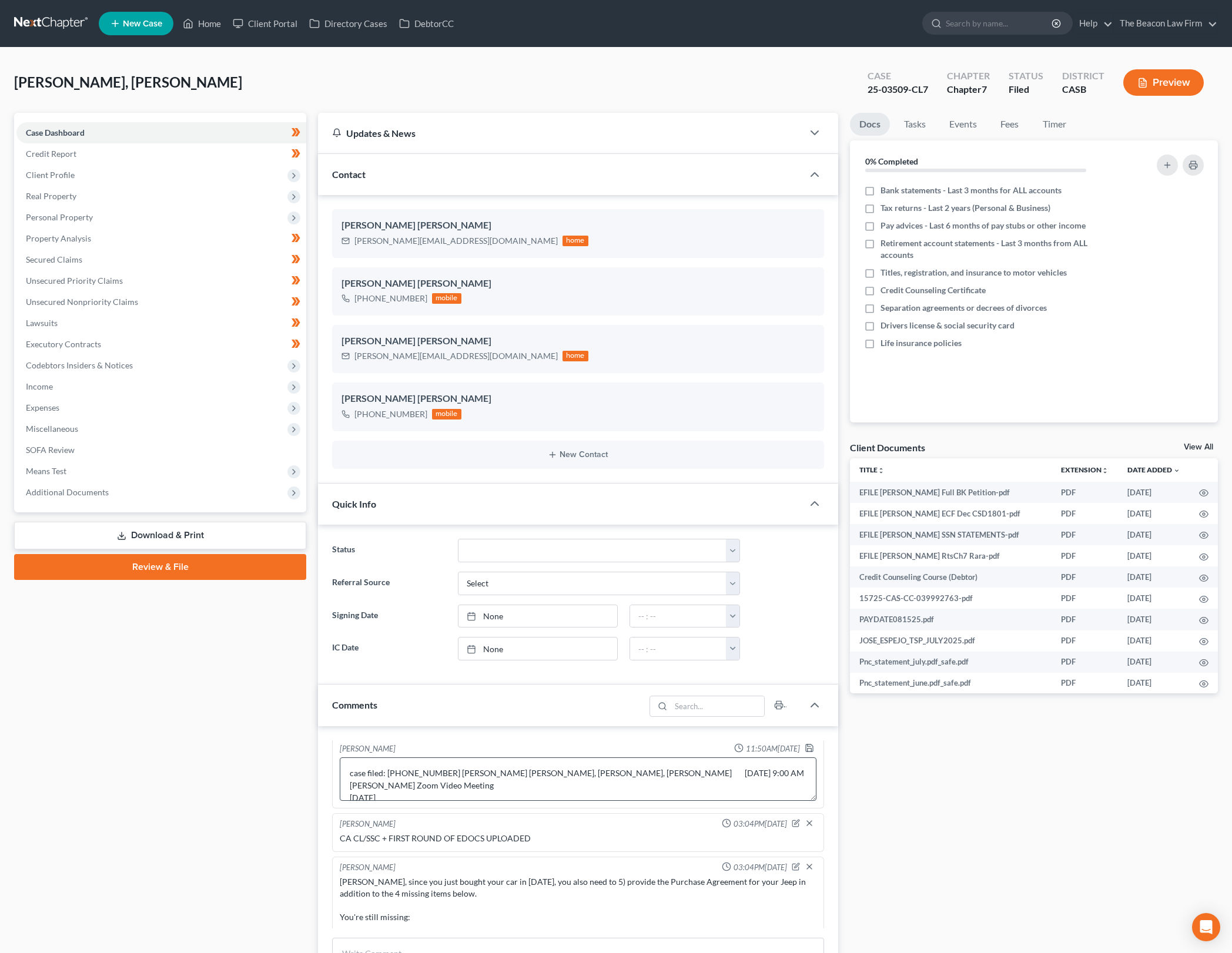
scroll to position [13, 0]
drag, startPoint x: 582, startPoint y: 814, endPoint x: 570, endPoint y: 814, distance: 12.0
click at [570, 804] on div "case filed: [PHONE_NUMBER] [PERSON_NAME] [PERSON_NAME], [PERSON_NAME], [PERSON_…" at bounding box center [578, 779] width 481 height 48
drag, startPoint x: 547, startPoint y: 804, endPoint x: 406, endPoint y: 799, distance: 141.1
click at [514, 801] on textarea "case filed: [PHONE_NUMBER] [PERSON_NAME] [PERSON_NAME], [PERSON_NAME], [PERSON_…" at bounding box center [578, 779] width 477 height 44
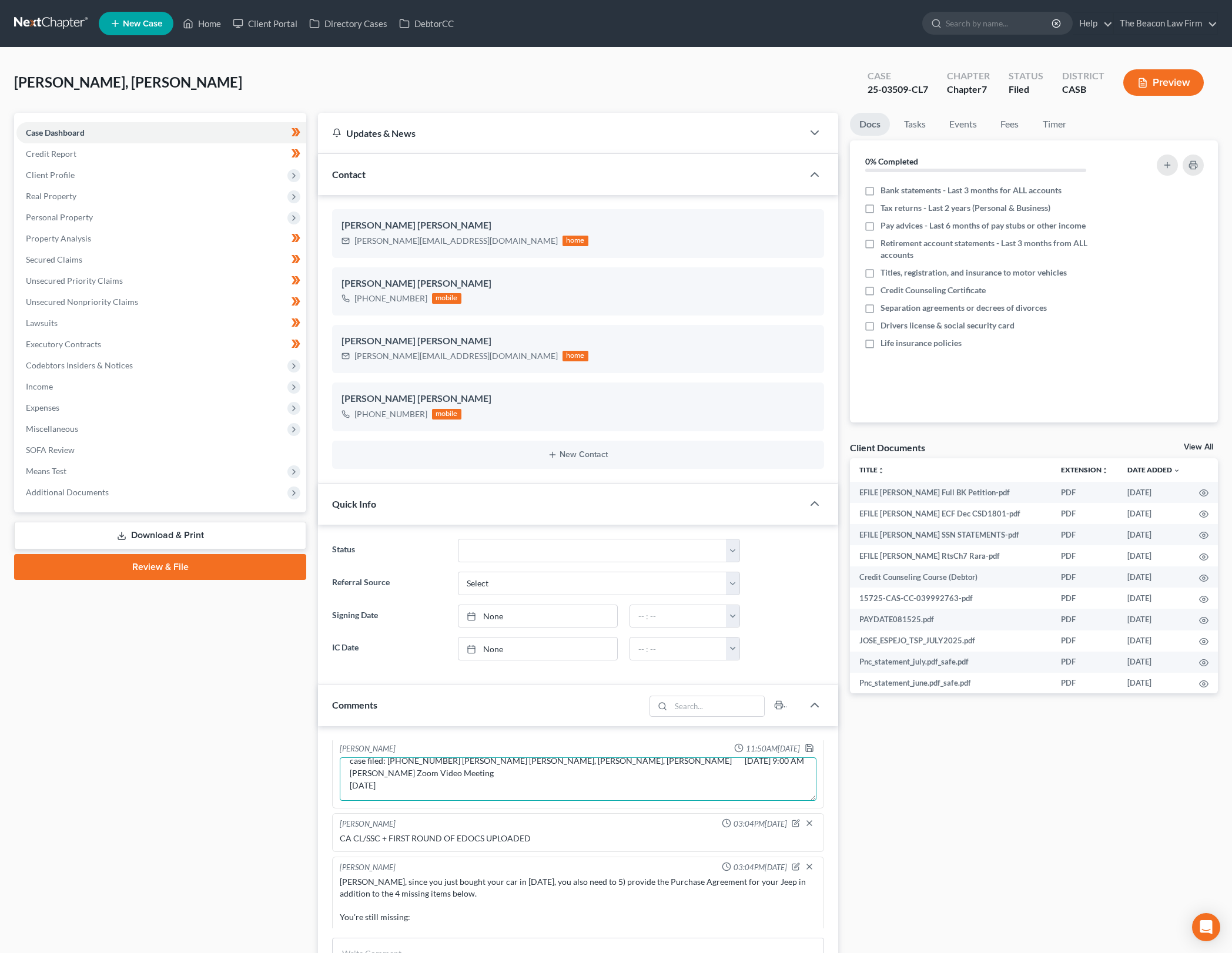
drag, startPoint x: 406, startPoint y: 799, endPoint x: 332, endPoint y: 797, distance: 74.0
click at [332, 797] on div "[PERSON_NAME] Jun 10:37AM[DATE] Awaiting Expense Worksheet from client case fil…" at bounding box center [578, 878] width 520 height 304
type textarea "case filed: [PHONE_NUMBER] [PERSON_NAME] [PERSON_NAME], [PERSON_NAME], [PERSON_…"
click at [804, 753] on icon "button" at bounding box center [809, 748] width 9 height 9
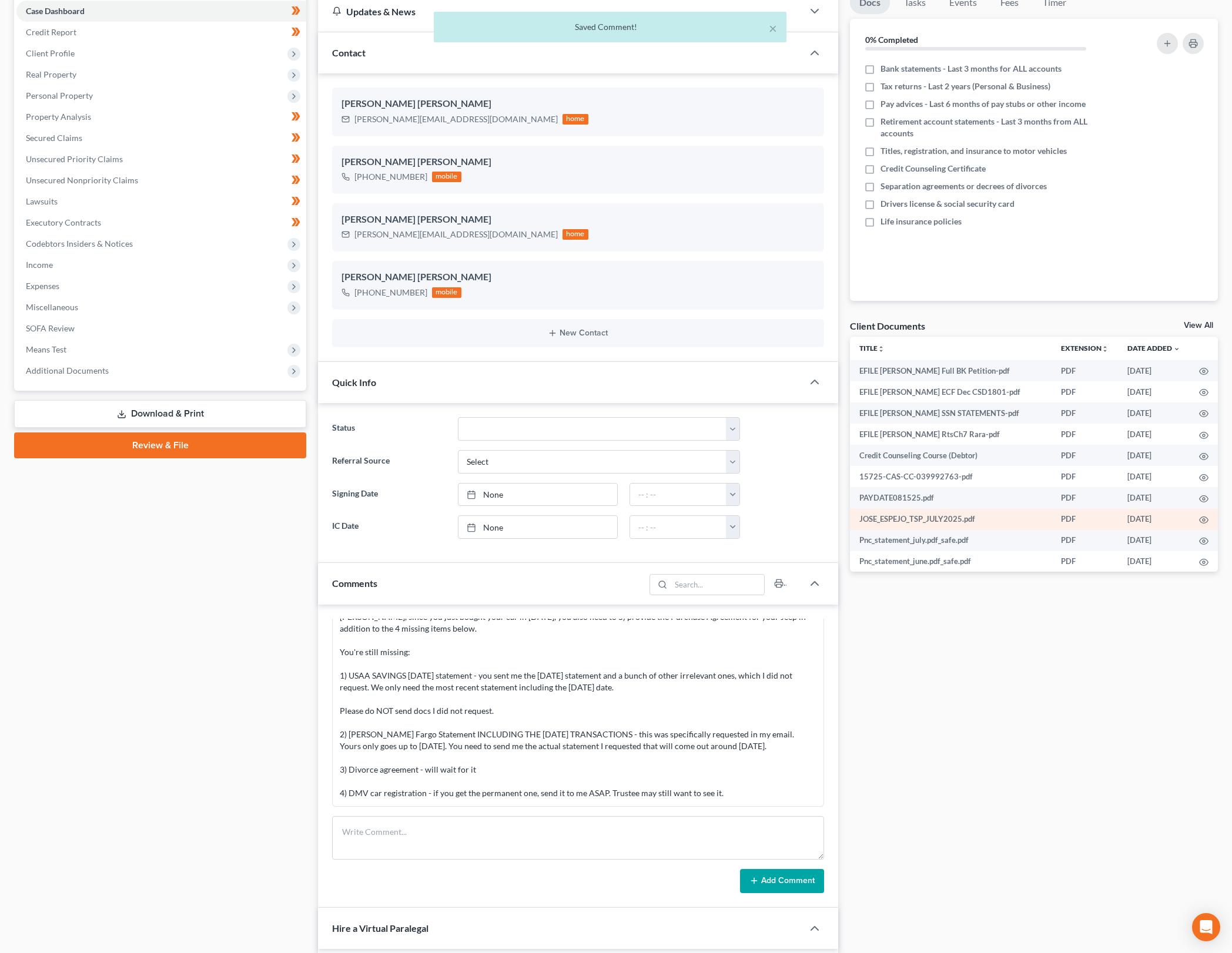
scroll to position [0, 0]
